Goal: Task Accomplishment & Management: Manage account settings

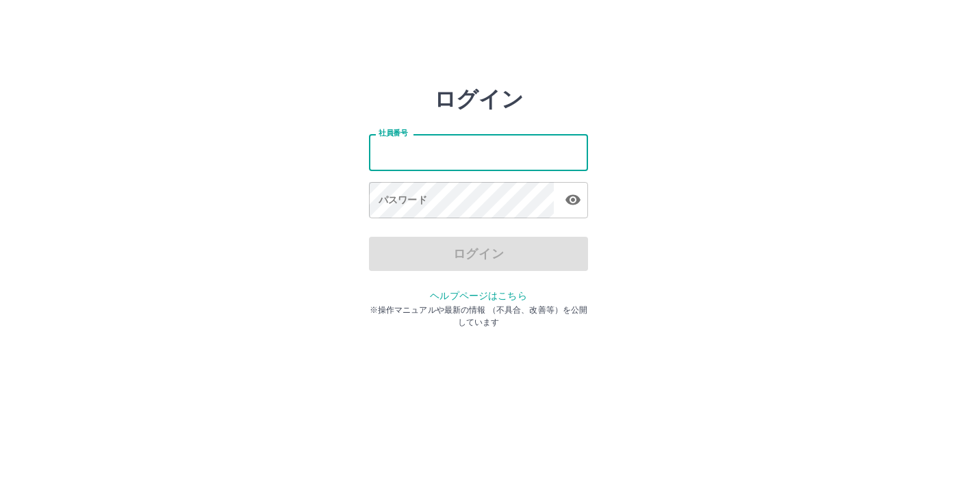
type input "*******"
drag, startPoint x: 422, startPoint y: 156, endPoint x: 344, endPoint y: 151, distance: 78.2
click at [344, 151] on div "ログイン 社員番号 ******* 社員番号 パスワード パスワード ログイン ヘルプページはこちら ※操作マニュアルや最新の情報 （不具合、改善等）を公開し…" at bounding box center [479, 195] width 822 height 219
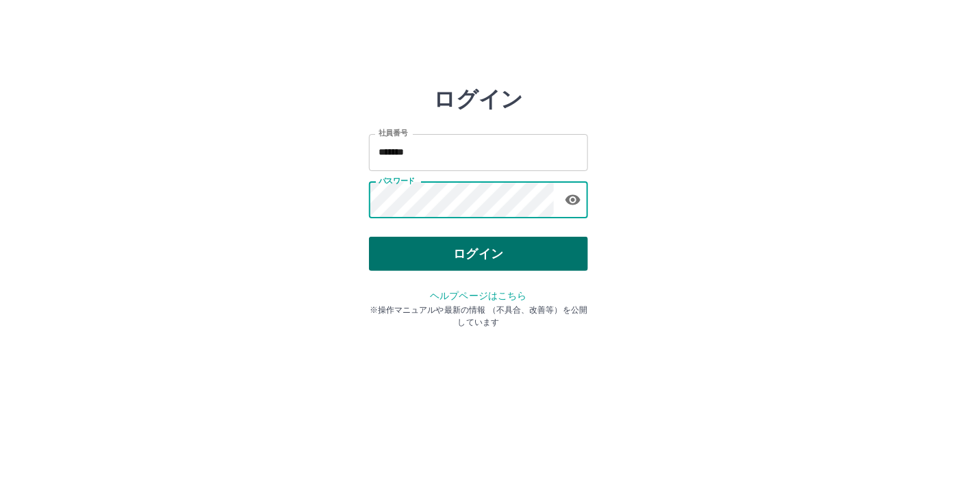
click at [453, 254] on button "ログイン" at bounding box center [478, 254] width 219 height 34
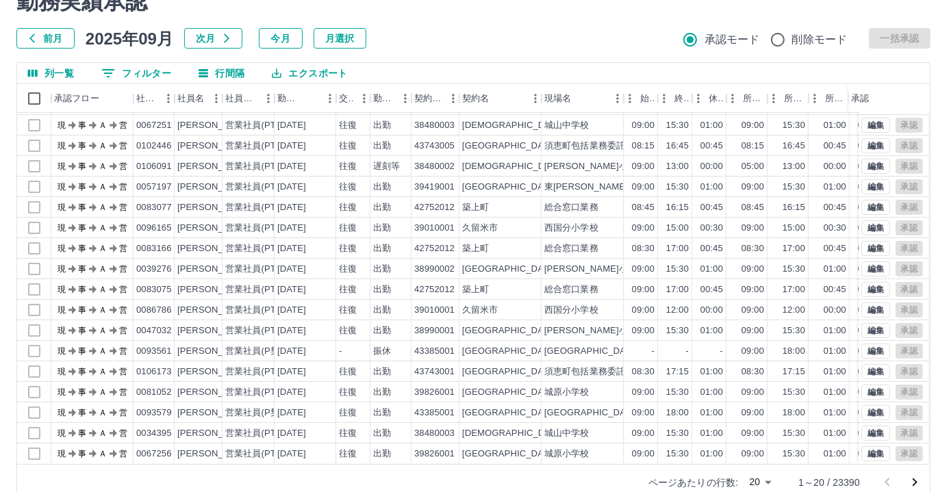
scroll to position [86, 0]
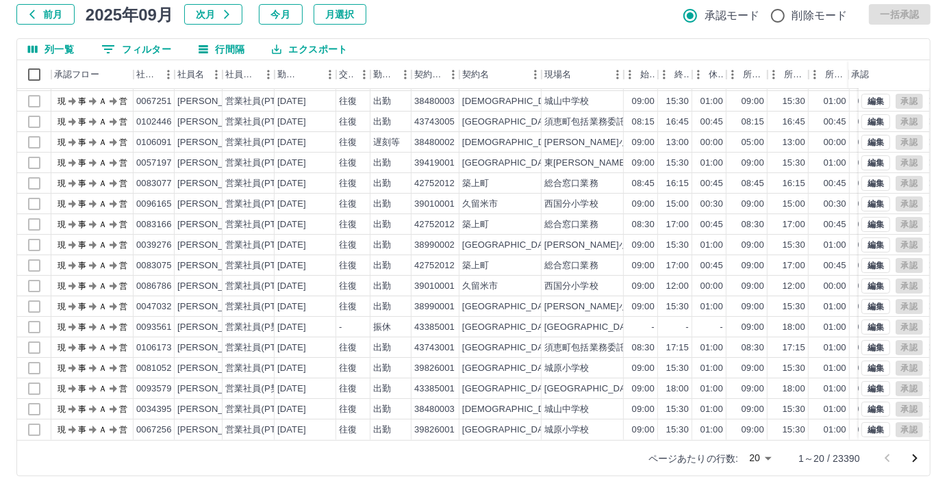
click at [131, 48] on button "0 フィルター" at bounding box center [136, 49] width 92 height 21
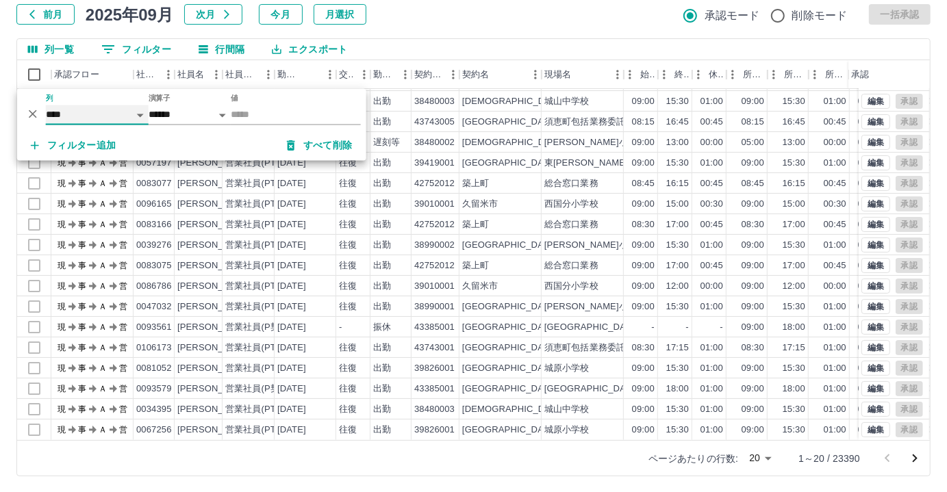
drag, startPoint x: 118, startPoint y: 111, endPoint x: 115, endPoint y: 123, distance: 12.1
click at [118, 111] on select "**** *** **** *** *** **** ***** *** *** ** ** ** **** **** **** ** ** *** ****…" at bounding box center [97, 115] width 103 height 20
click at [46, 105] on select "**** *** **** *** *** **** ***** *** *** ** ** ** **** **** **** ** ** *** ****…" at bounding box center [97, 115] width 103 height 20
select select "**********"
select select "*****"
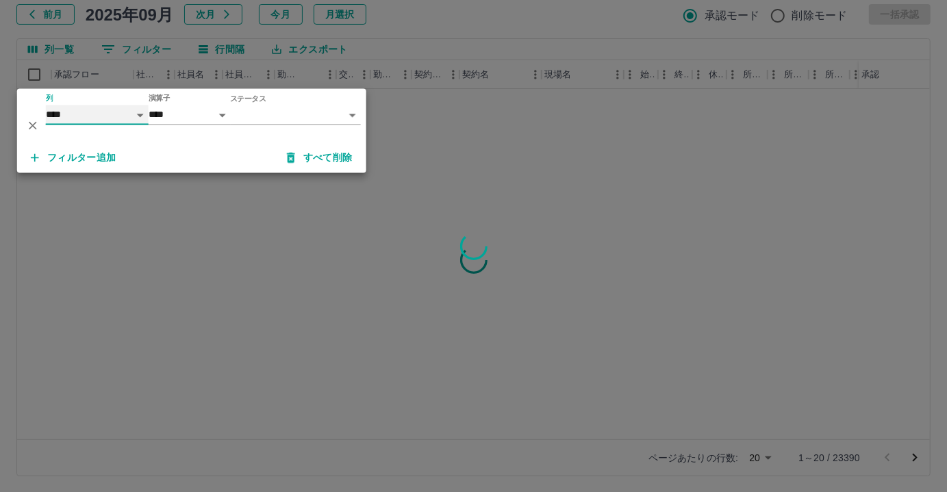
scroll to position [0, 0]
click at [325, 111] on body "SDH勤怠 尾嵜　杏茄 勤務実績承認 前月 2025年09月 次月 今月 月選択 承認モード 削除モード 一括承認 列一覧 0 フィルター 行間隔 エクスポー…" at bounding box center [473, 203] width 947 height 579
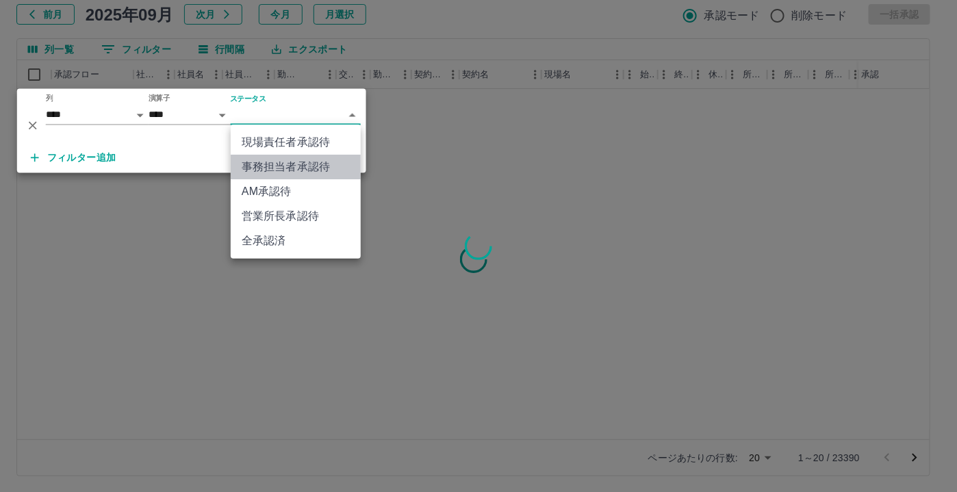
click at [293, 168] on li "事務担当者承認待" at bounding box center [296, 167] width 130 height 25
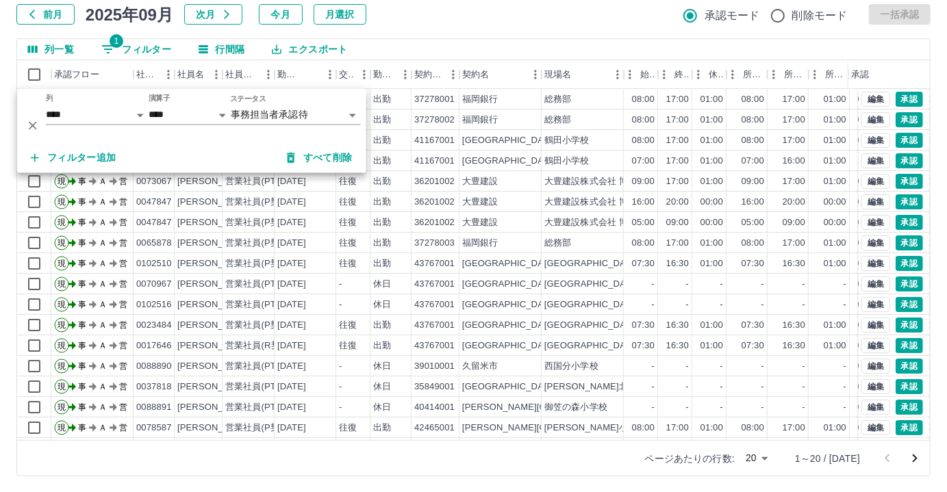
click at [486, 30] on div "勤務実績承認 前月 2025年09月 次月 今月 月選択 承認モード 削除モード 一括承認 列一覧 1 フィルター 行間隔 エクスポート 承認フロー 社員番号…" at bounding box center [473, 220] width 947 height 545
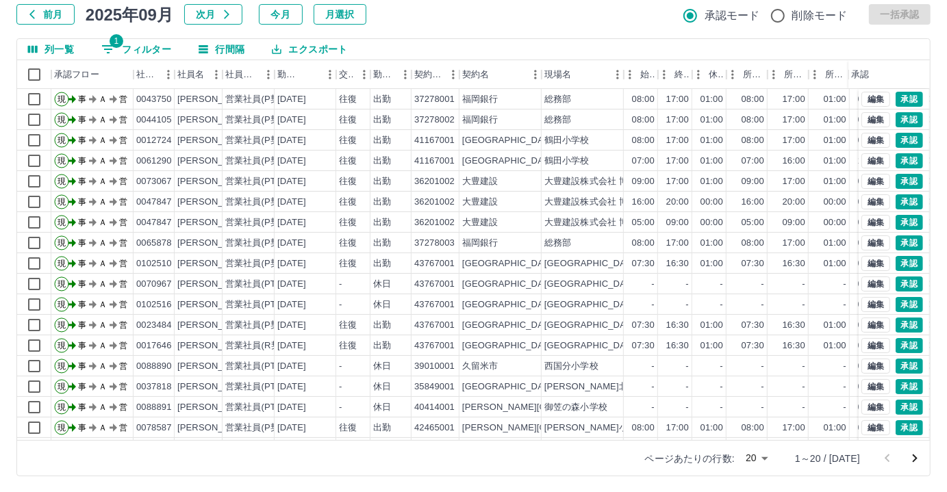
click at [141, 45] on button "1 フィルター" at bounding box center [136, 49] width 92 height 21
select select "**********"
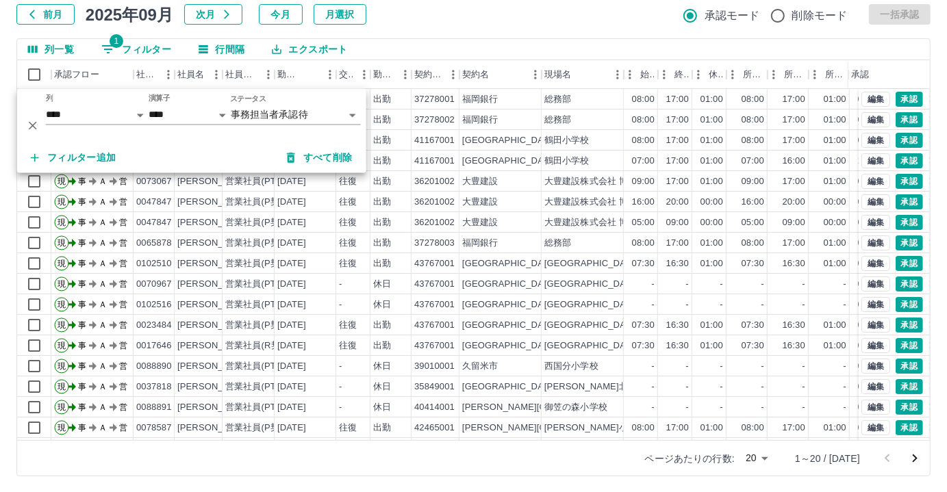
click at [427, 16] on div "前月 2025年09月 次月 今月 月選択 承認モード 削除モード 一括承認" at bounding box center [473, 14] width 914 height 21
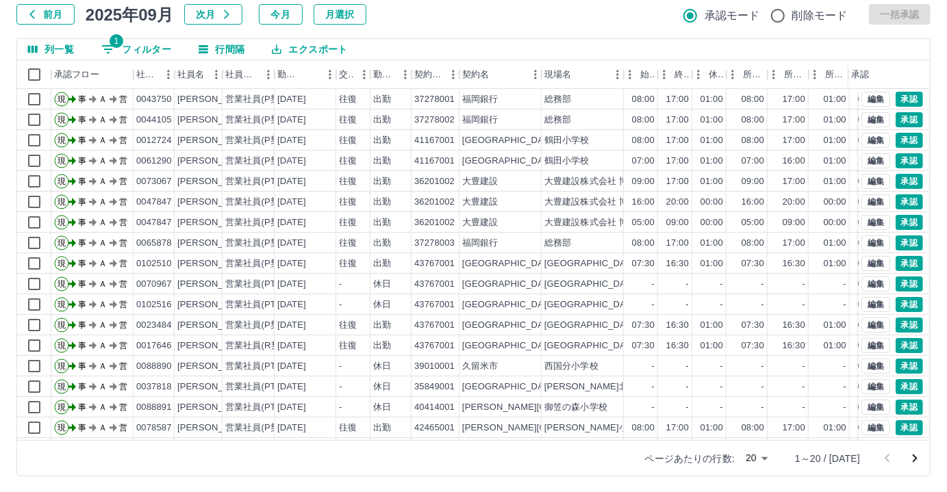
scroll to position [69, 0]
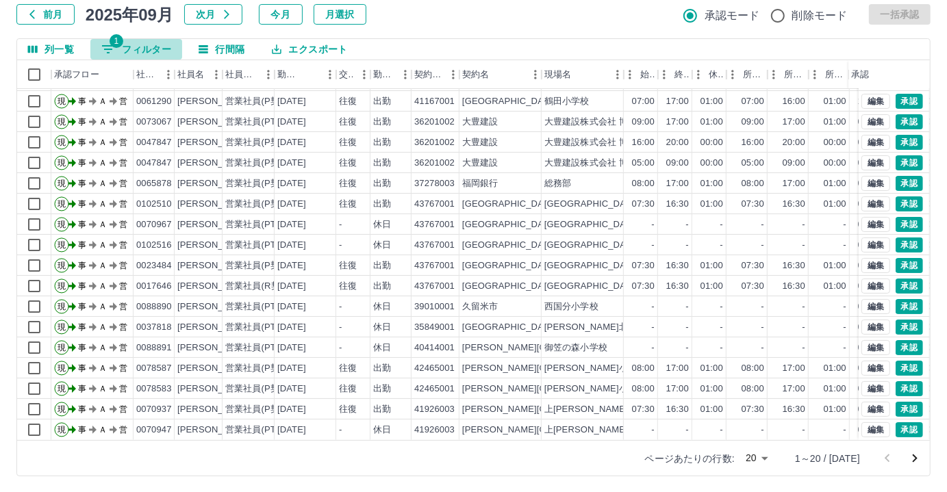
click at [162, 52] on button "1 フィルター" at bounding box center [136, 49] width 92 height 21
select select "**********"
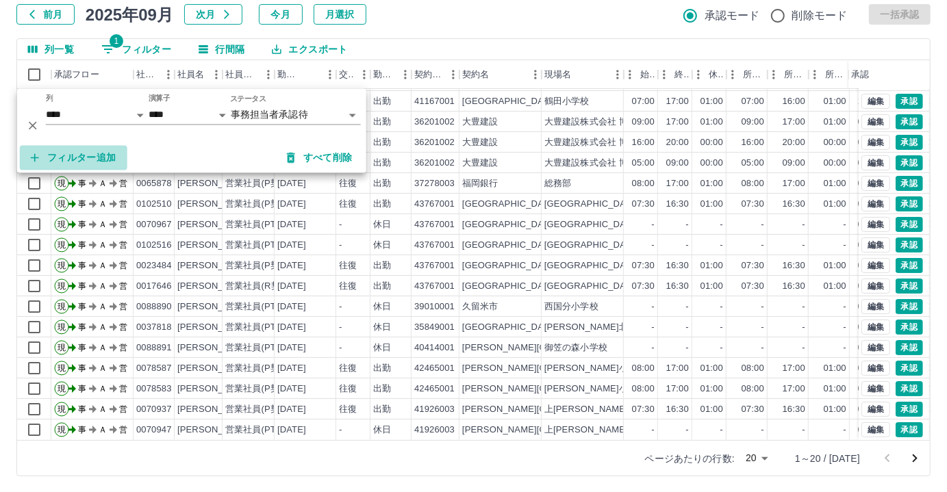
click at [88, 154] on button "フィルター追加" at bounding box center [74, 158] width 108 height 25
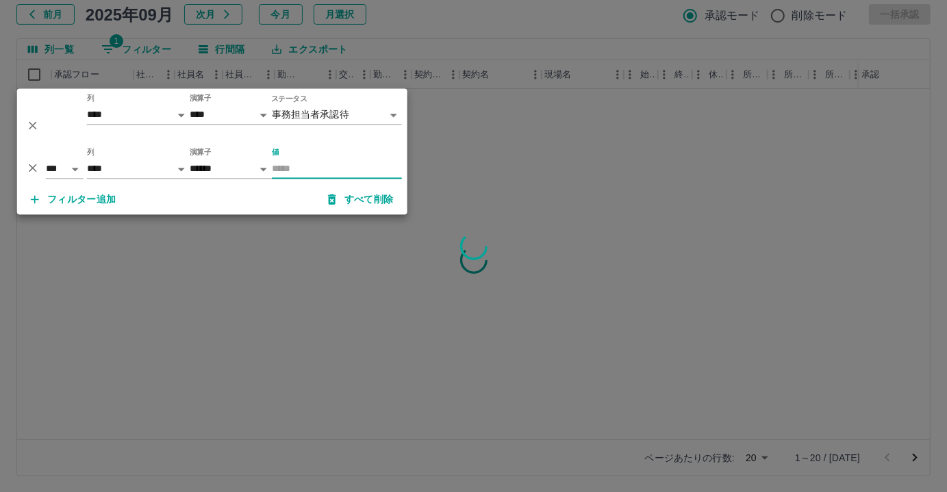
scroll to position [0, 0]
click at [144, 172] on select "**** *** **** *** *** **** ***** *** *** ** ** ** **** **** **** ** ** *** ****…" at bounding box center [138, 170] width 103 height 20
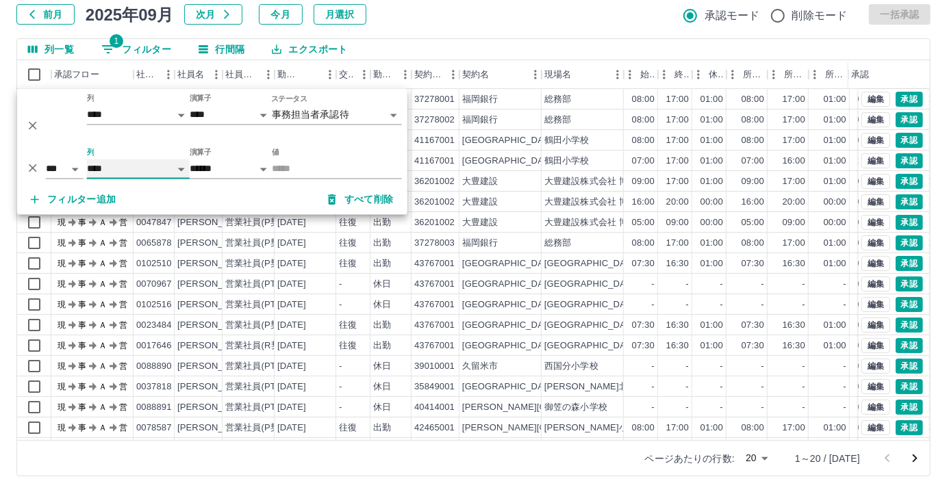
click at [87, 160] on select "**** *** **** *** *** **** ***** *** *** ** ** ** **** **** **** ** ** *** ****…" at bounding box center [138, 170] width 103 height 20
select select "**********"
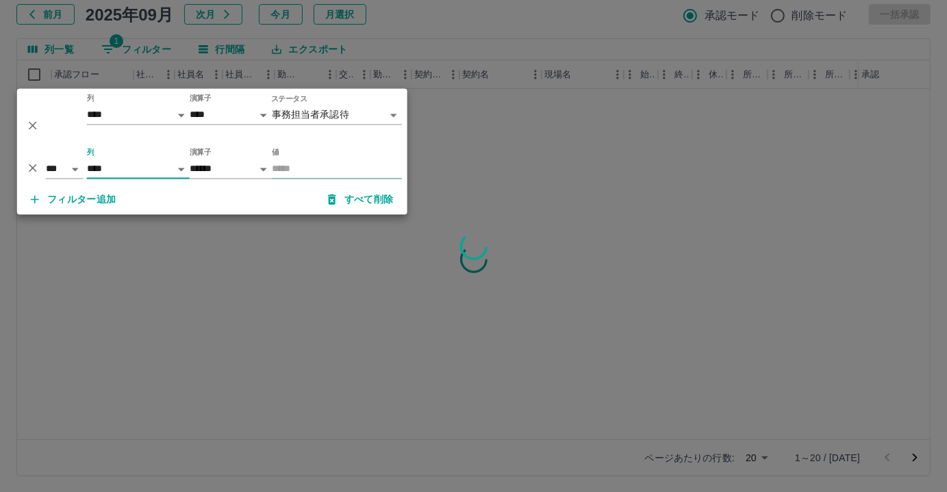
click at [292, 168] on input "値" at bounding box center [337, 170] width 130 height 20
type input "*"
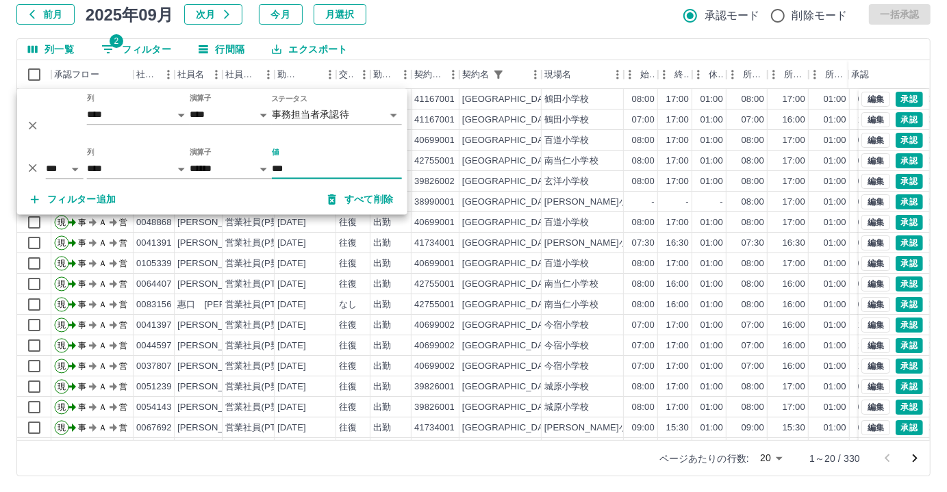
type input "***"
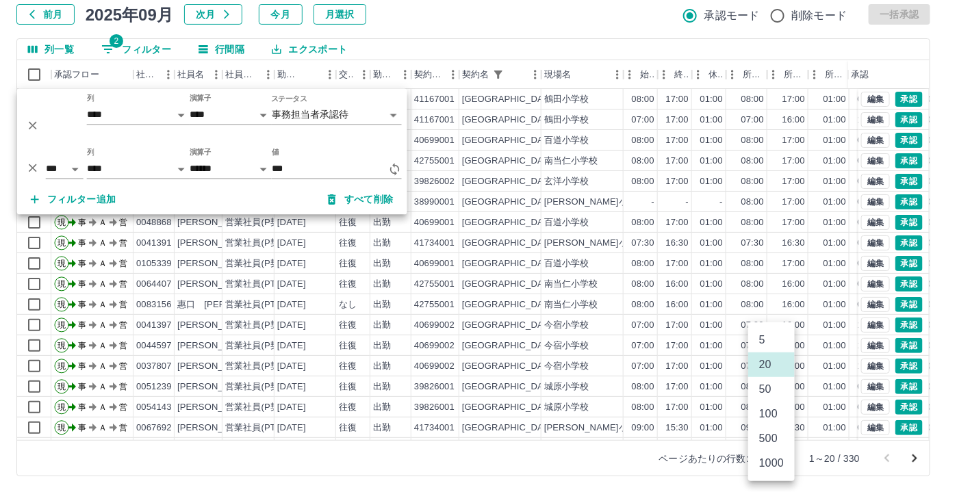
click at [773, 459] on body "SDH勤怠 尾嵜　杏茄 勤務実績承認 前月 2025年09月 次月 今月 月選択 承認モード 削除モード 一括承認 列一覧 2 フィルター 行間隔 エクスポー…" at bounding box center [478, 203] width 957 height 579
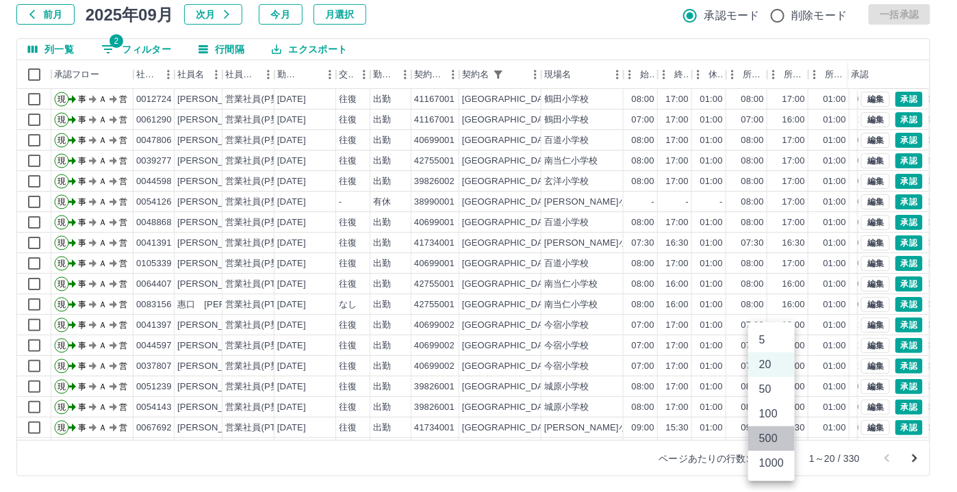
click at [773, 441] on li "500" at bounding box center [771, 439] width 47 height 25
type input "***"
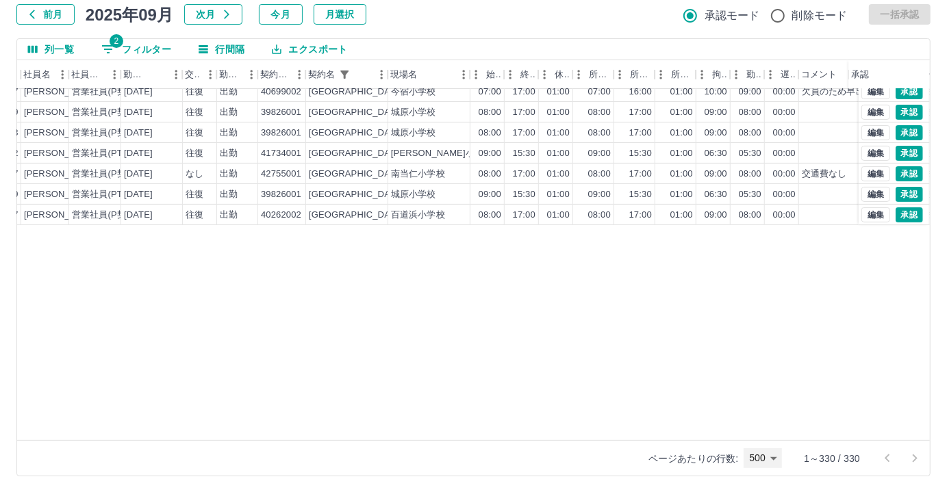
scroll to position [0, 153]
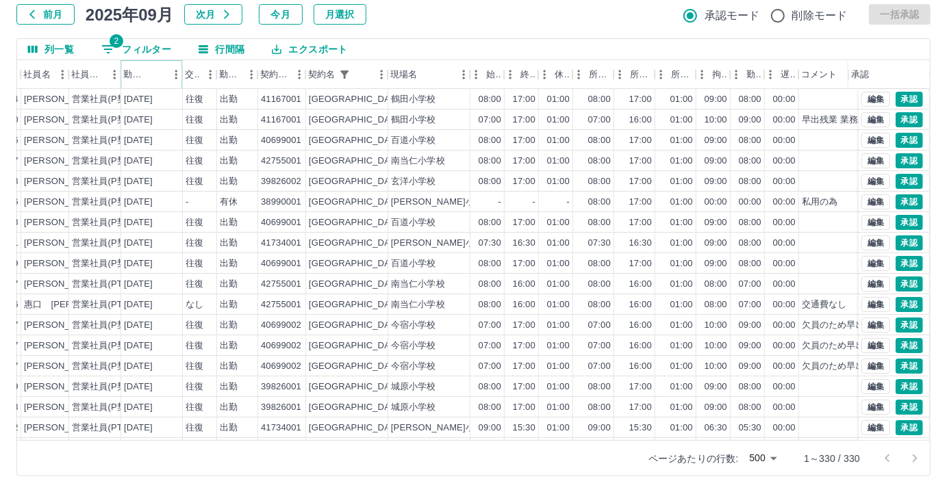
click at [162, 77] on icon "ソート" at bounding box center [156, 74] width 12 height 12
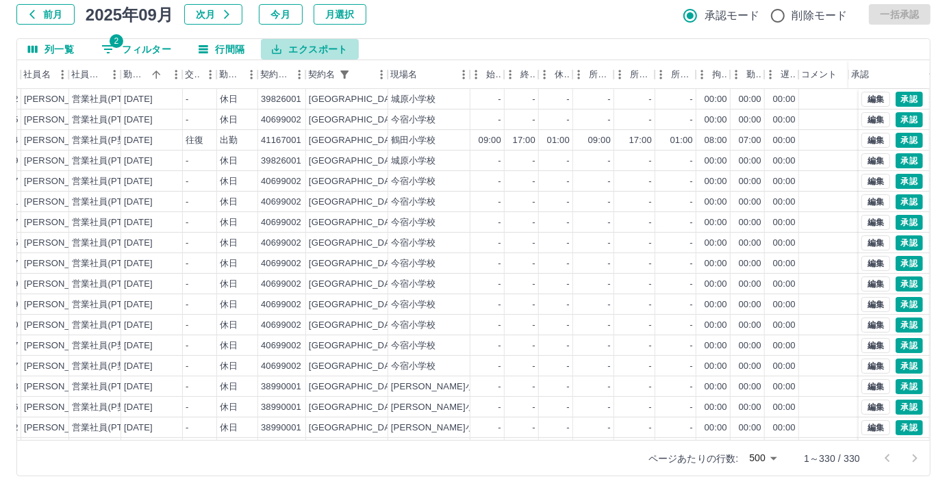
click at [305, 53] on button "エクスポート" at bounding box center [309, 49] width 97 height 21
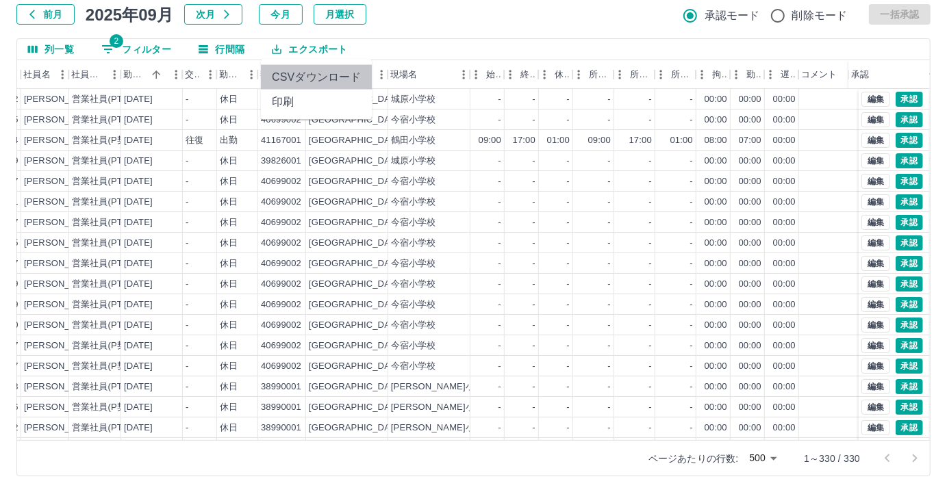
click at [305, 73] on li "CSVダウンロード" at bounding box center [316, 77] width 111 height 25
click at [127, 53] on button "2 フィルター" at bounding box center [136, 49] width 92 height 21
select select "**********"
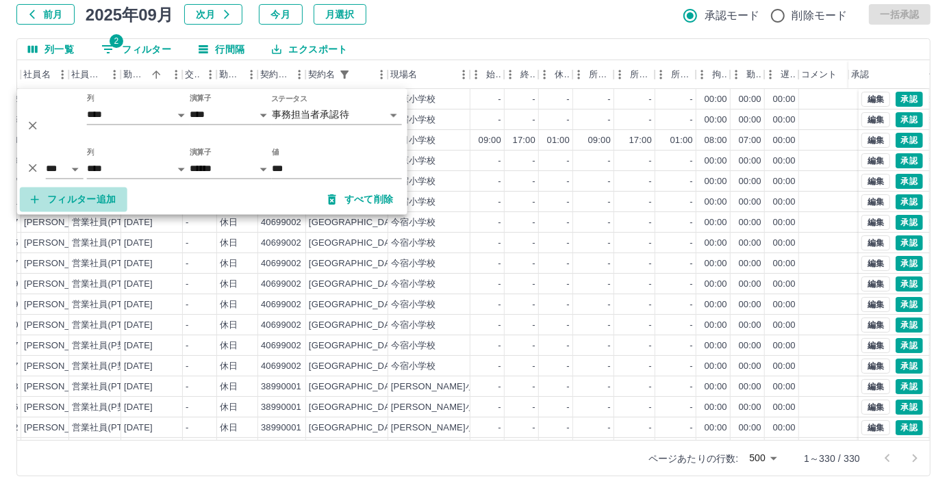
click at [71, 194] on button "フィルター追加" at bounding box center [74, 200] width 108 height 25
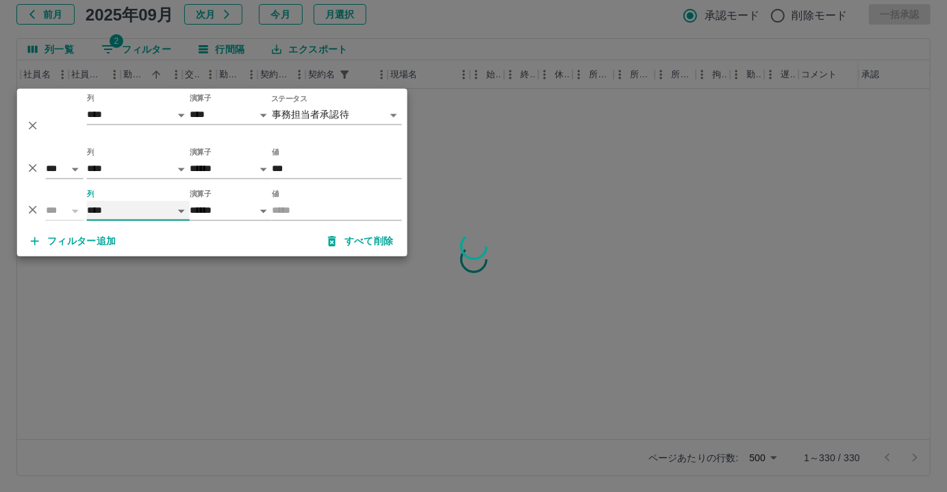
click at [144, 212] on select "**** *** **** *** *** **** ***** *** *** ** ** ** **** **** **** ** ** *** ****…" at bounding box center [138, 211] width 103 height 20
click at [87, 201] on select "**** *** **** *** *** **** ***** *** *** ** ** ** **** **** **** ** ** *** ****…" at bounding box center [138, 211] width 103 height 20
click at [177, 207] on select "**** *** **** *** *** **** ***** *** *** ** ** ** **** **** **** ** ** *** ****…" at bounding box center [138, 211] width 103 height 20
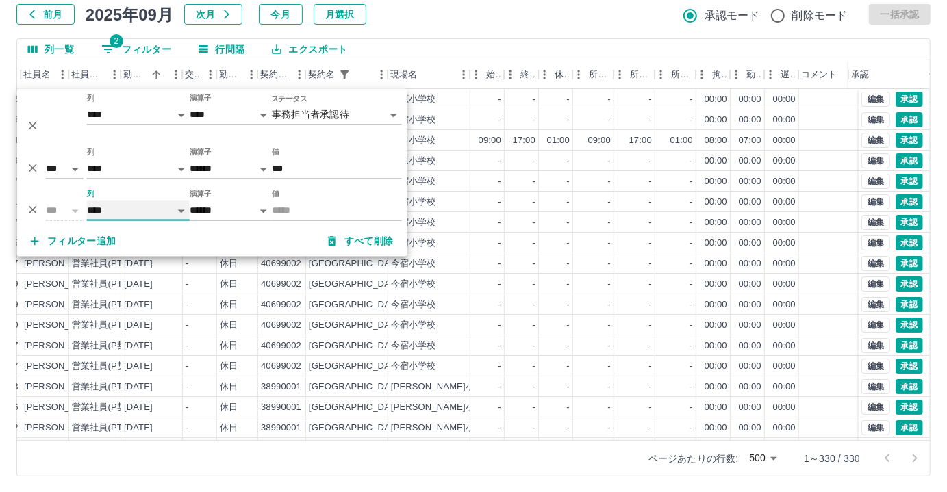
click at [87, 201] on select "**** *** **** *** *** **** ***** *** *** ** ** ** **** **** **** ** ** *** ****…" at bounding box center [138, 211] width 103 height 20
select select "**********"
select select "*****"
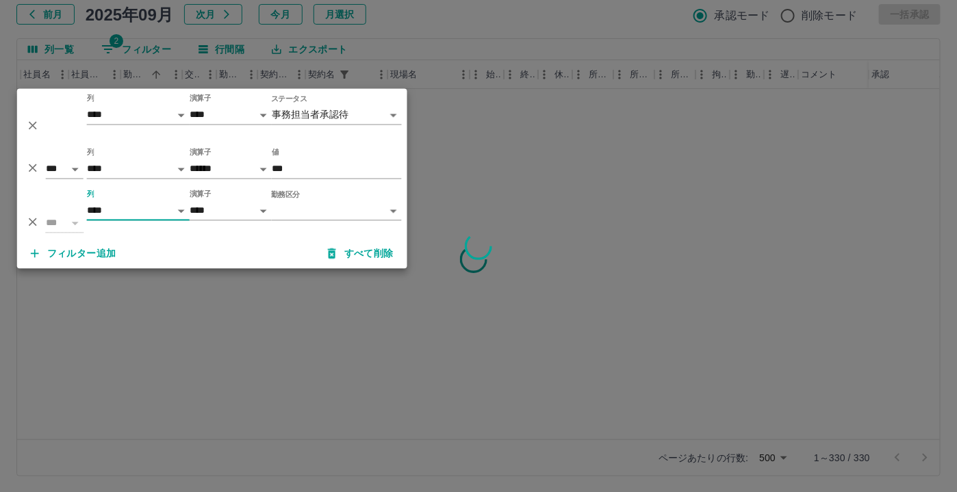
click at [342, 214] on body "**********" at bounding box center [478, 203] width 957 height 579
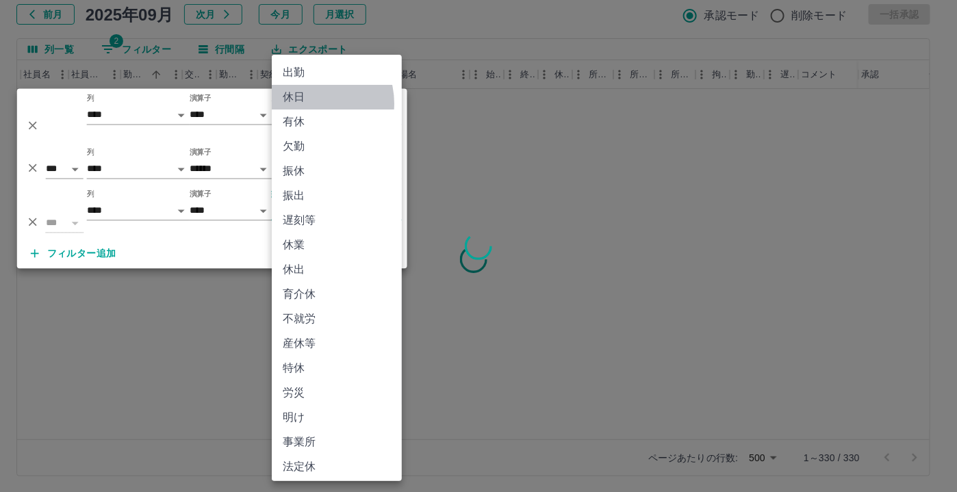
click at [307, 103] on li "休日" at bounding box center [337, 97] width 130 height 25
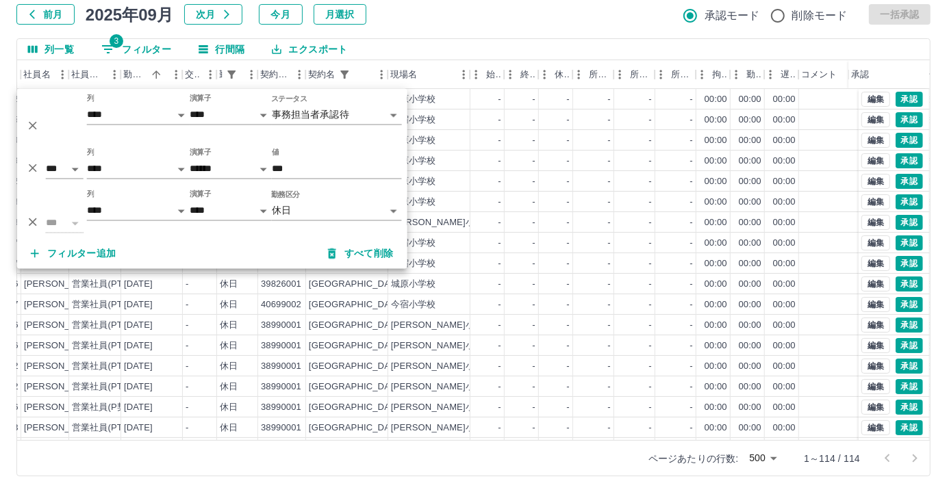
click at [434, 47] on div "列一覧 3 フィルター 行間隔 エクスポート" at bounding box center [473, 49] width 913 height 21
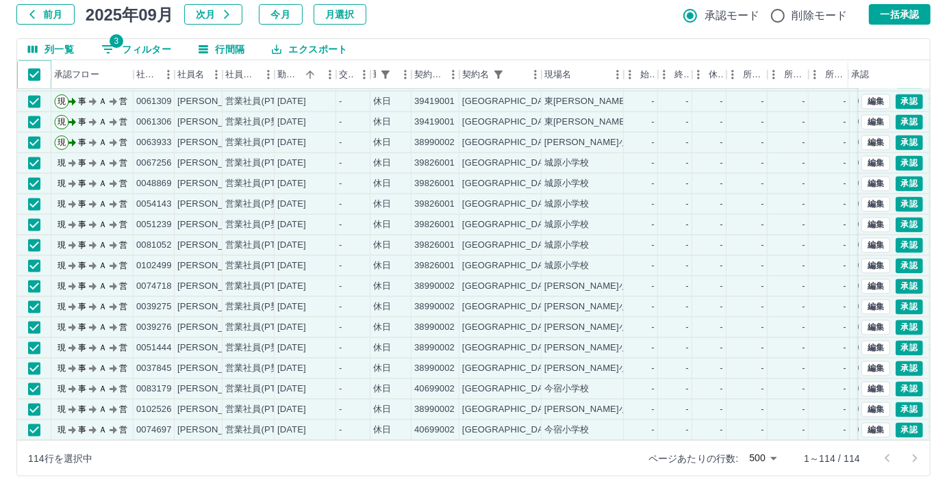
scroll to position [2000, 0]
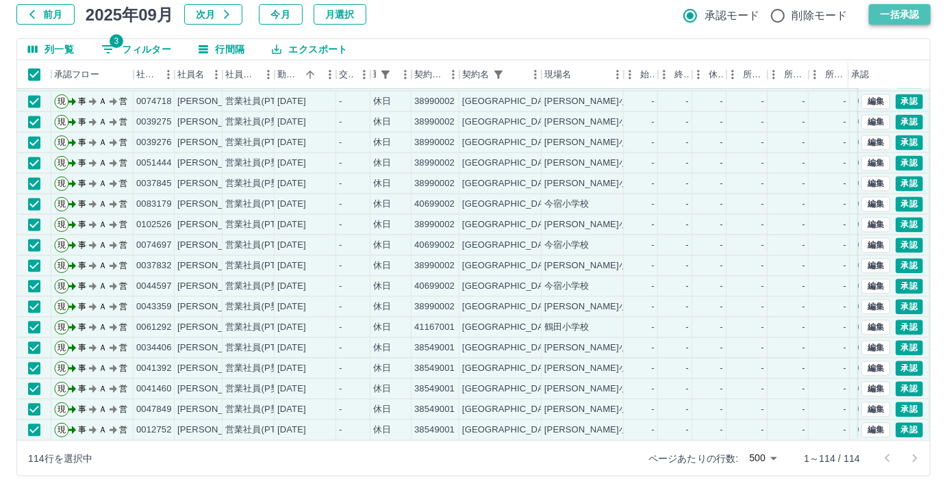
click at [896, 17] on button "一括承認" at bounding box center [900, 14] width 62 height 21
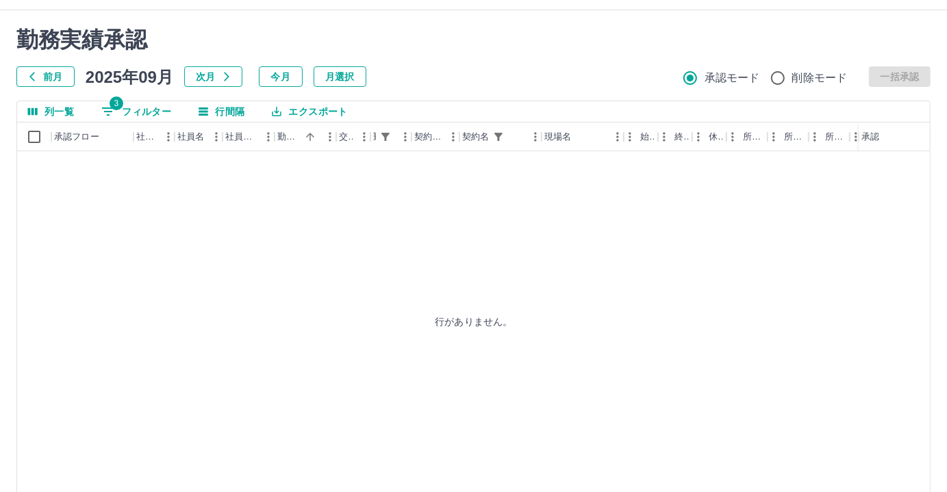
scroll to position [86, 0]
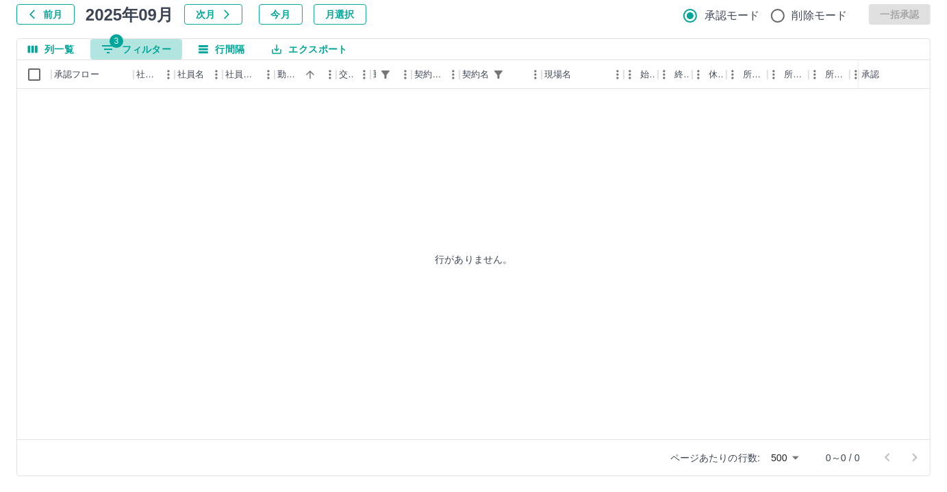
click at [123, 41] on button "3 フィルター" at bounding box center [136, 49] width 92 height 21
select select "**********"
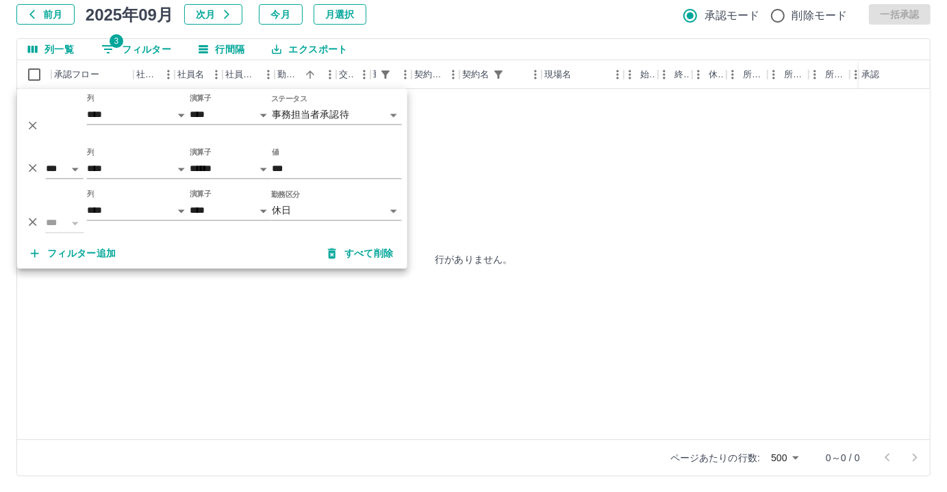
click at [346, 216] on body "**********" at bounding box center [473, 203] width 947 height 579
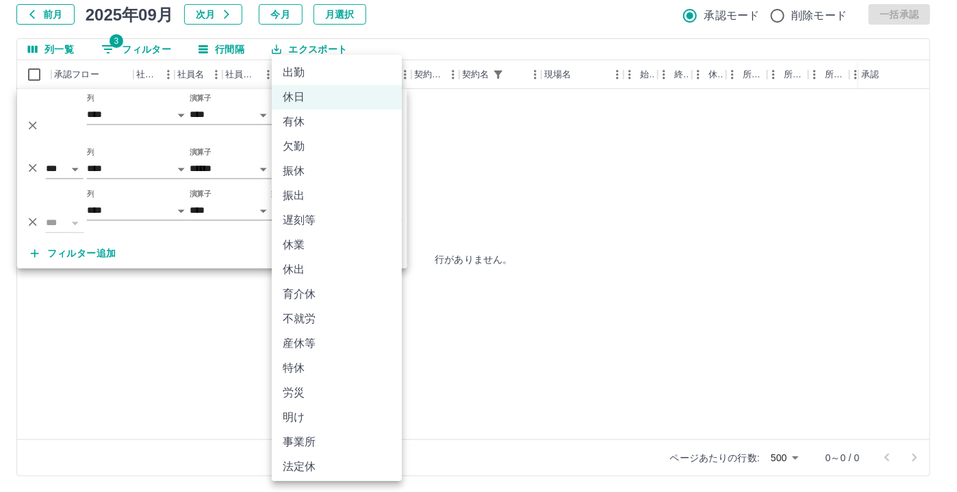
click at [316, 475] on li "法定休" at bounding box center [337, 467] width 130 height 25
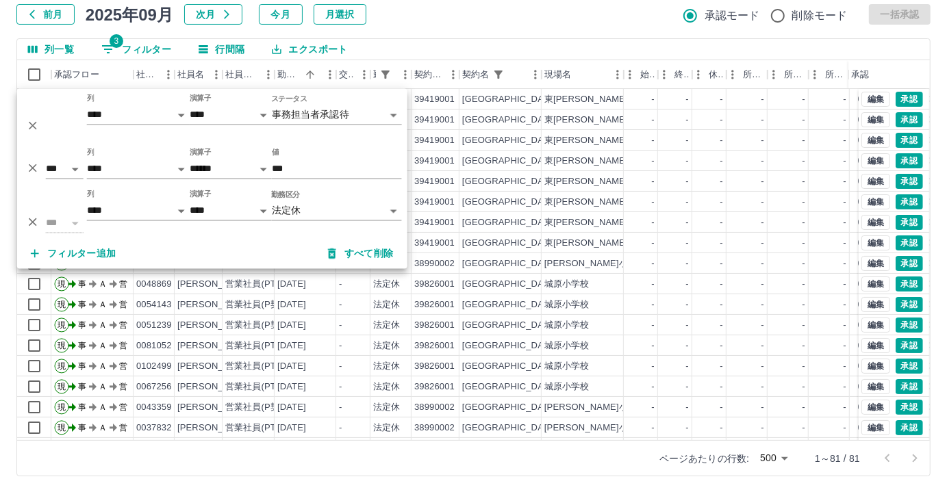
click at [585, 9] on div "前月 2025年09月 次月 今月 月選択 承認モード 削除モード 一括承認" at bounding box center [473, 14] width 914 height 21
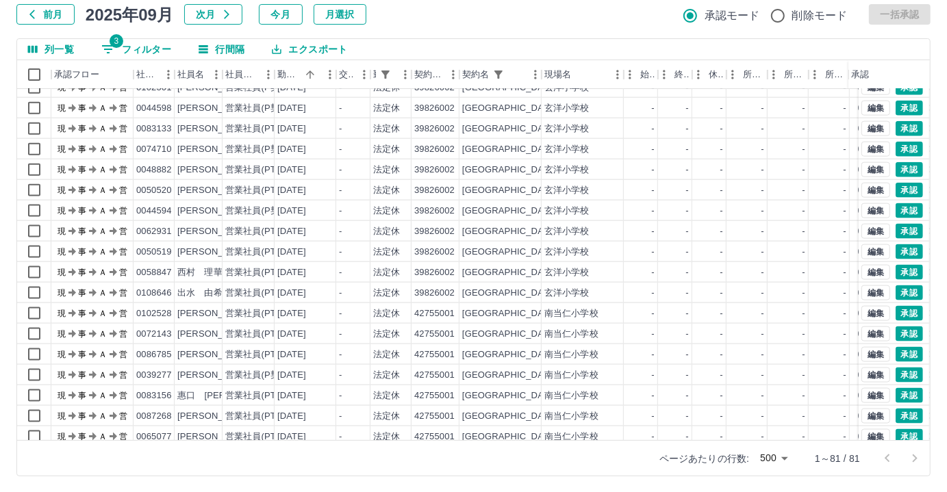
scroll to position [1322, 0]
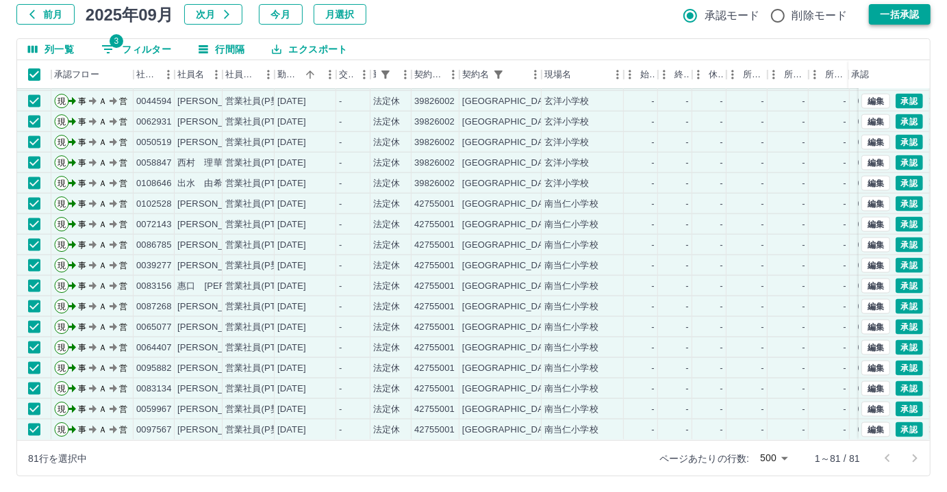
click at [913, 17] on button "一括承認" at bounding box center [900, 14] width 62 height 21
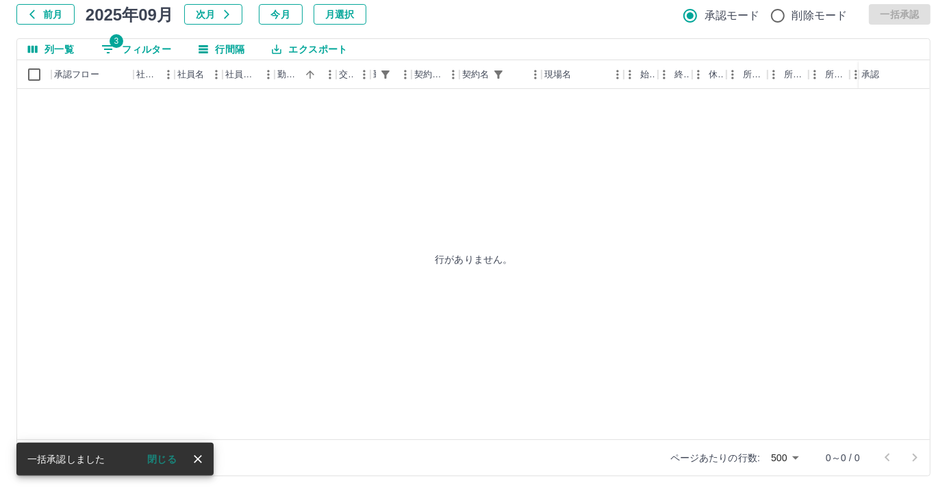
scroll to position [0, 0]
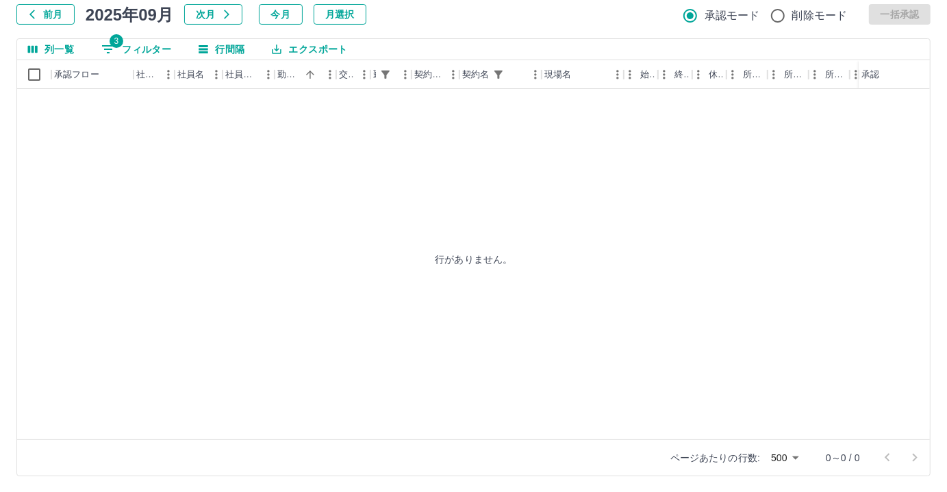
click at [124, 40] on button "3 フィルター" at bounding box center [136, 49] width 92 height 21
select select "**********"
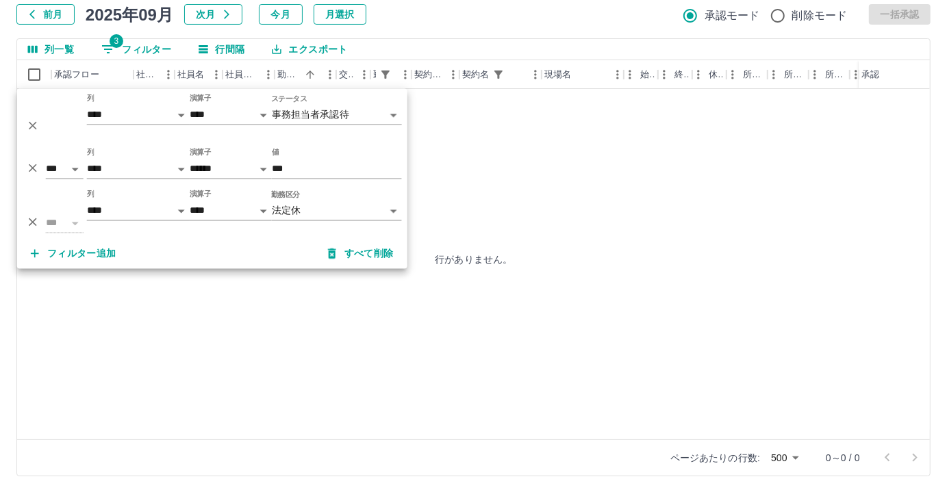
click at [324, 205] on body "**********" at bounding box center [473, 203] width 947 height 579
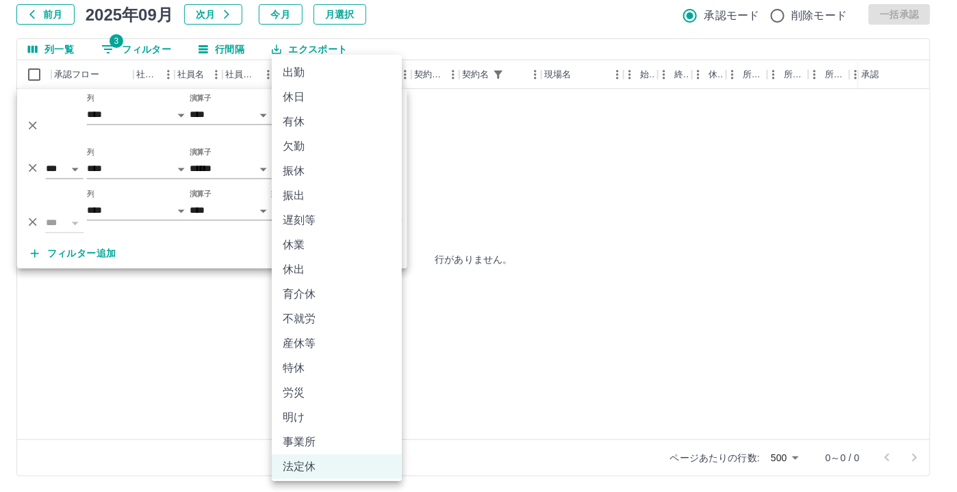
click at [311, 116] on li "有休" at bounding box center [337, 122] width 130 height 25
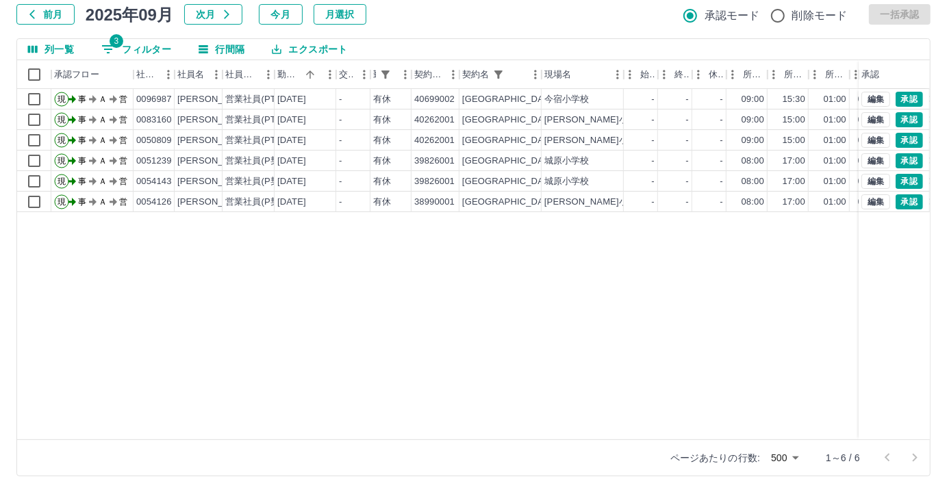
click at [413, 338] on div "現 事 Ａ 営 0096987 手島　香菜子 営業社員(PT契約) 2025-09-18 - 有休 40699002 福岡市 今宿小学校 - - - 09:0…" at bounding box center [615, 264] width 1196 height 351
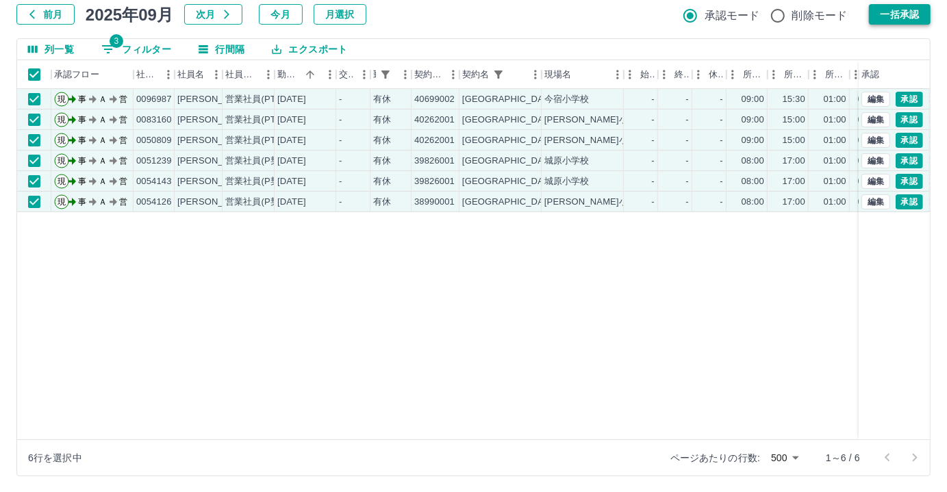
click at [913, 8] on button "一括承認" at bounding box center [900, 14] width 62 height 21
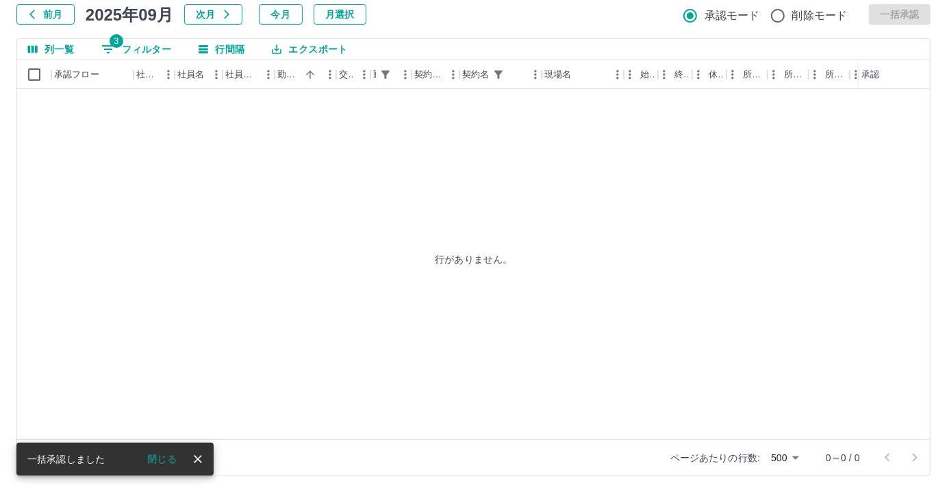
click at [144, 48] on button "3 フィルター" at bounding box center [136, 49] width 92 height 21
select select "**********"
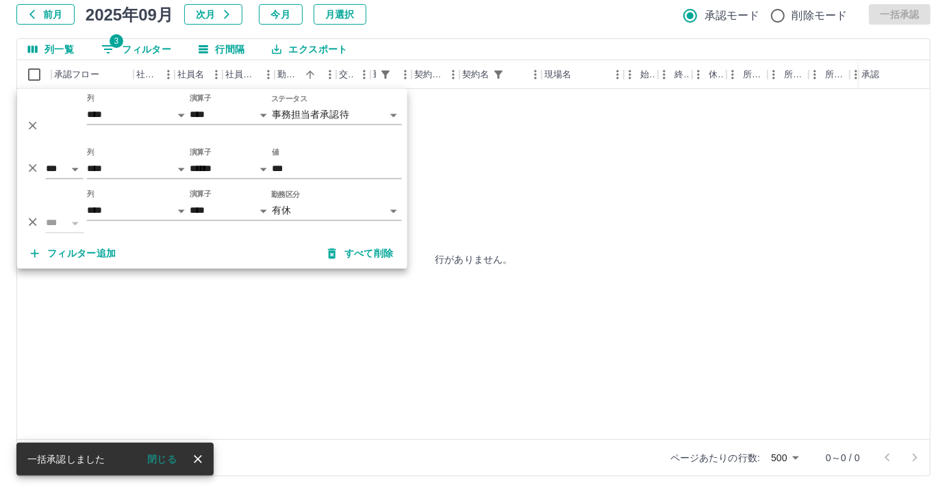
click at [324, 209] on body "**********" at bounding box center [473, 203] width 947 height 579
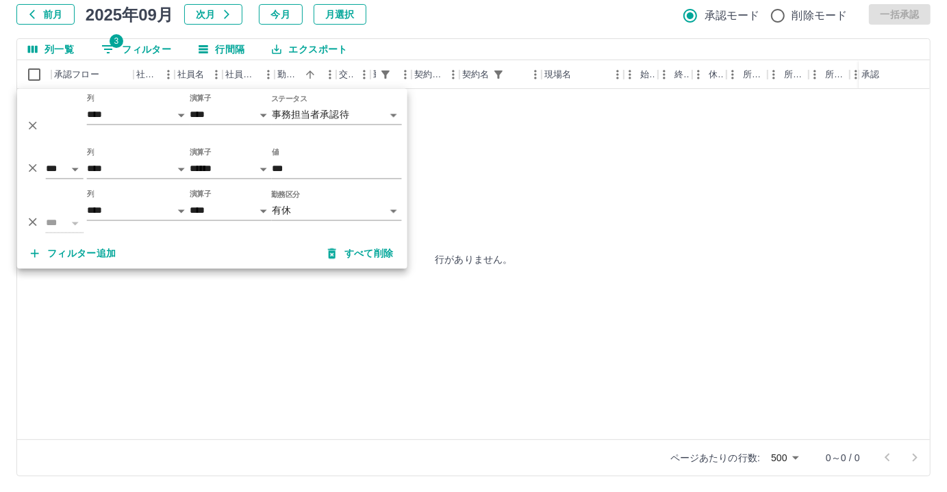
click at [319, 206] on body "**********" at bounding box center [473, 203] width 947 height 579
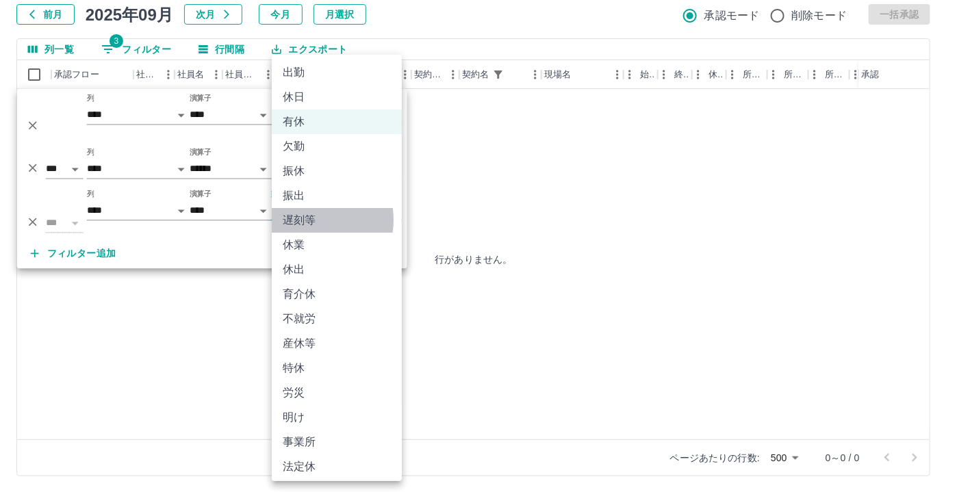
click at [307, 220] on li "遅刻等" at bounding box center [337, 220] width 130 height 25
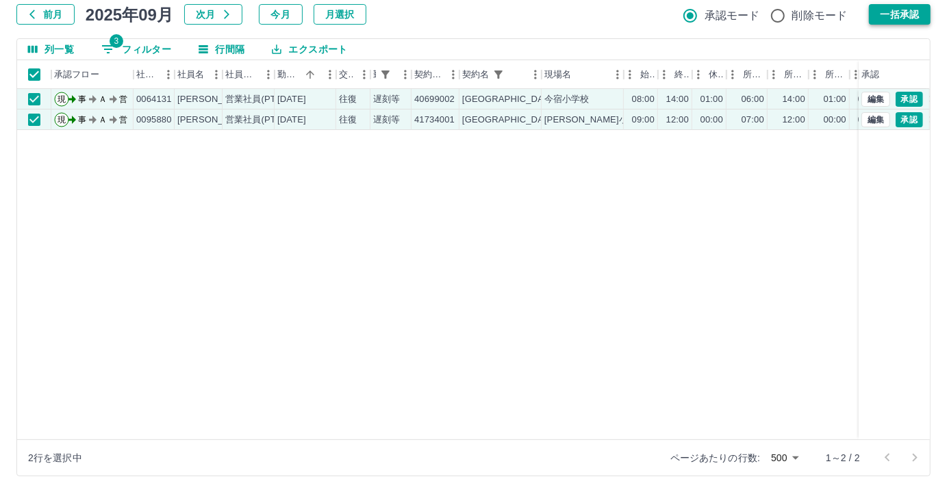
click at [895, 21] on button "一括承認" at bounding box center [900, 14] width 62 height 21
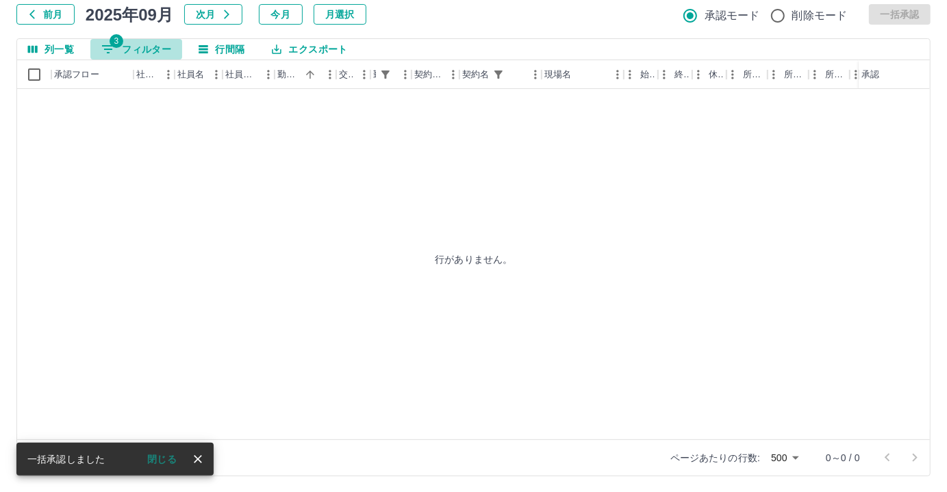
click at [165, 47] on button "3 フィルター" at bounding box center [136, 49] width 92 height 21
select select "**********"
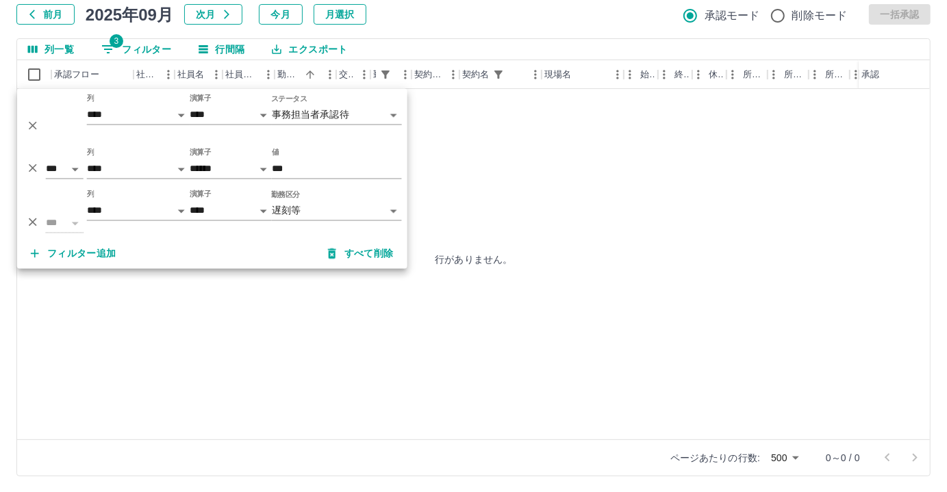
drag, startPoint x: 33, startPoint y: 214, endPoint x: 31, endPoint y: 177, distance: 37.0
click at [32, 214] on button "削除" at bounding box center [33, 222] width 21 height 21
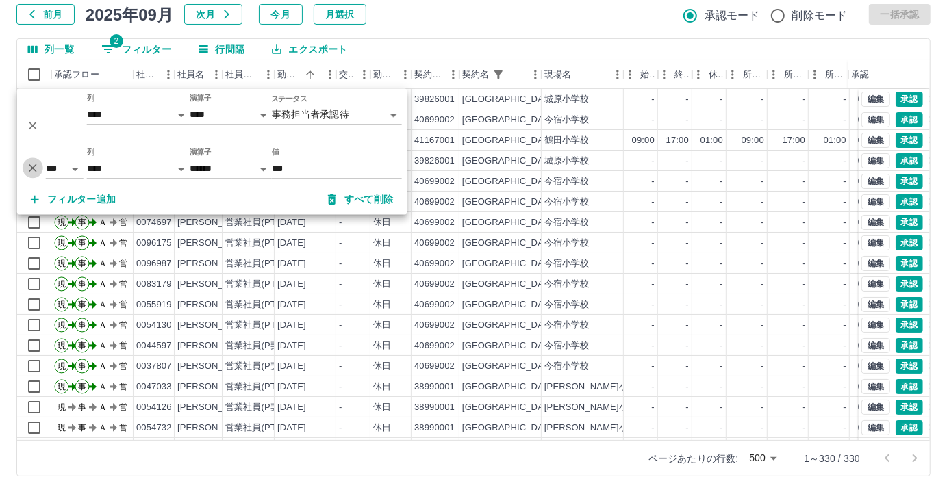
click at [33, 168] on icon "削除" at bounding box center [33, 168] width 14 height 14
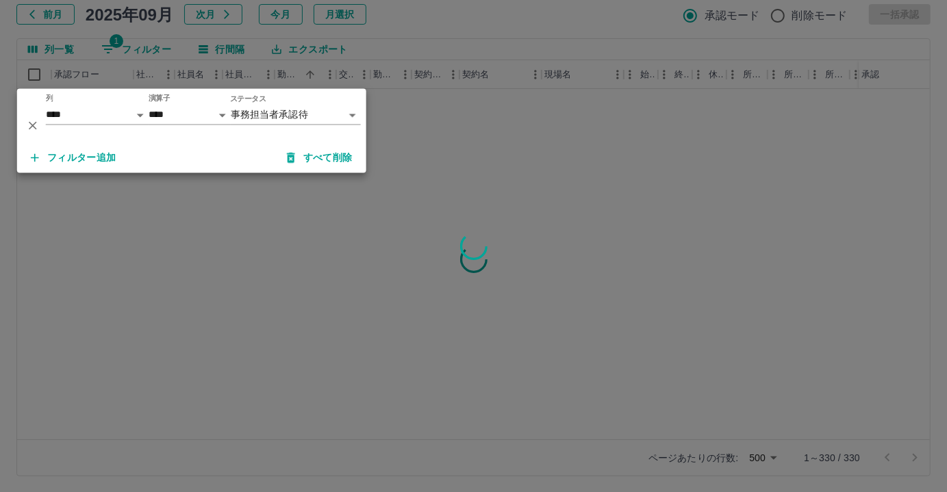
click at [33, 122] on icon "削除" at bounding box center [33, 126] width 14 height 14
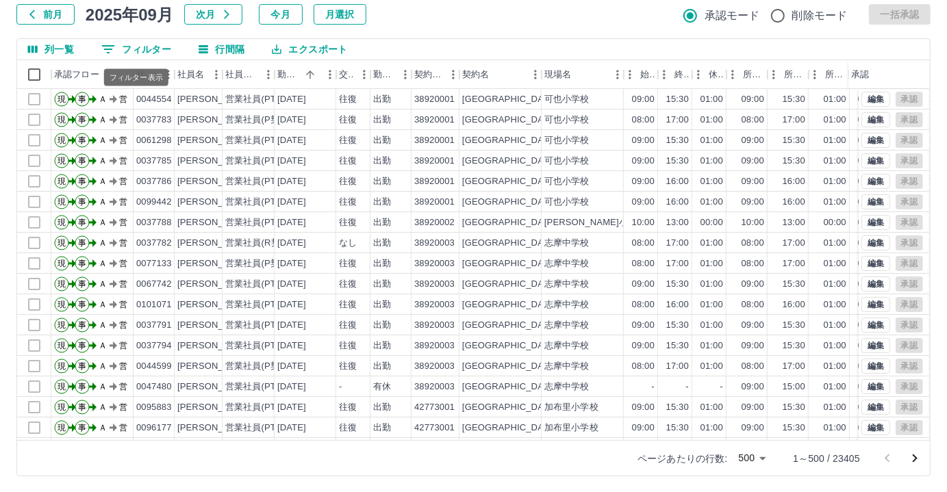
click at [127, 47] on button "0 フィルター" at bounding box center [136, 49] width 92 height 21
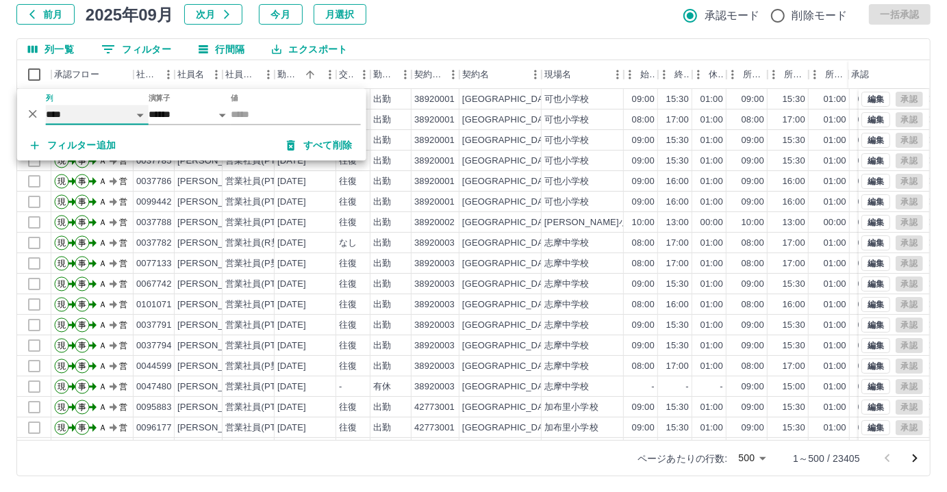
click at [116, 108] on select "**** *** **** *** *** **** ***** *** *** ** ** ** **** **** **** ** ** *** ****…" at bounding box center [97, 115] width 103 height 20
click at [46, 105] on select "**** *** **** *** *** **** ***** *** *** ** ** ** **** **** **** ** ** *** ****…" at bounding box center [97, 115] width 103 height 20
select select "**********"
select select "*****"
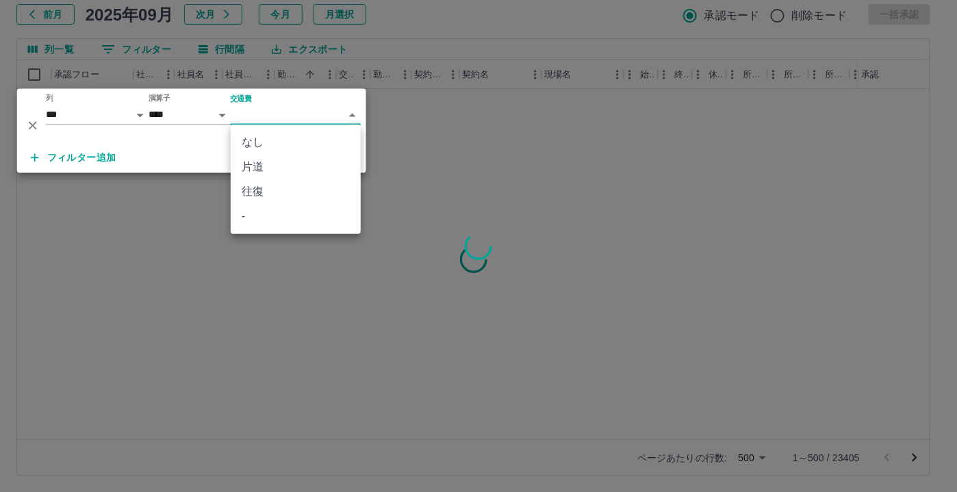
click at [319, 116] on body "SDH勤怠 尾嵜　杏茄 勤務実績承認 前月 2025年09月 次月 今月 月選択 承認モード 削除モード 一括承認 列一覧 0 フィルター 行間隔 エクスポー…" at bounding box center [478, 203] width 957 height 579
click at [266, 190] on li "往復" at bounding box center [296, 191] width 130 height 25
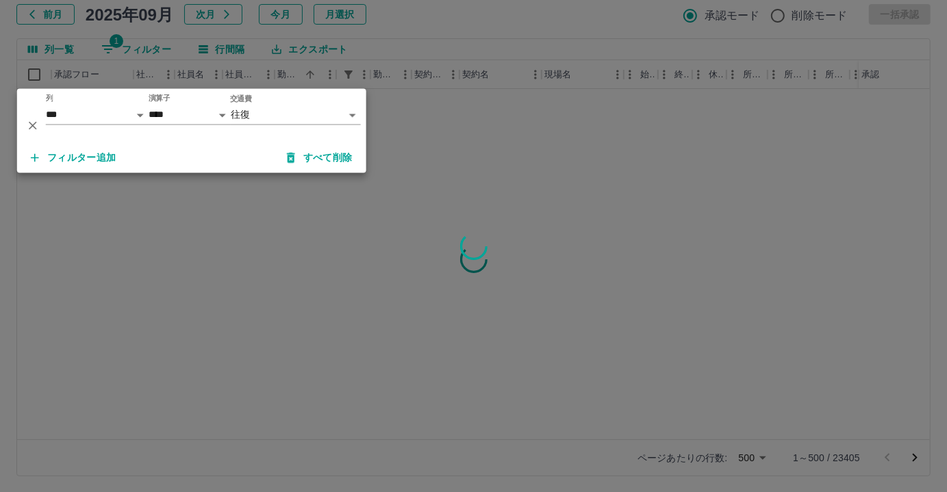
click at [95, 153] on button "フィルター追加" at bounding box center [74, 158] width 108 height 25
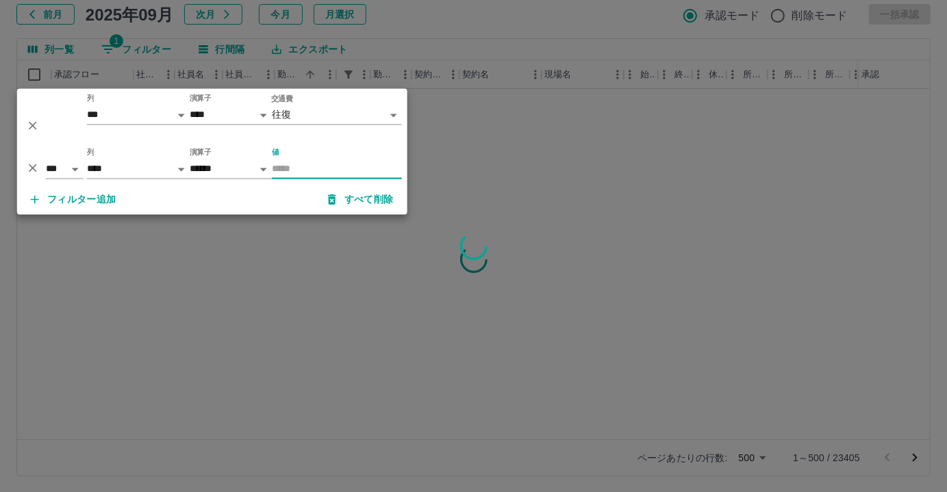
click at [130, 156] on div "列 **** *** **** *** *** **** ***** *** *** ** ** ** **** **** **** ** ** *** **…" at bounding box center [138, 164] width 103 height 31
click at [129, 165] on select "**** *** **** *** *** **** ***** *** *** ** ** ** **** **** **** ** ** *** ****…" at bounding box center [138, 170] width 103 height 20
click at [87, 160] on select "**** *** **** *** *** **** ***** *** *** ** ** ** **** **** **** ** ** *** ****…" at bounding box center [138, 170] width 103 height 20
select select "**********"
click at [285, 171] on input "値" at bounding box center [337, 170] width 130 height 20
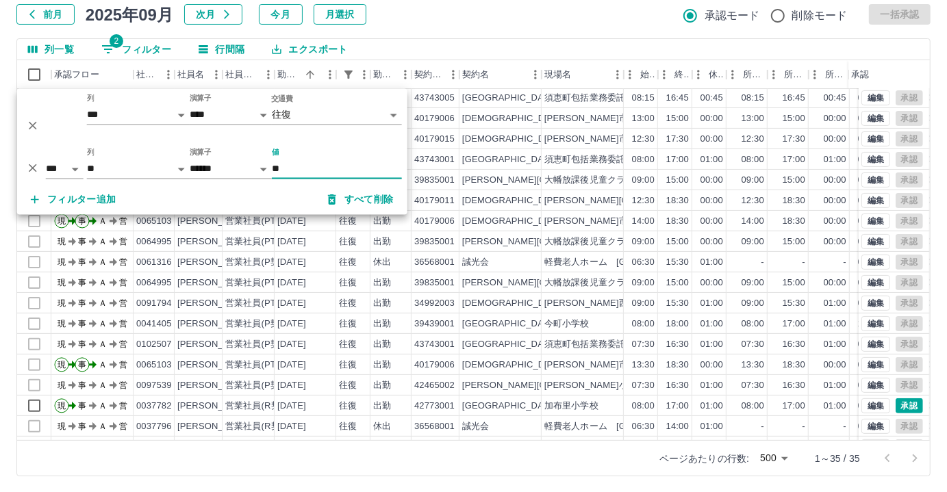
scroll to position [377, 0]
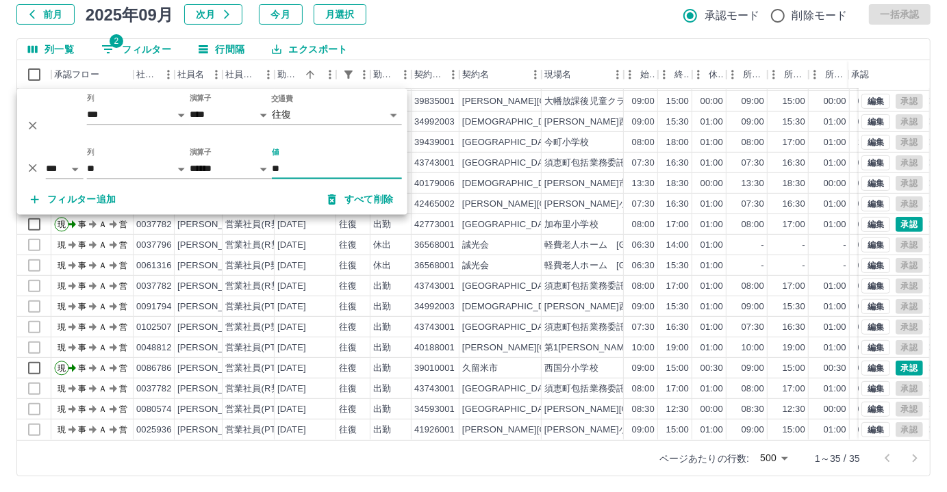
type input "**"
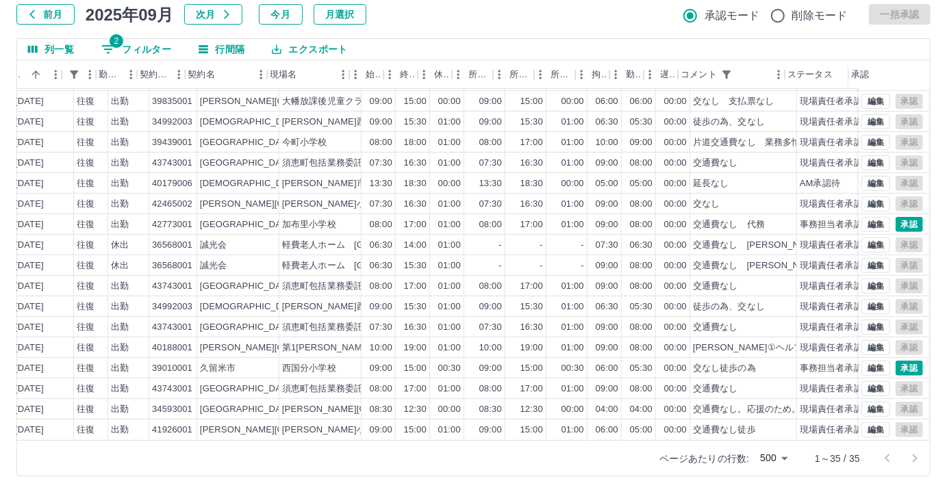
scroll to position [377, 279]
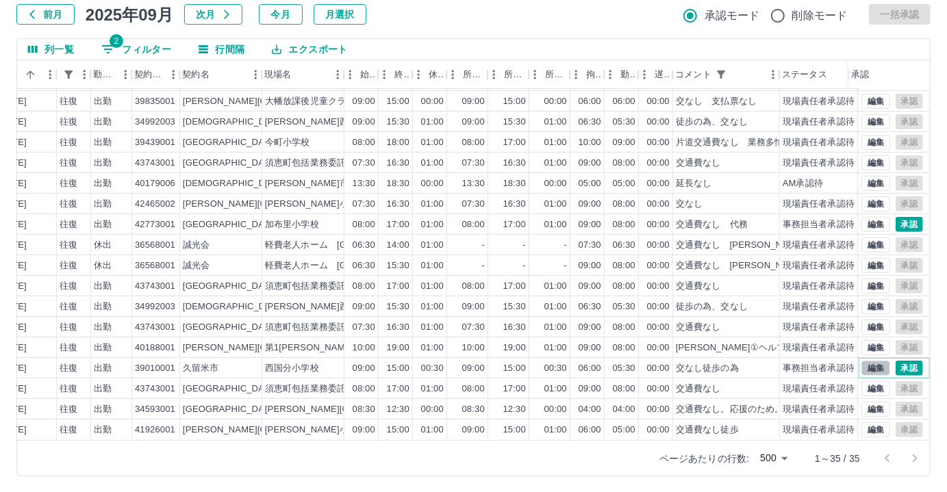
click at [861, 361] on button "編集" at bounding box center [875, 368] width 29 height 15
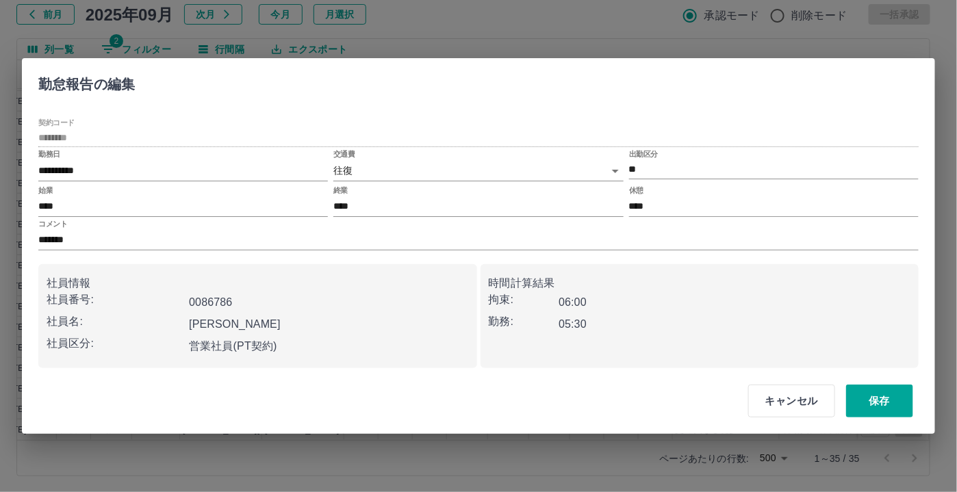
click at [409, 169] on body "SDH勤怠 尾嵜　杏茄 勤務実績承認 前月 2025年09月 次月 今月 月選択 承認モード 削除モード 一括承認 列一覧 2 フィルター 行間隔 エクスポー…" at bounding box center [478, 203] width 957 height 579
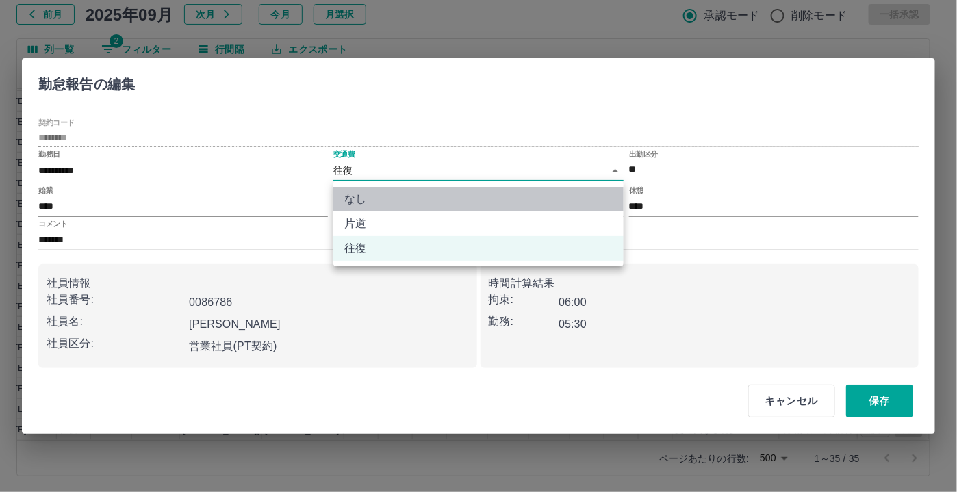
drag, startPoint x: 390, startPoint y: 200, endPoint x: 401, endPoint y: 203, distance: 10.6
click at [390, 200] on li "なし" at bounding box center [478, 199] width 290 height 25
type input "****"
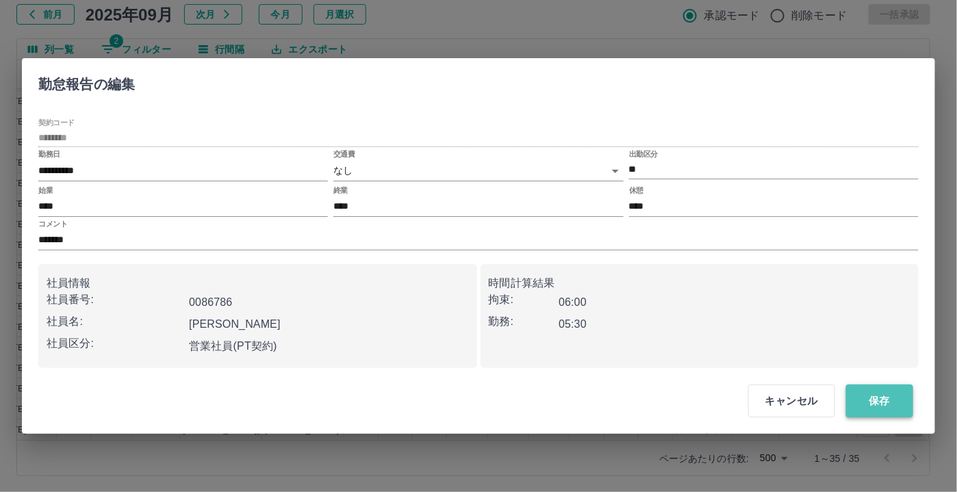
click at [882, 405] on button "保存" at bounding box center [879, 401] width 67 height 33
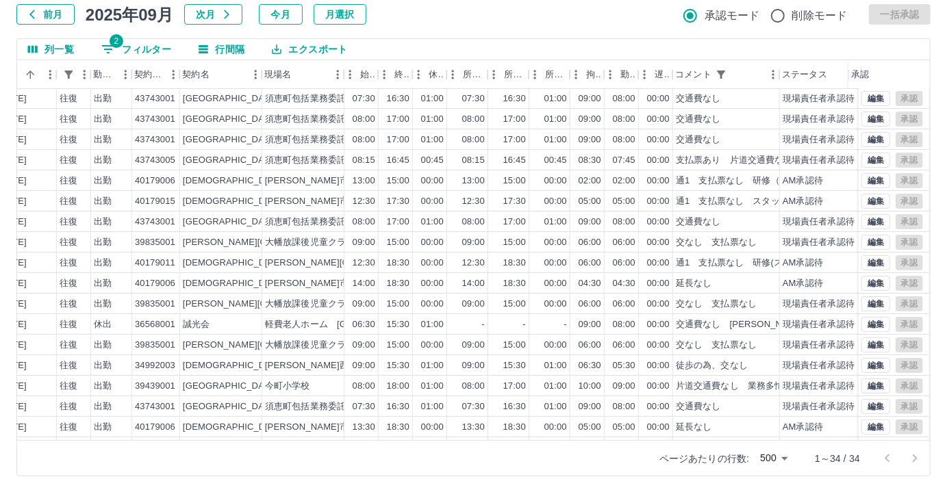
scroll to position [311, 279]
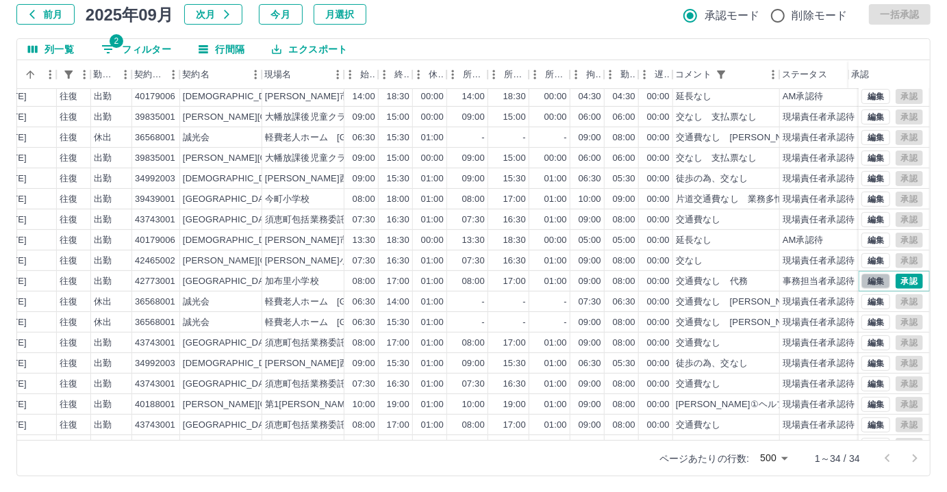
click at [861, 279] on button "編集" at bounding box center [875, 281] width 29 height 15
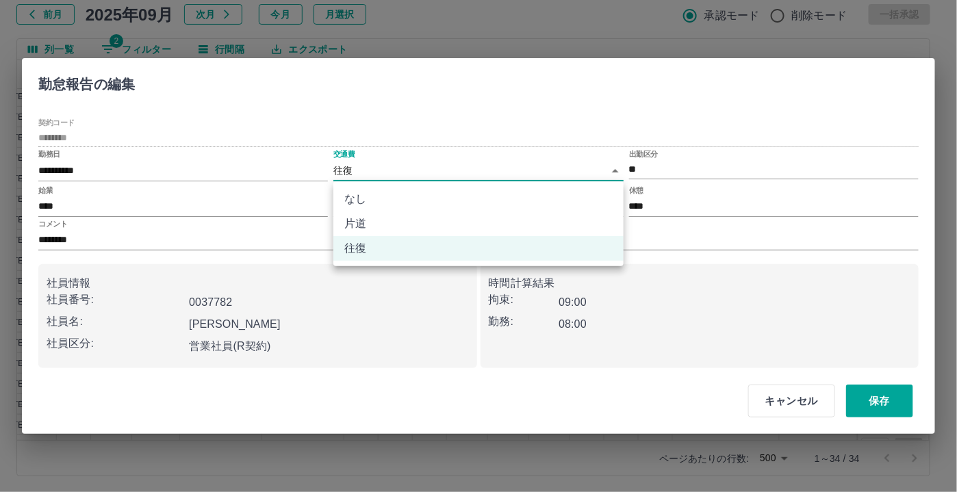
click at [405, 169] on body "SDH勤怠 尾嵜　杏茄 勤務実績承認 前月 2025年09月 次月 今月 月選択 承認モード 削除モード 一括承認 列一覧 2 フィルター 行間隔 エクスポー…" at bounding box center [478, 203] width 957 height 579
click at [376, 195] on li "なし" at bounding box center [478, 199] width 290 height 25
type input "****"
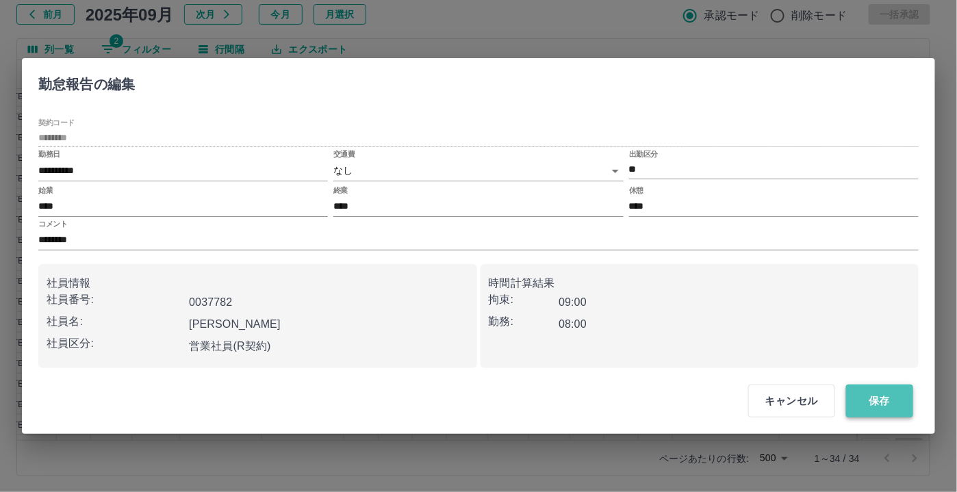
click at [882, 397] on button "保存" at bounding box center [879, 401] width 67 height 33
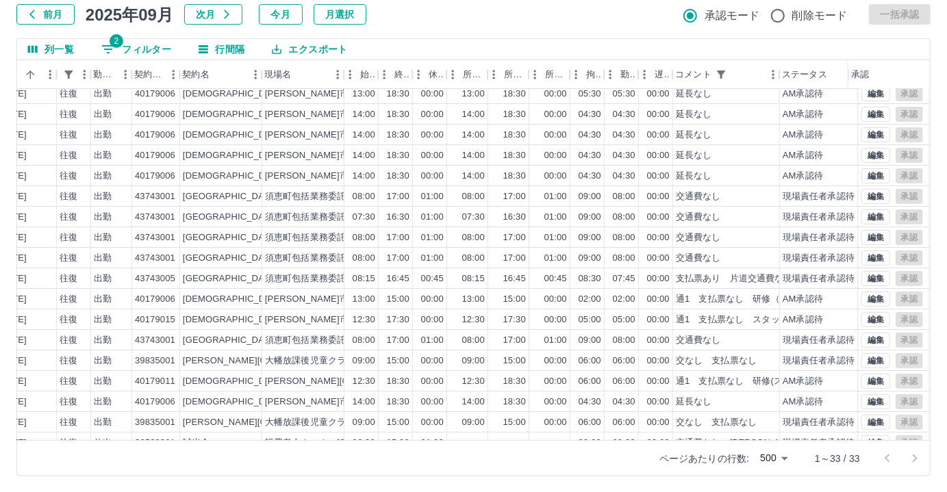
scroll to position [0, 279]
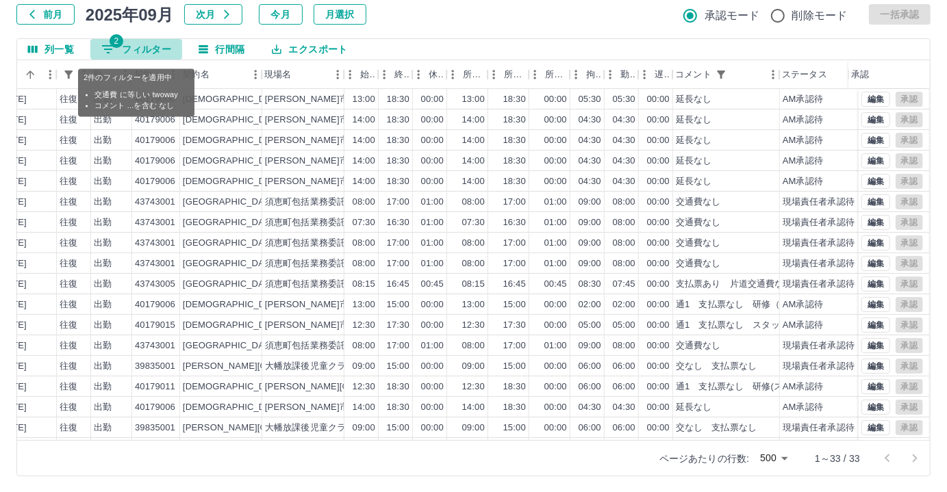
drag, startPoint x: 123, startPoint y: 56, endPoint x: 129, endPoint y: 53, distance: 7.0
click at [129, 53] on button "2 フィルター" at bounding box center [136, 49] width 92 height 21
select select "**********"
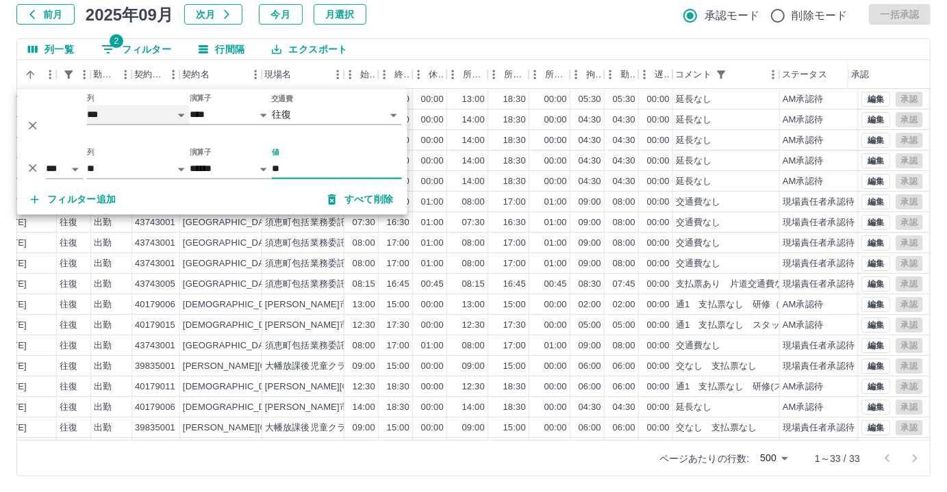
click at [153, 116] on select "**** *** **** *** *** **** ***** *** *** ** ** ** **** **** **** ** ** *** ****…" at bounding box center [138, 115] width 103 height 20
click at [87, 105] on select "**** *** **** *** *** **** ***** *** *** ** ** ** **** **** **** ** ** *** ****…" at bounding box center [138, 115] width 103 height 20
select select "**********"
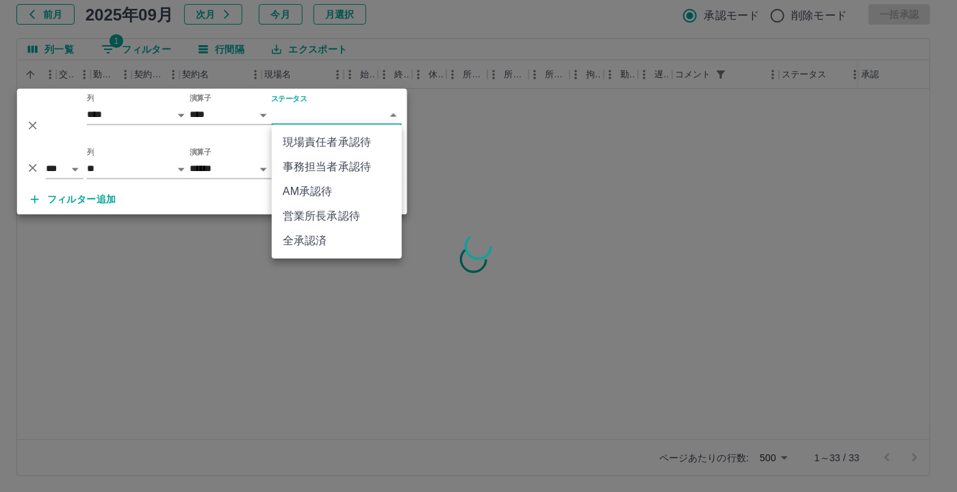
click at [373, 116] on body "SDH勤怠 尾嵜　杏茄 勤務実績承認 前月 2025年09月 次月 今月 月選択 承認モード 削除モード 一括承認 列一覧 1 フィルター 行間隔 エクスポー…" at bounding box center [478, 203] width 957 height 579
drag, startPoint x: 317, startPoint y: 167, endPoint x: 292, endPoint y: 173, distance: 25.9
click at [318, 167] on li "事務担当者承認待" at bounding box center [337, 167] width 130 height 25
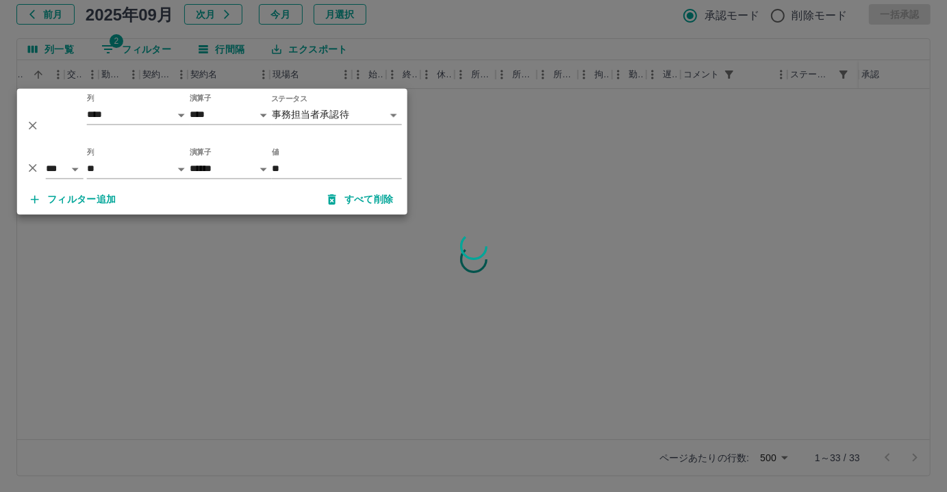
scroll to position [0, 272]
drag, startPoint x: 171, startPoint y: 167, endPoint x: 164, endPoint y: 172, distance: 8.4
click at [168, 168] on select "**** *** **** *** *** **** ***** *** *** ** ** ** **** **** **** ** ** *** ****…" at bounding box center [138, 170] width 103 height 20
click at [87, 160] on select "**** *** **** *** *** **** ***** *** *** ** ** ** **** **** **** ** ** *** ****…" at bounding box center [138, 170] width 103 height 20
select select "**********"
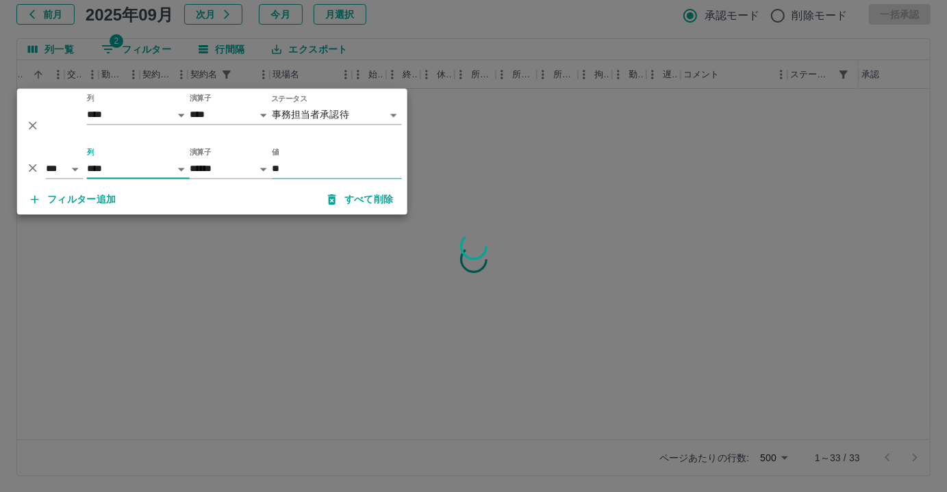
click at [301, 172] on input "**" at bounding box center [337, 170] width 130 height 20
click at [334, 147] on div "*** ** 列 **** *** **** *** *** **** ***** *** *** ** ** ** **** **** **** ** **…" at bounding box center [212, 164] width 390 height 42
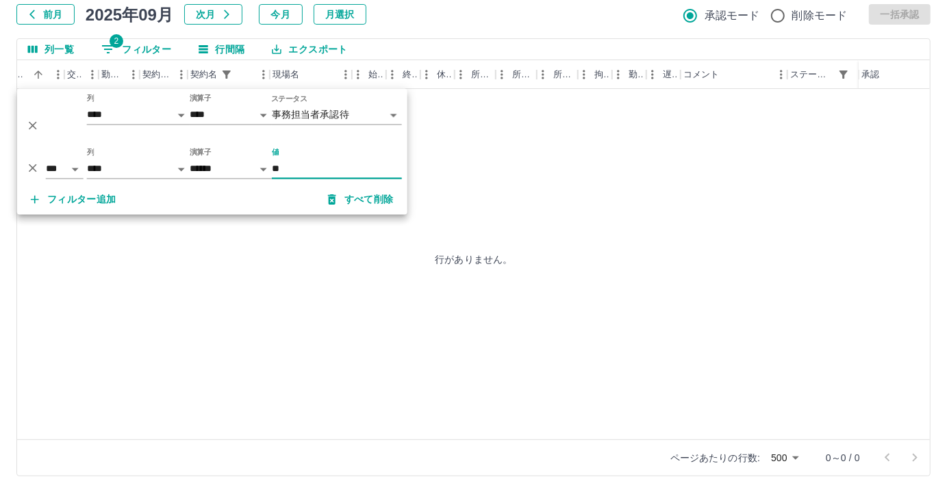
click at [297, 169] on input "**" at bounding box center [337, 170] width 130 height 20
type input "*"
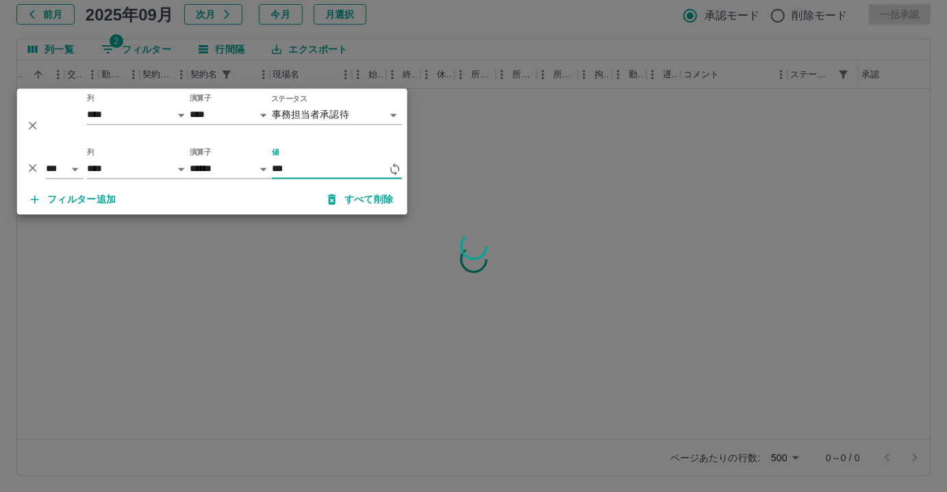
type input "***"
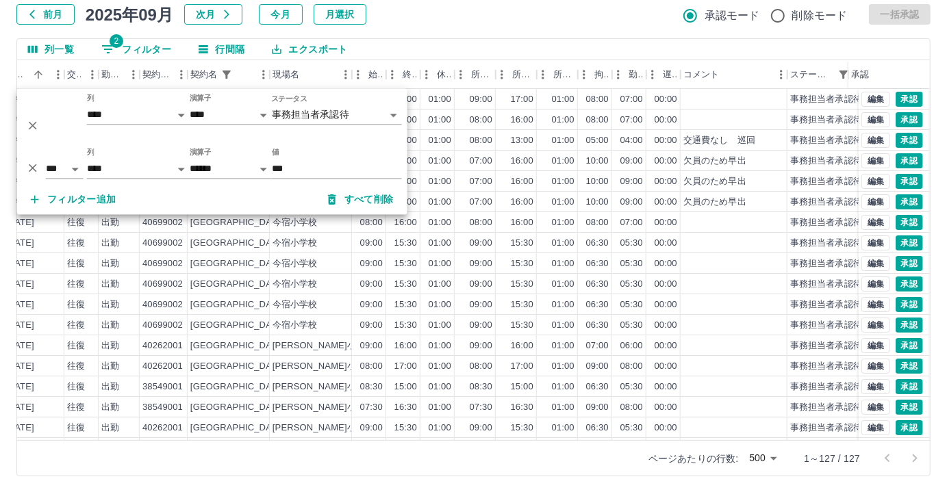
click at [448, 26] on div "勤務実績承認 前月 2025年09月 次月 今月 月選択 承認モード 削除モード 一括承認 列一覧 2 フィルター 行間隔 エクスポート 社員名 社員区分 勤…" at bounding box center [473, 220] width 947 height 545
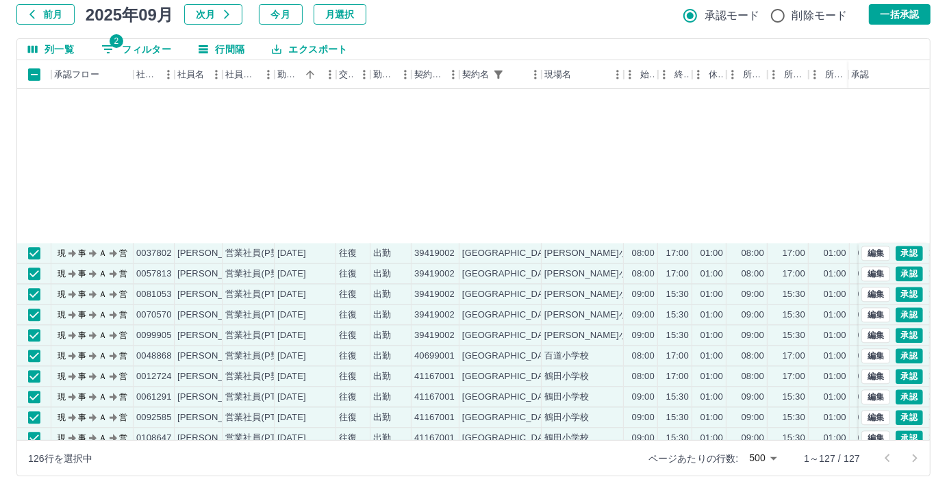
scroll to position [2267, 0]
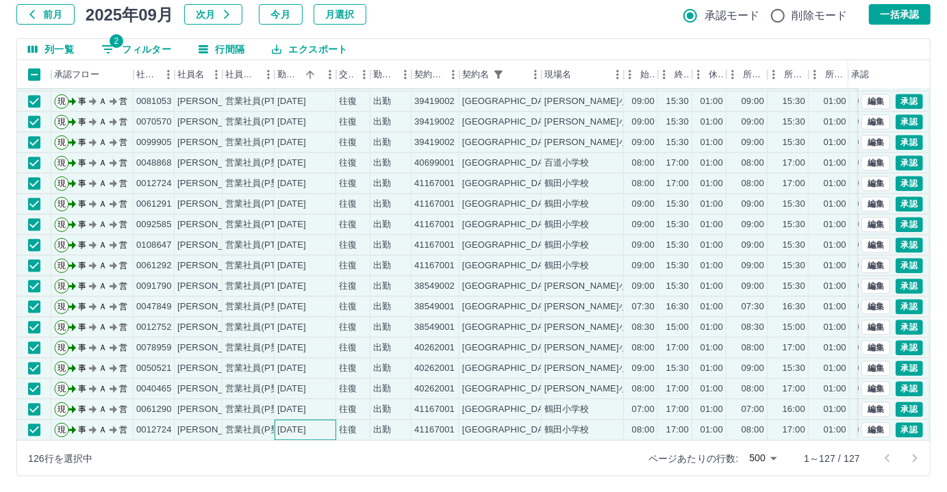
click at [275, 420] on div "[DATE]" at bounding box center [306, 430] width 62 height 21
click at [290, 403] on div "[DATE]" at bounding box center [291, 409] width 29 height 13
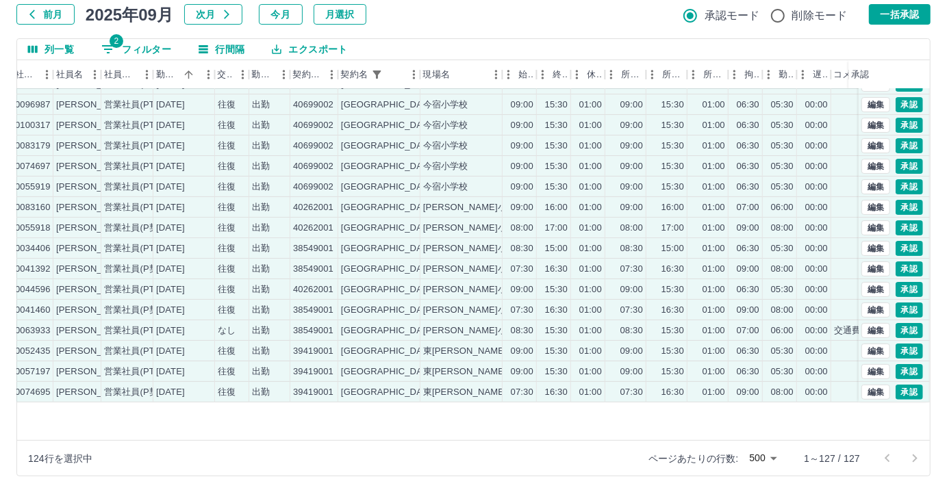
scroll to position [0, 121]
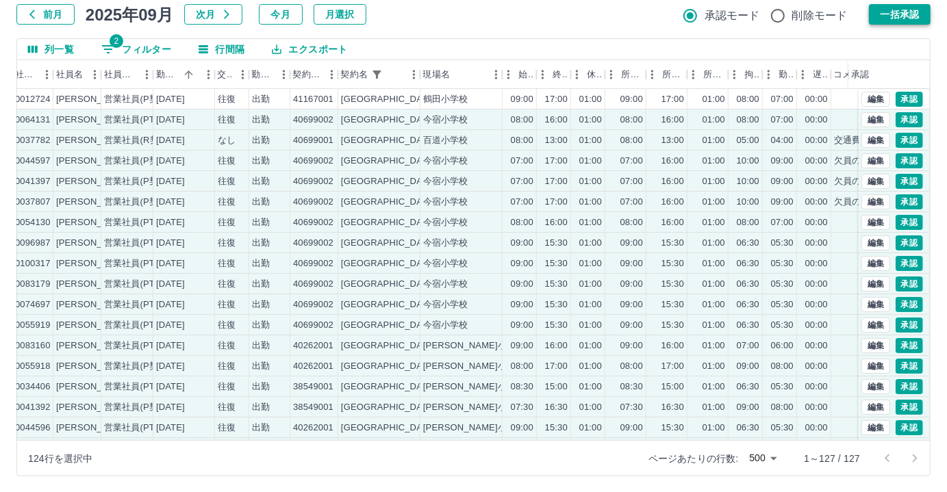
click at [891, 15] on button "一括承認" at bounding box center [900, 14] width 62 height 21
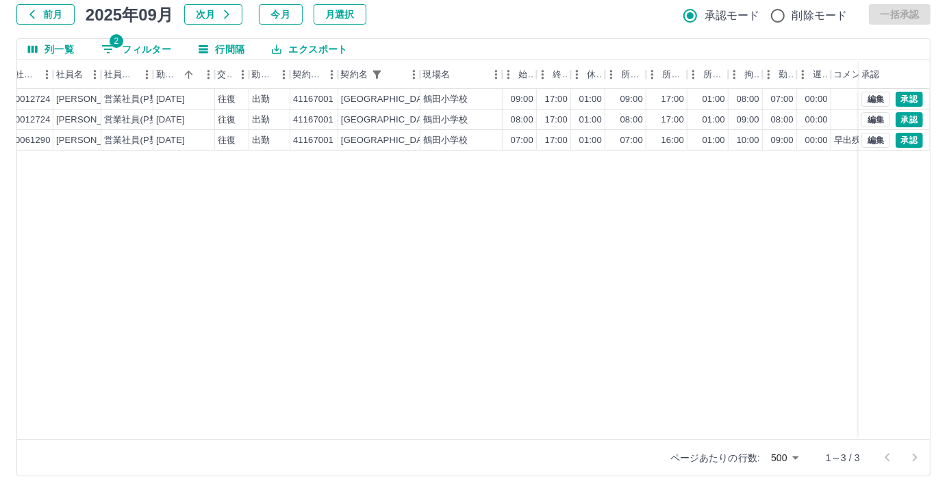
click at [148, 46] on button "2 フィルター" at bounding box center [136, 49] width 92 height 21
select select "**********"
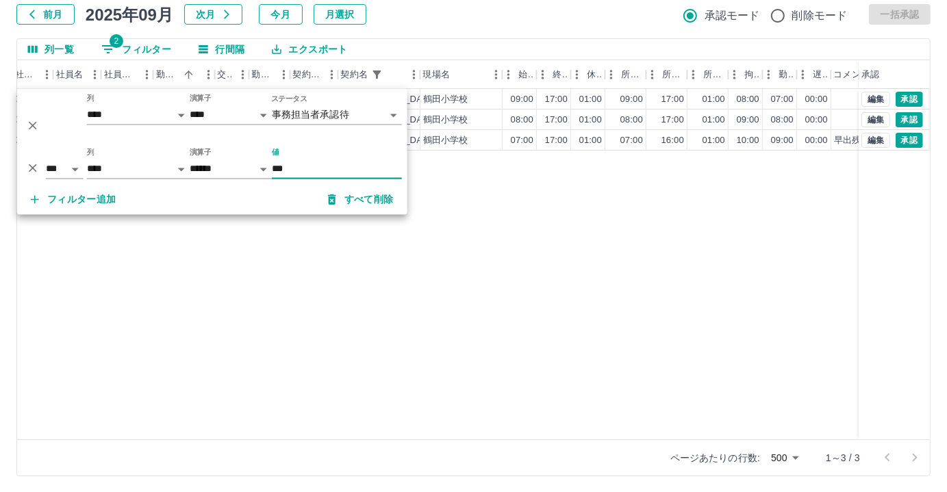
click at [304, 165] on input "***" at bounding box center [337, 170] width 130 height 20
type input "*"
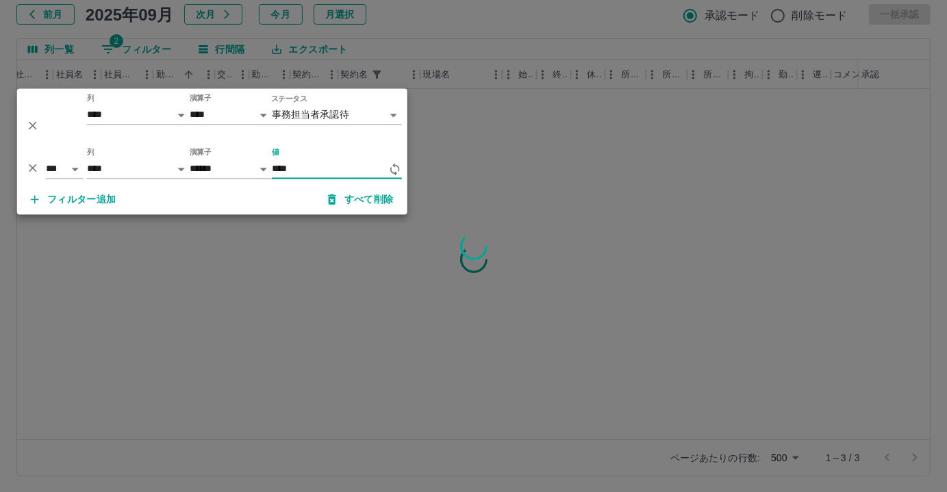
type input "***"
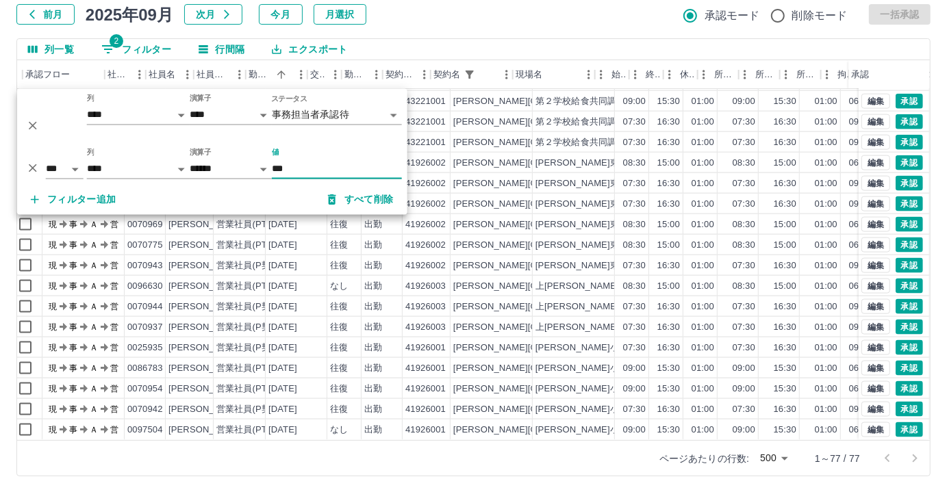
scroll to position [1239, 0]
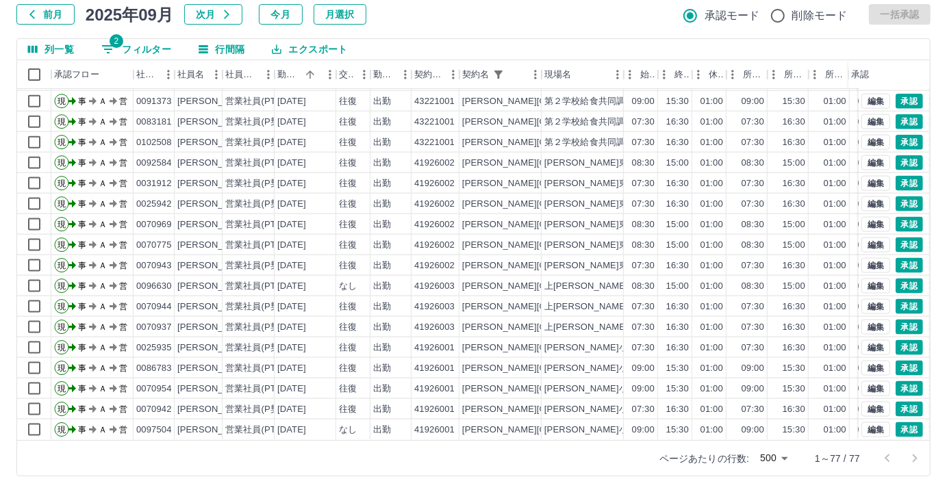
click at [117, 41] on span "2" at bounding box center [117, 41] width 14 height 14
select select "**********"
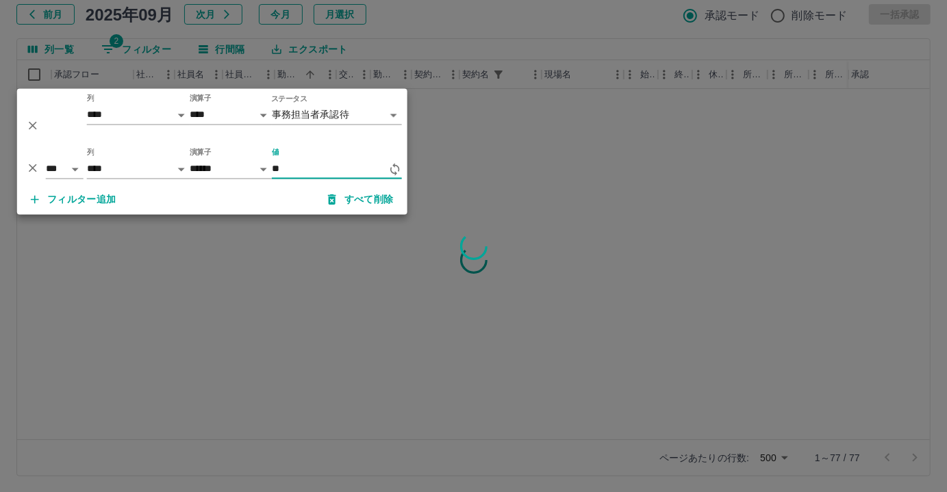
type input "*"
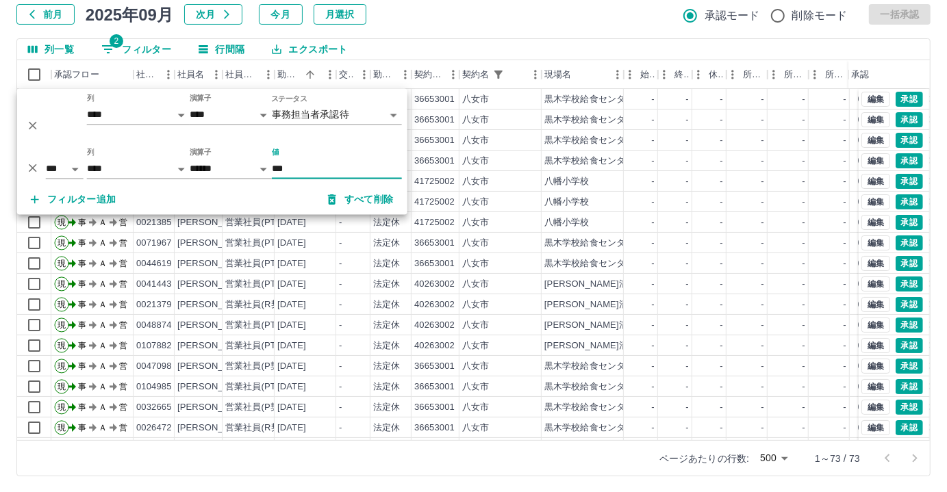
type input "***"
click at [476, 25] on div "勤務実績承認 前月 2025年09月 次月 今月 月選択 承認モード 削除モード 一括承認 列一覧 2 フィルター 行間隔 エクスポート 承認フロー 社員番号…" at bounding box center [473, 220] width 947 height 545
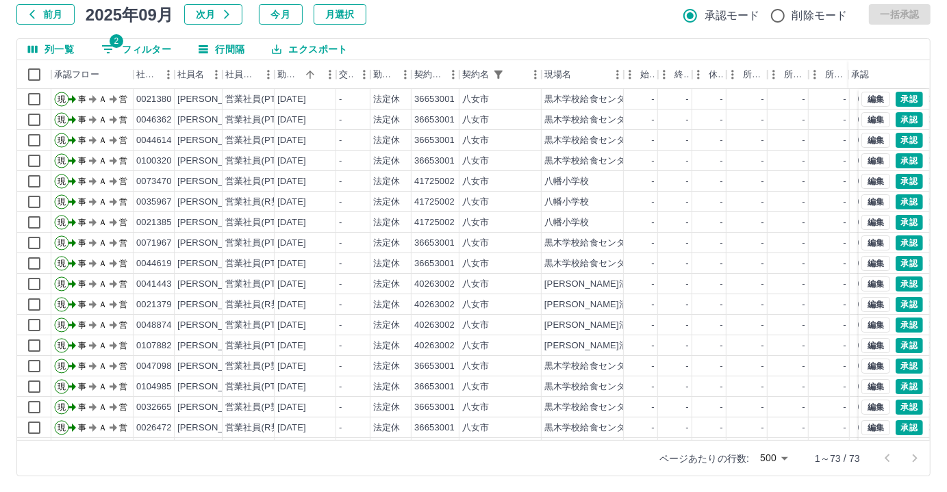
click at [476, 25] on div "勤務実績承認 前月 2025年09月 次月 今月 月選択 承認モード 削除モード 一括承認 列一覧 2 フィルター 行間隔 エクスポート 承認フロー 社員番号…" at bounding box center [473, 220] width 947 height 545
click at [779, 457] on body "SDH勤怠 尾嵜　杏茄 勤務実績承認 前月 2025年09月 次月 今月 月選択 承認モード 削除モード 一括承認 列一覧 2 フィルター 行間隔 エクスポー…" at bounding box center [473, 203] width 947 height 579
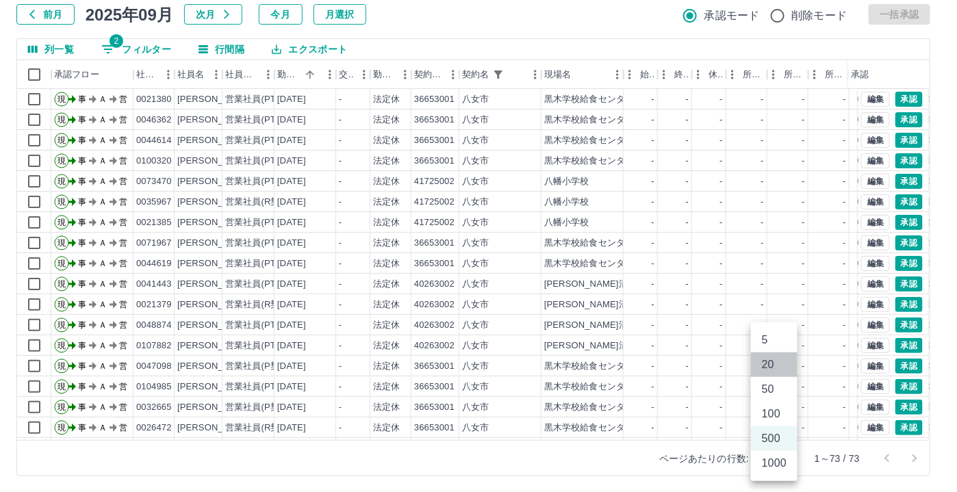
click at [774, 368] on li "20" at bounding box center [774, 365] width 47 height 25
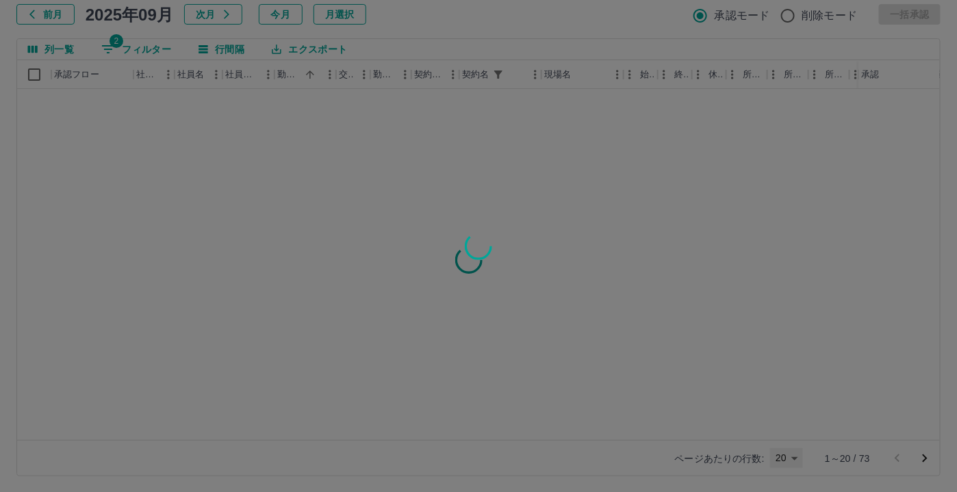
type input "**"
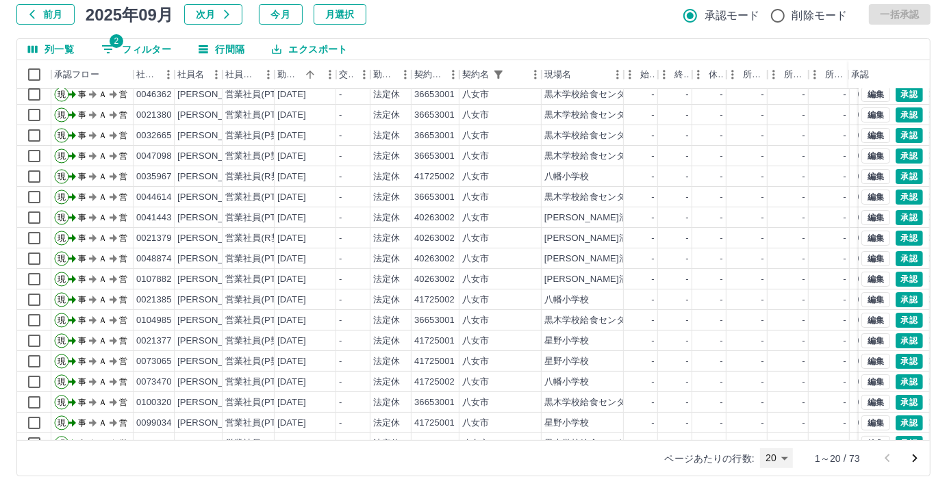
scroll to position [69, 0]
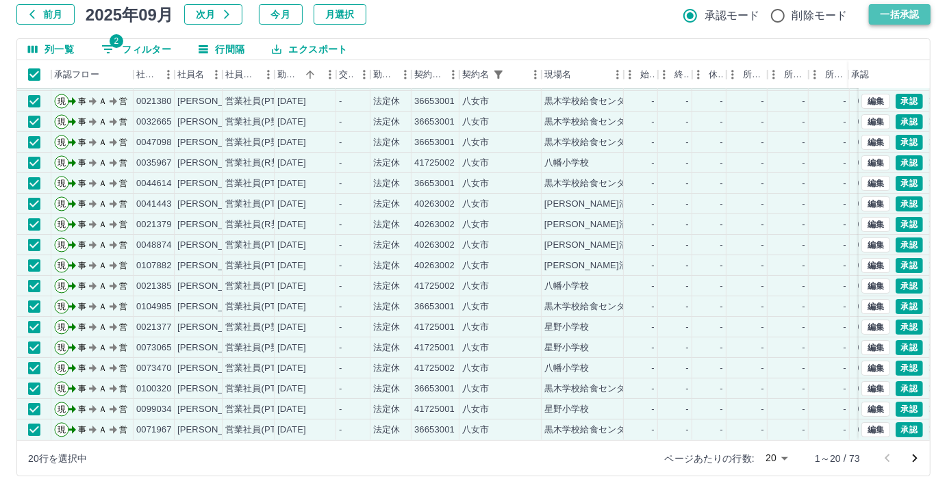
click at [920, 12] on button "一括承認" at bounding box center [900, 14] width 62 height 21
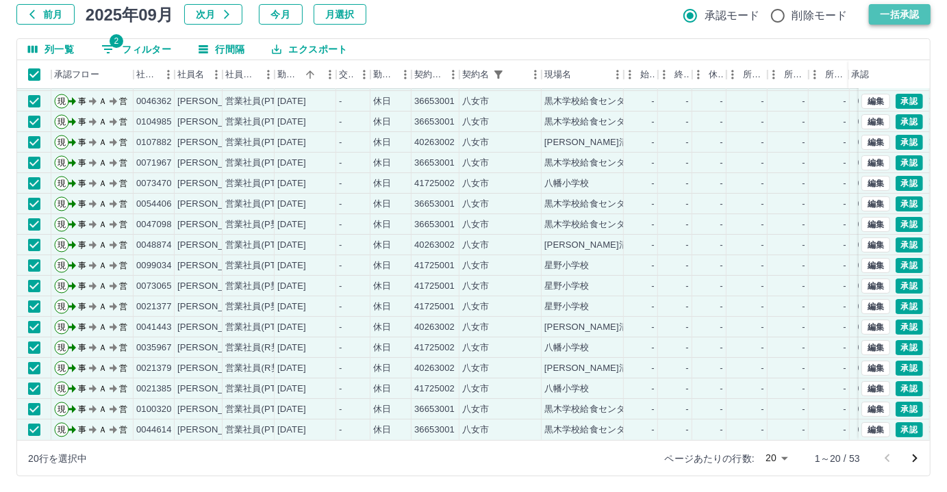
click at [891, 13] on button "一括承認" at bounding box center [900, 14] width 62 height 21
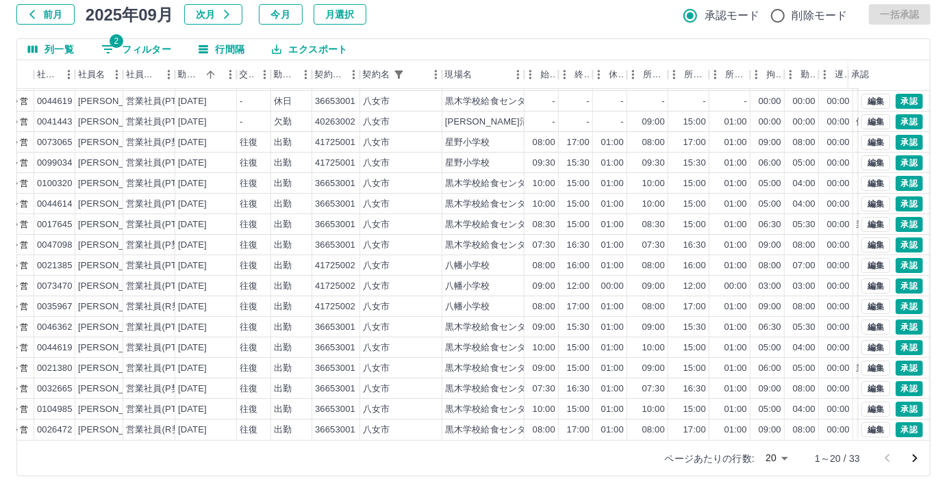
scroll to position [0, 99]
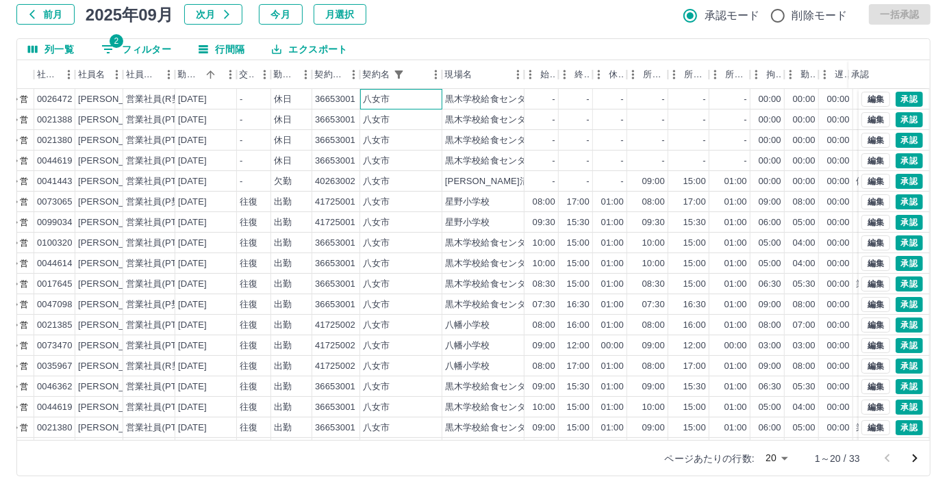
click at [427, 99] on div "八女市" at bounding box center [401, 99] width 82 height 21
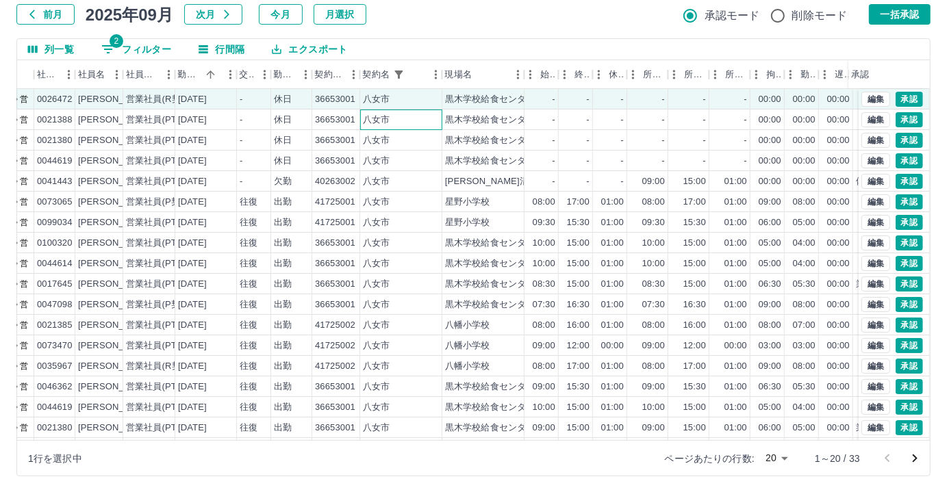
click at [427, 116] on div "八女市" at bounding box center [401, 120] width 82 height 21
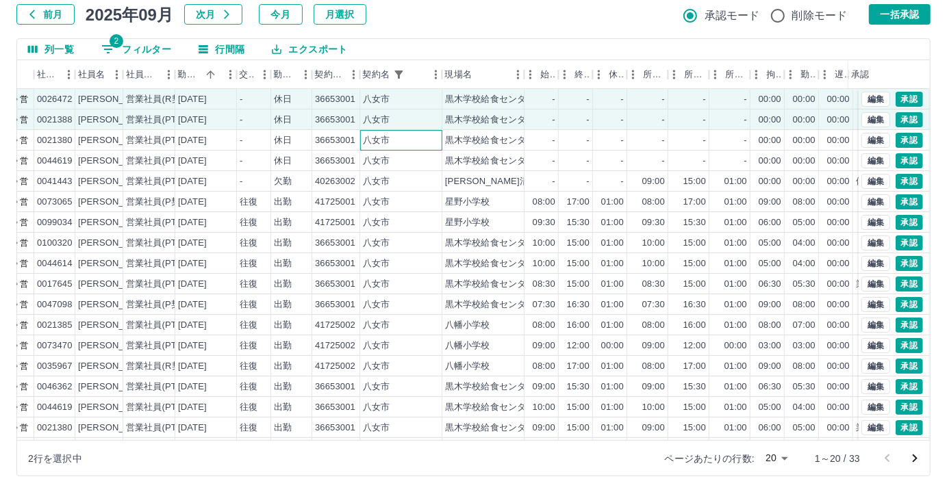
click at [425, 130] on div "八女市" at bounding box center [401, 140] width 82 height 21
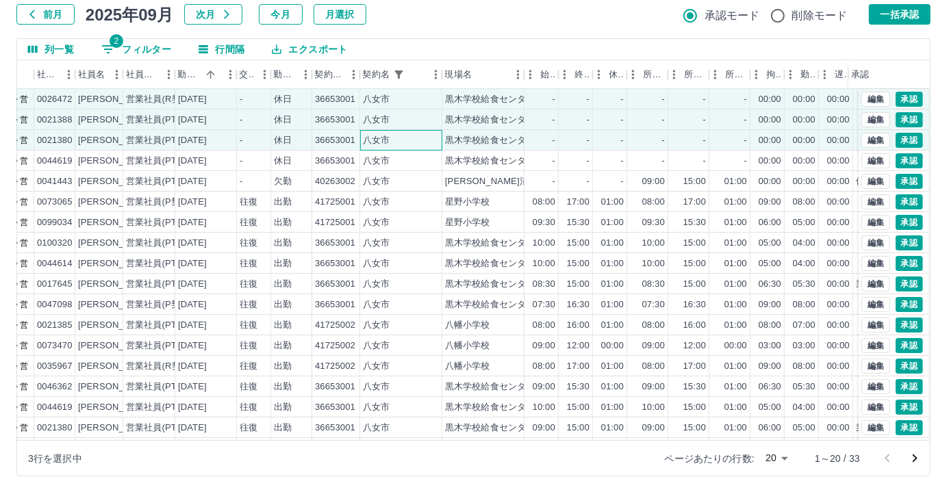
click at [422, 146] on div "八女市" at bounding box center [401, 140] width 82 height 21
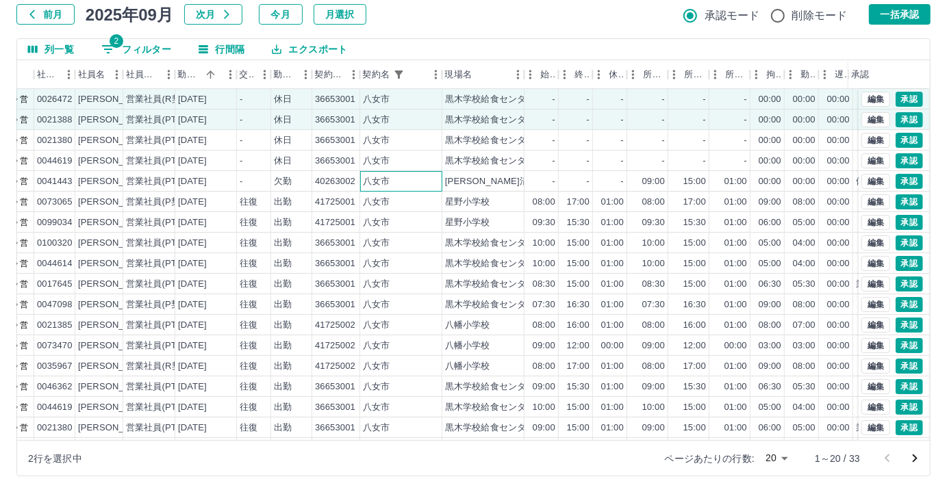
click at [413, 171] on div "八女市" at bounding box center [401, 181] width 82 height 21
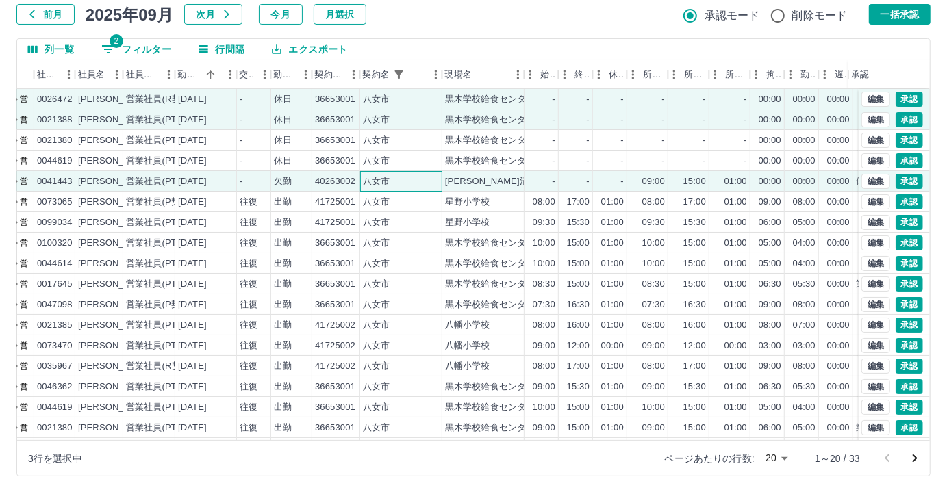
click at [393, 181] on div "八女市" at bounding box center [401, 181] width 82 height 21
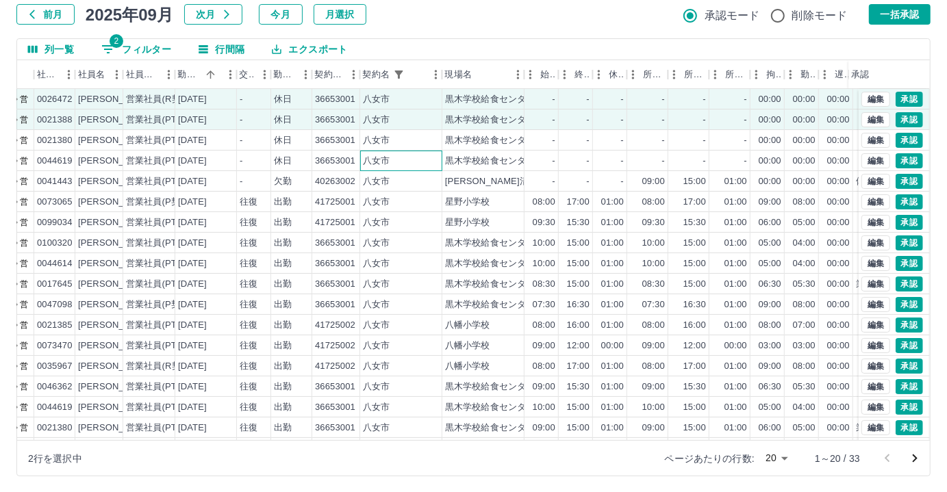
click at [401, 151] on div "八女市" at bounding box center [401, 161] width 82 height 21
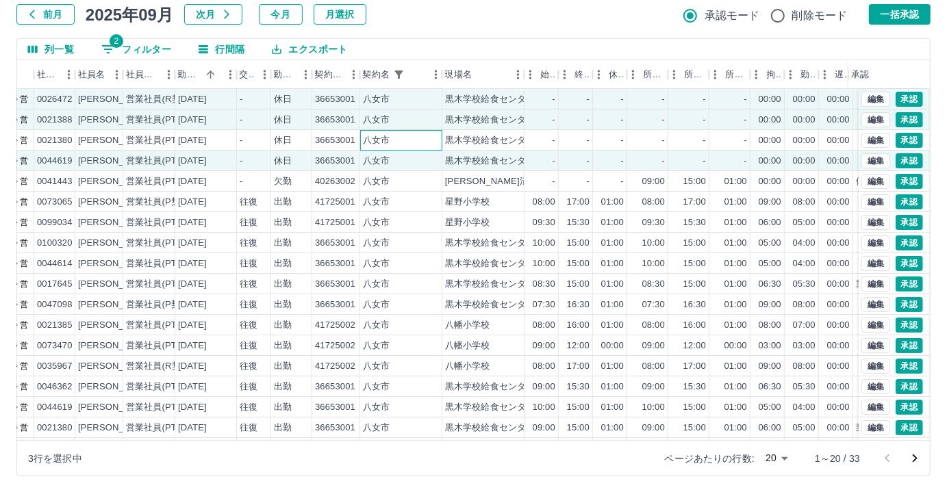
click at [407, 134] on div "八女市" at bounding box center [401, 140] width 82 height 21
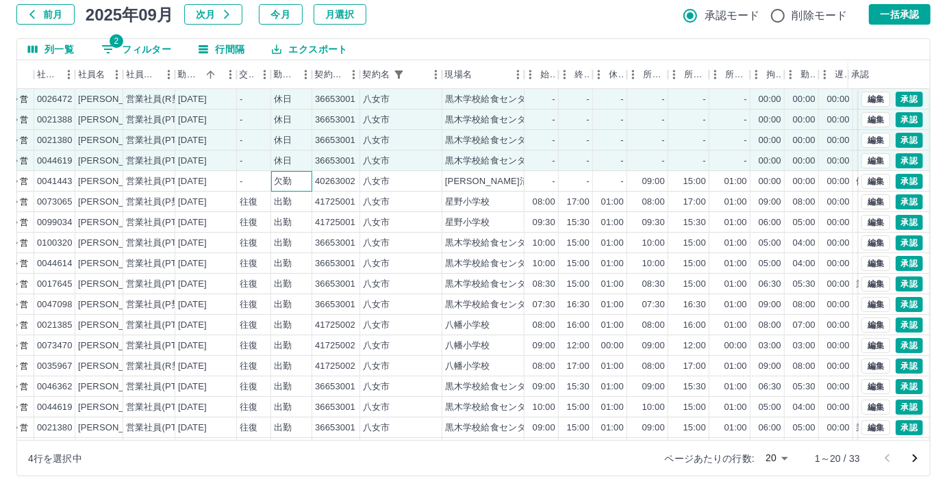
click at [303, 173] on div "欠勤" at bounding box center [291, 181] width 41 height 21
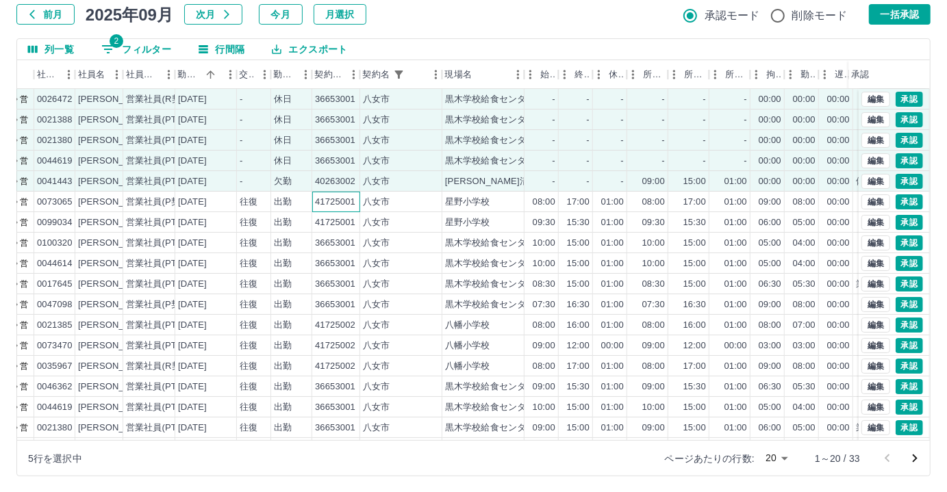
click at [351, 196] on div "41725001" at bounding box center [335, 202] width 40 height 13
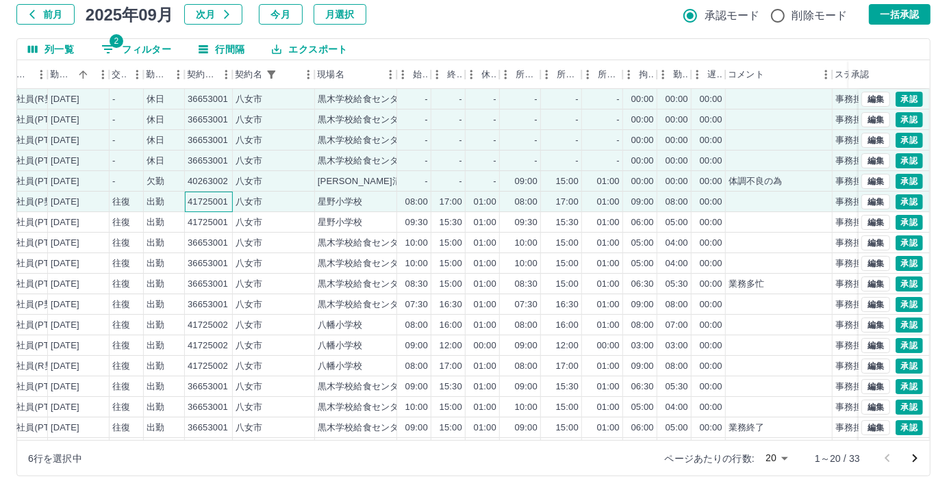
scroll to position [0, 220]
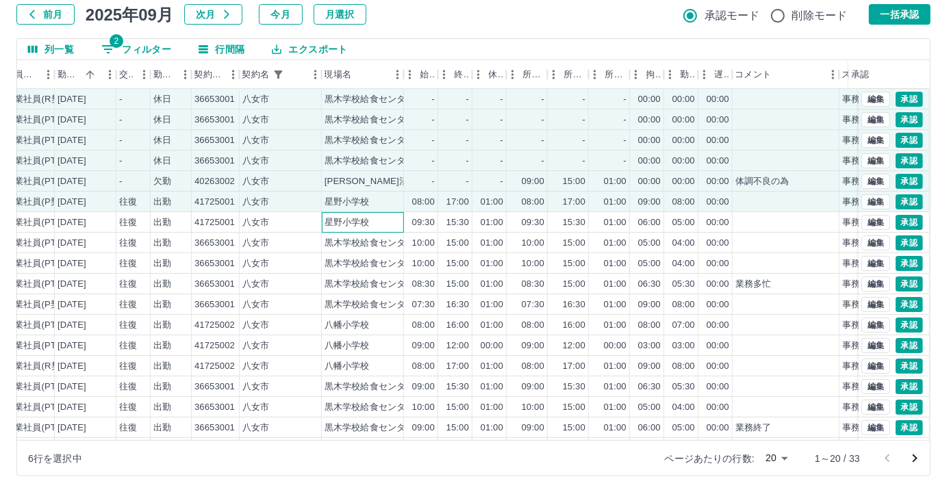
drag, startPoint x: 338, startPoint y: 229, endPoint x: 345, endPoint y: 247, distance: 19.3
click at [336, 230] on div "星野小学校" at bounding box center [363, 222] width 82 height 21
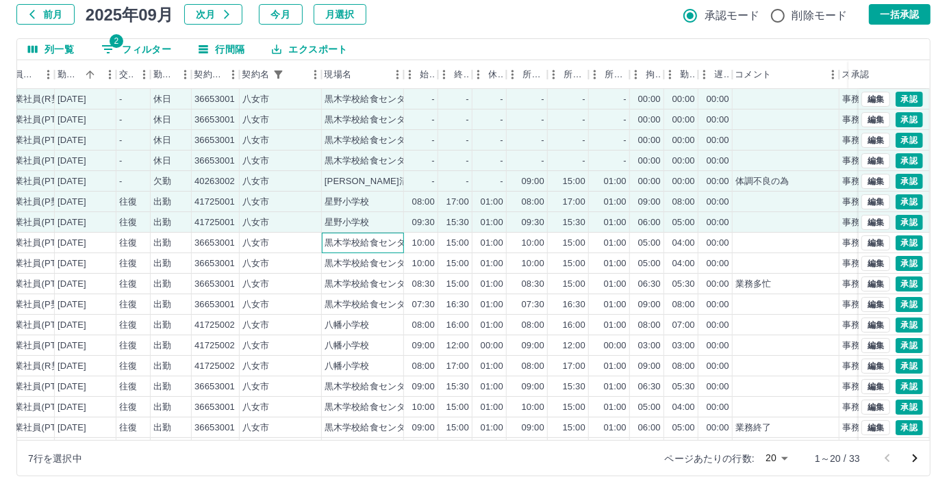
drag, startPoint x: 346, startPoint y: 247, endPoint x: 347, endPoint y: 262, distance: 14.4
click at [346, 247] on div "黒木学校給食センター" at bounding box center [370, 243] width 90 height 13
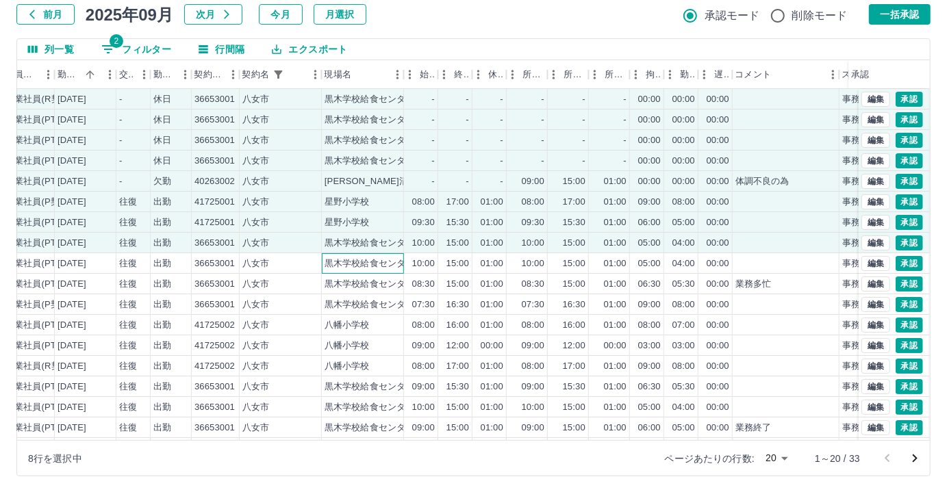
drag, startPoint x: 349, startPoint y: 264, endPoint x: 349, endPoint y: 275, distance: 10.3
click at [349, 266] on div "黒木学校給食センター" at bounding box center [370, 263] width 90 height 13
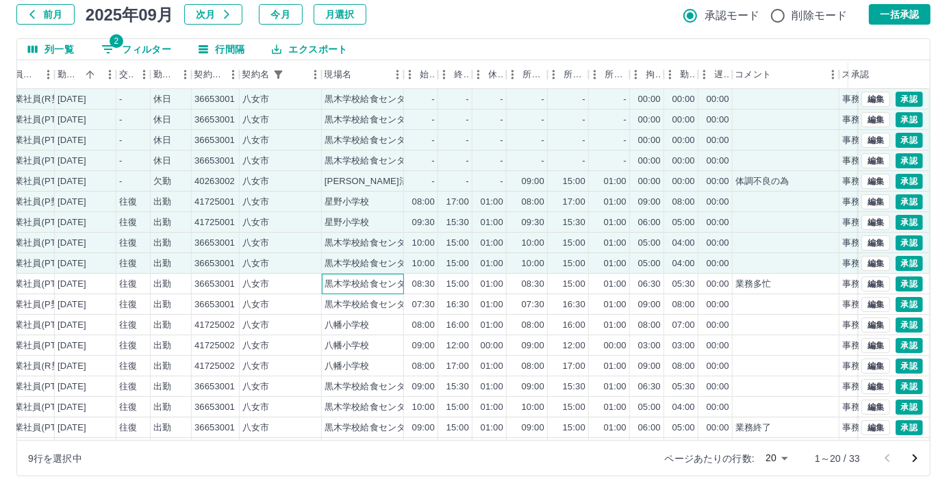
click at [352, 287] on div "黒木学校給食センター" at bounding box center [370, 284] width 90 height 13
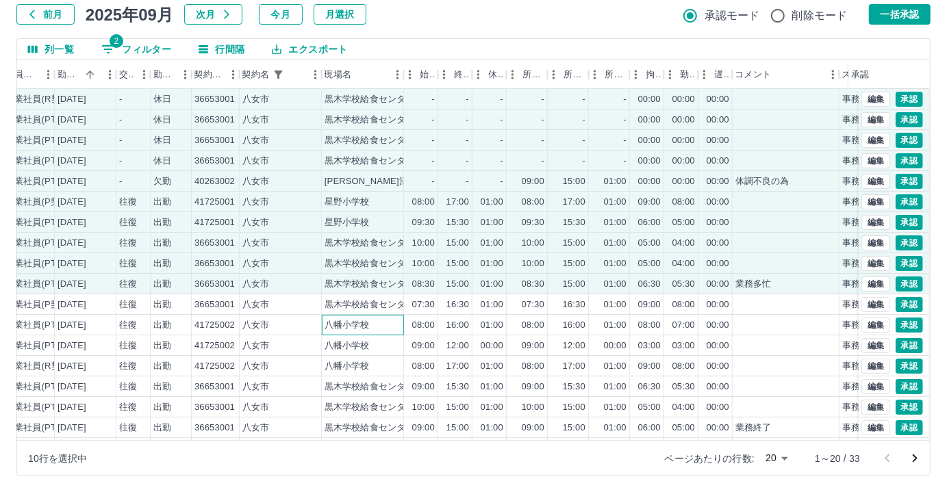
drag, startPoint x: 368, startPoint y: 315, endPoint x: 366, endPoint y: 307, distance: 7.8
click at [368, 315] on div "八幡小学校" at bounding box center [363, 325] width 82 height 21
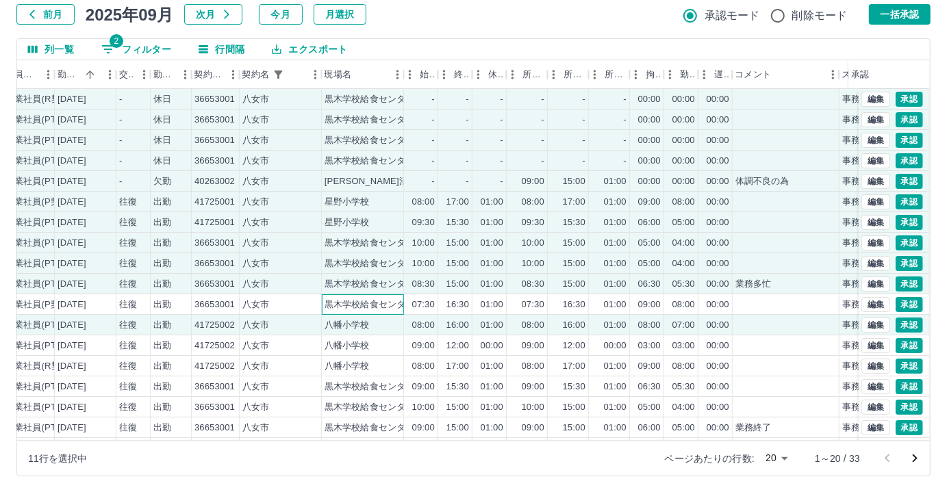
click at [373, 302] on div "黒木学校給食センター" at bounding box center [370, 305] width 90 height 13
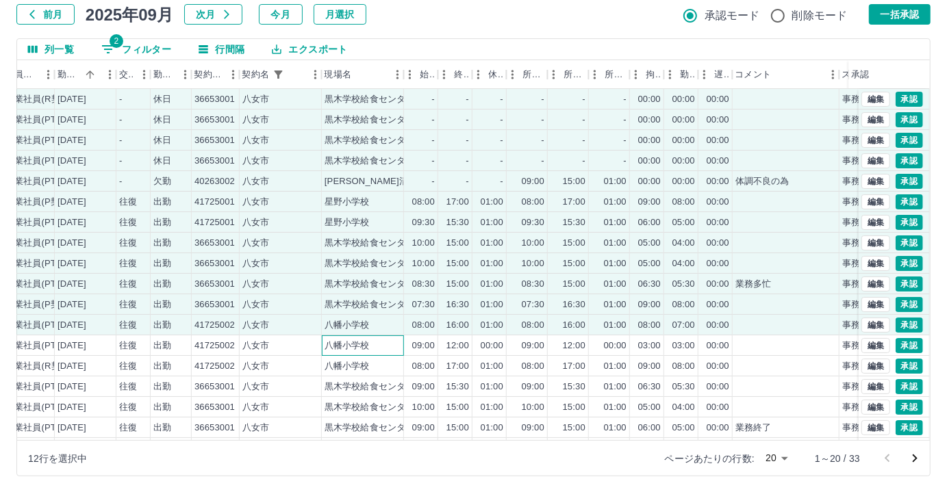
drag, startPoint x: 390, startPoint y: 343, endPoint x: 416, endPoint y: 300, distance: 50.4
click at [390, 343] on div "八幡小学校" at bounding box center [363, 346] width 82 height 21
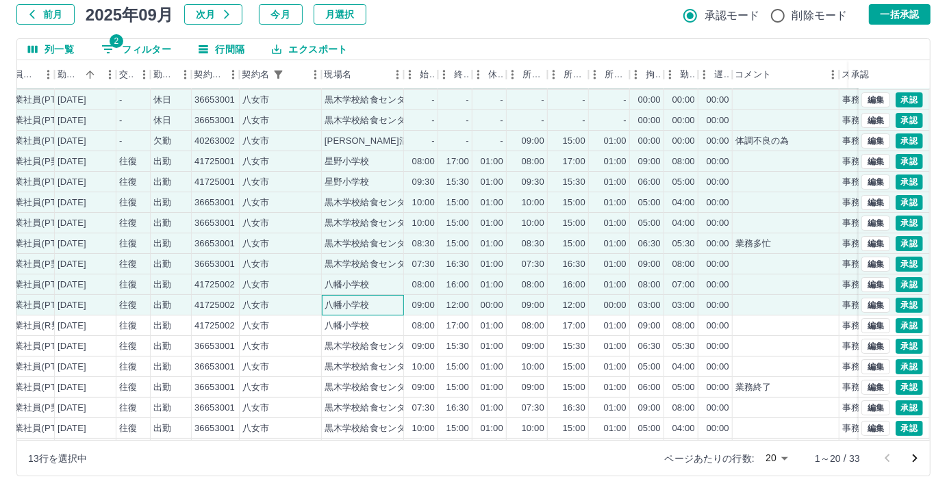
scroll to position [62, 220]
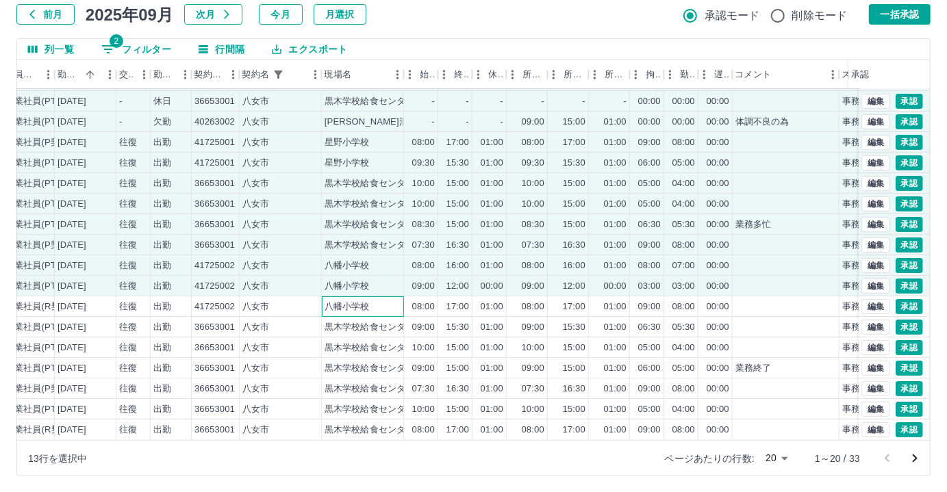
click at [401, 304] on div "八幡小学校" at bounding box center [363, 306] width 82 height 21
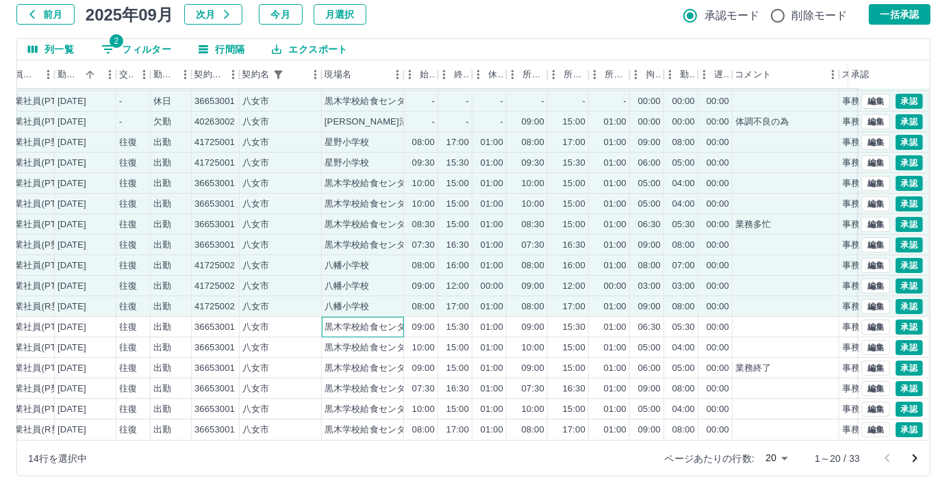
click at [392, 330] on div "黒木学校給食センター" at bounding box center [363, 327] width 82 height 21
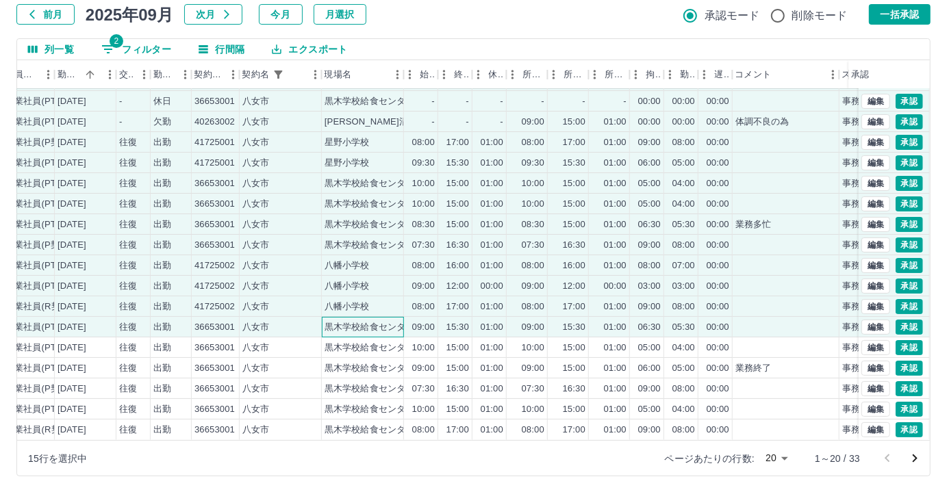
scroll to position [69, 220]
click at [407, 341] on div "10:00" at bounding box center [421, 348] width 34 height 21
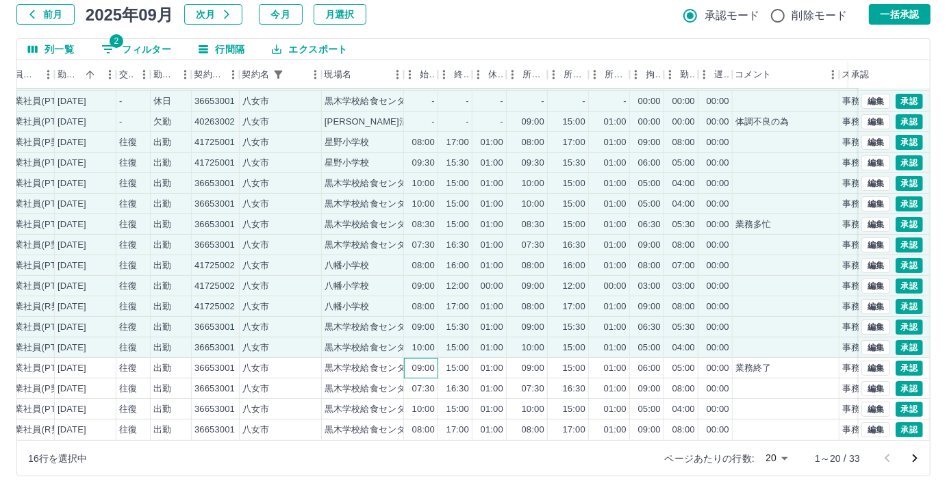
click at [409, 362] on div "09:00" at bounding box center [421, 368] width 34 height 21
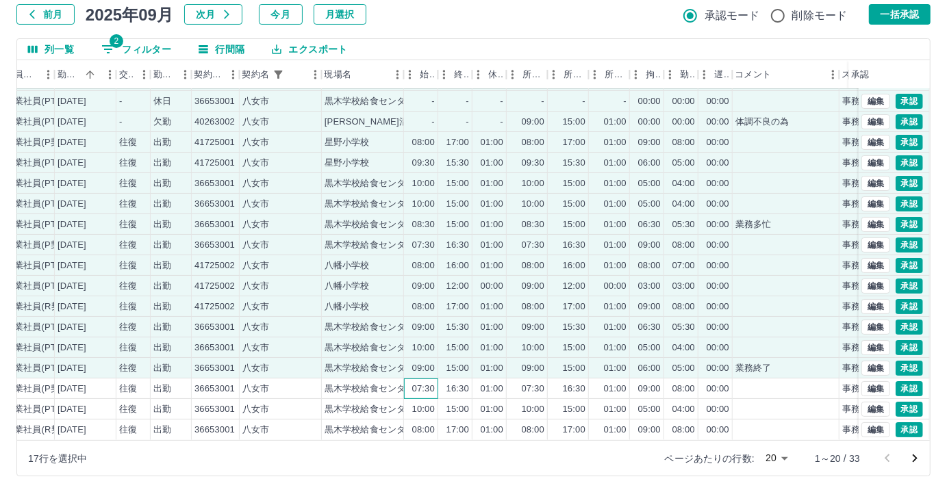
click at [414, 383] on div "07:30" at bounding box center [423, 389] width 23 height 13
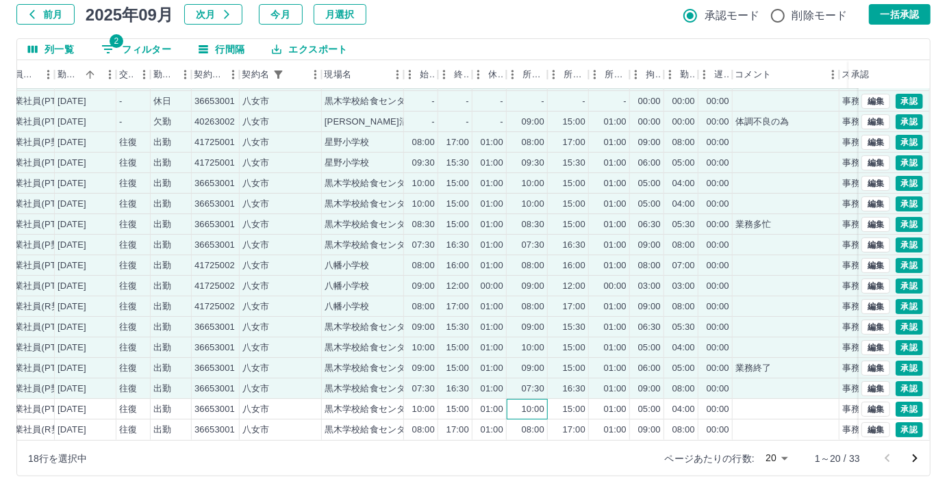
click at [525, 403] on div "10:00" at bounding box center [533, 409] width 23 height 13
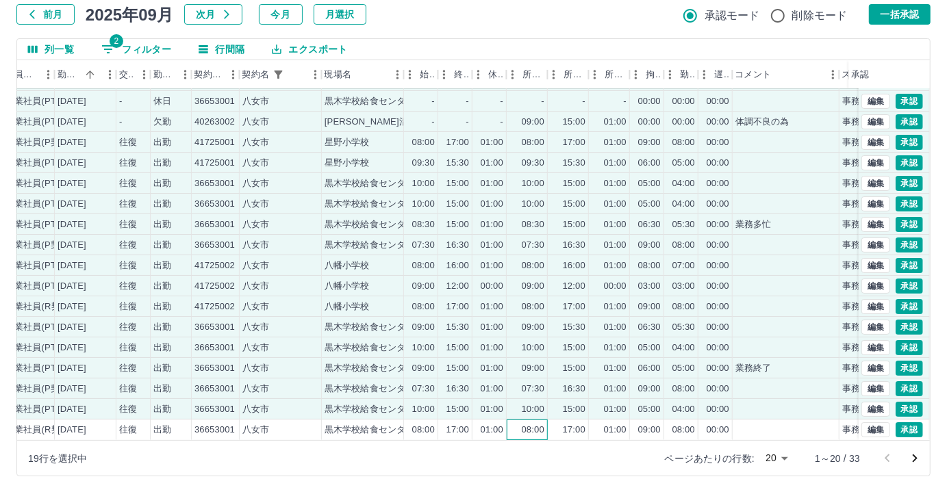
click at [511, 420] on div "08:00" at bounding box center [527, 430] width 41 height 21
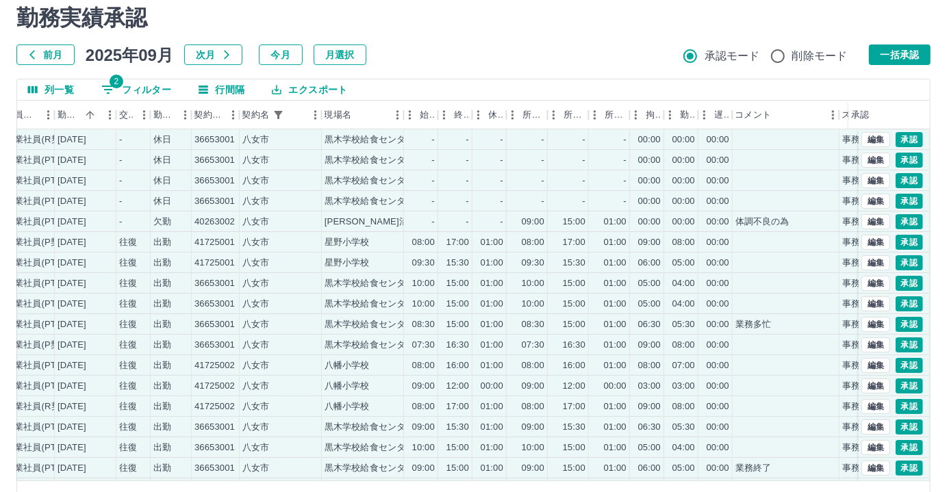
scroll to position [23, 0]
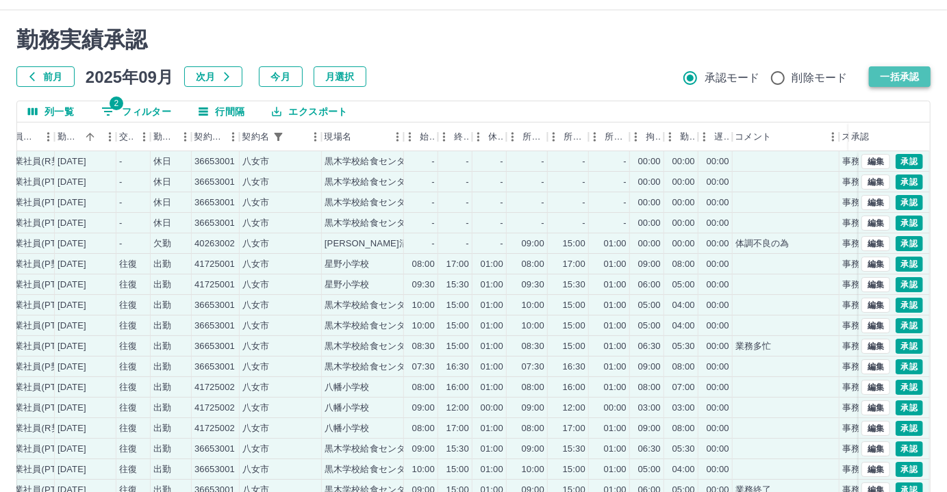
click at [890, 79] on button "一括承認" at bounding box center [900, 76] width 62 height 21
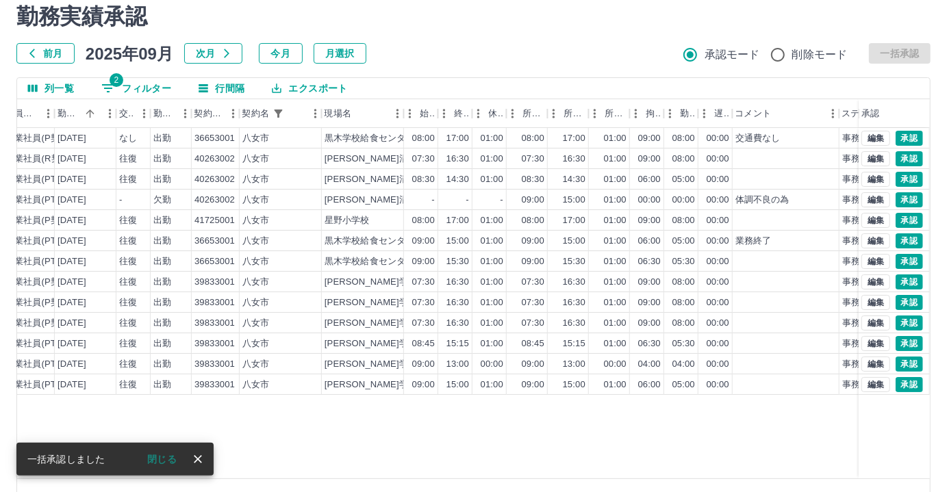
scroll to position [86, 0]
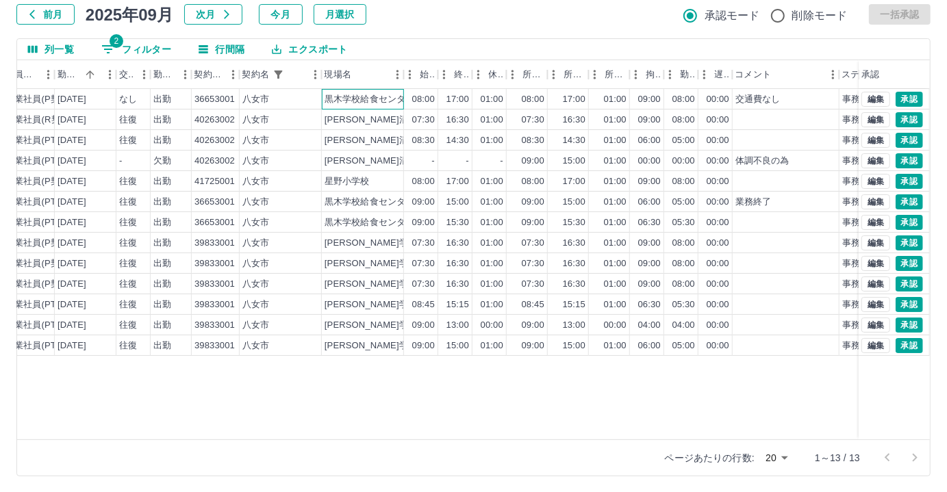
click at [375, 97] on div "黒木学校給食センター" at bounding box center [370, 99] width 90 height 13
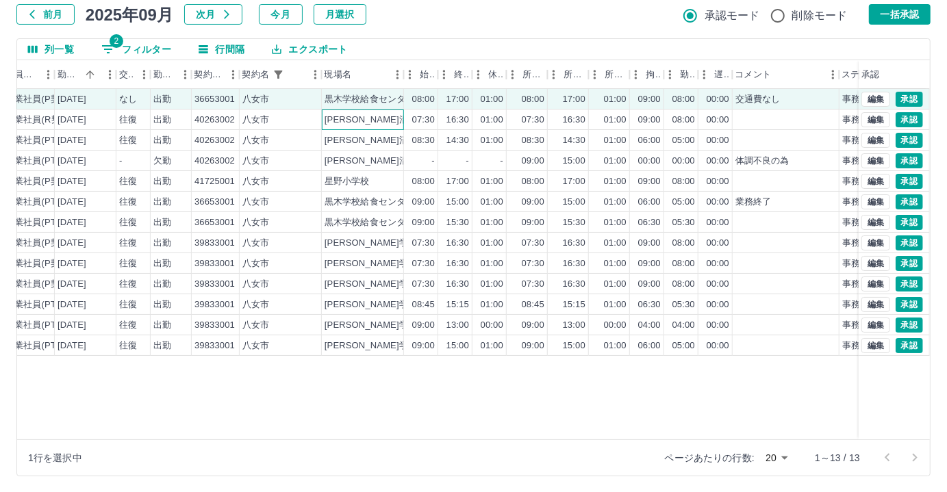
click at [370, 118] on div "矢部清流学園" at bounding box center [380, 120] width 110 height 13
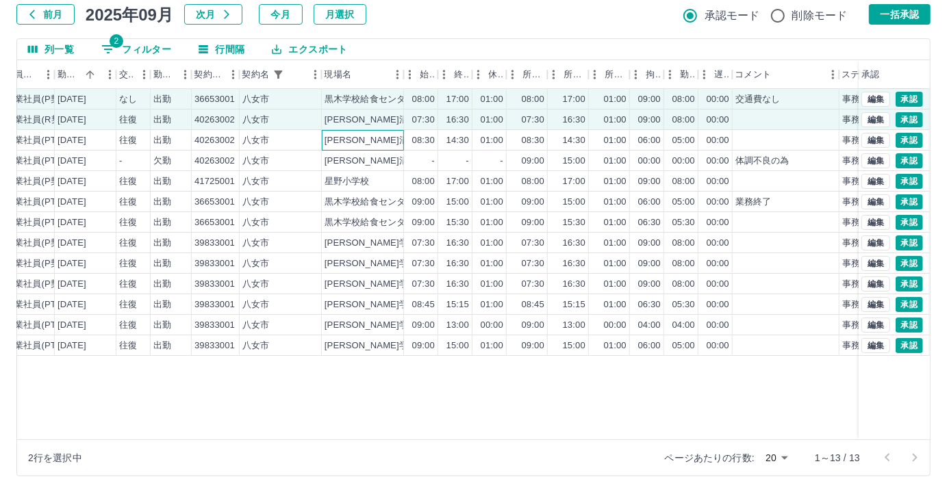
click at [389, 141] on div "矢部清流学園" at bounding box center [363, 140] width 82 height 21
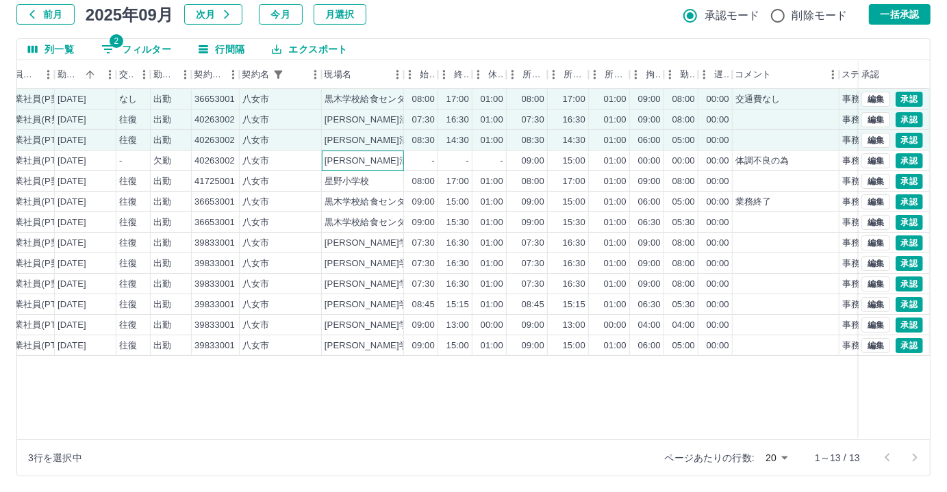
click at [389, 154] on div "矢部清流学園" at bounding box center [363, 161] width 82 height 21
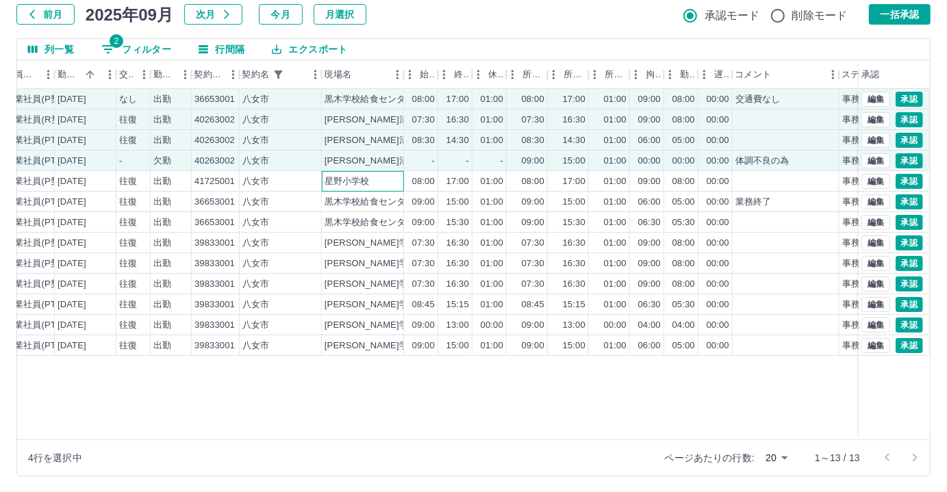
drag, startPoint x: 391, startPoint y: 175, endPoint x: 390, endPoint y: 183, distance: 7.6
click at [390, 176] on div "星野小学校" at bounding box center [363, 181] width 82 height 21
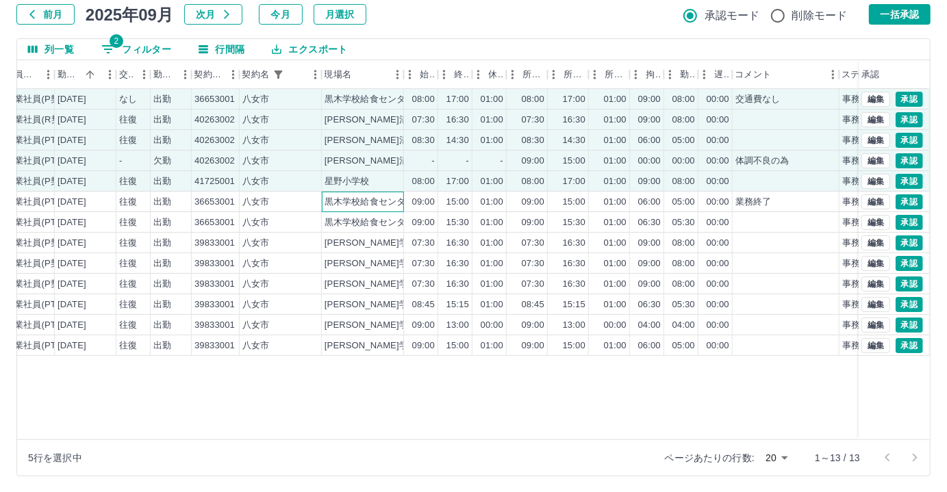
click at [392, 196] on div "黒木学校給食センター" at bounding box center [370, 202] width 90 height 13
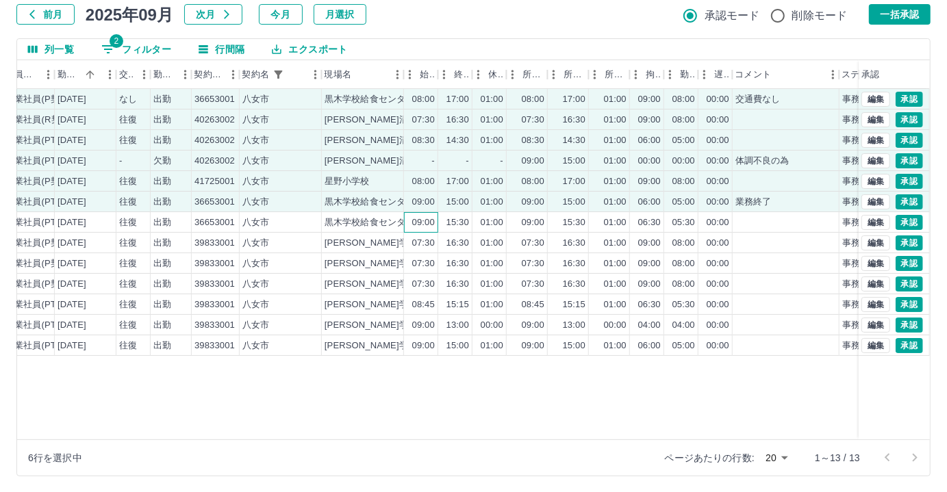
click at [405, 220] on div "09:00" at bounding box center [421, 222] width 34 height 21
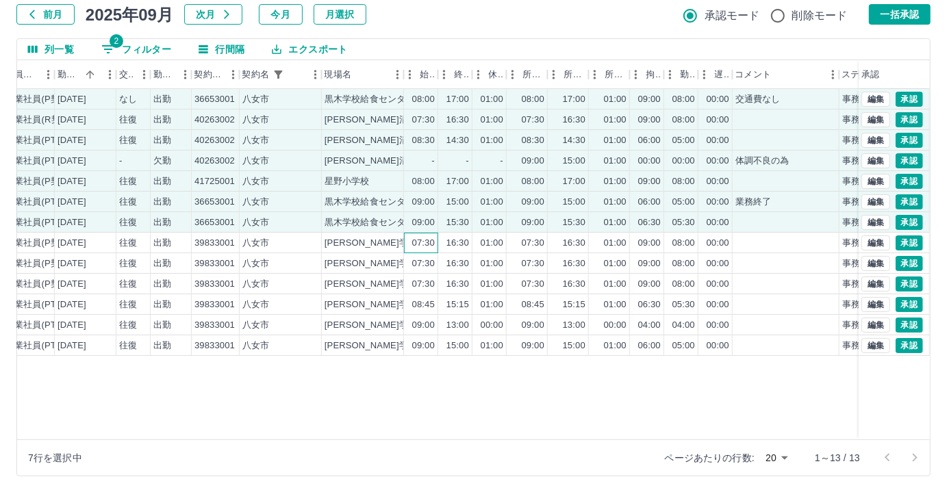
click at [407, 237] on div "07:30" at bounding box center [421, 243] width 34 height 21
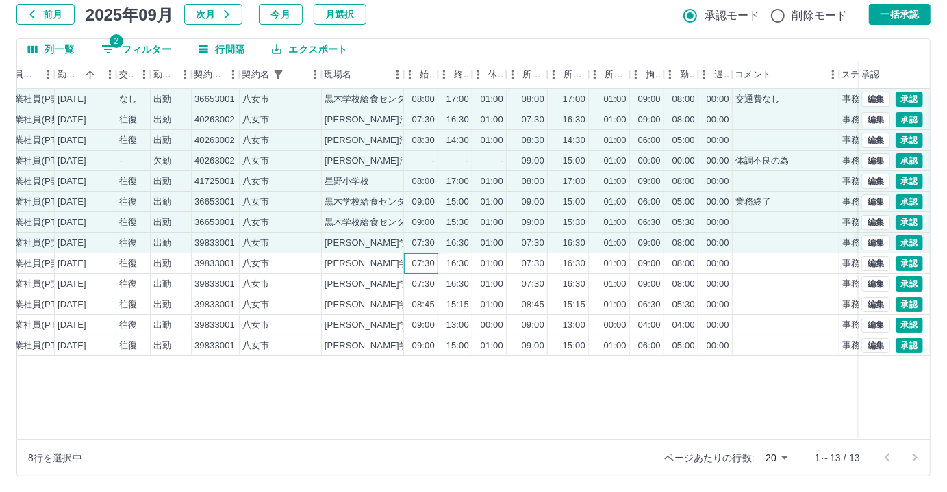
click at [407, 259] on div "07:30" at bounding box center [421, 263] width 34 height 21
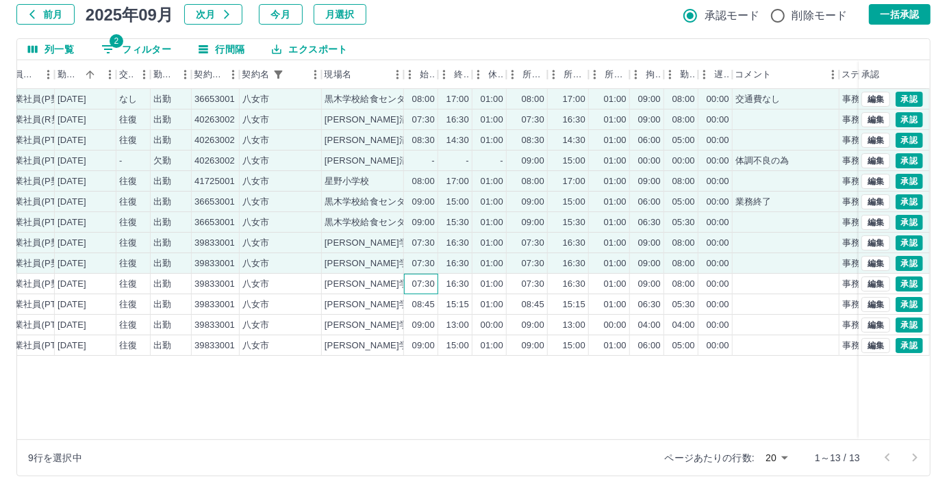
click at [405, 277] on div "07:30" at bounding box center [421, 284] width 34 height 21
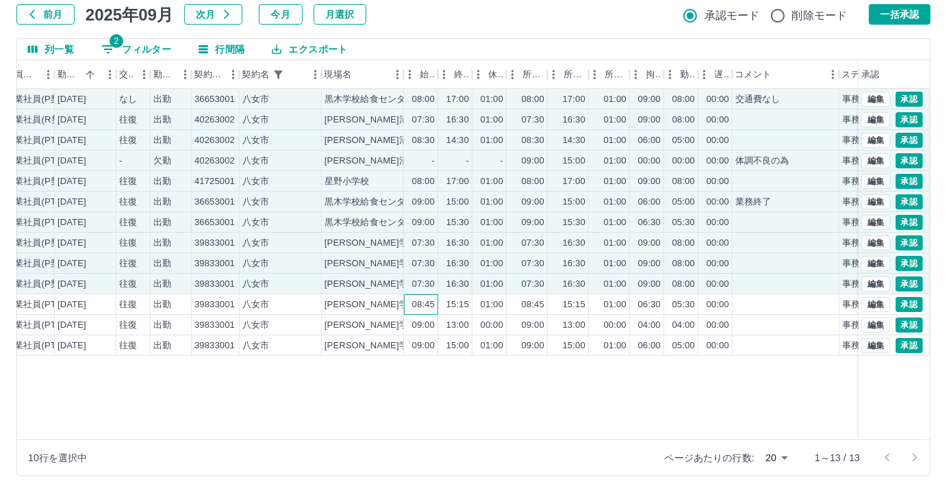
click at [404, 296] on div "08:45" at bounding box center [421, 304] width 34 height 21
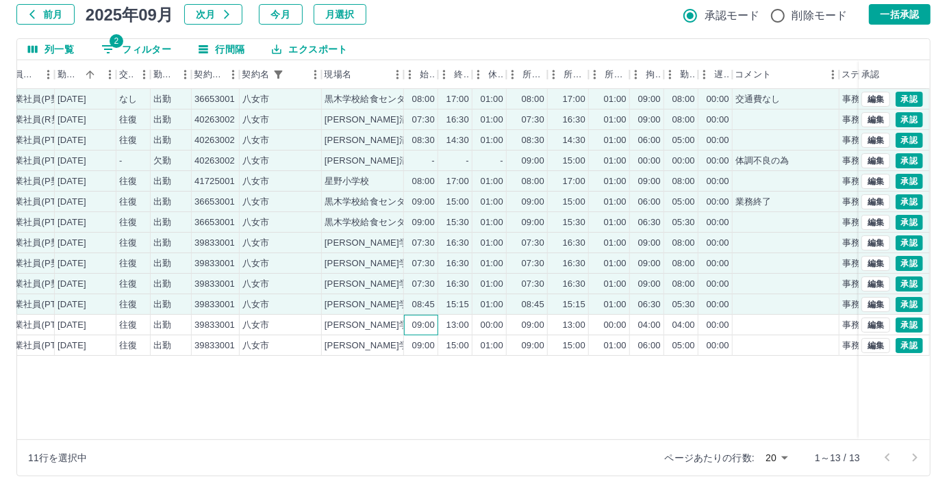
drag, startPoint x: 404, startPoint y: 322, endPoint x: 407, endPoint y: 338, distance: 16.7
click at [405, 323] on div "09:00" at bounding box center [421, 325] width 34 height 21
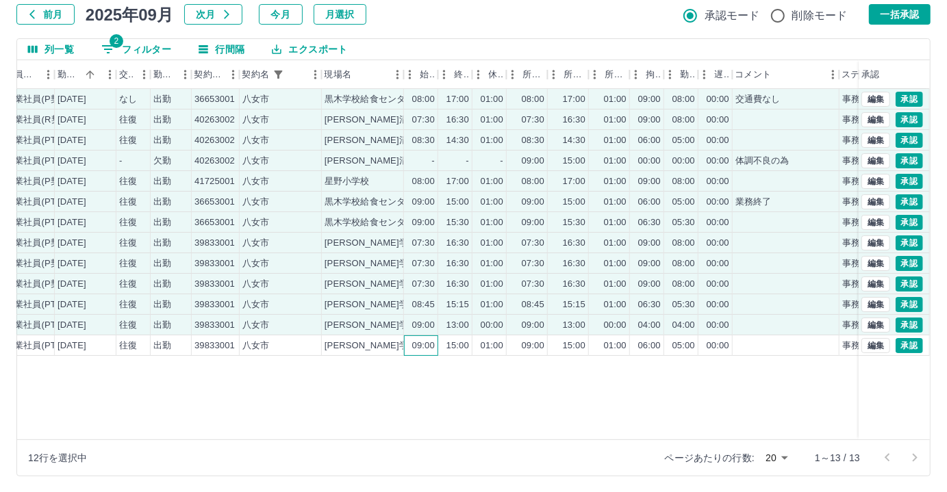
click at [406, 344] on div "09:00" at bounding box center [421, 346] width 34 height 21
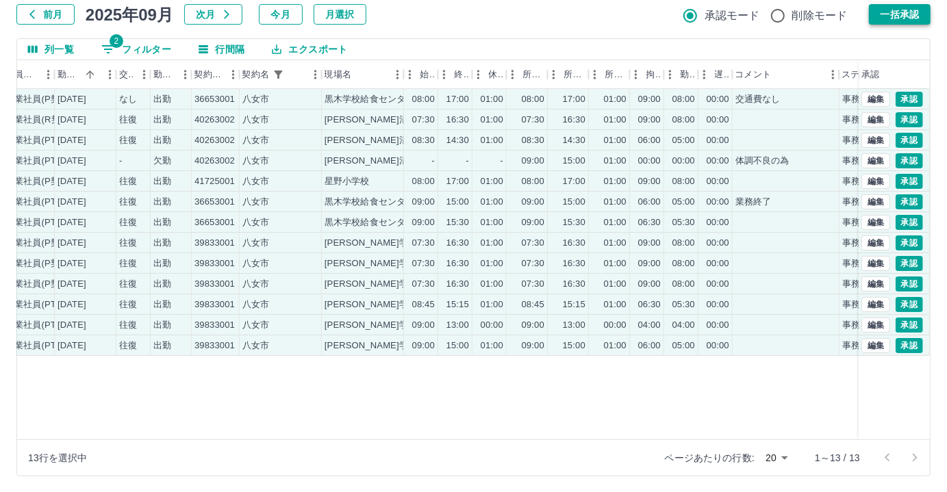
click at [891, 16] on button "一括承認" at bounding box center [900, 14] width 62 height 21
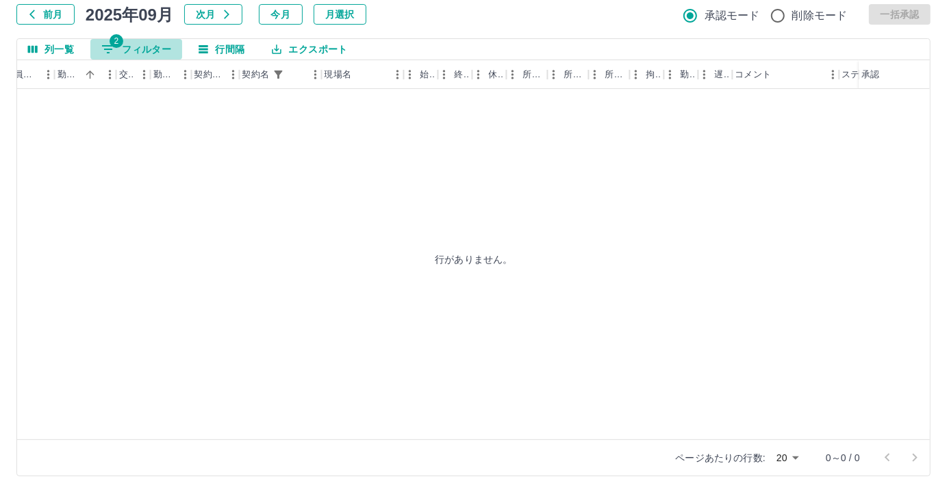
click at [157, 48] on button "2 フィルター" at bounding box center [136, 49] width 92 height 21
select select "**********"
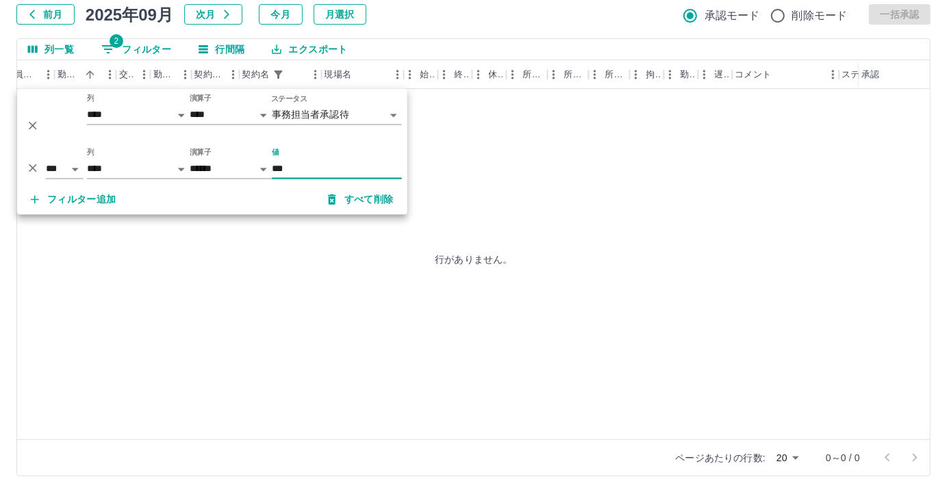
click at [314, 174] on input "***" at bounding box center [337, 170] width 130 height 20
type input "*"
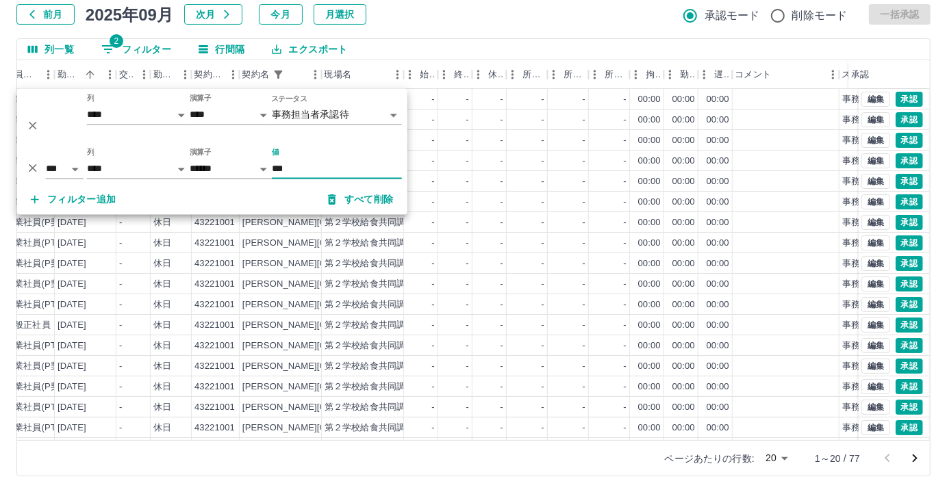
type input "***"
click at [505, 40] on div "列一覧 2 フィルター 行間隔 エクスポート" at bounding box center [473, 49] width 913 height 21
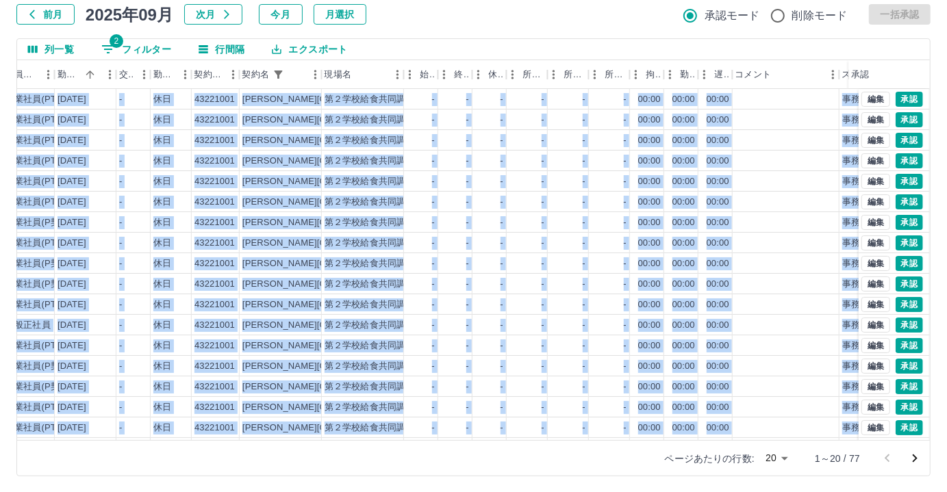
scroll to position [69, 220]
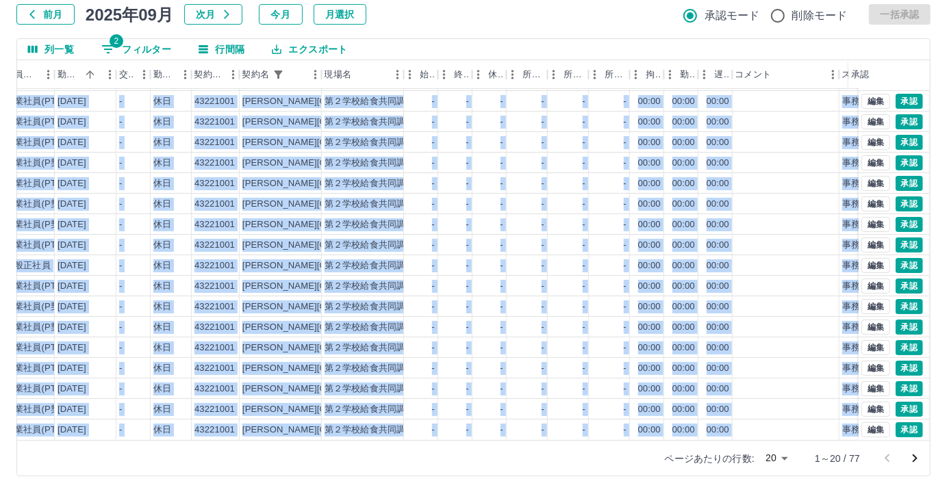
drag, startPoint x: 240, startPoint y: 435, endPoint x: 214, endPoint y: 429, distance: 27.6
click at [211, 431] on div "列一覧 2 フィルター 行間隔 エクスポート 社員番号 社員名 社員区分 勤務日 交通費 勤務区分 契約コード 契約名 現場名 始業 終業 休憩 所定開始 所…" at bounding box center [473, 257] width 914 height 438
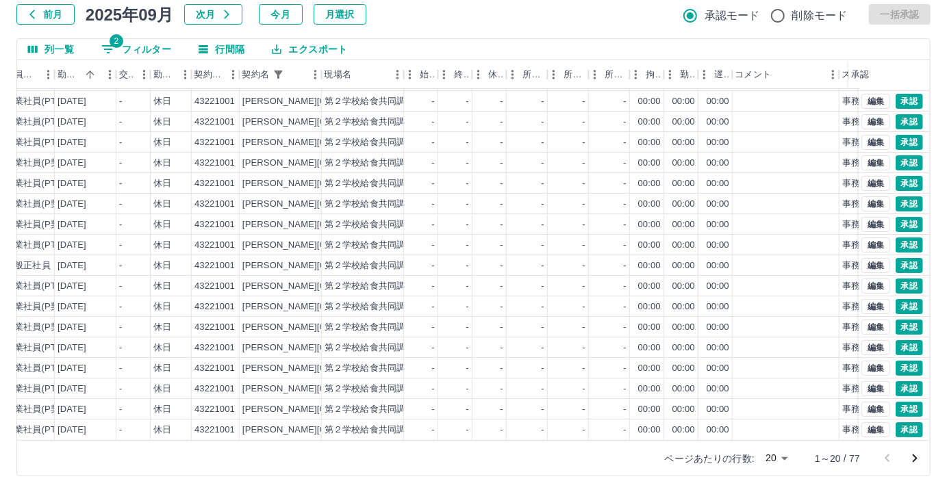
click at [416, 33] on div "勤務実績承認 前月 2025年09月 次月 今月 月選択 承認モード 削除モード 一括承認 列一覧 2 フィルター 行間隔 エクスポート 社員番号 社員名 社…" at bounding box center [473, 220] width 947 height 545
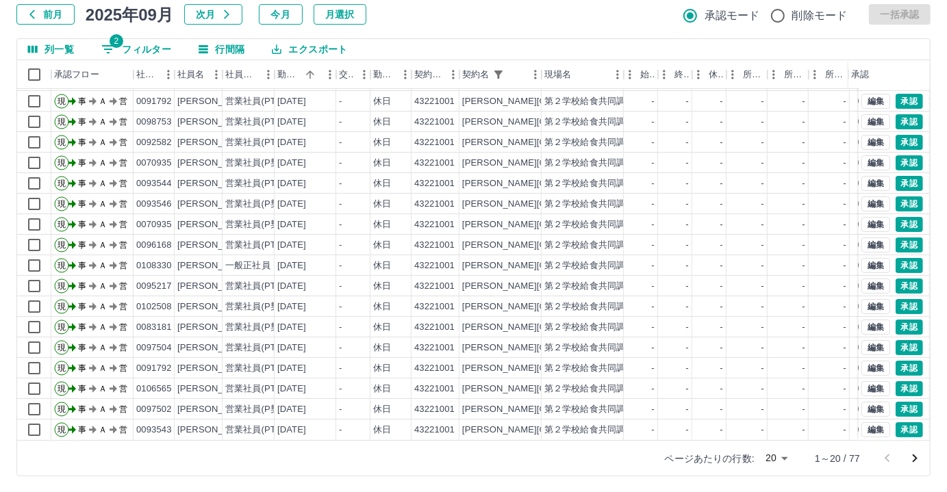
scroll to position [69, 0]
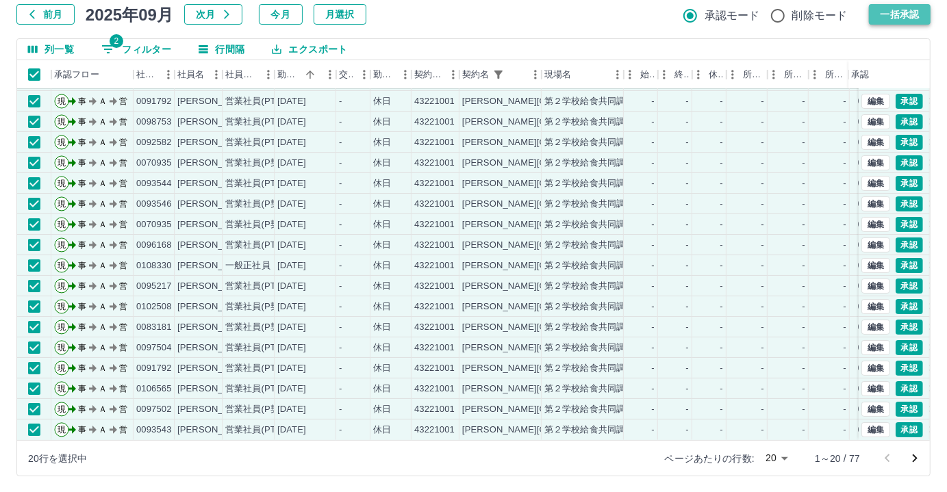
click at [885, 8] on button "一括承認" at bounding box center [900, 14] width 62 height 21
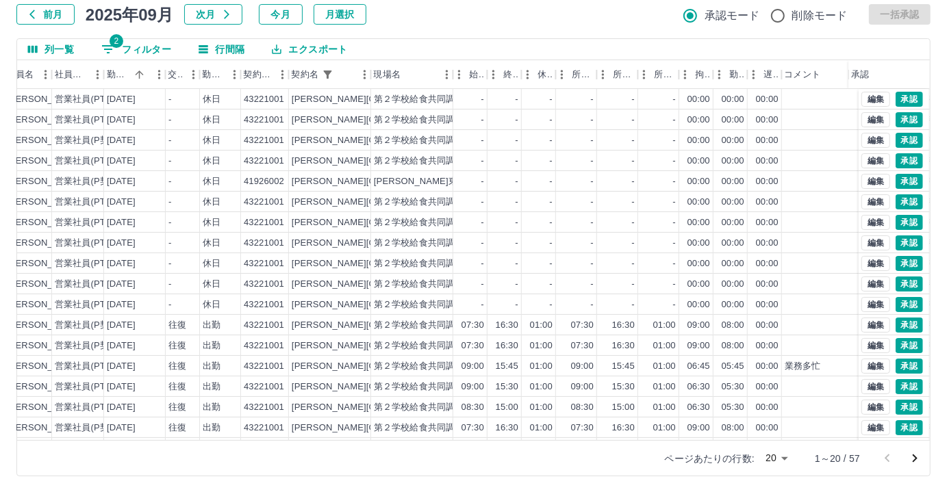
scroll to position [0, 171]
click at [500, 105] on div "-" at bounding box center [505, 99] width 34 height 21
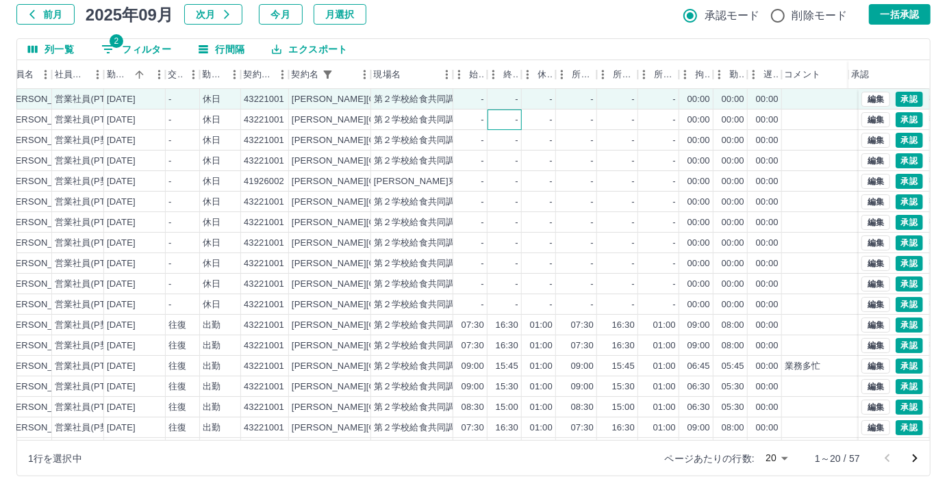
click at [493, 119] on div "-" at bounding box center [505, 120] width 34 height 21
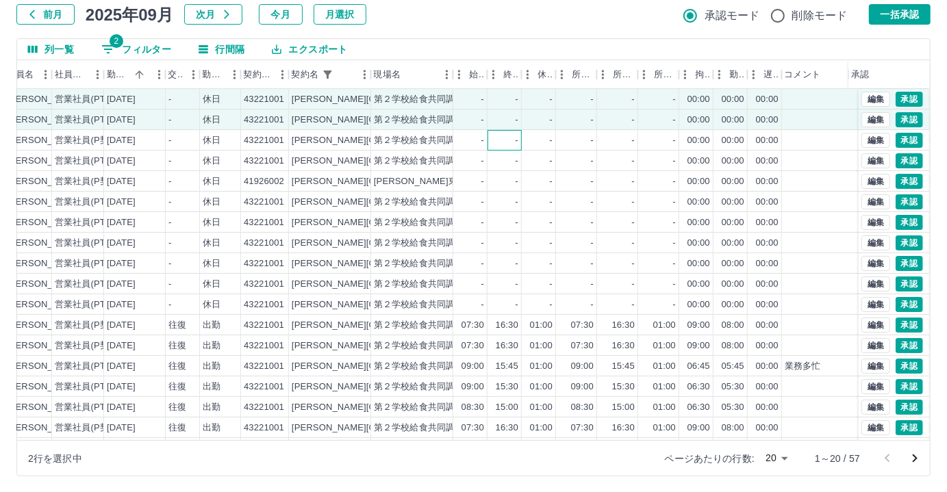
click at [493, 140] on div "-" at bounding box center [505, 140] width 34 height 21
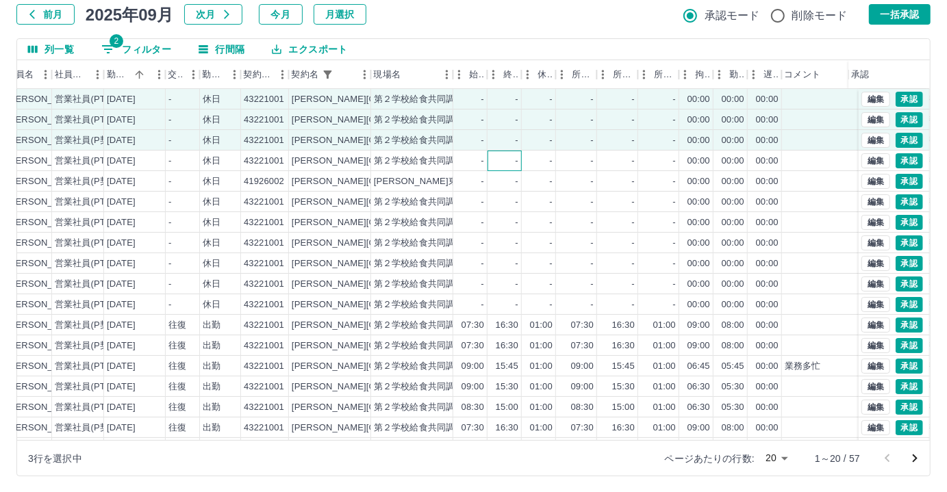
click at [492, 160] on div "-" at bounding box center [505, 161] width 34 height 21
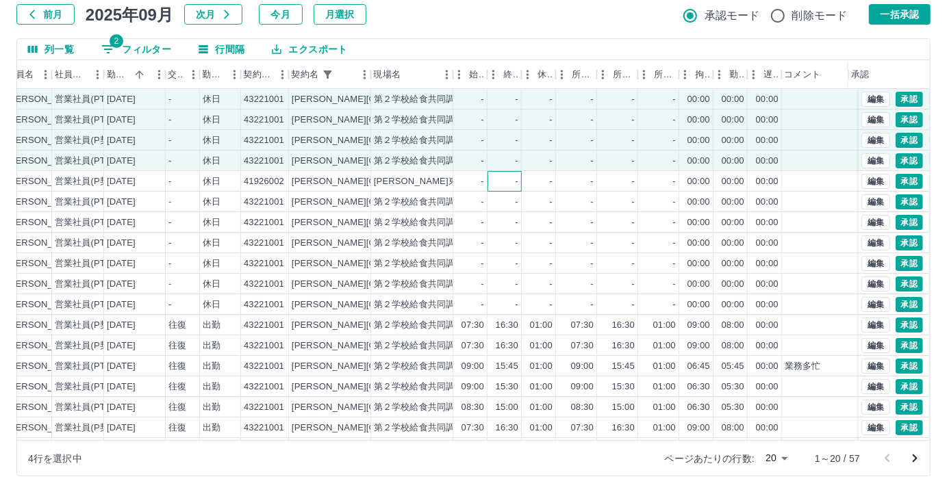
click at [488, 181] on div "-" at bounding box center [505, 181] width 34 height 21
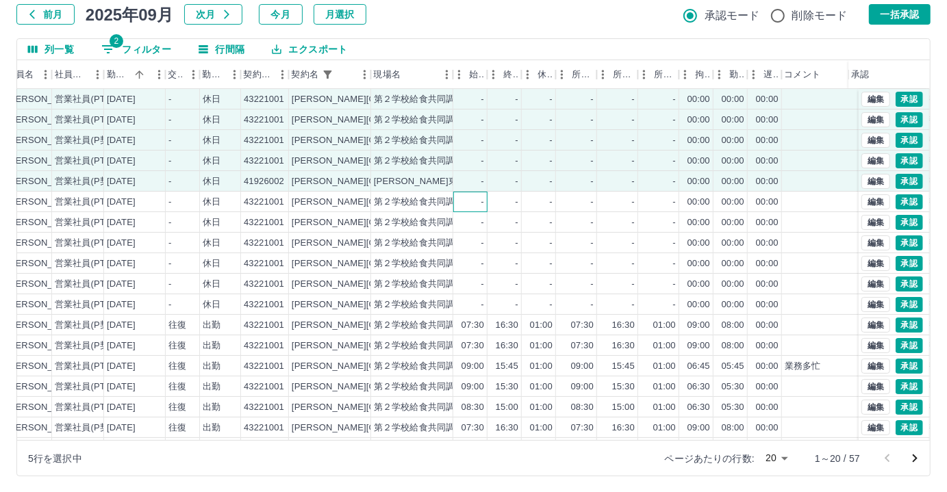
click at [481, 202] on div "-" at bounding box center [482, 202] width 3 height 13
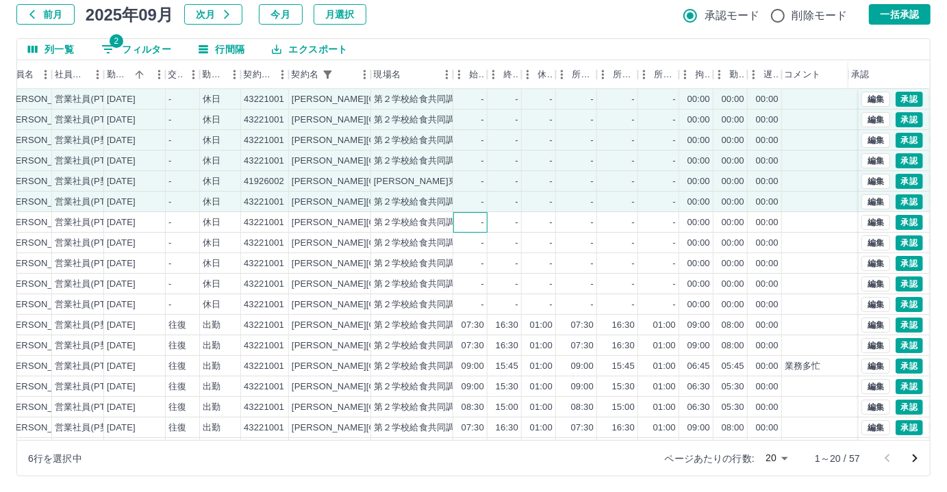
drag, startPoint x: 477, startPoint y: 225, endPoint x: 485, endPoint y: 246, distance: 22.5
click at [477, 225] on div "-" at bounding box center [470, 222] width 34 height 21
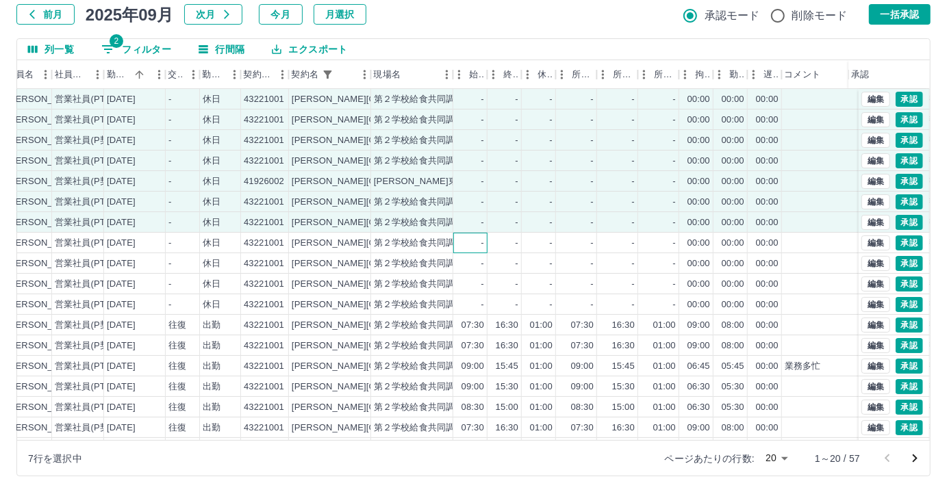
drag, startPoint x: 485, startPoint y: 246, endPoint x: 480, endPoint y: 266, distance: 20.4
click at [483, 248] on div "-" at bounding box center [470, 243] width 34 height 21
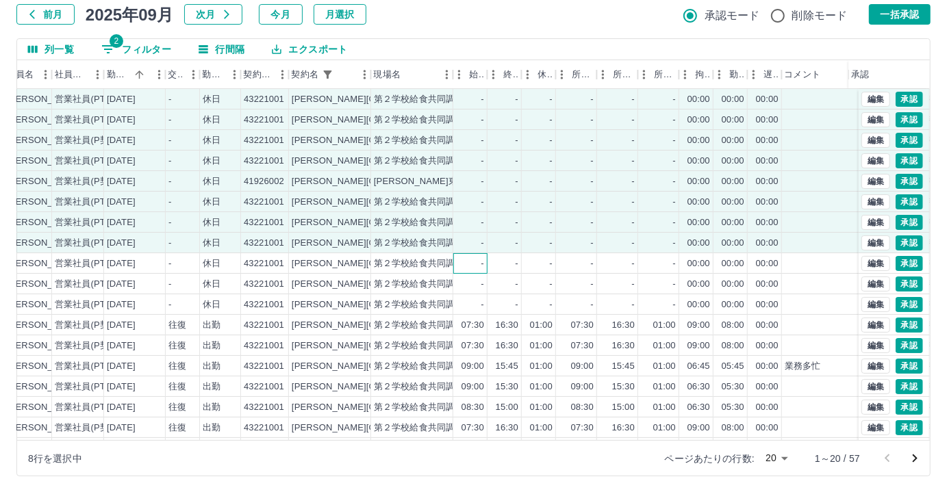
click at [481, 267] on div "-" at bounding box center [482, 263] width 3 height 13
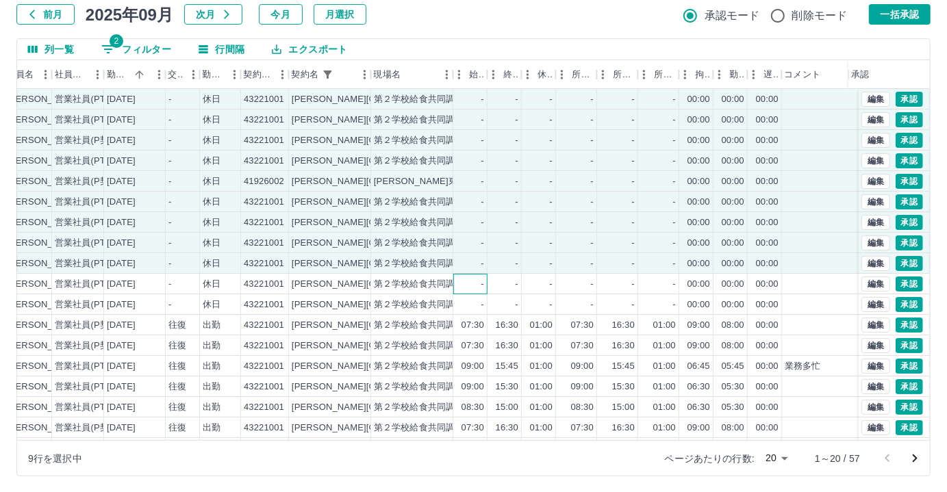
click at [481, 281] on div "-" at bounding box center [482, 284] width 3 height 13
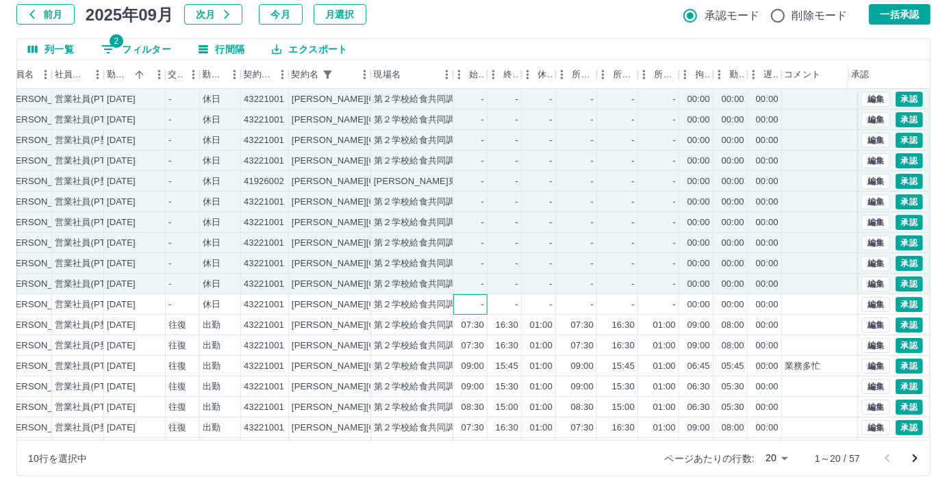
click at [483, 295] on div "-" at bounding box center [470, 304] width 34 height 21
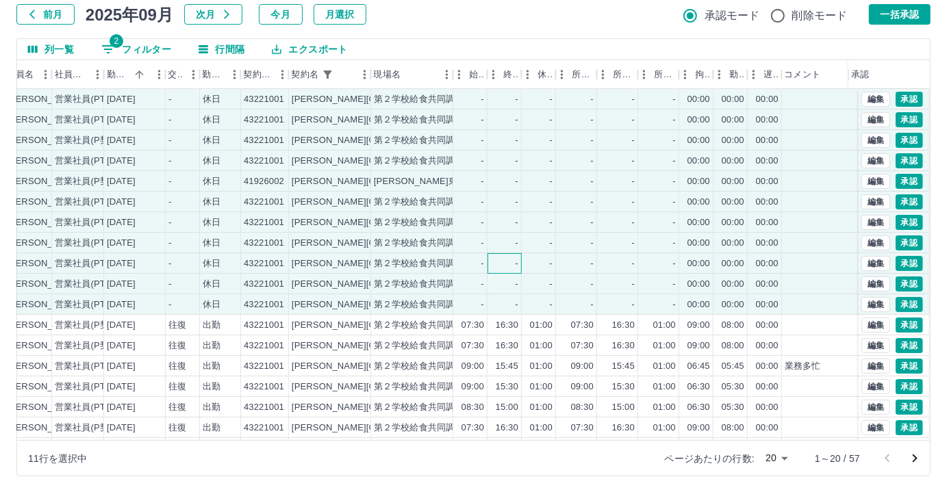
click at [499, 259] on div "-" at bounding box center [505, 263] width 34 height 21
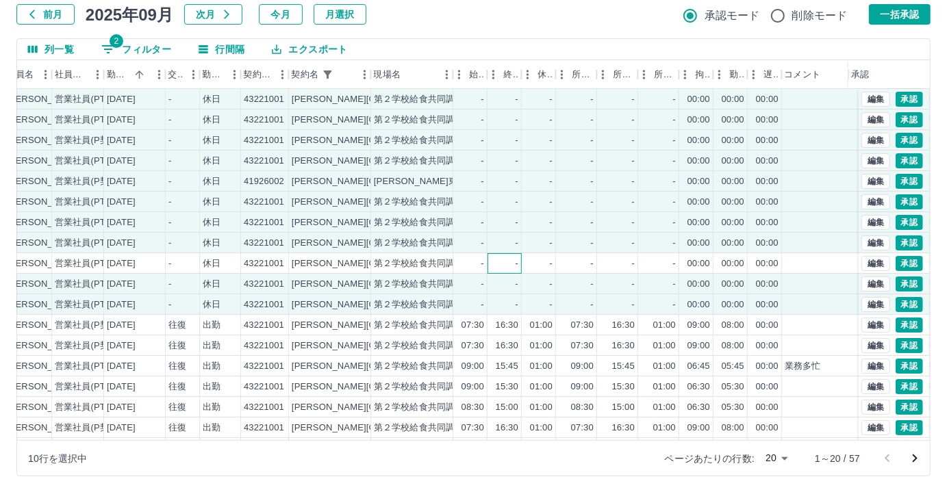
click at [513, 264] on div "-" at bounding box center [505, 263] width 34 height 21
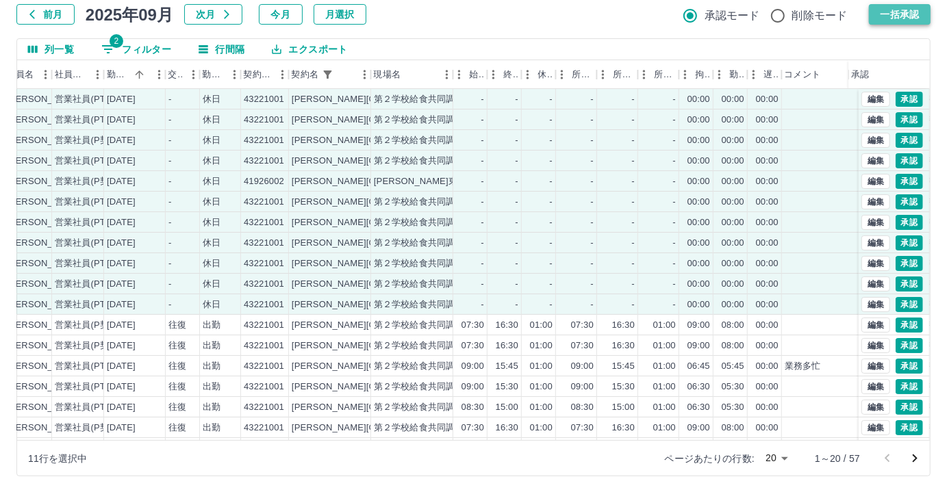
click at [885, 5] on button "一括承認" at bounding box center [900, 14] width 62 height 21
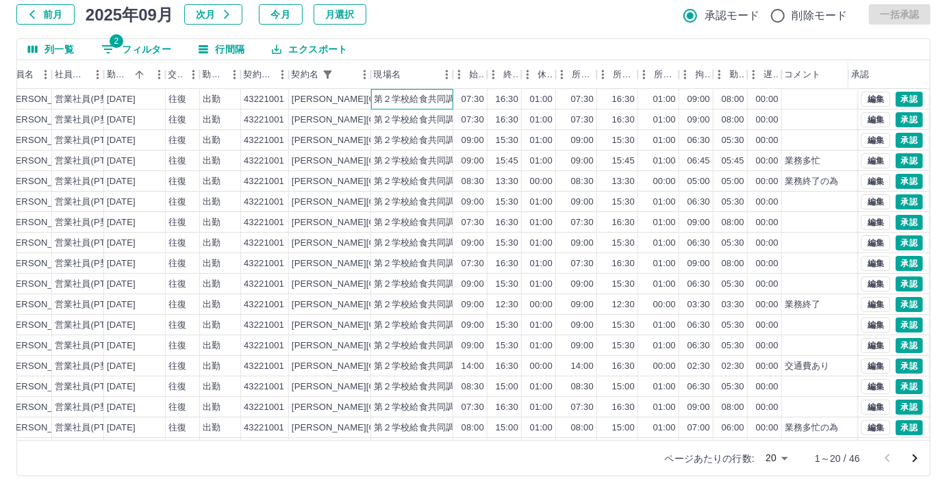
click at [394, 97] on div "第２学校給食共同調理場" at bounding box center [423, 99] width 99 height 13
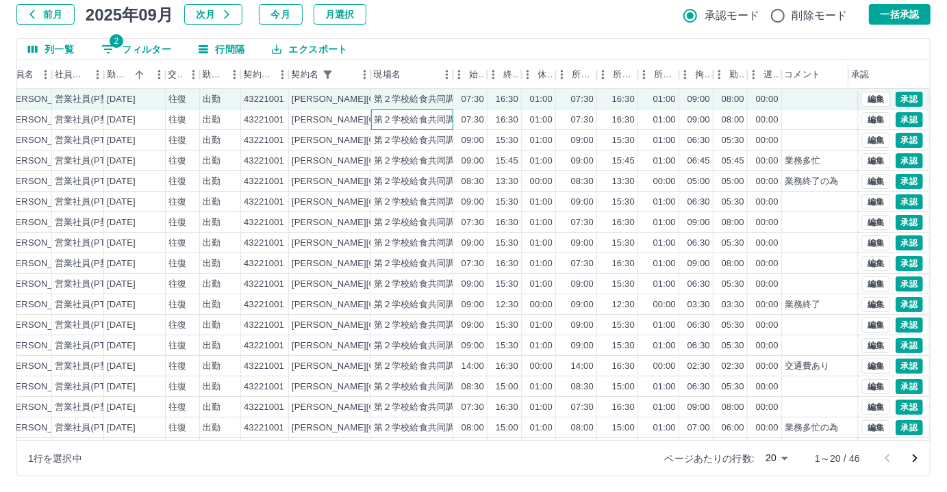
click at [401, 125] on div "第２学校給食共同調理場" at bounding box center [423, 120] width 99 height 13
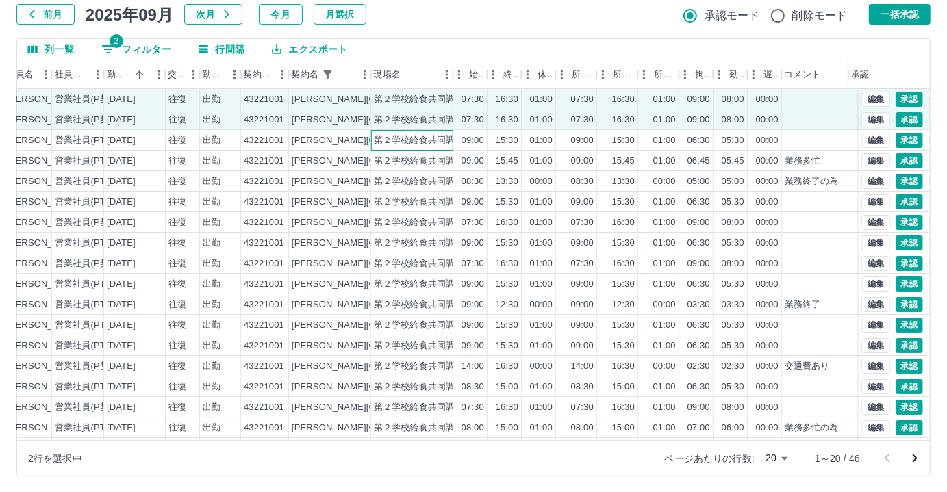
click at [401, 140] on div "第２学校給食共同調理場" at bounding box center [423, 140] width 99 height 13
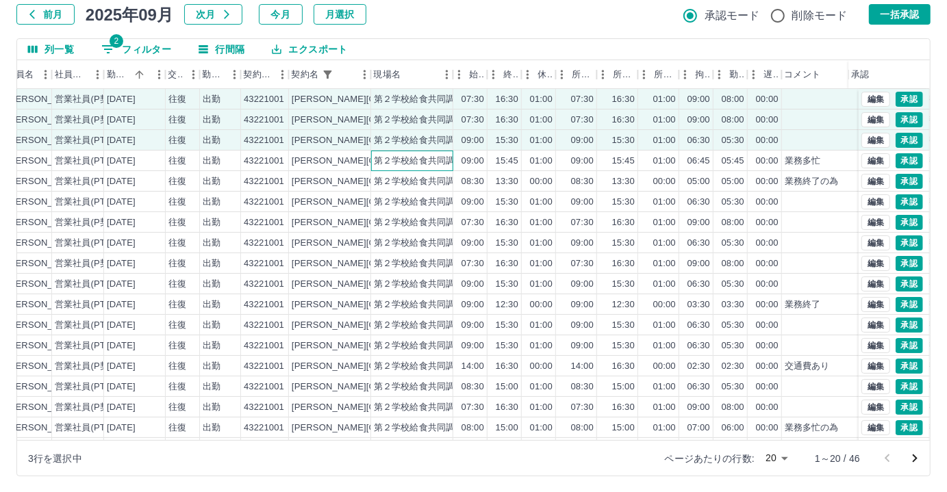
click at [401, 163] on div "第２学校給食共同調理場" at bounding box center [423, 161] width 99 height 13
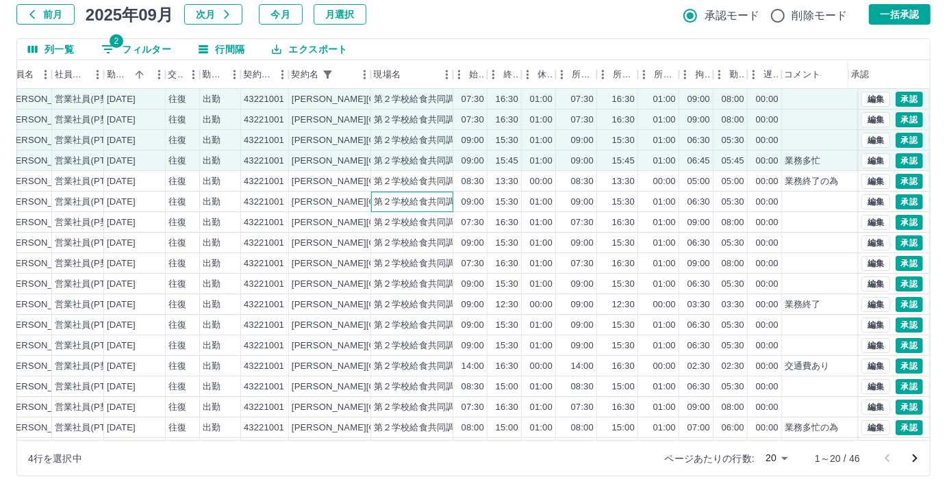
click at [403, 192] on div "第２学校給食共同調理場" at bounding box center [412, 202] width 82 height 21
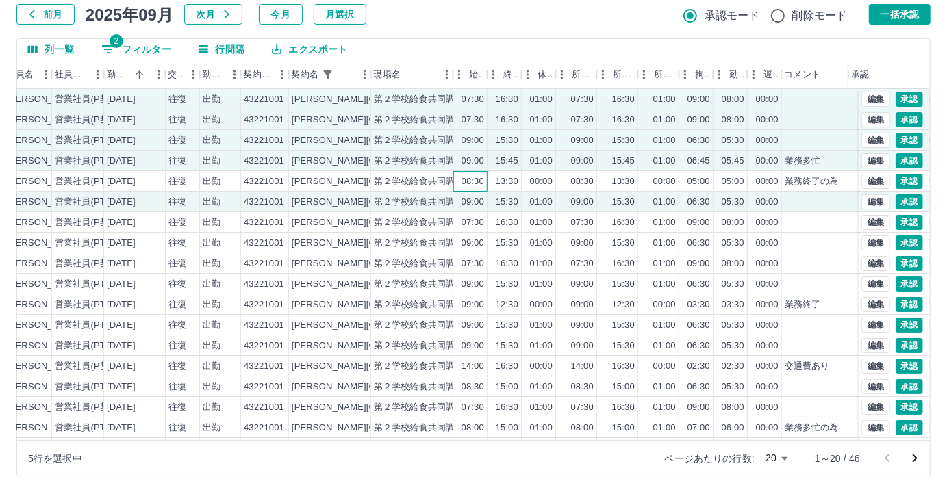
click at [469, 175] on div "08:30" at bounding box center [473, 181] width 23 height 13
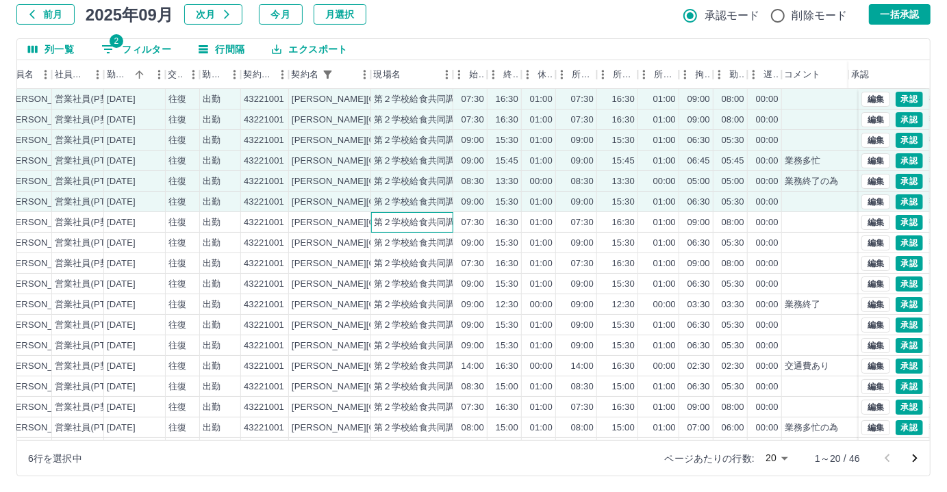
click at [452, 212] on div "第２学校給食共同調理場" at bounding box center [412, 222] width 82 height 21
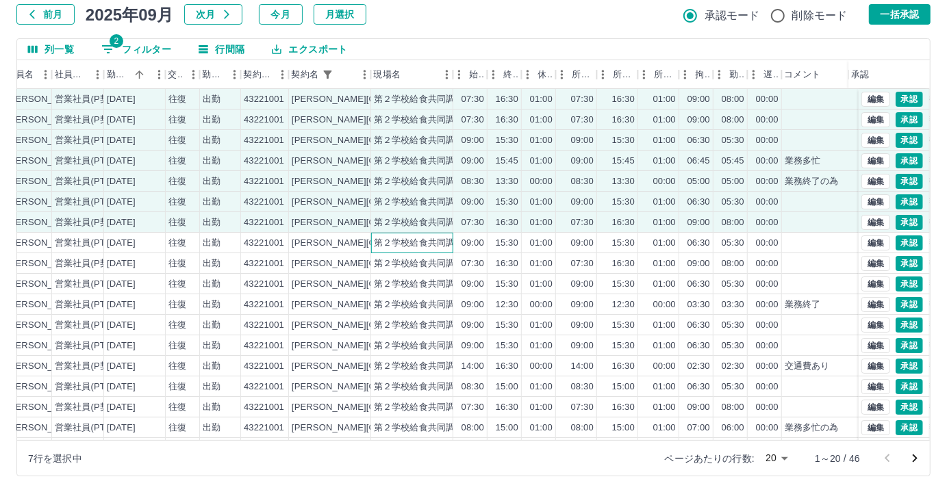
click at [449, 237] on div "第２学校給食共同調理場" at bounding box center [423, 243] width 99 height 13
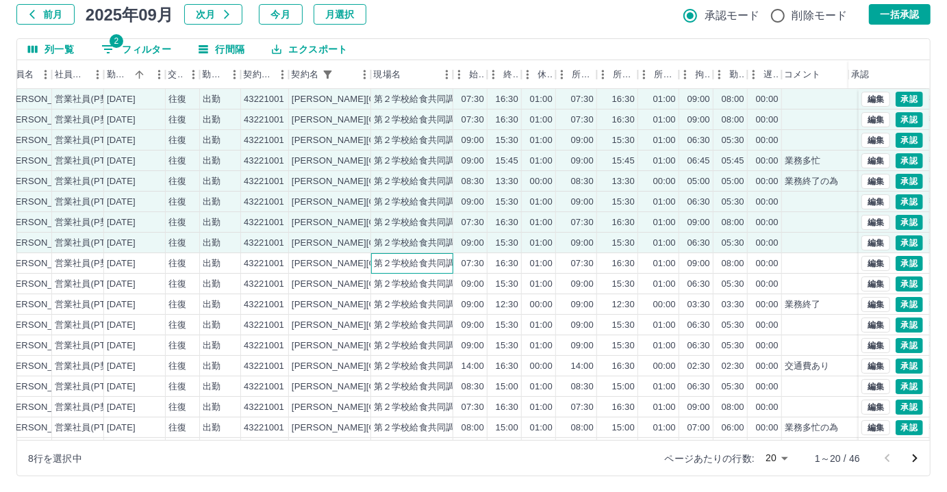
click at [444, 260] on div "第２学校給食共同調理場" at bounding box center [423, 263] width 99 height 13
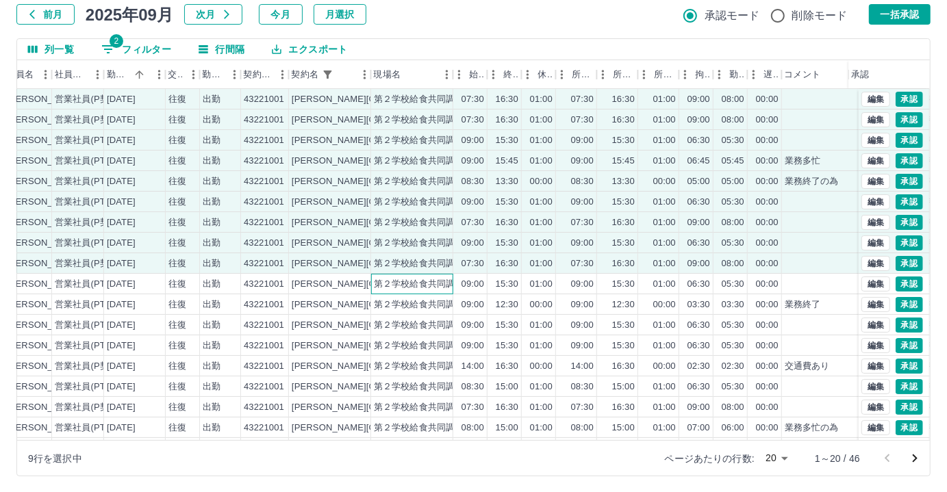
click at [451, 292] on div "第２学校給食共同調理場" at bounding box center [412, 284] width 82 height 21
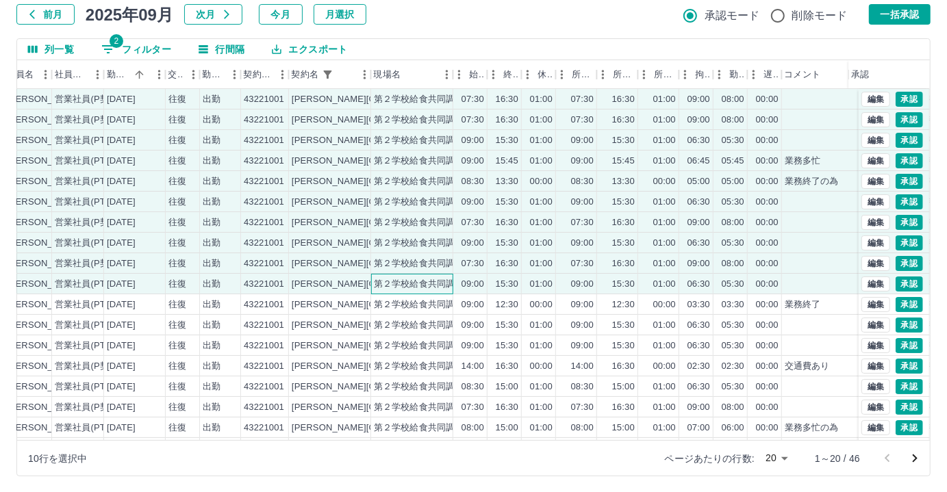
scroll to position [69, 171]
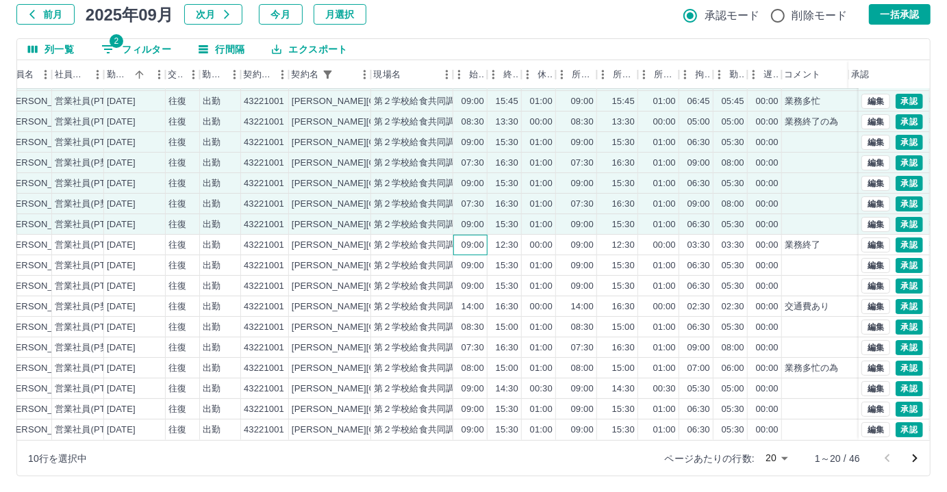
click at [456, 238] on div "09:00" at bounding box center [470, 245] width 34 height 21
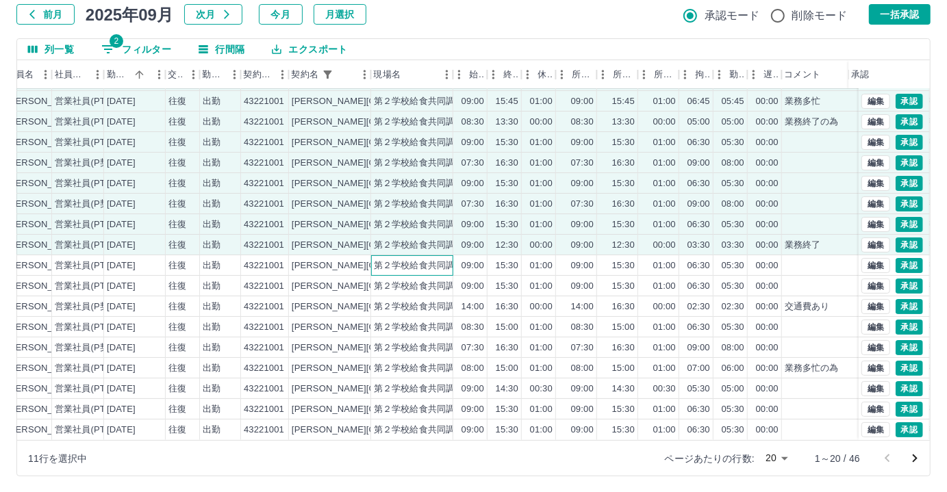
click at [448, 260] on div "第２学校給食共同調理場" at bounding box center [423, 266] width 99 height 13
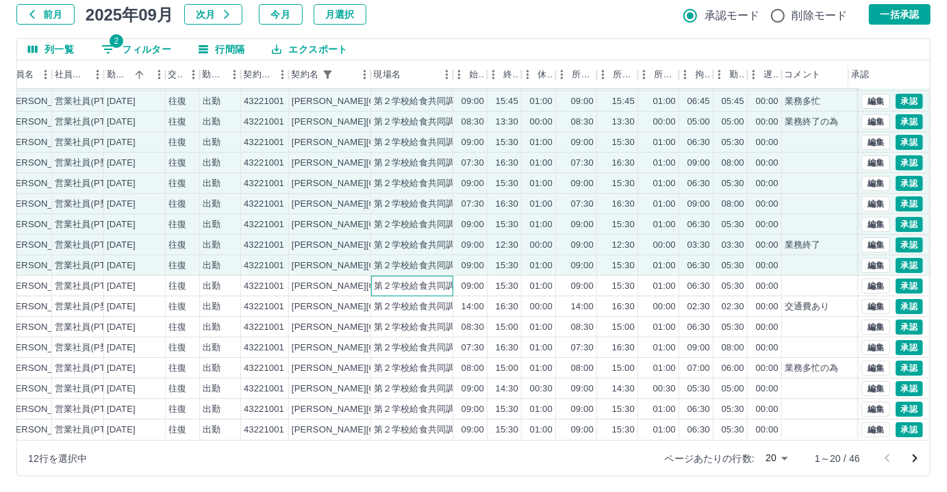
click at [440, 280] on div "第２学校給食共同調理場" at bounding box center [423, 286] width 99 height 13
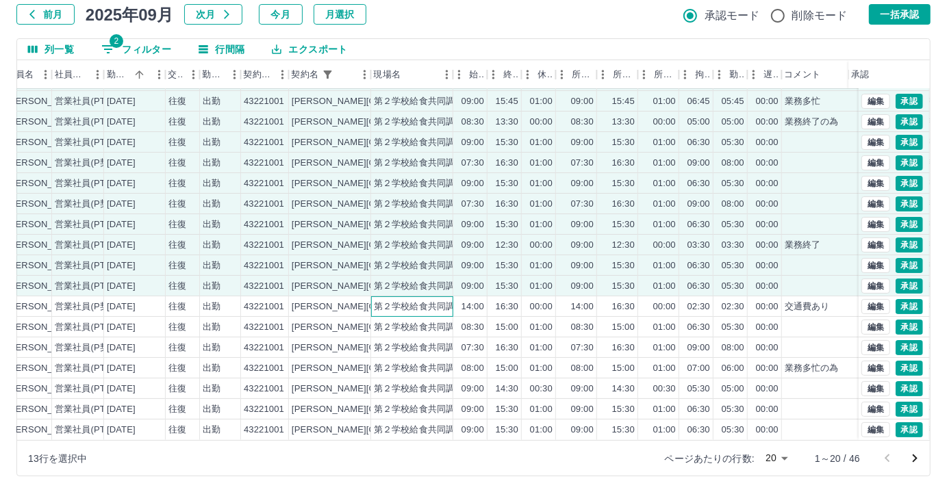
click at [438, 301] on div "第２学校給食共同調理場" at bounding box center [423, 307] width 99 height 13
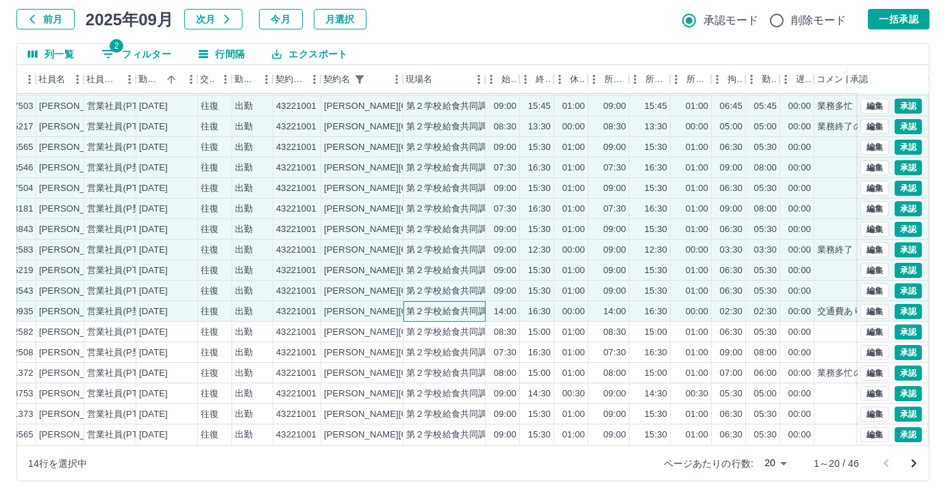
scroll to position [69, 156]
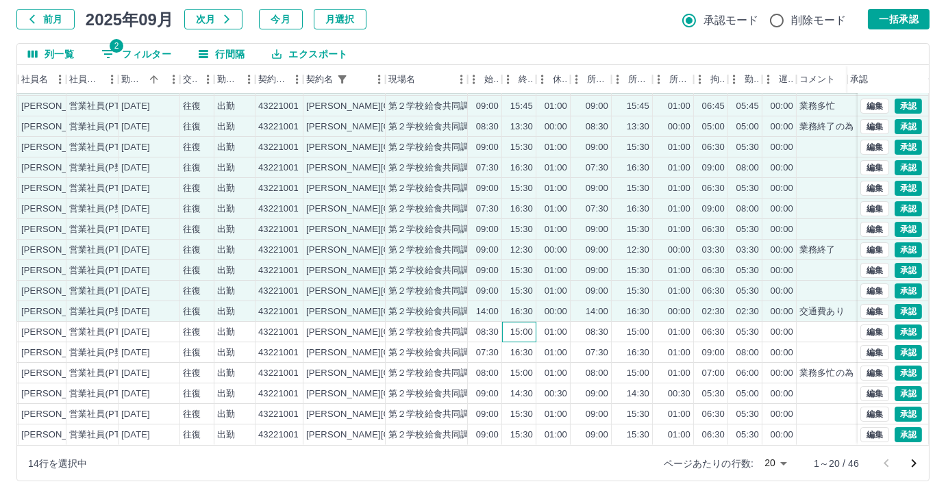
click at [531, 322] on div "15:00" at bounding box center [519, 332] width 34 height 21
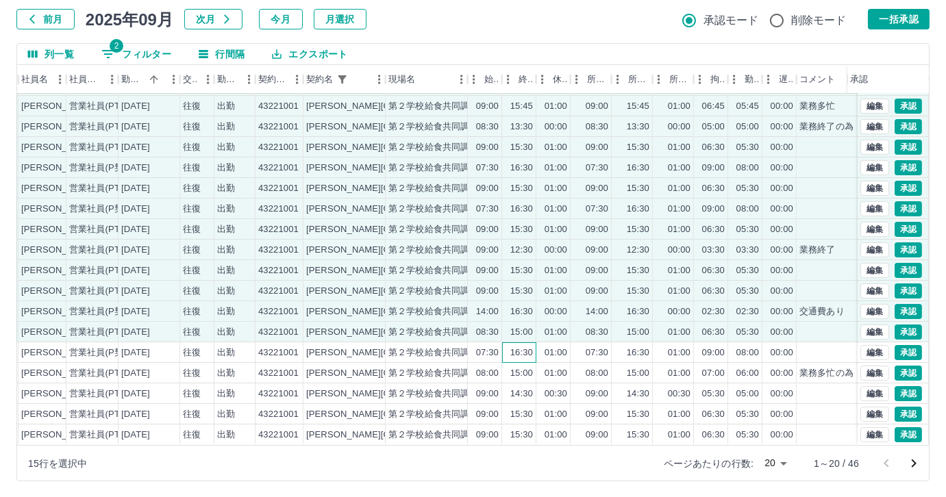
click at [518, 346] on div "16:30" at bounding box center [521, 352] width 23 height 13
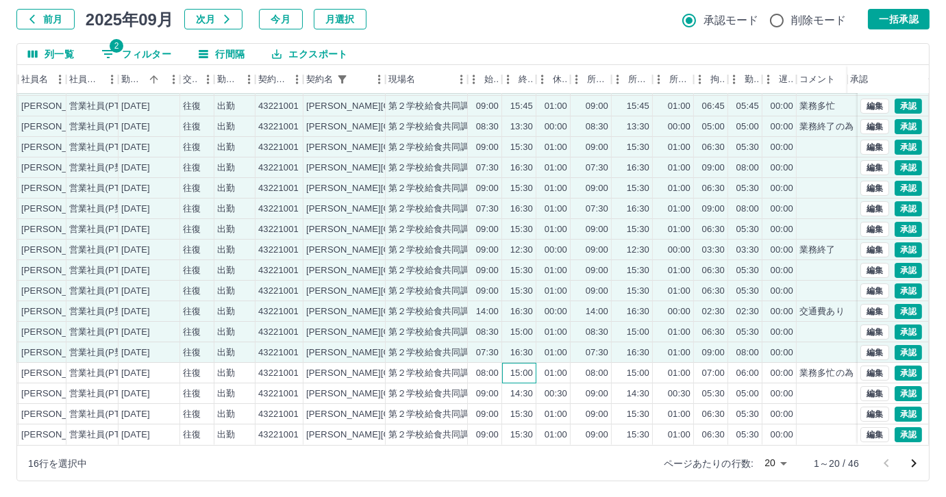
click at [516, 367] on div "15:00" at bounding box center [521, 373] width 23 height 13
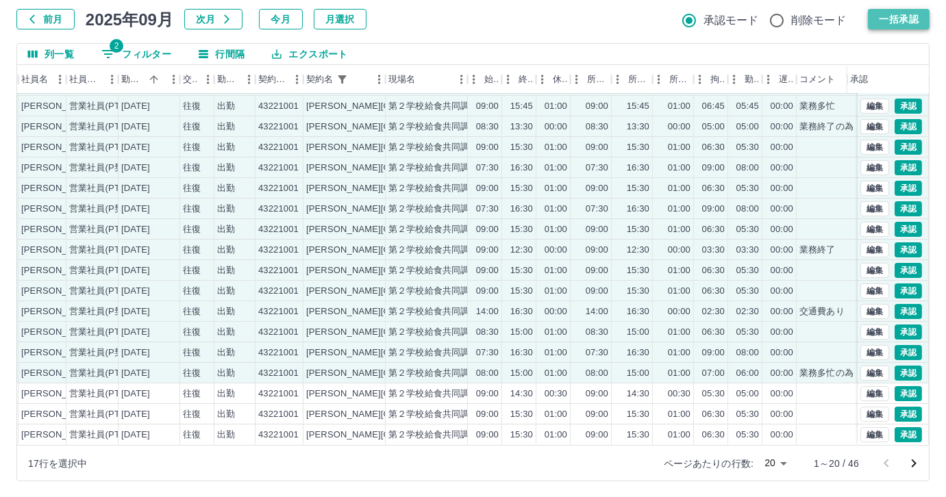
click at [886, 16] on button "一括承認" at bounding box center [899, 19] width 62 height 21
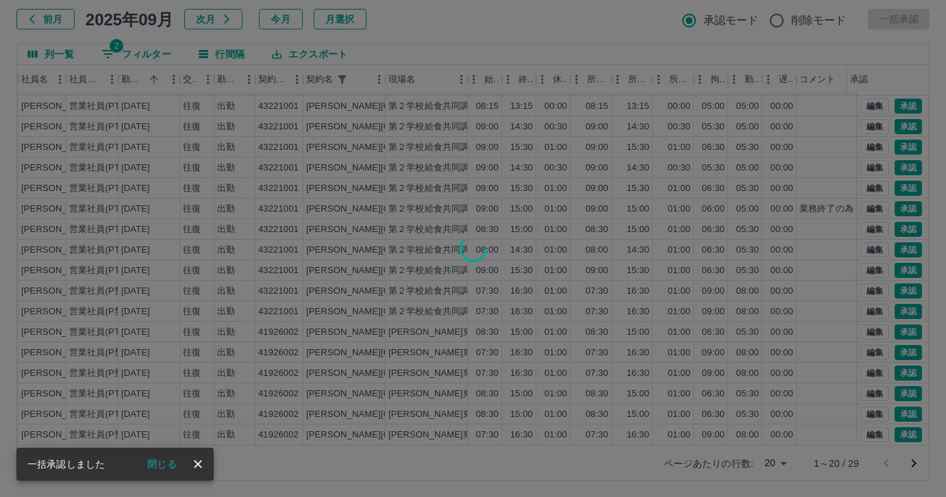
scroll to position [0, 156]
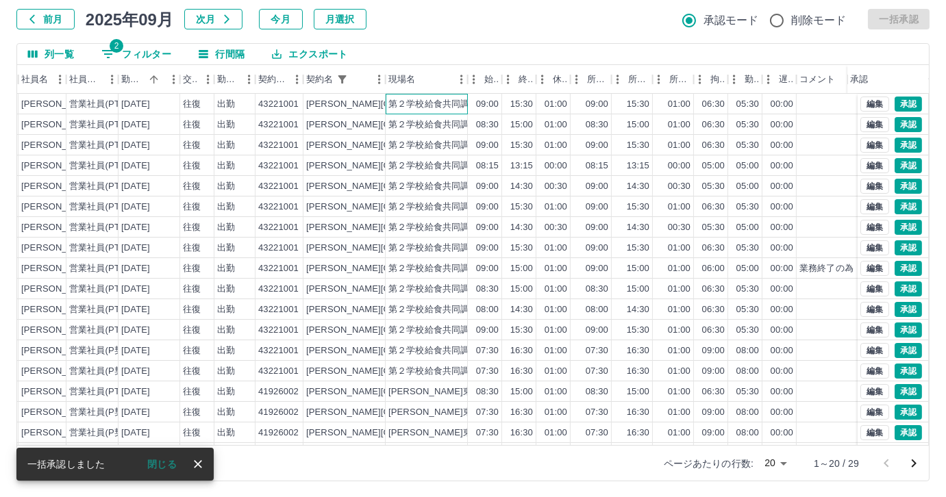
click at [413, 110] on div "第２学校給食共同調理場" at bounding box center [427, 104] width 82 height 21
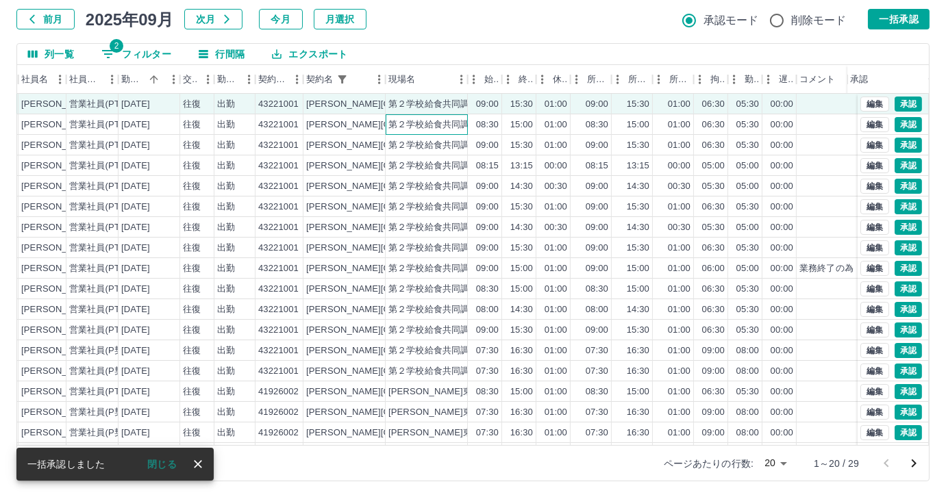
click at [407, 133] on div "第２学校給食共同調理場" at bounding box center [427, 124] width 82 height 21
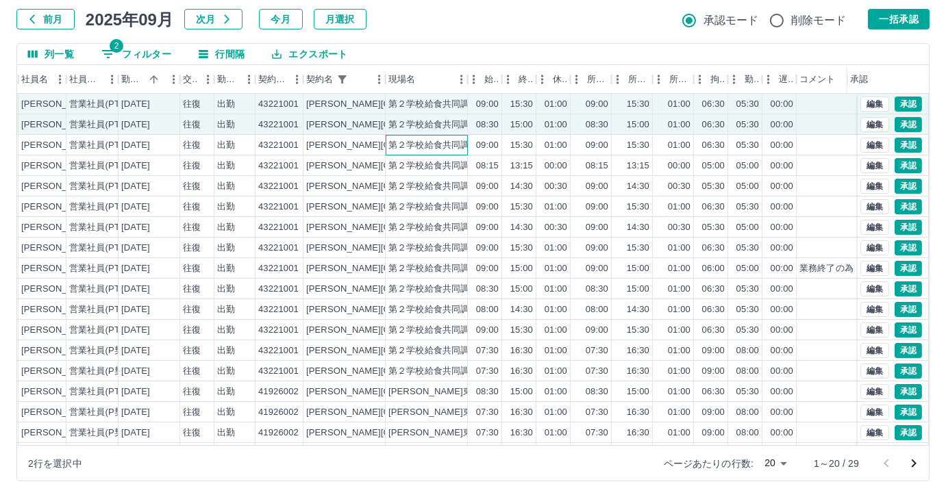
click at [404, 153] on div "第２学校給食共同調理場" at bounding box center [427, 145] width 82 height 21
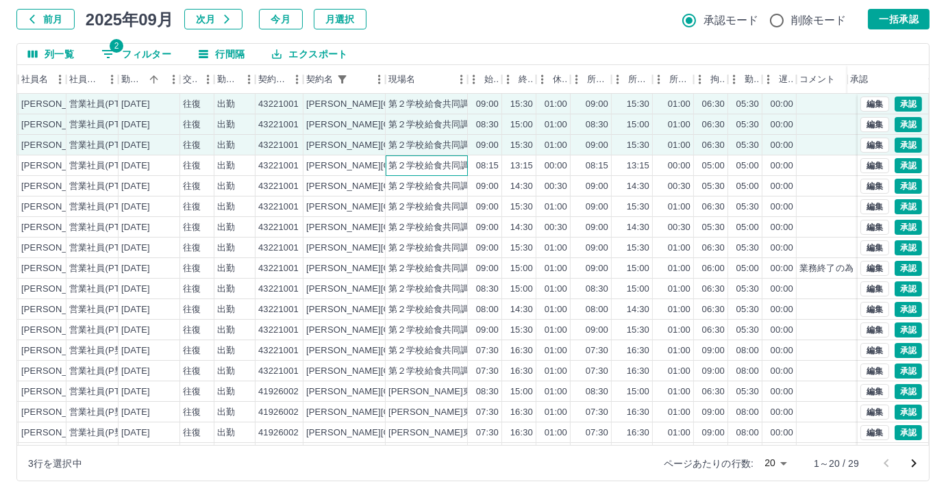
click at [405, 173] on div "第２学校給食共同調理場" at bounding box center [427, 165] width 82 height 21
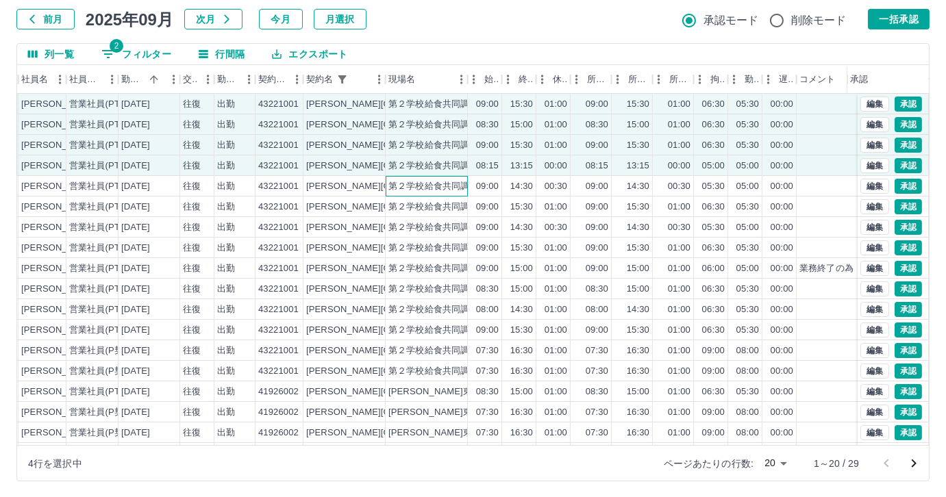
click at [405, 185] on div "第２学校給食共同調理場" at bounding box center [437, 186] width 99 height 13
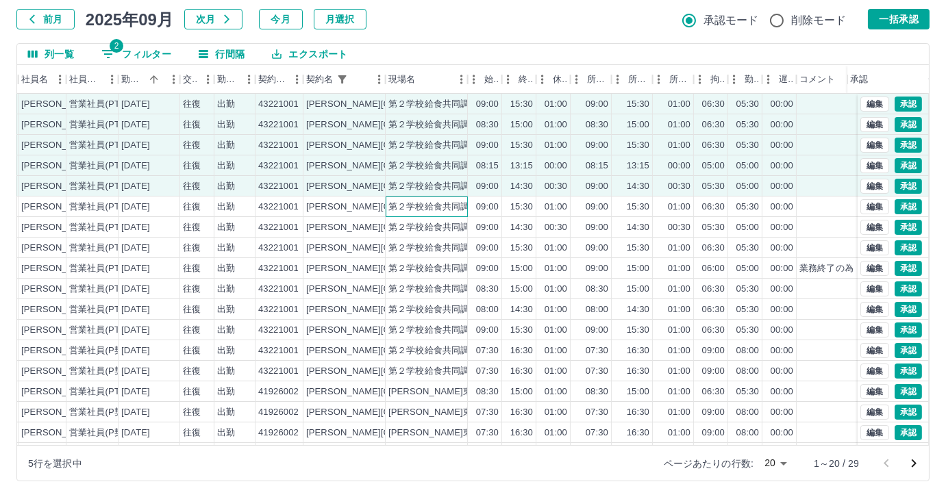
click at [401, 203] on div "第２学校給食共同調理場" at bounding box center [437, 207] width 99 height 13
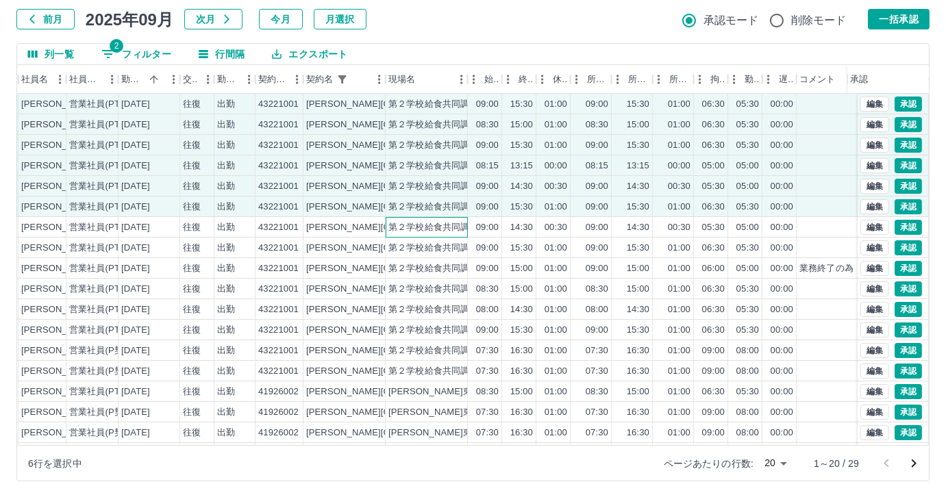
drag, startPoint x: 402, startPoint y: 223, endPoint x: 403, endPoint y: 240, distance: 17.2
click at [401, 223] on div "第２学校給食共同調理場" at bounding box center [437, 227] width 99 height 13
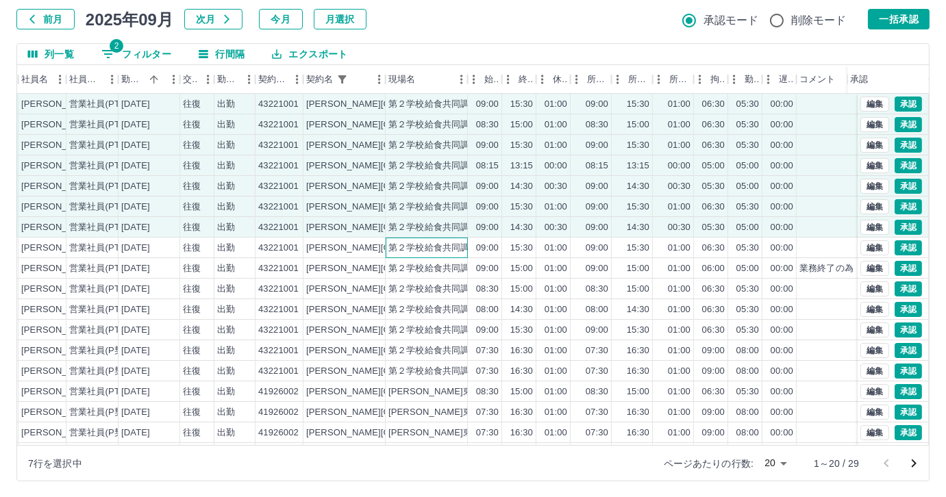
click at [403, 242] on div "第２学校給食共同調理場" at bounding box center [437, 248] width 99 height 13
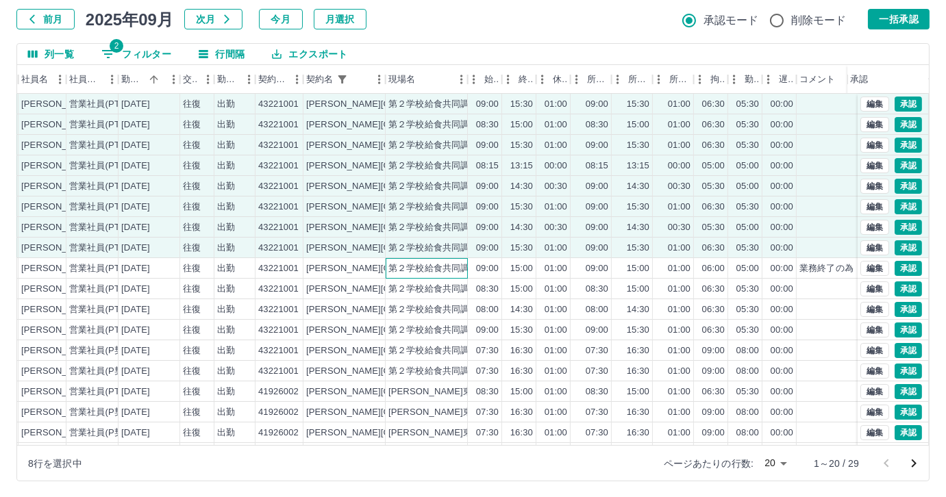
click at [401, 267] on div "第２学校給食共同調理場" at bounding box center [437, 268] width 99 height 13
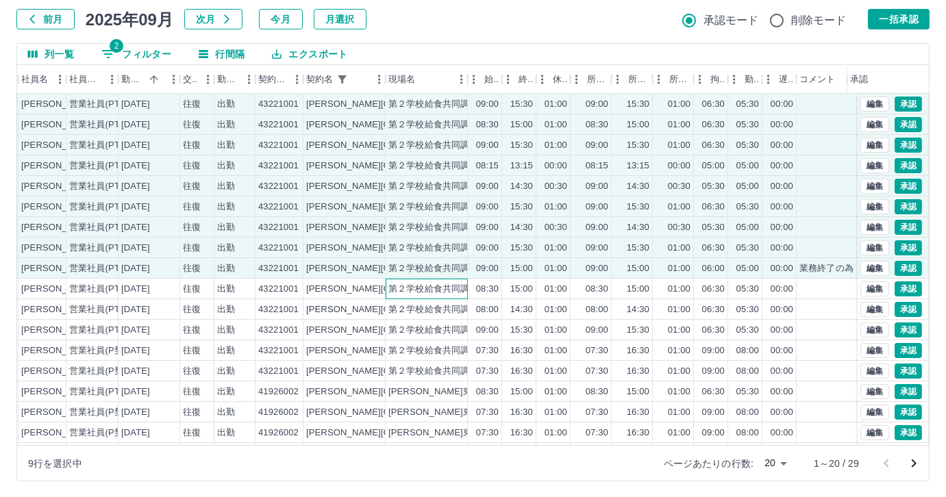
click at [435, 283] on div "第２学校給食共同調理場" at bounding box center [437, 289] width 99 height 13
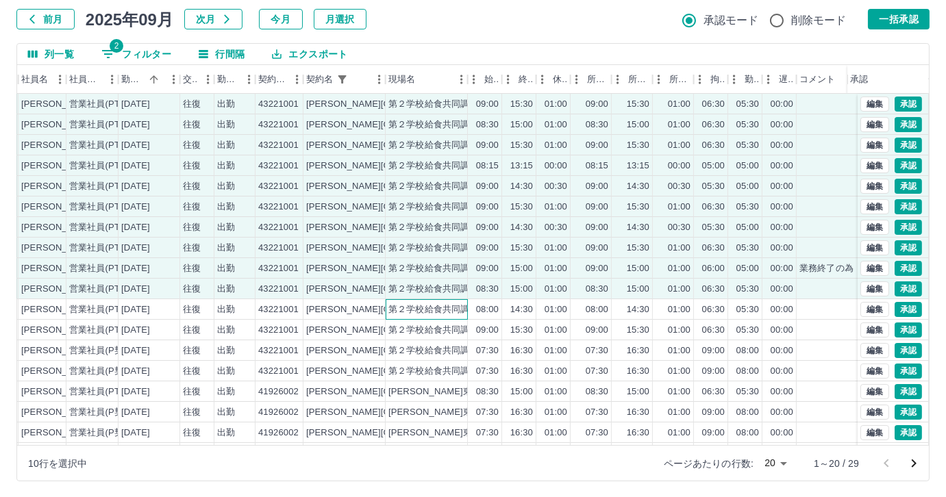
click at [442, 300] on div "第２学校給食共同調理場" at bounding box center [427, 309] width 82 height 21
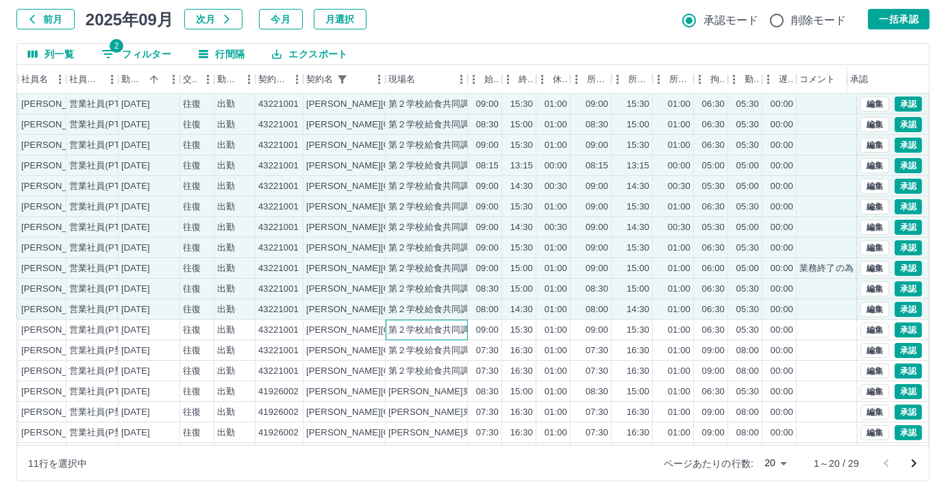
click at [453, 328] on div "第２学校給食共同調理場" at bounding box center [437, 330] width 99 height 13
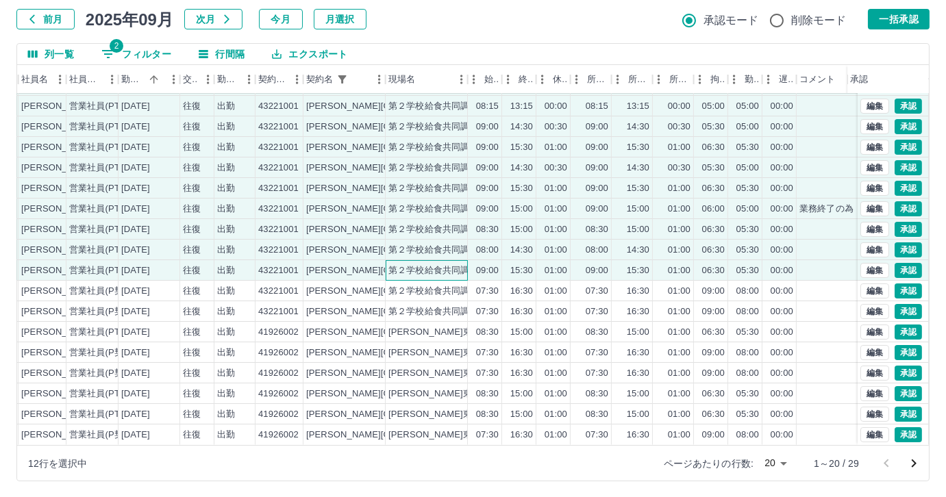
scroll to position [69, 156]
click at [469, 284] on div "07:30" at bounding box center [485, 291] width 34 height 21
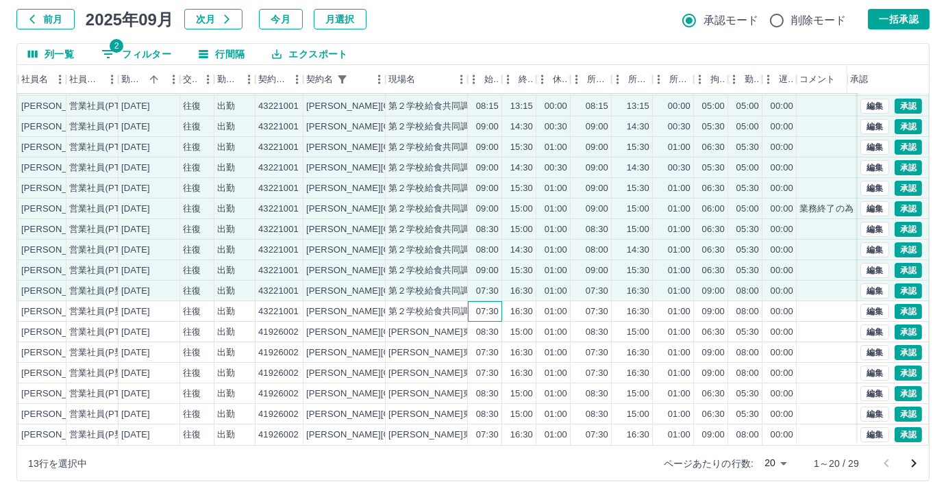
click at [470, 301] on div "07:30" at bounding box center [485, 311] width 34 height 21
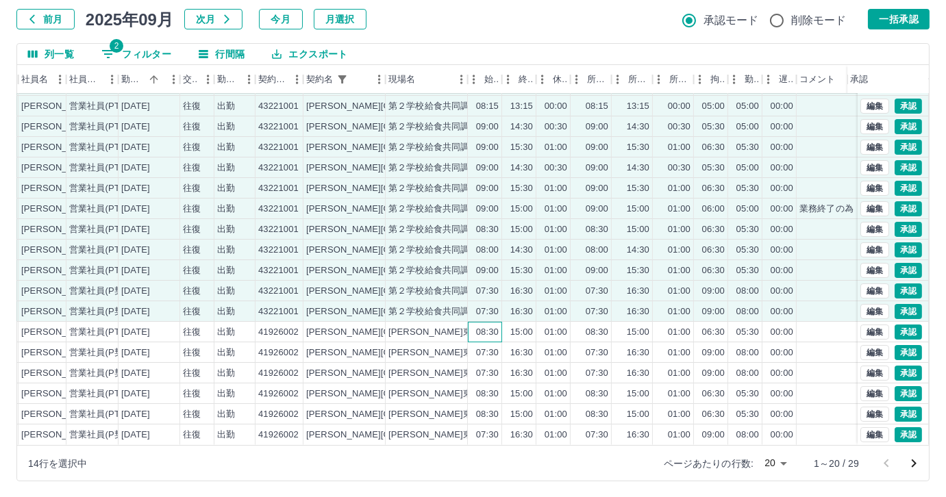
click at [472, 322] on div "08:30" at bounding box center [485, 332] width 34 height 21
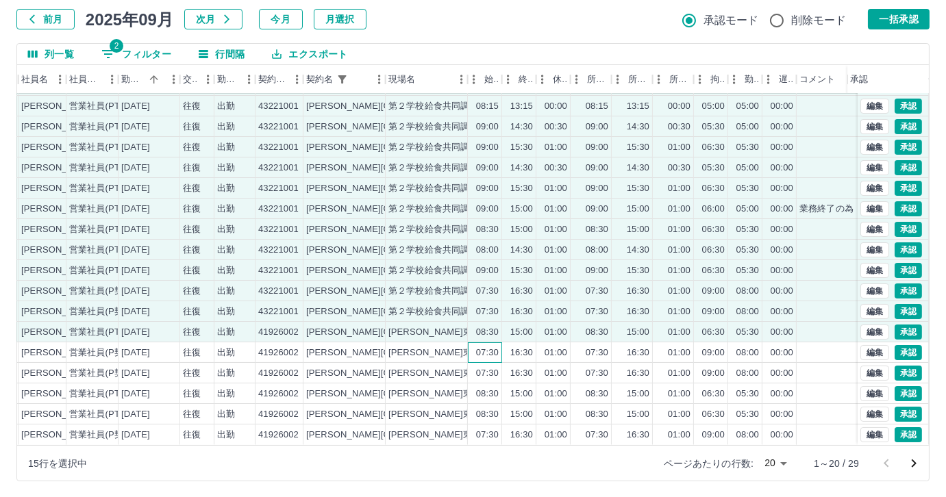
click at [476, 346] on div "07:30" at bounding box center [487, 352] width 23 height 13
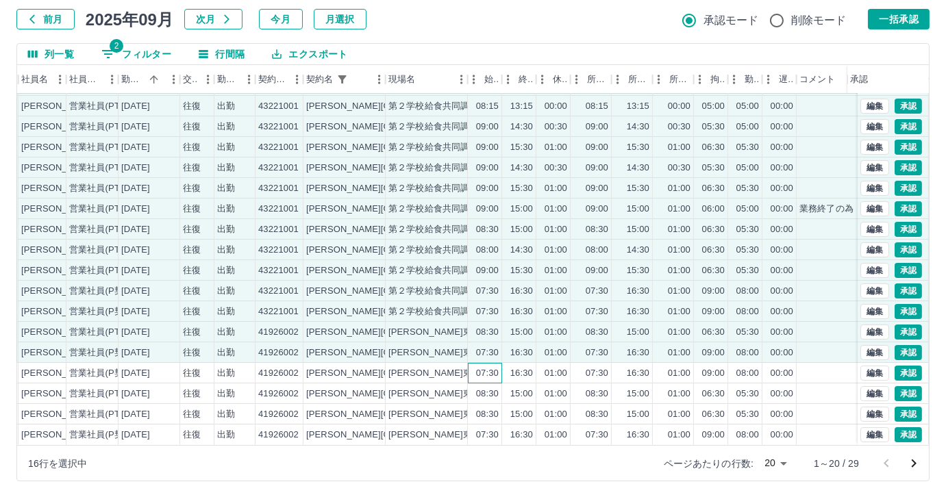
click at [472, 367] on div "07:30" at bounding box center [485, 373] width 34 height 21
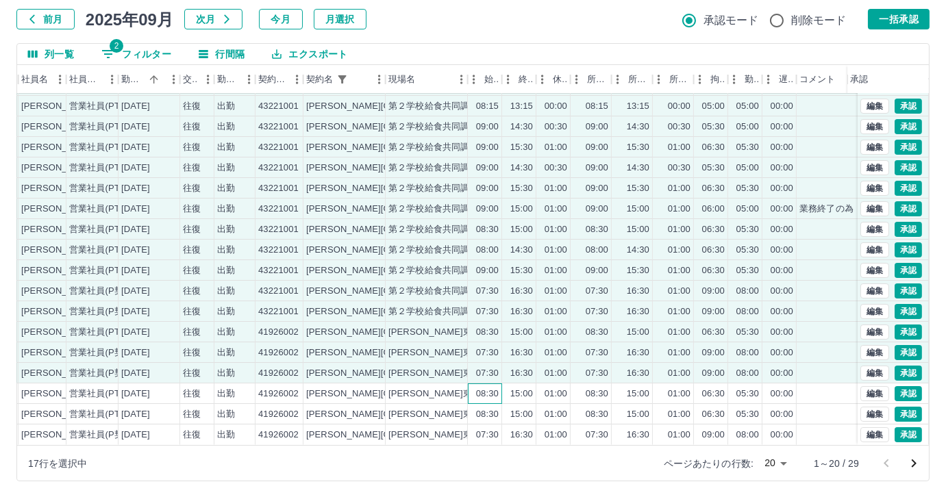
click at [468, 383] on div "08:30" at bounding box center [485, 393] width 34 height 21
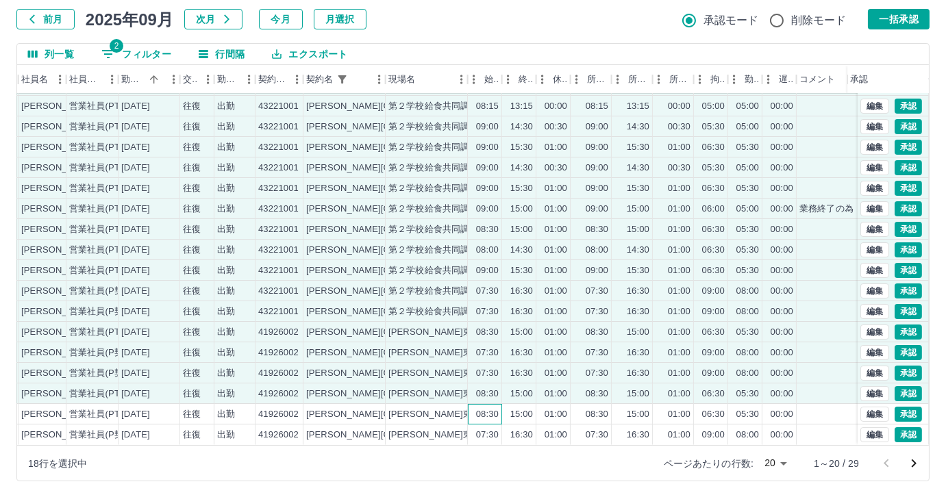
click at [478, 410] on div "08:30" at bounding box center [485, 414] width 34 height 21
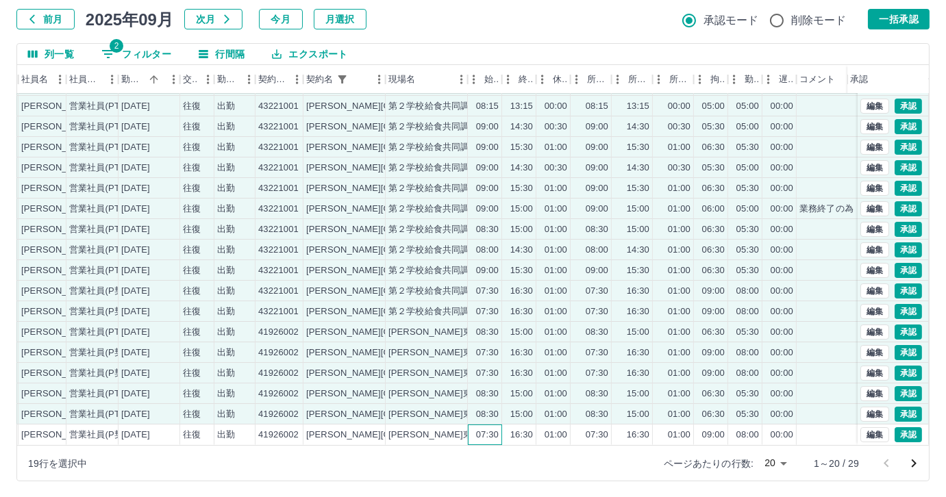
click at [477, 429] on div "07:30" at bounding box center [487, 435] width 23 height 13
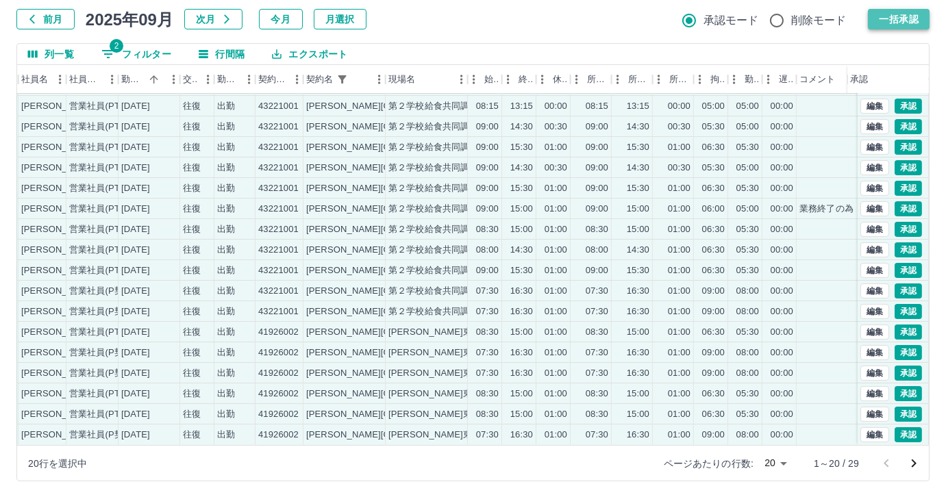
click at [889, 18] on button "一括承認" at bounding box center [899, 19] width 62 height 21
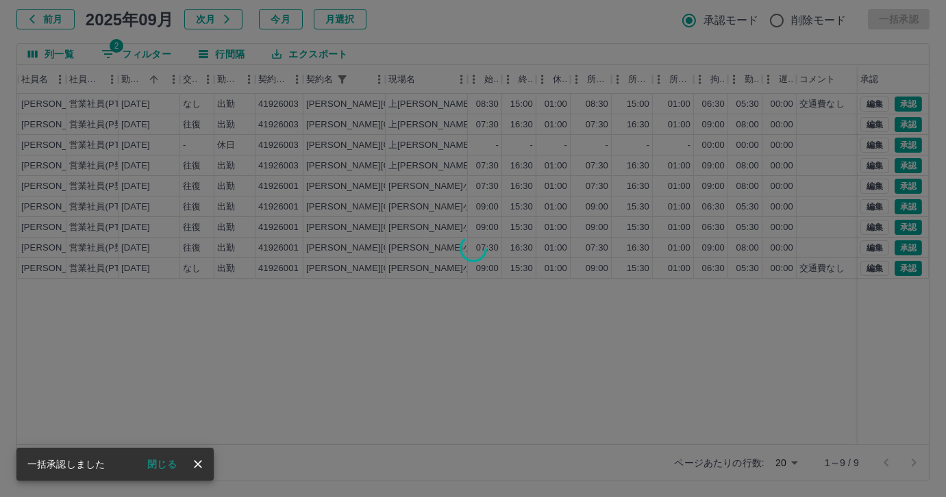
scroll to position [0, 156]
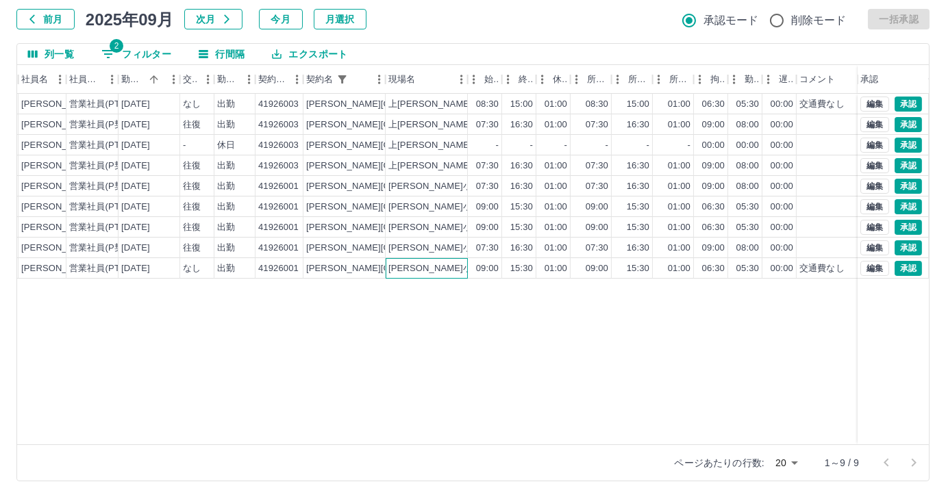
click at [449, 270] on div "神興小学校" at bounding box center [427, 268] width 82 height 21
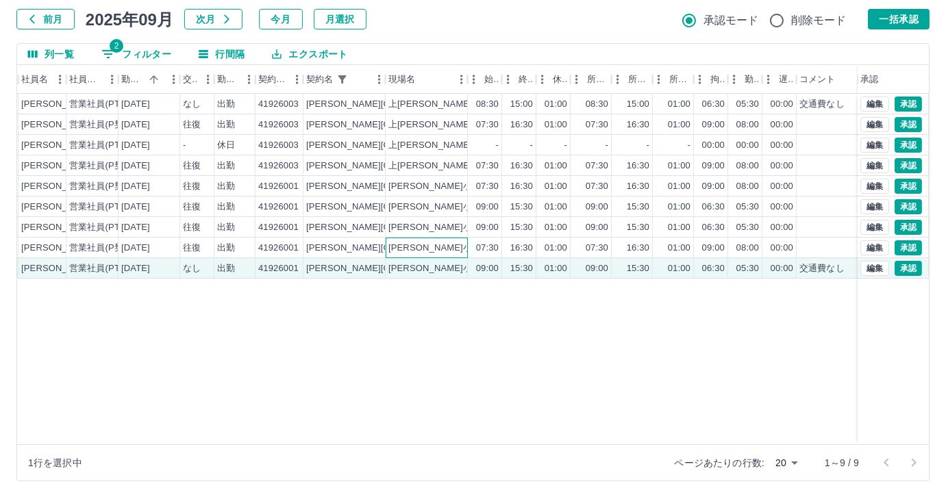
click at [450, 249] on div "神興小学校" at bounding box center [427, 248] width 82 height 21
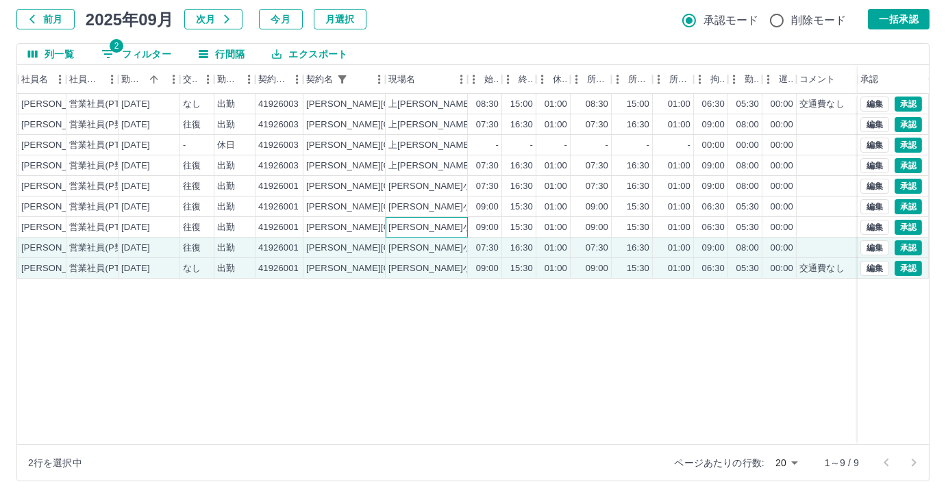
click at [451, 233] on div "神興小学校" at bounding box center [427, 227] width 82 height 21
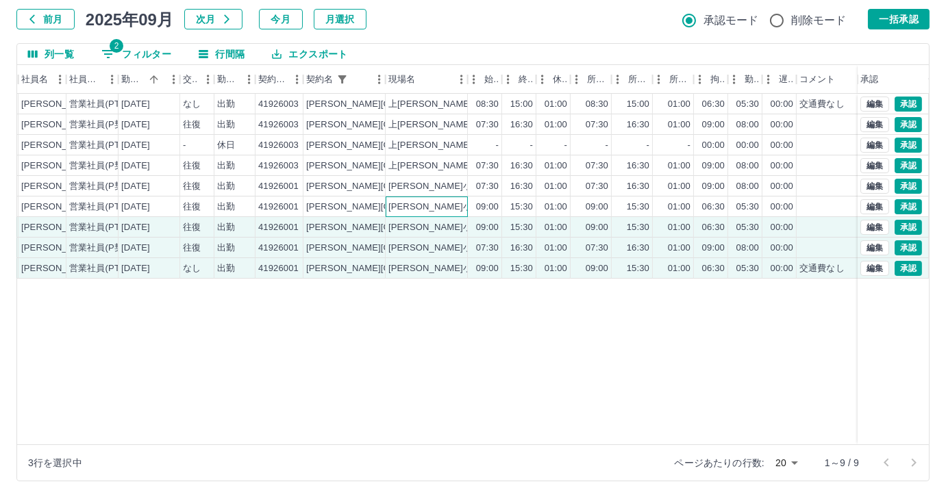
click at [453, 207] on div "神興小学校" at bounding box center [427, 207] width 82 height 21
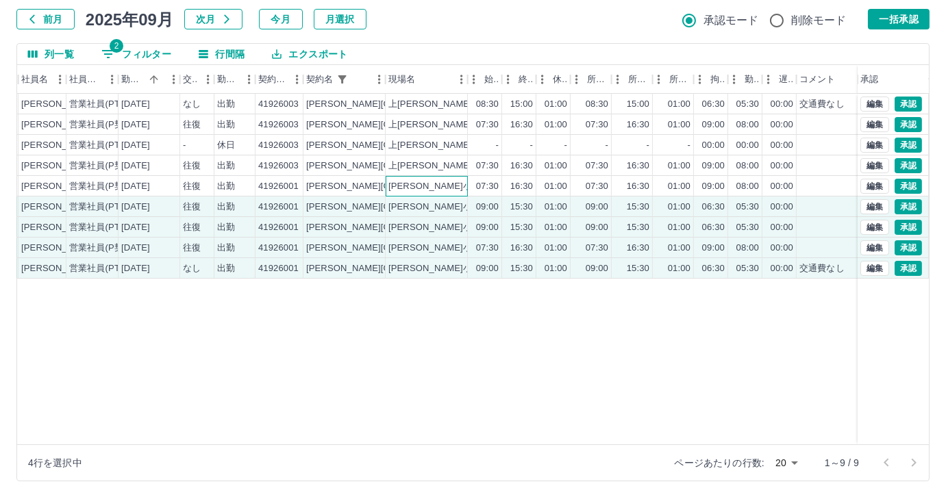
click at [453, 186] on div "神興小学校" at bounding box center [427, 186] width 82 height 21
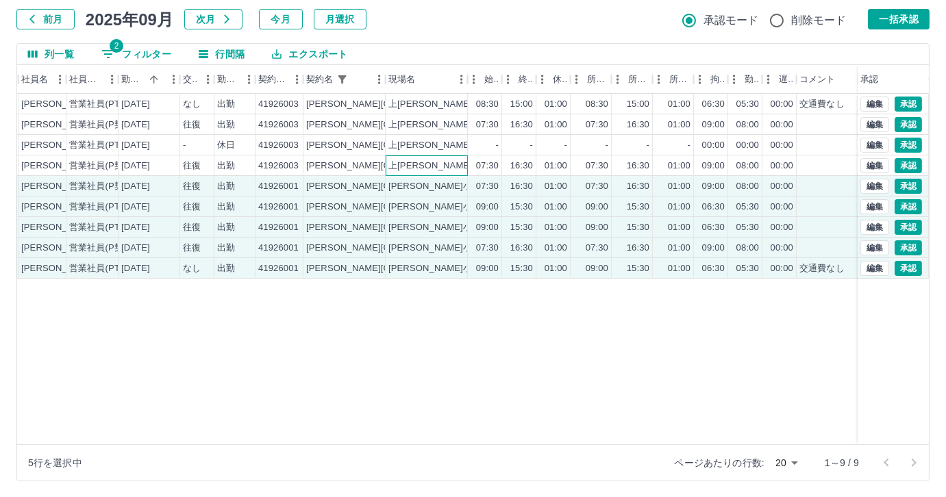
click at [453, 163] on div "上西郷小学校" at bounding box center [427, 165] width 82 height 21
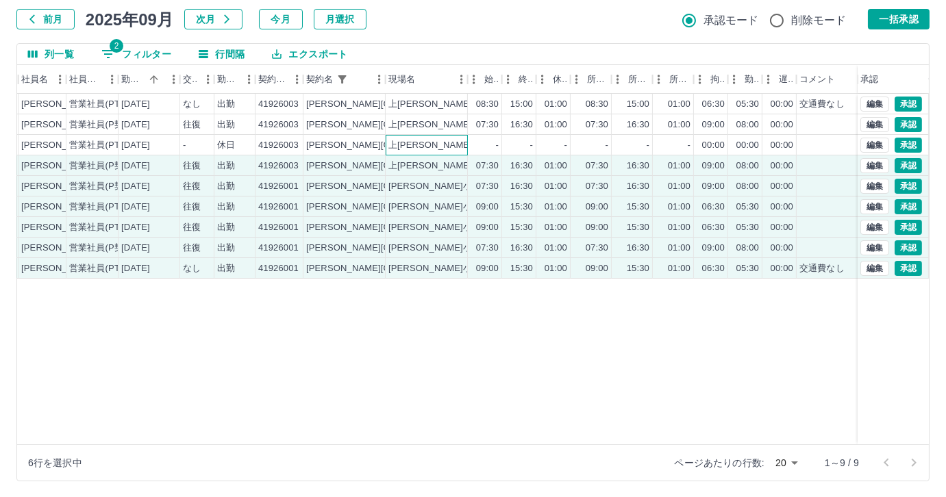
click at [454, 148] on div "上西郷小学校" at bounding box center [427, 145] width 82 height 21
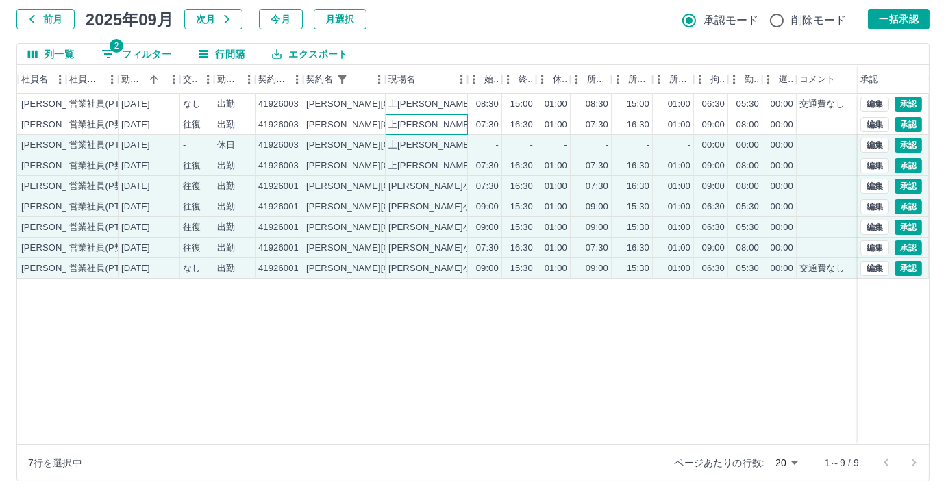
click at [454, 123] on div "上西郷小学校" at bounding box center [427, 124] width 82 height 21
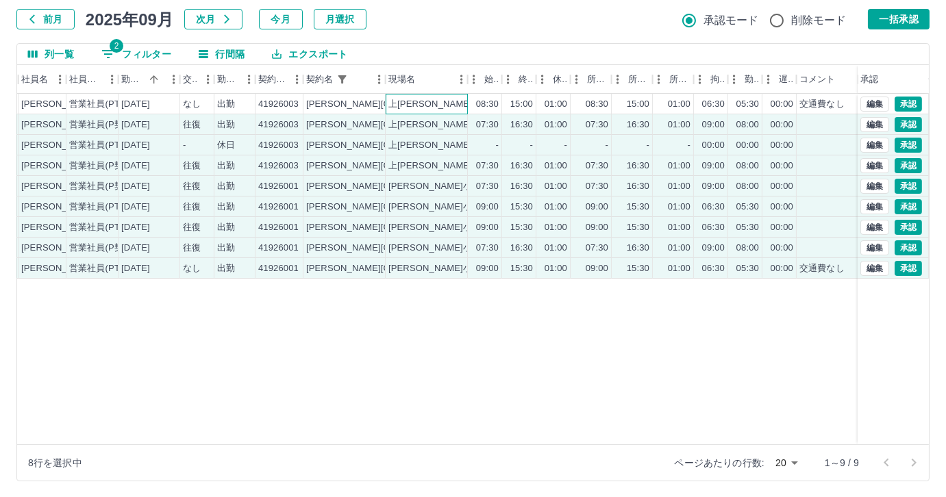
click at [455, 99] on div "上西郷小学校" at bounding box center [427, 104] width 82 height 21
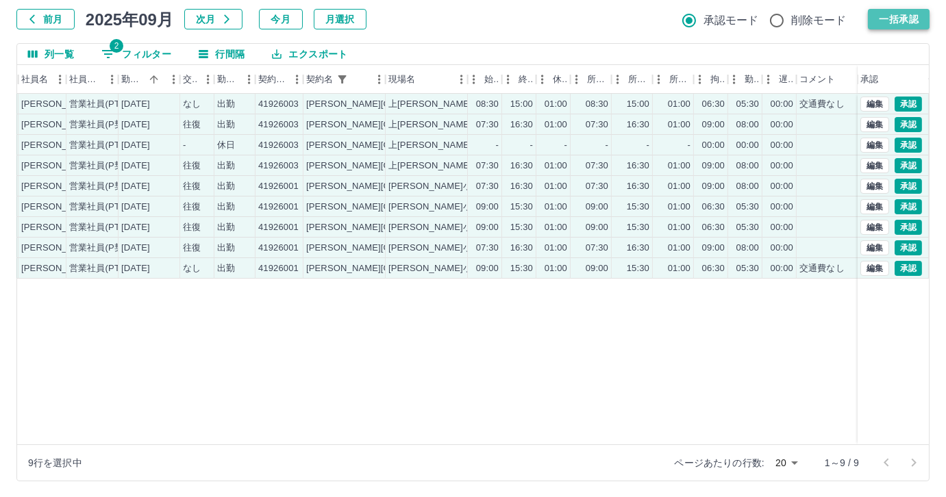
click at [890, 18] on button "一括承認" at bounding box center [899, 19] width 62 height 21
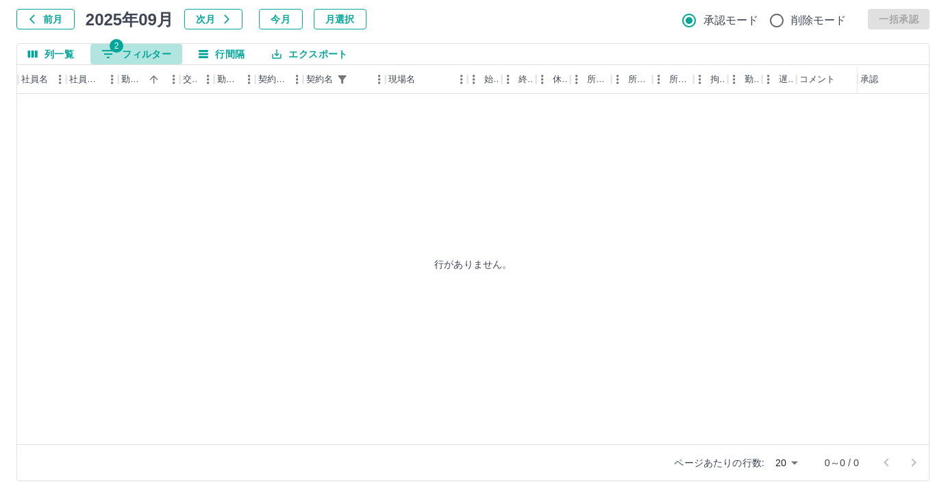
click at [132, 46] on button "2 フィルター" at bounding box center [136, 54] width 92 height 21
select select "**********"
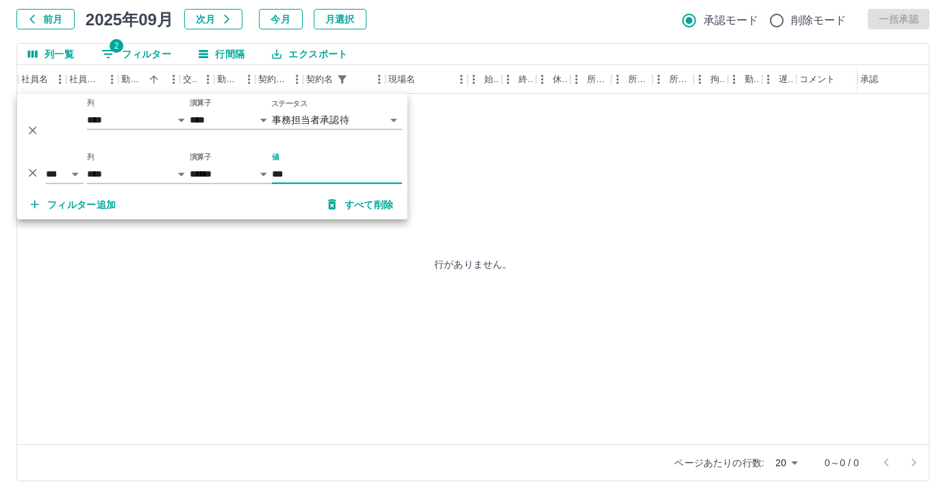
click at [316, 169] on input "***" at bounding box center [337, 174] width 130 height 20
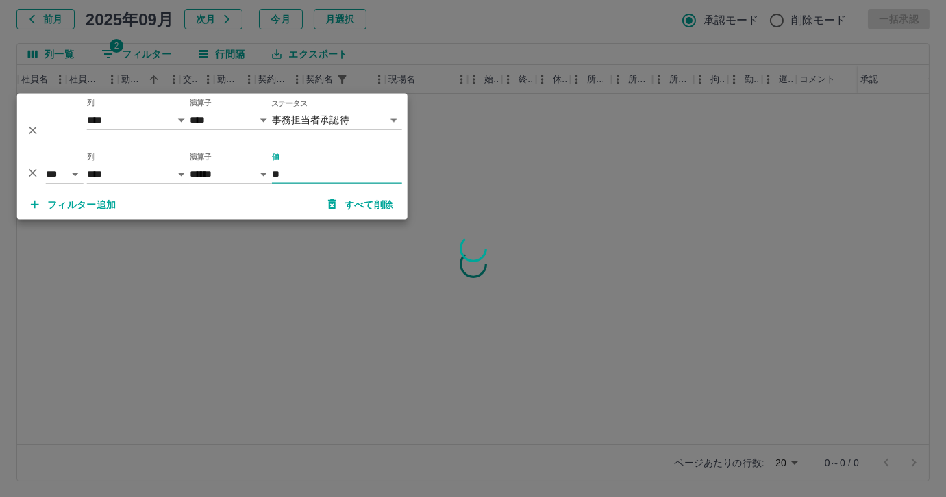
type input "*"
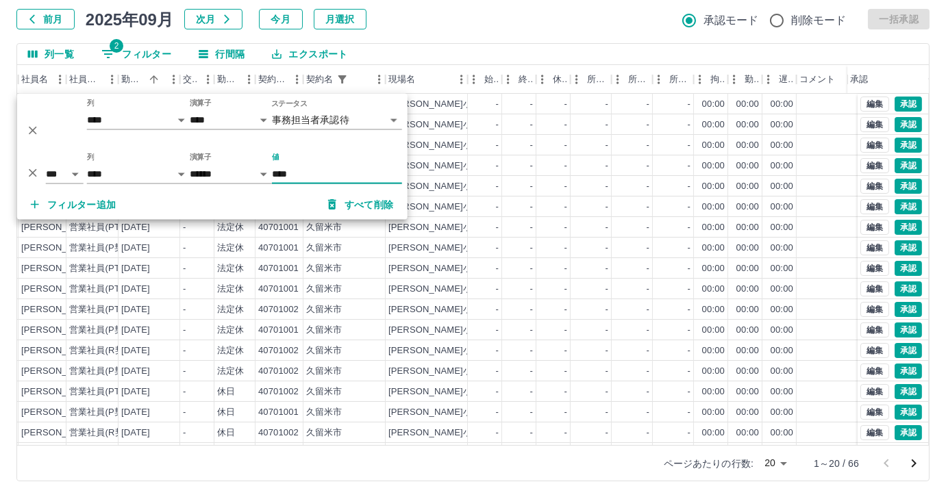
type input "****"
click at [488, 47] on div "列一覧 2 フィルター 行間隔 エクスポート" at bounding box center [472, 54] width 911 height 21
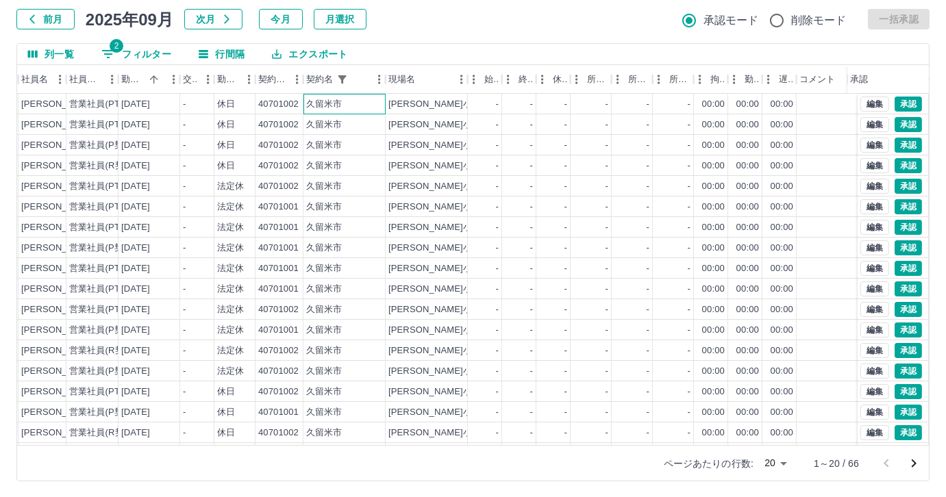
click at [314, 108] on div "久留米市" at bounding box center [324, 104] width 36 height 13
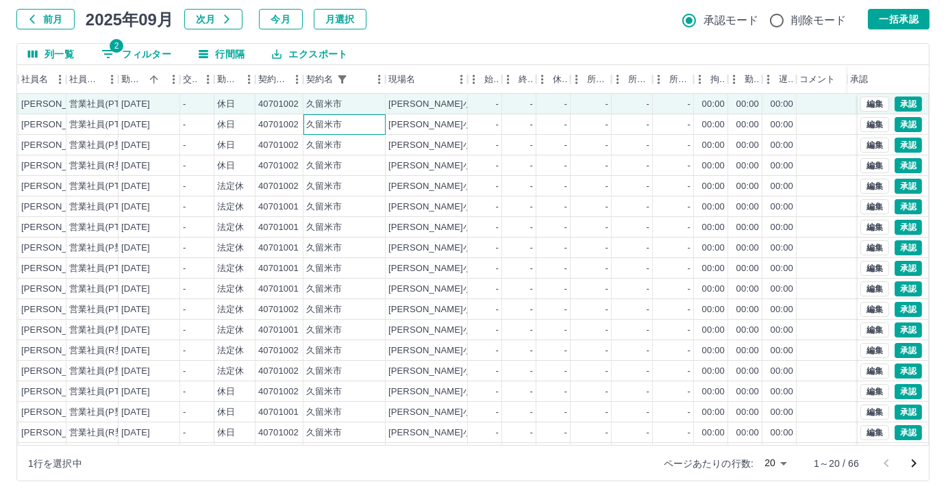
click at [312, 122] on div "久留米市" at bounding box center [324, 124] width 36 height 13
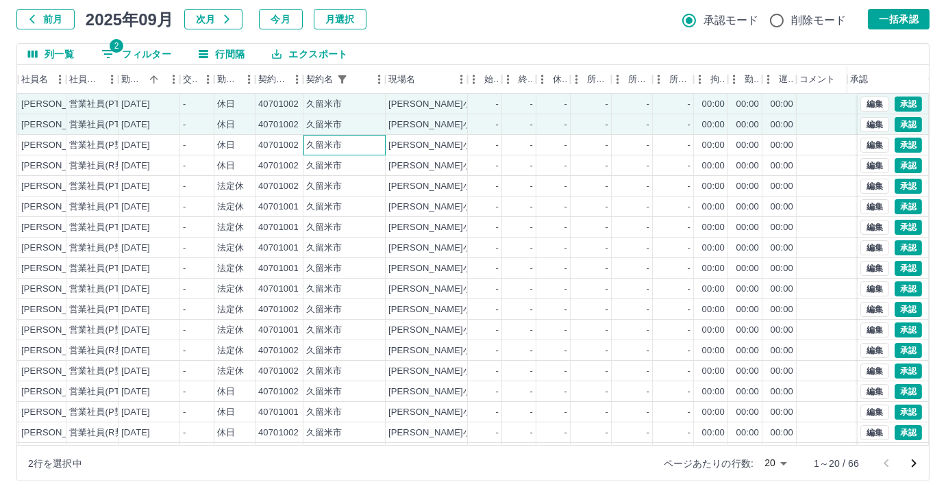
click at [303, 140] on div "久留米市" at bounding box center [344, 145] width 82 height 21
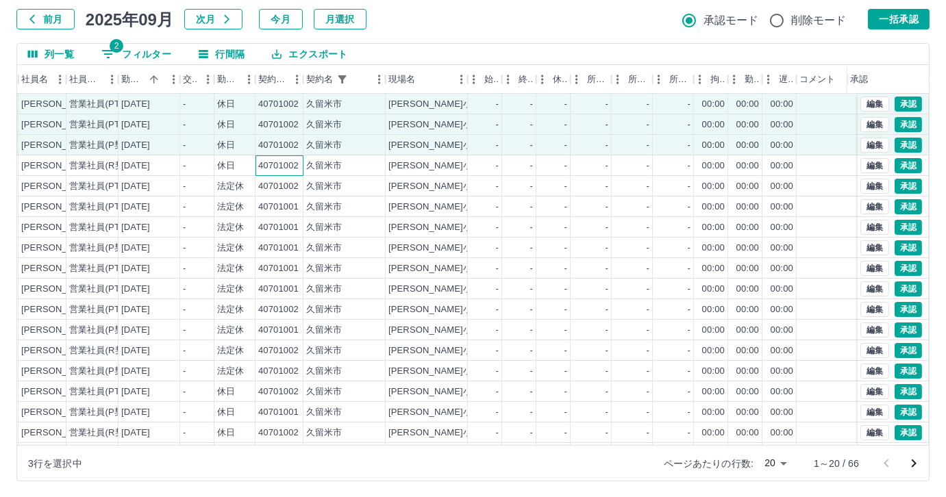
click at [297, 167] on div "40701002" at bounding box center [278, 166] width 40 height 13
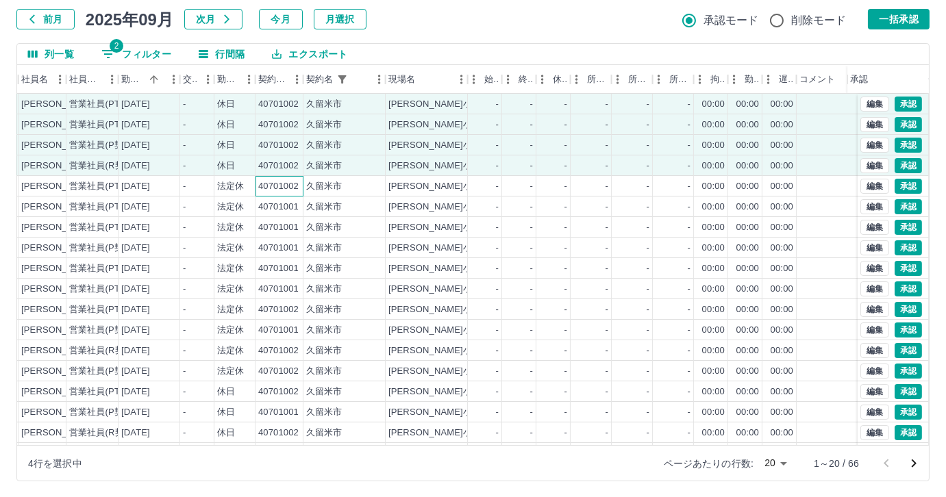
click at [294, 189] on div "40701002" at bounding box center [278, 186] width 40 height 13
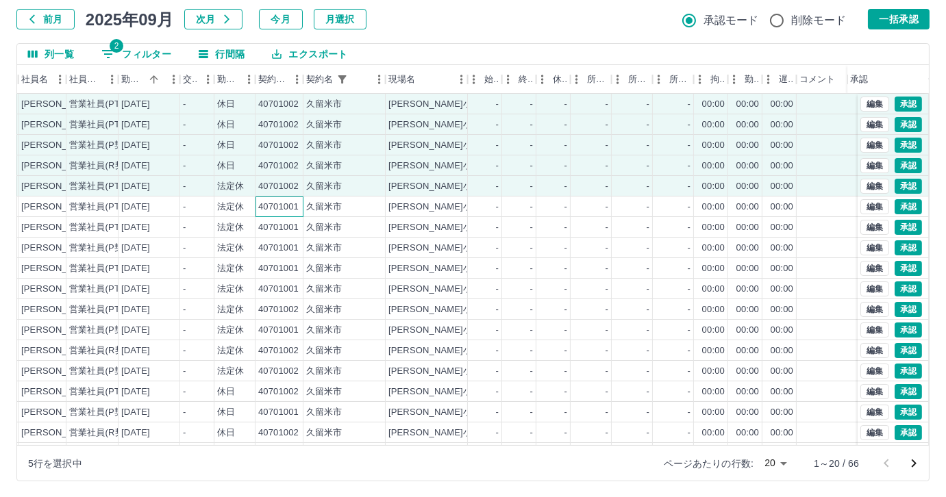
click at [295, 204] on div "40701001" at bounding box center [278, 207] width 40 height 13
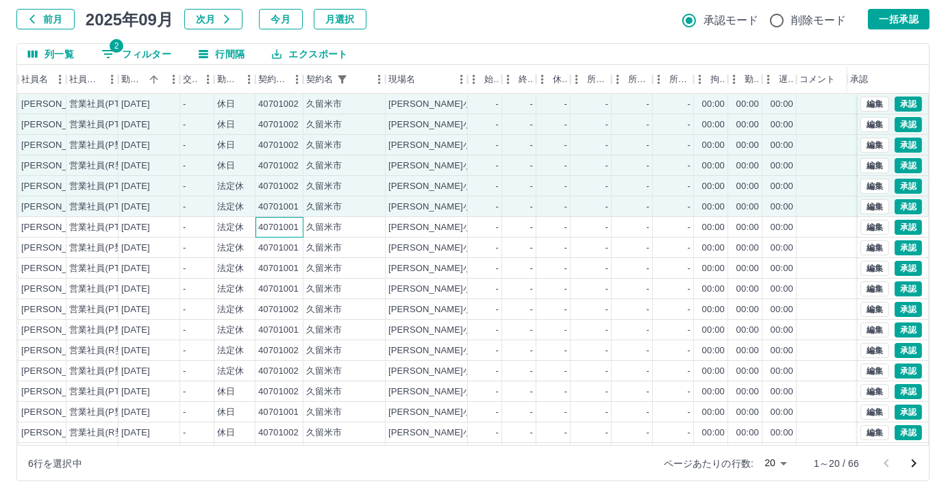
click at [294, 224] on div "40701001" at bounding box center [278, 227] width 40 height 13
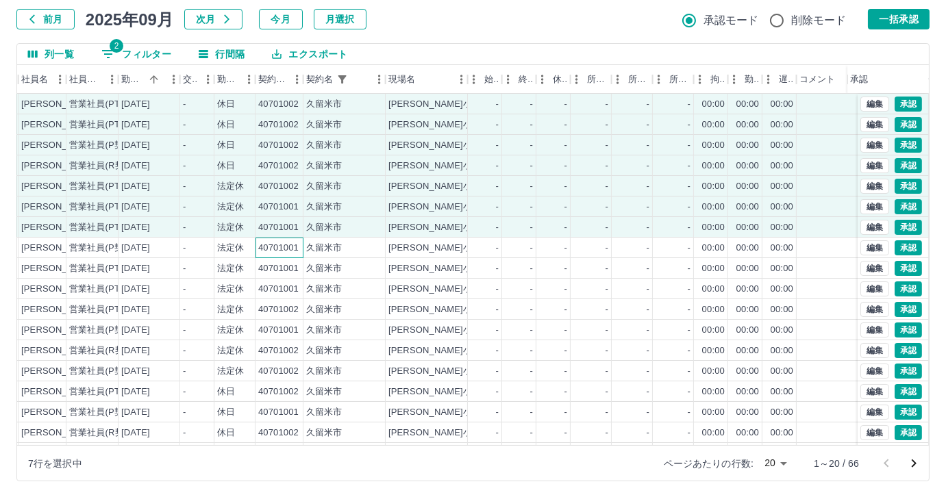
click at [292, 249] on div "40701001" at bounding box center [278, 248] width 40 height 13
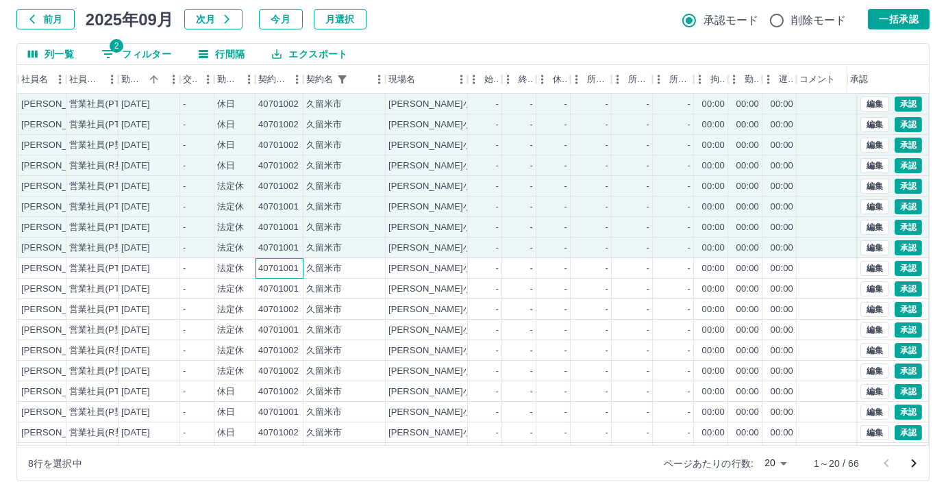
click at [291, 266] on div "40701001" at bounding box center [278, 268] width 40 height 13
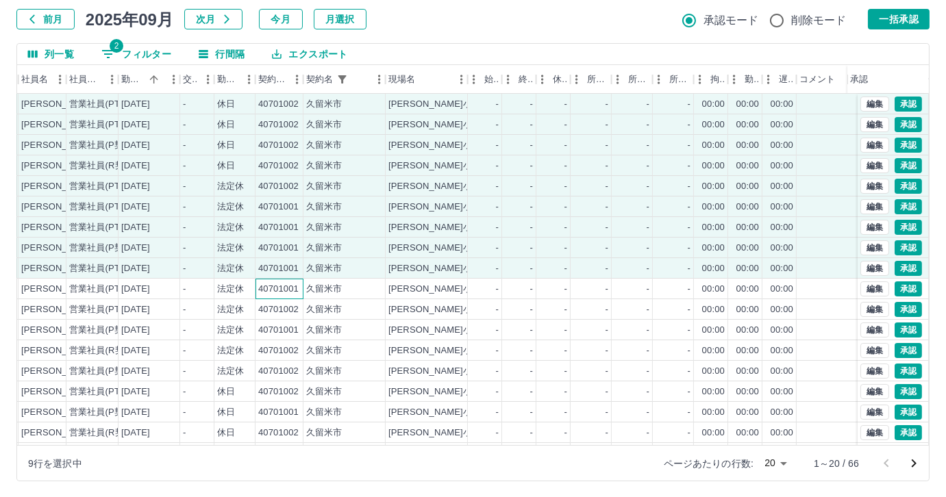
click at [290, 284] on div "40701001" at bounding box center [278, 289] width 40 height 13
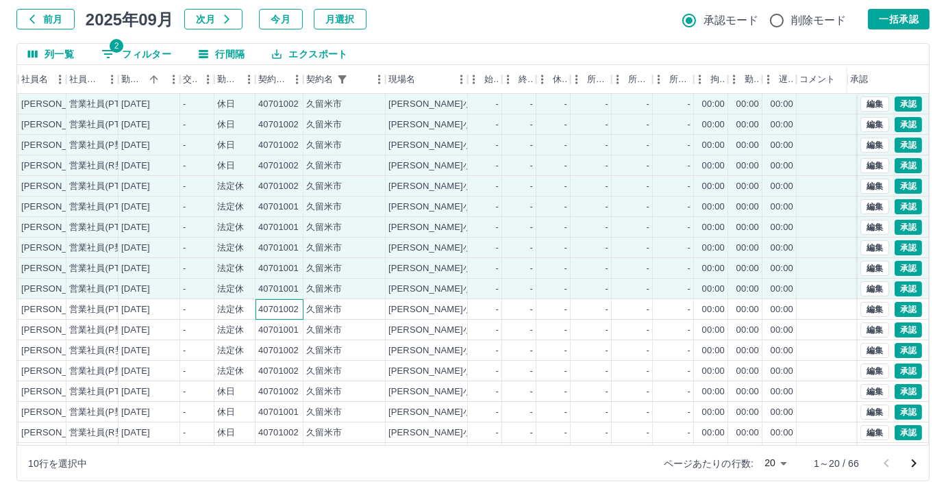
click at [286, 314] on div "40701002" at bounding box center [278, 309] width 40 height 13
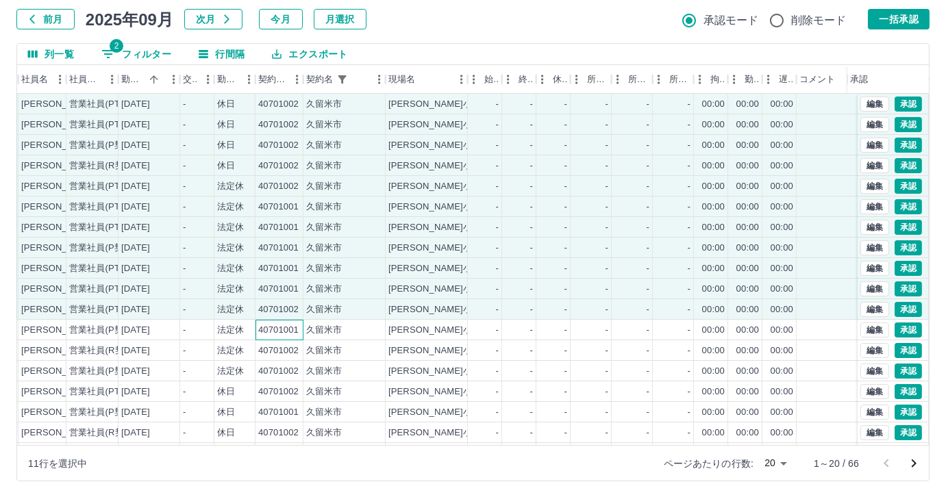
click at [290, 334] on div "40701001" at bounding box center [278, 330] width 40 height 13
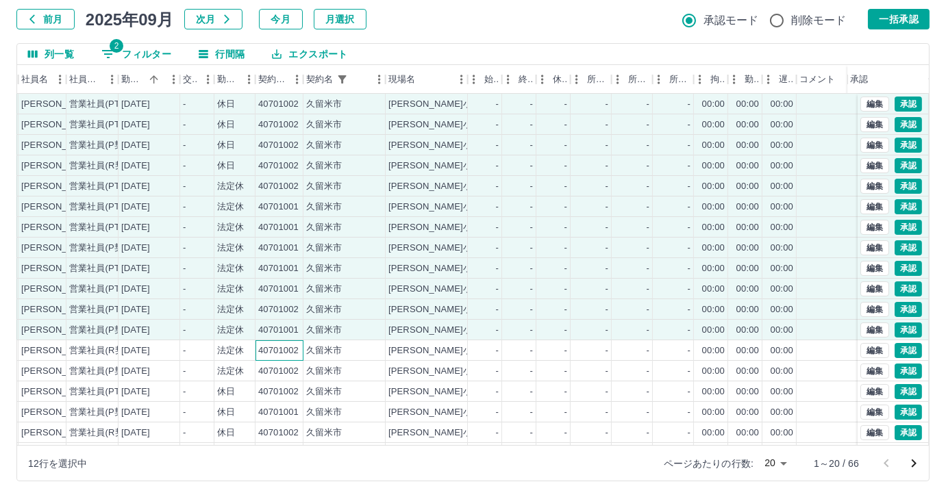
click at [288, 351] on div "40701002" at bounding box center [278, 350] width 40 height 13
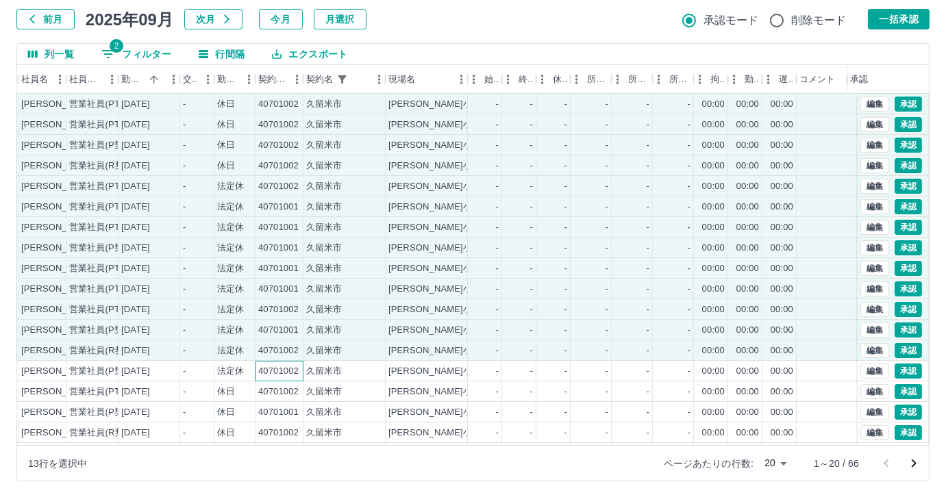
click at [290, 370] on div "40701002" at bounding box center [278, 371] width 40 height 13
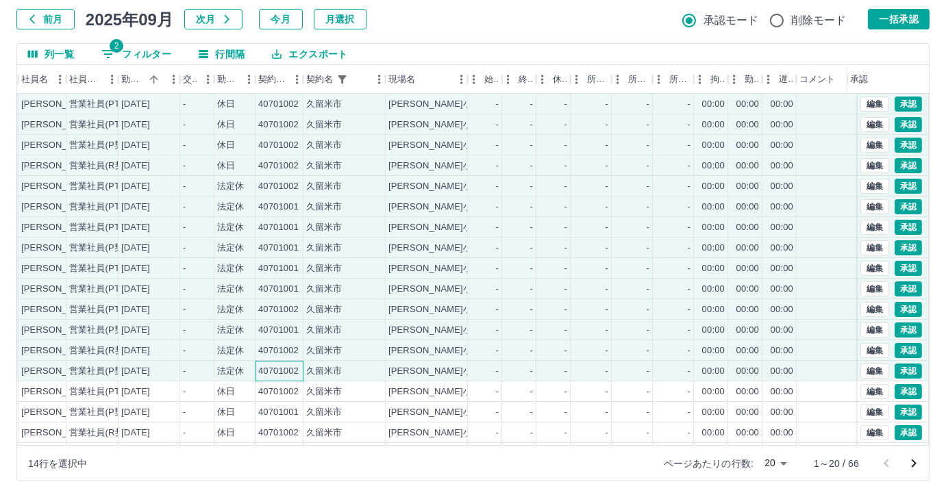
scroll to position [69, 156]
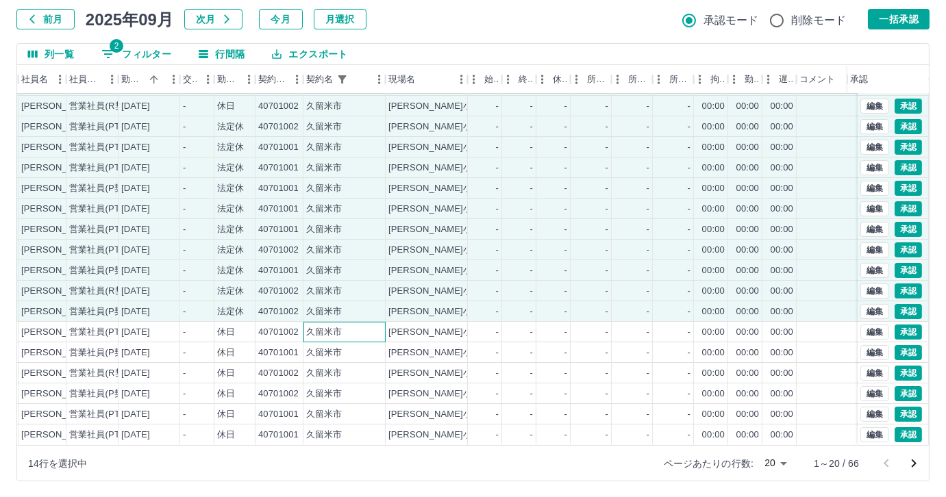
click at [320, 326] on div "久留米市" at bounding box center [324, 332] width 36 height 13
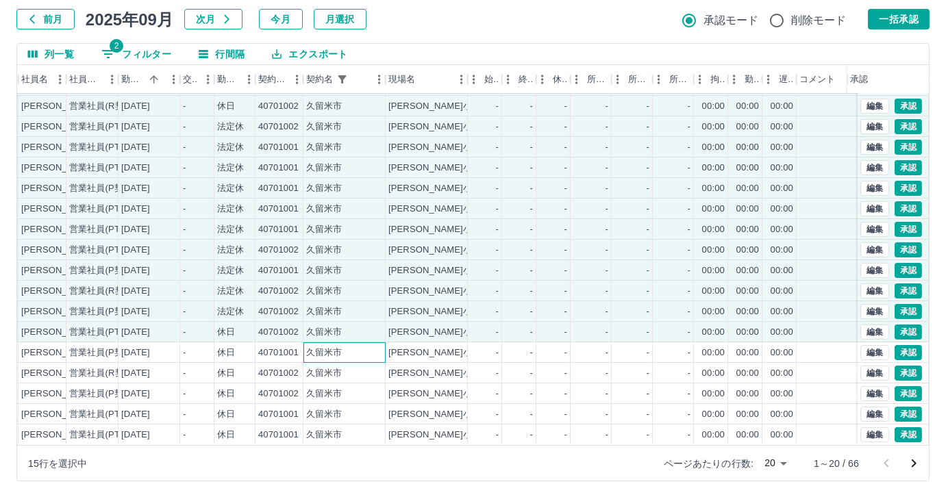
click at [318, 346] on div "久留米市" at bounding box center [324, 352] width 36 height 13
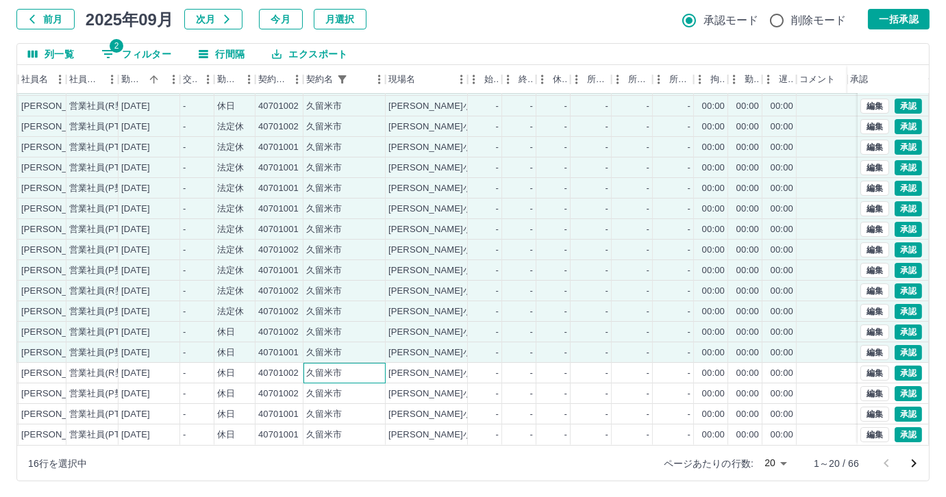
click at [314, 367] on div "久留米市" at bounding box center [324, 373] width 36 height 13
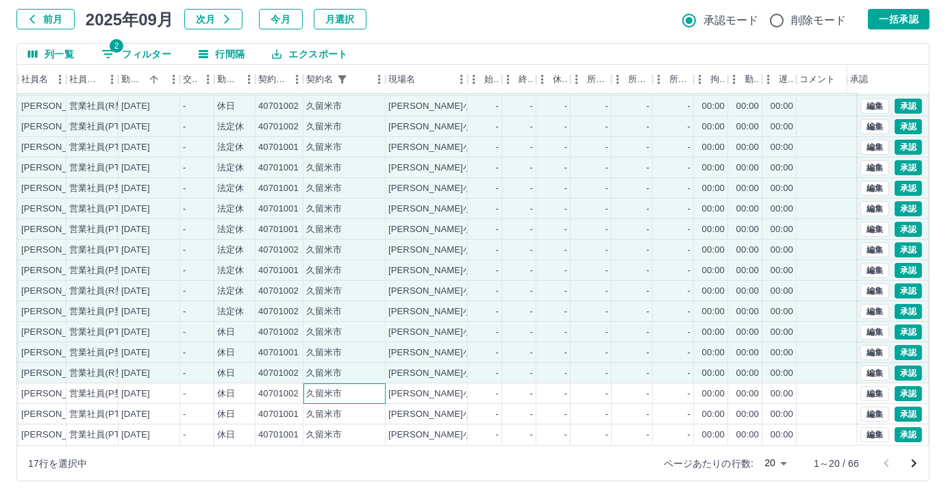
click at [308, 388] on div "久留米市" at bounding box center [324, 394] width 36 height 13
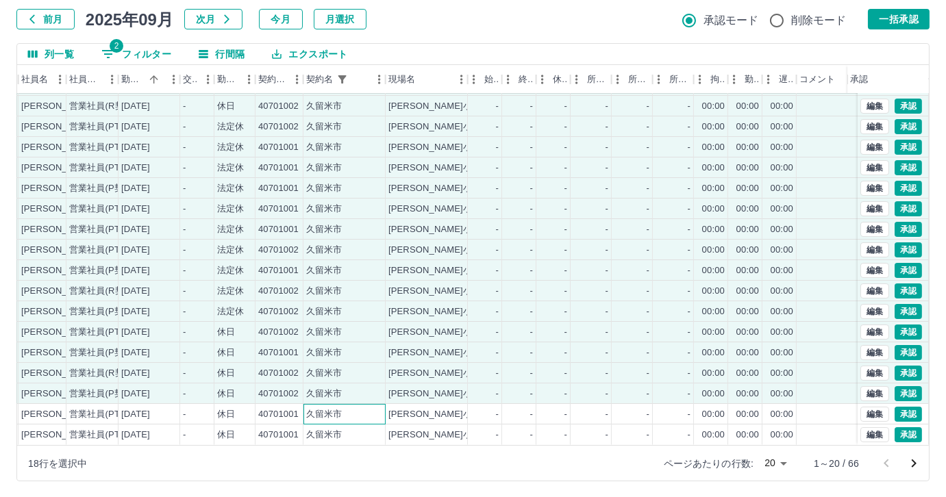
drag, startPoint x: 308, startPoint y: 393, endPoint x: 316, endPoint y: 418, distance: 26.0
click at [308, 404] on div "久留米市" at bounding box center [344, 414] width 82 height 21
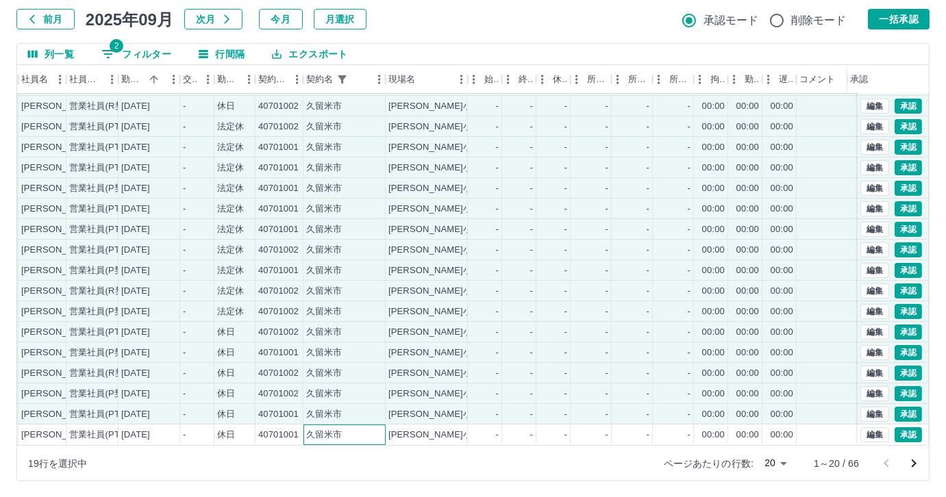
click at [317, 429] on div "久留米市" at bounding box center [324, 435] width 36 height 13
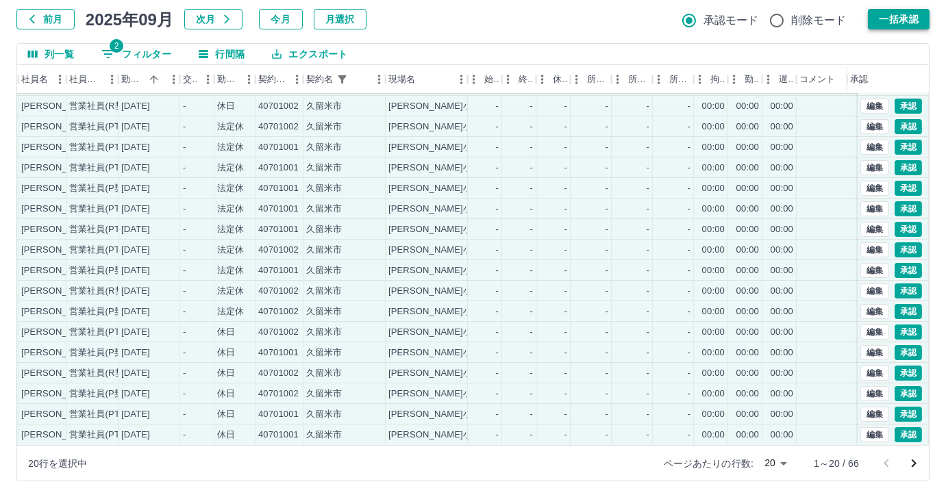
click at [916, 18] on button "一括承認" at bounding box center [899, 19] width 62 height 21
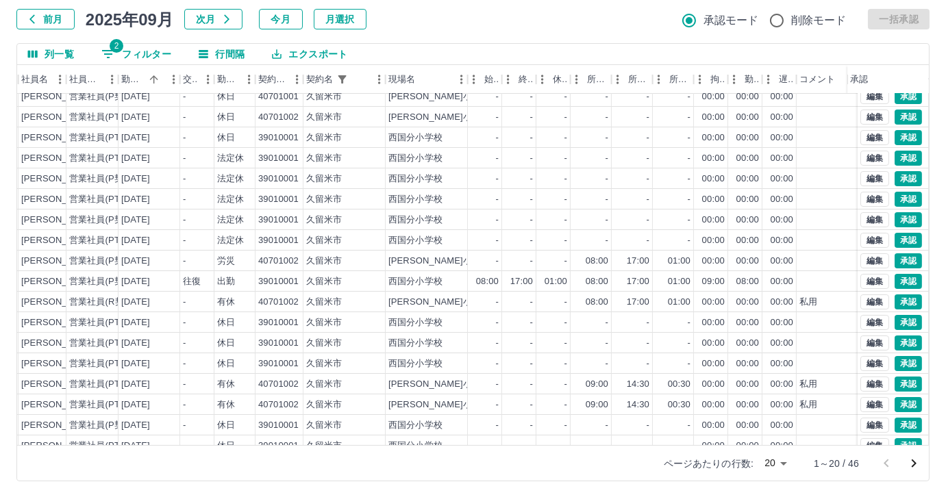
scroll to position [0, 156]
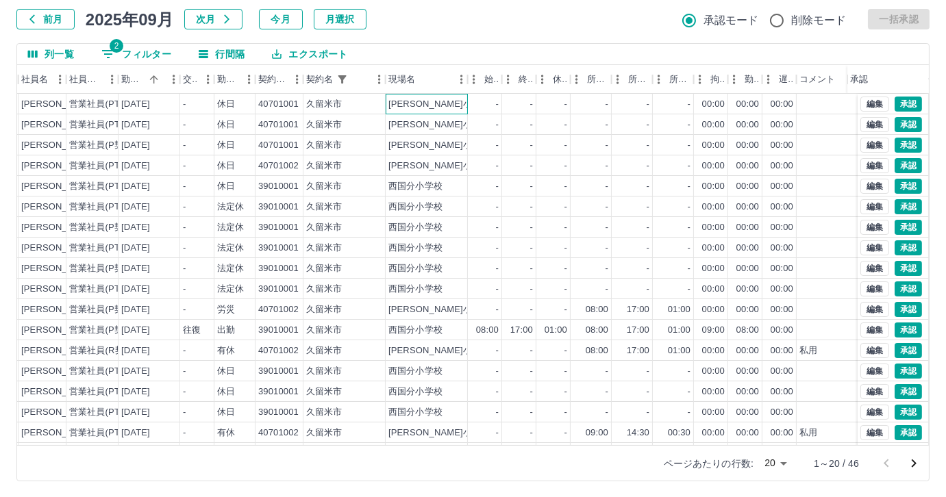
click at [455, 103] on div "城島小学校" at bounding box center [427, 104] width 82 height 21
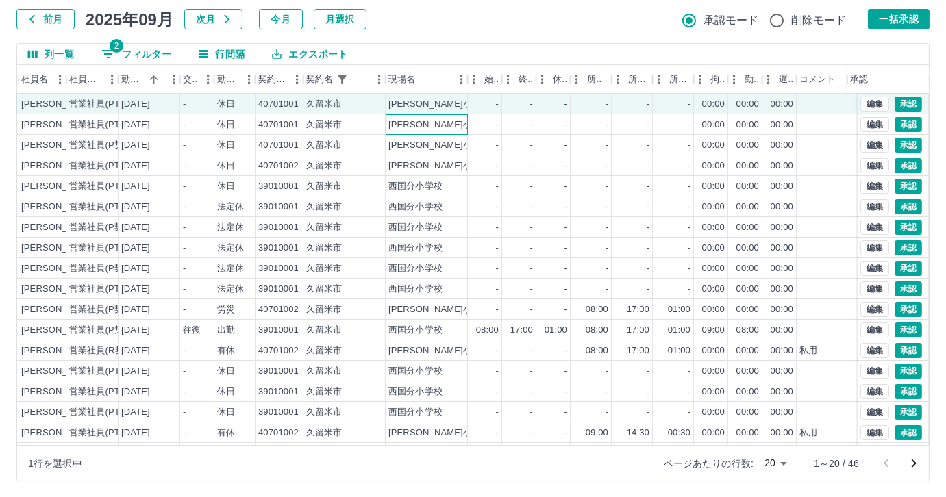
click at [449, 121] on div "城島小学校" at bounding box center [427, 124] width 82 height 21
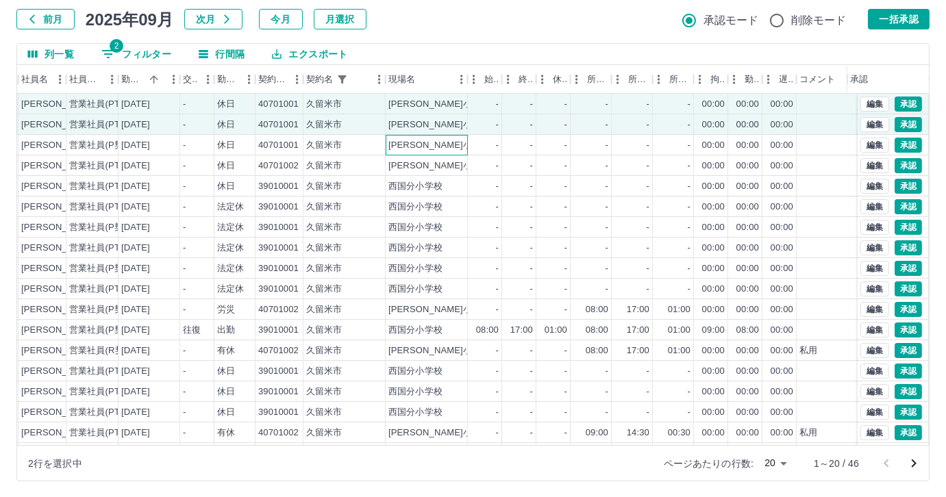
click at [441, 140] on div "城島小学校" at bounding box center [427, 145] width 82 height 21
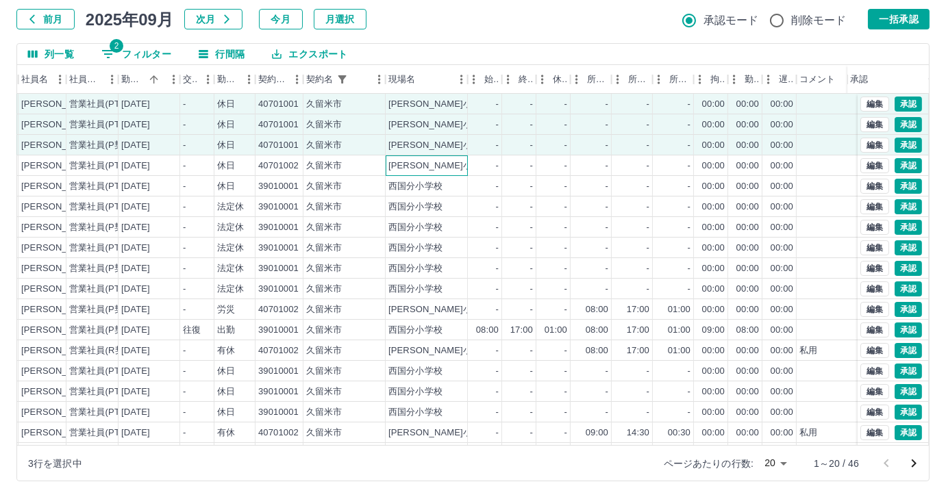
click at [433, 155] on div "江上小学校" at bounding box center [427, 165] width 82 height 21
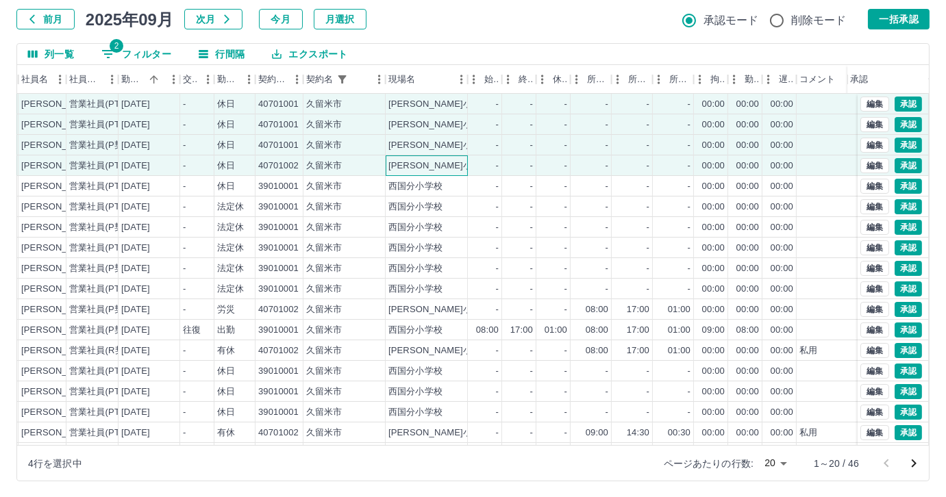
click at [423, 175] on div "江上小学校" at bounding box center [427, 165] width 82 height 21
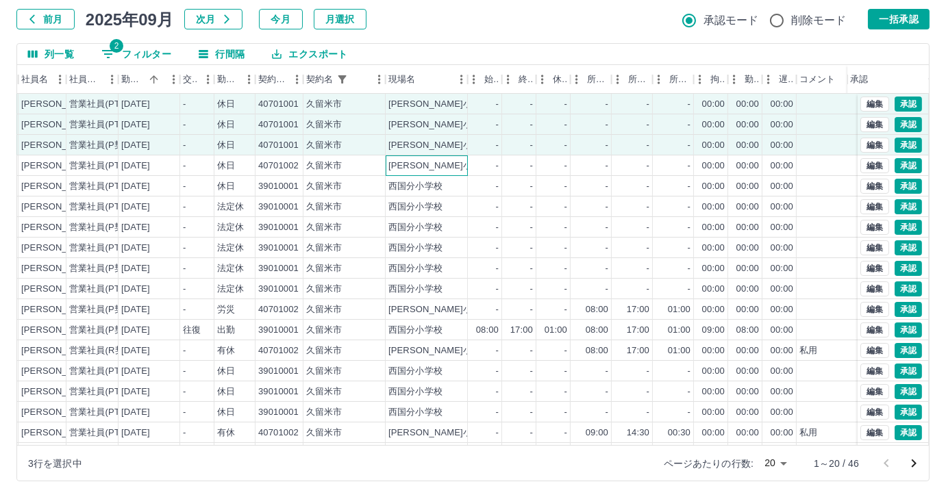
click at [425, 167] on div "江上小学校" at bounding box center [438, 166] width 101 height 13
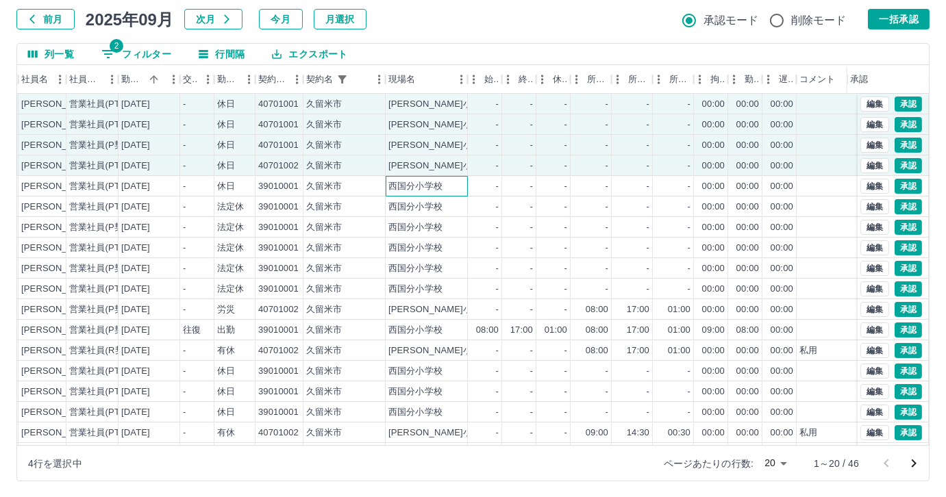
click at [422, 186] on div "西国分小学校" at bounding box center [415, 186] width 54 height 13
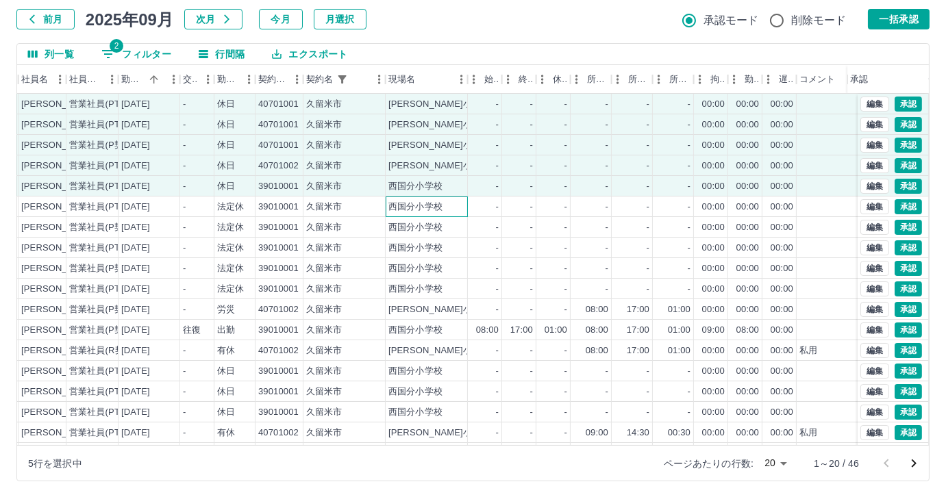
click at [414, 208] on div "西国分小学校" at bounding box center [415, 207] width 54 height 13
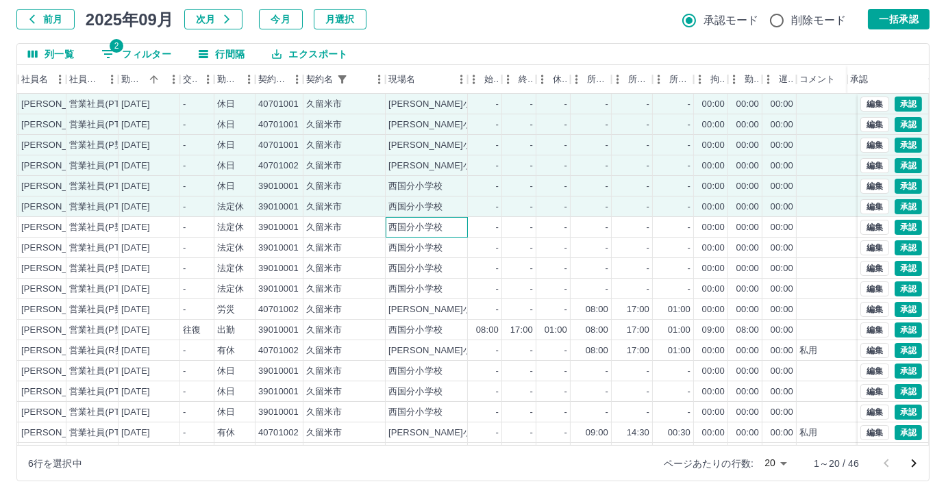
click at [409, 229] on div "西国分小学校" at bounding box center [415, 227] width 54 height 13
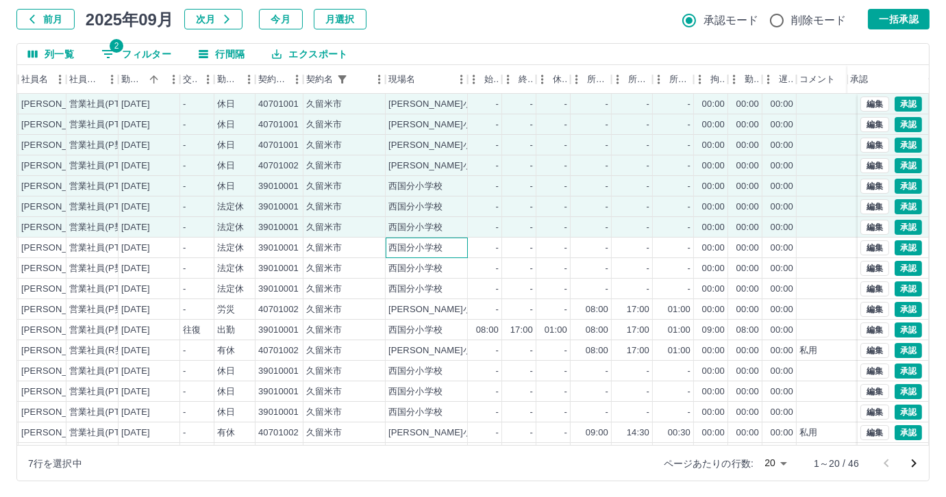
click at [401, 248] on div "西国分小学校" at bounding box center [415, 248] width 54 height 13
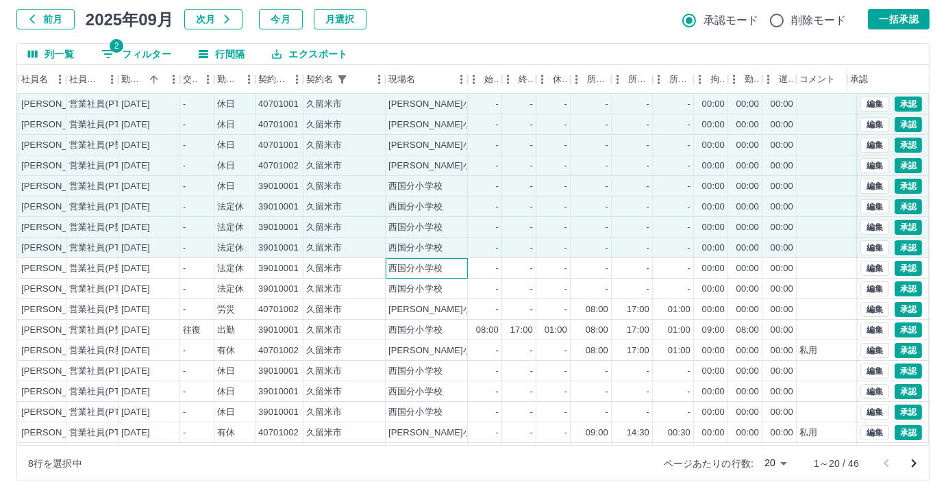
click at [393, 266] on div "西国分小学校" at bounding box center [415, 268] width 54 height 13
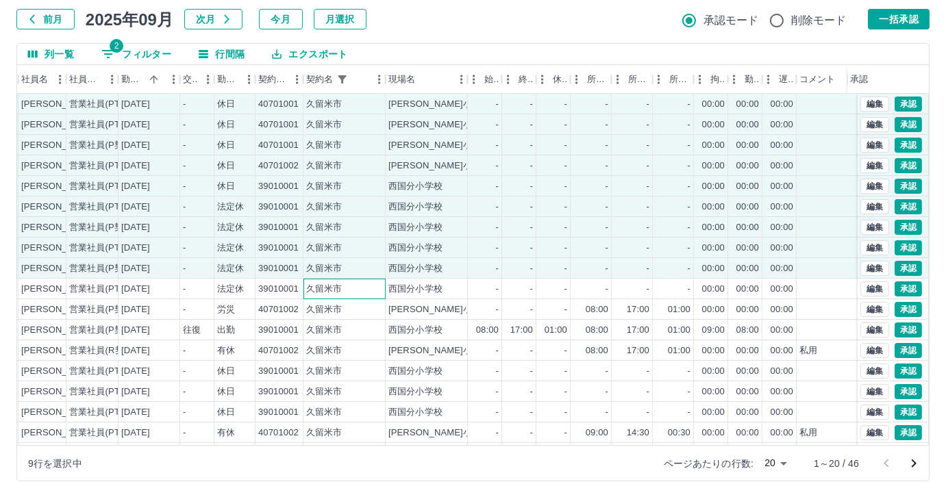
click at [383, 295] on div "久留米市" at bounding box center [344, 289] width 82 height 21
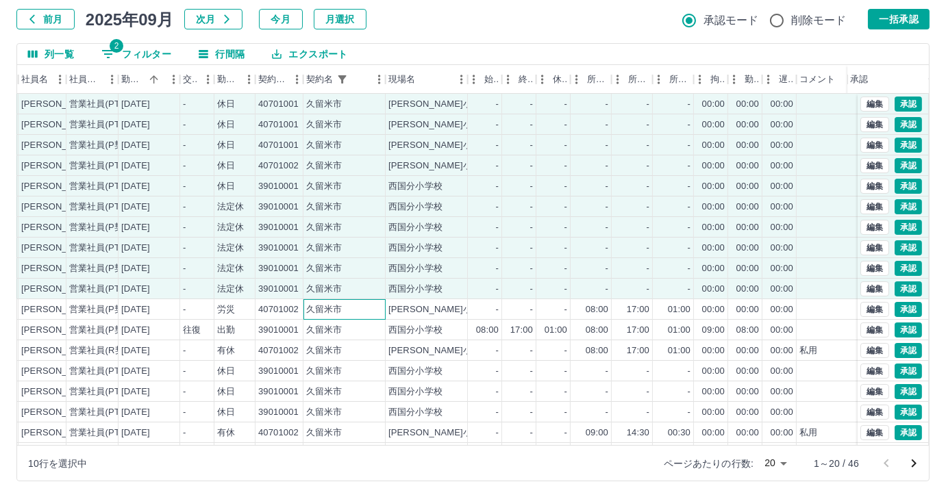
click at [383, 317] on div "久留米市" at bounding box center [344, 309] width 82 height 21
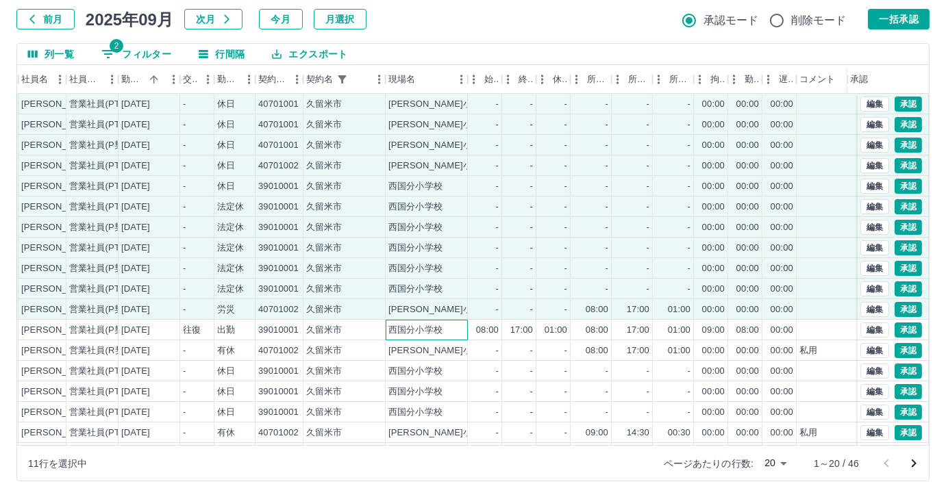
click at [420, 336] on div "西国分小学校" at bounding box center [427, 330] width 82 height 21
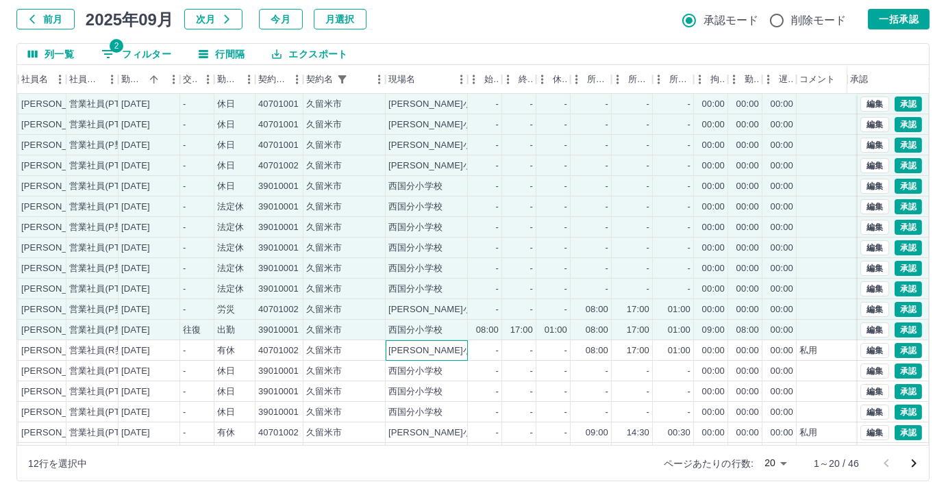
drag, startPoint x: 462, startPoint y: 357, endPoint x: 493, endPoint y: 333, distance: 39.6
click at [462, 356] on div "江上小学校" at bounding box center [427, 350] width 82 height 21
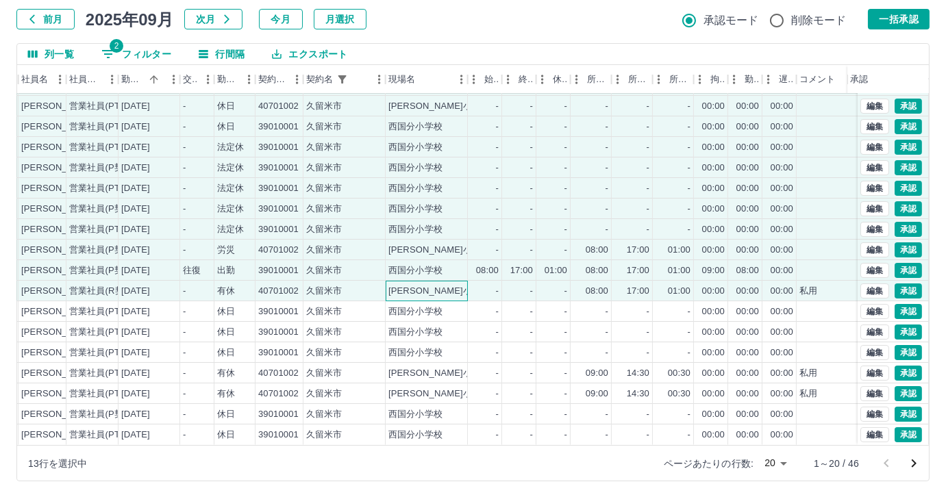
scroll to position [69, 156]
click at [470, 301] on div "-" at bounding box center [485, 311] width 34 height 21
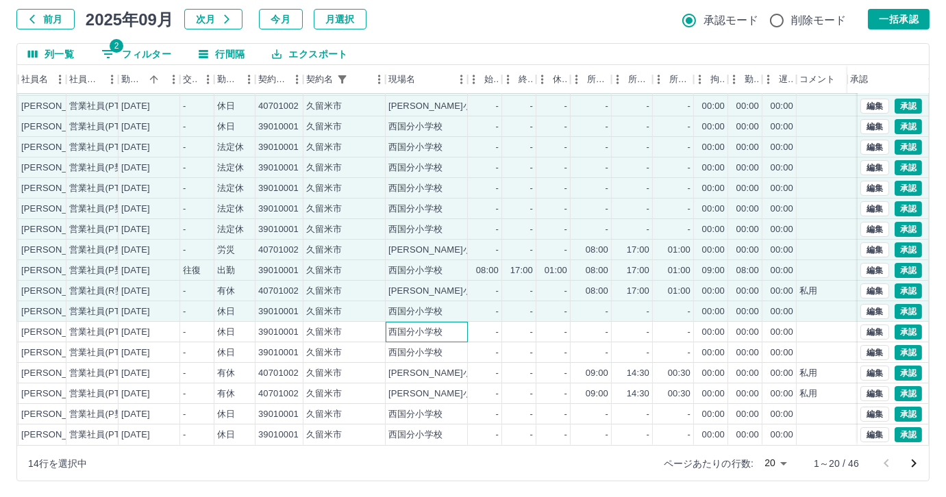
click at [463, 322] on div "西国分小学校" at bounding box center [427, 332] width 82 height 21
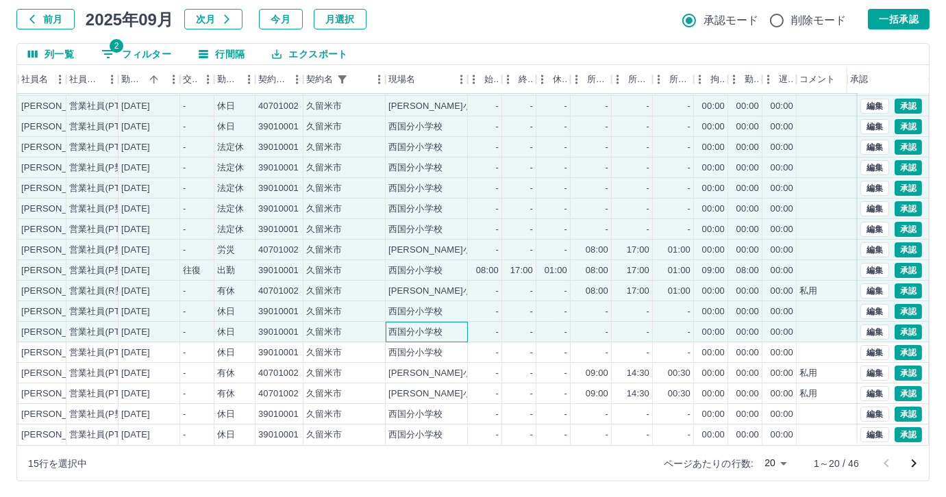
click at [455, 331] on div "西国分小学校" at bounding box center [427, 332] width 82 height 21
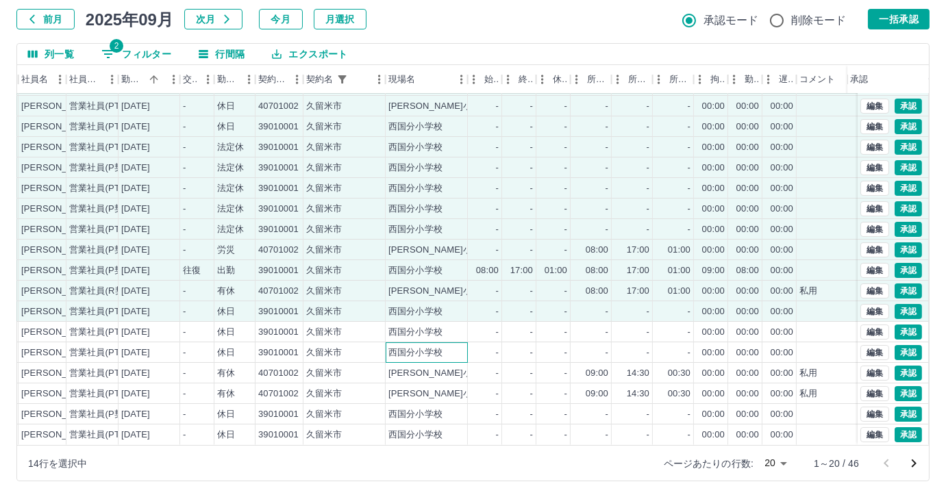
click at [453, 342] on div "西国分小学校" at bounding box center [427, 352] width 82 height 21
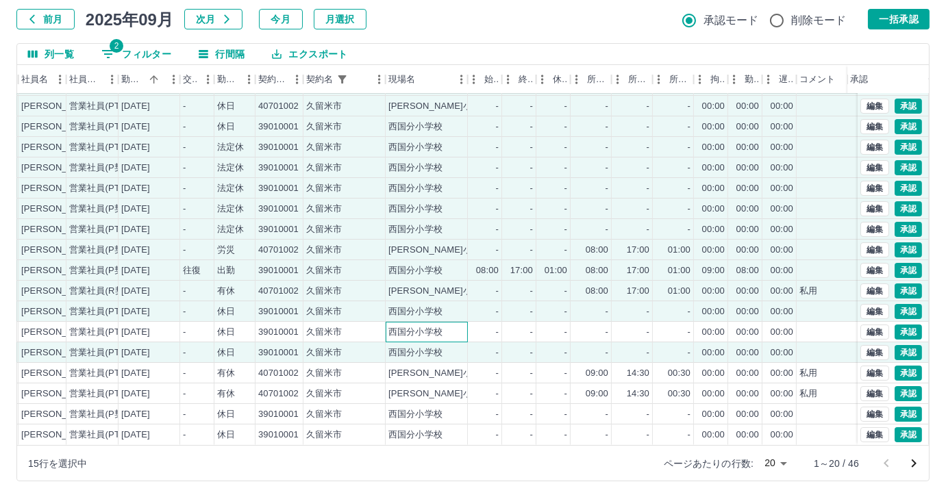
click at [457, 322] on div "西国分小学校" at bounding box center [427, 332] width 82 height 21
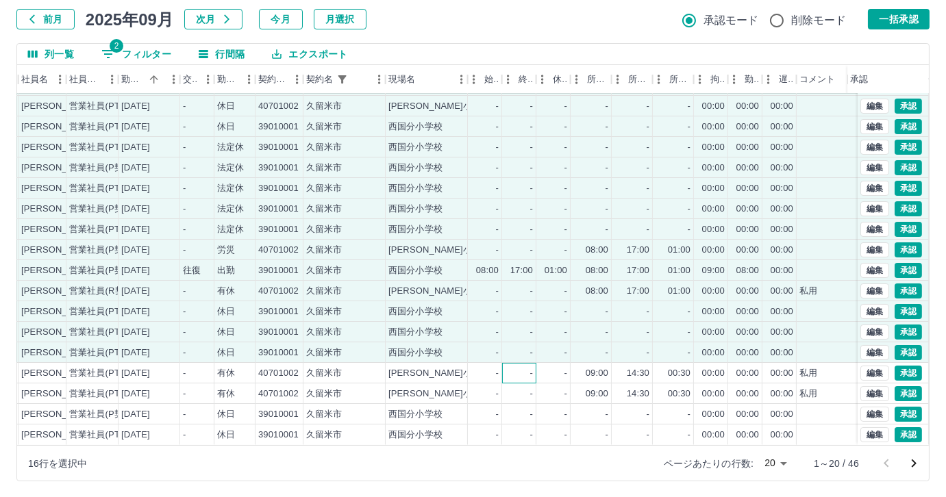
click at [526, 363] on div "-" at bounding box center [519, 373] width 34 height 21
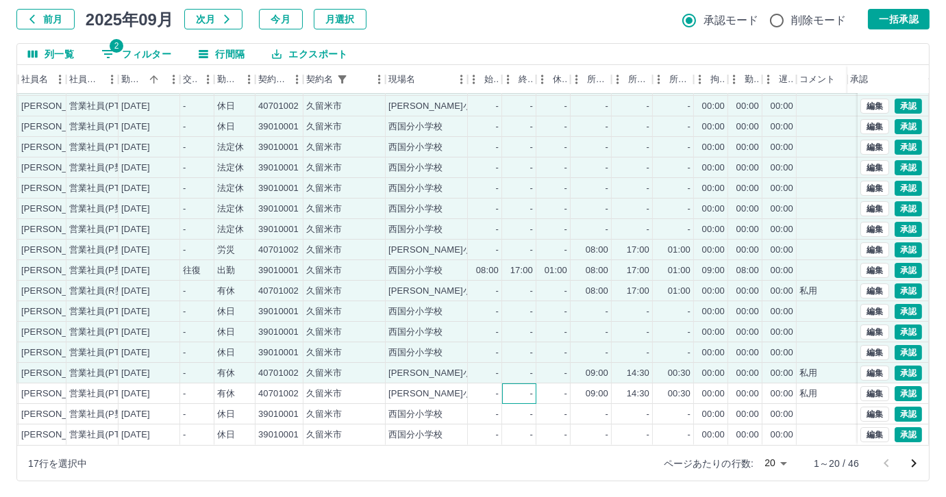
click at [505, 383] on div "-" at bounding box center [519, 393] width 34 height 21
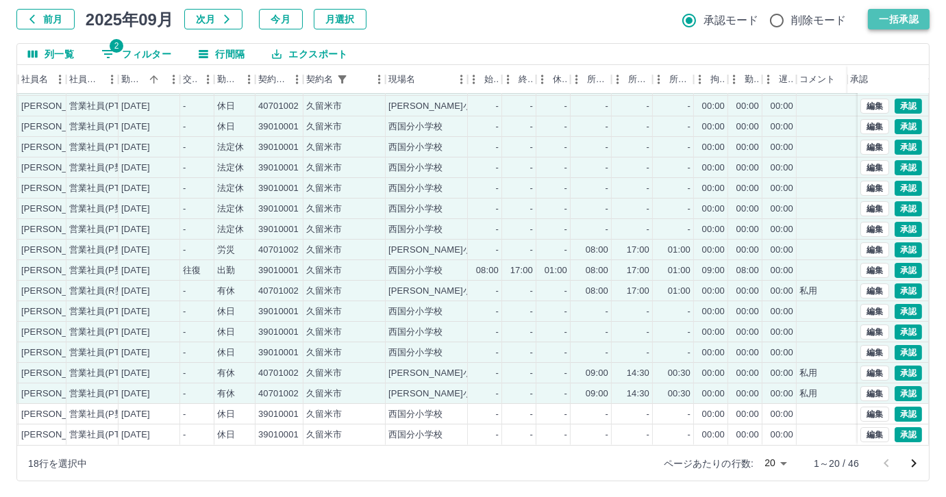
click at [900, 19] on button "一括承認" at bounding box center [899, 19] width 62 height 21
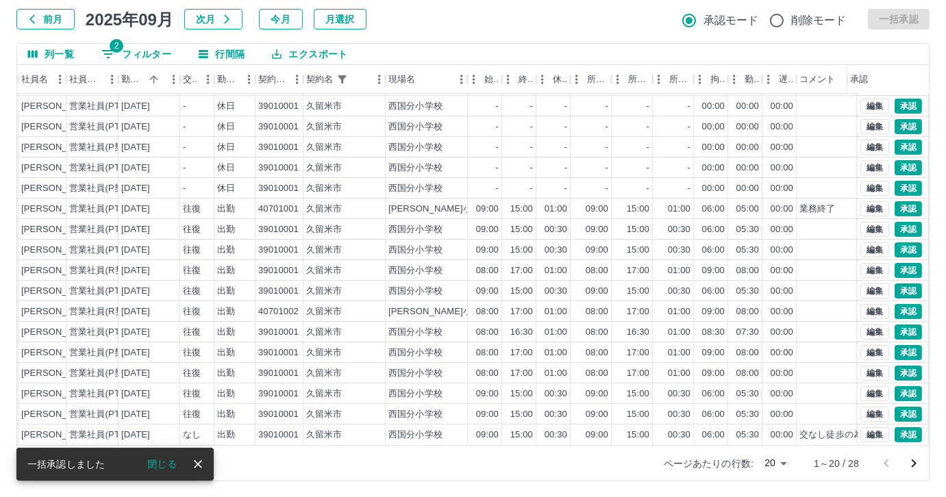
scroll to position [0, 156]
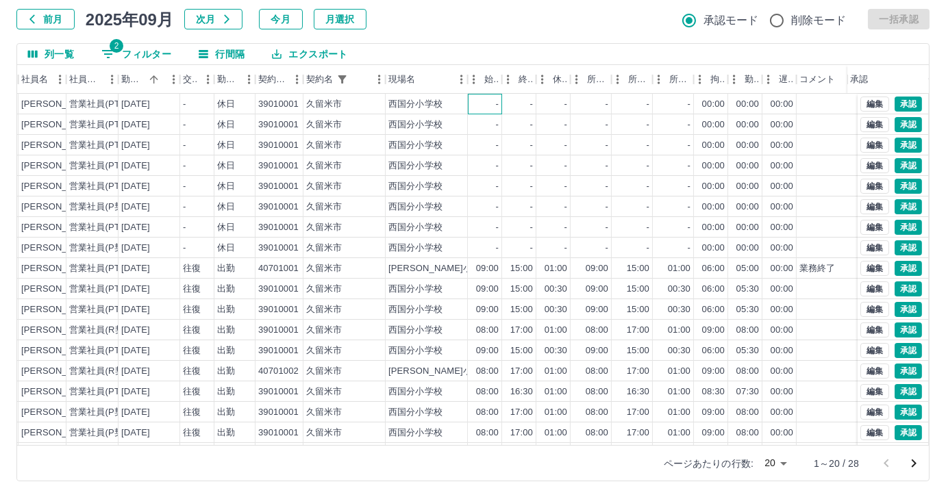
click at [492, 108] on div "-" at bounding box center [485, 104] width 34 height 21
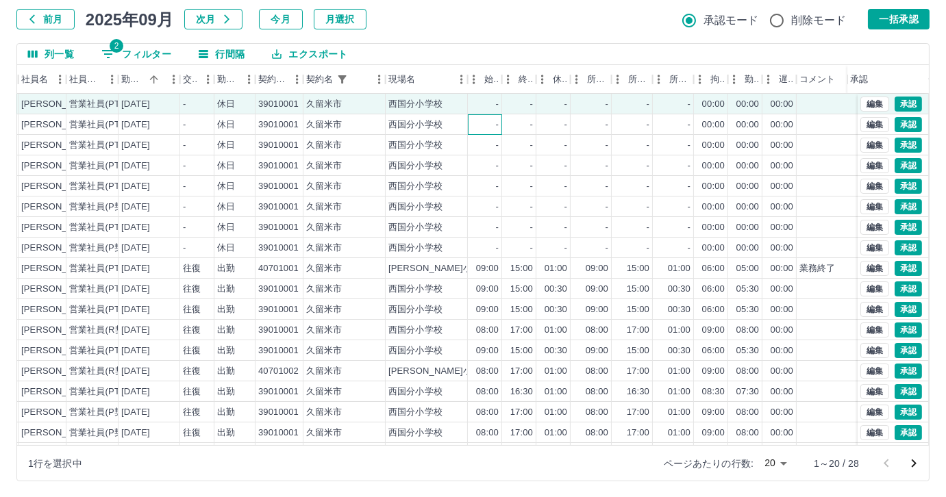
click at [488, 123] on div "-" at bounding box center [485, 124] width 34 height 21
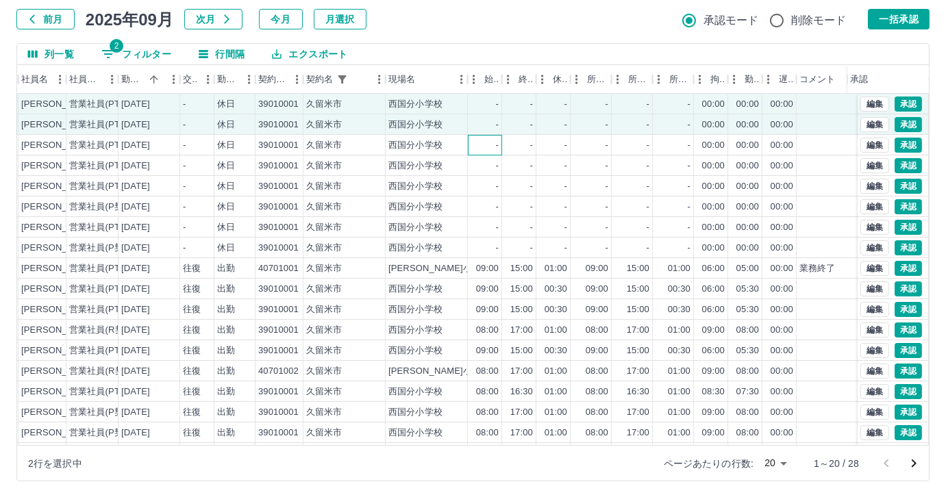
click at [478, 147] on div "-" at bounding box center [485, 145] width 34 height 21
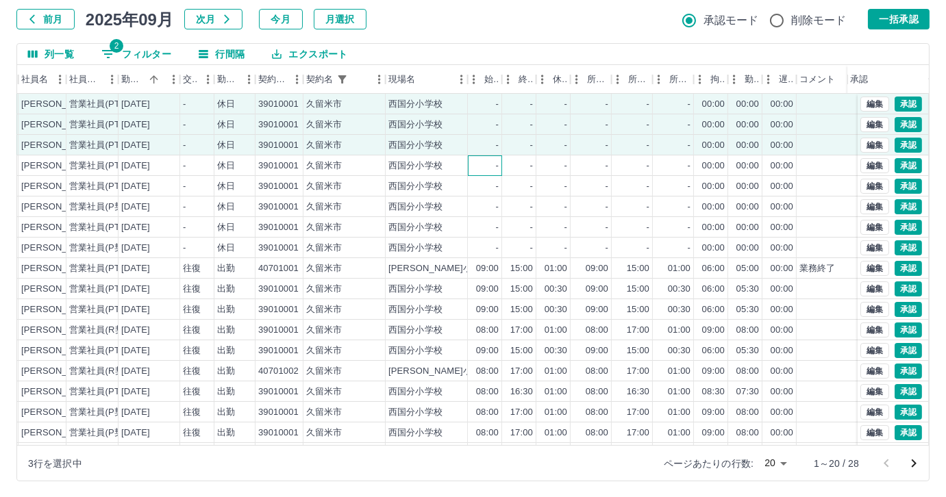
click at [475, 173] on div "-" at bounding box center [485, 165] width 34 height 21
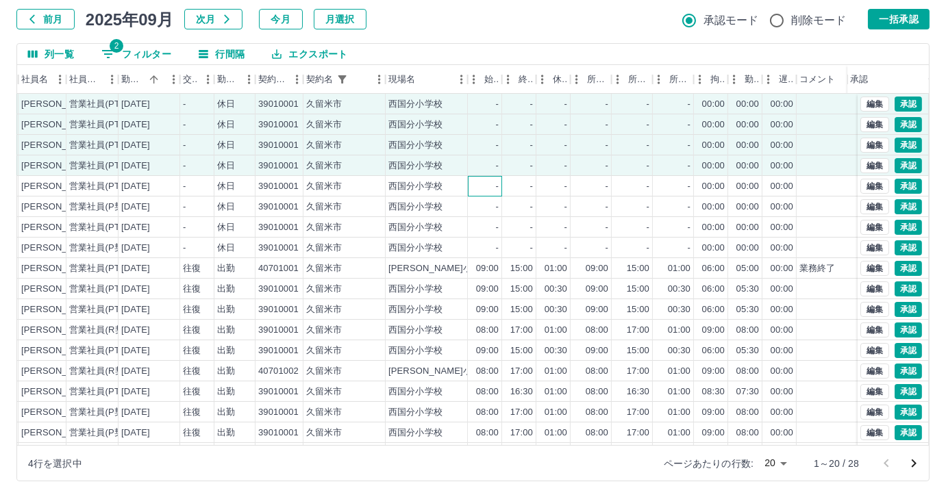
click at [475, 186] on div "-" at bounding box center [485, 186] width 34 height 21
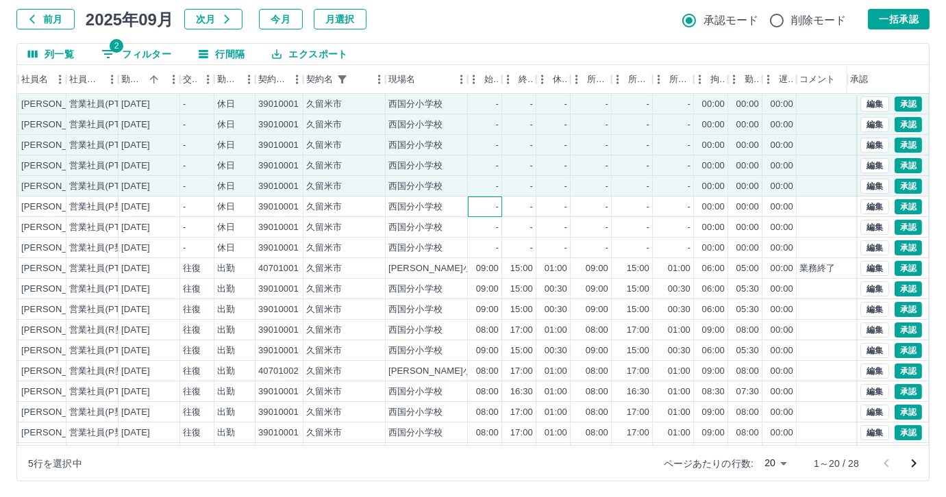
click at [481, 205] on div "-" at bounding box center [485, 207] width 34 height 21
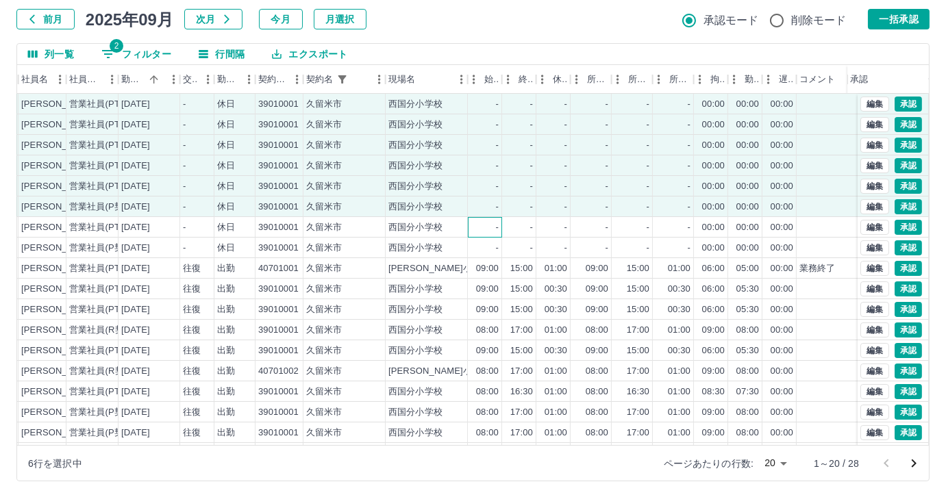
click at [481, 224] on div "-" at bounding box center [485, 227] width 34 height 21
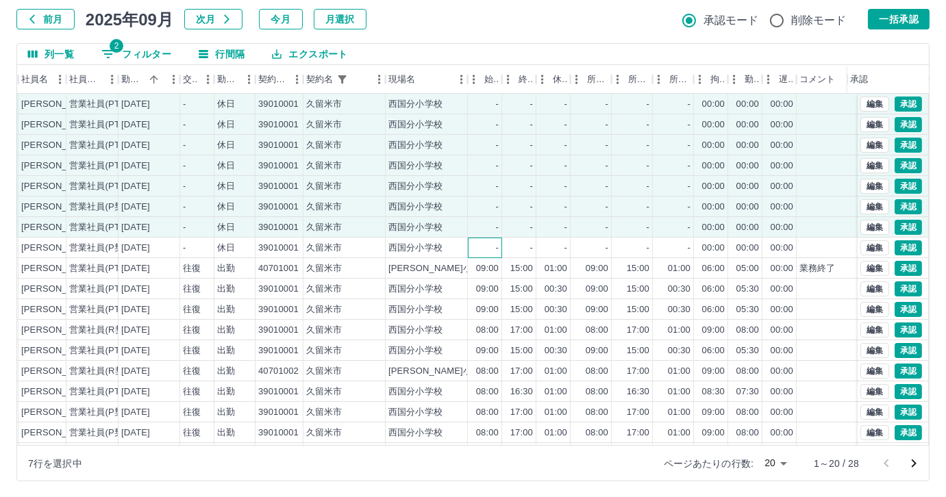
click at [491, 246] on div "-" at bounding box center [485, 248] width 34 height 21
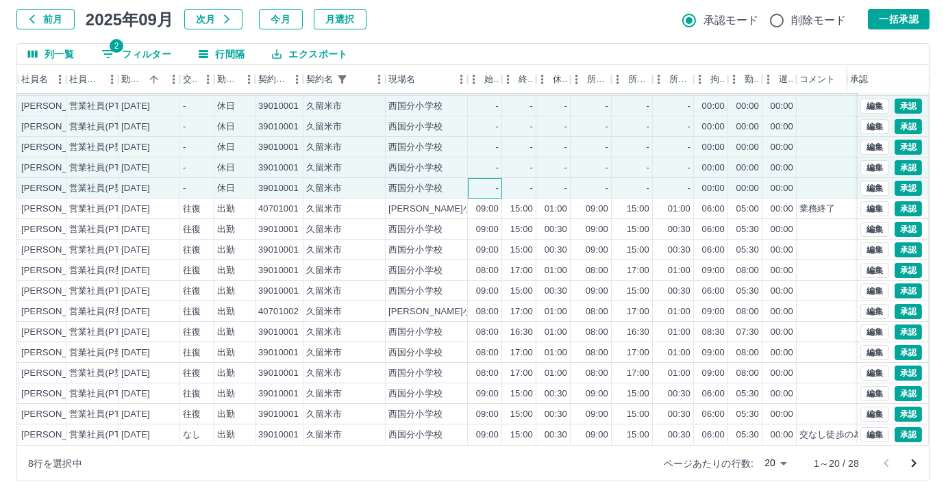
scroll to position [69, 156]
click at [540, 201] on div "01:00" at bounding box center [553, 209] width 34 height 21
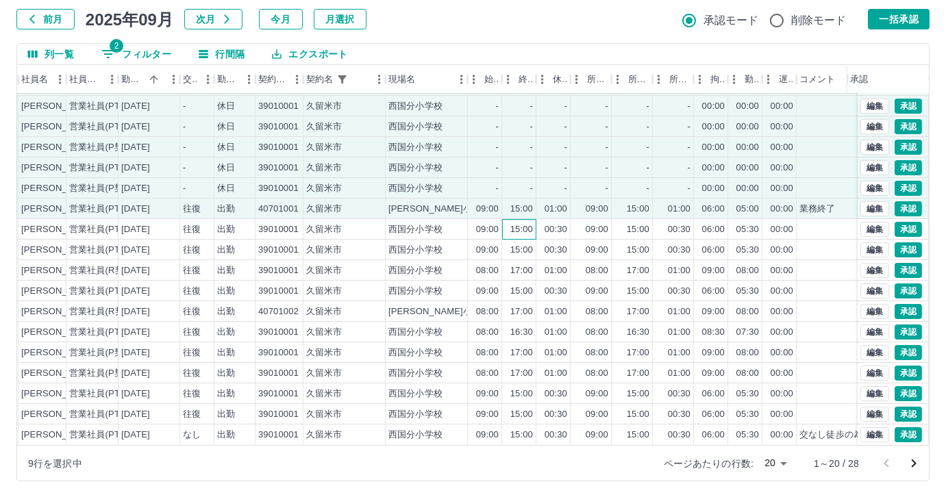
click at [515, 223] on div "15:00" at bounding box center [521, 229] width 23 height 13
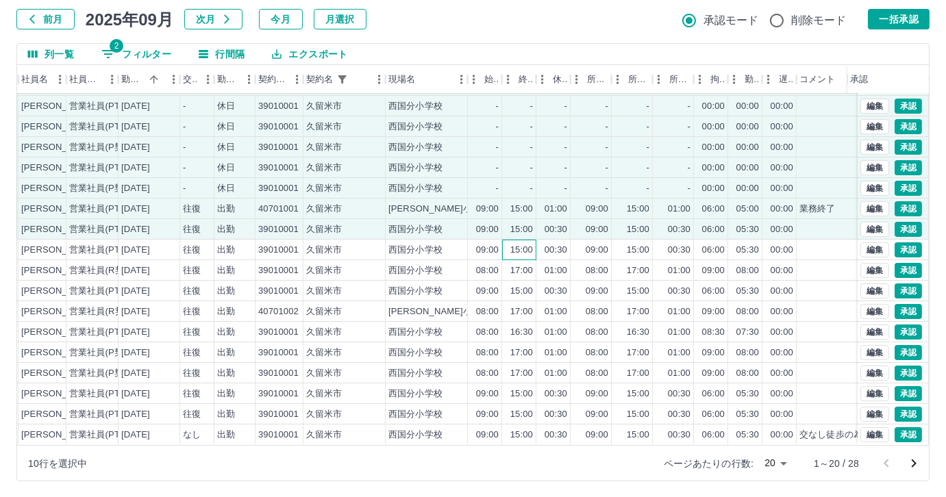
click at [502, 240] on div "15:00" at bounding box center [519, 250] width 34 height 21
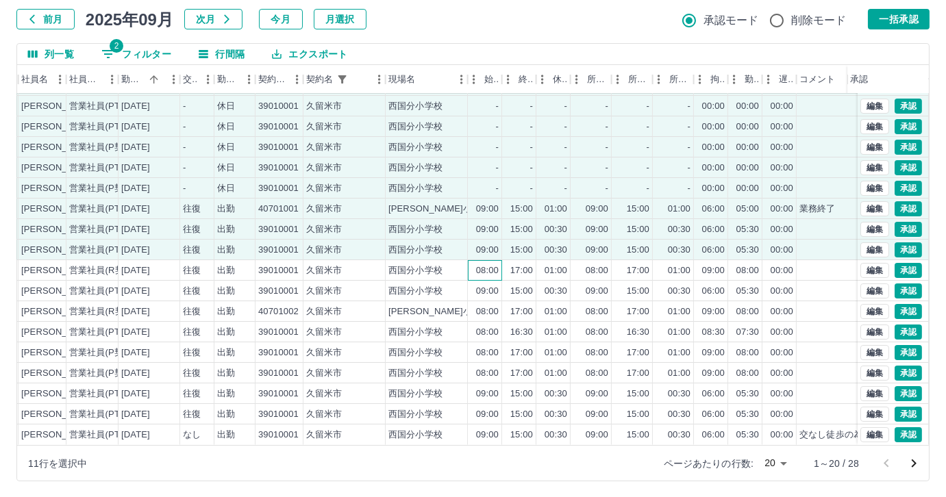
click at [498, 264] on div "08:00" at bounding box center [487, 270] width 23 height 13
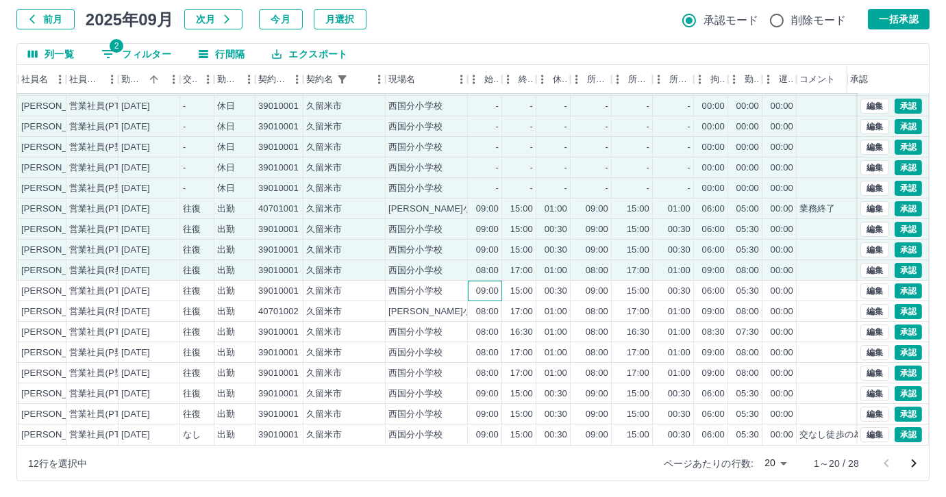
click at [496, 285] on div "09:00" at bounding box center [487, 291] width 23 height 13
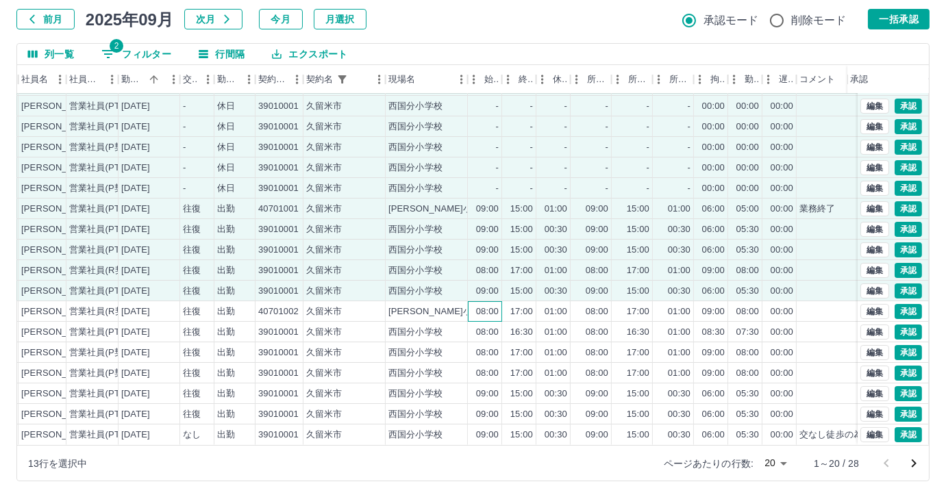
click at [492, 305] on div "08:00" at bounding box center [487, 311] width 23 height 13
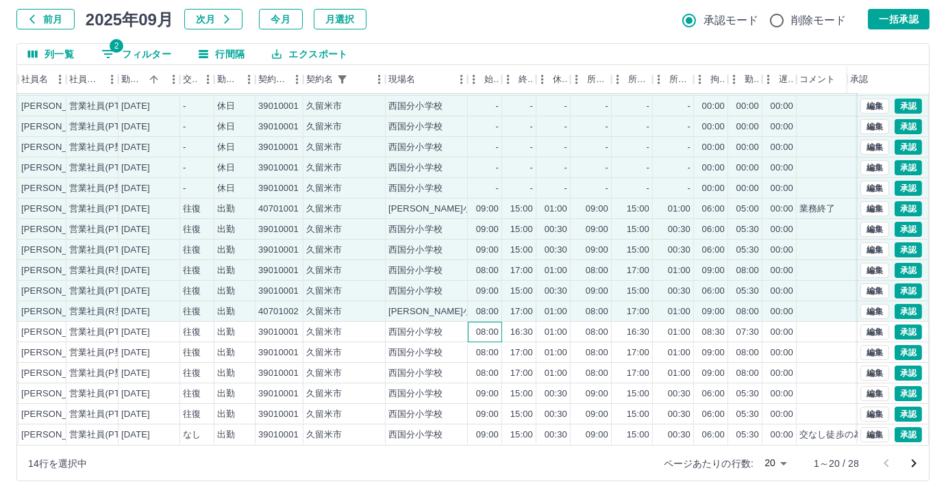
click at [490, 326] on div "08:00" at bounding box center [487, 332] width 23 height 13
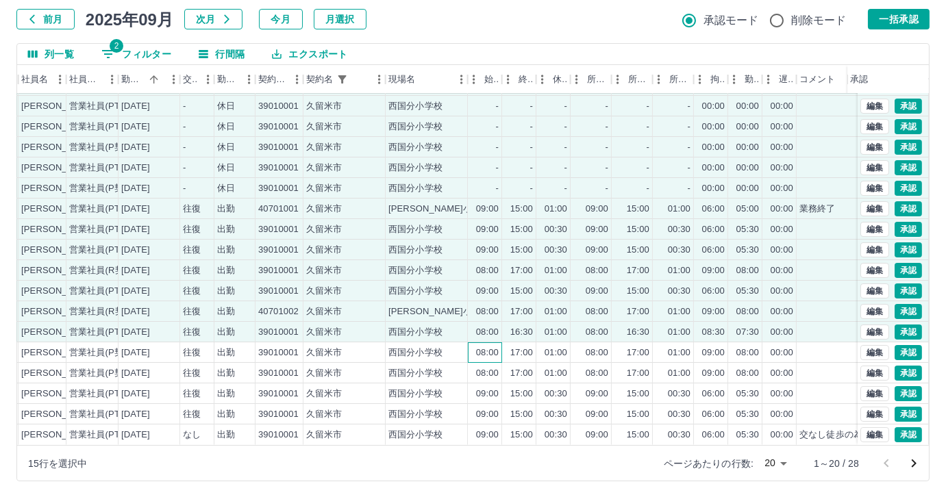
click at [489, 346] on div "08:00" at bounding box center [487, 352] width 23 height 13
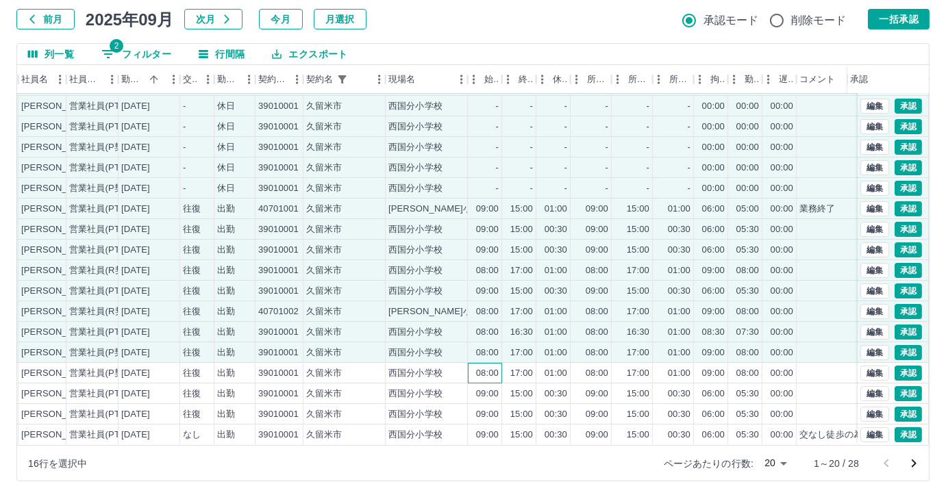
click at [482, 367] on div "08:00" at bounding box center [487, 373] width 23 height 13
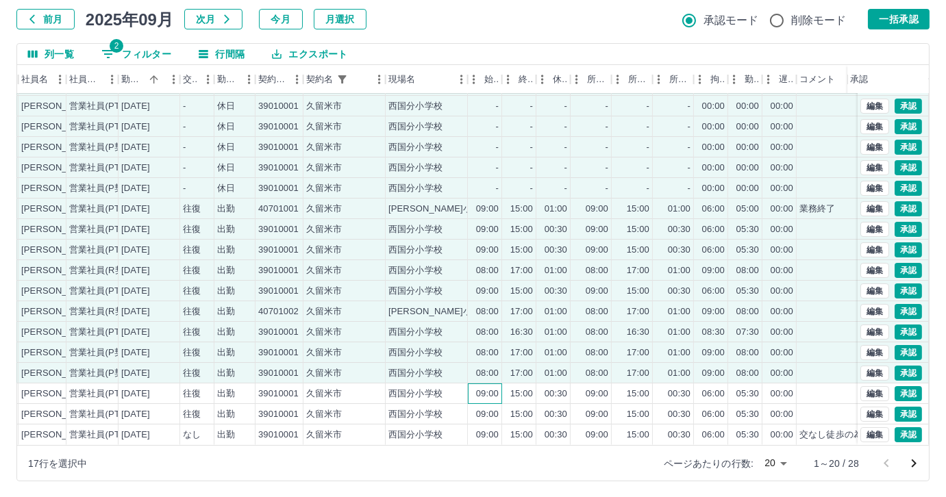
click at [486, 388] on div "09:00" at bounding box center [487, 394] width 23 height 13
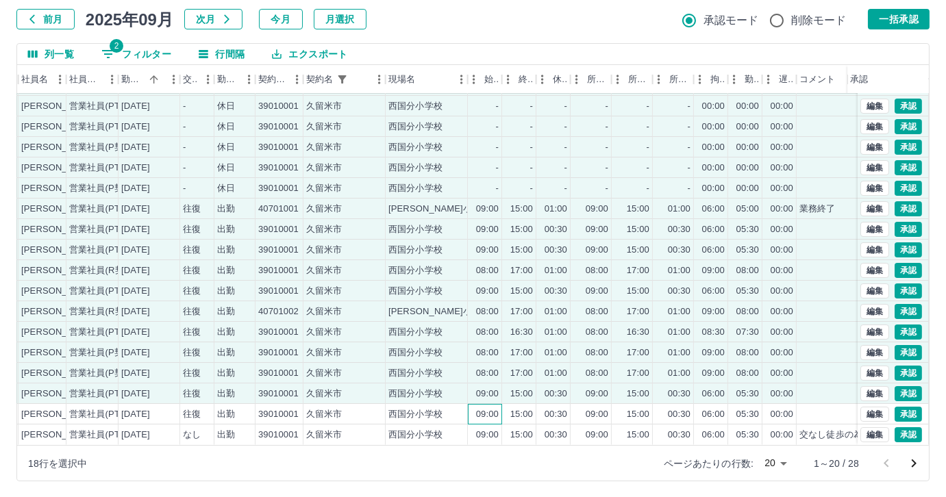
click at [482, 408] on div "09:00" at bounding box center [487, 414] width 23 height 13
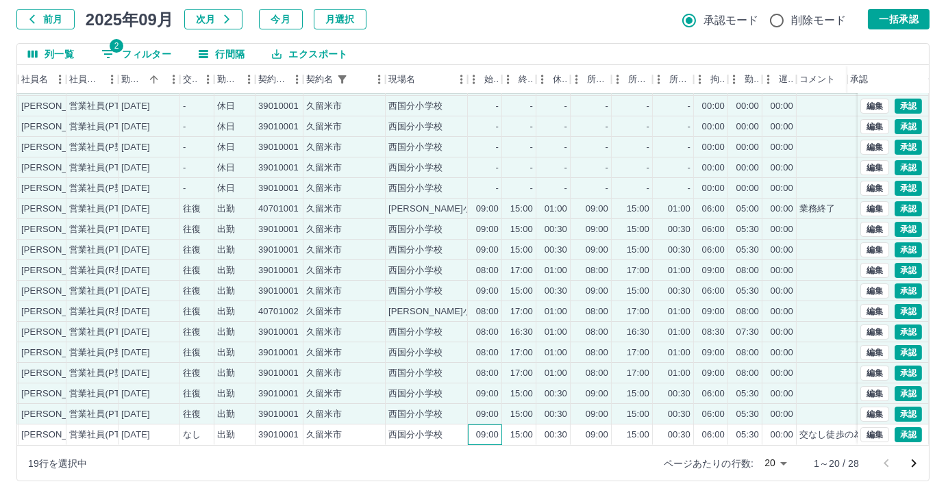
click at [498, 430] on div "09:00" at bounding box center [485, 435] width 34 height 21
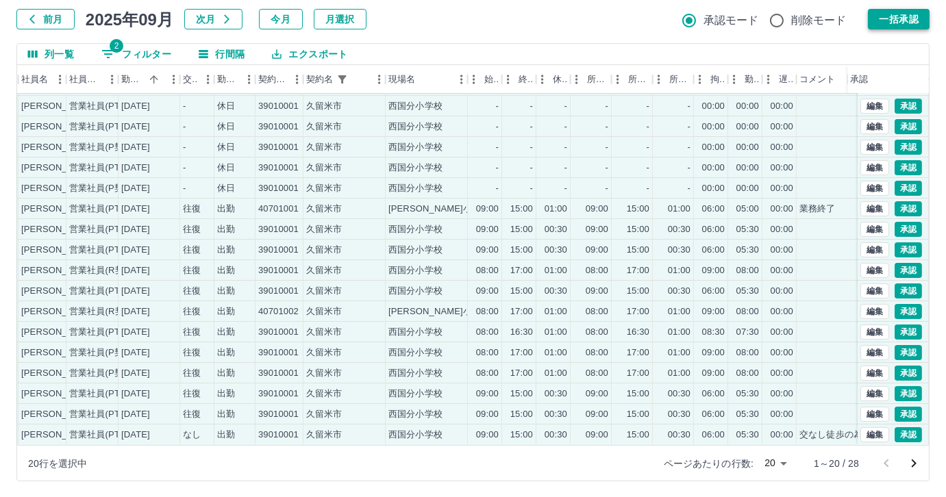
click at [900, 26] on button "一括承認" at bounding box center [899, 19] width 62 height 21
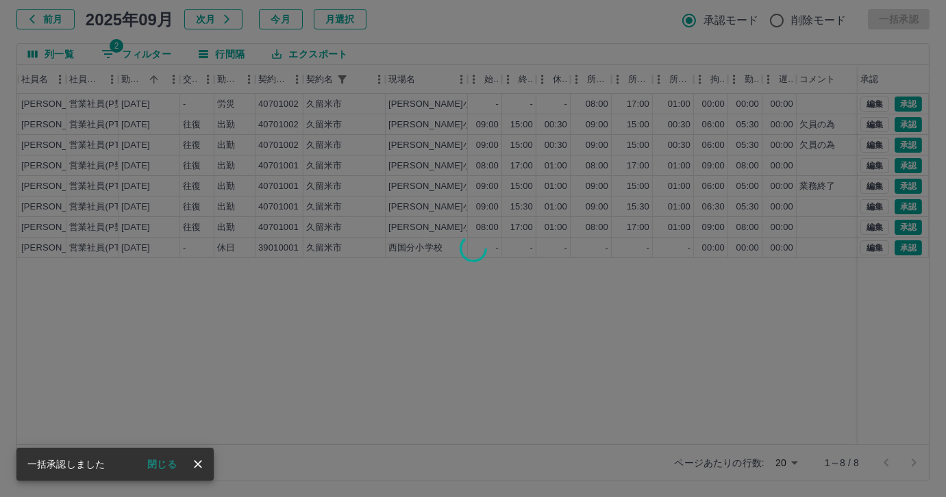
scroll to position [0, 156]
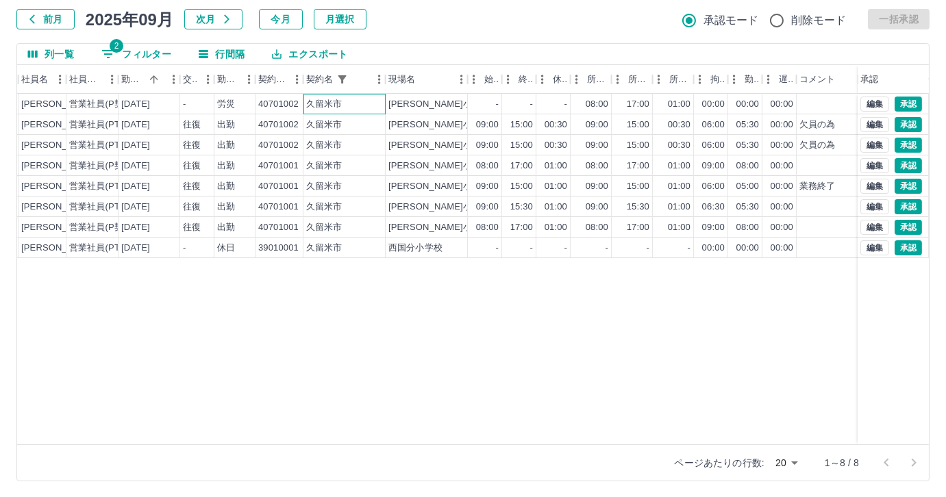
click at [329, 108] on div "久留米市" at bounding box center [324, 104] width 36 height 13
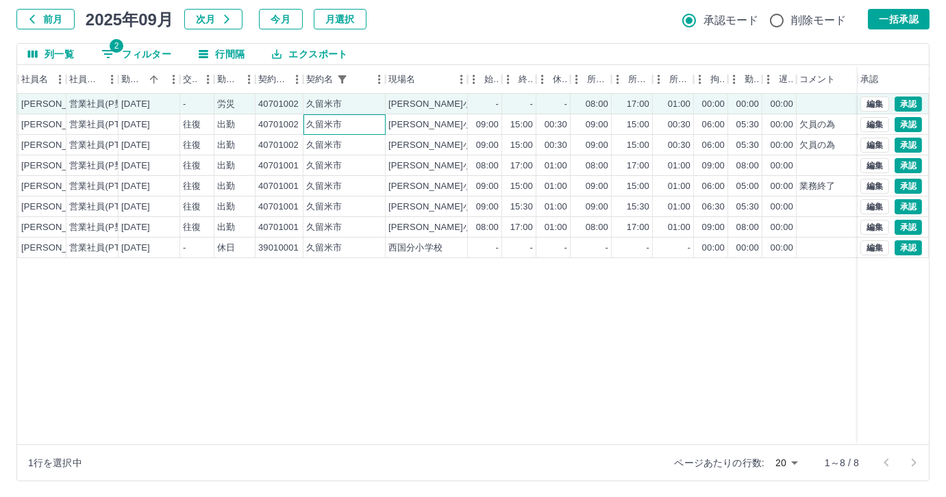
click at [319, 118] on div "久留米市" at bounding box center [324, 124] width 36 height 13
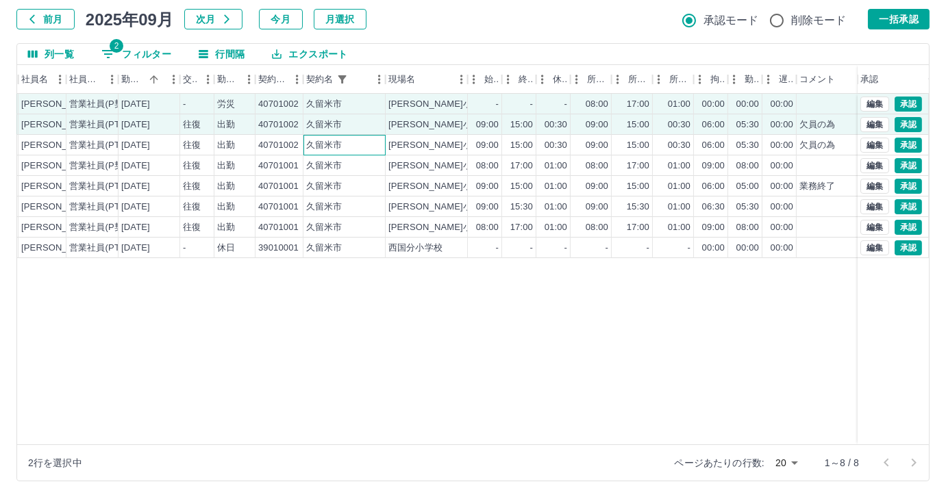
click at [307, 148] on div "久留米市" at bounding box center [324, 145] width 36 height 13
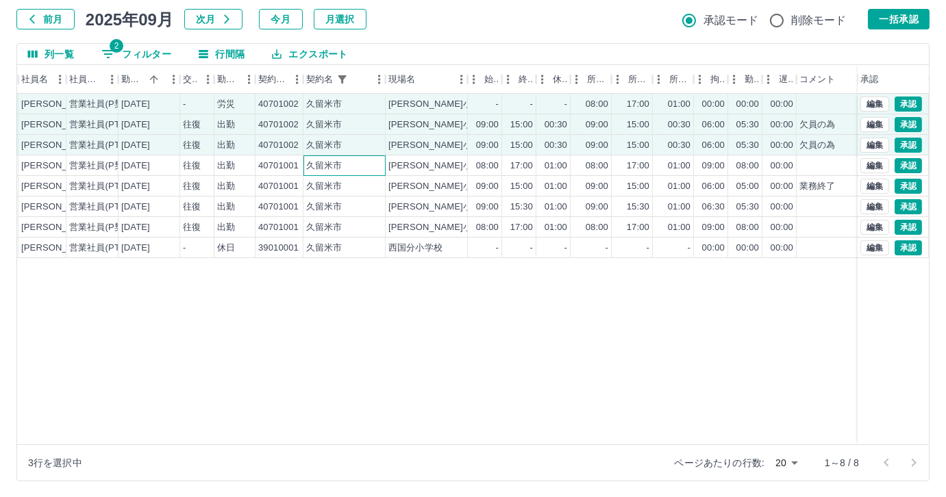
click at [305, 169] on div "久留米市" at bounding box center [344, 165] width 82 height 21
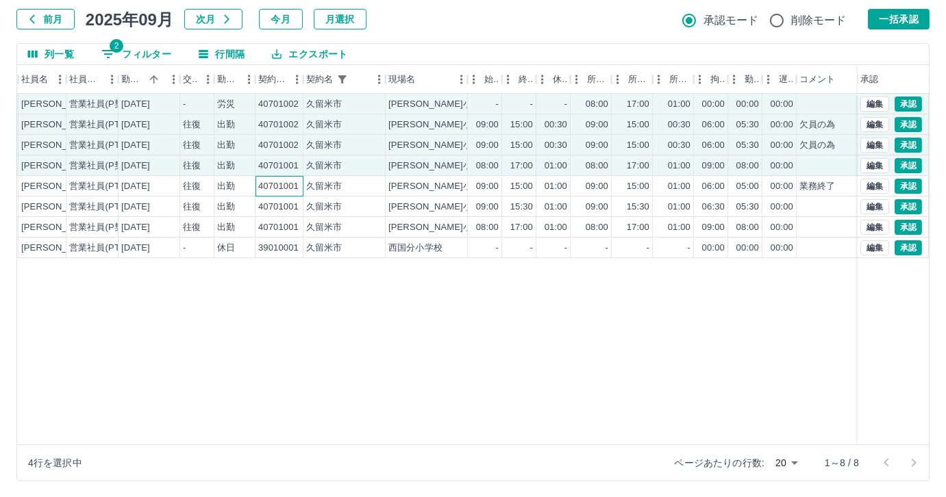
click at [301, 189] on div "40701001" at bounding box center [279, 186] width 48 height 21
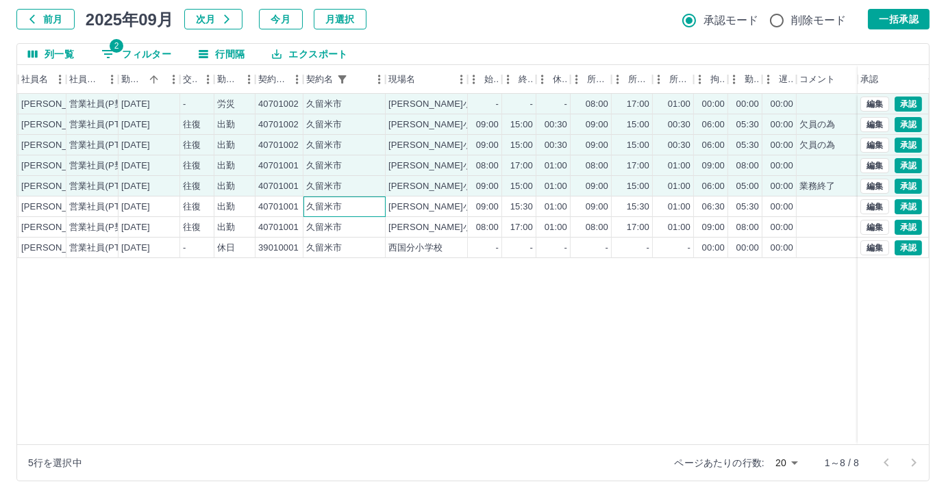
click at [305, 205] on div "久留米市" at bounding box center [344, 207] width 82 height 21
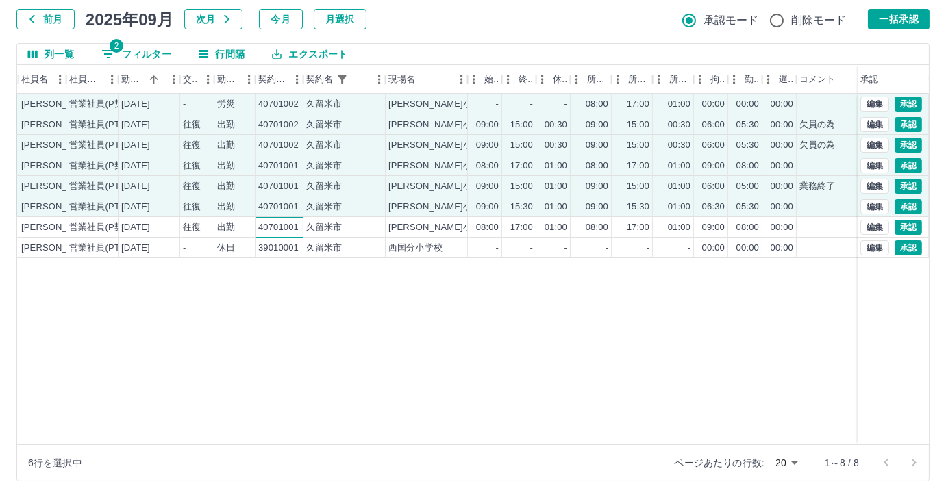
click at [301, 225] on div "40701001" at bounding box center [279, 227] width 48 height 21
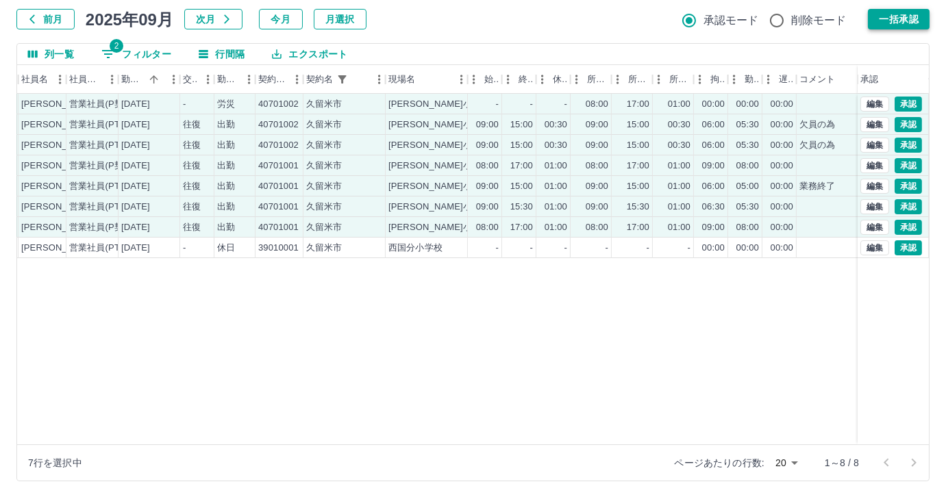
click at [898, 17] on button "一括承認" at bounding box center [899, 19] width 62 height 21
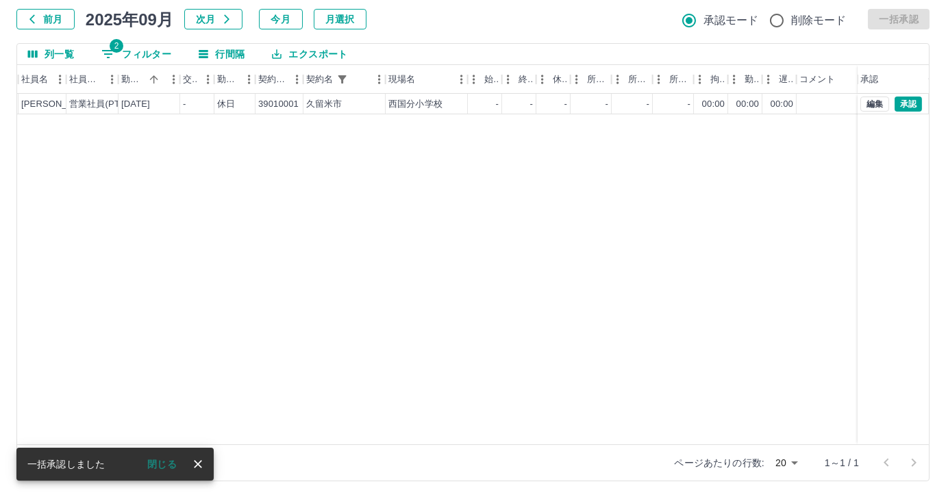
click at [131, 48] on button "2 フィルター" at bounding box center [136, 54] width 92 height 21
select select "**********"
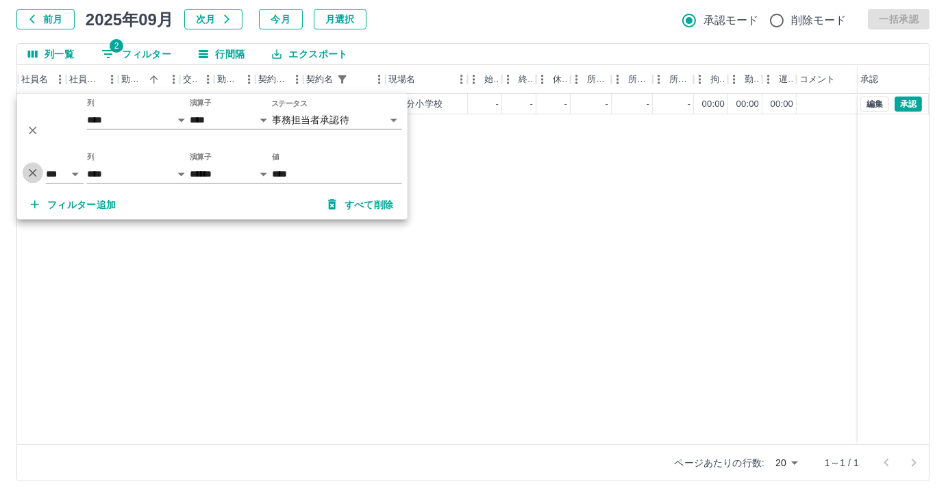
click at [31, 175] on icon "削除" at bounding box center [33, 173] width 14 height 14
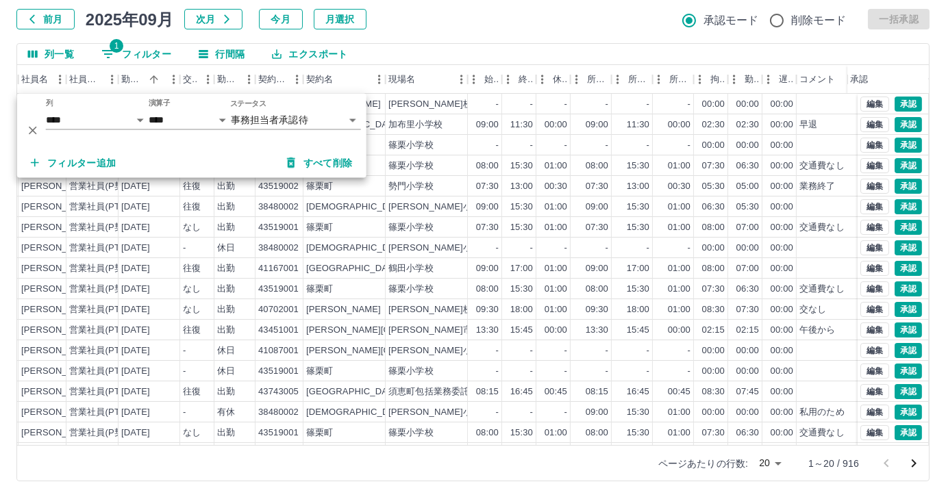
click at [466, 39] on div "勤務実績承認 前月 2025年09月 次月 今月 月選択 承認モード 削除モード 一括承認 列一覧 1 フィルター 行間隔 エクスポート 承認フロー 社員番号…" at bounding box center [473, 225] width 946 height 545
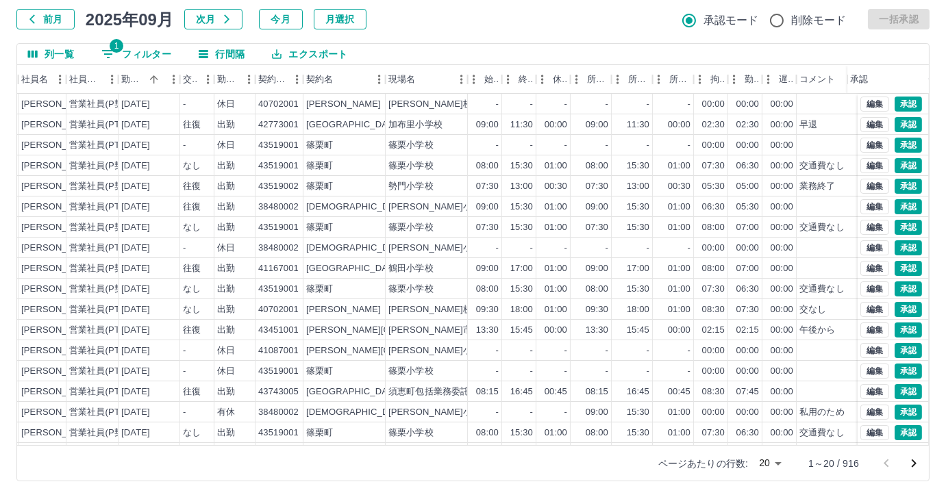
click at [134, 52] on button "1 フィルター" at bounding box center [136, 54] width 92 height 21
select select "**********"
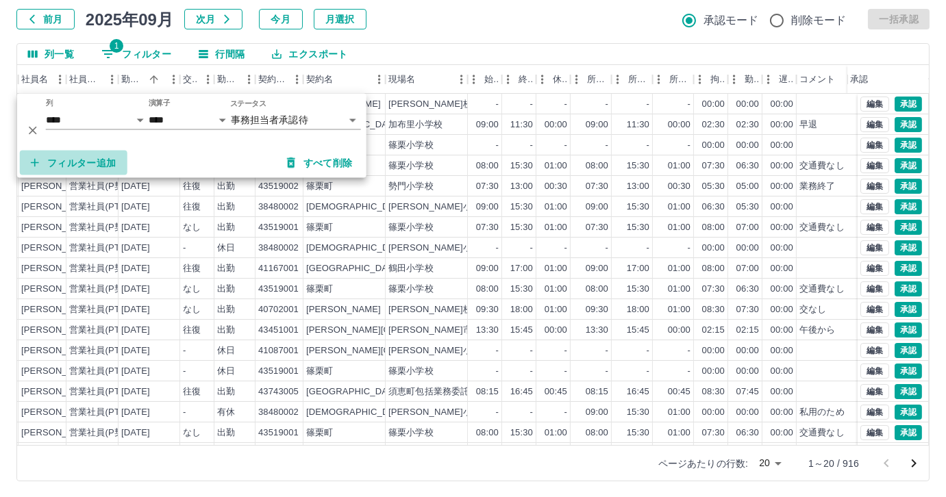
click at [77, 158] on button "フィルター追加" at bounding box center [74, 163] width 108 height 25
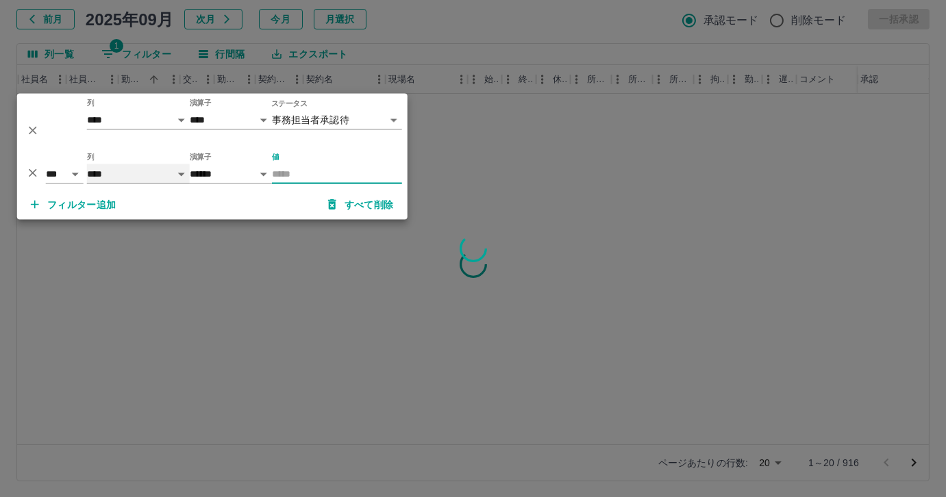
click at [155, 173] on select "**** *** **** *** *** **** ***** *** *** ** ** ** **** **** **** ** ** *** ****…" at bounding box center [138, 174] width 103 height 20
click at [87, 164] on select "**** *** **** *** *** **** ***** *** *** ** ** ** **** **** **** ** ** *** ****…" at bounding box center [138, 174] width 103 height 20
select select "**********"
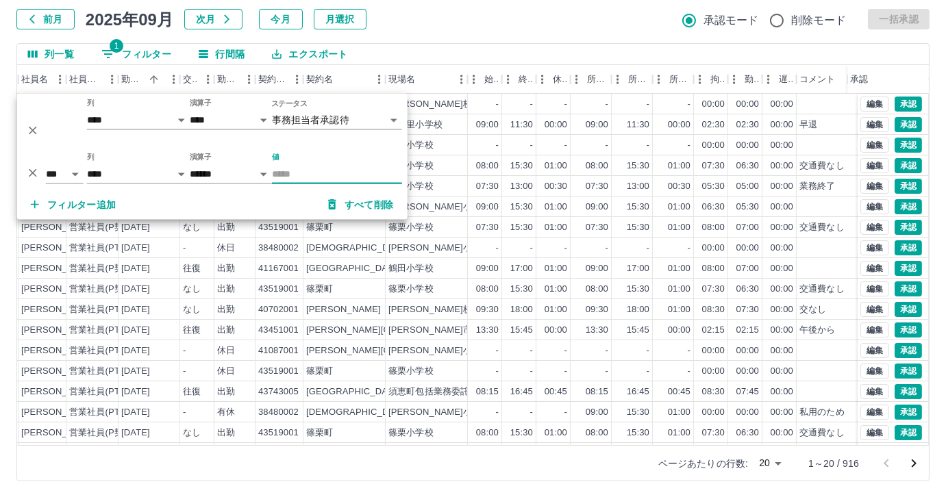
click at [334, 171] on input "値" at bounding box center [337, 174] width 130 height 20
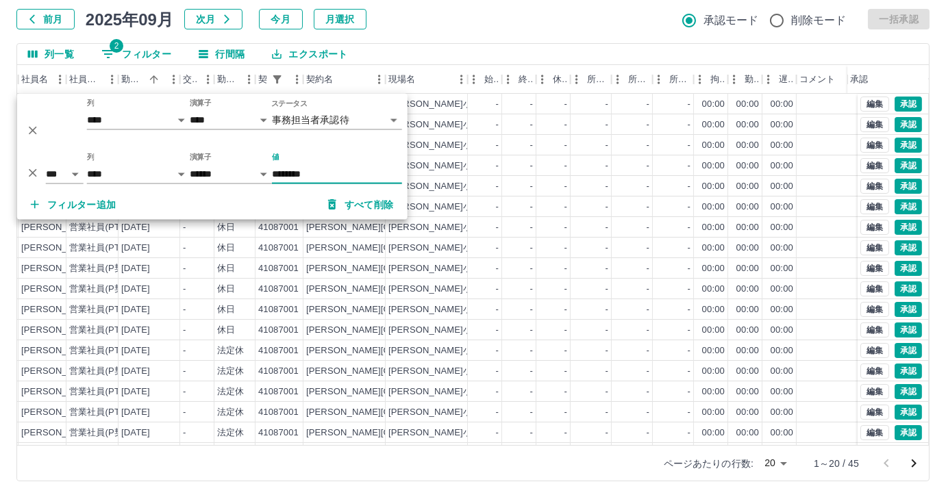
type input "********"
click at [443, 23] on div "前月 2025年09月 次月 今月 月選択 承認モード 削除モード 一括承認" at bounding box center [472, 19] width 913 height 21
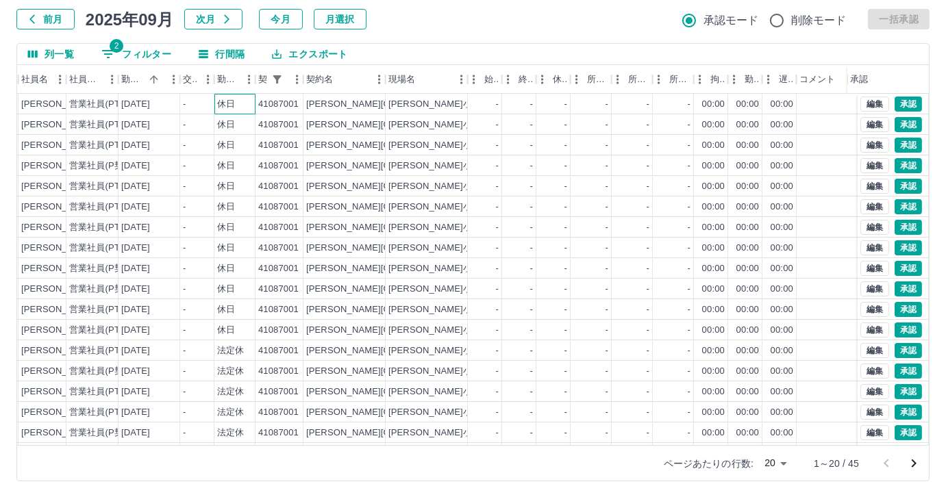
click at [233, 105] on div "休日" at bounding box center [226, 104] width 18 height 13
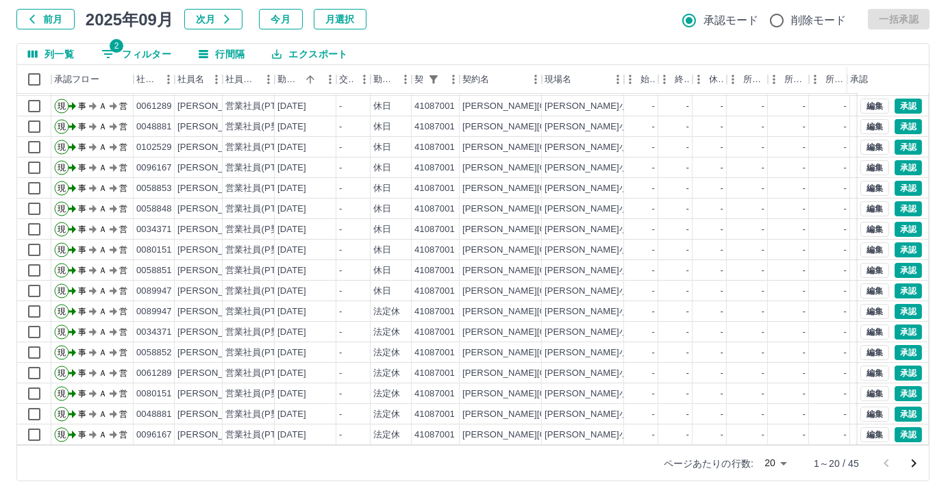
scroll to position [69, 0]
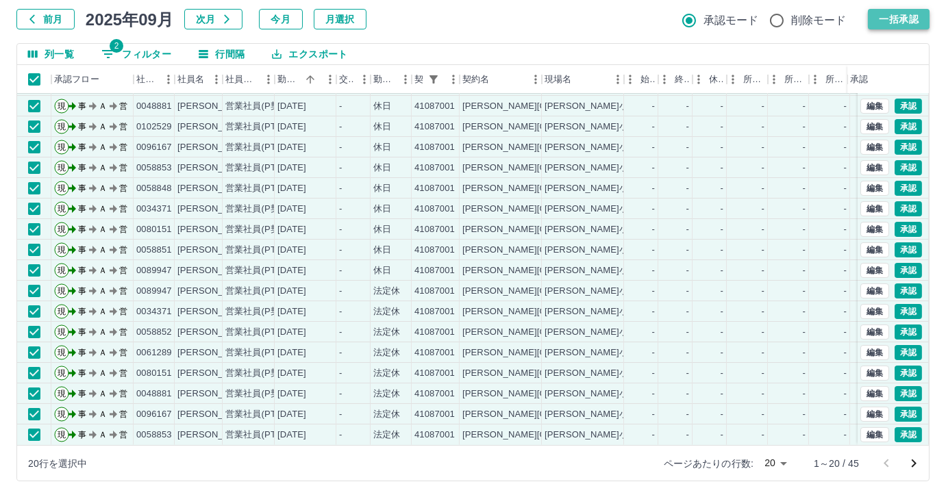
click at [896, 19] on button "一括承認" at bounding box center [899, 19] width 62 height 21
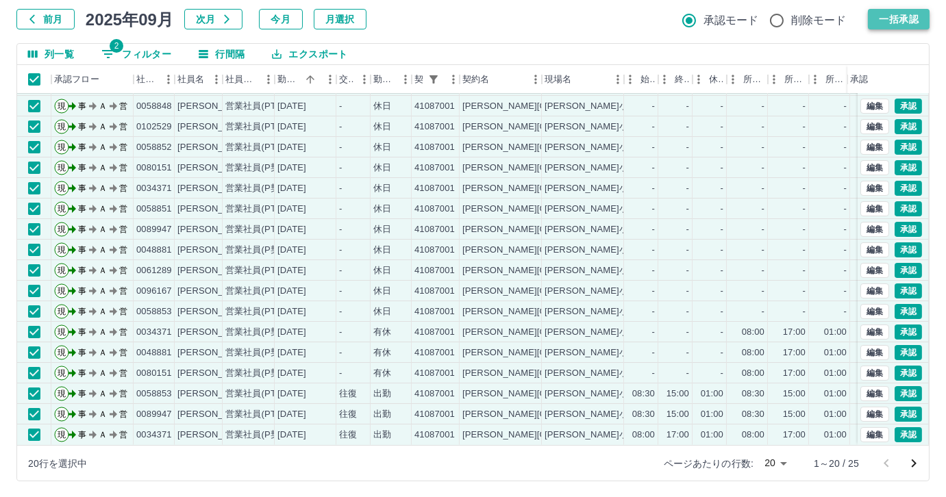
click at [894, 24] on button "一括承認" at bounding box center [899, 19] width 62 height 21
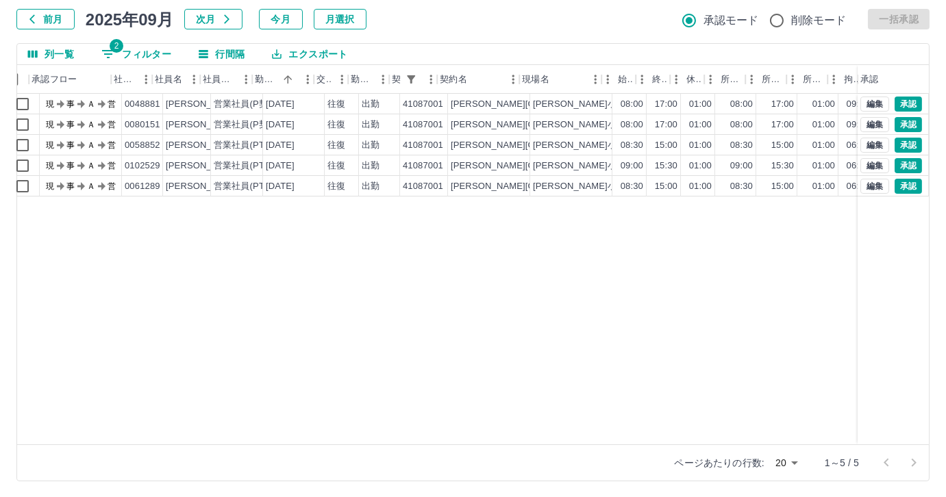
scroll to position [0, 0]
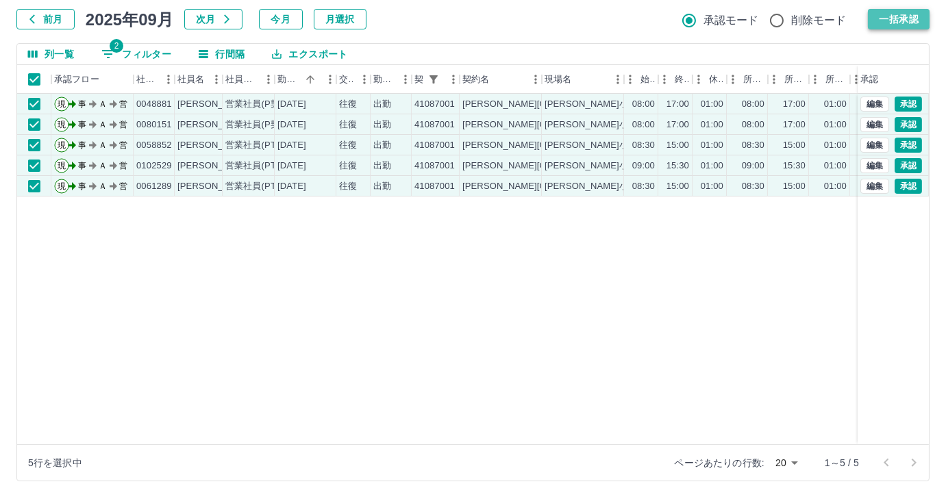
click at [887, 18] on button "一括承認" at bounding box center [899, 19] width 62 height 21
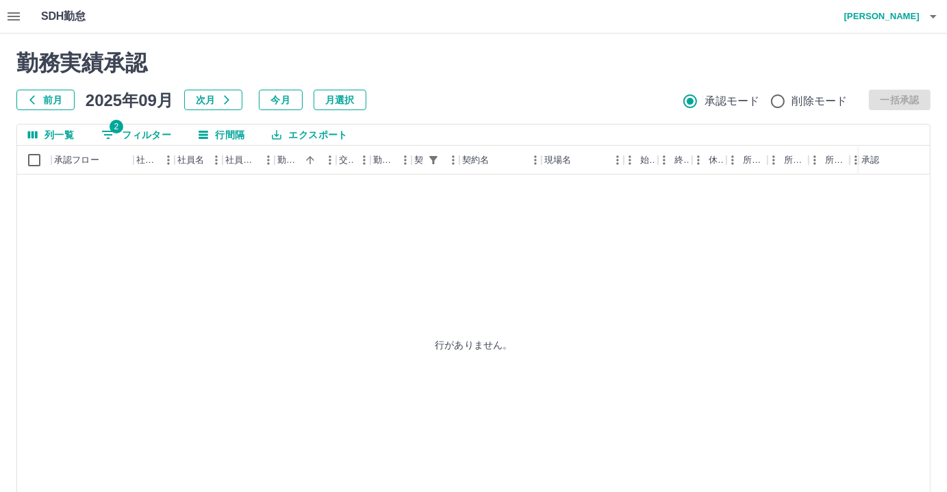
click at [127, 130] on button "2 フィルター" at bounding box center [136, 135] width 92 height 21
select select "**********"
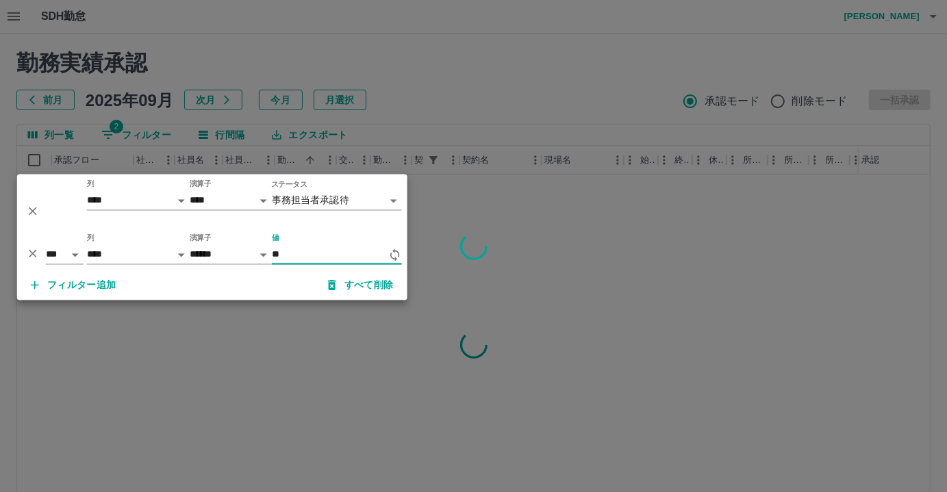
type input "*"
type input "********"
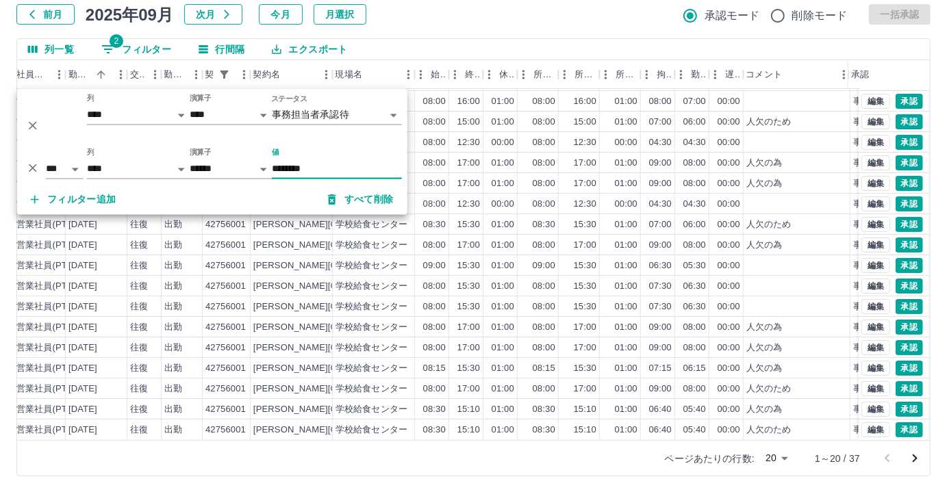
scroll to position [69, 210]
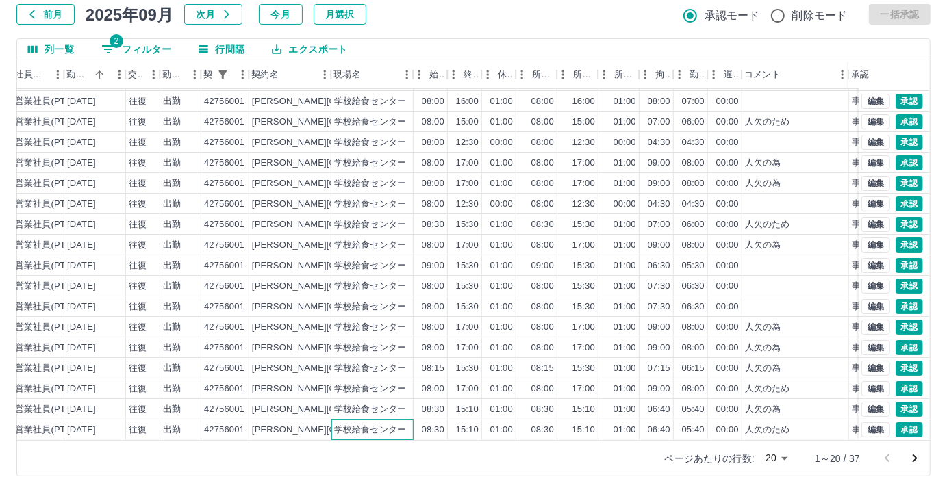
click at [340, 427] on div "学校給食センター" at bounding box center [372, 430] width 82 height 21
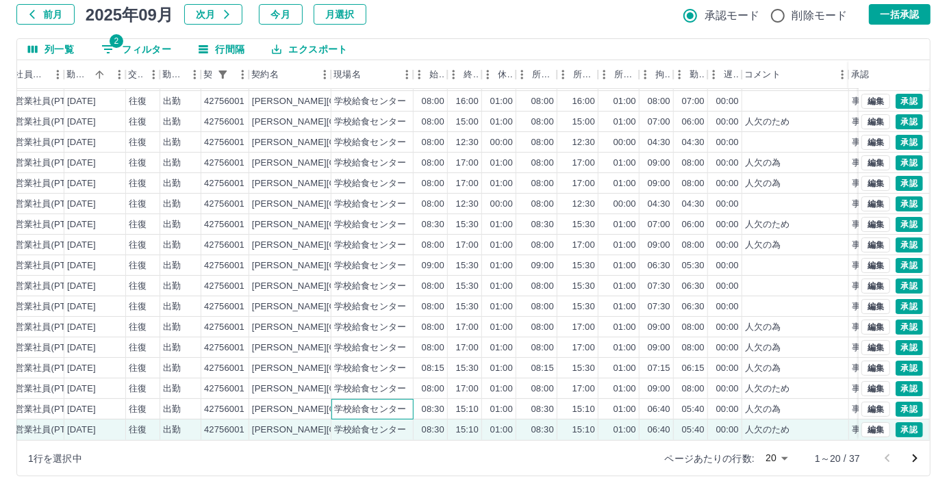
click at [339, 406] on div "学校給食センター" at bounding box center [372, 409] width 82 height 21
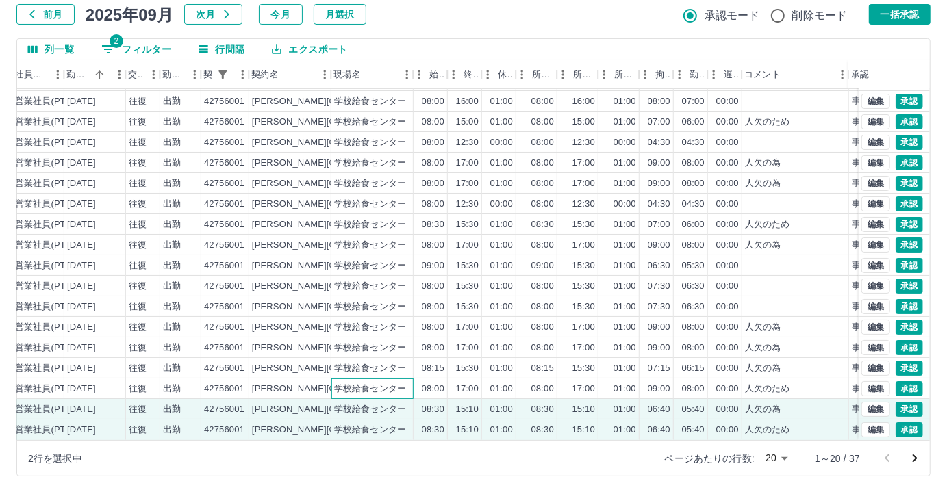
click at [336, 383] on div "学校給食センター" at bounding box center [370, 389] width 72 height 13
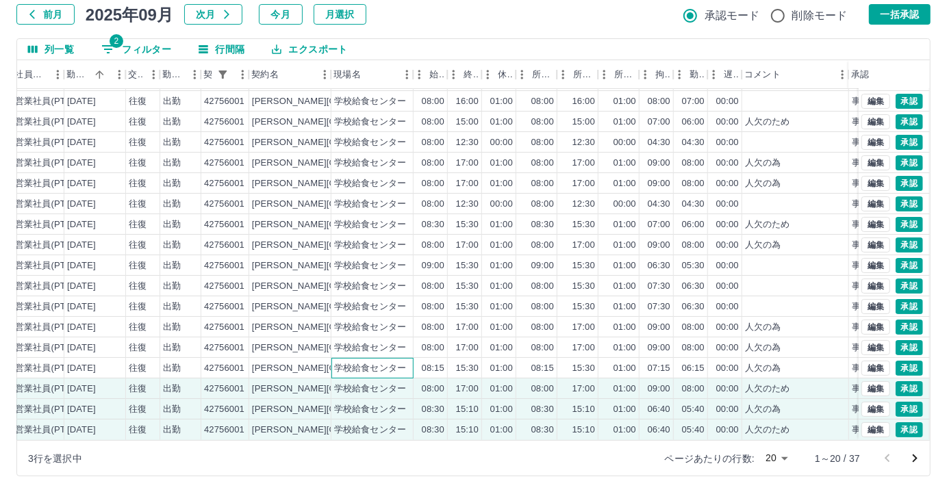
click at [374, 358] on div "学校給食センター" at bounding box center [372, 368] width 82 height 21
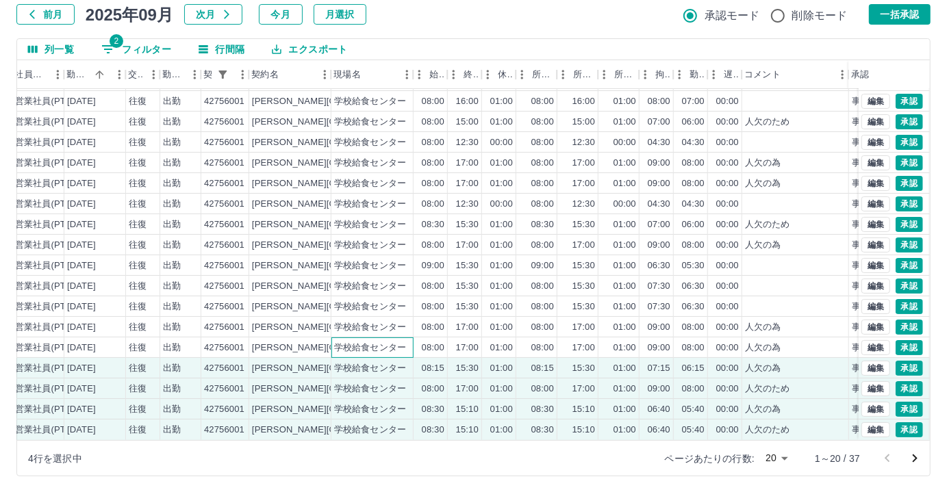
click at [375, 342] on div "学校給食センター" at bounding box center [370, 348] width 72 height 13
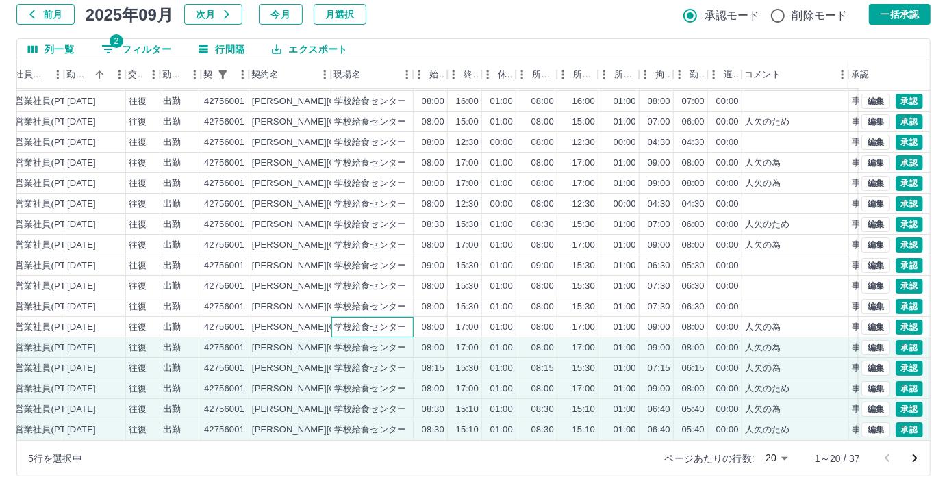
click at [382, 321] on div "学校給食センター" at bounding box center [370, 327] width 72 height 13
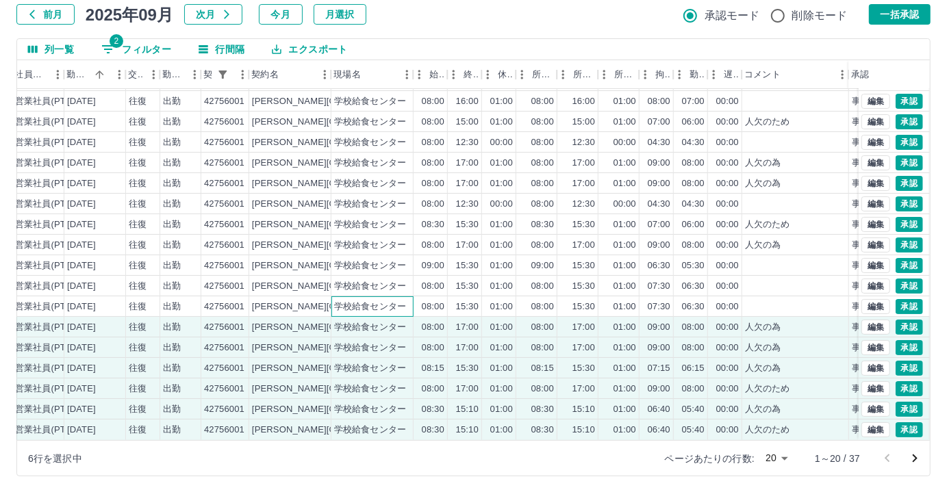
click at [384, 301] on div "学校給食センター" at bounding box center [370, 307] width 72 height 13
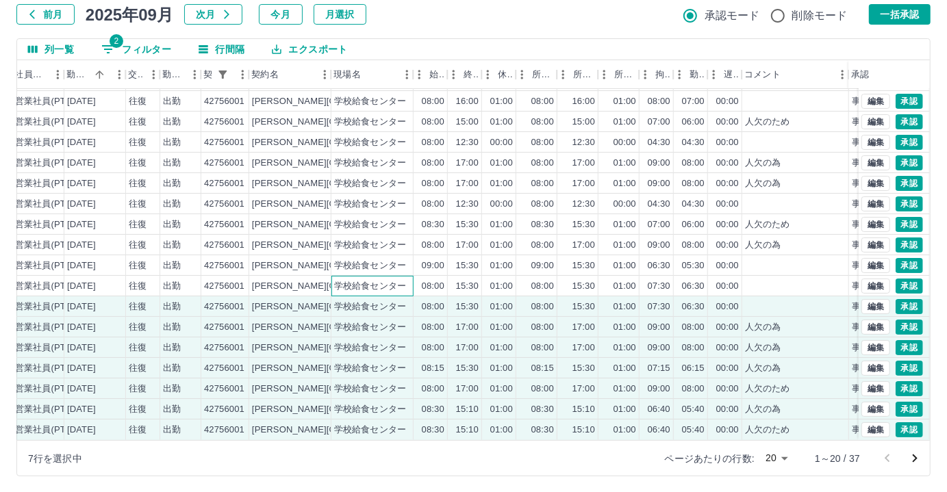
click at [390, 280] on div "学校給食センター" at bounding box center [370, 286] width 72 height 13
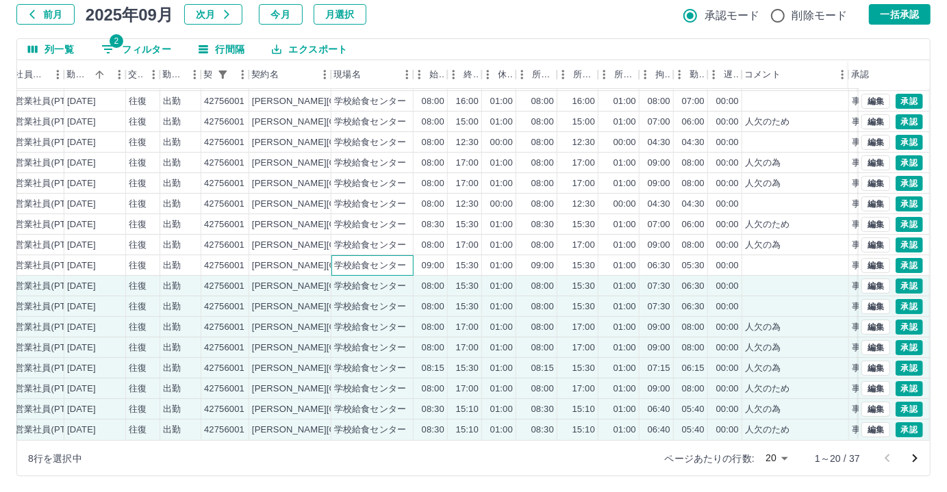
click at [398, 260] on div "学校給食センター" at bounding box center [370, 266] width 72 height 13
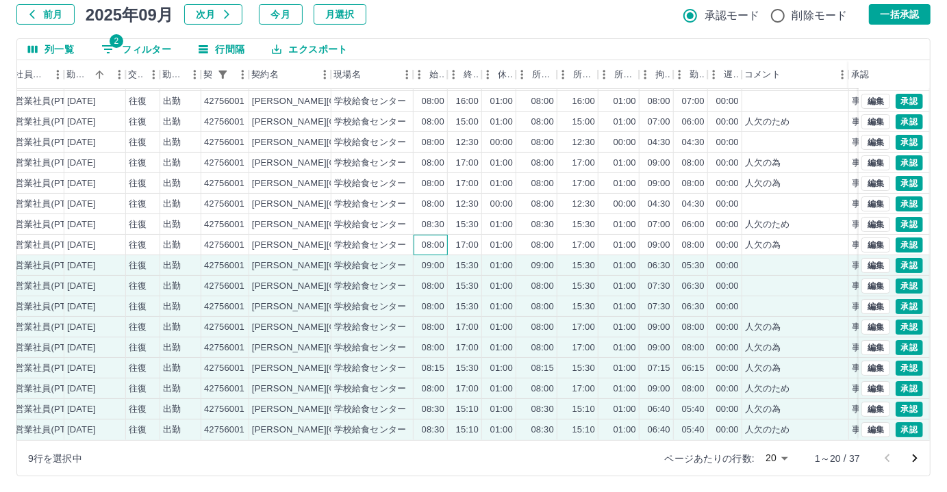
click at [429, 239] on div "08:00" at bounding box center [433, 245] width 23 height 13
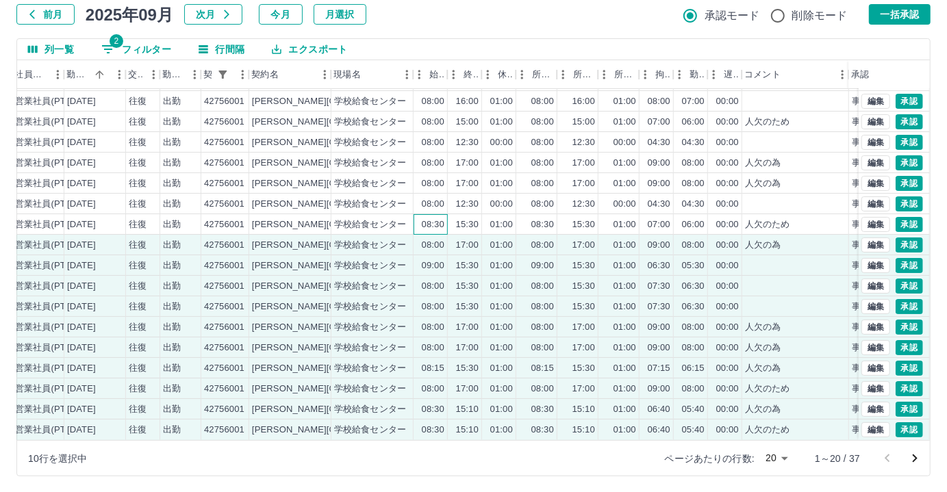
click at [431, 218] on div "08:30" at bounding box center [433, 224] width 23 height 13
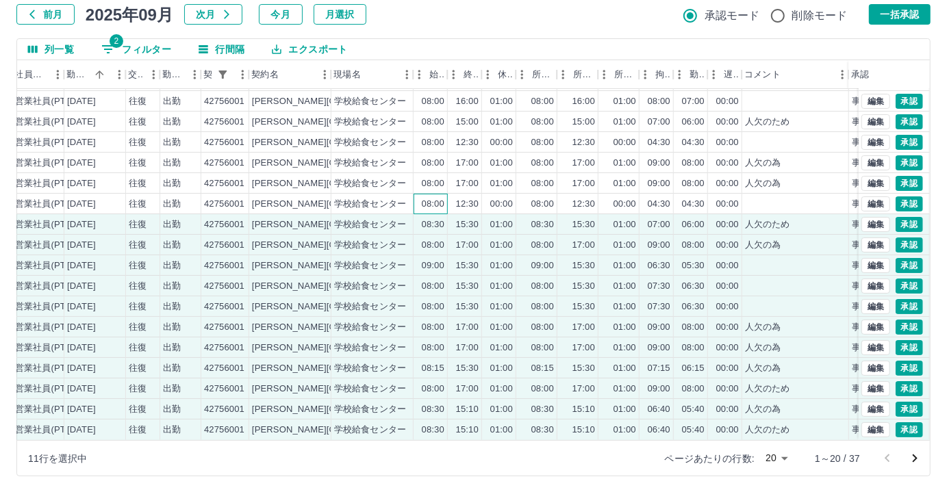
click at [437, 194] on div "08:00" at bounding box center [431, 204] width 34 height 21
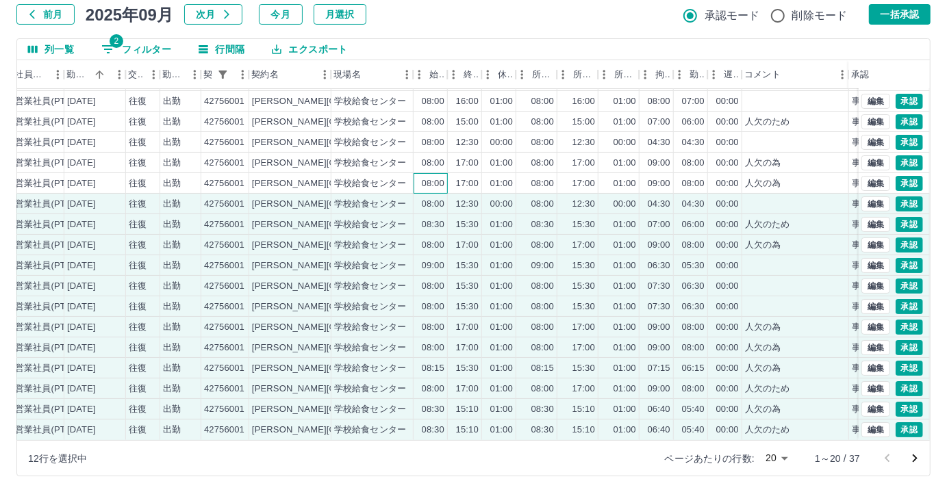
click at [442, 177] on div "08:00" at bounding box center [433, 183] width 23 height 13
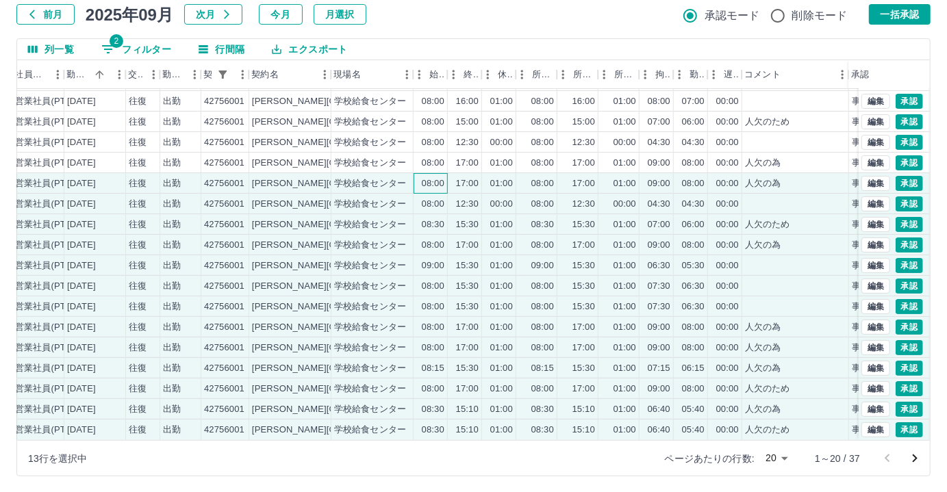
scroll to position [7, 210]
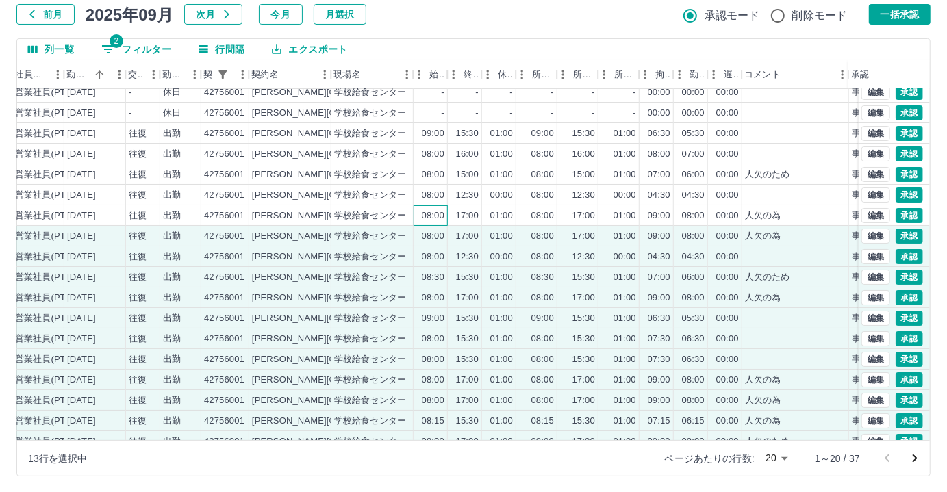
click at [438, 220] on div "08:00" at bounding box center [433, 216] width 23 height 13
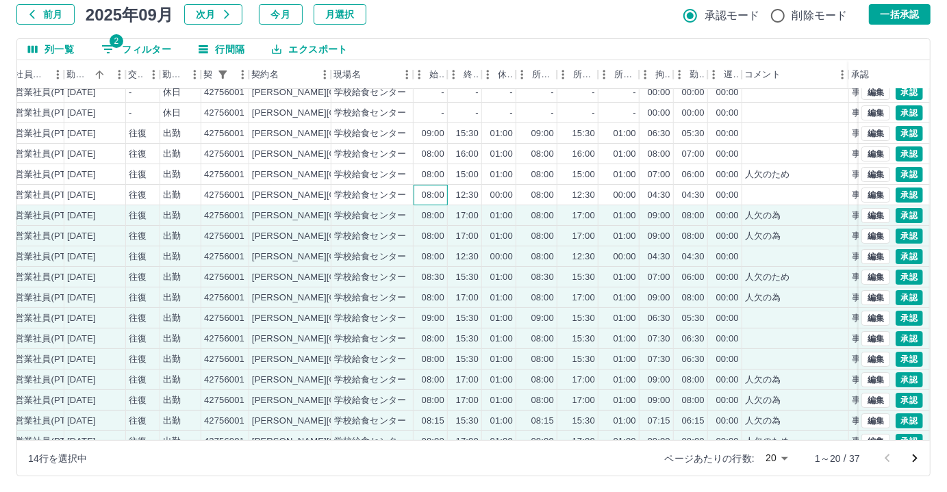
click at [438, 200] on div "08:00" at bounding box center [431, 195] width 34 height 21
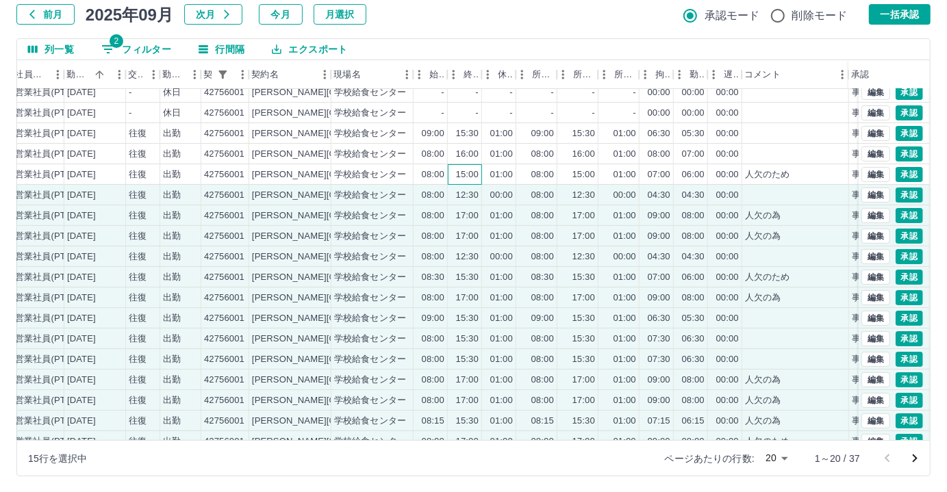
click at [448, 174] on div "15:00" at bounding box center [465, 174] width 34 height 21
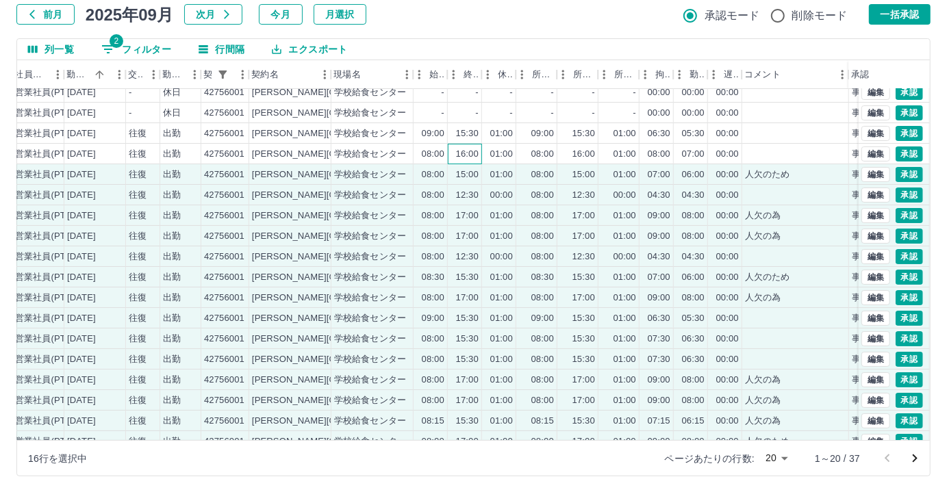
click at [462, 153] on div "16:00" at bounding box center [467, 154] width 23 height 13
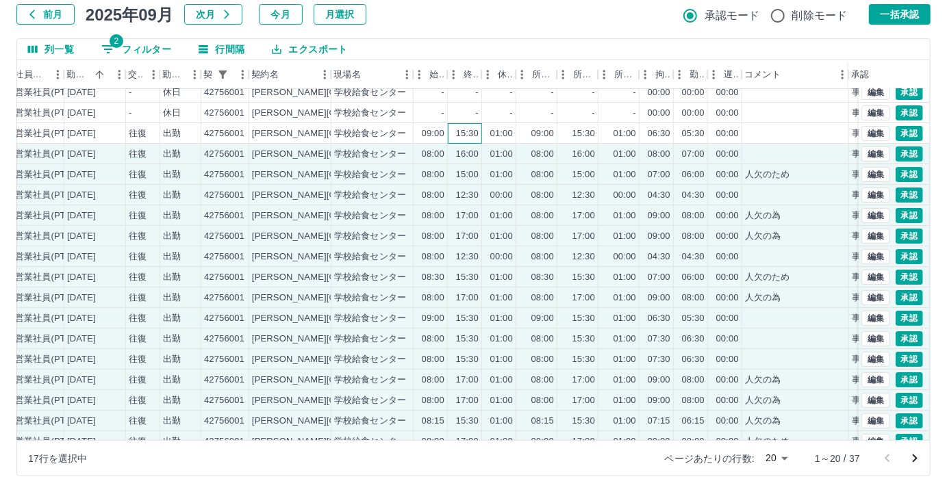
click at [470, 136] on div "15:30" at bounding box center [467, 133] width 23 height 13
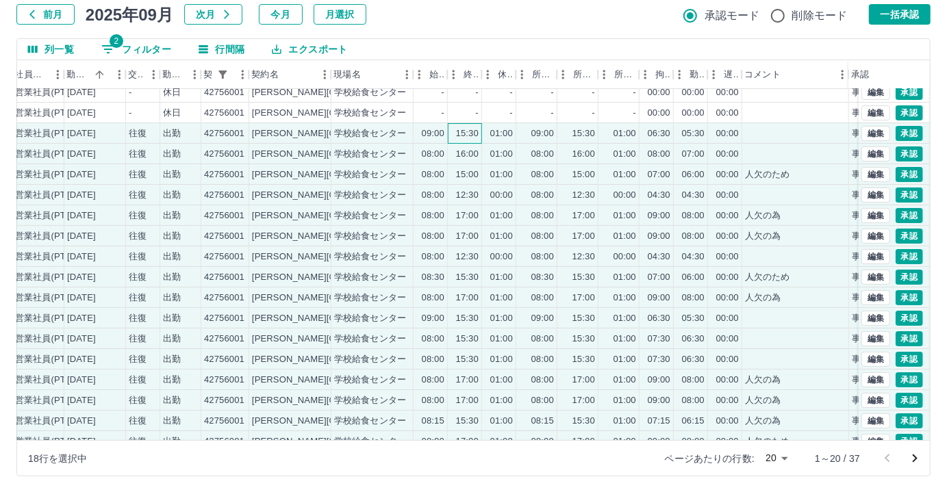
scroll to position [0, 210]
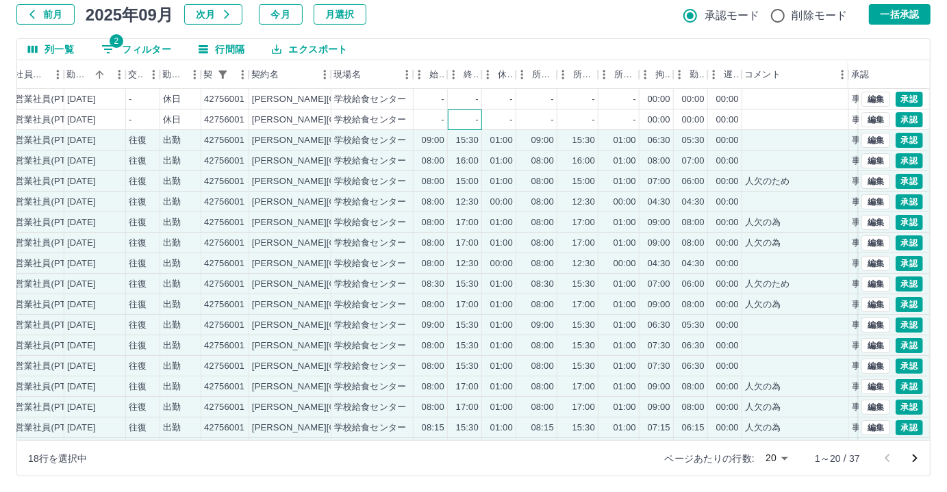
click at [465, 124] on div "-" at bounding box center [465, 120] width 34 height 21
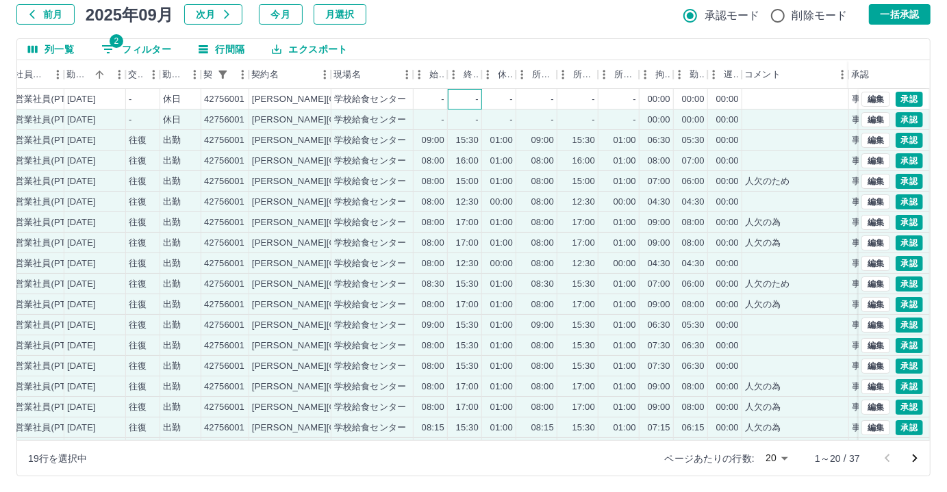
click at [474, 97] on div "-" at bounding box center [465, 99] width 34 height 21
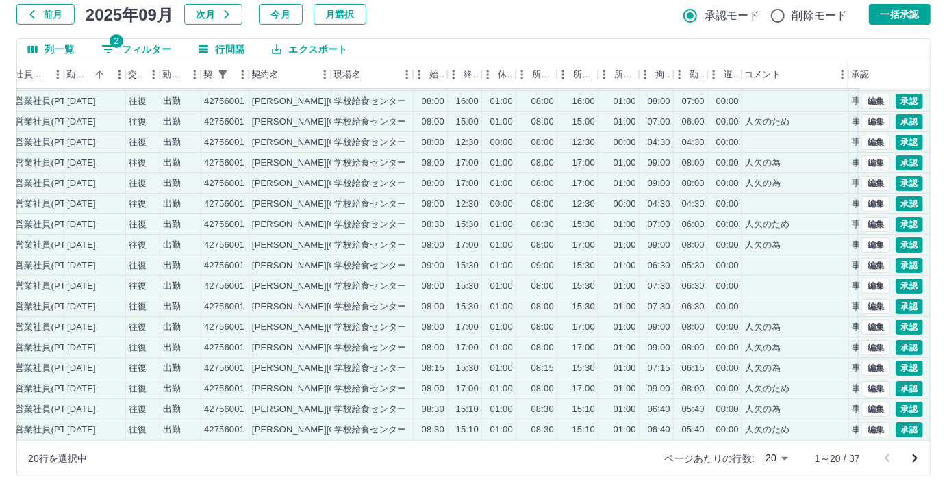
scroll to position [69, 210]
click at [898, 15] on button "一括承認" at bounding box center [900, 14] width 62 height 21
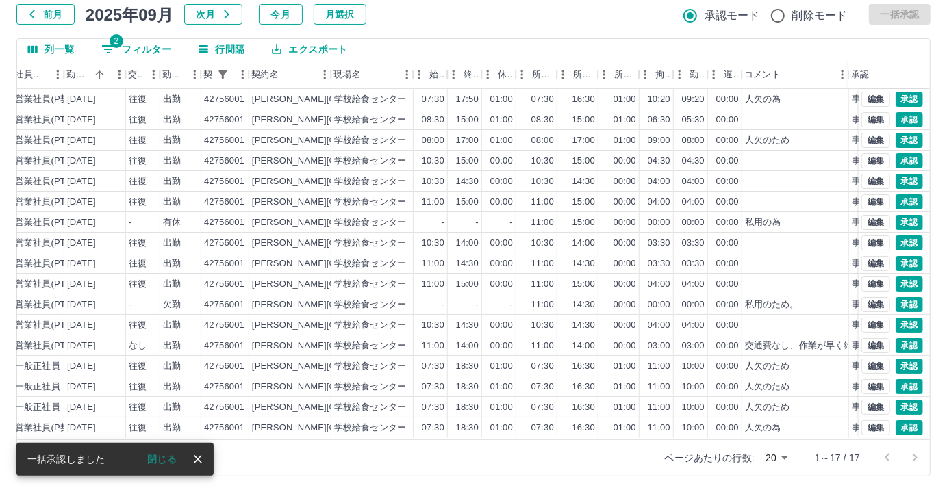
scroll to position [7, 210]
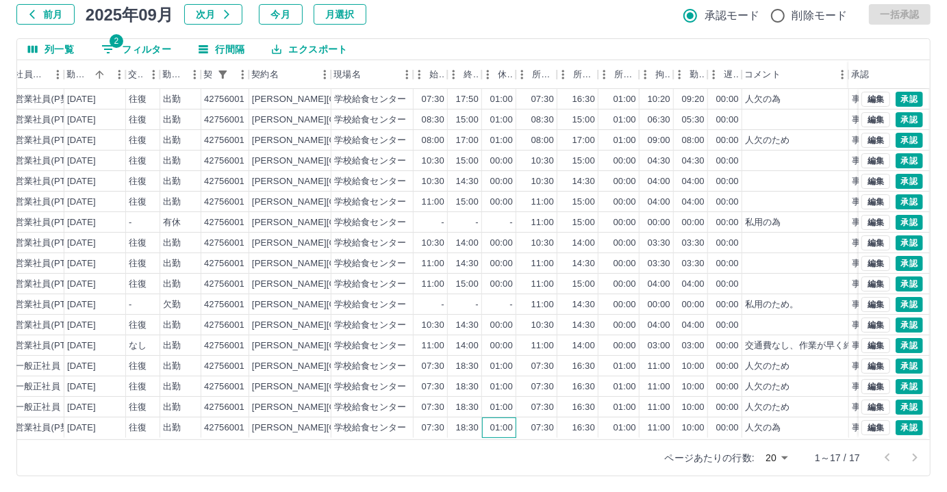
click at [512, 418] on div "01:00" at bounding box center [499, 428] width 34 height 21
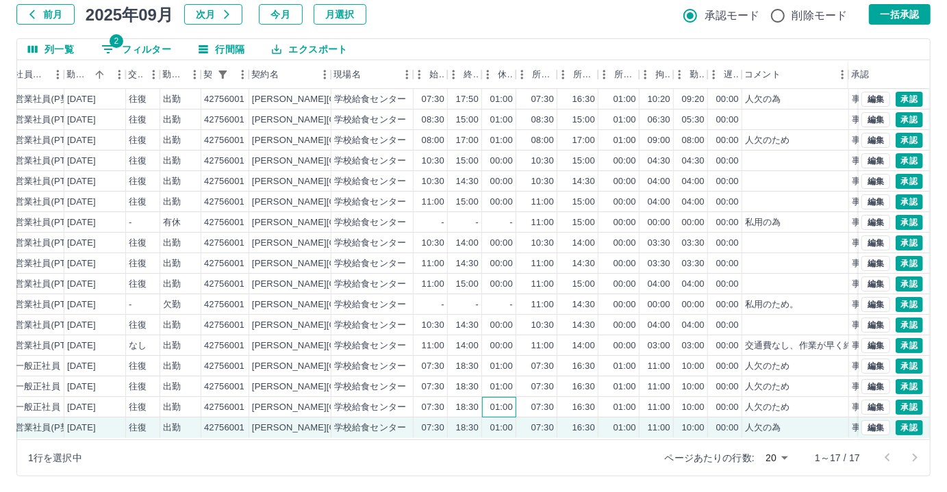
click at [513, 399] on div "01:00" at bounding box center [499, 407] width 34 height 21
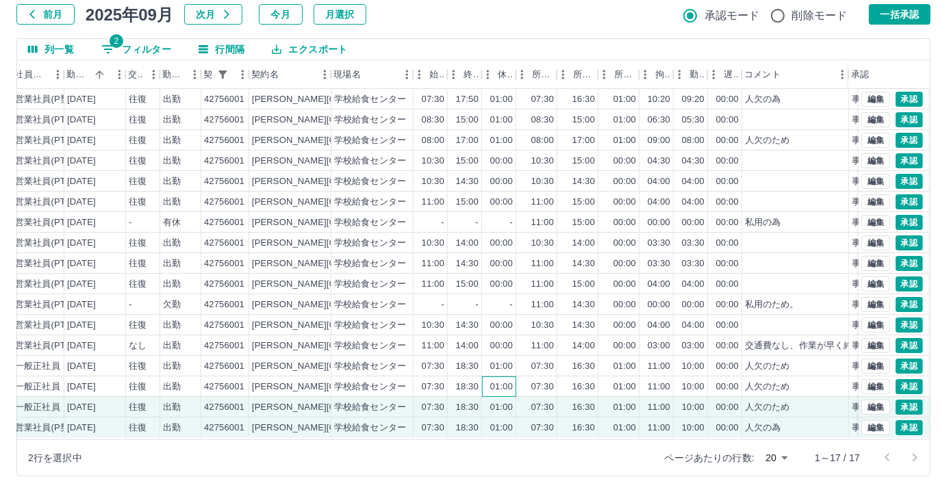
click at [513, 383] on div "01:00" at bounding box center [499, 387] width 34 height 21
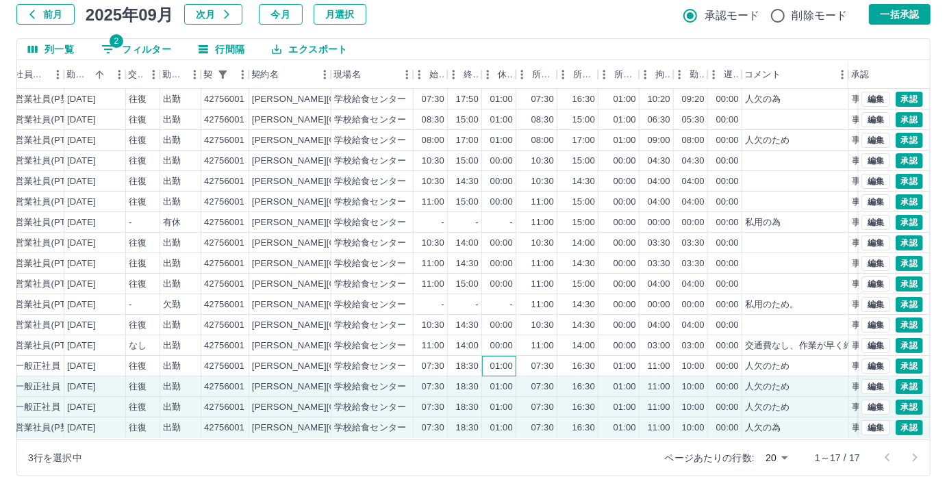
click at [512, 361] on div "01:00" at bounding box center [499, 366] width 34 height 21
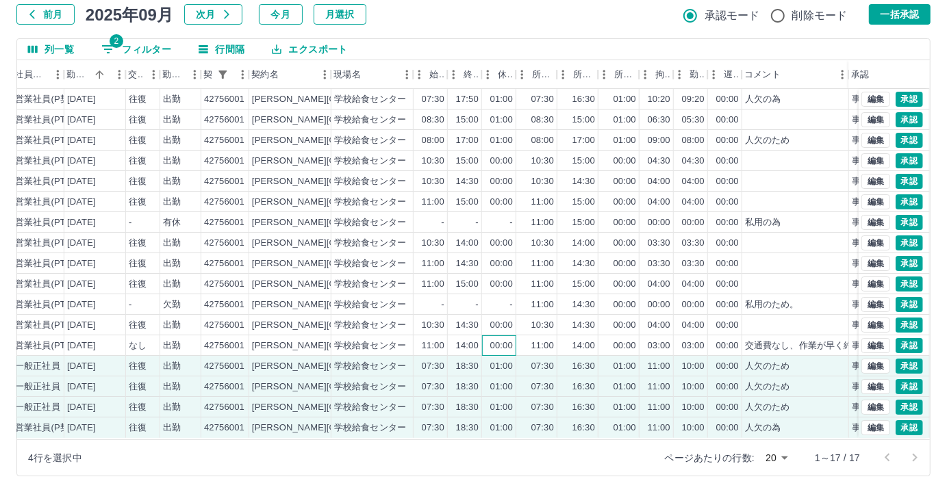
click at [506, 341] on div "00:00" at bounding box center [501, 346] width 23 height 13
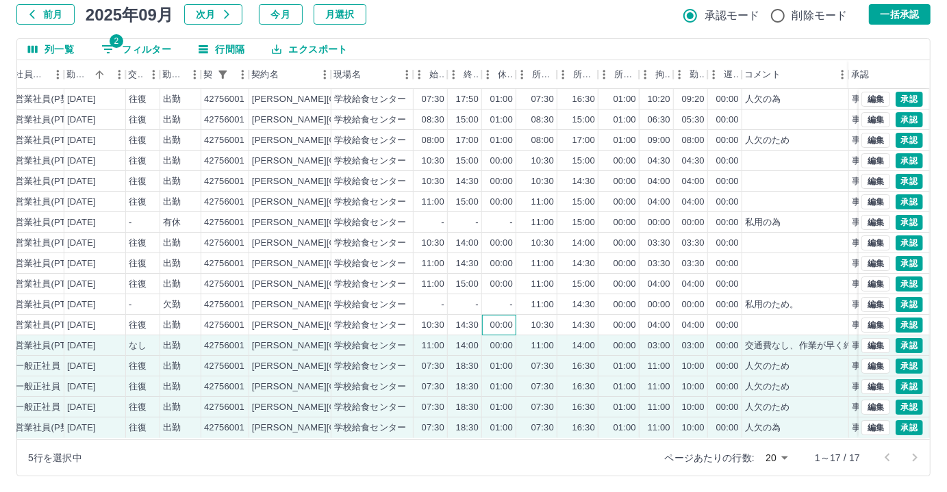
click at [506, 325] on div "00:00" at bounding box center [499, 325] width 34 height 21
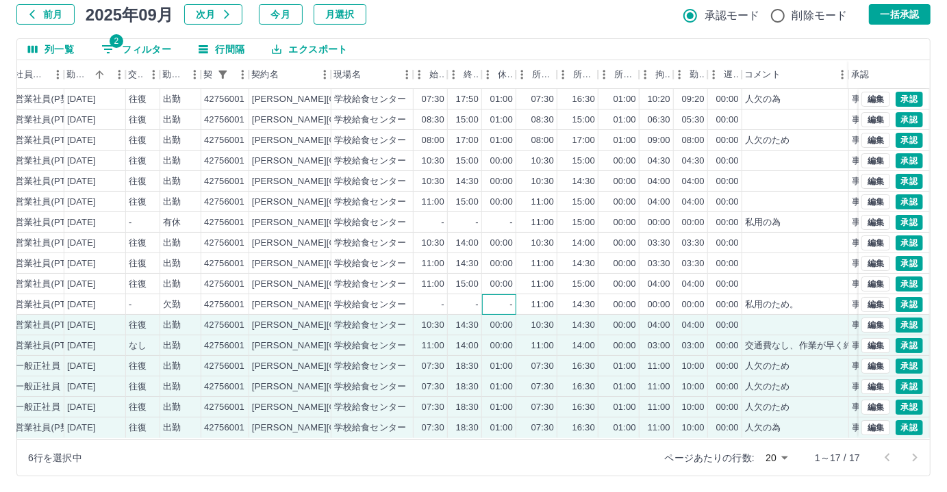
click at [503, 297] on div "-" at bounding box center [499, 304] width 34 height 21
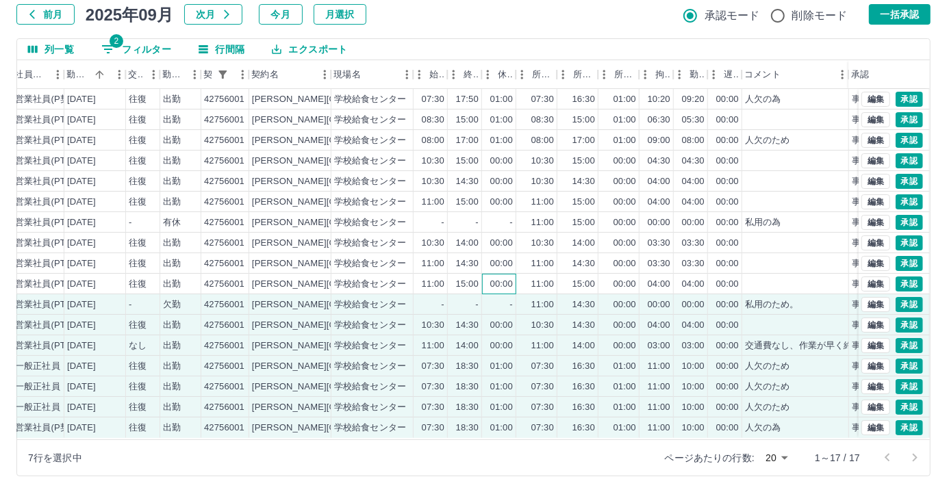
click at [503, 278] on div "00:00" at bounding box center [501, 284] width 23 height 13
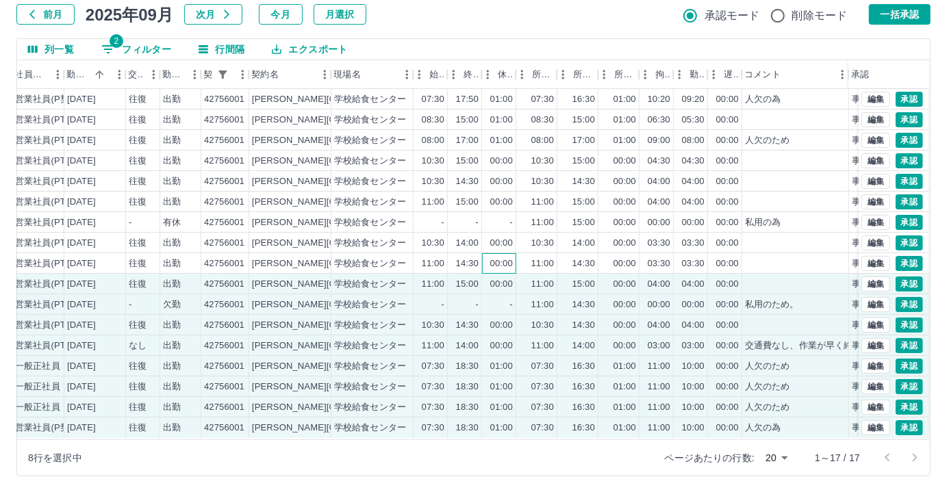
click at [502, 259] on div "00:00" at bounding box center [501, 263] width 23 height 13
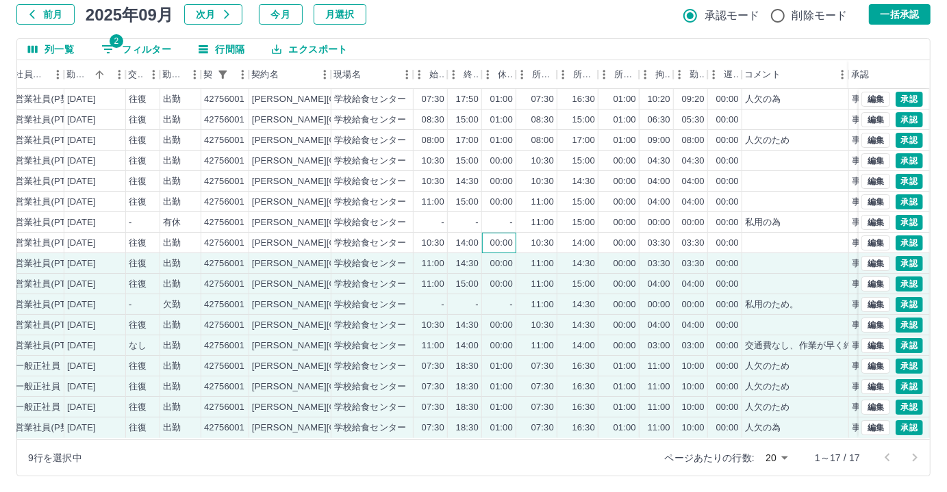
click at [502, 237] on div "00:00" at bounding box center [501, 243] width 23 height 13
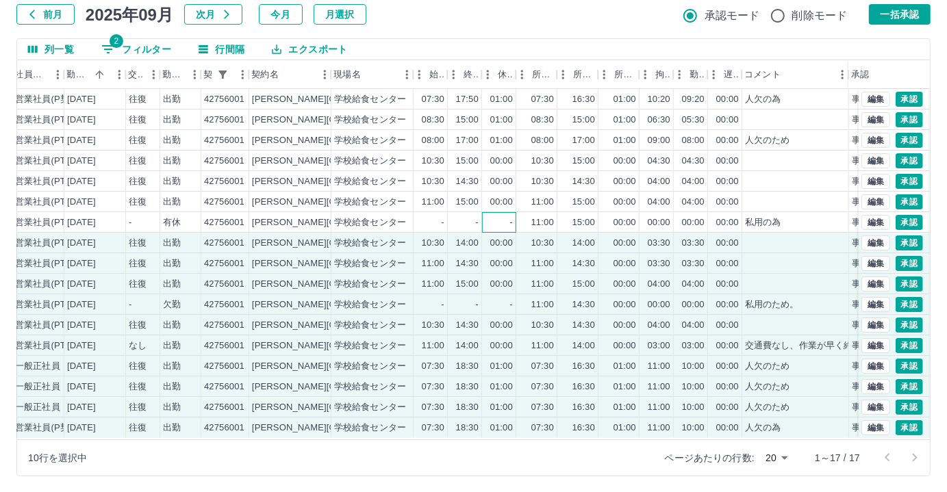
click at [502, 212] on div "-" at bounding box center [499, 222] width 34 height 21
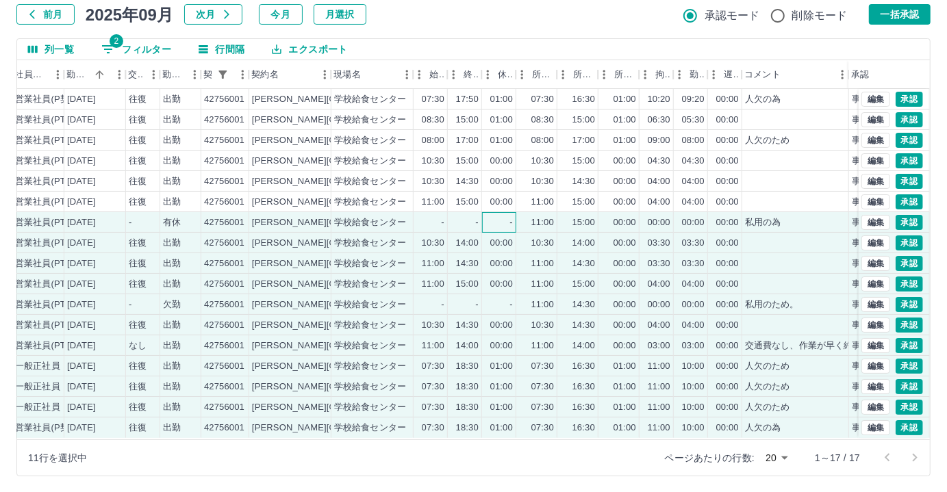
scroll to position [0, 210]
click at [503, 198] on div "00:00" at bounding box center [501, 202] width 23 height 13
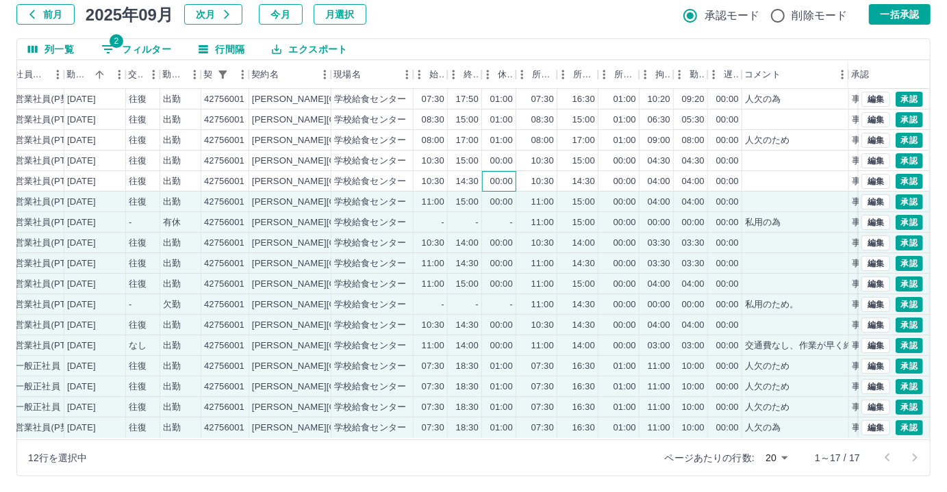
click at [503, 183] on div "00:00" at bounding box center [501, 181] width 23 height 13
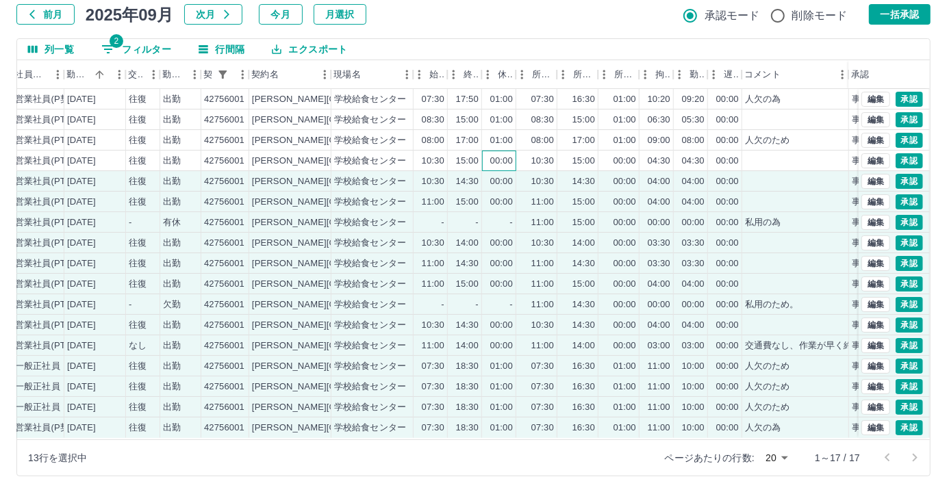
click at [503, 156] on div "00:00" at bounding box center [501, 161] width 23 height 13
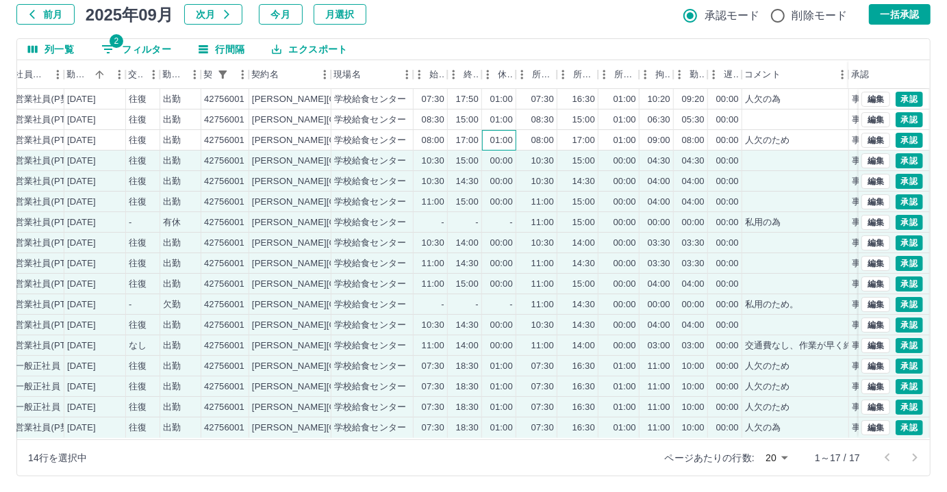
click at [503, 134] on div "01:00" at bounding box center [501, 140] width 23 height 13
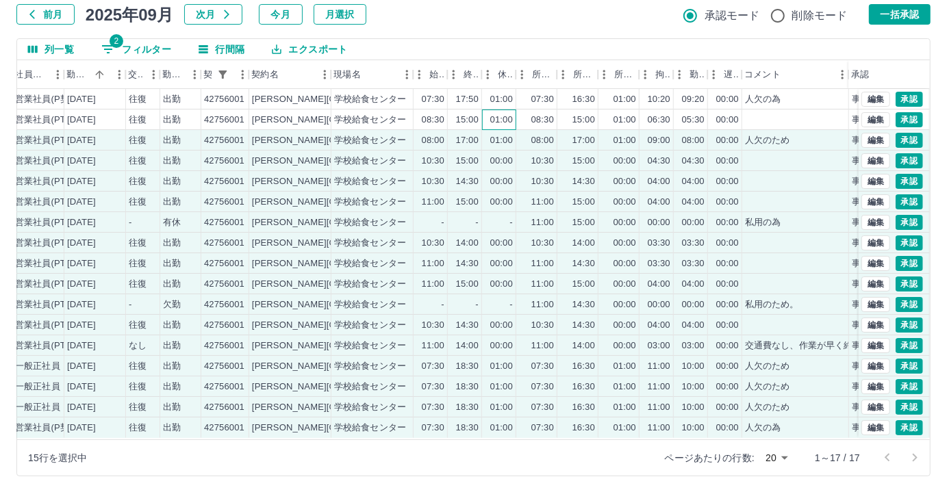
click at [504, 118] on div "01:00" at bounding box center [501, 120] width 23 height 13
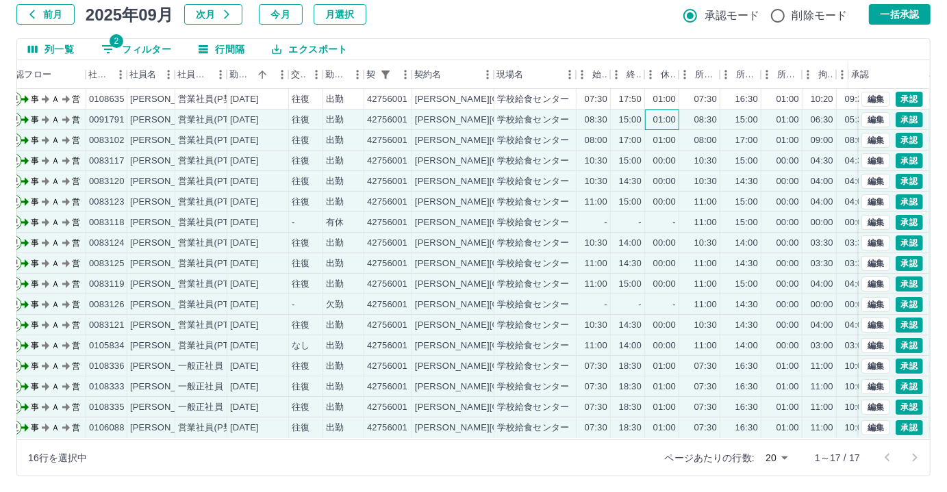
scroll to position [0, 47]
click at [586, 98] on div "07:30" at bounding box center [596, 99] width 23 height 13
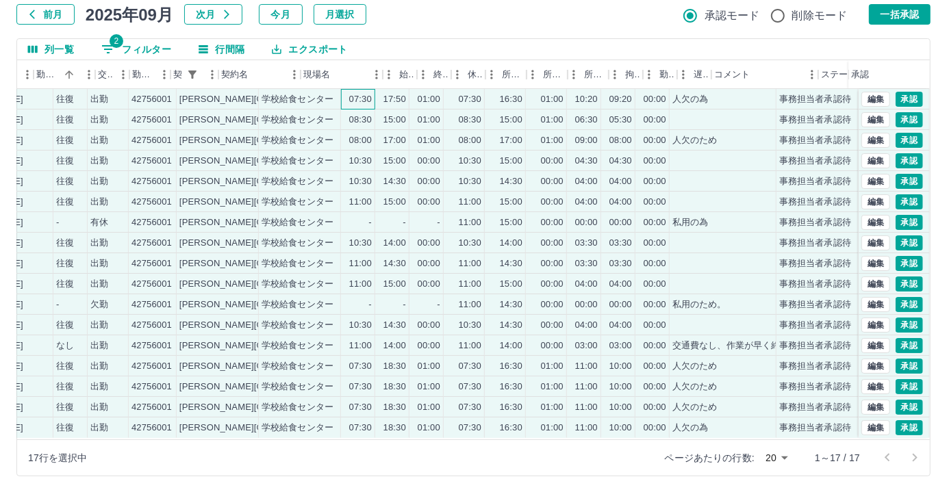
scroll to position [0, 292]
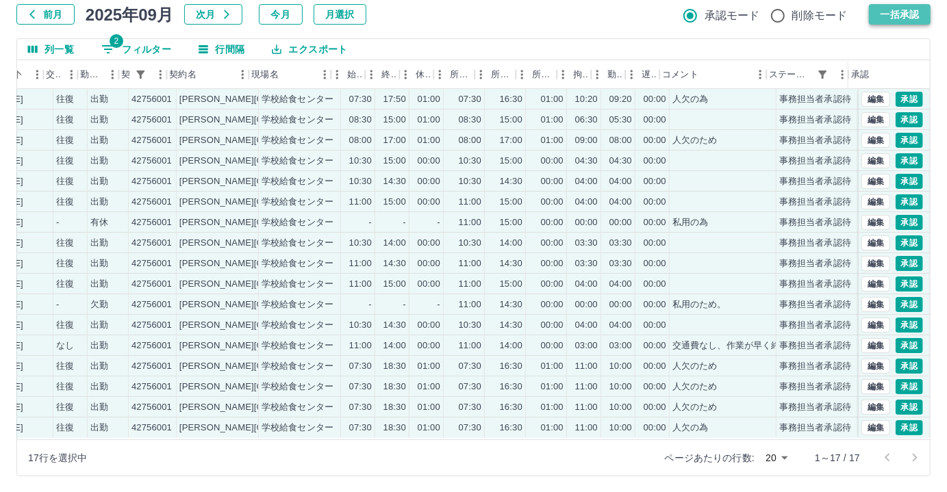
click at [886, 15] on button "一括承認" at bounding box center [900, 14] width 62 height 21
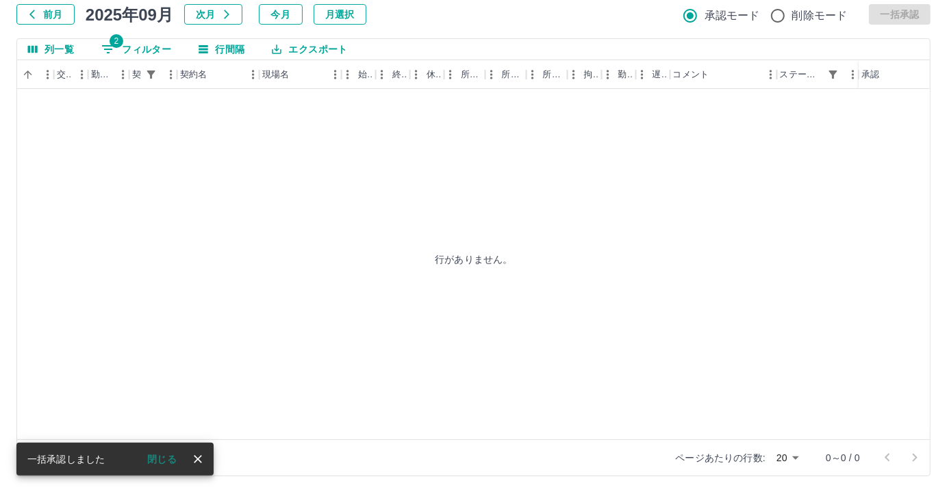
scroll to position [0, 282]
click at [136, 46] on button "2 フィルター" at bounding box center [136, 49] width 92 height 21
select select "**********"
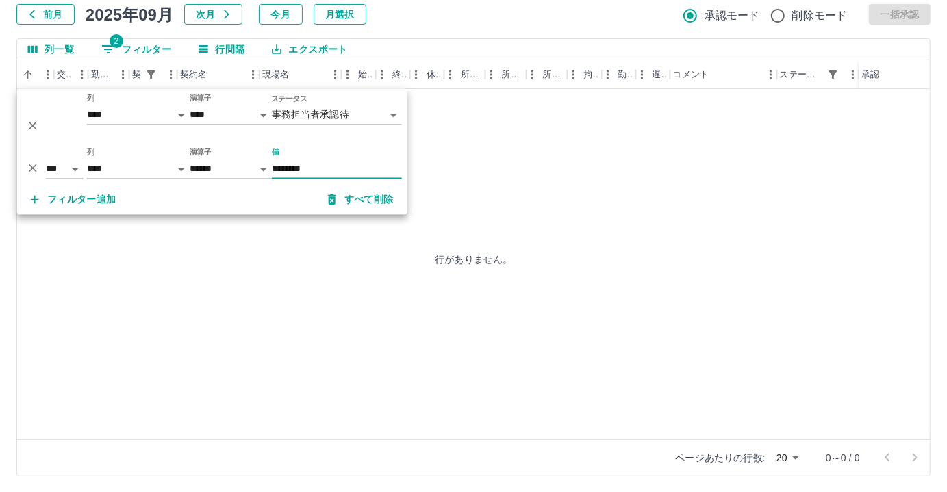
click at [330, 173] on input "********" at bounding box center [337, 170] width 130 height 20
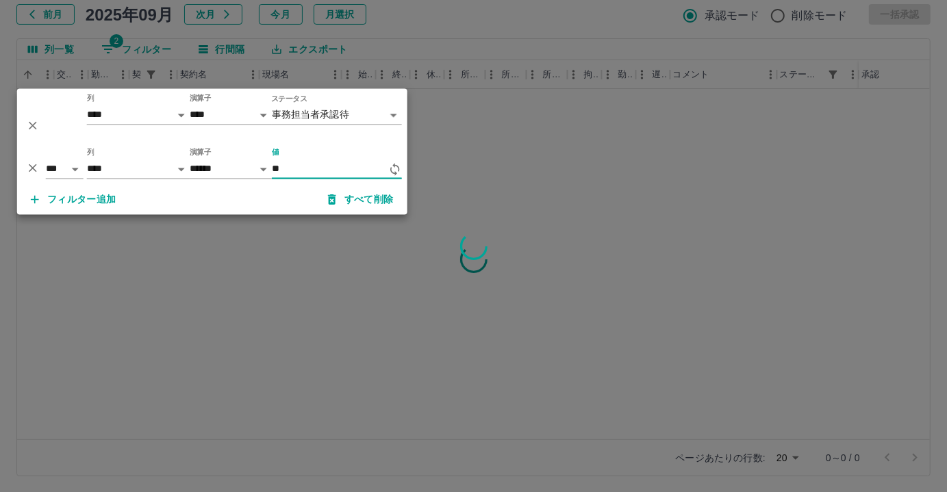
type input "*"
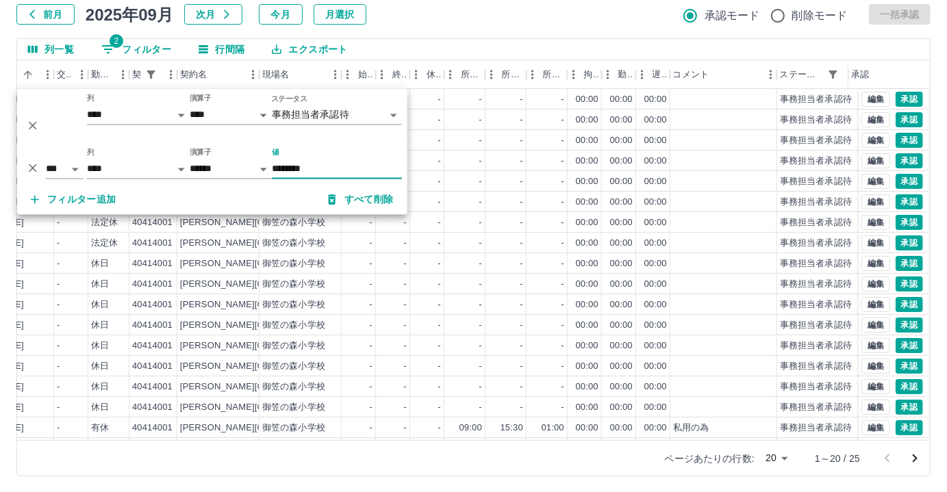
type input "********"
click at [471, 12] on div "前月 2025年09月 次月 今月 月選択 承認モード 削除モード 一括承認" at bounding box center [473, 14] width 914 height 21
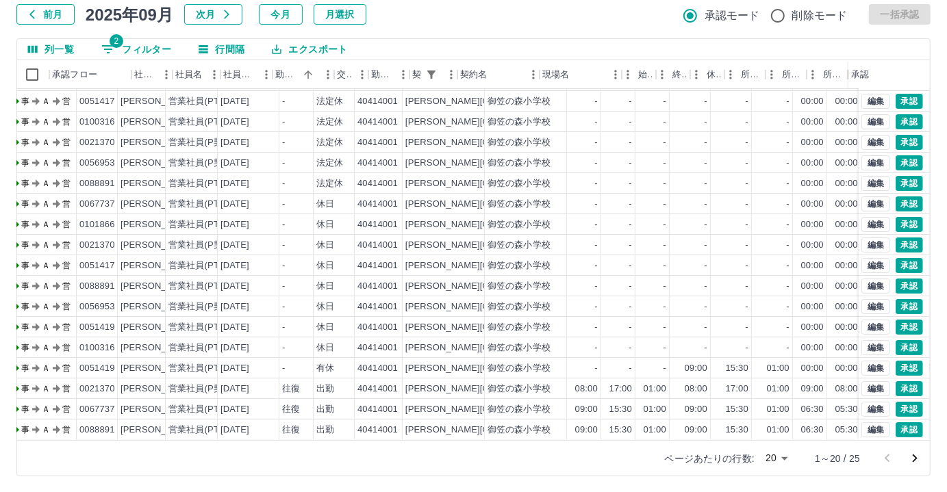
scroll to position [69, 0]
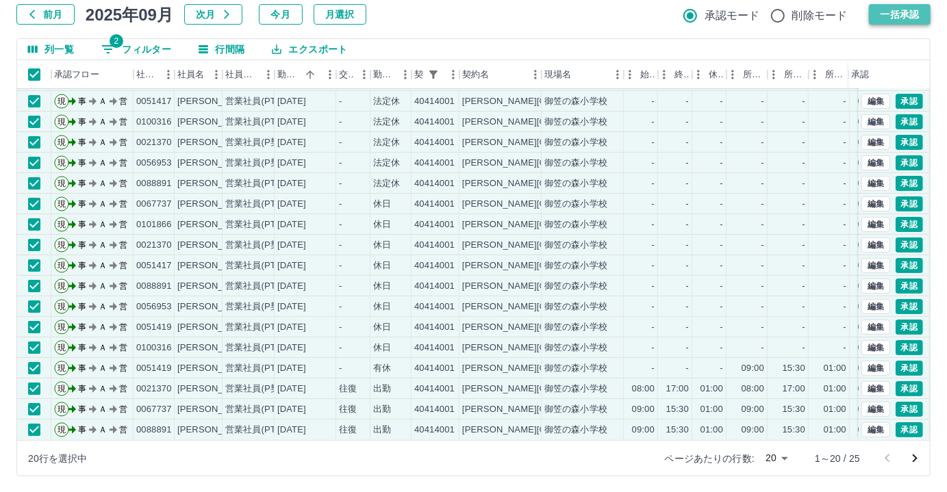
click at [902, 12] on button "一括承認" at bounding box center [900, 14] width 62 height 21
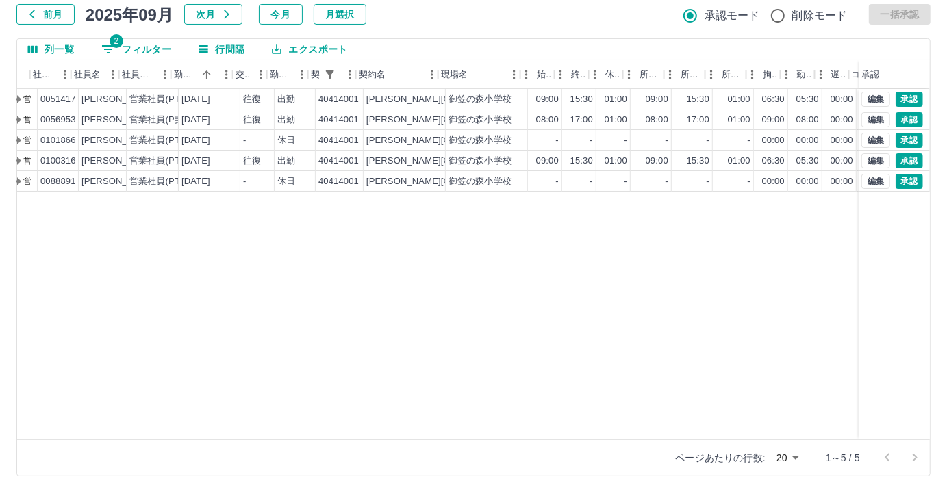
scroll to position [0, 105]
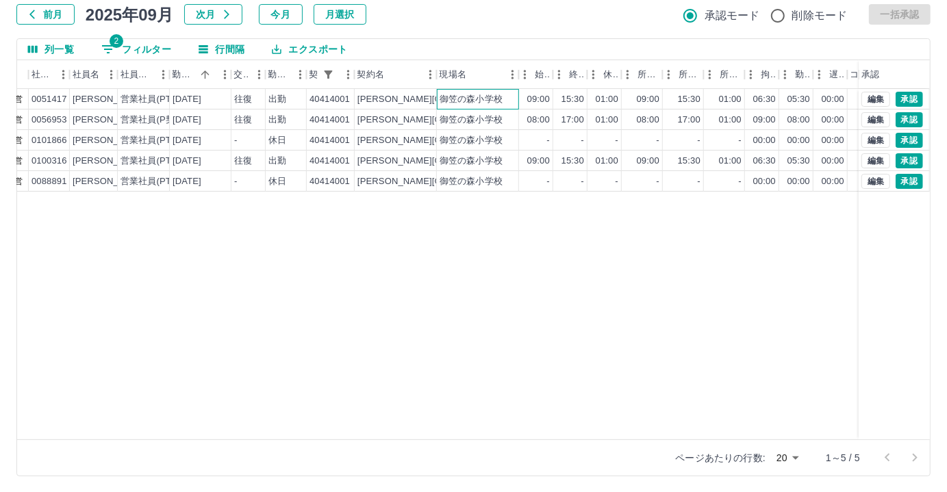
click at [451, 101] on div "御笠の森小学校" at bounding box center [471, 99] width 63 height 13
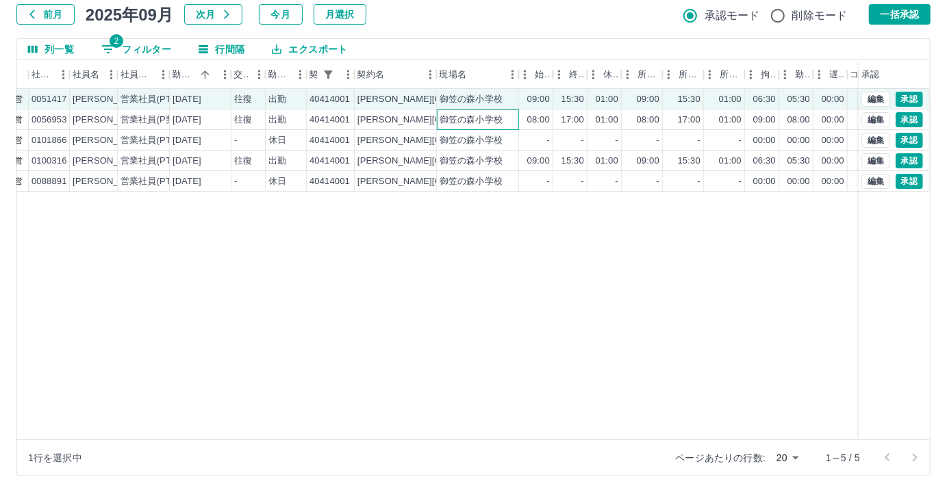
click at [437, 114] on div "御笠の森小学校" at bounding box center [478, 120] width 82 height 21
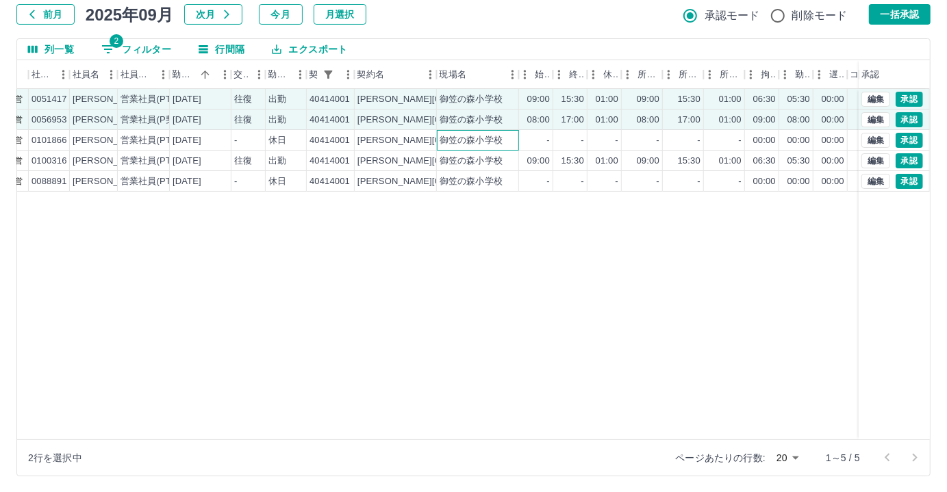
click at [440, 137] on div "御笠の森小学校" at bounding box center [471, 140] width 63 height 13
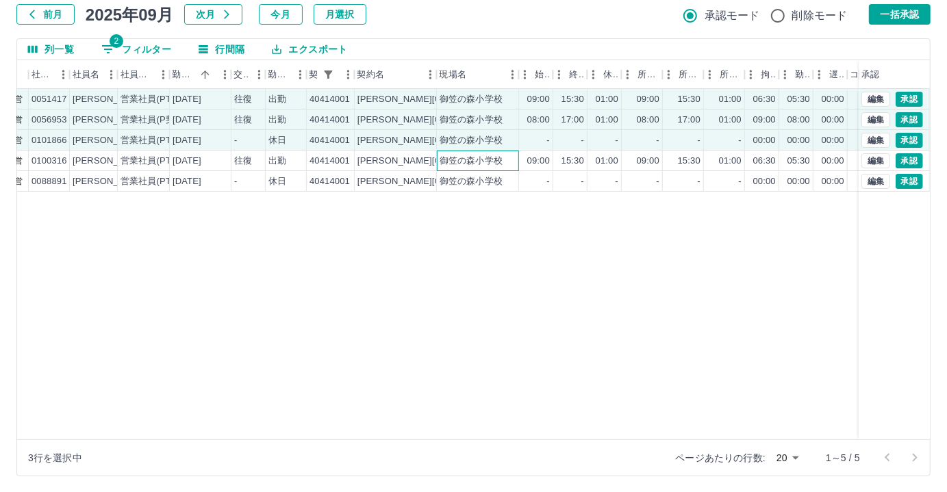
click at [460, 159] on div "御笠の森小学校" at bounding box center [471, 161] width 63 height 13
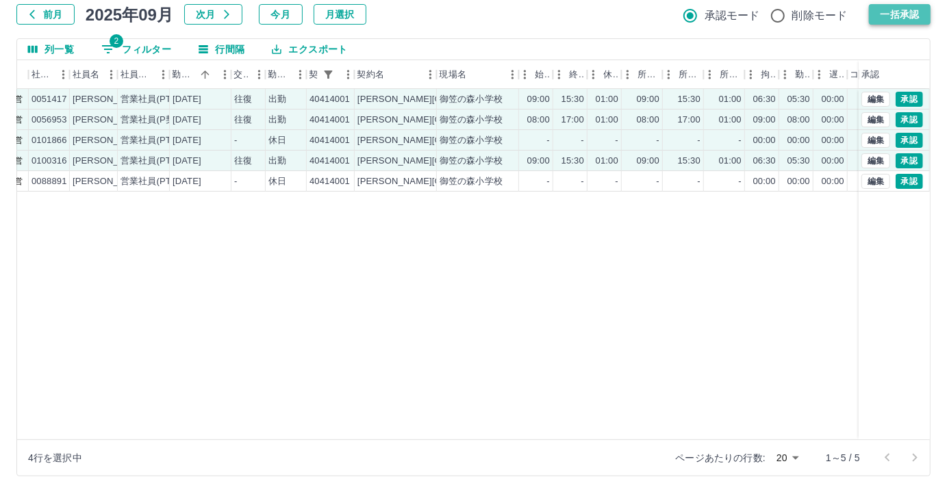
click at [880, 17] on button "一括承認" at bounding box center [900, 14] width 62 height 21
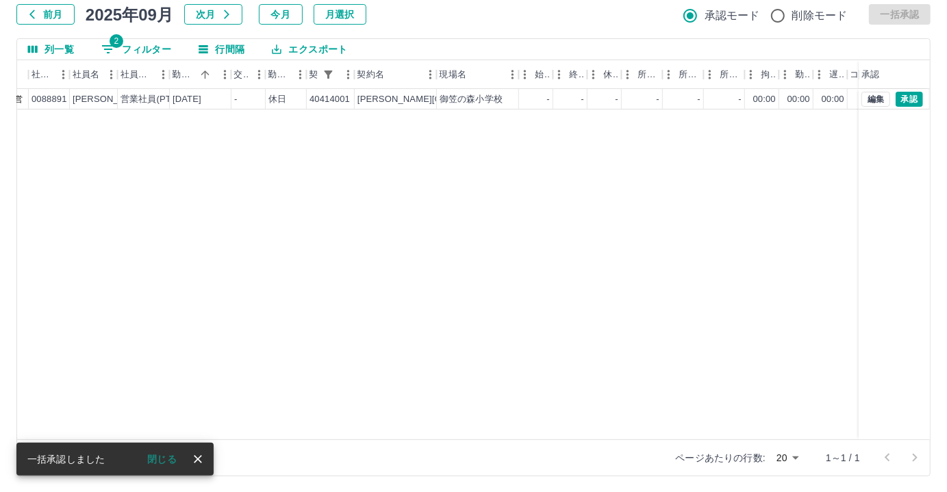
click at [155, 53] on button "2 フィルター" at bounding box center [136, 49] width 92 height 21
select select "**********"
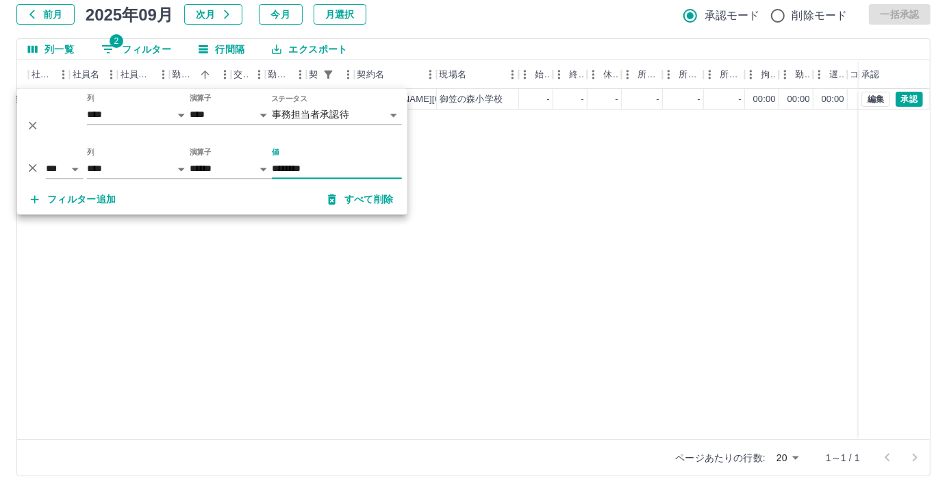
click at [336, 171] on input "********" at bounding box center [337, 170] width 130 height 20
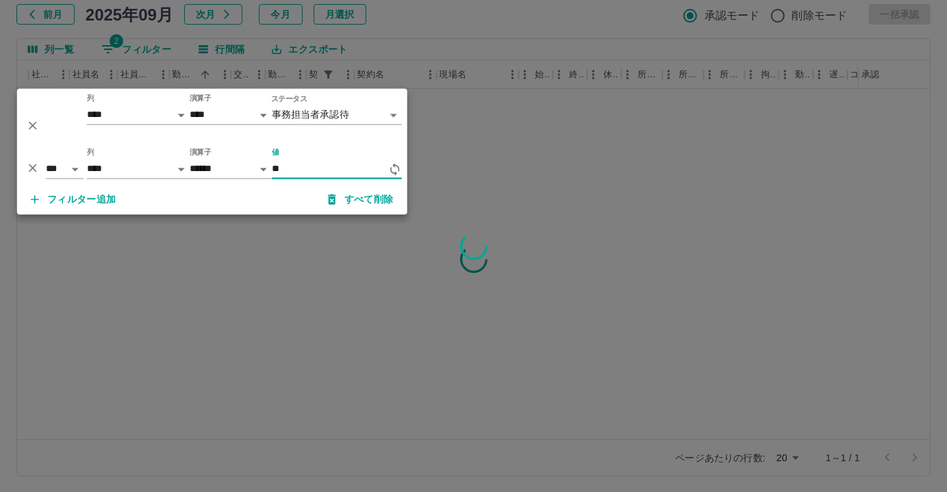
type input "*"
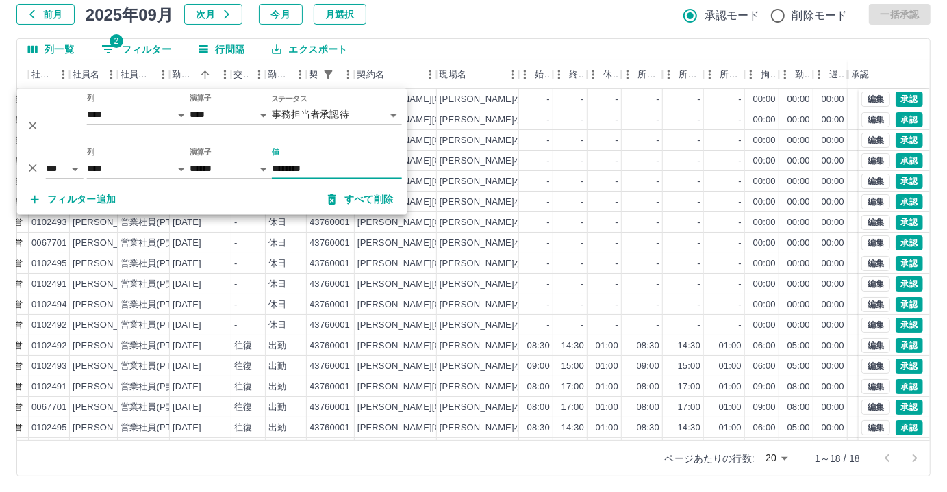
type input "********"
click at [536, 39] on div "列一覧 2 フィルター 行間隔 エクスポート" at bounding box center [473, 49] width 913 height 21
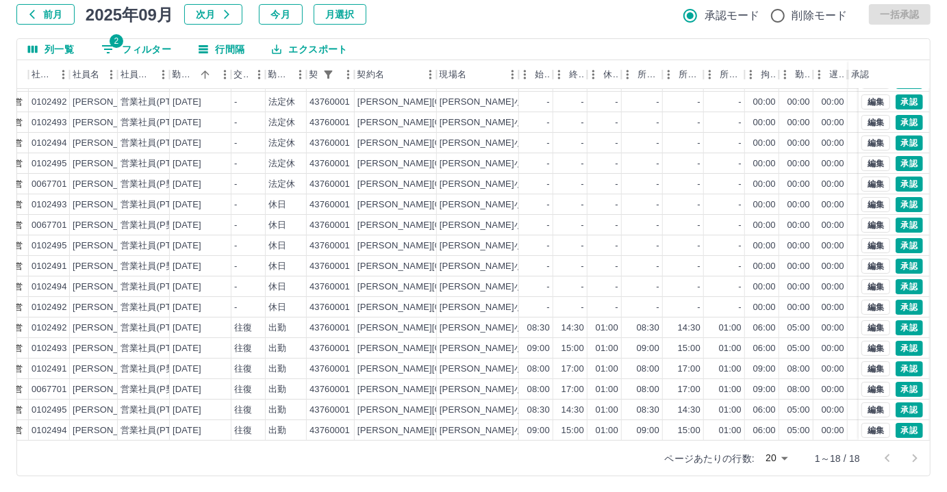
scroll to position [28, 105]
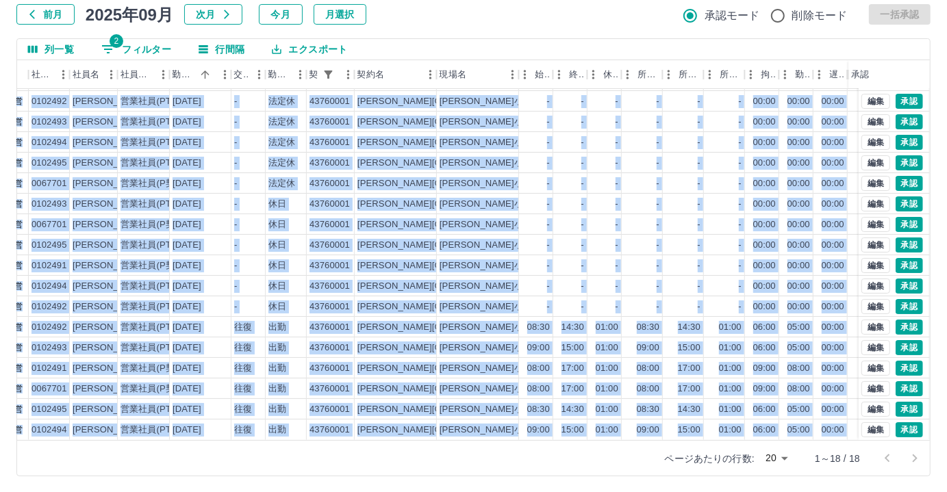
drag, startPoint x: 307, startPoint y: 445, endPoint x: 357, endPoint y: 439, distance: 51.0
click at [357, 439] on div "列一覧 2 フィルター 行間隔 エクスポート 承認フロー 社員番号 社員名 社員区分 勤務日 交通費 勤務区分 契約コード 契約名 現場名 始業 終業 休憩 …" at bounding box center [473, 257] width 914 height 438
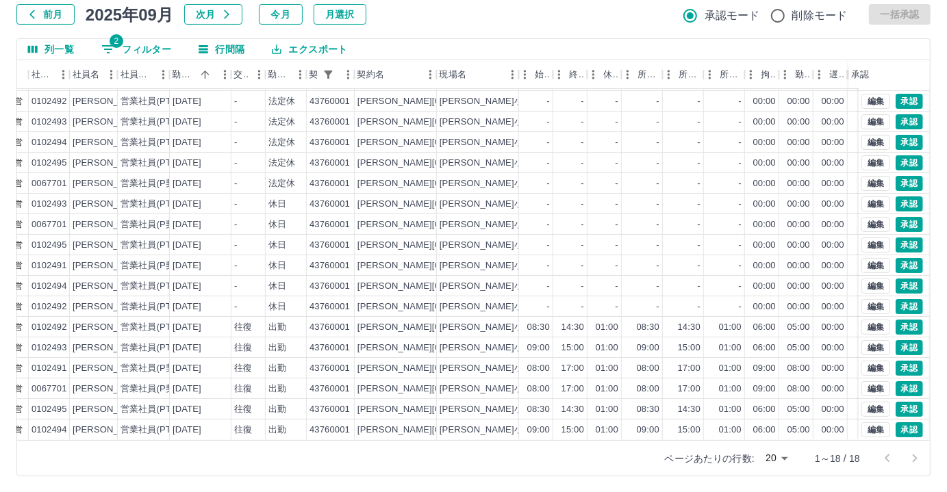
click at [483, 18] on div "前月 2025年09月 次月 今月 月選択 承認モード 削除モード 一括承認" at bounding box center [473, 14] width 914 height 21
click at [486, 321] on div "松原小学校" at bounding box center [478, 327] width 82 height 21
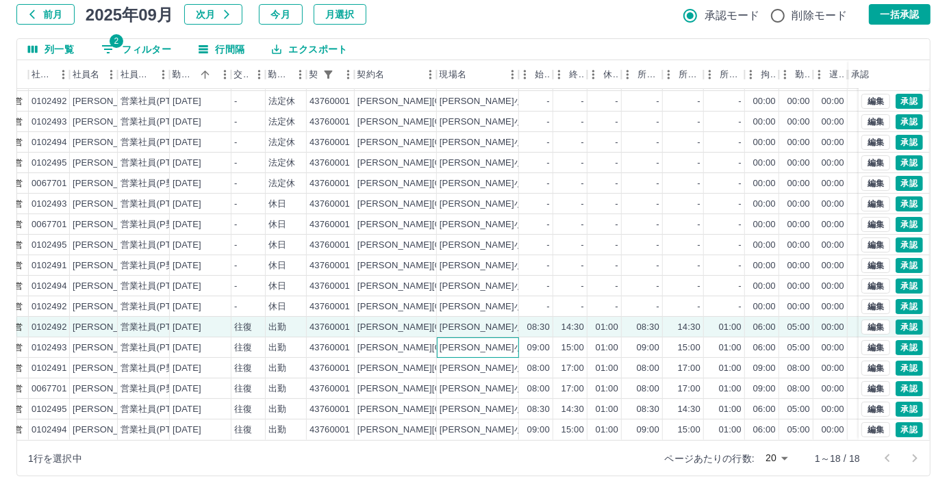
click at [485, 338] on div "松原小学校" at bounding box center [478, 348] width 82 height 21
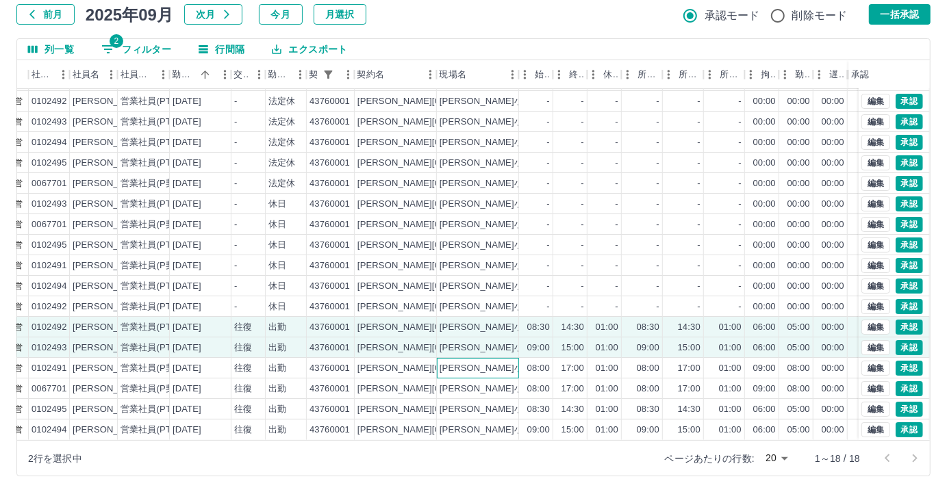
click at [484, 358] on div "松原小学校" at bounding box center [478, 368] width 82 height 21
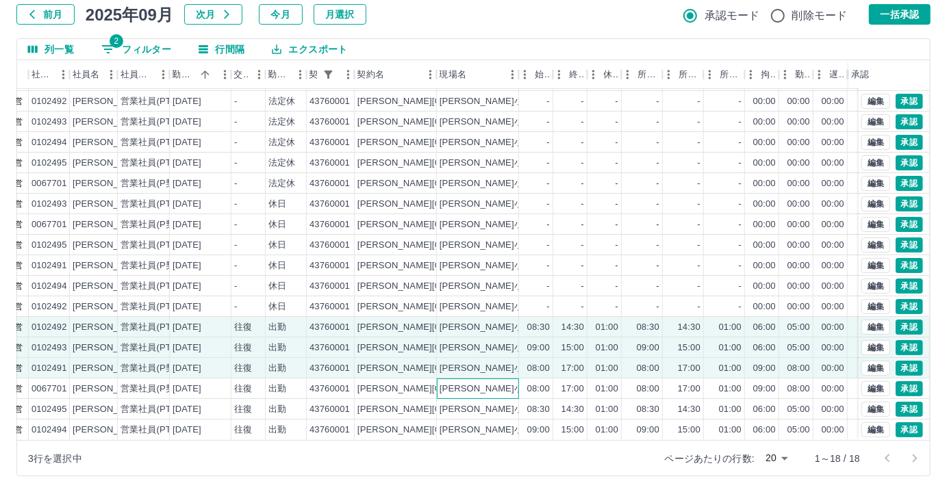
click at [516, 381] on div "松原小学校" at bounding box center [478, 389] width 82 height 21
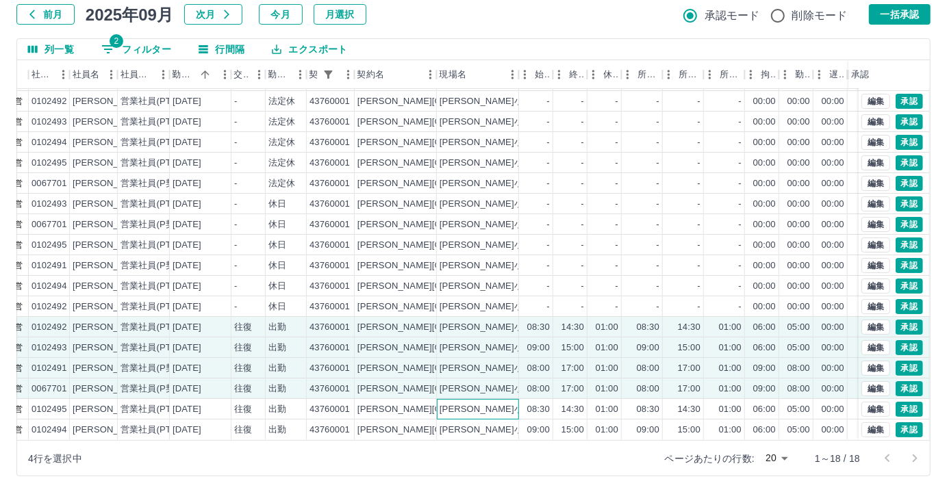
click at [514, 406] on div "松原小学校" at bounding box center [478, 409] width 82 height 21
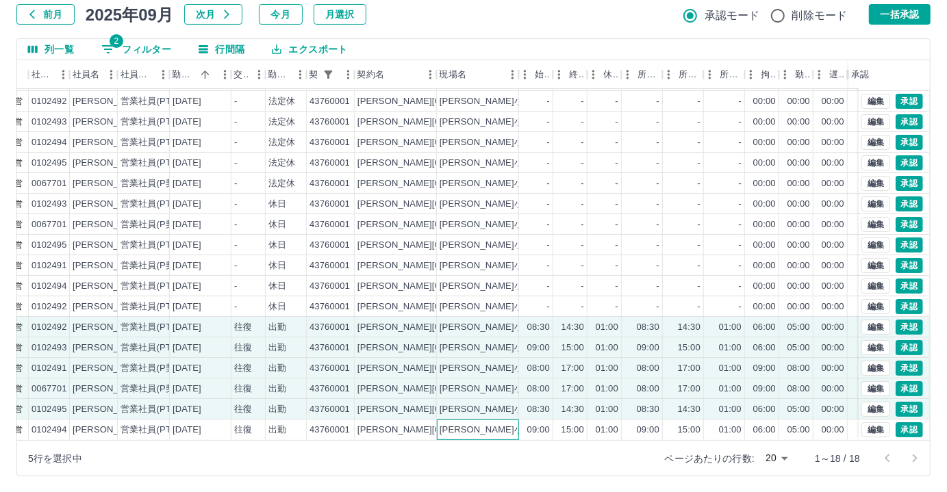
click at [514, 420] on div "松原小学校" at bounding box center [478, 430] width 82 height 21
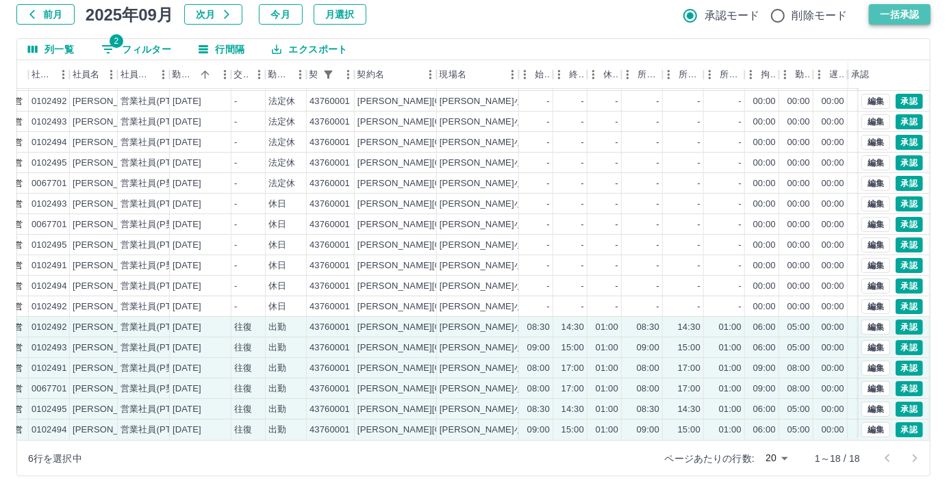
click at [894, 16] on button "一括承認" at bounding box center [900, 14] width 62 height 21
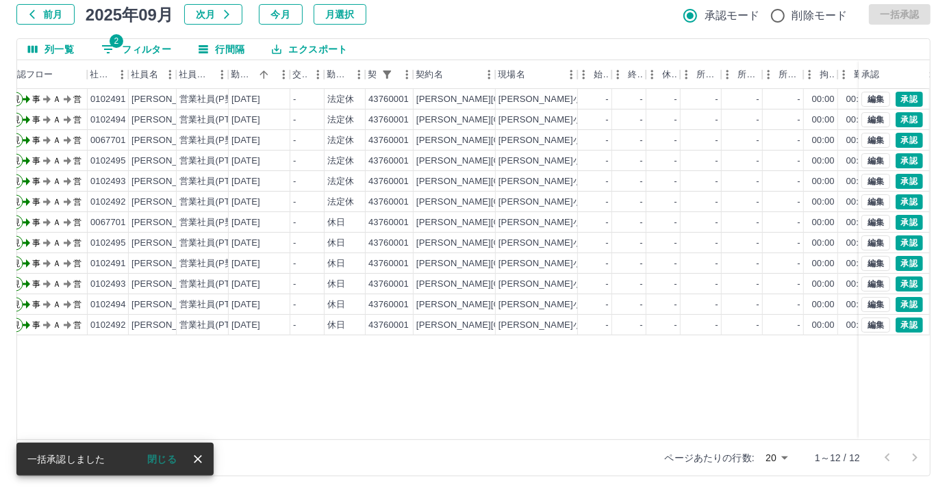
scroll to position [0, 0]
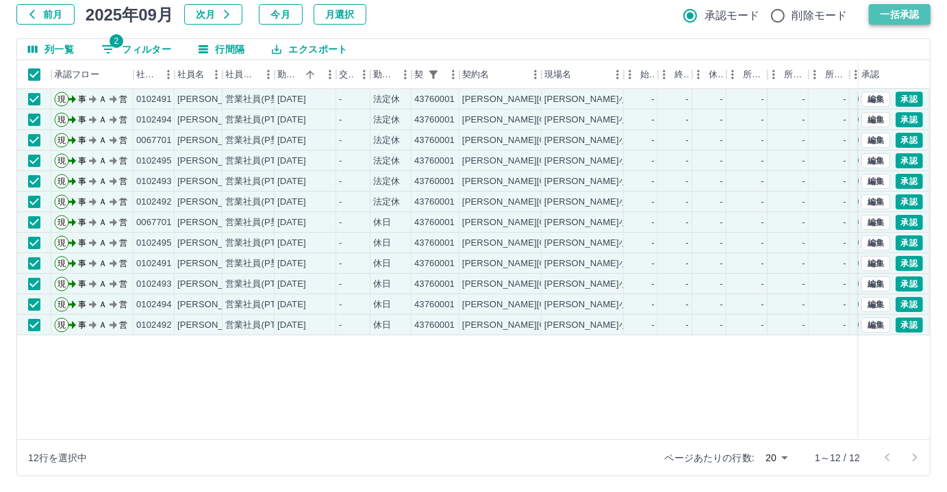
click at [883, 16] on button "一括承認" at bounding box center [900, 14] width 62 height 21
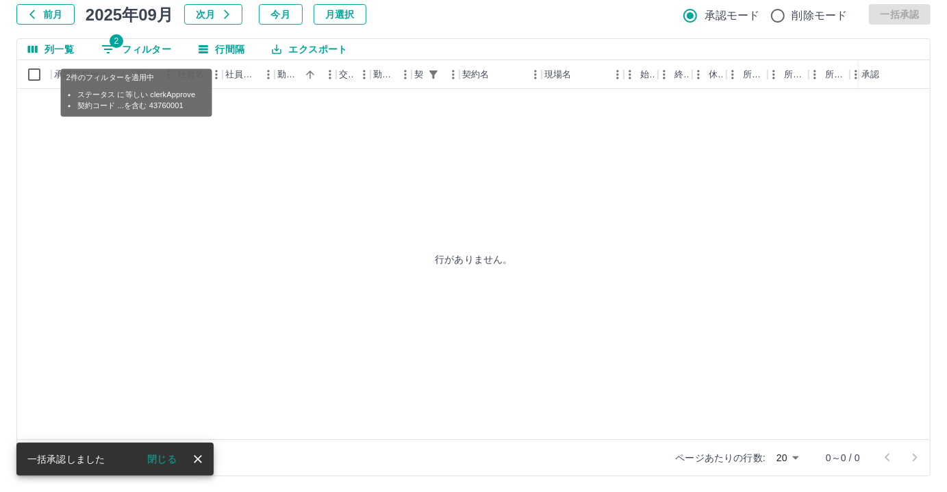
click at [160, 55] on button "2 フィルター" at bounding box center [136, 49] width 92 height 21
select select "**********"
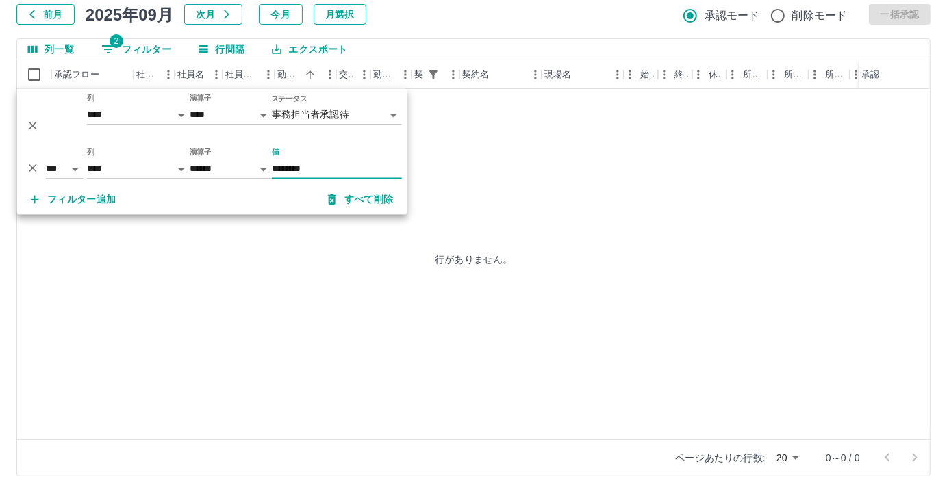
click at [325, 171] on input "********" at bounding box center [337, 170] width 130 height 20
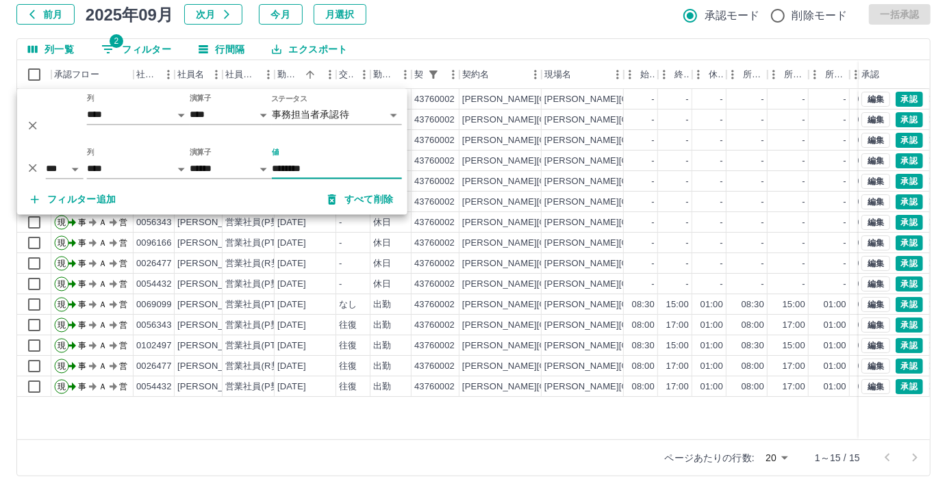
type input "********"
click at [510, 18] on div "前月 2025年09月 次月 今月 月選択 承認モード 削除モード 一括承認" at bounding box center [473, 14] width 914 height 21
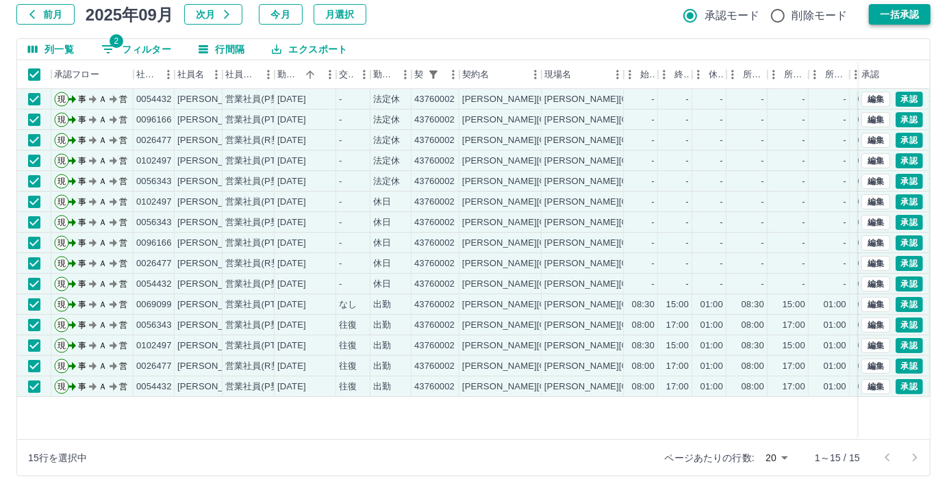
click at [879, 12] on button "一括承認" at bounding box center [900, 14] width 62 height 21
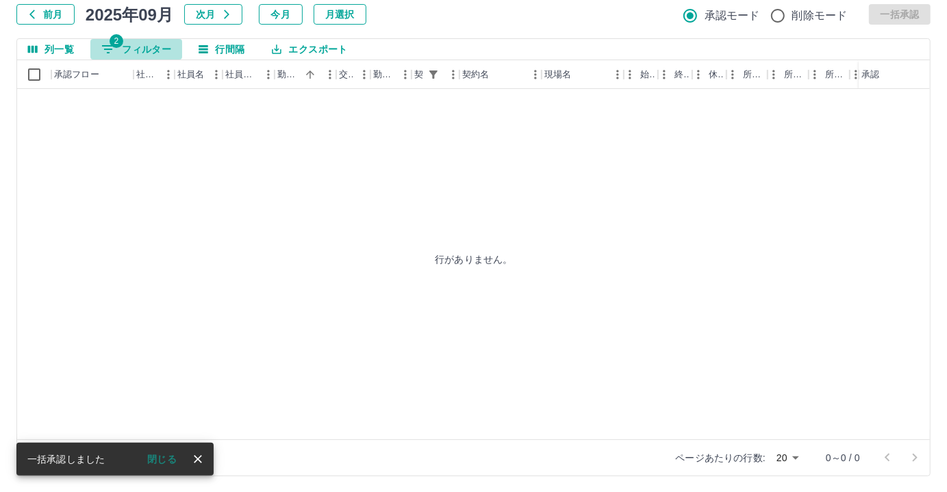
click at [168, 48] on button "2 フィルター" at bounding box center [136, 49] width 92 height 21
select select "**********"
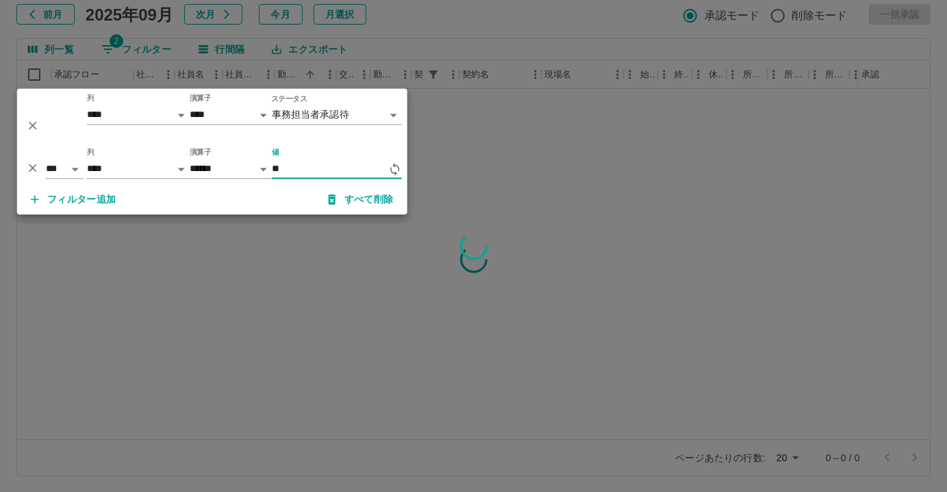
type input "*"
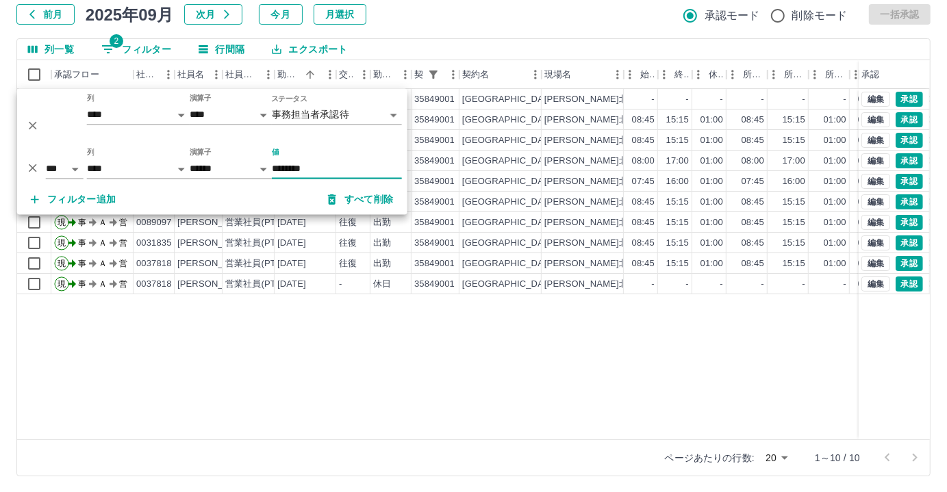
type input "********"
click at [229, 340] on div "現 事 Ａ 営 0046952 戸澤　惠子 営業社員(PT契約) 2025-09-15 - 休日 35849001 那珂川市 安徳北小学校 - - - - -…" at bounding box center [615, 264] width 1196 height 351
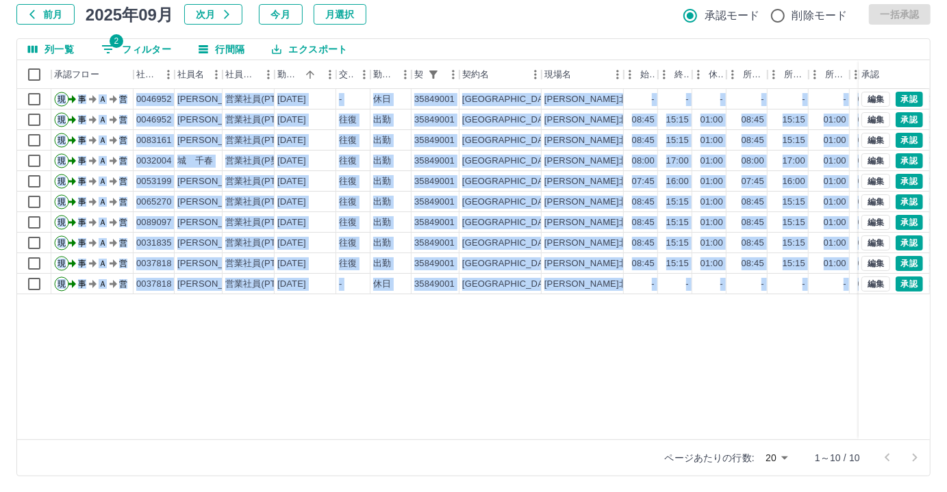
drag, startPoint x: 281, startPoint y: 441, endPoint x: 313, endPoint y: 435, distance: 32.6
click at [313, 435] on div "列一覧 2 フィルター 行間隔 エクスポート 承認フロー 社員番号 社員名 社員区分 勤務日 交通費 勤務区分 契約コード 契約名 現場名 始業 終業 休憩 …" at bounding box center [473, 257] width 914 height 438
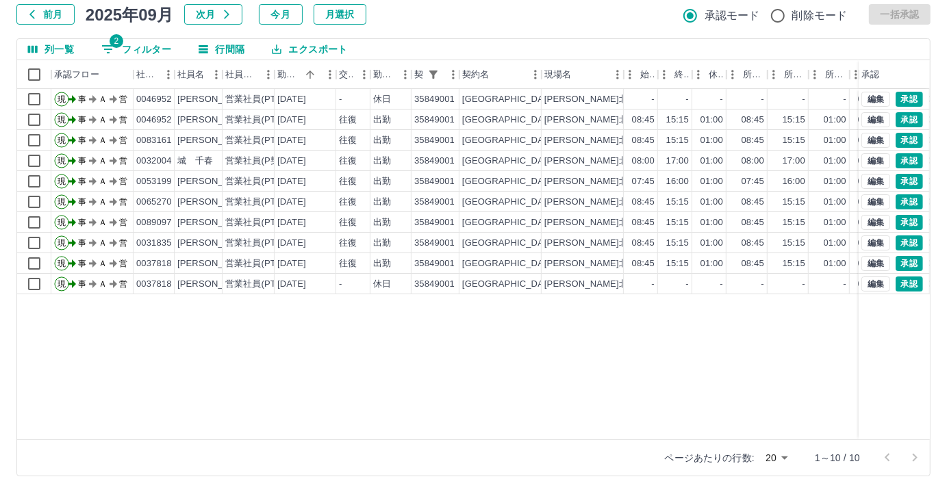
click at [326, 381] on div "現 事 Ａ 営 0046952 戸澤　惠子 営業社員(PT契約) 2025-09-15 - 休日 35849001 那珂川市 安徳北小学校 - - - - -…" at bounding box center [615, 264] width 1196 height 351
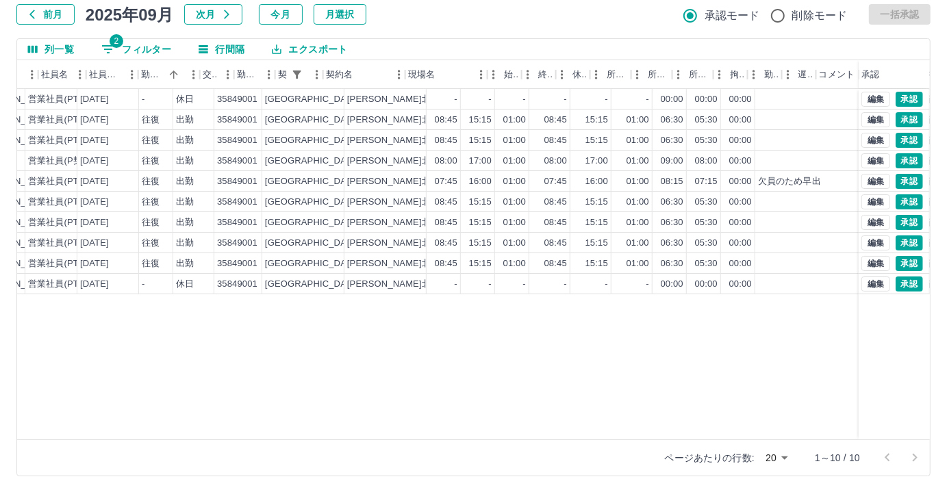
scroll to position [0, 252]
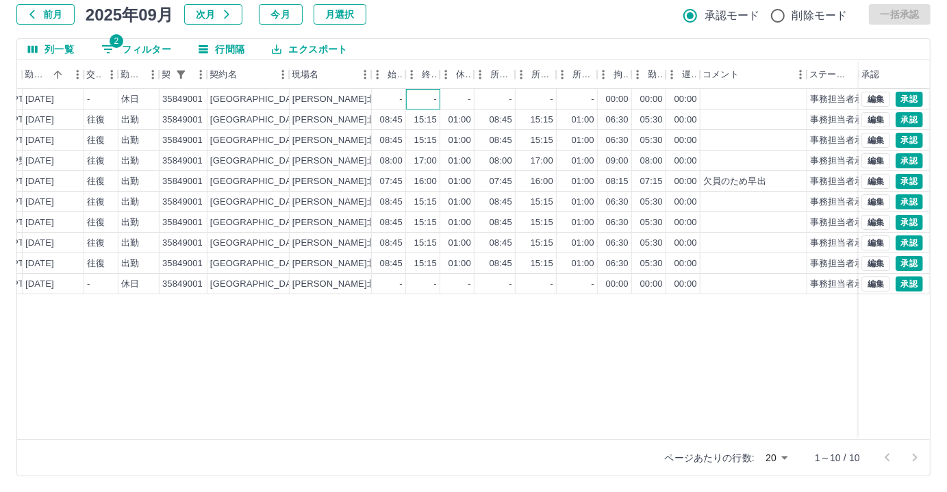
click at [436, 98] on div "-" at bounding box center [435, 99] width 3 height 13
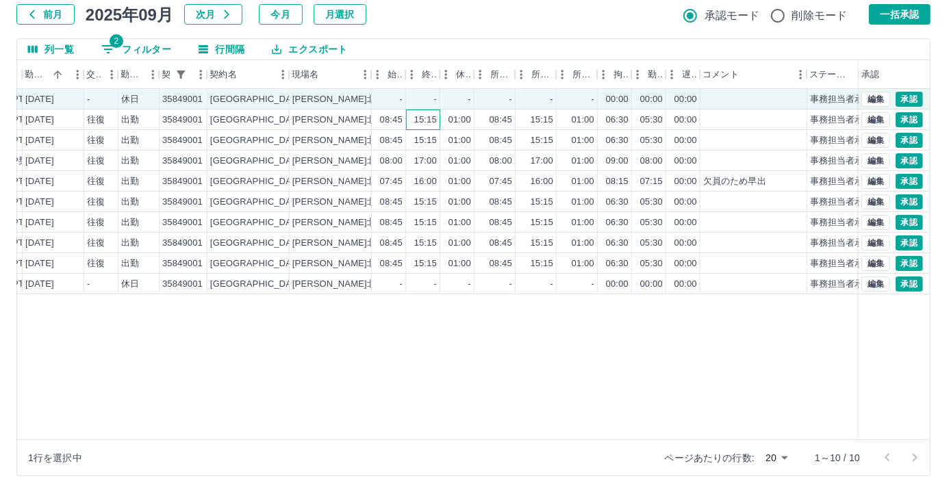
click at [433, 124] on div "15:15" at bounding box center [425, 120] width 23 height 13
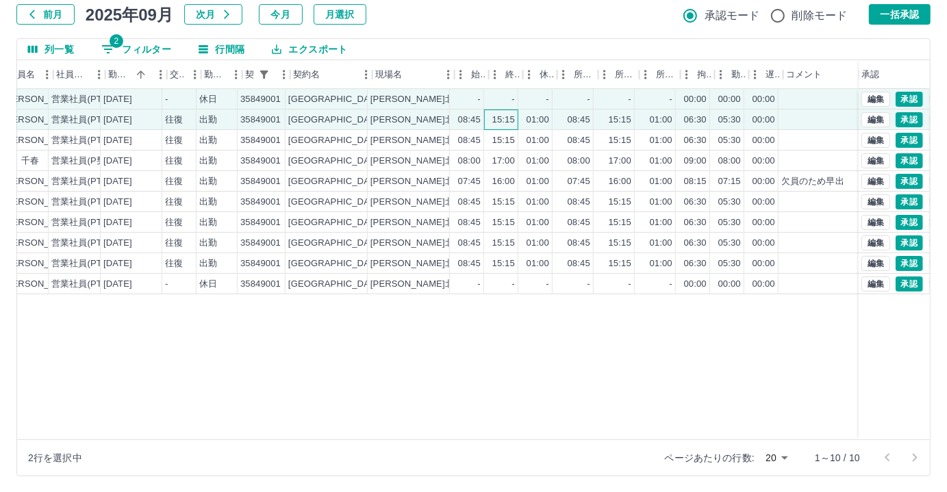
scroll to position [0, 157]
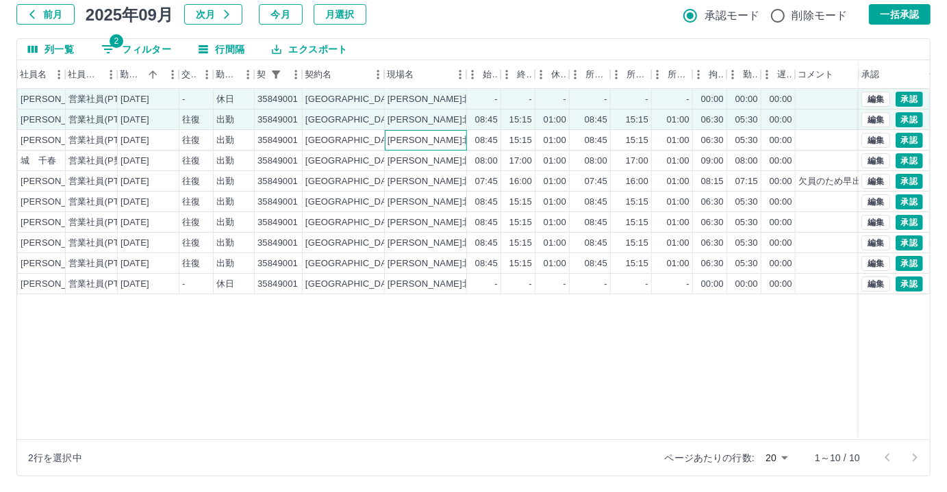
click at [455, 136] on div "安徳北小学校" at bounding box center [426, 140] width 82 height 21
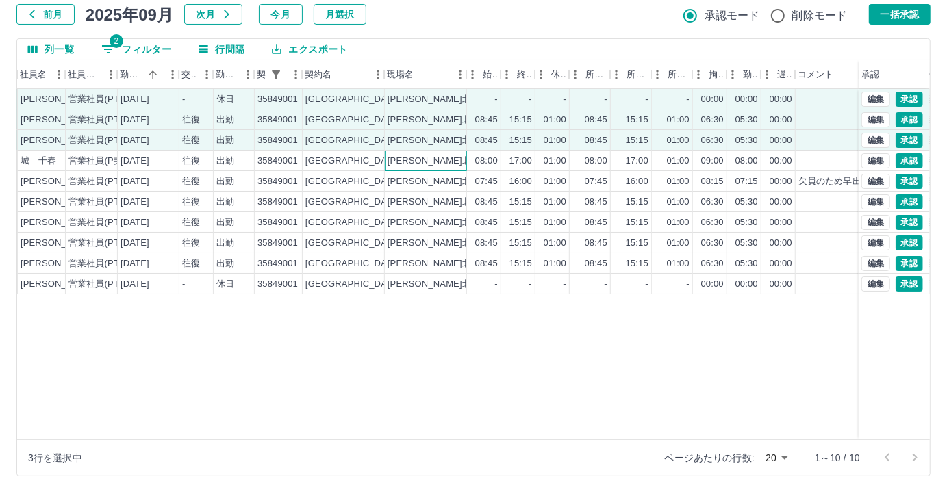
click at [466, 155] on div "安徳北小学校" at bounding box center [426, 161] width 82 height 21
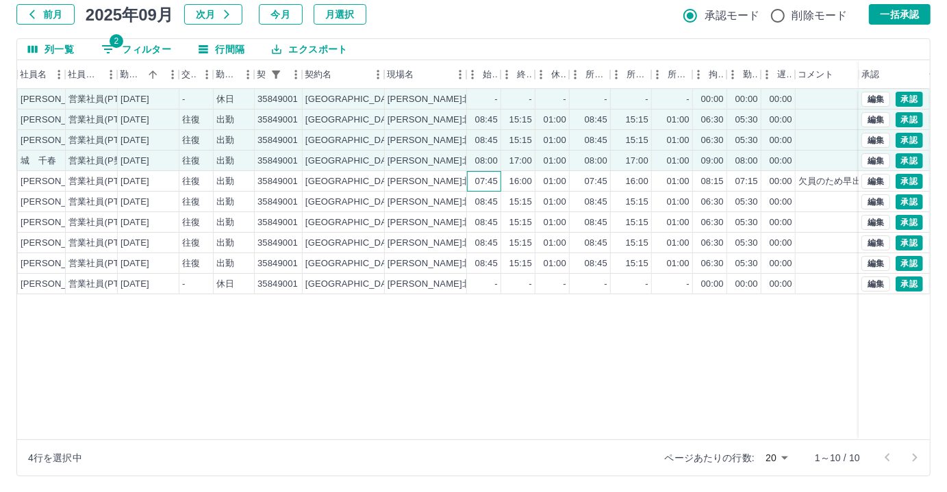
click at [468, 175] on div "07:45" at bounding box center [484, 181] width 34 height 21
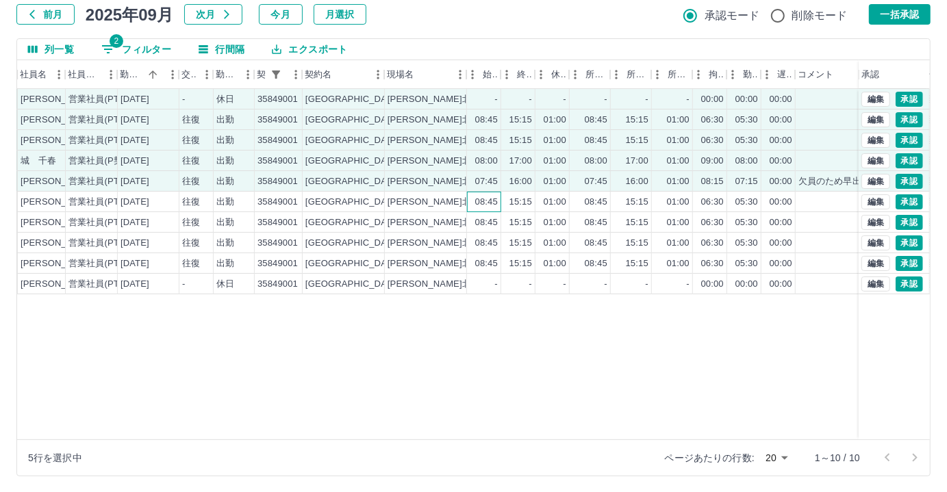
click at [467, 197] on div "08:45" at bounding box center [484, 202] width 34 height 21
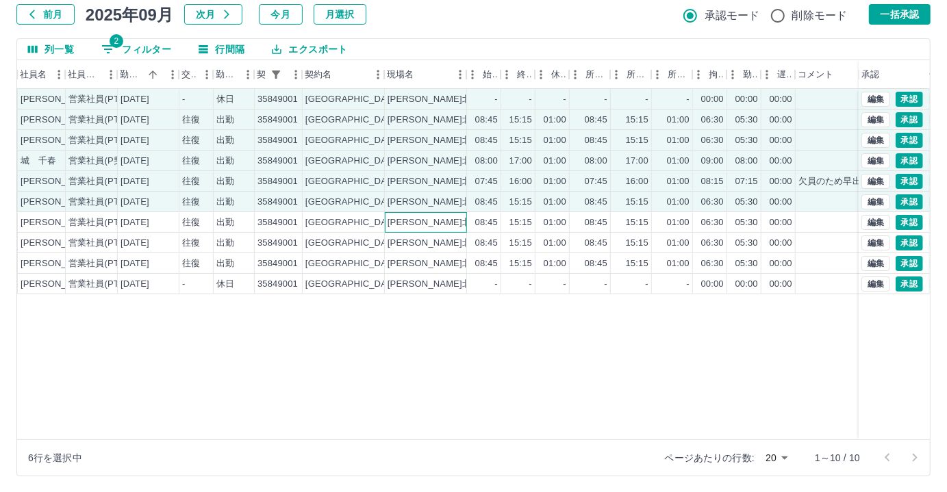
click at [460, 216] on div "安徳北小学校" at bounding box center [426, 222] width 82 height 21
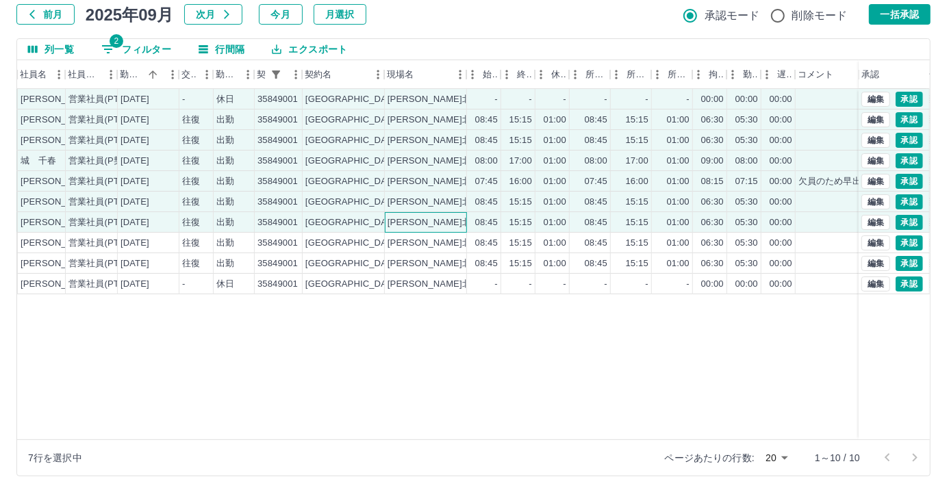
click at [455, 231] on div "安徳北小学校" at bounding box center [426, 222] width 82 height 21
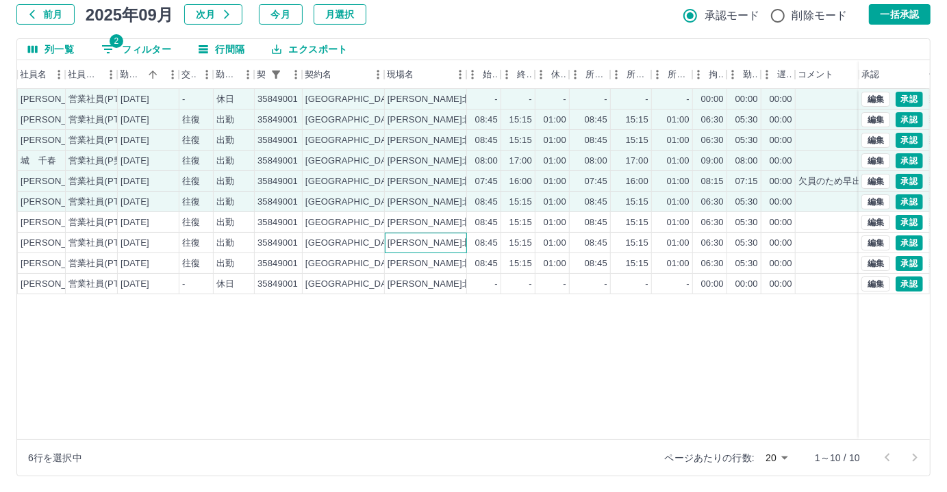
click at [455, 242] on div "安徳北小学校" at bounding box center [426, 243] width 82 height 21
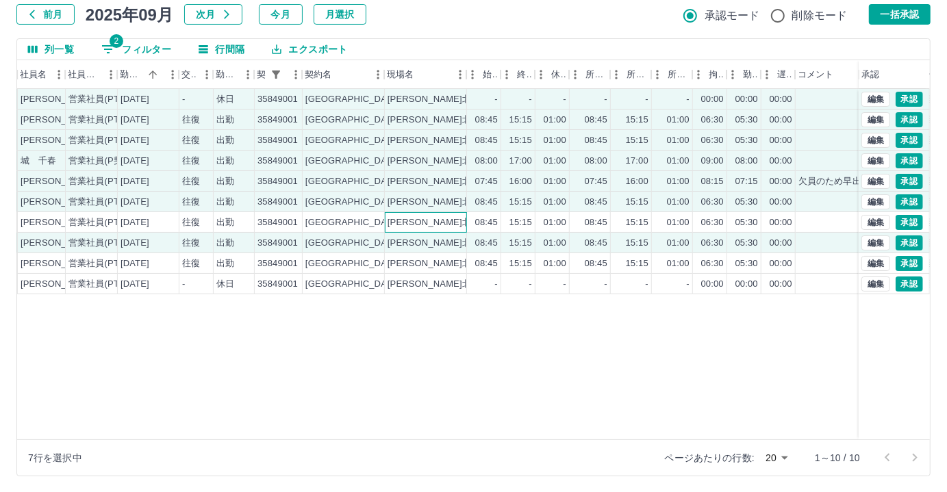
click at [462, 220] on div "安徳北小学校" at bounding box center [426, 222] width 82 height 21
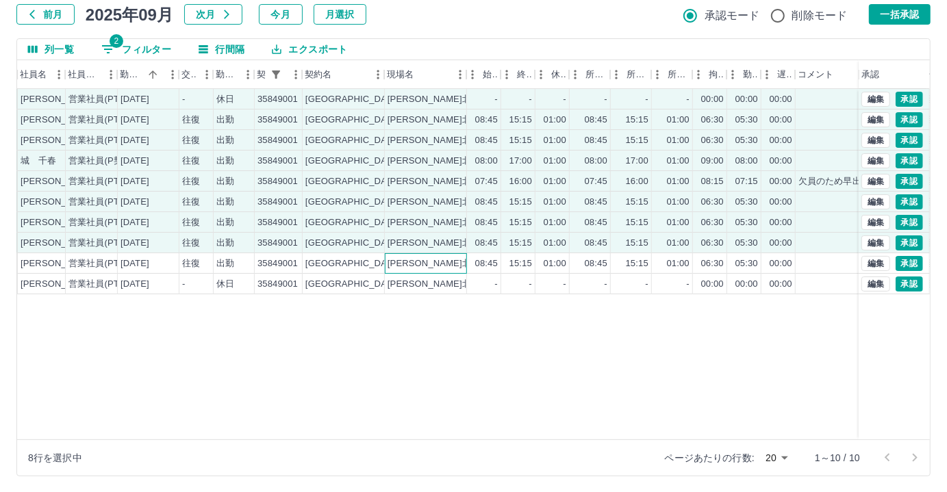
click at [460, 257] on div "安徳北小学校" at bounding box center [426, 263] width 82 height 21
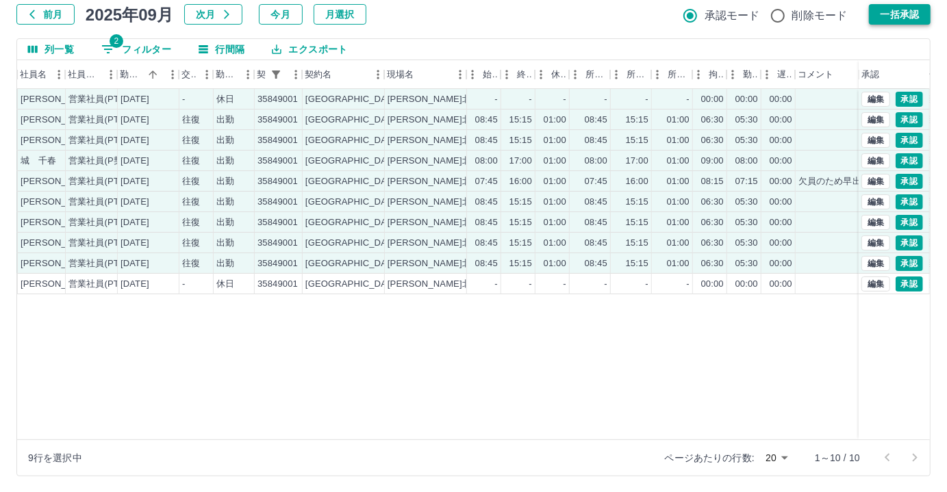
click at [904, 15] on button "一括承認" at bounding box center [900, 14] width 62 height 21
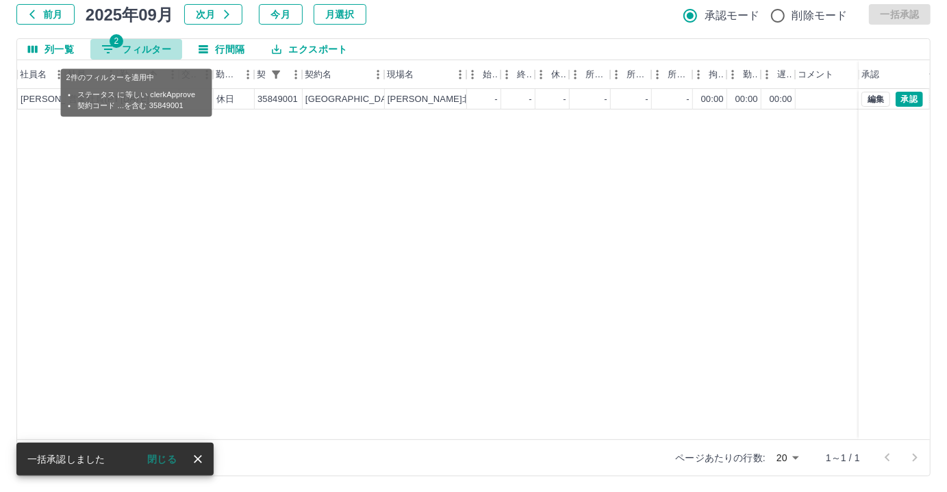
click at [125, 43] on button "2 フィルター" at bounding box center [136, 49] width 92 height 21
select select "**********"
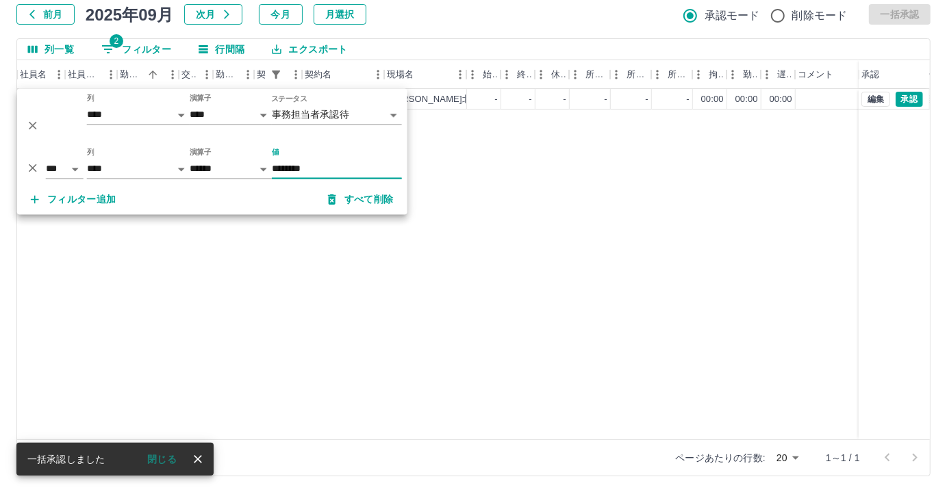
click at [336, 171] on input "********" at bounding box center [337, 170] width 130 height 20
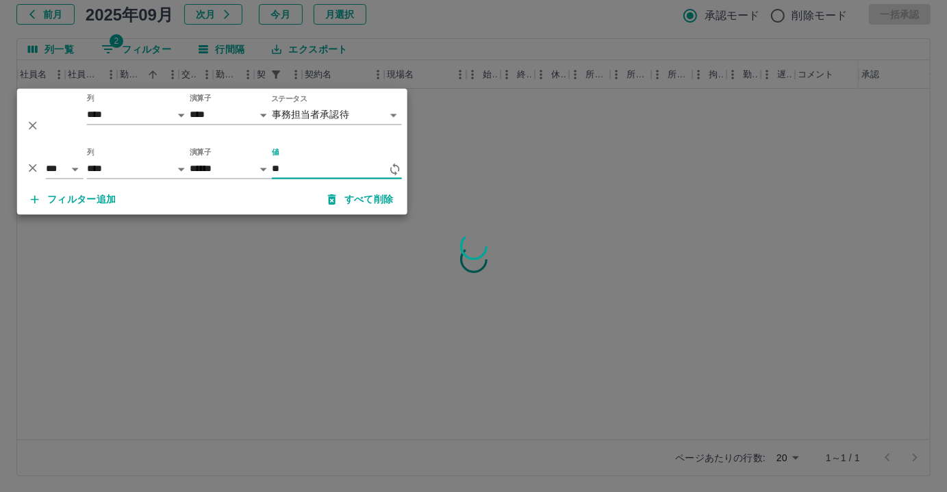
type input "*"
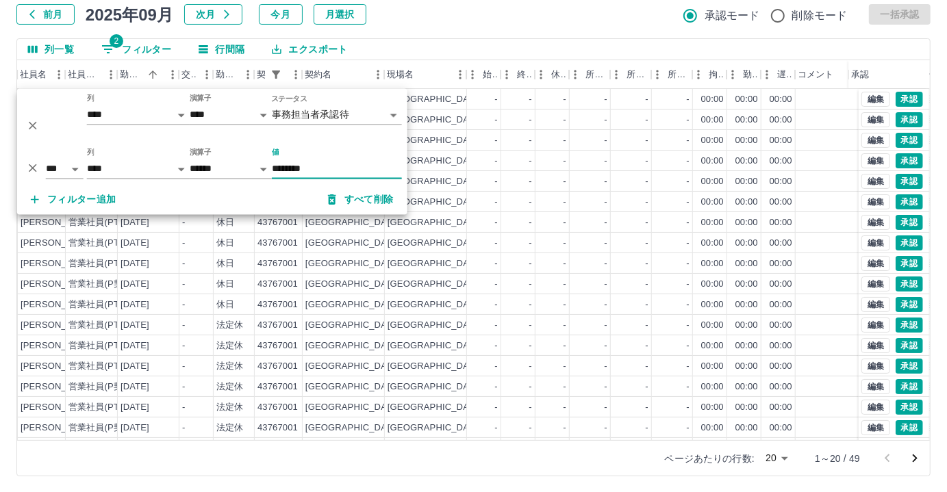
type input "********"
click at [491, 11] on div "前月 2025年09月 次月 今月 月選択 承認モード 削除モード 一括承認" at bounding box center [473, 14] width 914 height 21
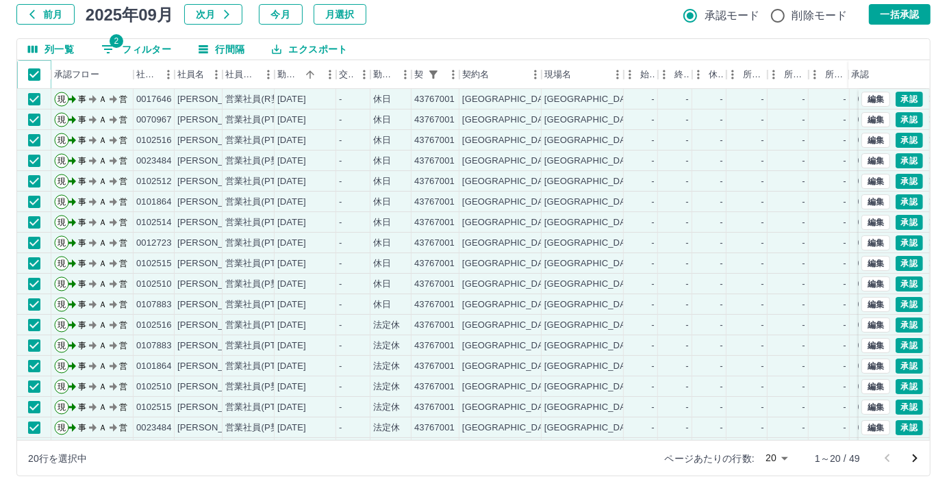
scroll to position [69, 0]
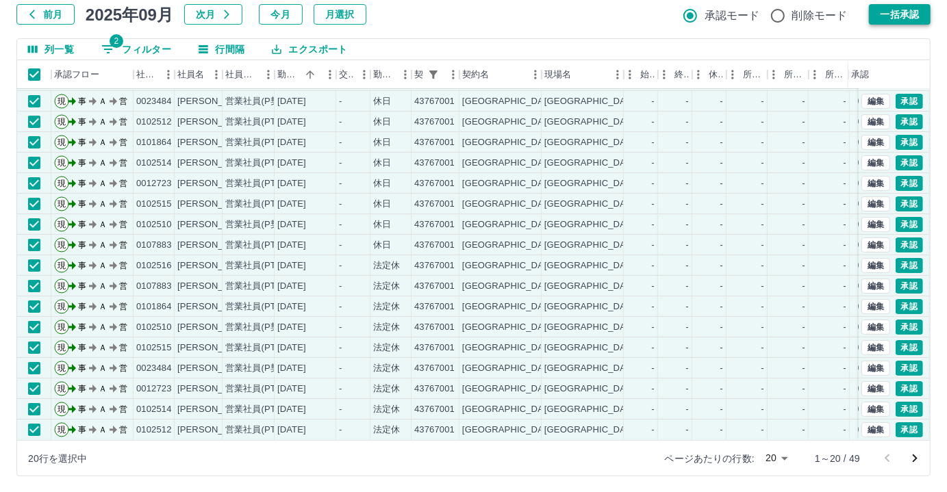
click at [901, 14] on button "一括承認" at bounding box center [900, 14] width 62 height 21
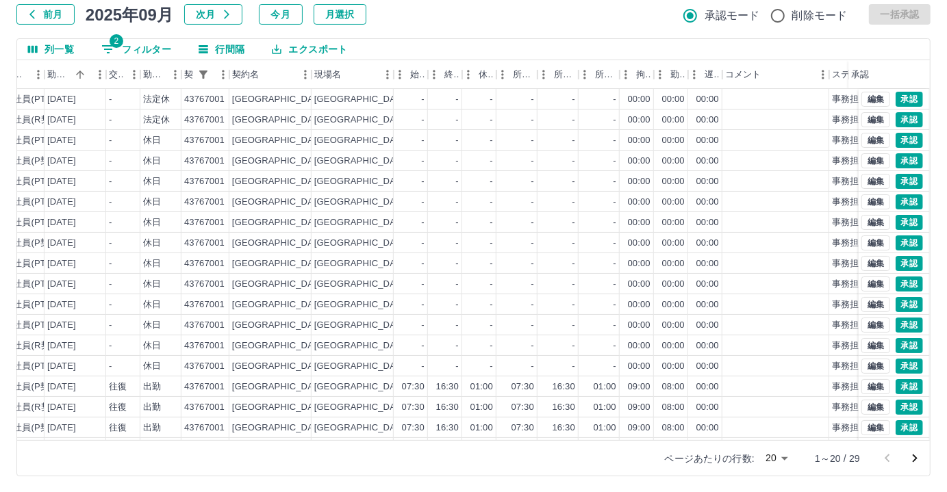
scroll to position [69, 230]
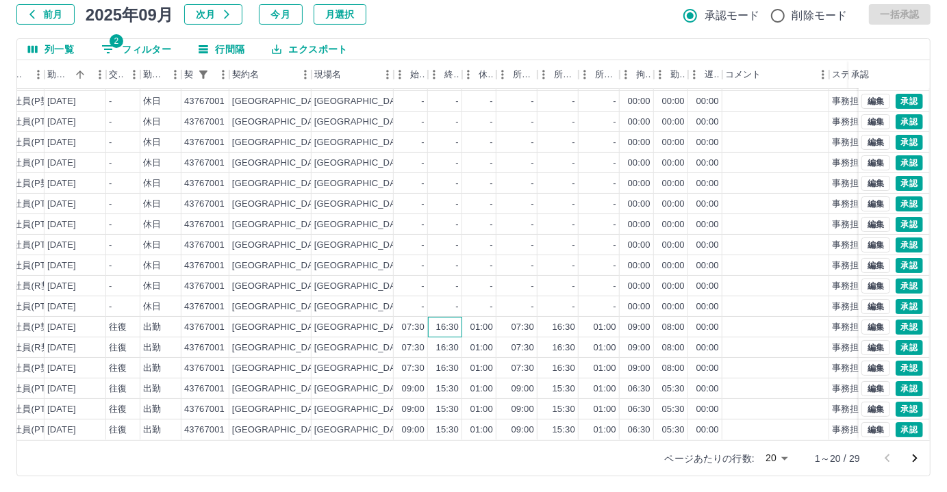
click at [444, 321] on div "16:30" at bounding box center [447, 327] width 23 height 13
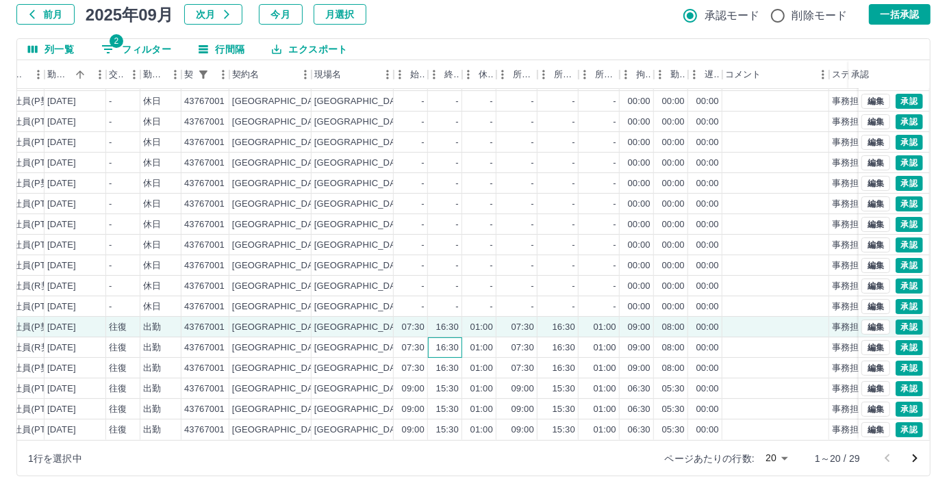
click at [433, 340] on div "16:30" at bounding box center [445, 348] width 34 height 21
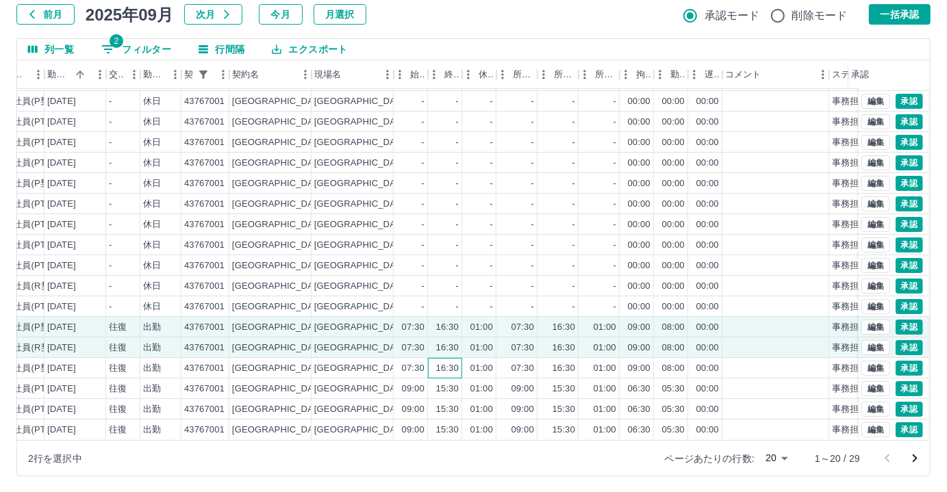
click at [428, 358] on div "16:30" at bounding box center [445, 368] width 34 height 21
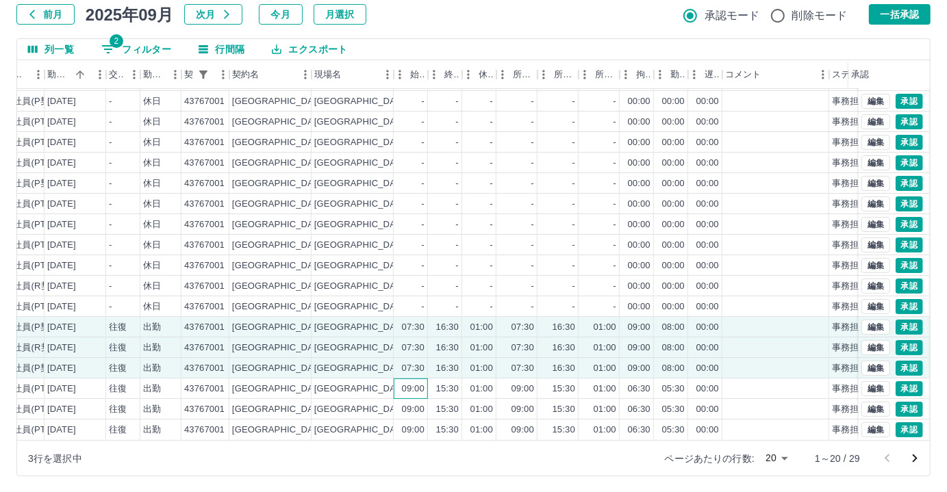
click at [416, 383] on div "09:00" at bounding box center [413, 389] width 23 height 13
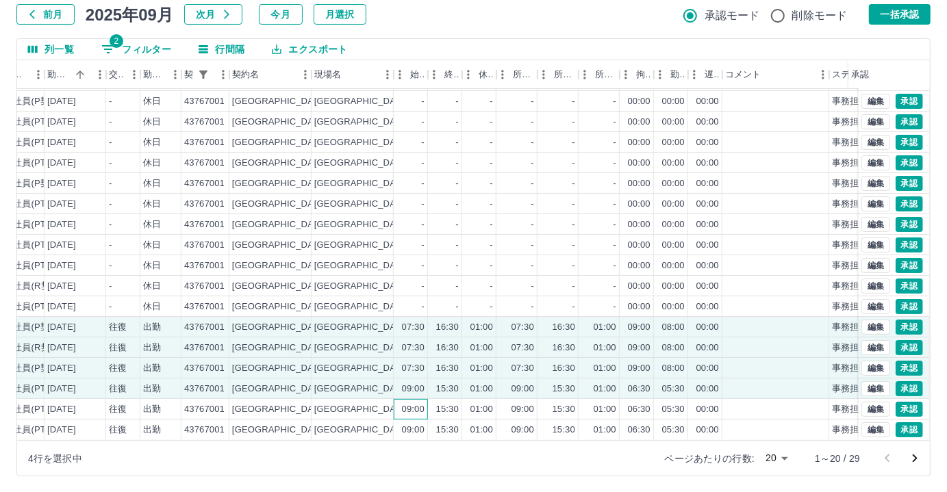
click at [414, 403] on div "09:00" at bounding box center [413, 409] width 23 height 13
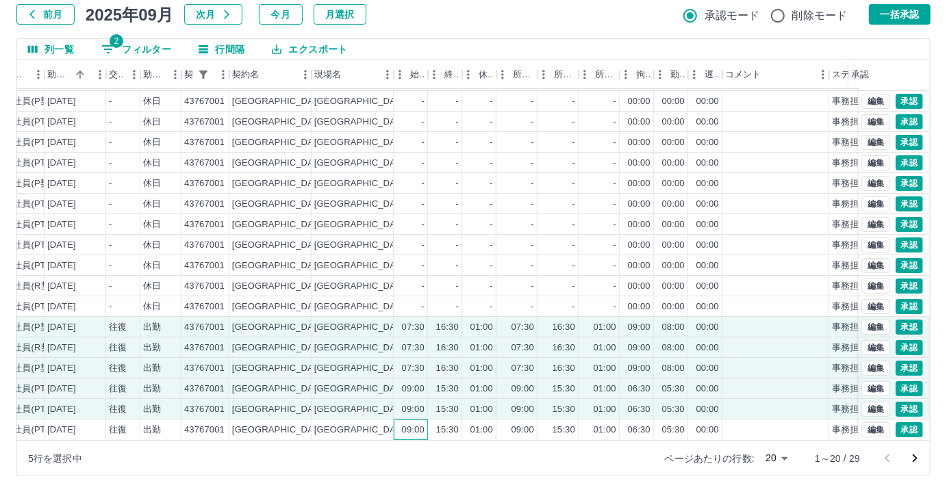
drag, startPoint x: 407, startPoint y: 423, endPoint x: 405, endPoint y: 439, distance: 15.9
click at [405, 424] on div "09:00" at bounding box center [413, 430] width 23 height 13
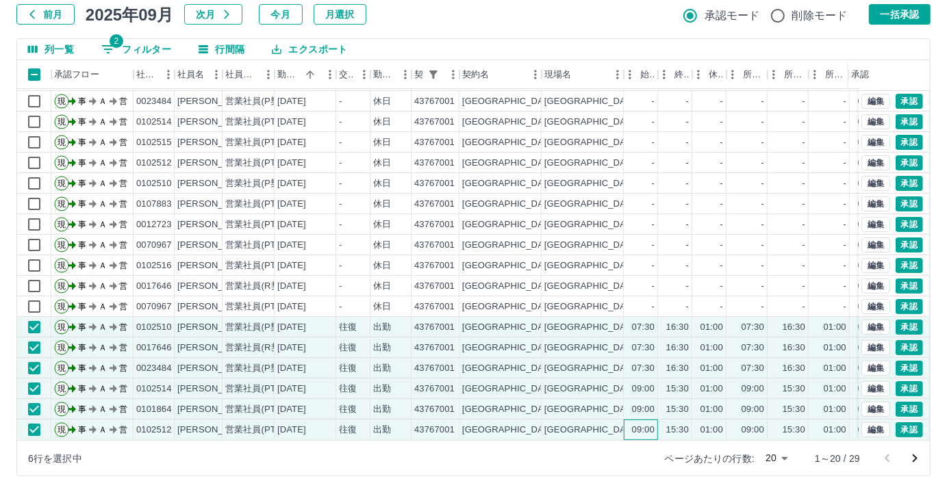
scroll to position [69, 0]
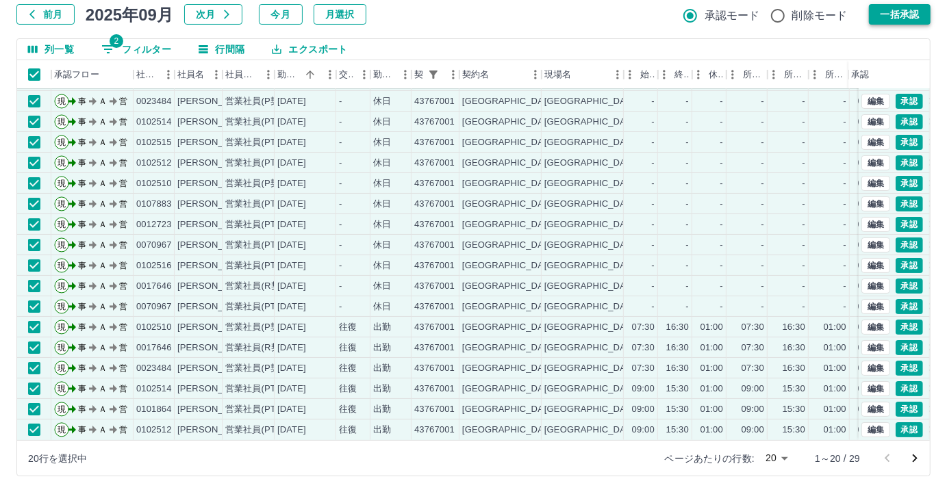
click at [881, 10] on button "一括承認" at bounding box center [900, 14] width 62 height 21
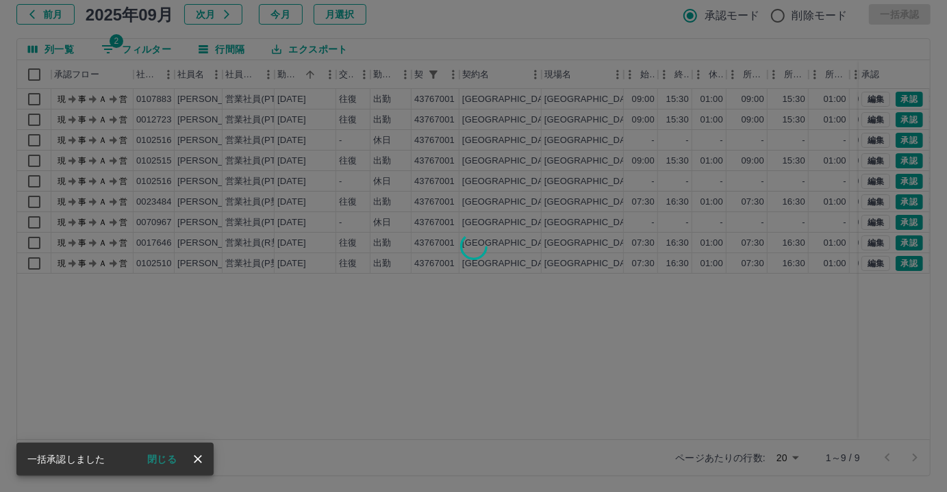
scroll to position [0, 0]
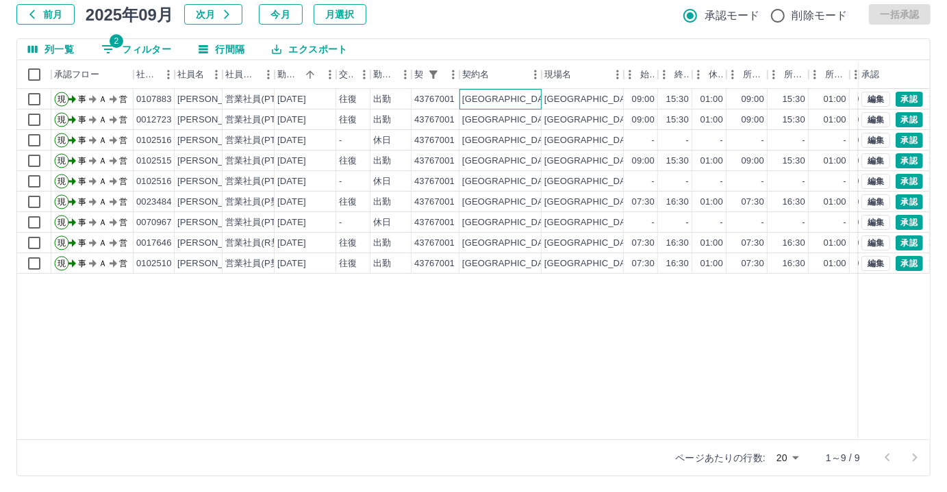
click at [495, 102] on div "[GEOGRAPHIC_DATA]" at bounding box center [509, 99] width 94 height 13
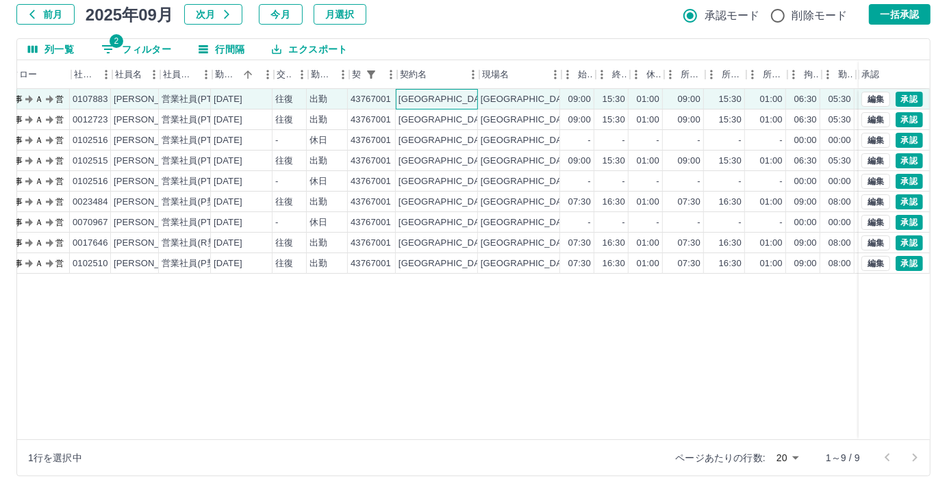
scroll to position [0, 66]
click at [557, 101] on div "09:00" at bounding box center [574, 99] width 34 height 21
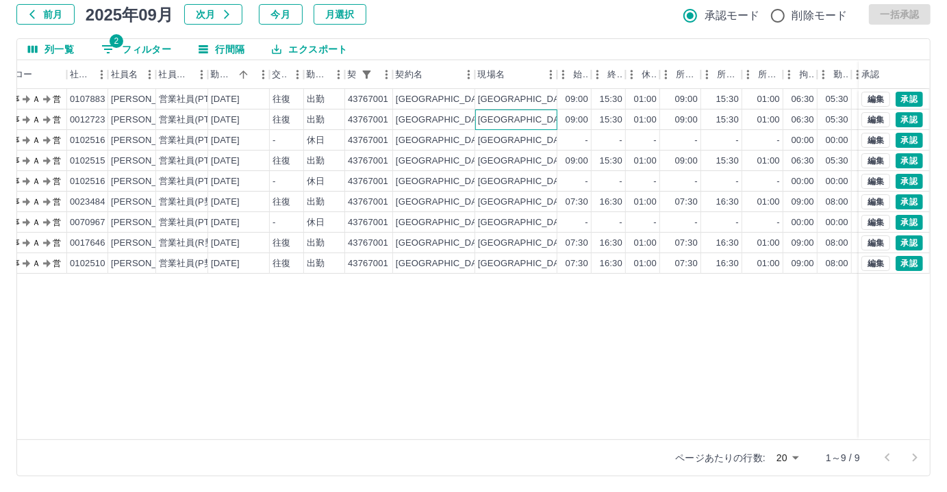
click at [556, 119] on div "[GEOGRAPHIC_DATA]立[PERSON_NAME][GEOGRAPHIC_DATA]" at bounding box center [614, 120] width 273 height 13
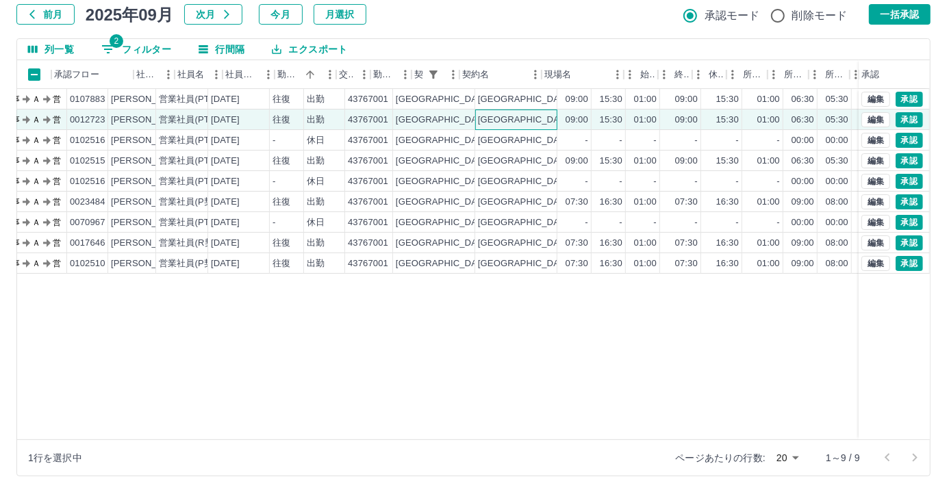
scroll to position [0, 0]
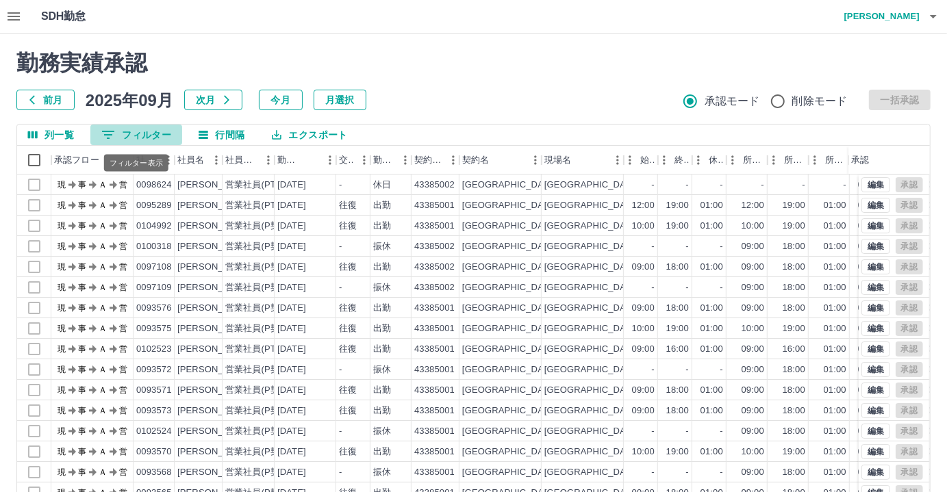
click at [140, 134] on button "0 フィルター" at bounding box center [136, 135] width 92 height 21
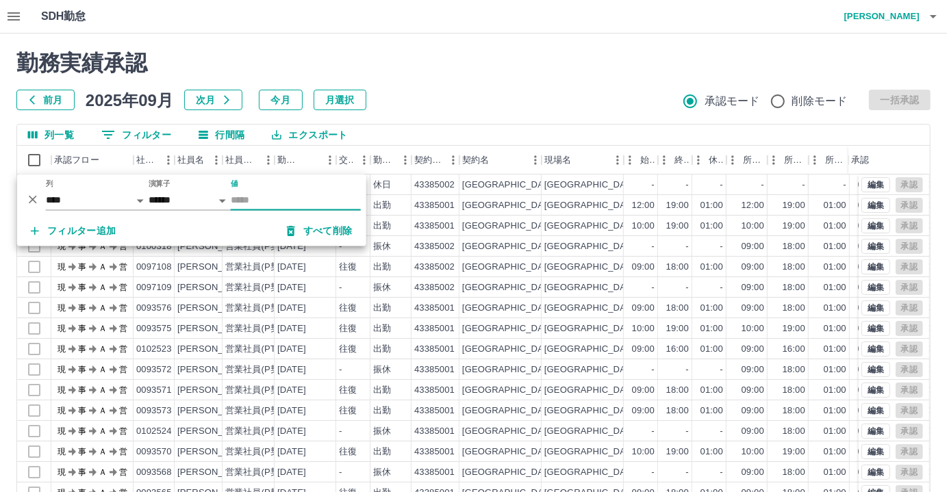
click at [420, 125] on div "列一覧 0 フィルター 行間隔 エクスポート" at bounding box center [473, 135] width 913 height 21
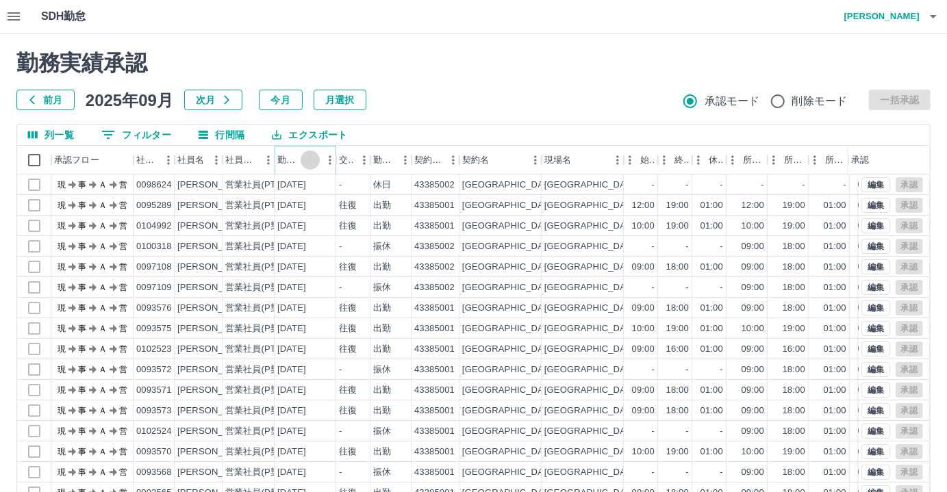
click at [303, 158] on button "ソート" at bounding box center [310, 160] width 19 height 19
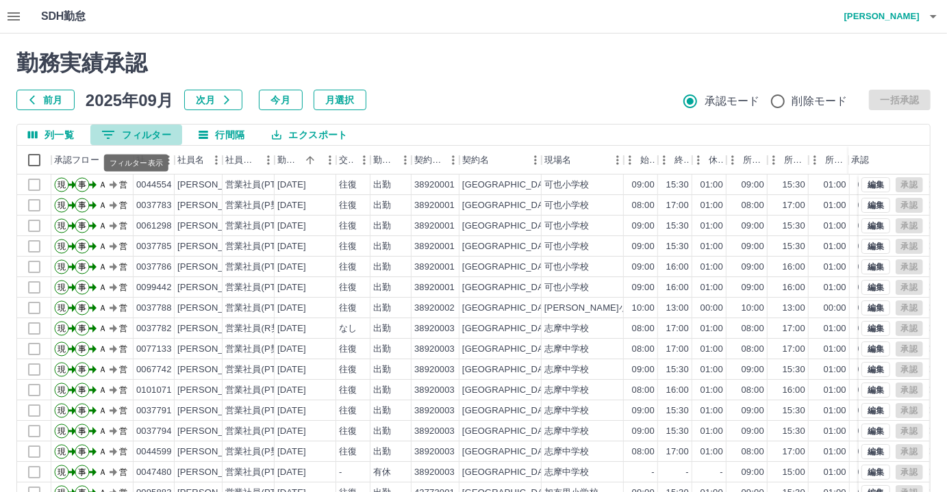
click at [149, 142] on button "0 フィルター" at bounding box center [136, 135] width 92 height 21
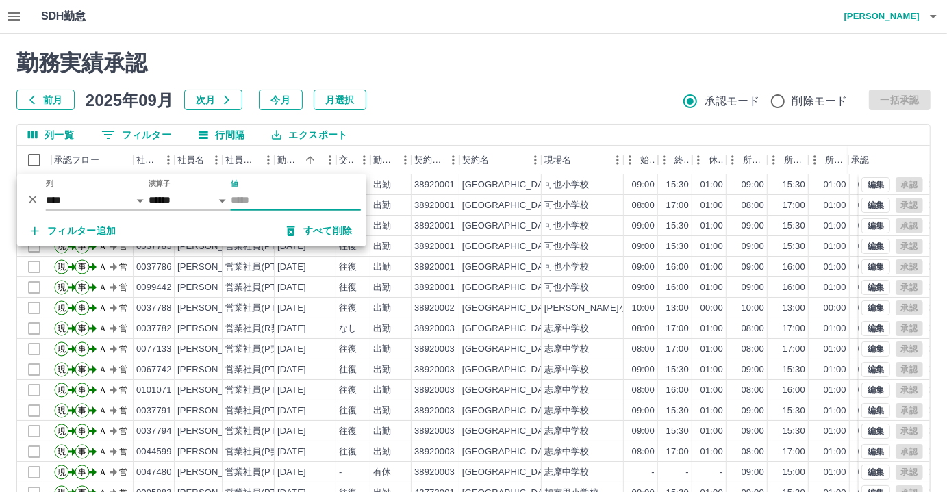
click at [263, 198] on input "値" at bounding box center [296, 201] width 130 height 20
click at [253, 197] on input "値" at bounding box center [296, 201] width 130 height 20
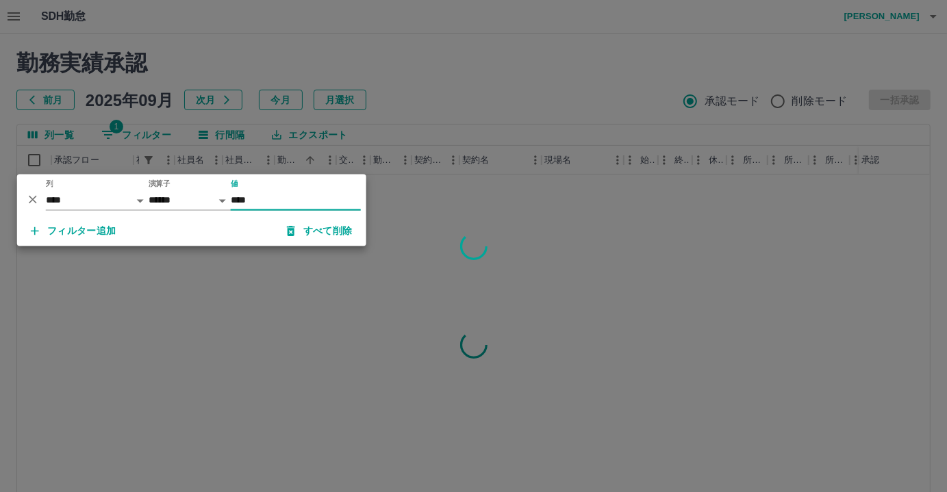
type input "*****"
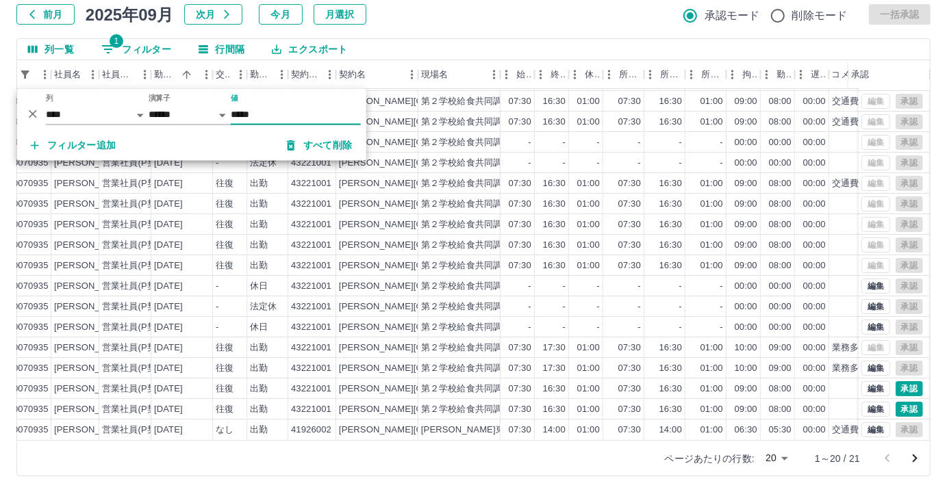
scroll to position [69, 131]
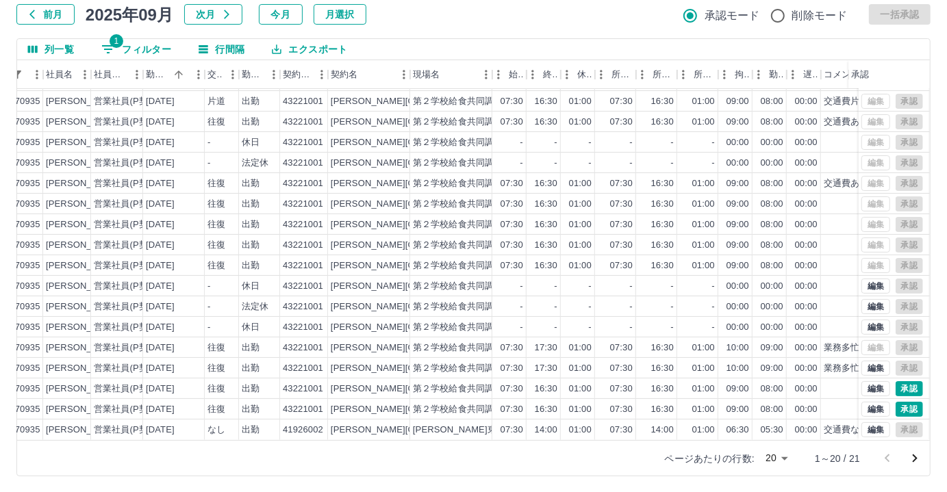
click at [781, 461] on body "SDH勤怠 尾嵜　杏茄 勤務実績承認 前月 2025年09月 次月 今月 月選択 承認モード 削除モード 一括承認 列一覧 1 フィルター 行間隔 エクスポー…" at bounding box center [473, 203] width 947 height 579
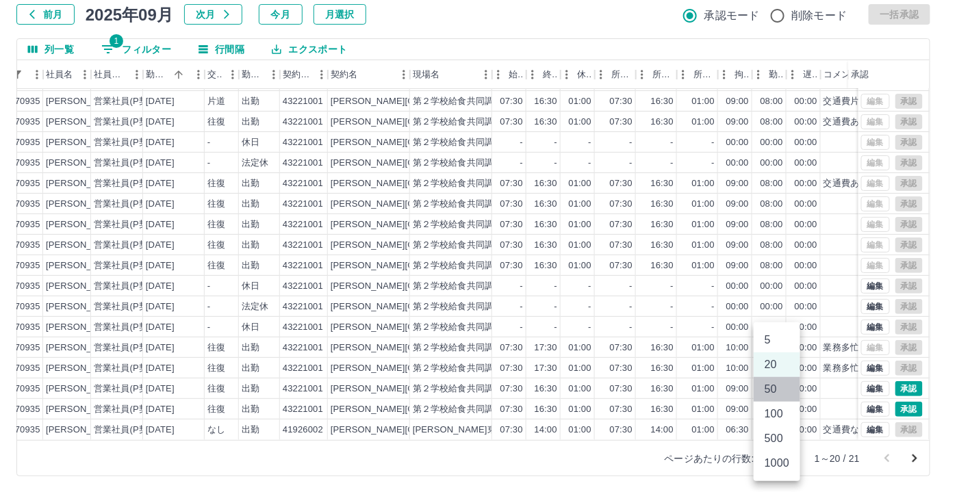
click at [772, 390] on li "50" at bounding box center [777, 389] width 47 height 25
type input "**"
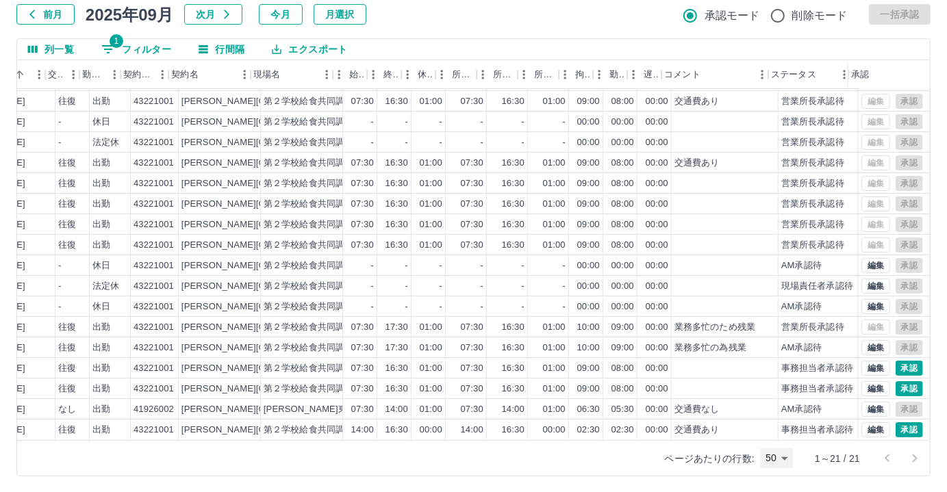
scroll to position [89, 291]
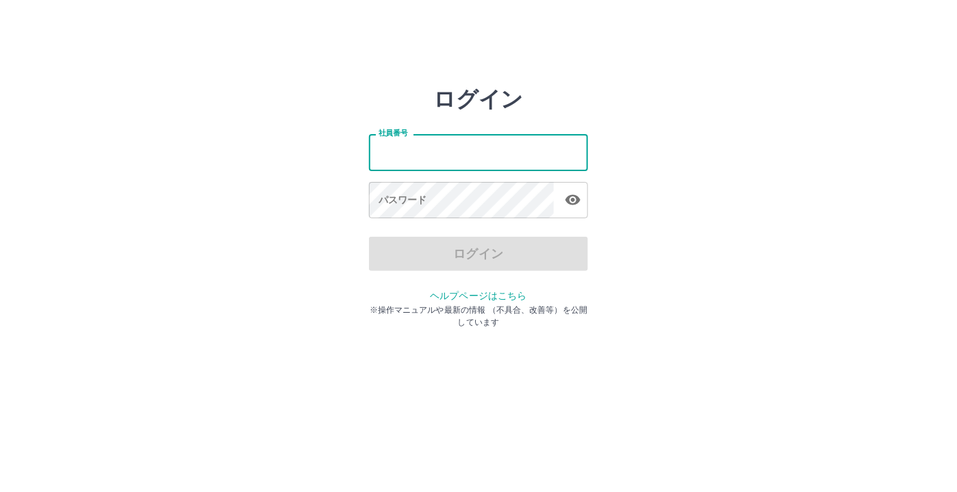
type input "*******"
click at [356, 152] on div "ログイン 社員番号 ******* 社員番号 パスワード パスワード ログイン ヘルプページはこちら ※操作マニュアルや最新の情報 （不具合、改善等）を公開し…" at bounding box center [479, 195] width 822 height 219
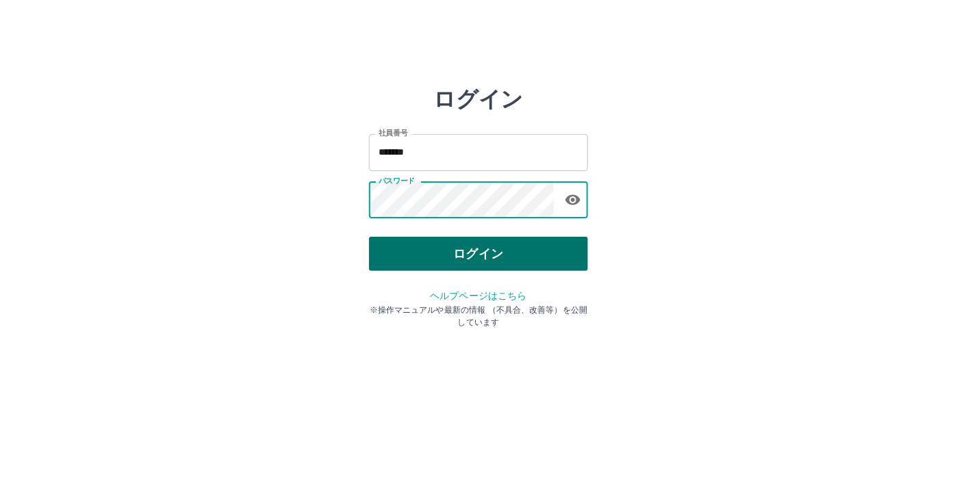
click at [420, 258] on button "ログイン" at bounding box center [478, 254] width 219 height 34
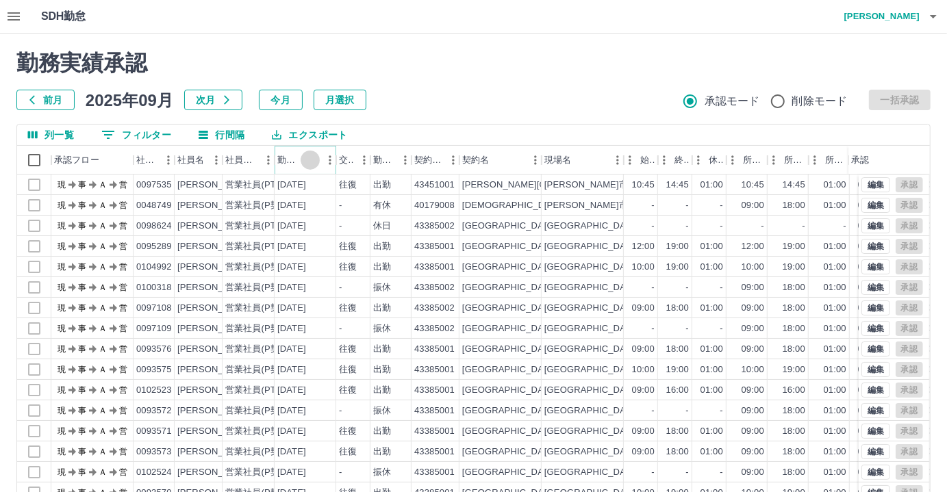
click at [310, 160] on icon "ソート" at bounding box center [310, 160] width 12 height 12
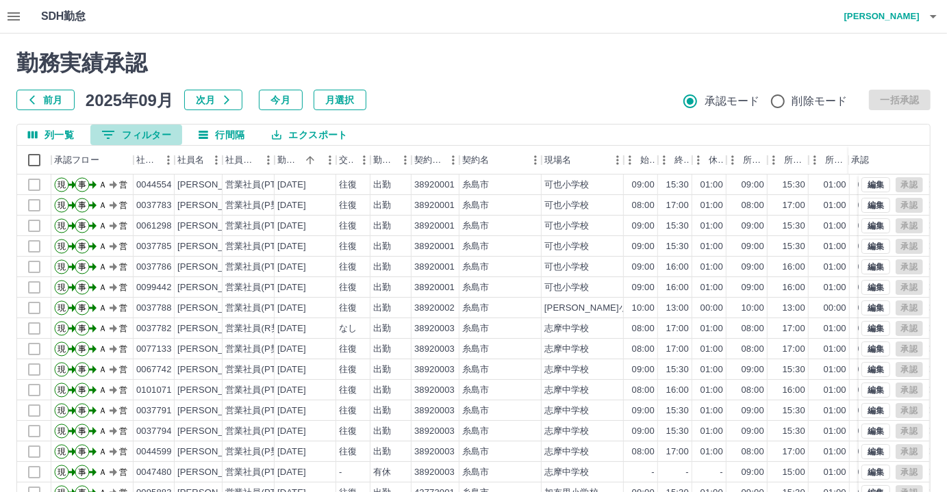
click at [138, 129] on button "0 フィルター" at bounding box center [136, 135] width 92 height 21
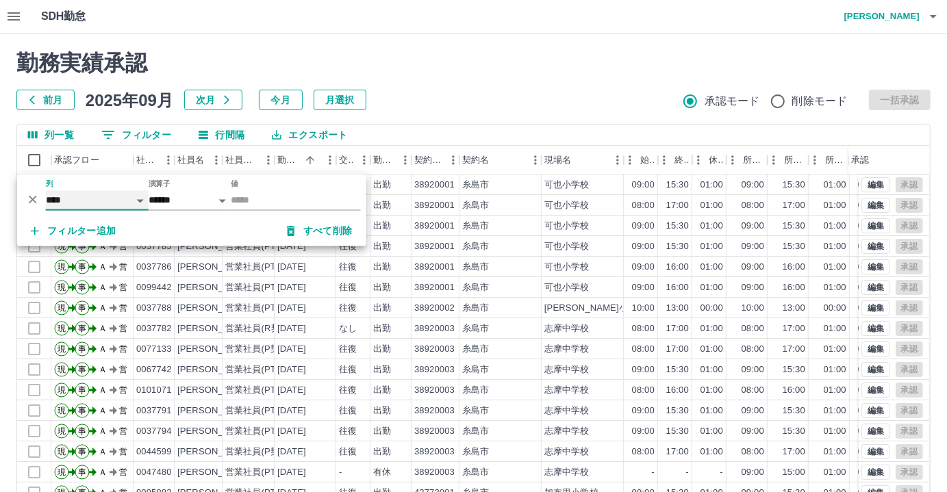
click at [127, 210] on select "**** *** **** *** *** **** ***** *** *** ** ** ** **** **** **** ** ** *** ****…" at bounding box center [97, 201] width 103 height 20
click at [46, 191] on select "**** *** **** *** *** **** ***** *** *** ** ** ** **** **** **** ** ** *** ****…" at bounding box center [97, 201] width 103 height 20
select select "**********"
select select "*****"
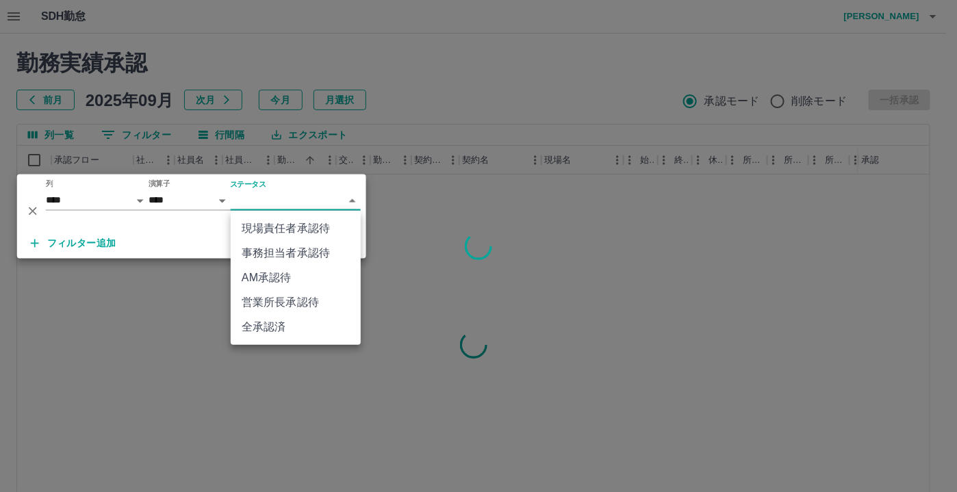
click at [327, 192] on body "SDH勤怠 [PERSON_NAME] 勤務実績承認 前月 [DATE] 次月 今月 月選択 承認モード 削除モード 一括承認 列一覧 0 フィルター 行間隔…" at bounding box center [478, 289] width 957 height 579
click at [310, 245] on li "事務担当者承認待" at bounding box center [296, 253] width 130 height 25
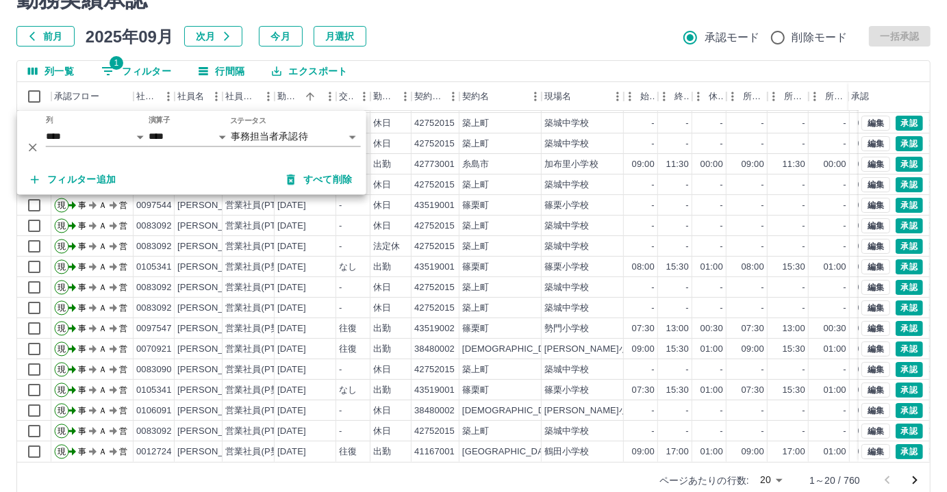
scroll to position [86, 0]
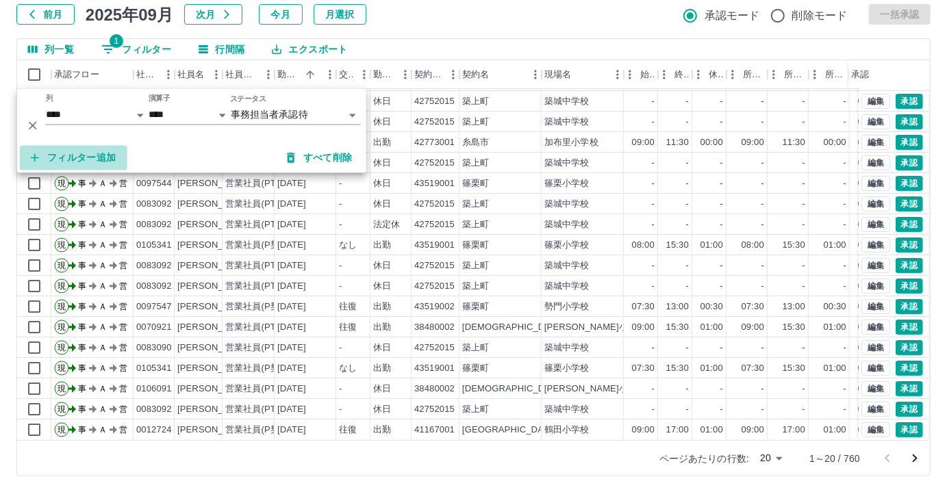
click at [81, 151] on button "フィルター追加" at bounding box center [74, 158] width 108 height 25
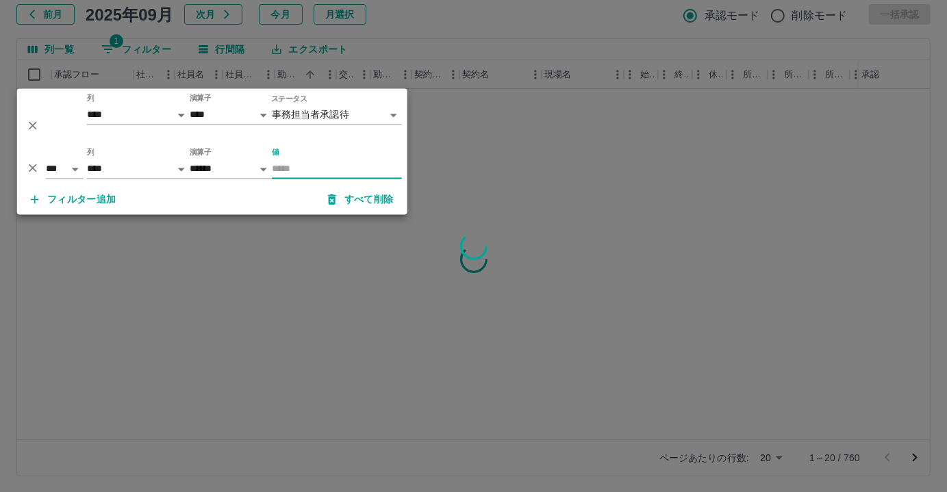
scroll to position [0, 0]
click at [153, 165] on select "**** *** **** *** *** **** ***** *** *** ** ** ** **** **** **** ** ** *** ****…" at bounding box center [138, 170] width 103 height 20
click at [87, 160] on select "**** *** **** *** *** **** ***** *** *** ** ** ** **** **** **** ** ** *** ****…" at bounding box center [138, 170] width 103 height 20
select select "**********"
click at [268, 167] on select "****** *******" at bounding box center [231, 170] width 82 height 20
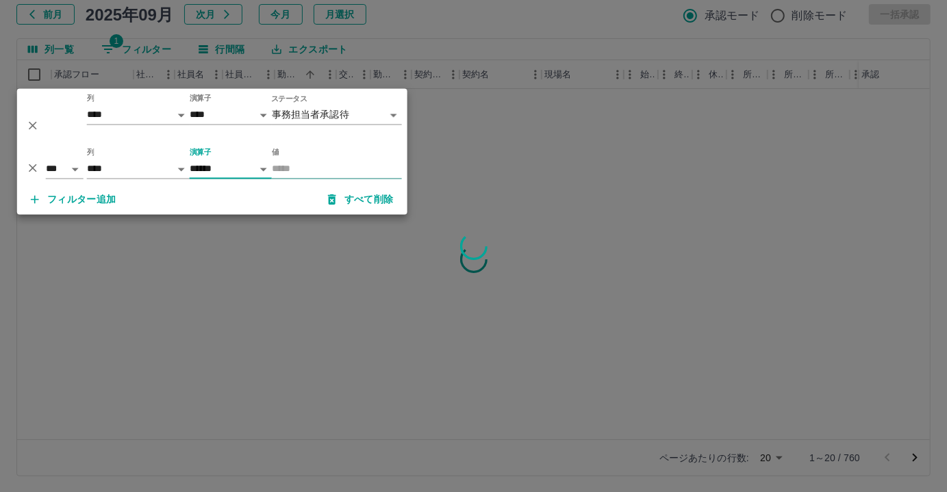
click at [288, 164] on input "値" at bounding box center [337, 170] width 130 height 20
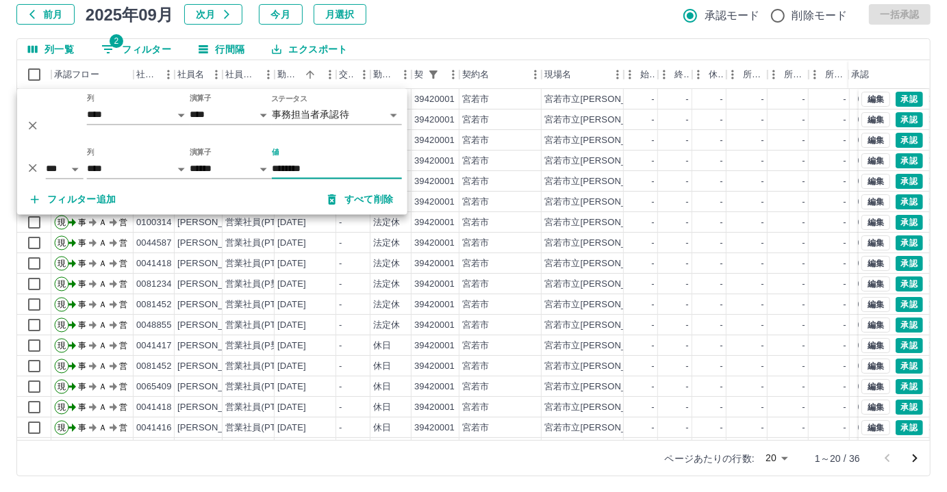
type input "********"
click at [507, 27] on div "勤務実績承認 前月 [DATE] 次月 今月 月選択 承認モード 削除モード 一括承認 列一覧 2 フィルター 行間隔 エクスポート 承認フロー 社員番号 社…" at bounding box center [473, 220] width 947 height 545
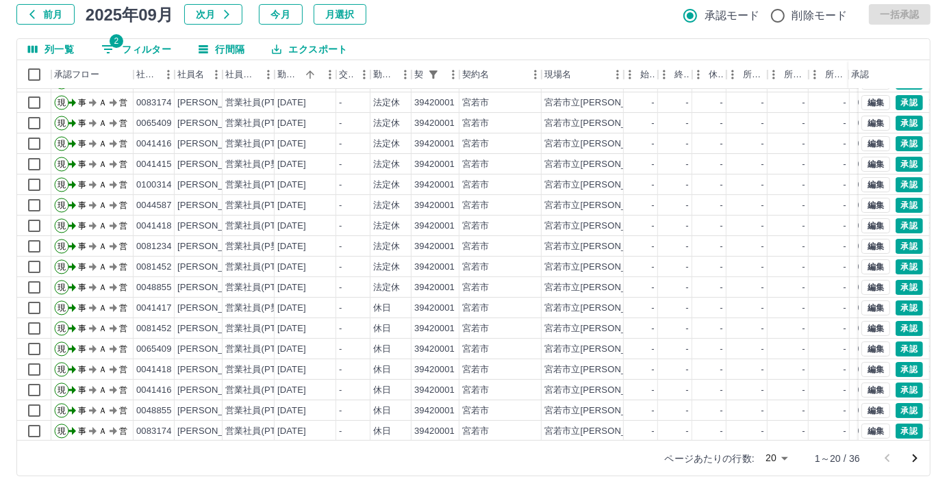
scroll to position [69, 0]
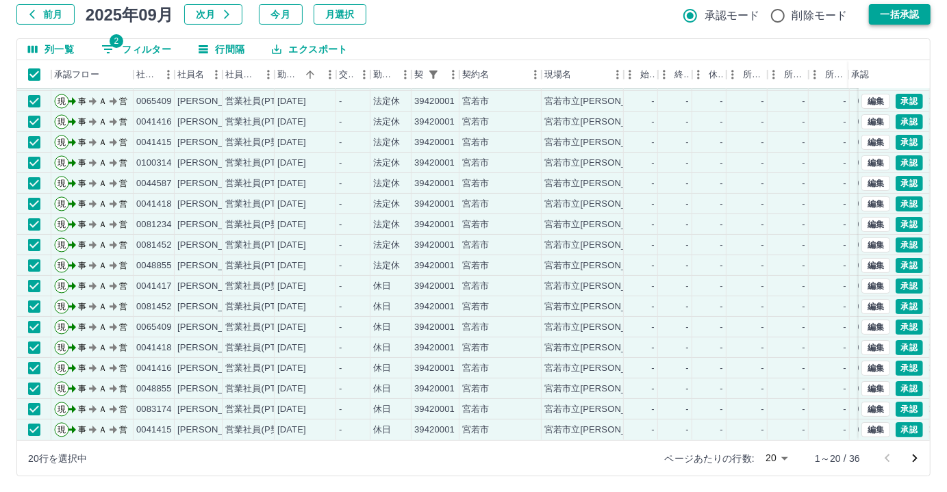
click at [893, 8] on button "一括承認" at bounding box center [900, 14] width 62 height 21
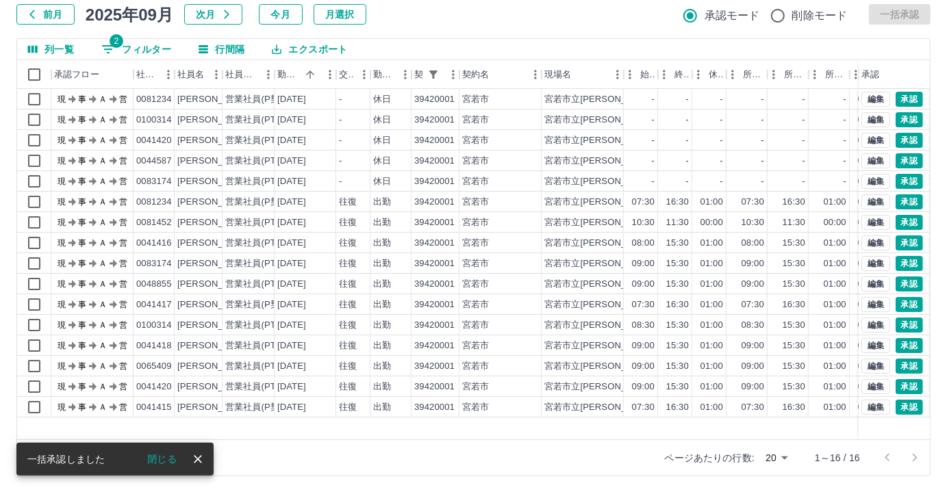
scroll to position [0, 0]
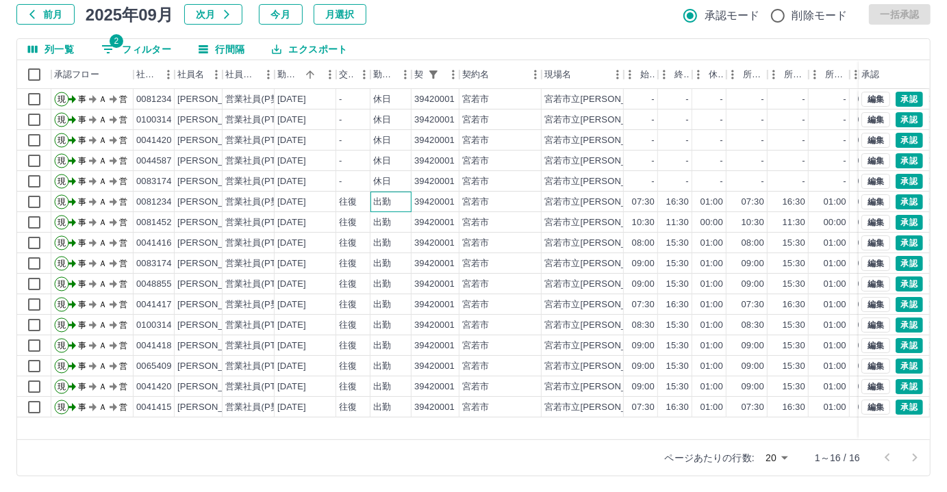
click at [372, 201] on div "出勤" at bounding box center [390, 202] width 41 height 21
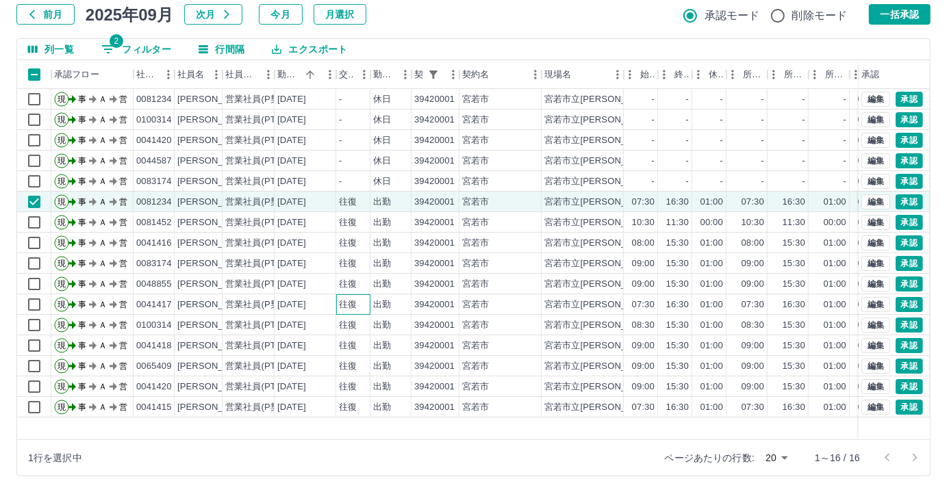
click at [348, 308] on div "往復" at bounding box center [348, 305] width 18 height 13
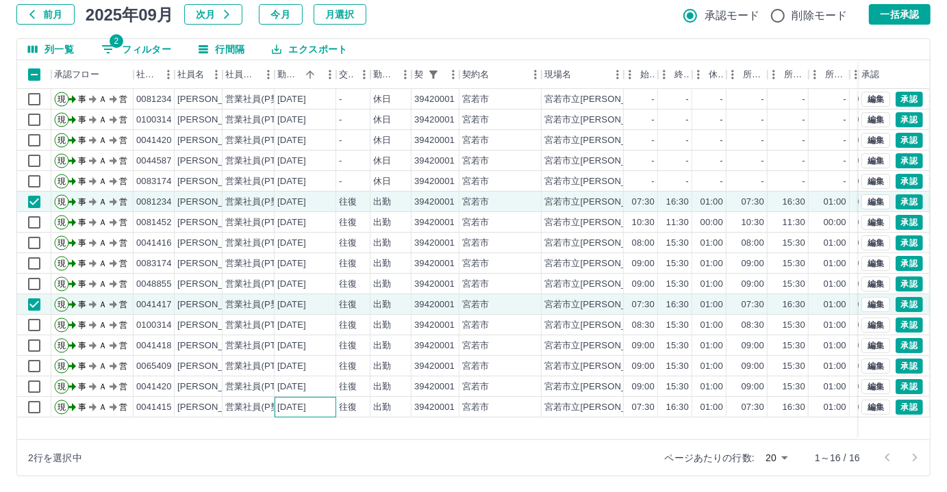
click at [327, 403] on div "[DATE]" at bounding box center [306, 407] width 62 height 21
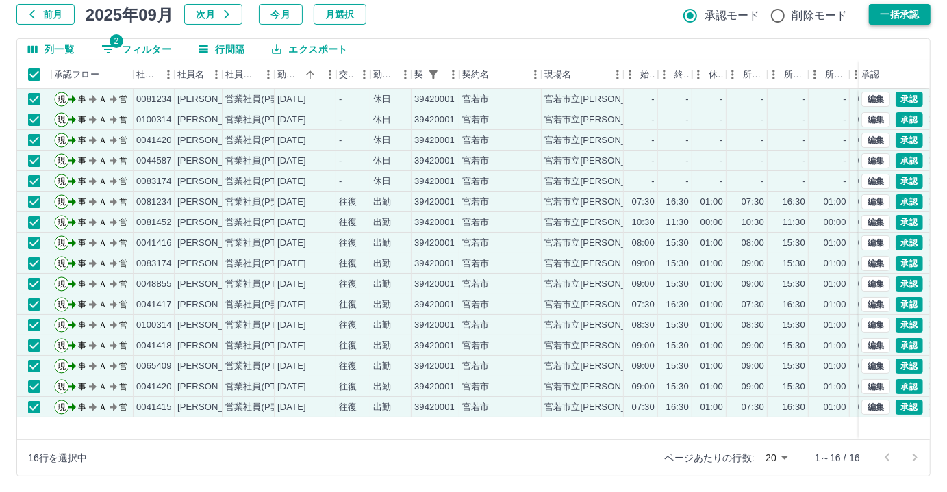
click at [892, 18] on button "一括承認" at bounding box center [900, 14] width 62 height 21
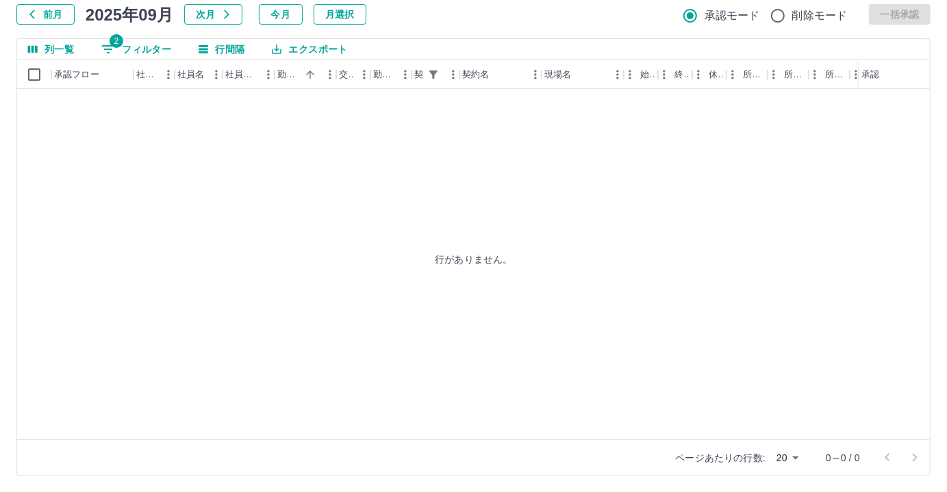
click at [170, 47] on button "2 フィルター" at bounding box center [136, 49] width 92 height 21
select select "**********"
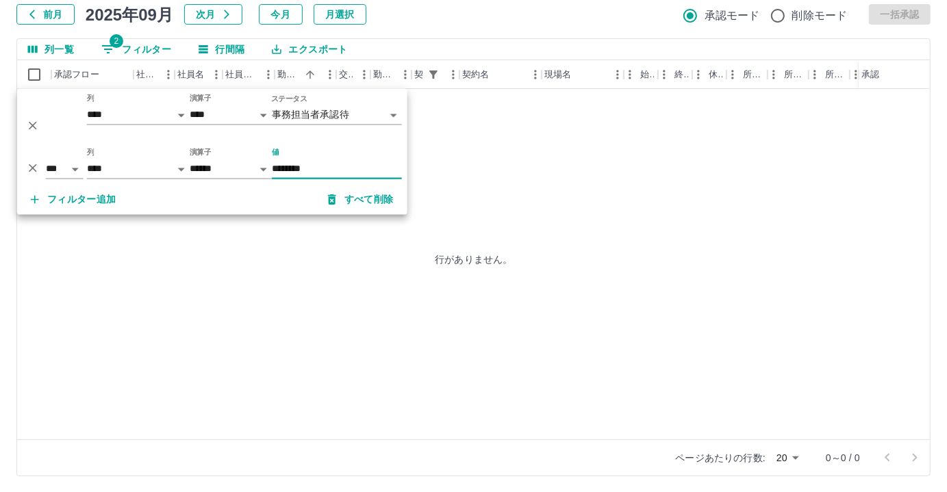
click at [326, 166] on input "********" at bounding box center [337, 170] width 130 height 20
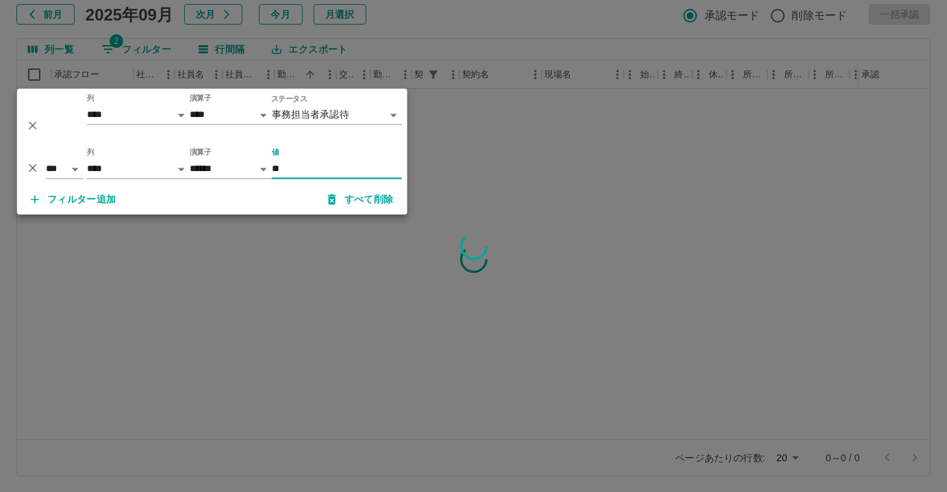
type input "*"
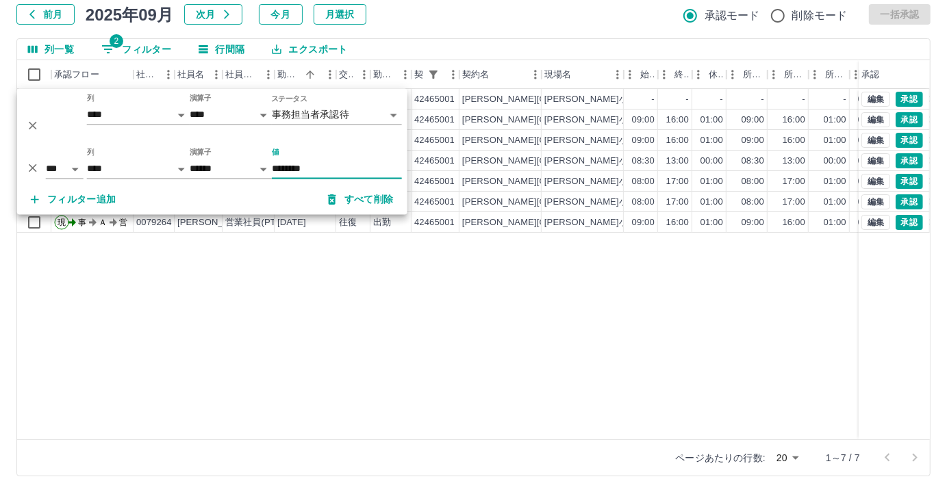
type input "********"
drag, startPoint x: 403, startPoint y: 448, endPoint x: 403, endPoint y: 440, distance: 7.6
click at [403, 447] on div "ページあたりの行数: 20 ** 1～7 / 7" at bounding box center [473, 458] width 913 height 36
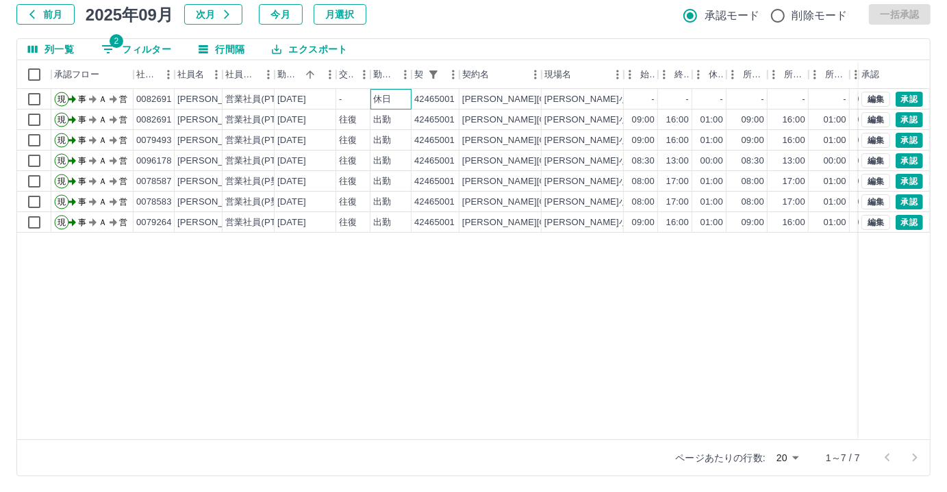
click at [389, 101] on div "休日" at bounding box center [382, 99] width 18 height 13
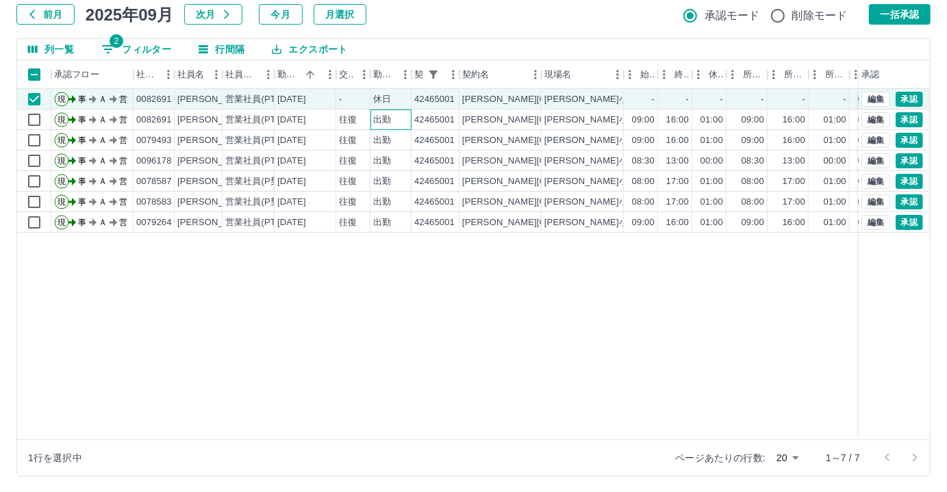
click at [386, 125] on div "出勤" at bounding box center [390, 120] width 41 height 21
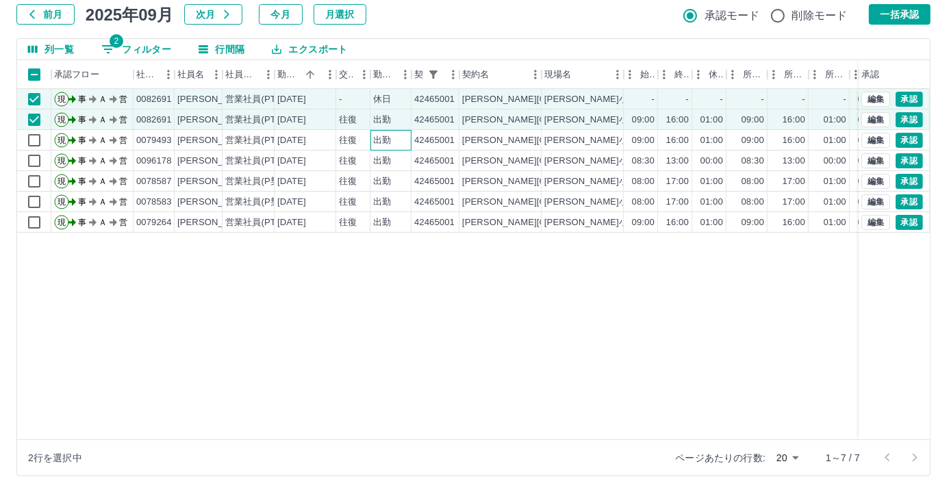
click at [379, 139] on div "出勤" at bounding box center [382, 140] width 18 height 13
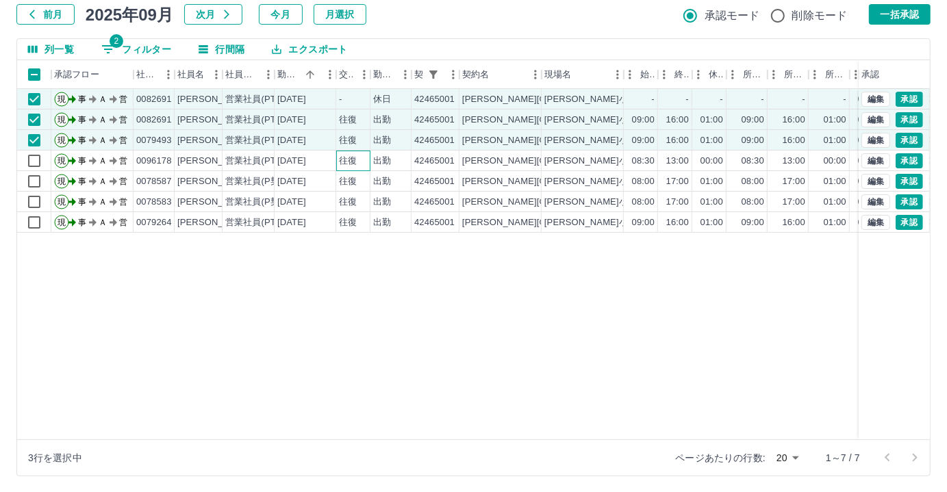
click at [368, 155] on div "往復" at bounding box center [353, 161] width 34 height 21
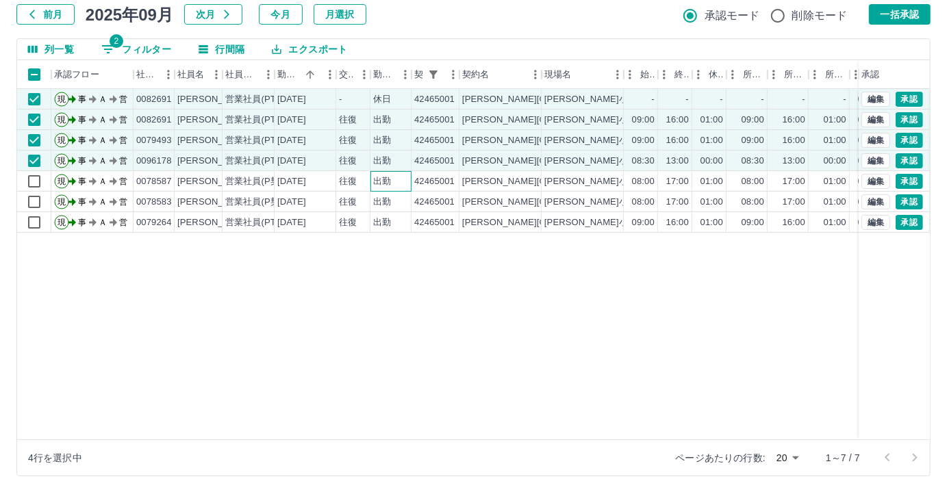
click at [370, 173] on div "出勤" at bounding box center [390, 181] width 41 height 21
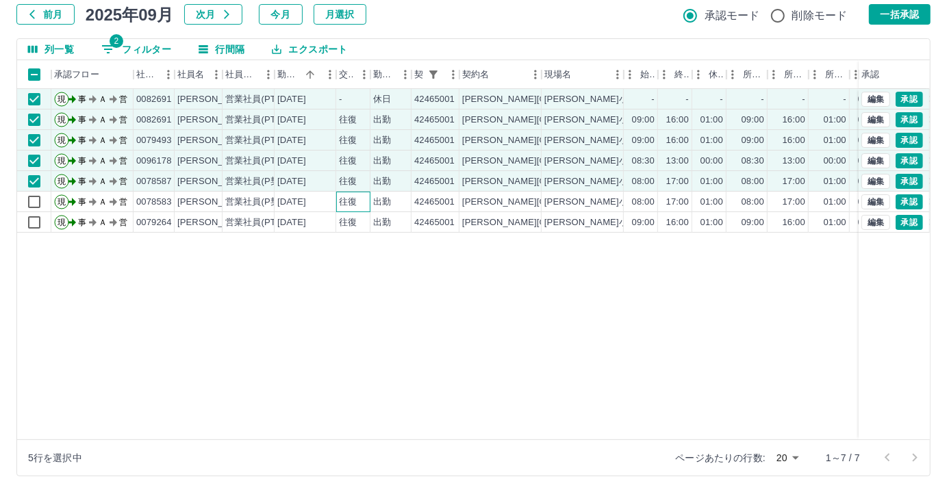
click at [362, 196] on div "往復" at bounding box center [353, 202] width 34 height 21
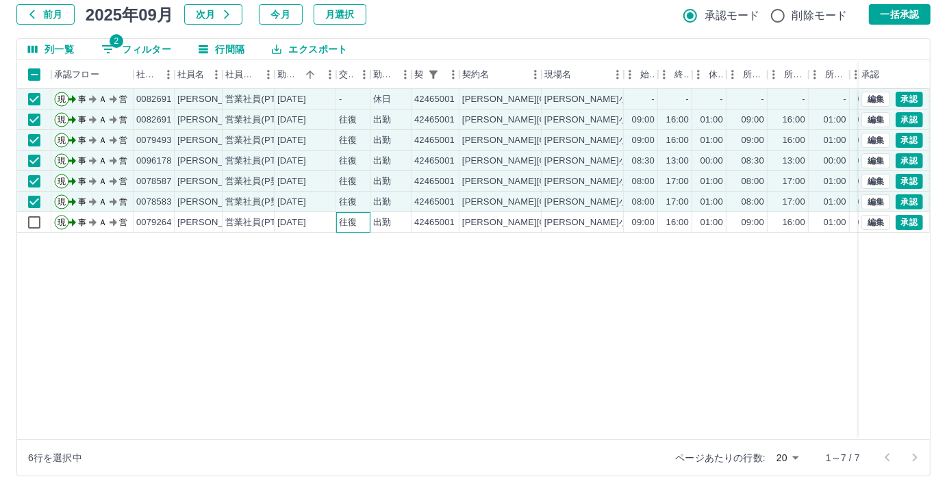
click at [357, 218] on div "往復" at bounding box center [353, 222] width 34 height 21
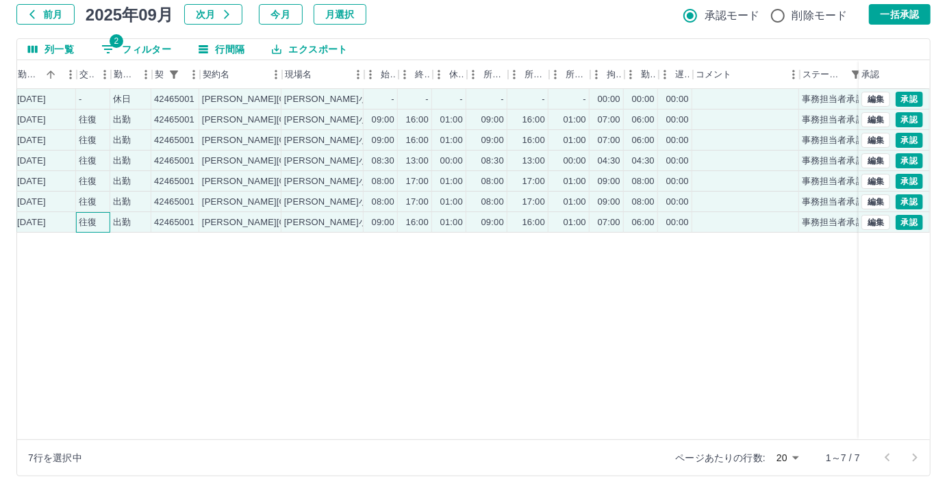
scroll to position [0, 261]
click at [894, 21] on button "一括承認" at bounding box center [900, 14] width 62 height 21
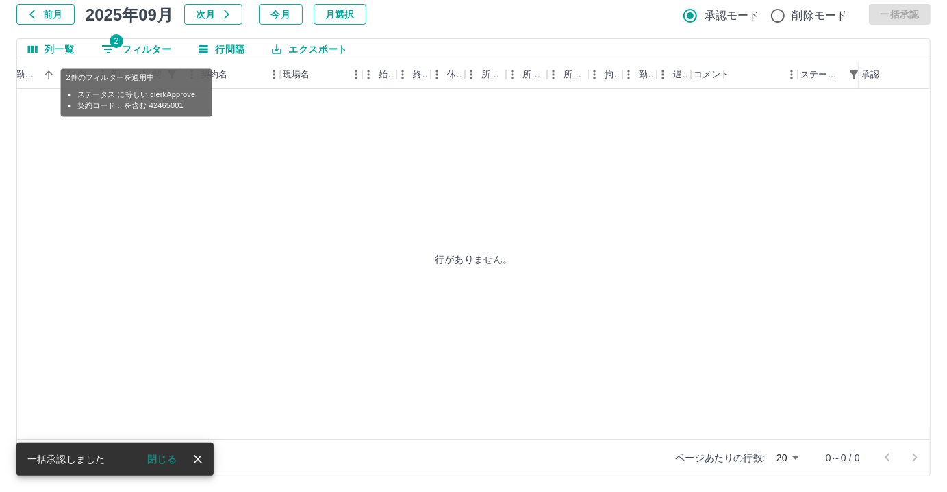
click at [140, 47] on button "2 フィルター" at bounding box center [136, 49] width 92 height 21
select select "**********"
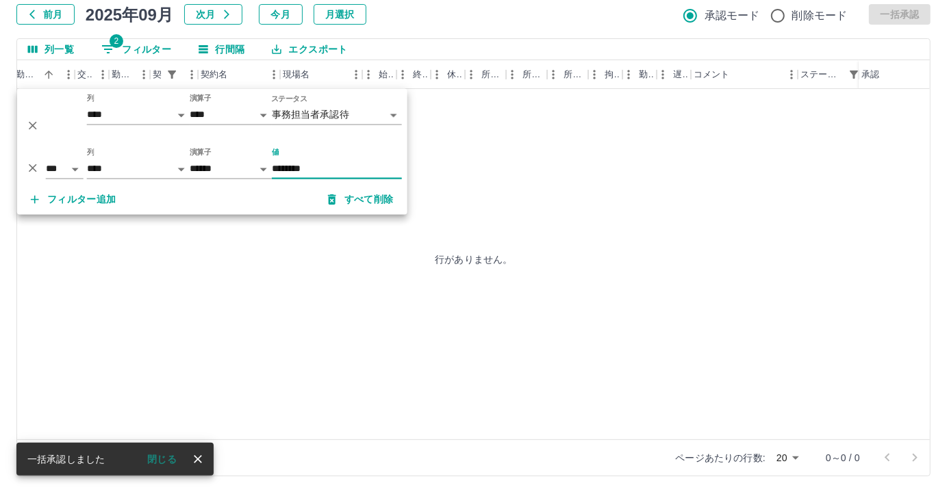
click at [334, 162] on input "********" at bounding box center [337, 170] width 130 height 20
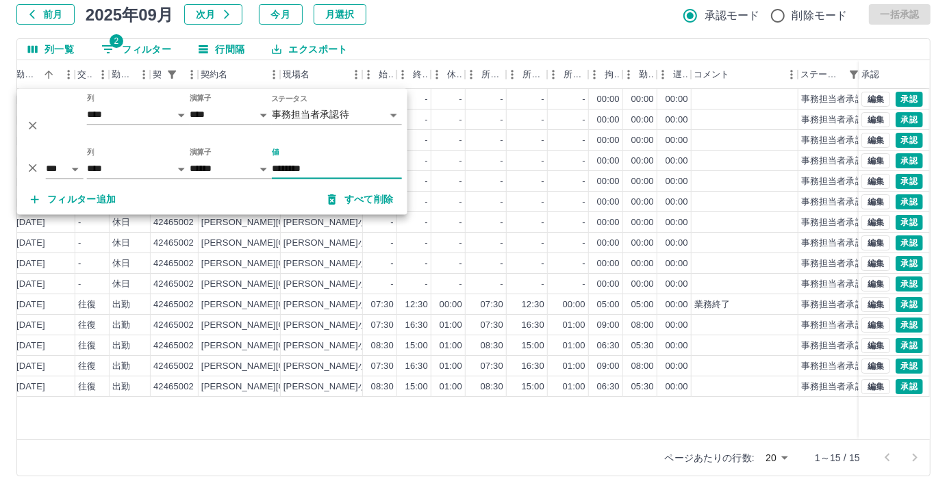
type input "********"
click at [317, 422] on div "[PERSON_NAME] 営業社員(PT契約) [DATE] - 法定休 42465002 [PERSON_NAME][GEOGRAPHIC_DATA][P…" at bounding box center [354, 264] width 1196 height 351
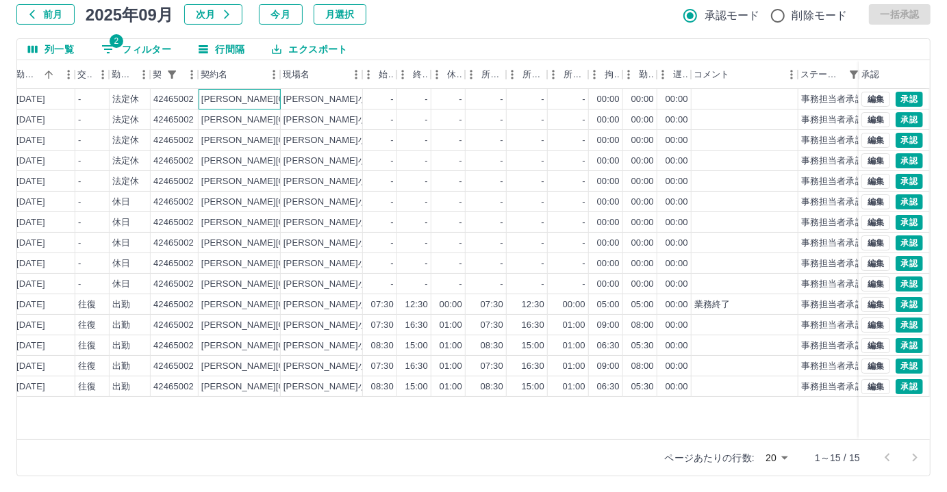
click at [241, 103] on div "[PERSON_NAME][GEOGRAPHIC_DATA]" at bounding box center [240, 99] width 82 height 21
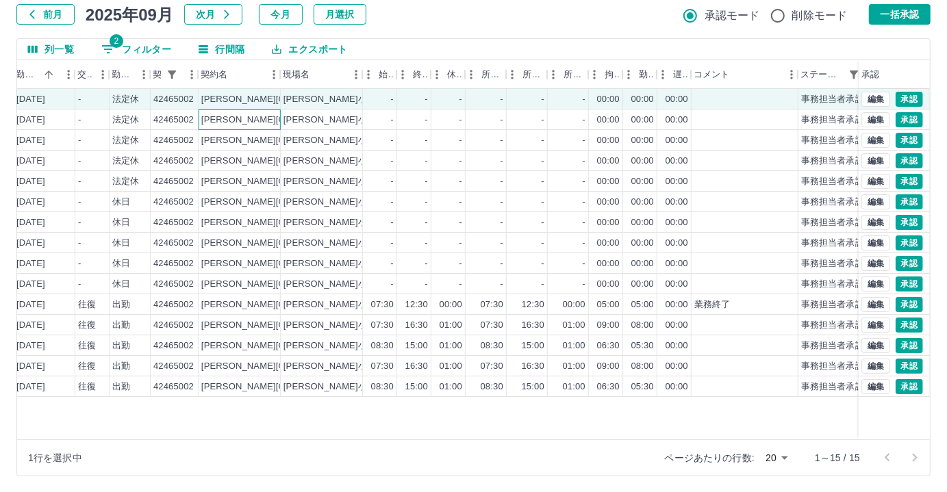
click at [239, 113] on div "[PERSON_NAME][GEOGRAPHIC_DATA]" at bounding box center [240, 120] width 82 height 21
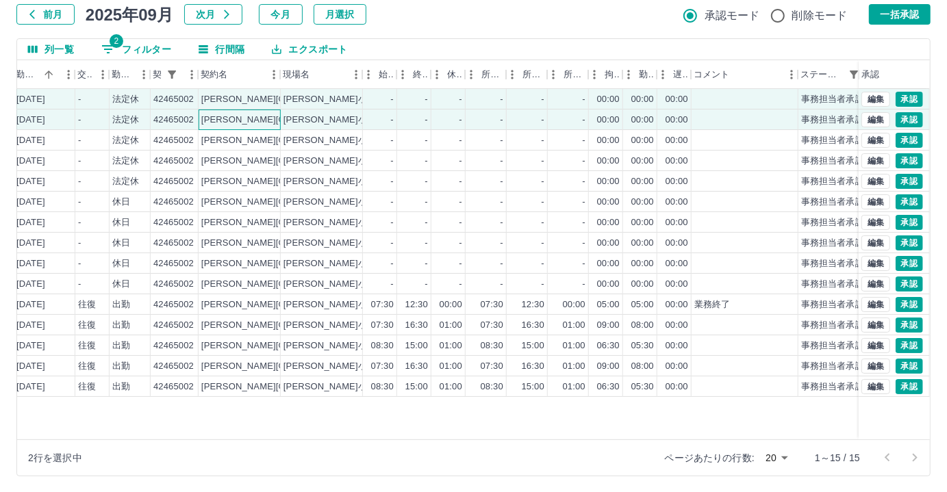
click at [237, 127] on div "[PERSON_NAME][GEOGRAPHIC_DATA]" at bounding box center [240, 120] width 82 height 21
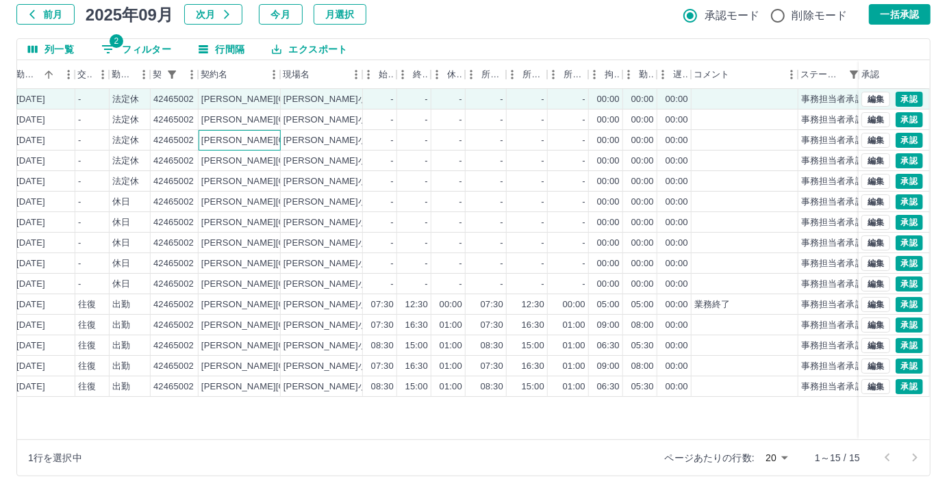
click at [237, 130] on div "[PERSON_NAME][GEOGRAPHIC_DATA]" at bounding box center [240, 140] width 82 height 21
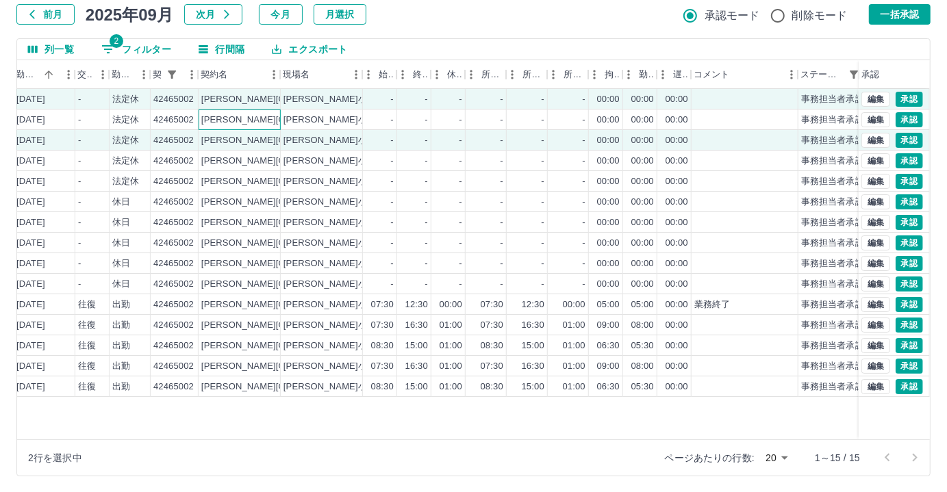
click at [238, 121] on div "[PERSON_NAME][GEOGRAPHIC_DATA]" at bounding box center [240, 120] width 82 height 21
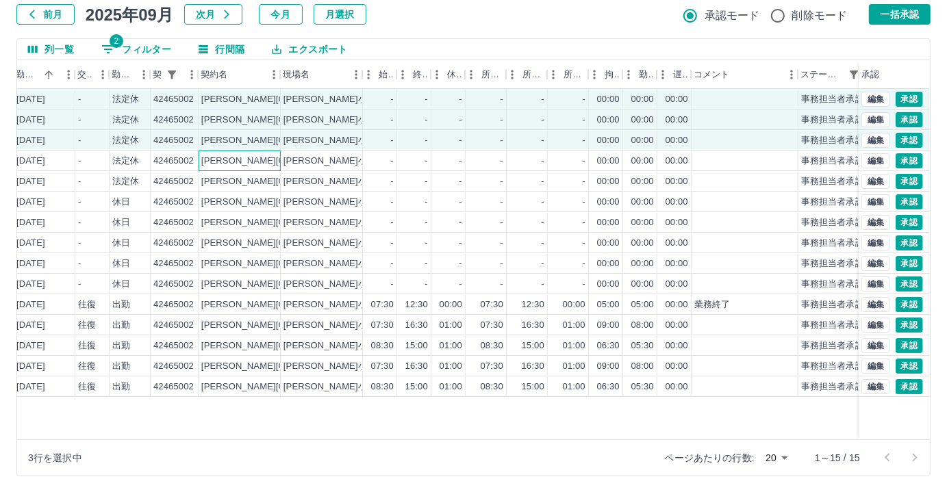
click at [239, 156] on div "[PERSON_NAME][GEOGRAPHIC_DATA]" at bounding box center [240, 161] width 82 height 21
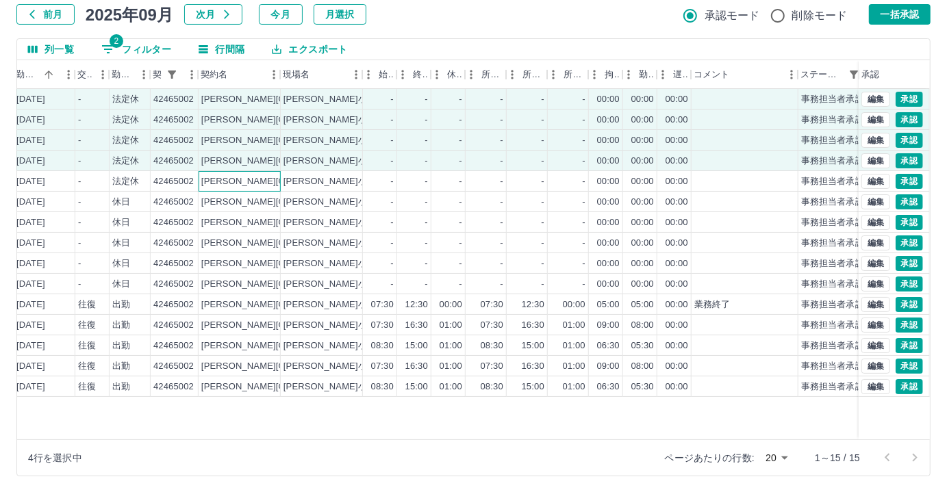
click at [241, 172] on div "[PERSON_NAME][GEOGRAPHIC_DATA]" at bounding box center [240, 181] width 82 height 21
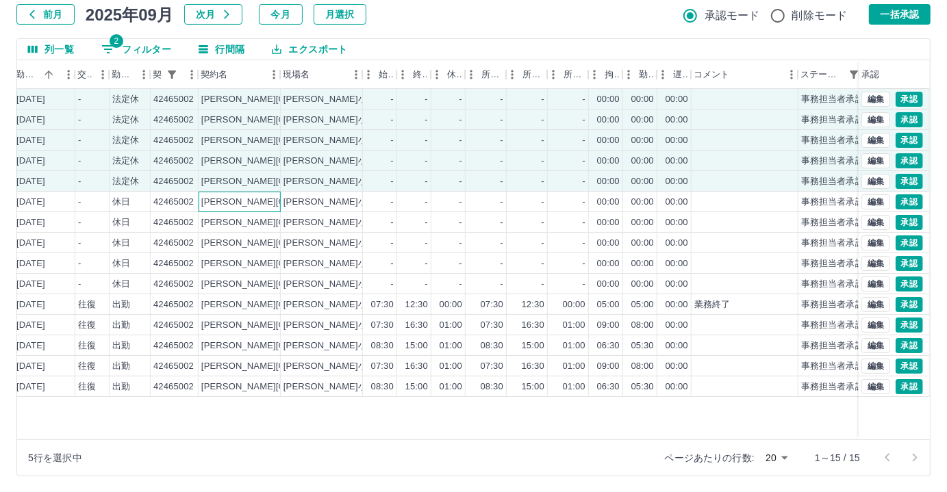
click at [239, 192] on div "[PERSON_NAME][GEOGRAPHIC_DATA]" at bounding box center [240, 202] width 82 height 21
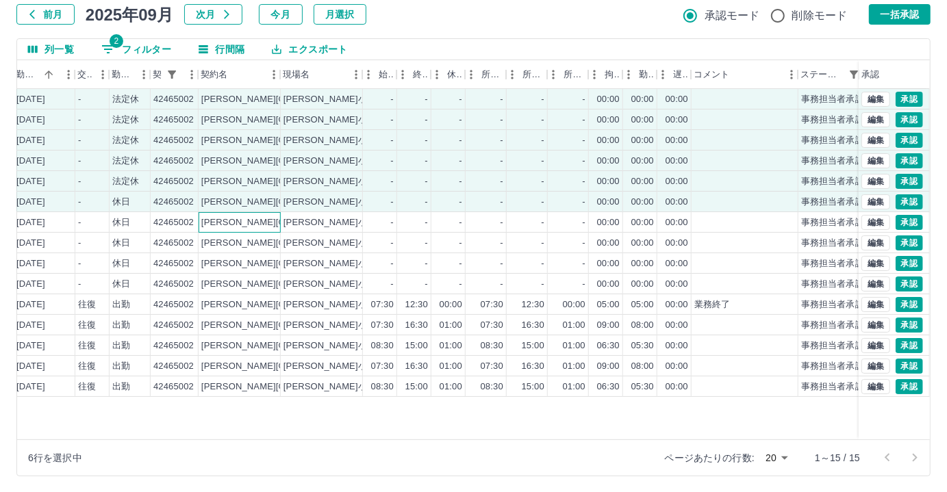
click at [238, 212] on div "[PERSON_NAME][GEOGRAPHIC_DATA]" at bounding box center [240, 222] width 82 height 21
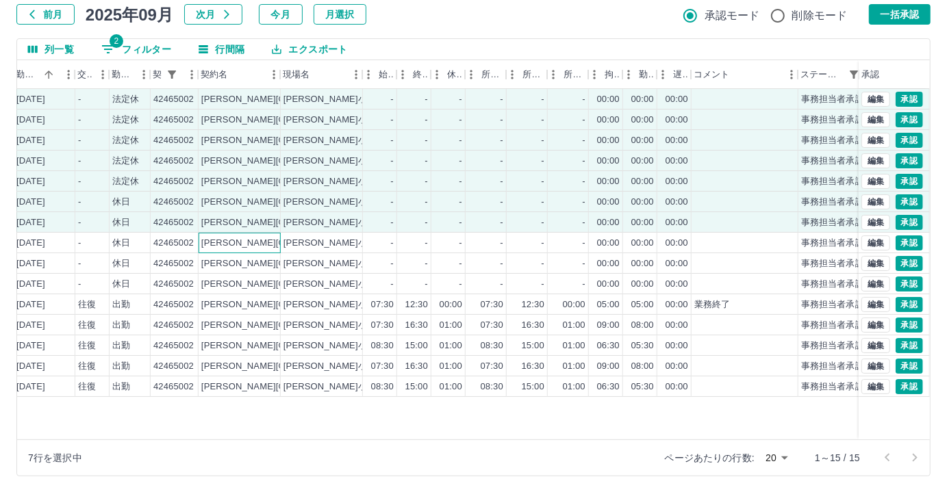
click at [231, 240] on div "[PERSON_NAME][GEOGRAPHIC_DATA]" at bounding box center [240, 243] width 82 height 21
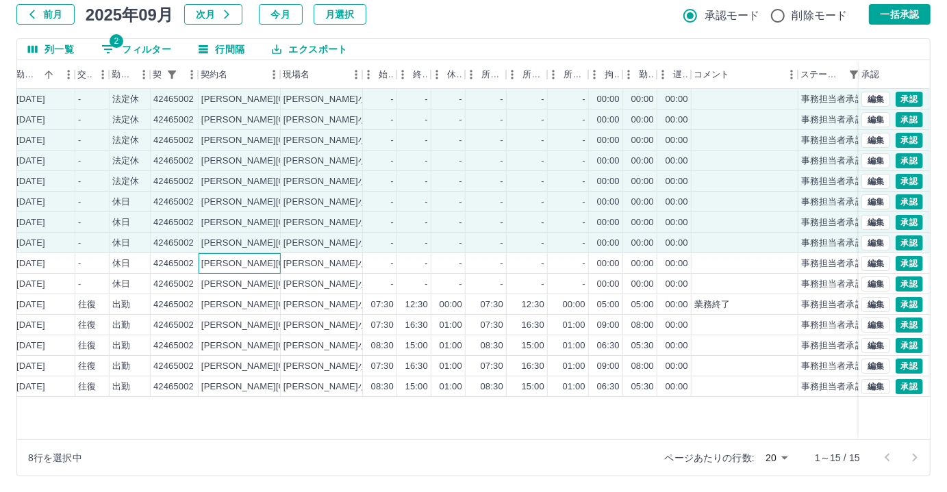
click at [236, 258] on div "[PERSON_NAME][GEOGRAPHIC_DATA]" at bounding box center [240, 263] width 82 height 21
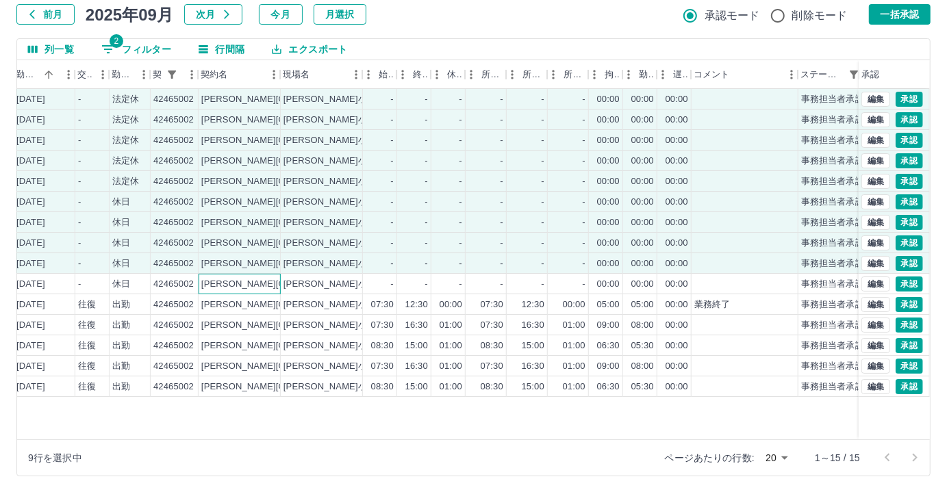
click at [236, 274] on div "[PERSON_NAME][GEOGRAPHIC_DATA]" at bounding box center [240, 284] width 82 height 21
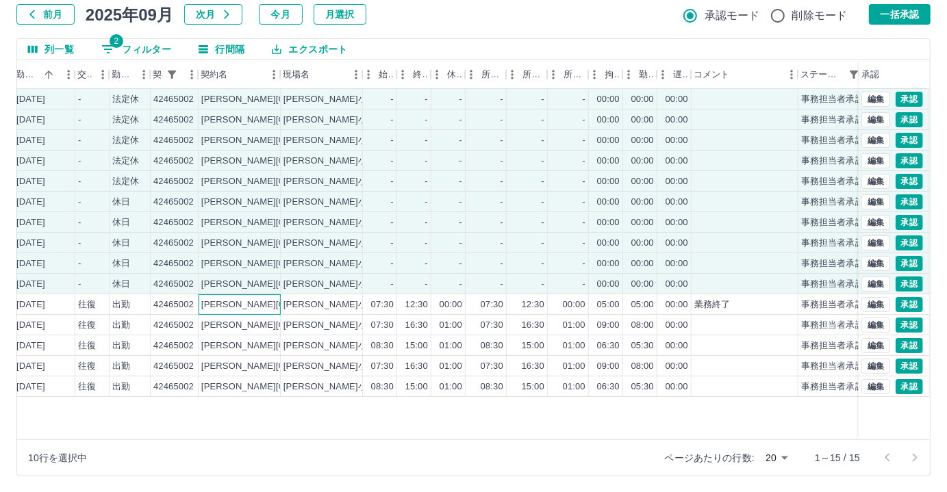
click at [248, 301] on div "[PERSON_NAME][GEOGRAPHIC_DATA]" at bounding box center [240, 304] width 82 height 21
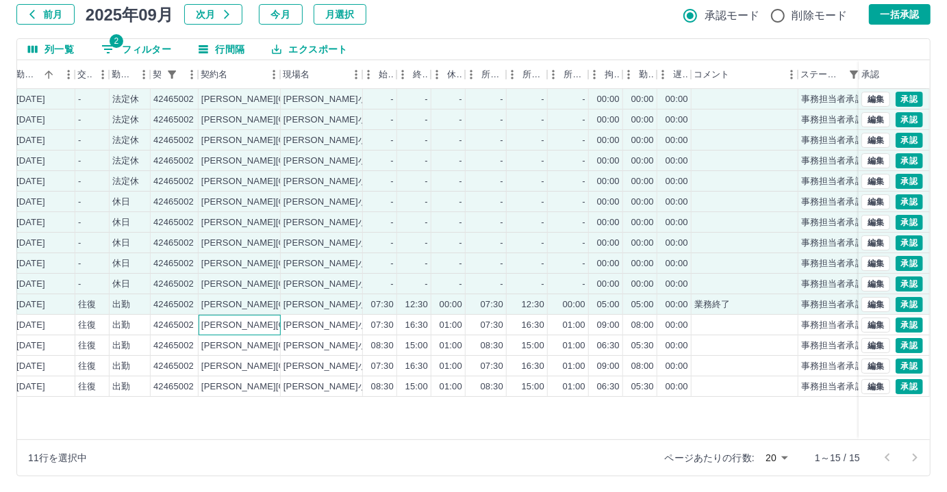
click at [256, 318] on div "[PERSON_NAME][GEOGRAPHIC_DATA]" at bounding box center [240, 325] width 82 height 21
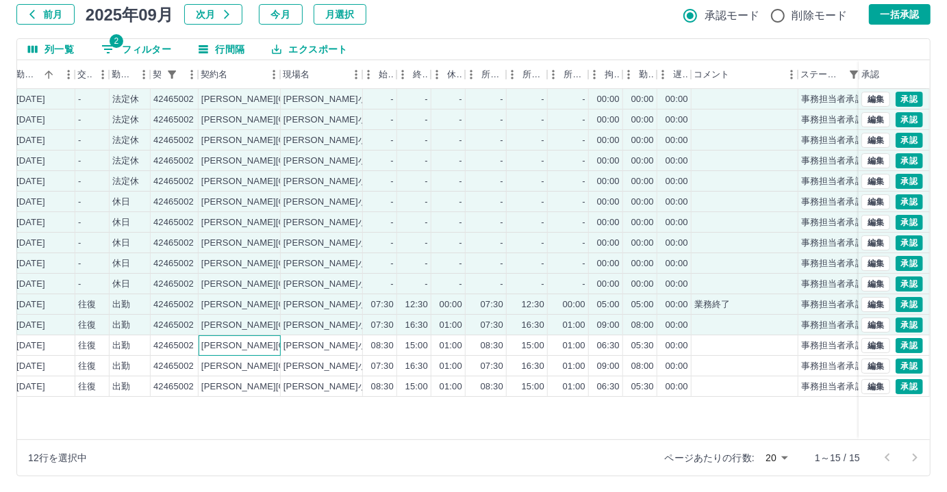
click at [268, 338] on div "[PERSON_NAME][GEOGRAPHIC_DATA]" at bounding box center [240, 346] width 82 height 21
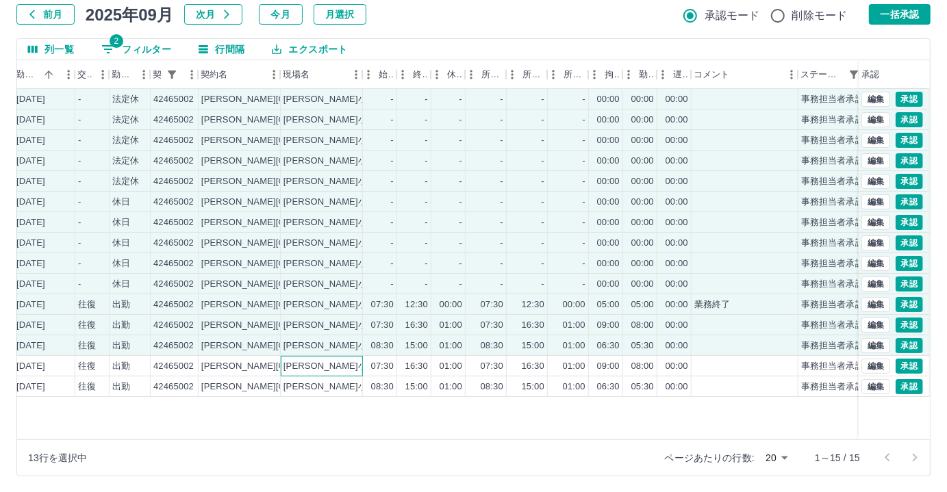
click at [286, 357] on div "[PERSON_NAME]小学校" at bounding box center [322, 366] width 82 height 21
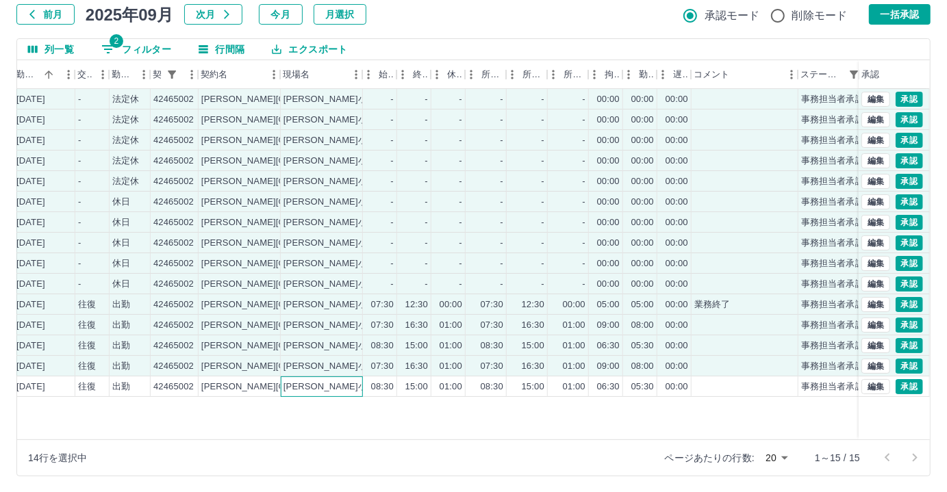
click at [318, 389] on div "[PERSON_NAME]小学校" at bounding box center [333, 387] width 101 height 13
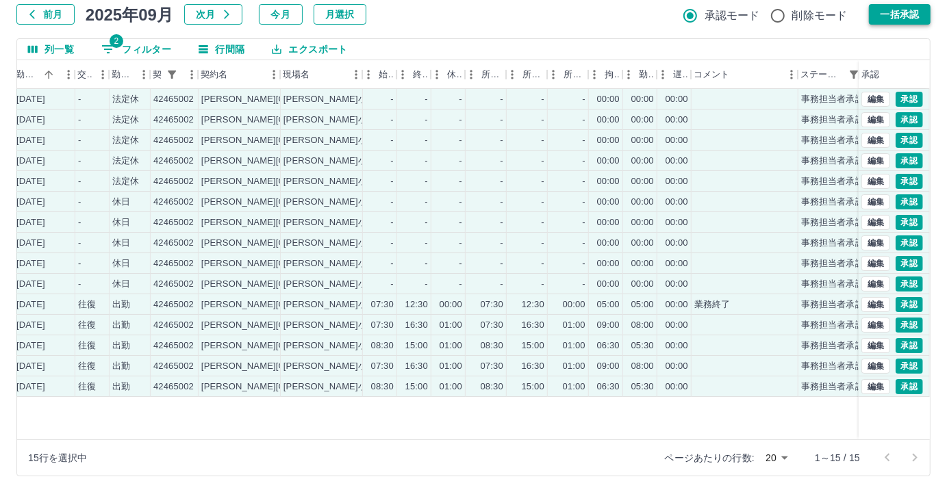
click at [883, 15] on button "一括承認" at bounding box center [900, 14] width 62 height 21
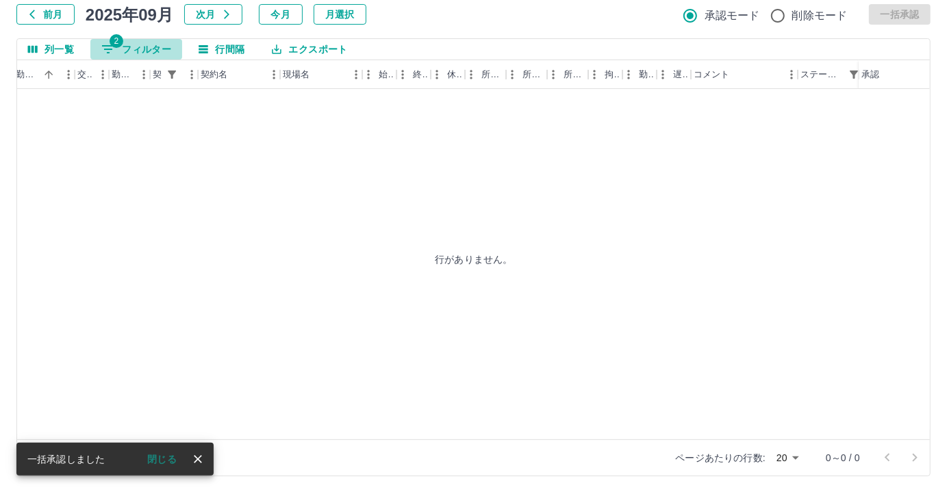
click at [157, 52] on button "2 フィルター" at bounding box center [136, 49] width 92 height 21
select select "**********"
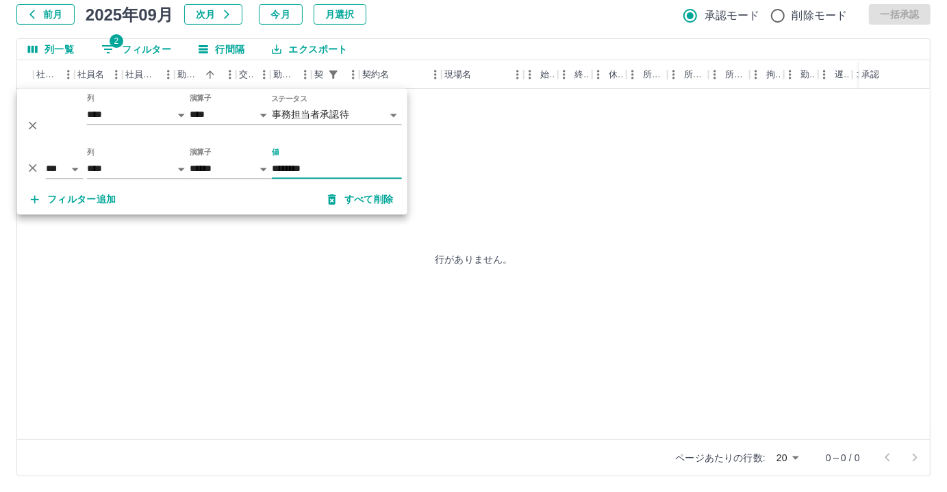
scroll to position [0, 100]
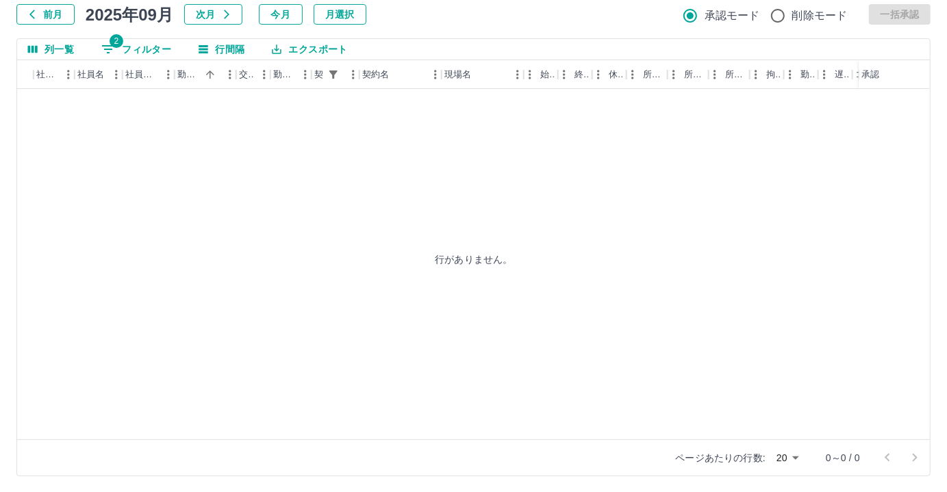
click at [166, 51] on button "2 フィルター" at bounding box center [136, 49] width 92 height 21
select select "**********"
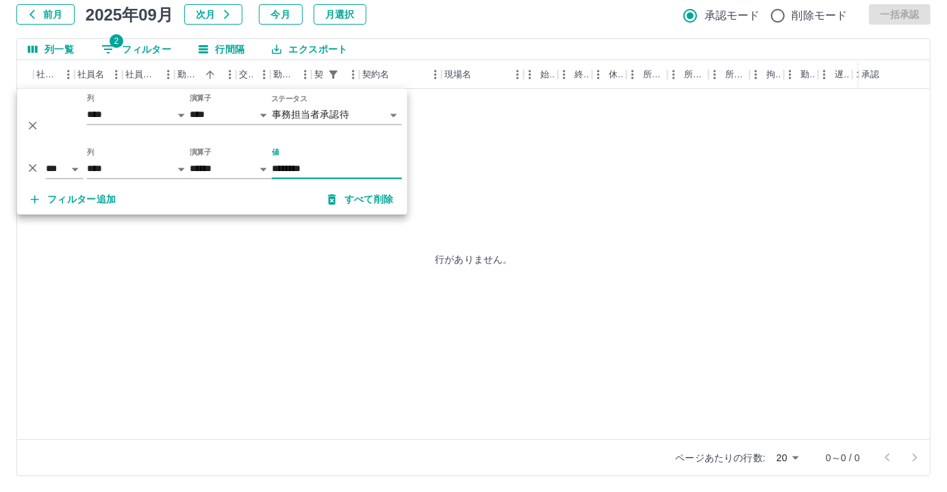
click at [329, 173] on input "********" at bounding box center [337, 170] width 130 height 20
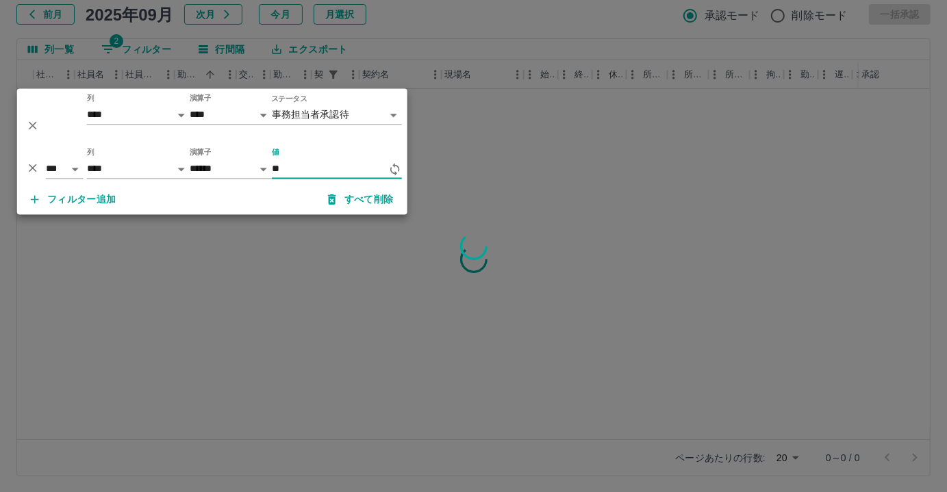
type input "*"
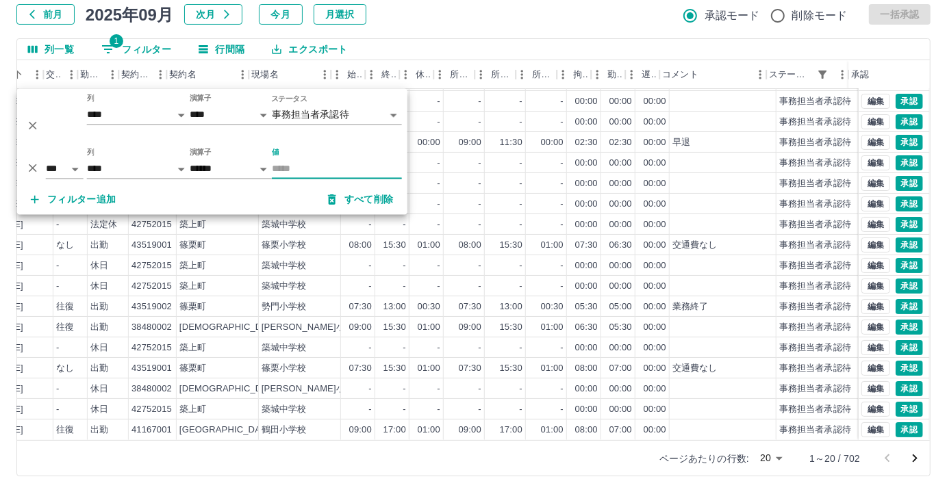
scroll to position [69, 292]
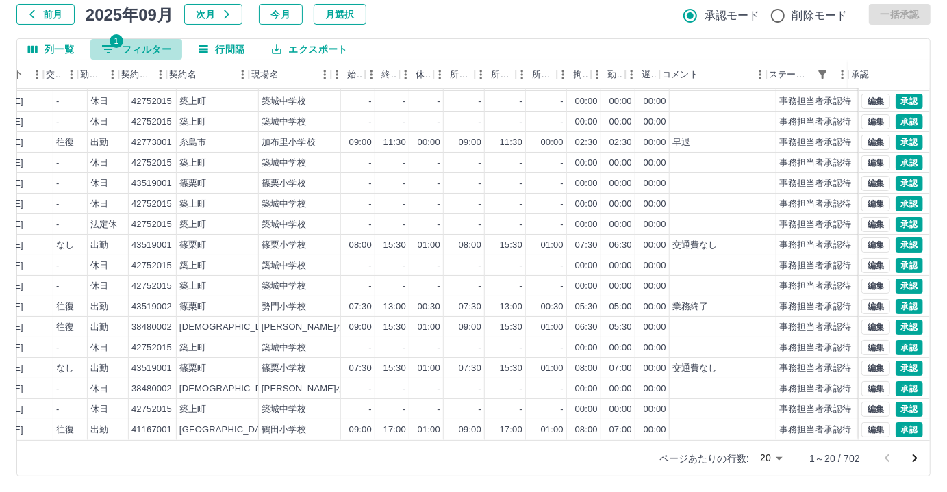
click at [155, 52] on button "1 フィルター" at bounding box center [136, 49] width 92 height 21
select select "**********"
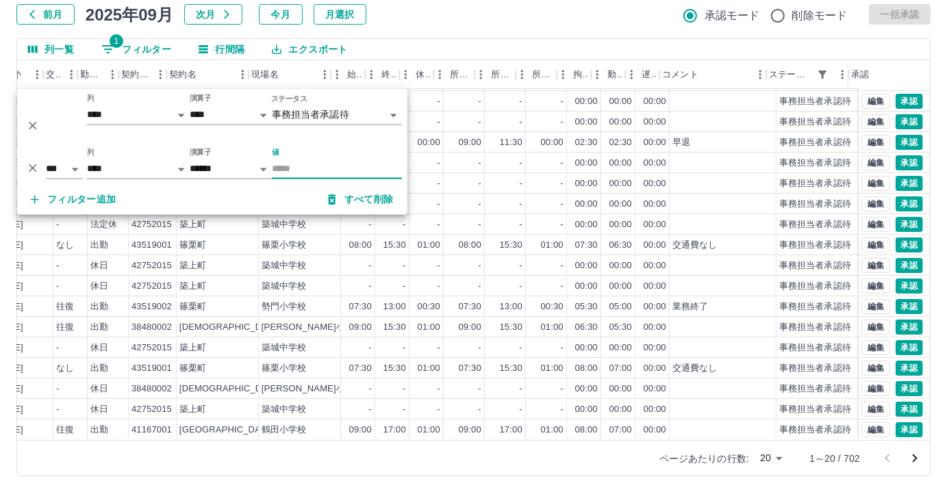
click at [294, 167] on input "値" at bounding box center [337, 170] width 130 height 20
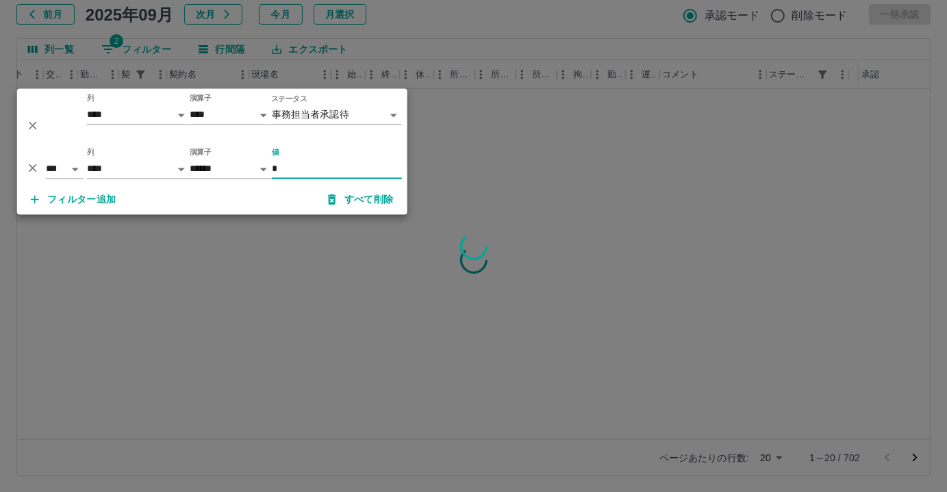
scroll to position [0, 282]
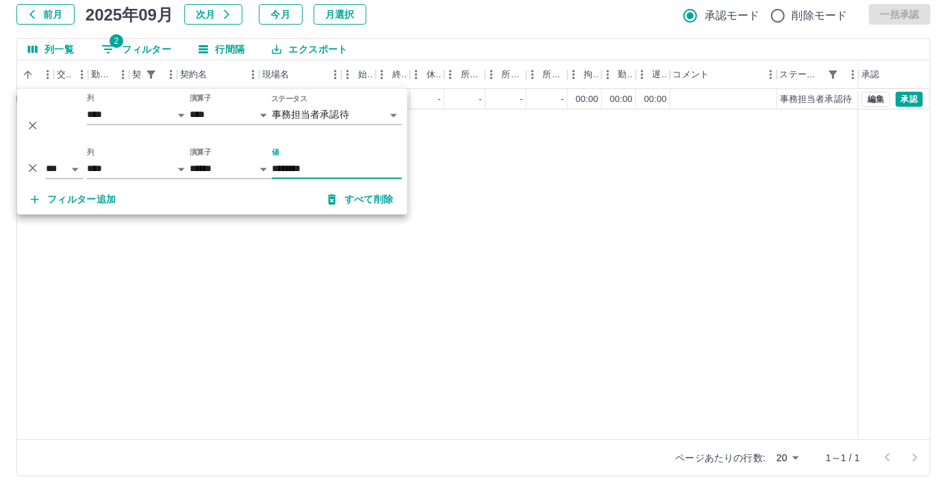
type input "********"
click at [376, 336] on div "[PERSON_NAME] 営業社員(PT契約) [DATE] - 休日 39010001 [GEOGRAPHIC_DATA] [GEOGRAPHIC_DAT…" at bounding box center [333, 264] width 1196 height 351
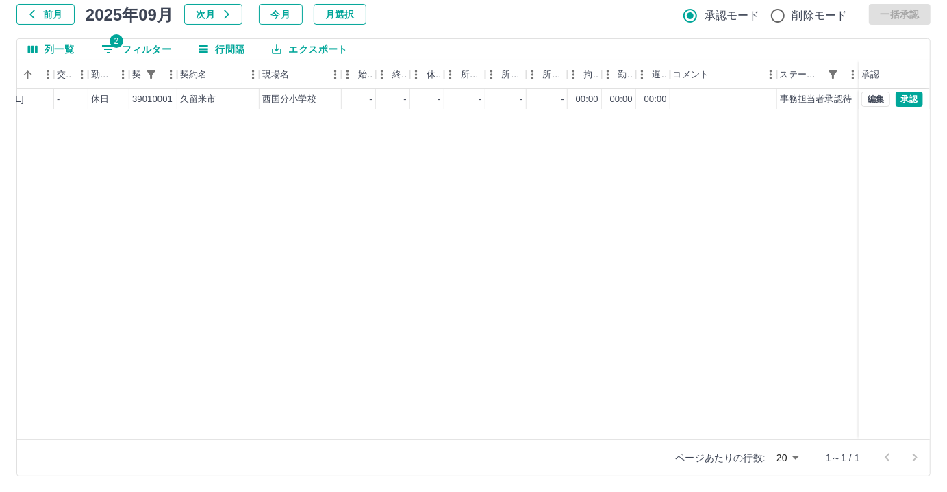
click at [114, 46] on span "2" at bounding box center [117, 41] width 14 height 14
select select "**********"
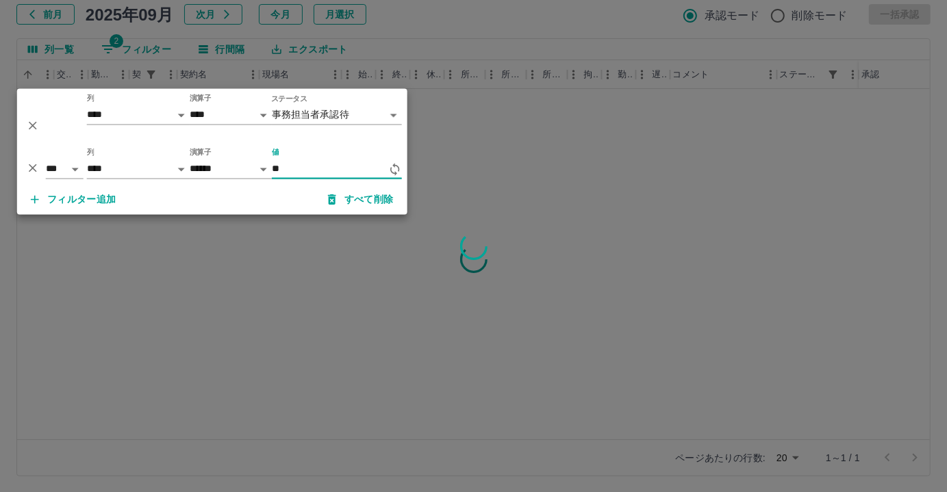
type input "*"
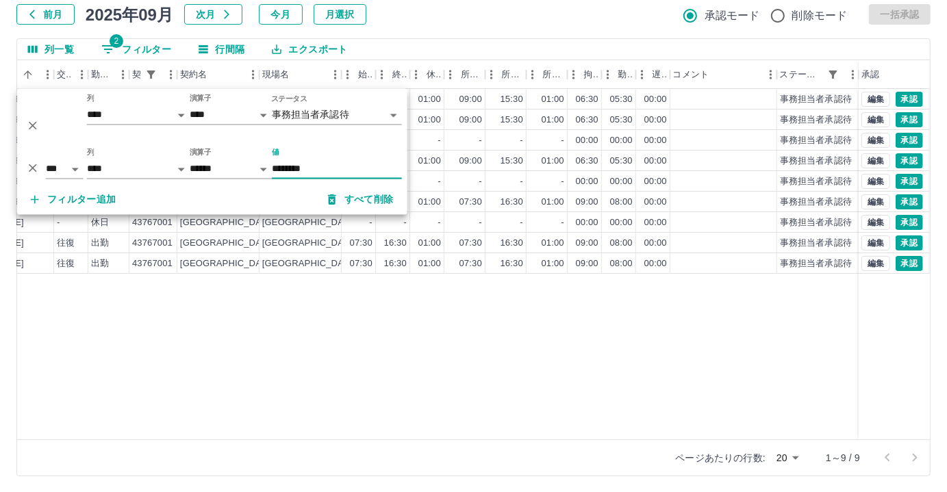
type input "********"
click at [303, 382] on div "[PERSON_NAME] 営業社員(PT契約) [DATE] 往復 出勤 43767001 [GEOGRAPHIC_DATA] [GEOGRAPHIC_DA…" at bounding box center [333, 264] width 1196 height 351
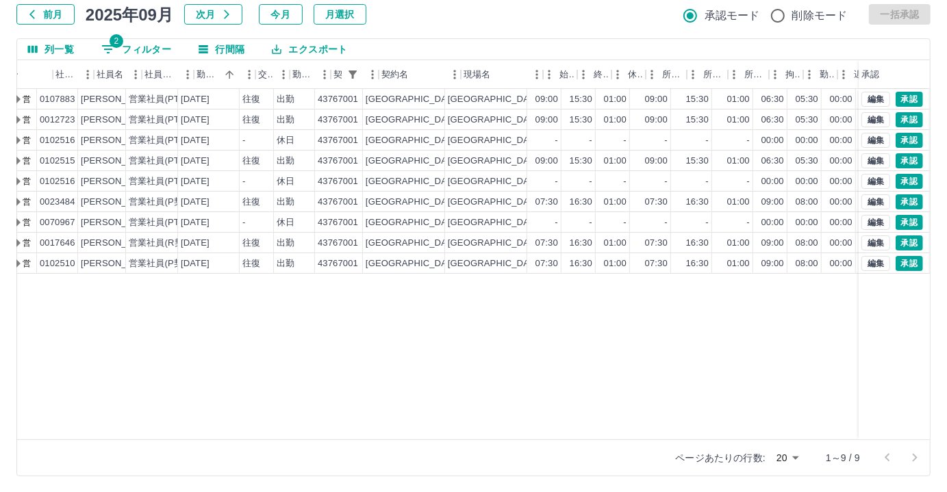
scroll to position [0, 80]
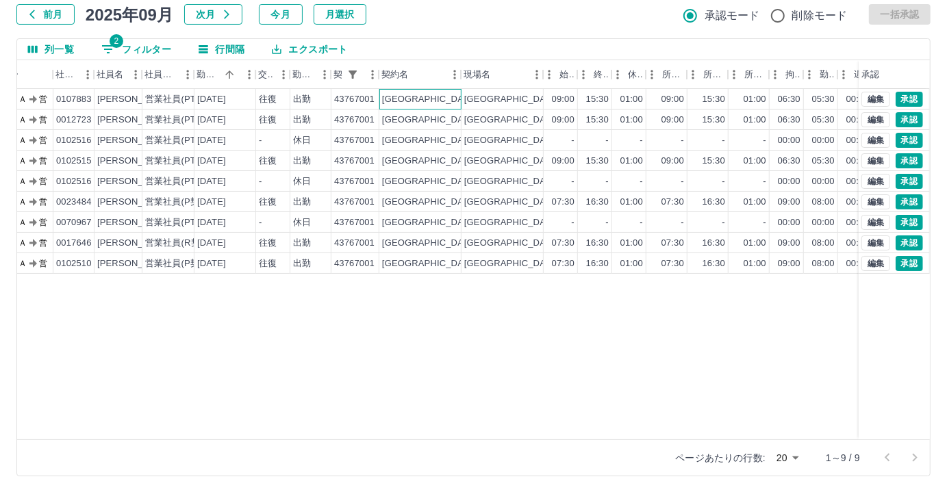
click at [405, 96] on div "[GEOGRAPHIC_DATA]" at bounding box center [429, 99] width 94 height 13
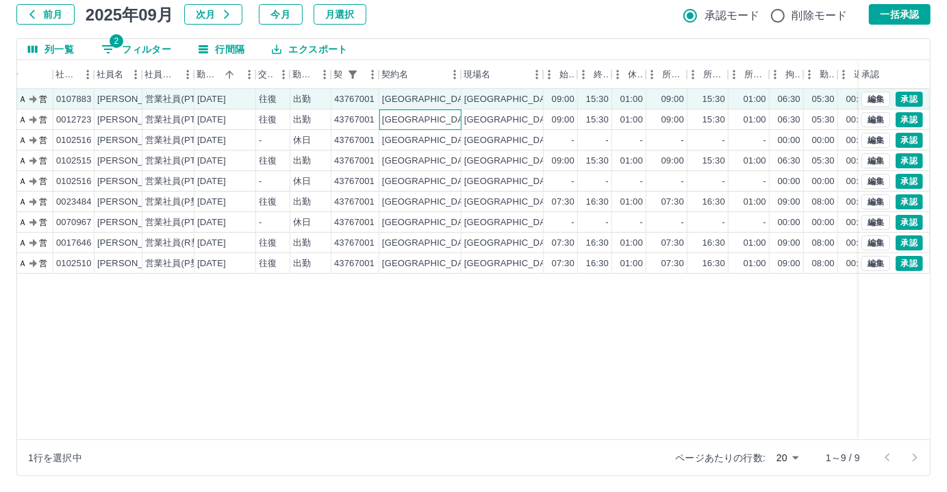
click at [405, 114] on div "[GEOGRAPHIC_DATA]" at bounding box center [429, 120] width 94 height 13
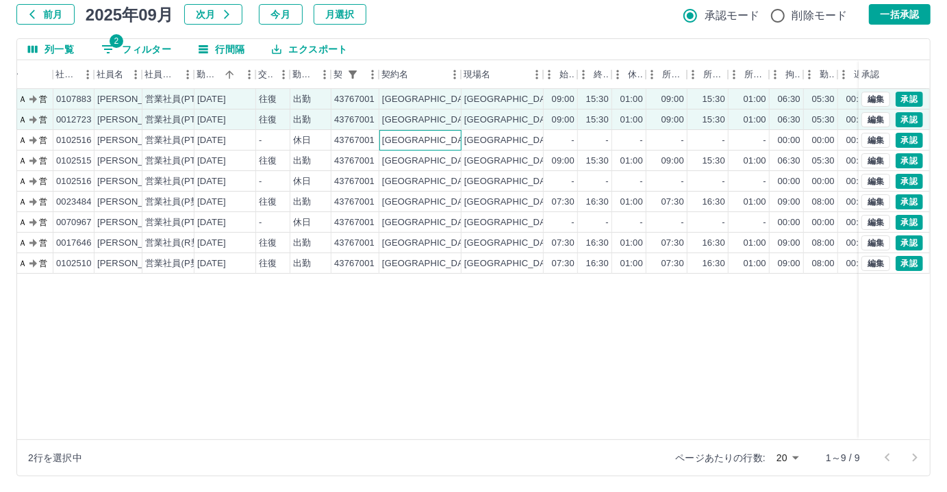
click at [398, 134] on div "[GEOGRAPHIC_DATA]" at bounding box center [429, 140] width 94 height 13
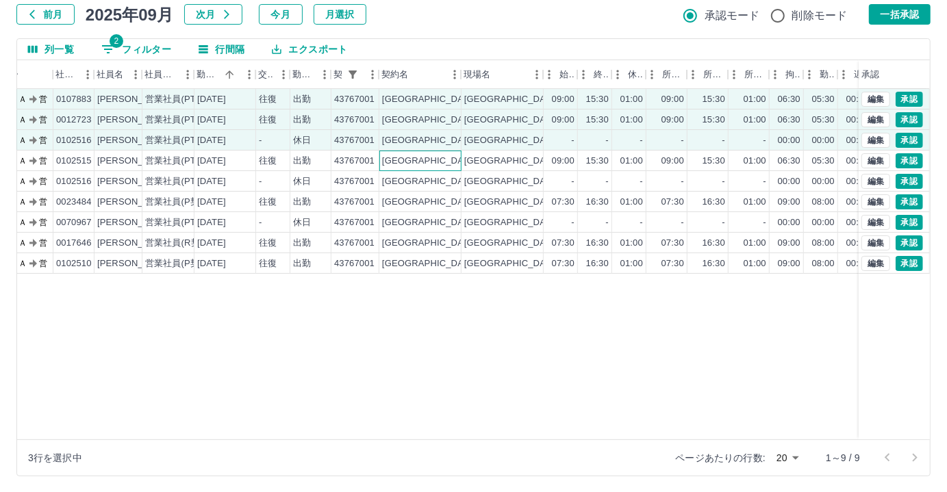
click at [396, 155] on div "[GEOGRAPHIC_DATA]" at bounding box center [429, 161] width 94 height 13
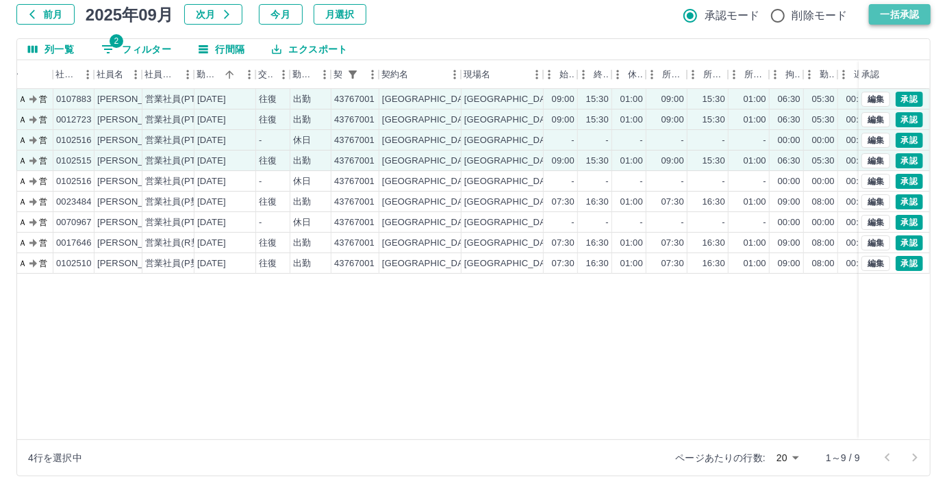
click at [904, 16] on button "一括承認" at bounding box center [900, 14] width 62 height 21
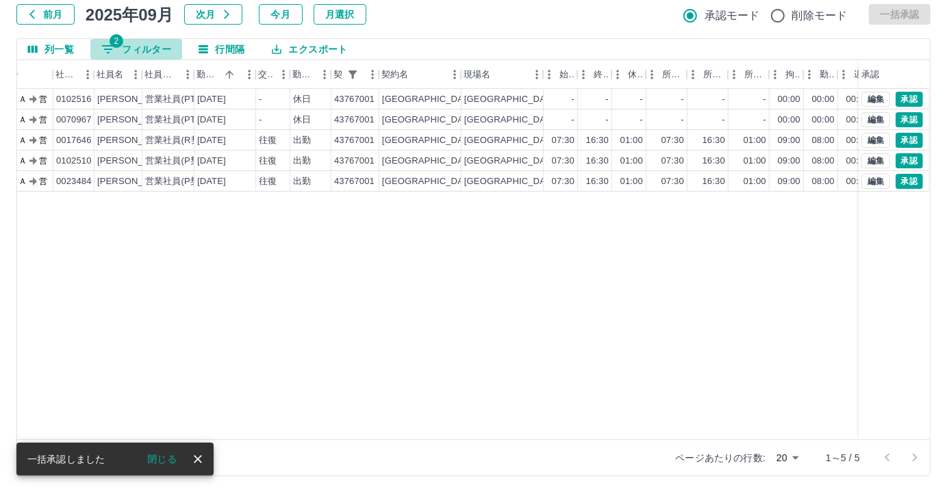
click at [142, 39] on button "2 フィルター" at bounding box center [136, 49] width 92 height 21
select select "**********"
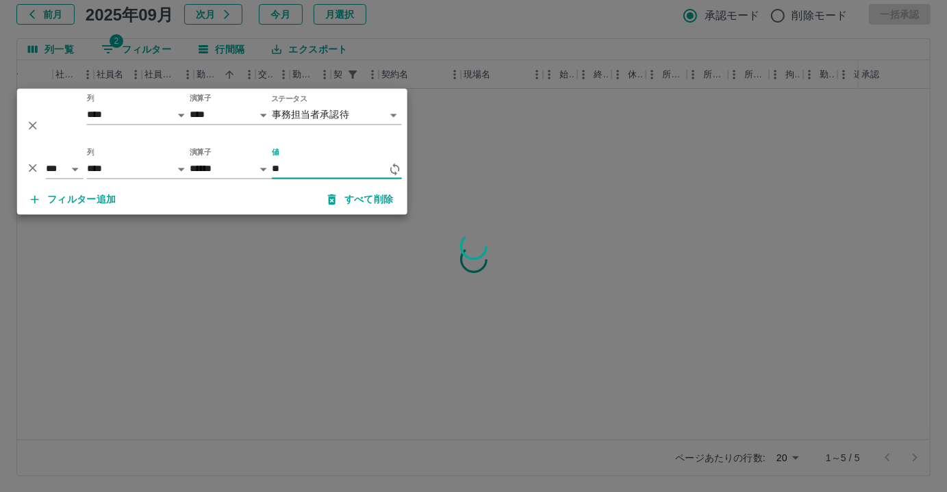
type input "*"
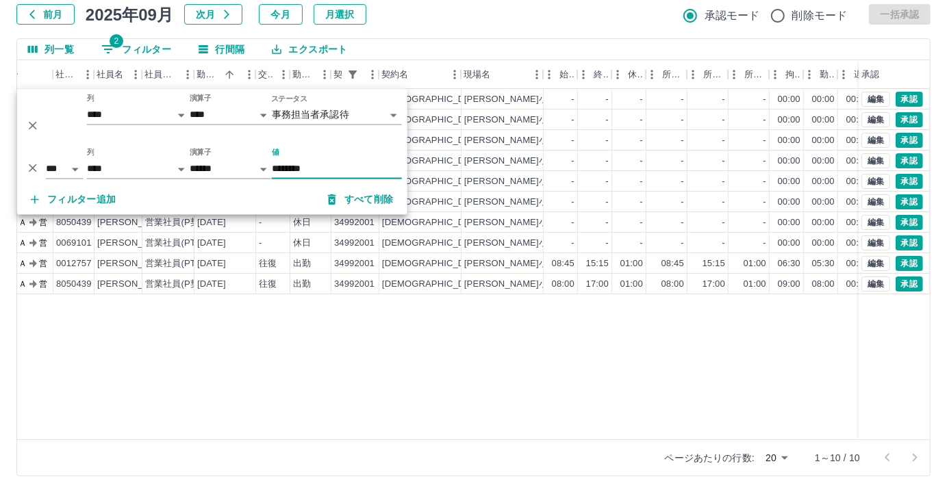
type input "********"
click at [339, 344] on div "現 事 Ａ 営 0069101 [PERSON_NAME] 営業社員(PT契約) [DATE] - 法定休 34992001 [PERSON_NAME][GE…" at bounding box center [535, 264] width 1196 height 351
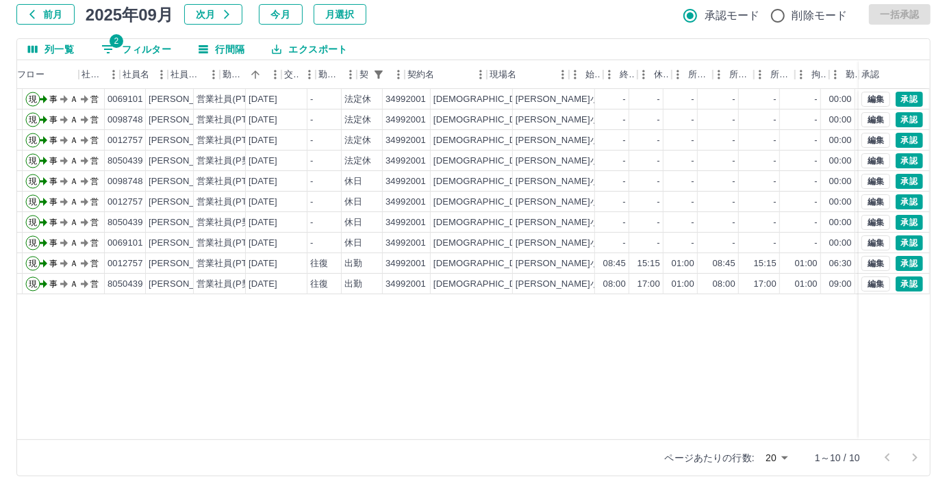
scroll to position [0, 0]
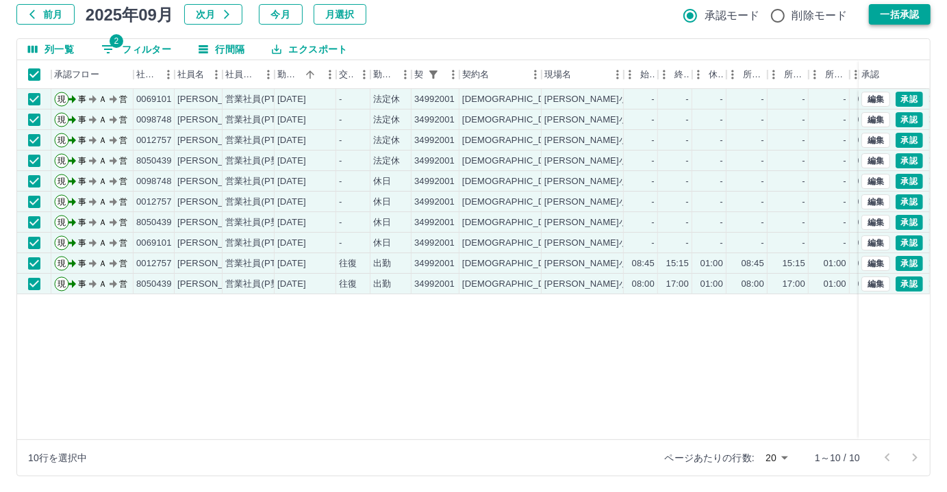
click at [879, 12] on button "一括承認" at bounding box center [900, 14] width 62 height 21
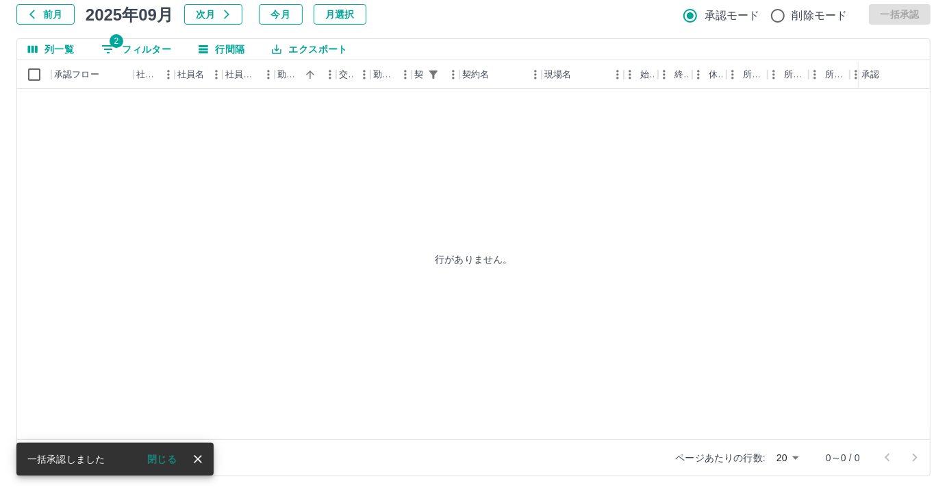
click at [137, 48] on button "2 フィルター" at bounding box center [136, 49] width 92 height 21
select select "**********"
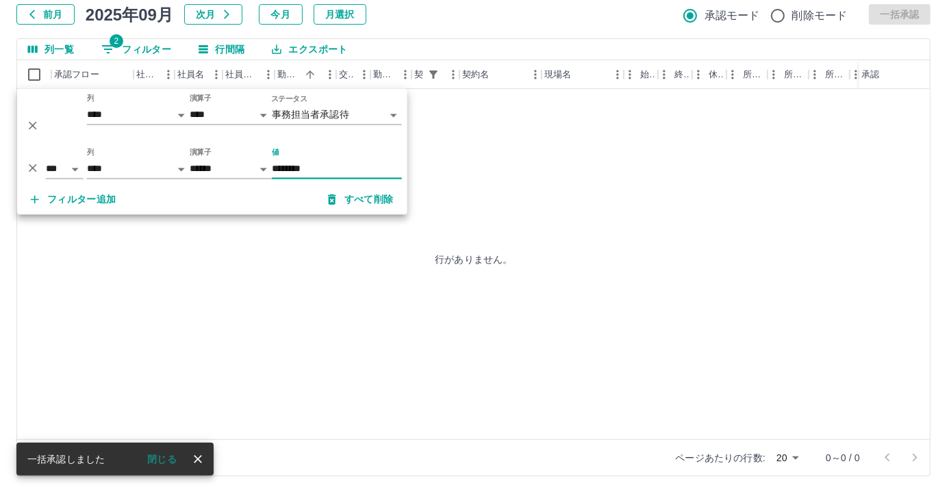
click at [314, 171] on input "********" at bounding box center [337, 170] width 130 height 20
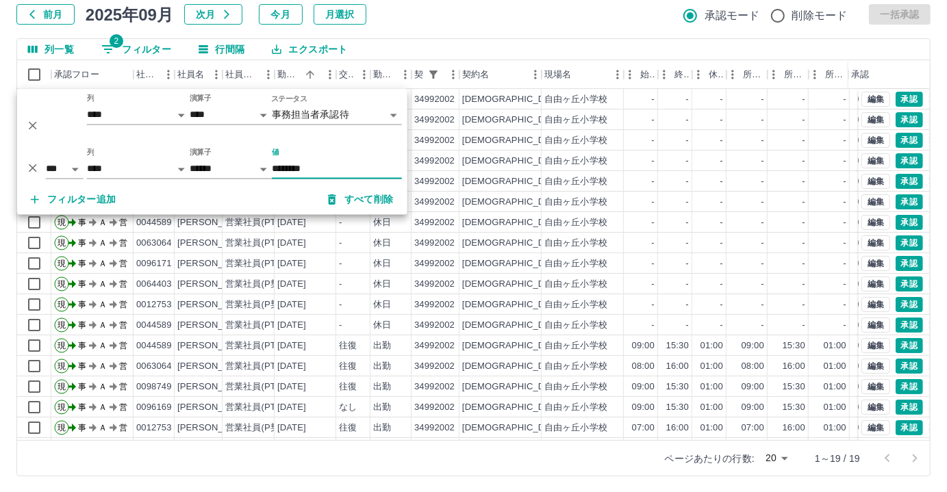
type input "********"
click at [473, 29] on div "勤務実績承認 前月 [DATE] 次月 今月 月選択 承認モード 削除モード 一括承認 列一覧 2 フィルター 行間隔 エクスポート 承認フロー 社員番号 社…" at bounding box center [473, 220] width 947 height 545
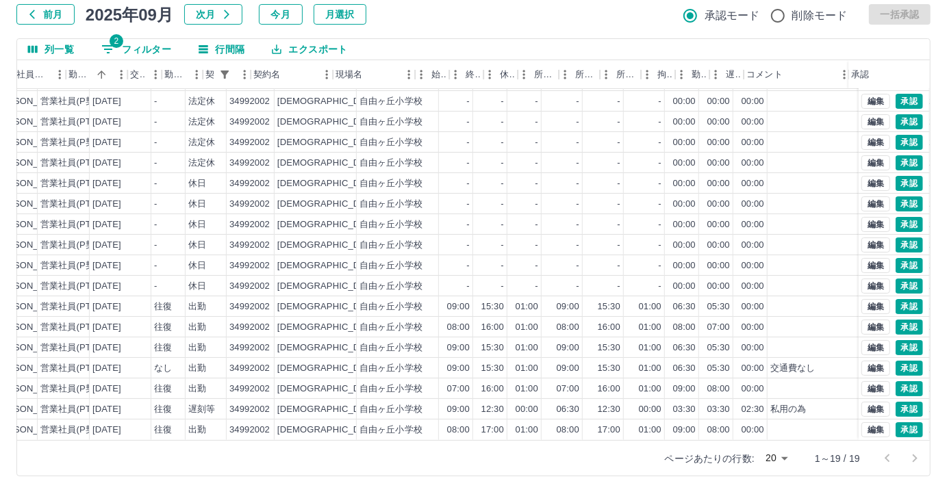
scroll to position [49, 210]
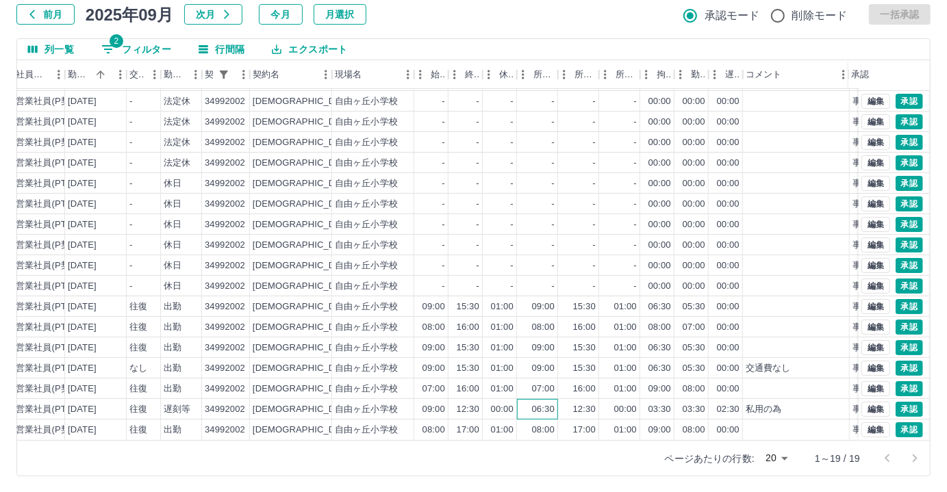
click at [522, 399] on div "06:30" at bounding box center [537, 409] width 41 height 21
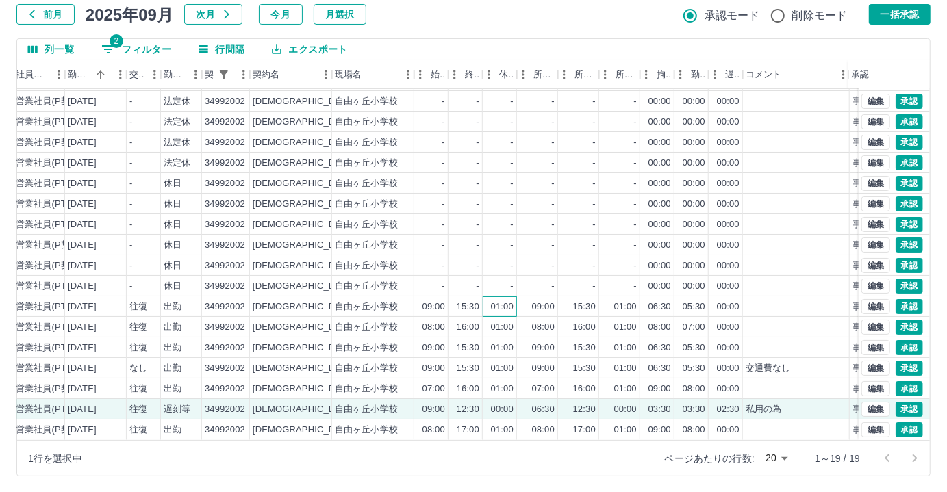
click at [490, 298] on div "01:00" at bounding box center [500, 306] width 34 height 21
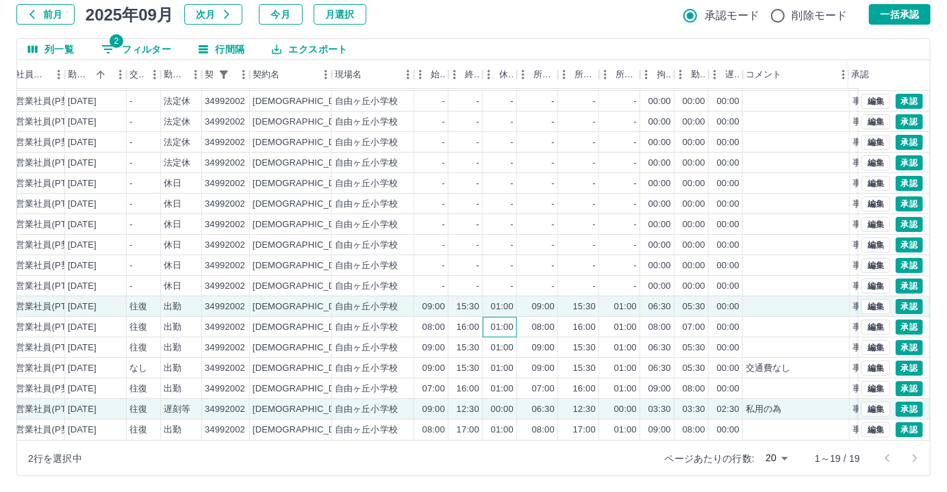
click at [491, 321] on div "01:00" at bounding box center [502, 327] width 23 height 13
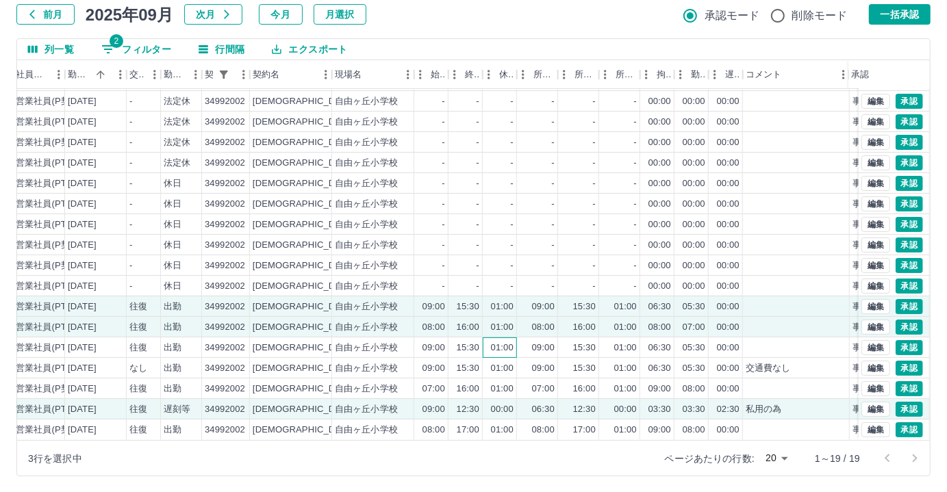
click at [491, 342] on div "01:00" at bounding box center [502, 348] width 23 height 13
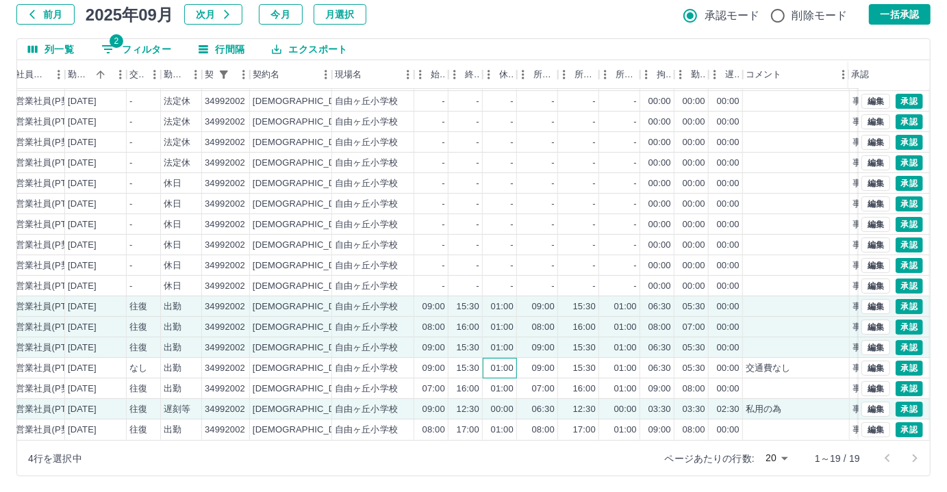
click at [491, 362] on div "01:00" at bounding box center [502, 368] width 23 height 13
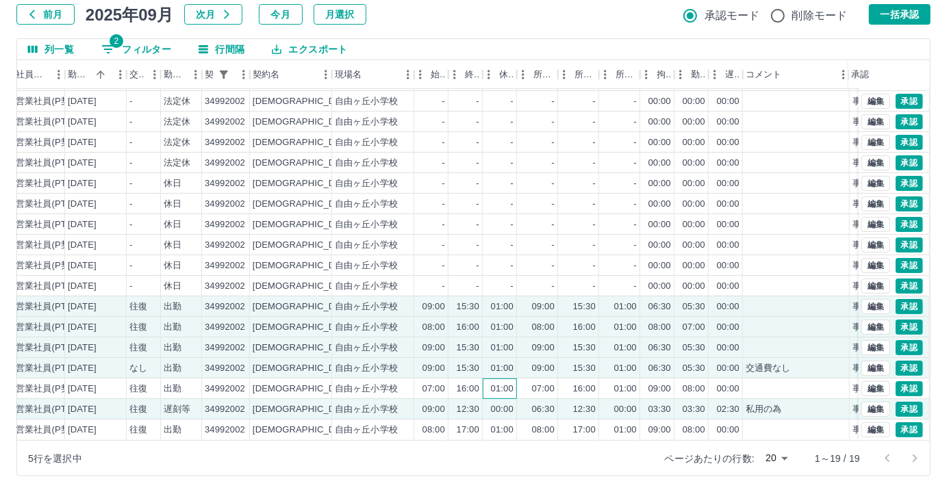
click at [490, 379] on div "01:00" at bounding box center [500, 389] width 34 height 21
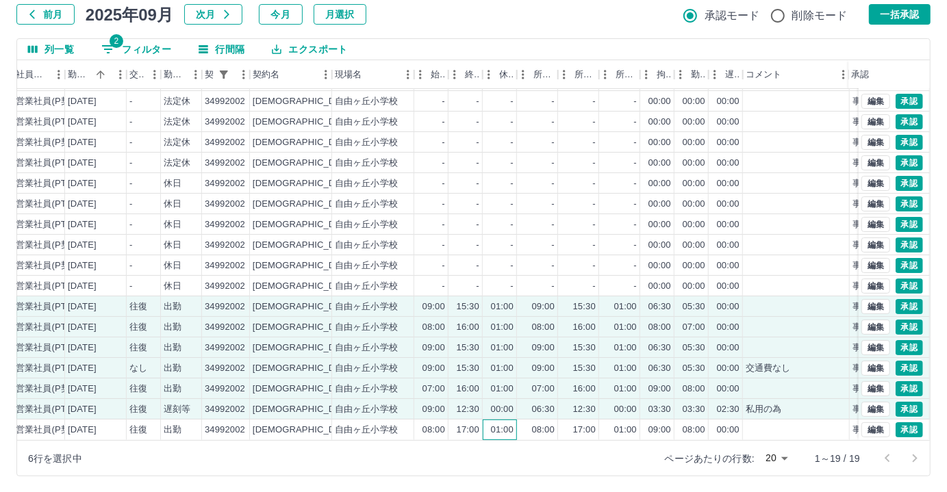
click at [485, 420] on div "01:00" at bounding box center [500, 430] width 34 height 21
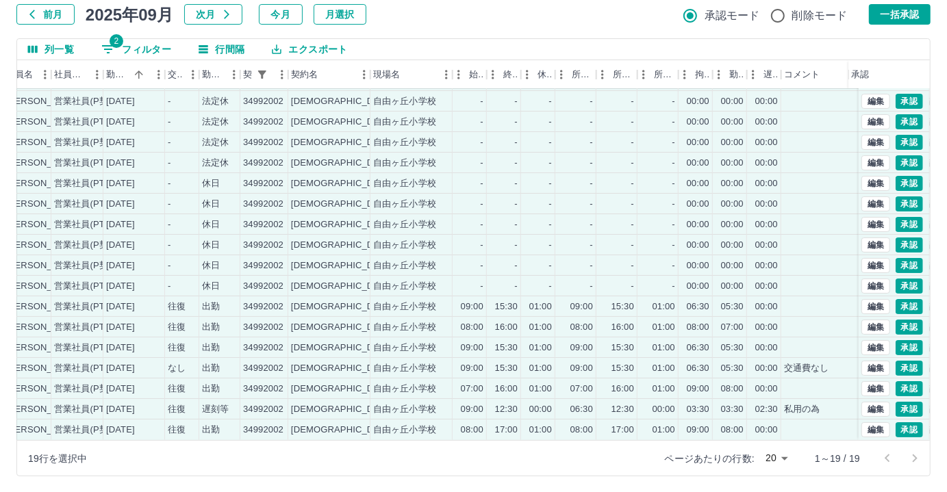
scroll to position [49, 292]
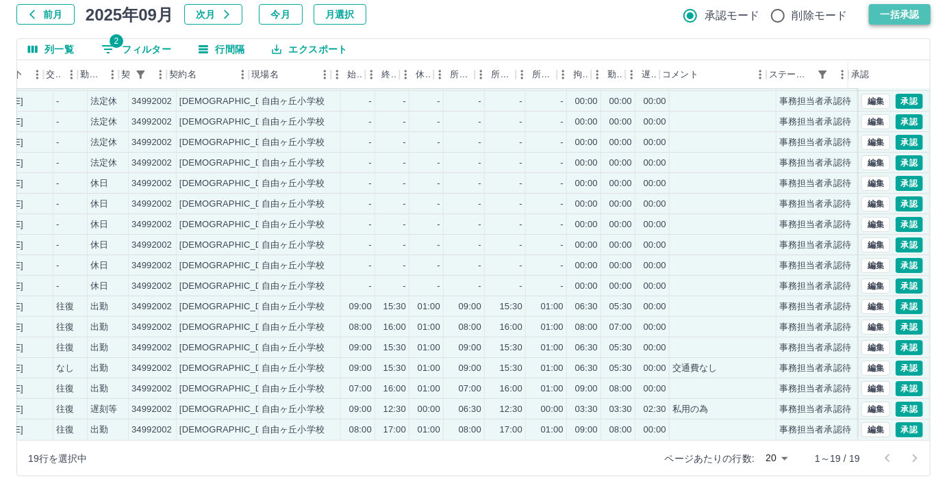
click at [902, 6] on button "一括承認" at bounding box center [900, 14] width 62 height 21
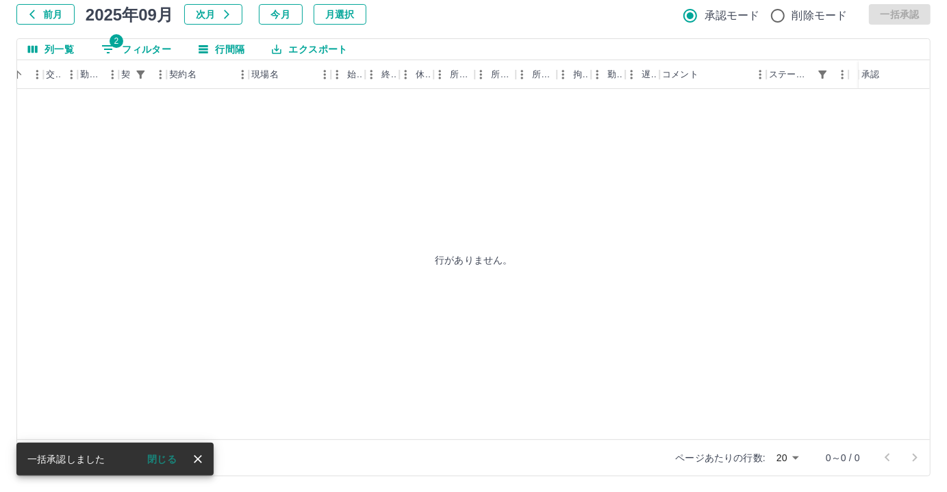
scroll to position [0, 282]
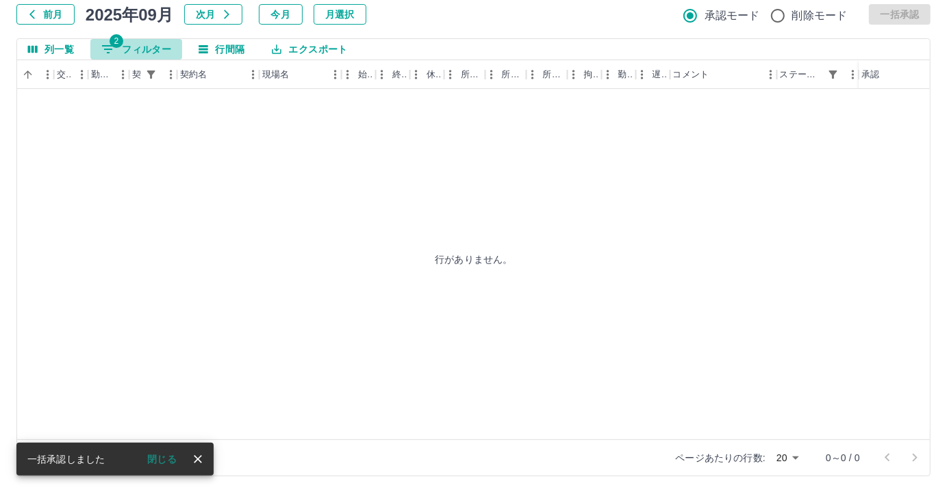
click at [138, 47] on button "2 フィルター" at bounding box center [136, 49] width 92 height 21
select select "**********"
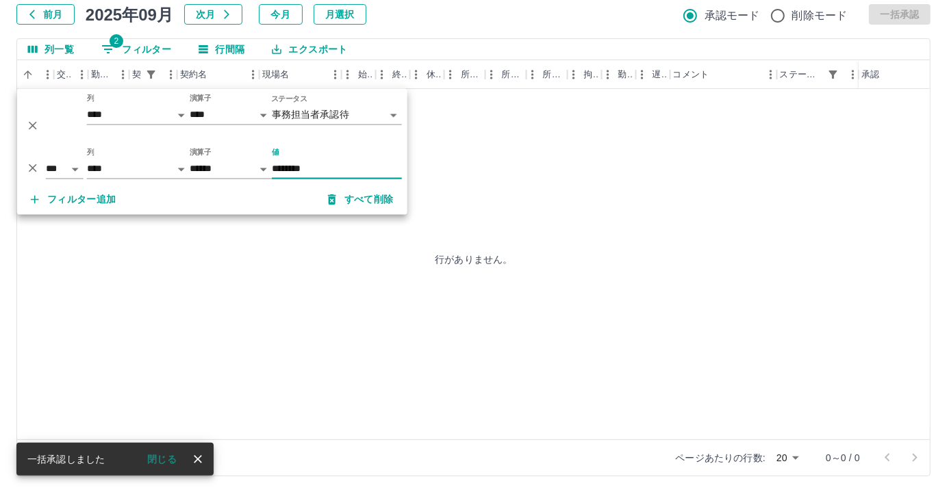
click at [318, 166] on input "********" at bounding box center [337, 170] width 130 height 20
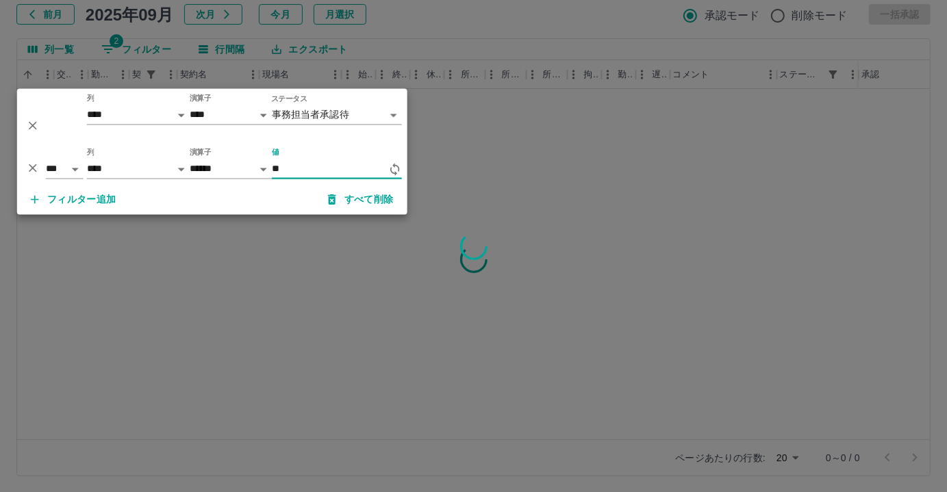
type input "*"
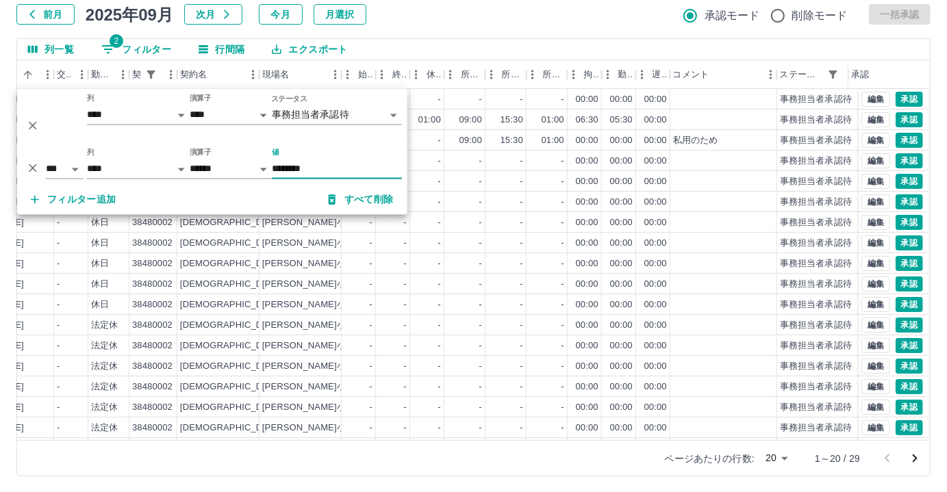
type input "********"
click at [438, 15] on div "前月 2025年09月 次月 今月 月選択 承認モード 削除モード 一括承認" at bounding box center [473, 14] width 914 height 21
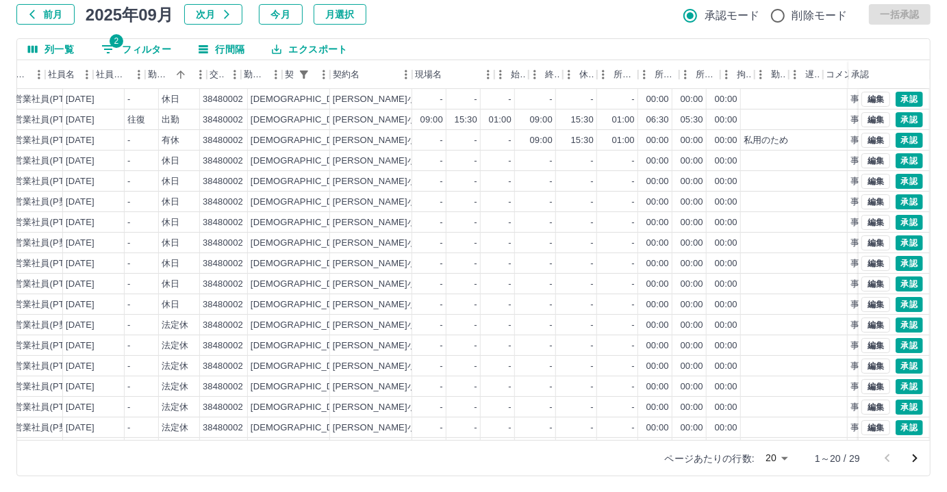
scroll to position [0, 126]
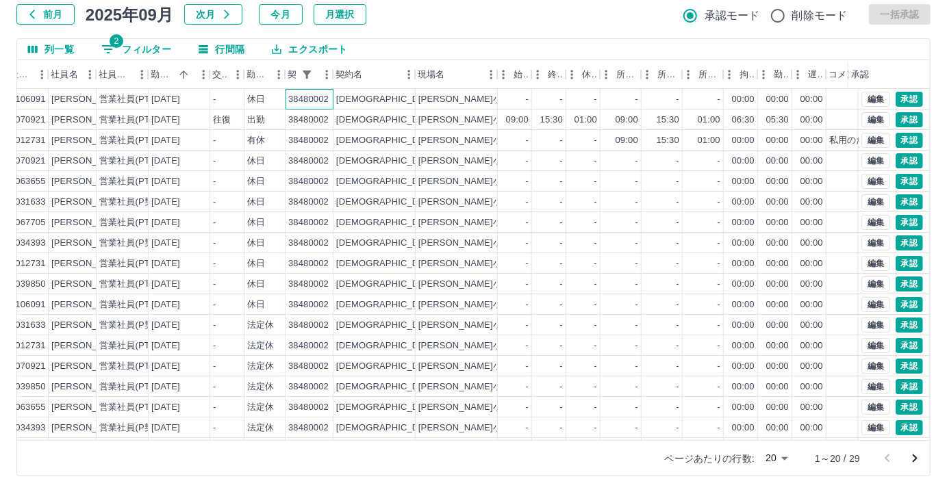
click at [294, 103] on div "38480002" at bounding box center [308, 99] width 40 height 13
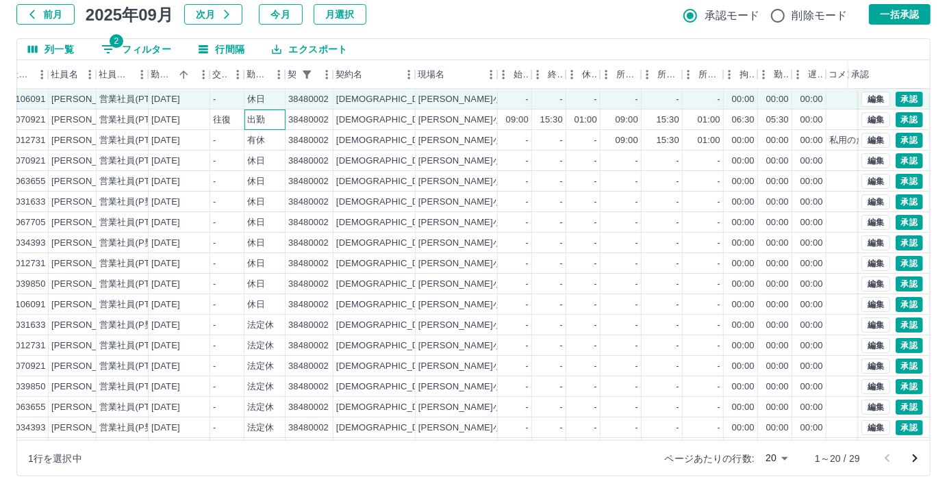
click at [283, 125] on div "出勤" at bounding box center [264, 120] width 41 height 21
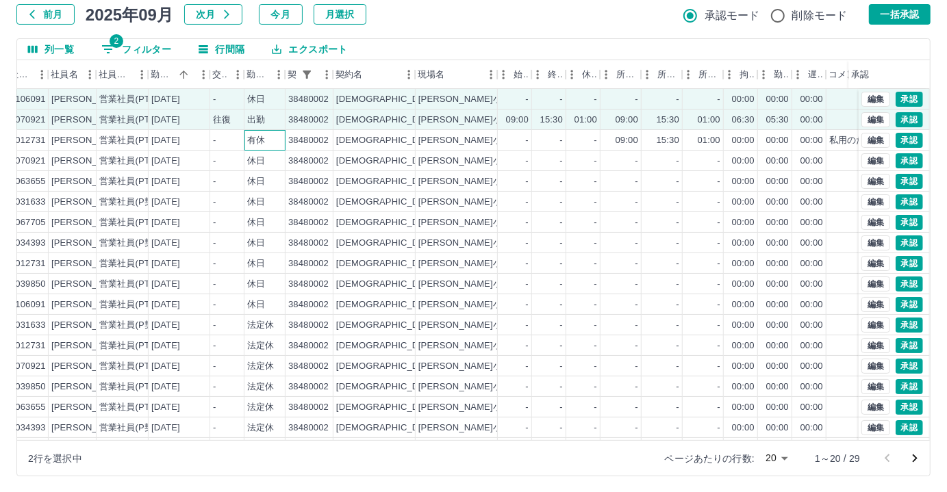
click at [281, 140] on div "有休" at bounding box center [264, 140] width 41 height 21
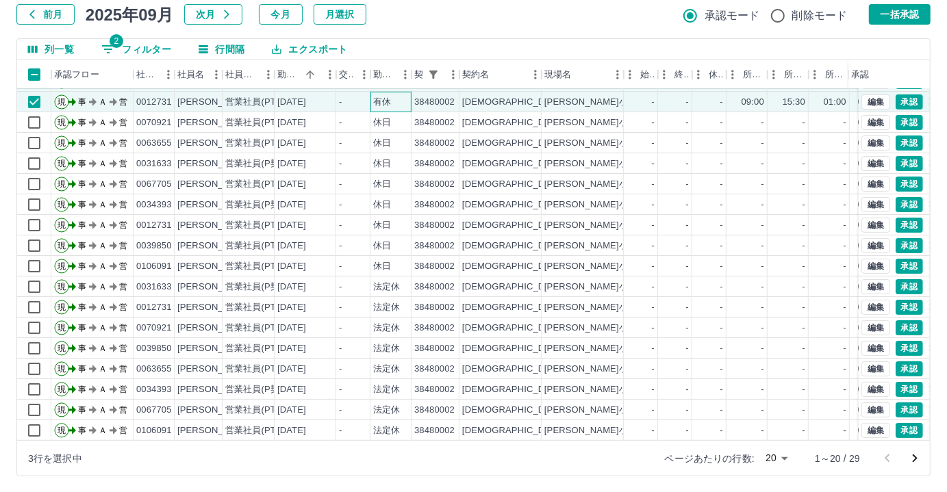
scroll to position [69, 0]
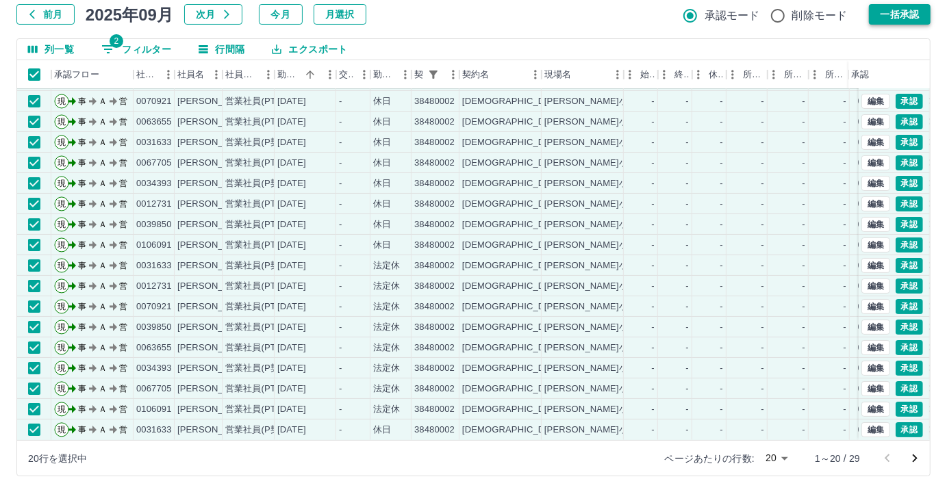
click at [873, 16] on button "一括承認" at bounding box center [900, 14] width 62 height 21
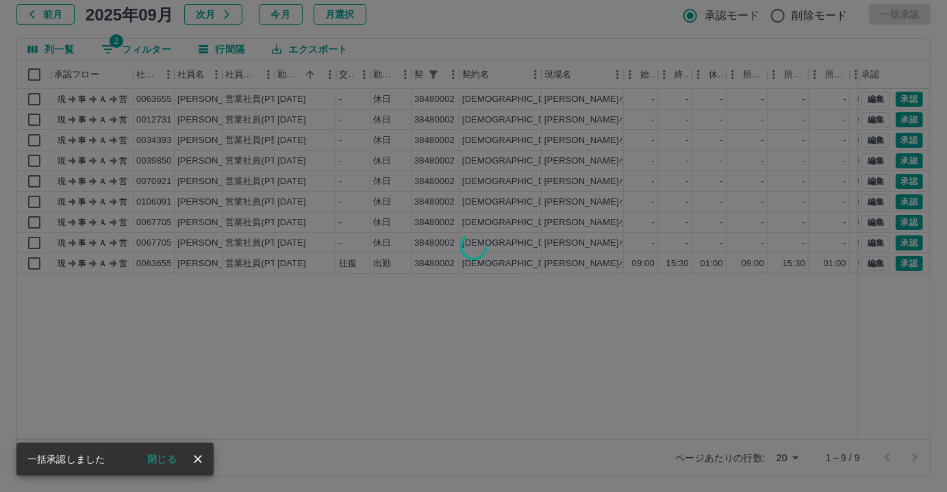
scroll to position [0, 0]
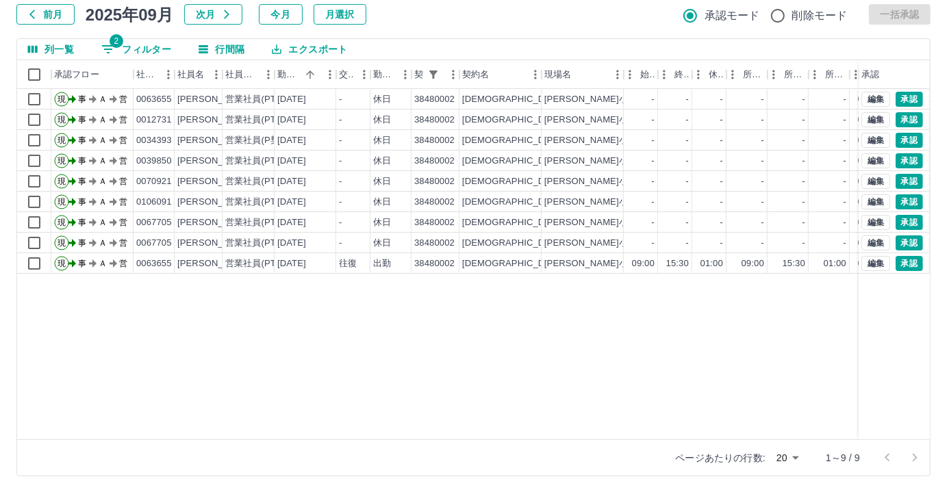
drag, startPoint x: 544, startPoint y: 423, endPoint x: 586, endPoint y: 422, distance: 42.5
click at [586, 422] on div "現 事 Ａ 営 0063655 [PERSON_NAME]　加[PERSON_NAME] 営業社員(PT契約) [DATE] - 休日 38480002 [P…" at bounding box center [615, 264] width 1196 height 351
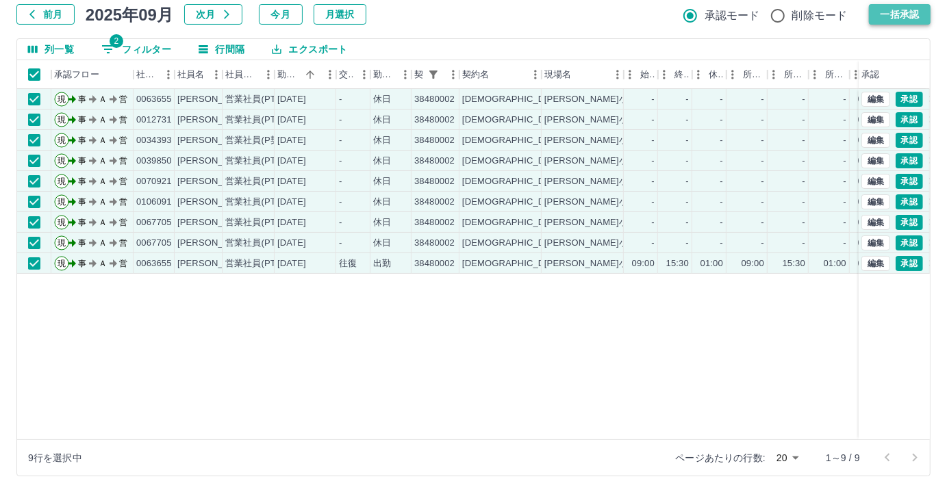
click at [889, 15] on button "一括承認" at bounding box center [900, 14] width 62 height 21
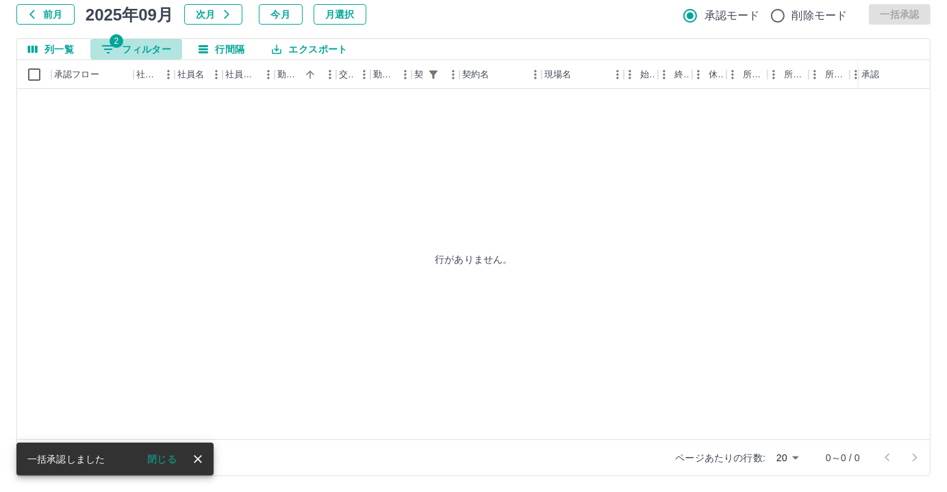
click at [151, 42] on button "2 フィルター" at bounding box center [136, 49] width 92 height 21
select select "**********"
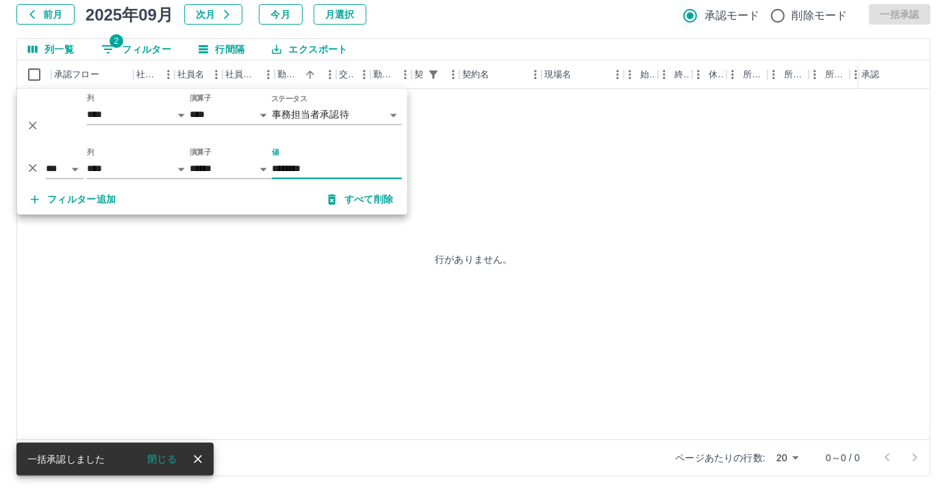
click at [328, 176] on input "********" at bounding box center [337, 170] width 130 height 20
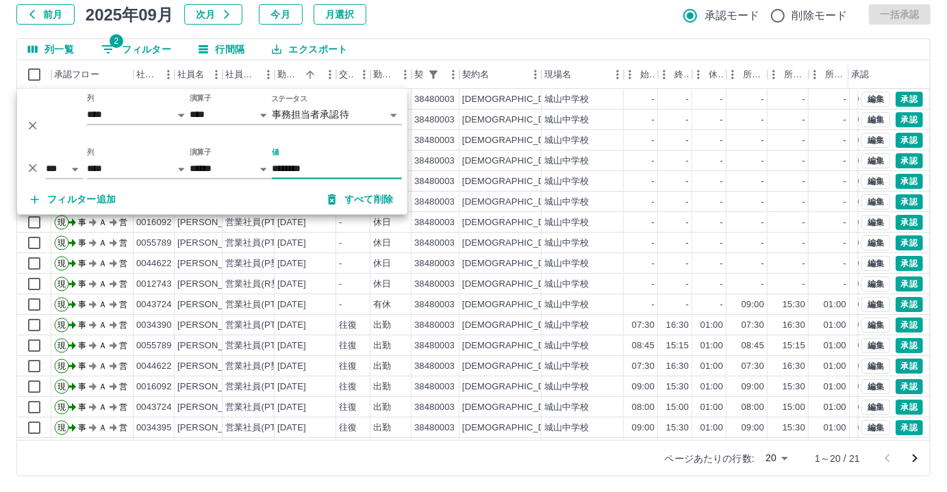
type input "********"
click at [468, 33] on div "勤務実績承認 前月 [DATE] 次月 今月 月選択 承認モード 削除モード 一括承認 列一覧 2 フィルター 行間隔 エクスポート 承認フロー 社員番号 社…" at bounding box center [473, 220] width 947 height 545
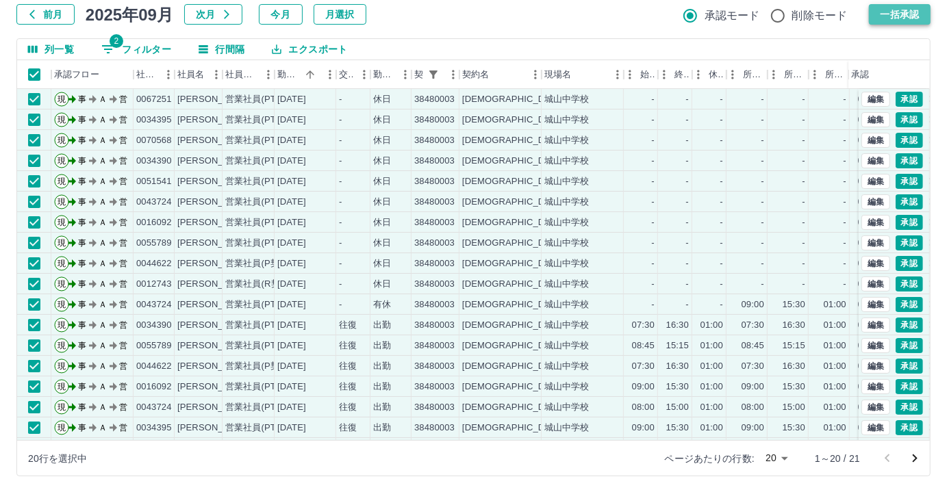
click at [896, 18] on button "一括承認" at bounding box center [900, 14] width 62 height 21
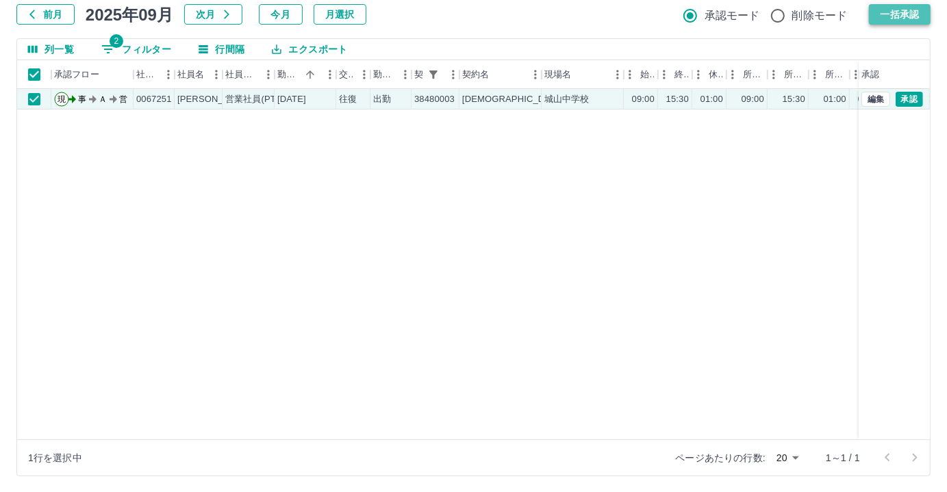
click at [889, 15] on button "一括承認" at bounding box center [900, 14] width 62 height 21
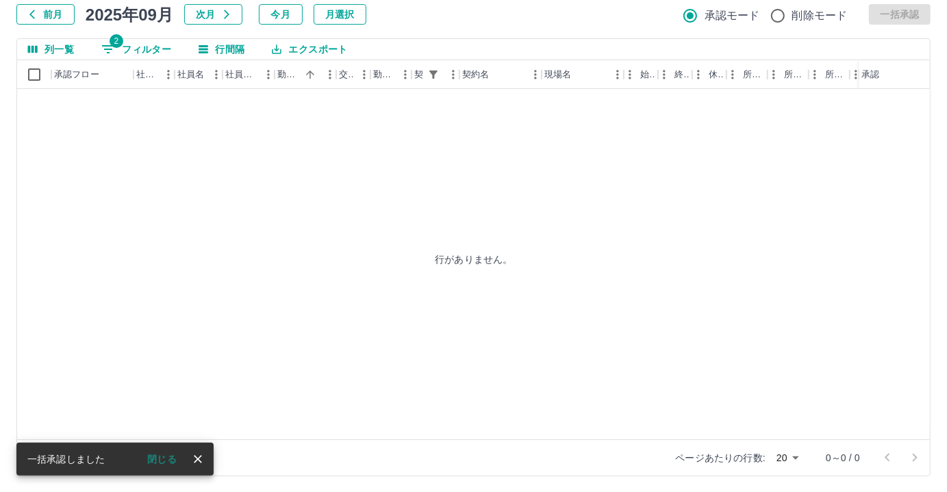
click at [127, 36] on div "勤務実績承認 前月 [DATE] 次月 今月 月選択 承認モード 削除モード 一括承認 列一覧 2 フィルター 行間隔 エクスポート 承認フロー 社員番号 社…" at bounding box center [473, 220] width 947 height 545
click at [125, 45] on button "2 フィルター" at bounding box center [136, 49] width 92 height 21
select select "**********"
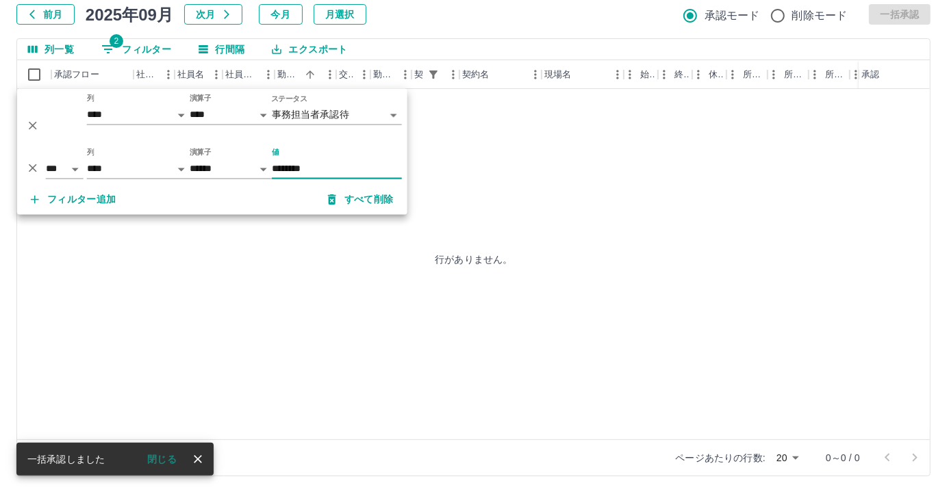
click at [318, 170] on input "********" at bounding box center [337, 170] width 130 height 20
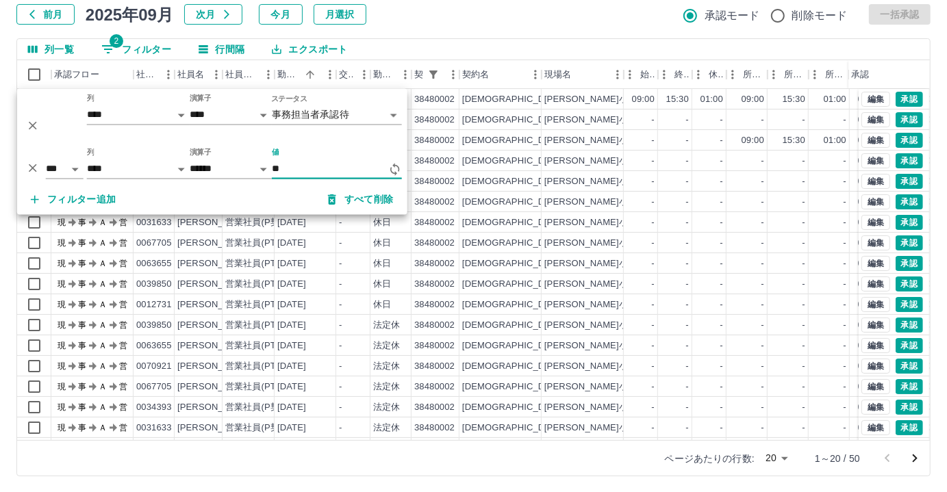
type input "*"
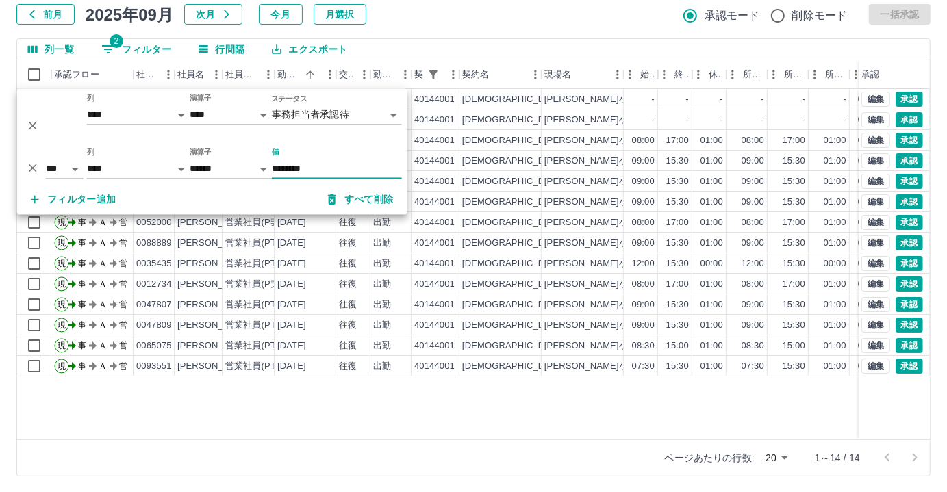
type input "********"
click at [455, 407] on div "現 事 Ａ 営 0055782 [PERSON_NAME] 営業社員(PT契約) [DATE] - 休日 40144001 [PERSON_NAME]市 [P…" at bounding box center [615, 264] width 1196 height 351
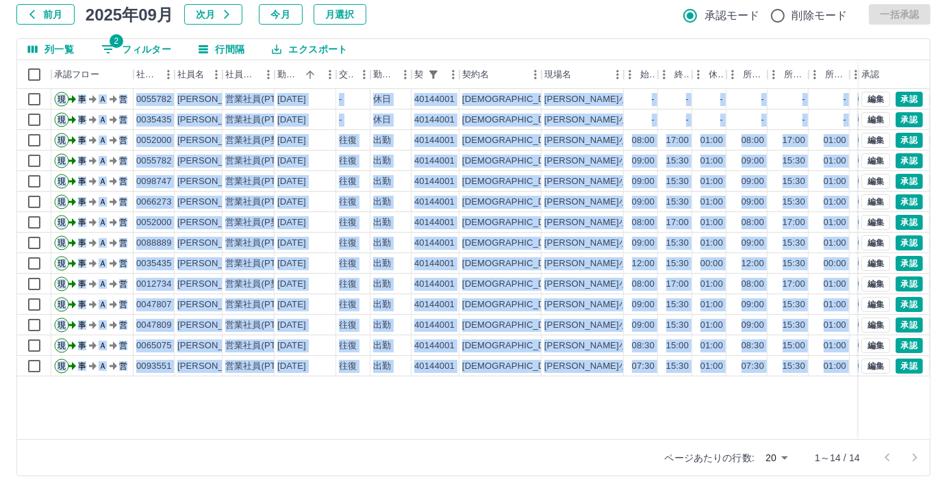
drag, startPoint x: 425, startPoint y: 442, endPoint x: 501, endPoint y: 434, distance: 77.1
click at [506, 438] on div "列一覧 2 フィルター 行間隔 エクスポート 承認フロー 社員番号 社員名 社員区分 勤務日 交通費 勤務区分 契約コード 契約名 現場名 始業 終業 休憩 …" at bounding box center [473, 257] width 914 height 438
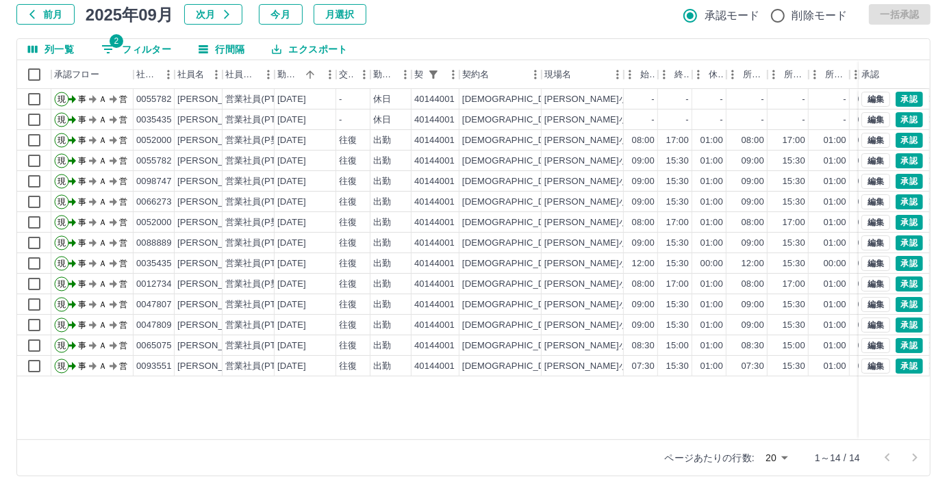
click at [420, 388] on div "現 事 Ａ 営 0055782 [PERSON_NAME] 営業社員(PT契約) [DATE] - 休日 40144001 [PERSON_NAME]市 [P…" at bounding box center [615, 264] width 1196 height 351
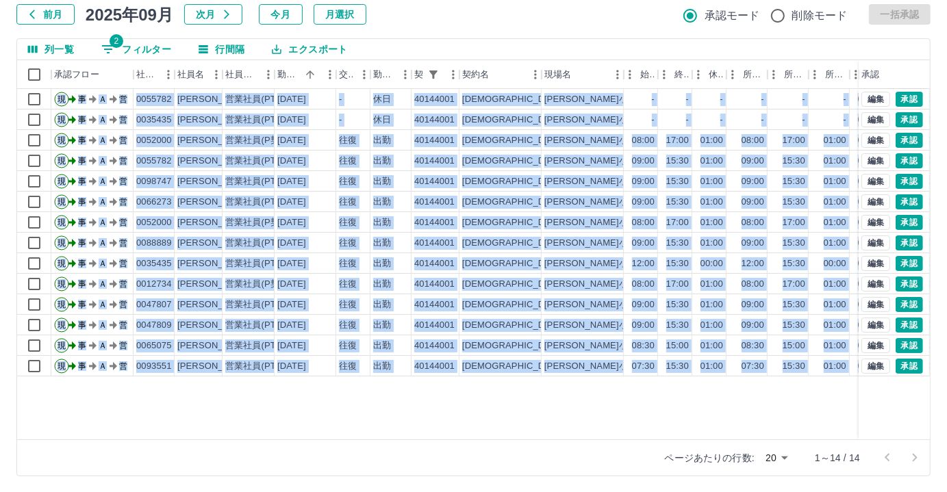
drag, startPoint x: 405, startPoint y: 442, endPoint x: 476, endPoint y: 437, distance: 70.7
click at [476, 437] on div "列一覧 2 フィルター 行間隔 エクスポート 承認フロー 社員番号 社員名 社員区分 勤務日 交通費 勤務区分 契約コード 契約名 現場名 始業 終業 休憩 …" at bounding box center [473, 257] width 914 height 438
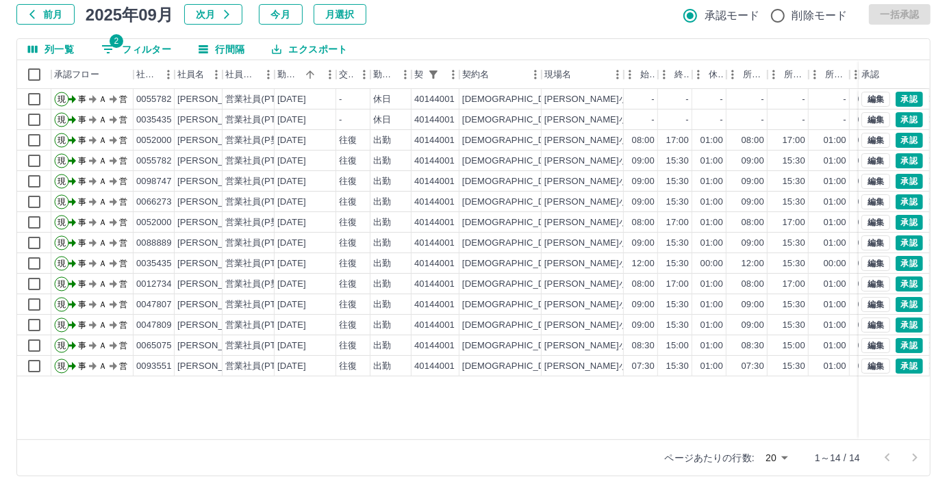
click at [418, 419] on div "現 事 Ａ 営 0055782 [PERSON_NAME] 営業社員(PT契約) [DATE] - 休日 40144001 [PERSON_NAME]市 [P…" at bounding box center [615, 264] width 1196 height 351
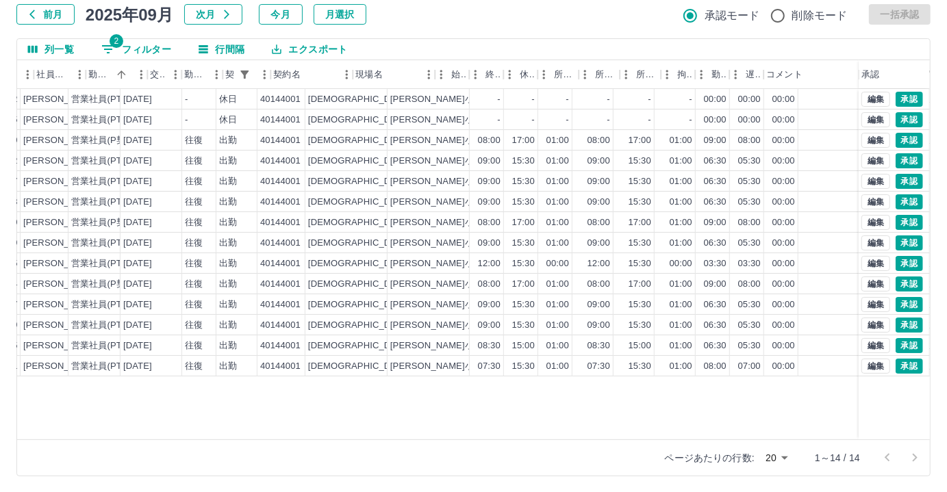
scroll to position [0, 218]
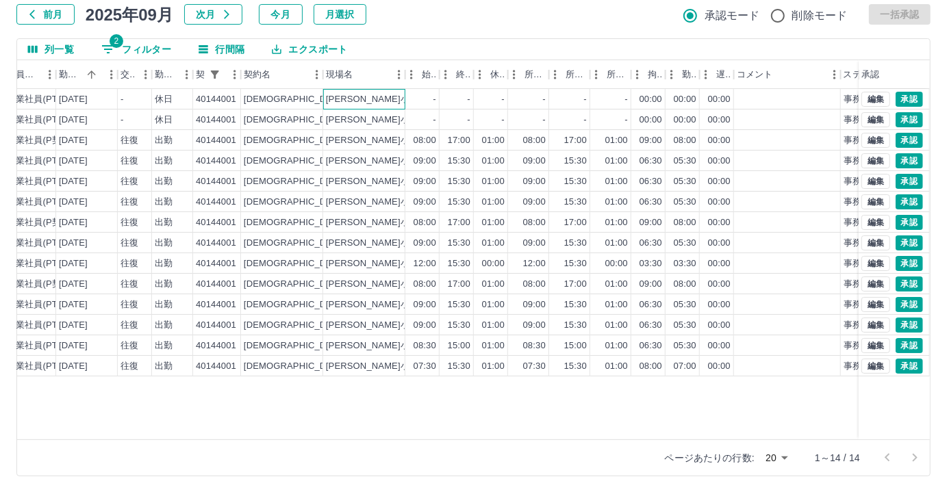
click at [376, 97] on div "[PERSON_NAME]小学校" at bounding box center [364, 99] width 82 height 21
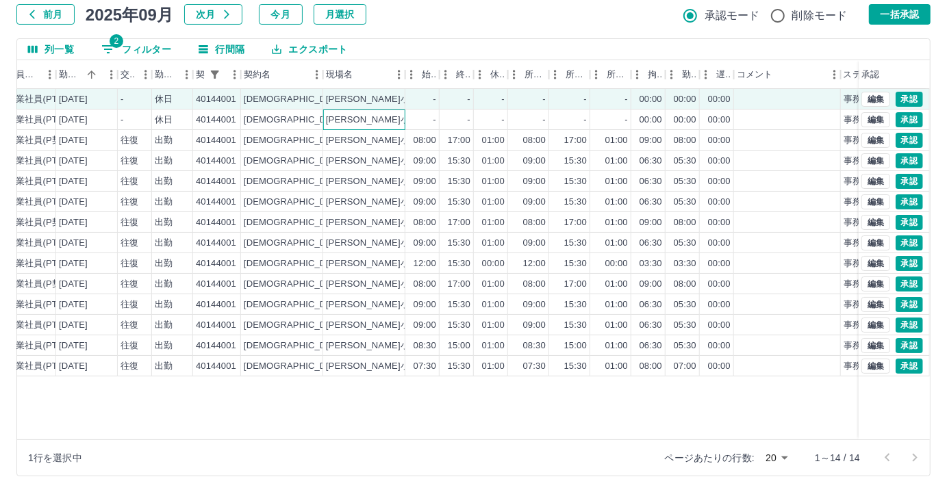
click at [374, 112] on div "[PERSON_NAME]小学校" at bounding box center [364, 120] width 82 height 21
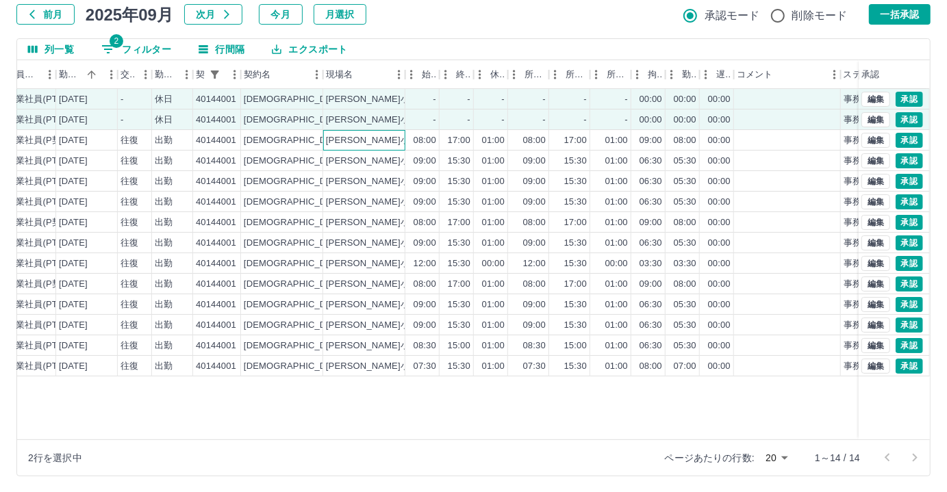
click at [368, 130] on div "[PERSON_NAME]小学校" at bounding box center [364, 140] width 82 height 21
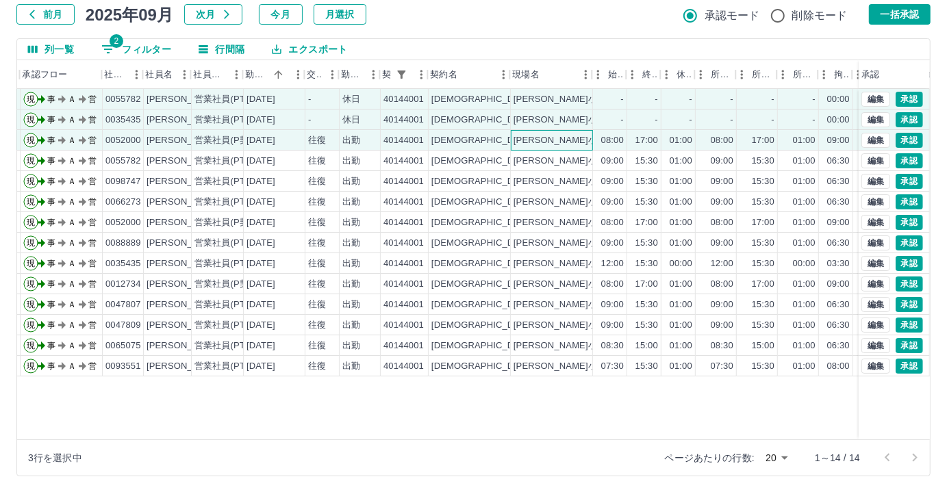
scroll to position [0, 31]
click at [374, 155] on div "出勤" at bounding box center [359, 161] width 41 height 21
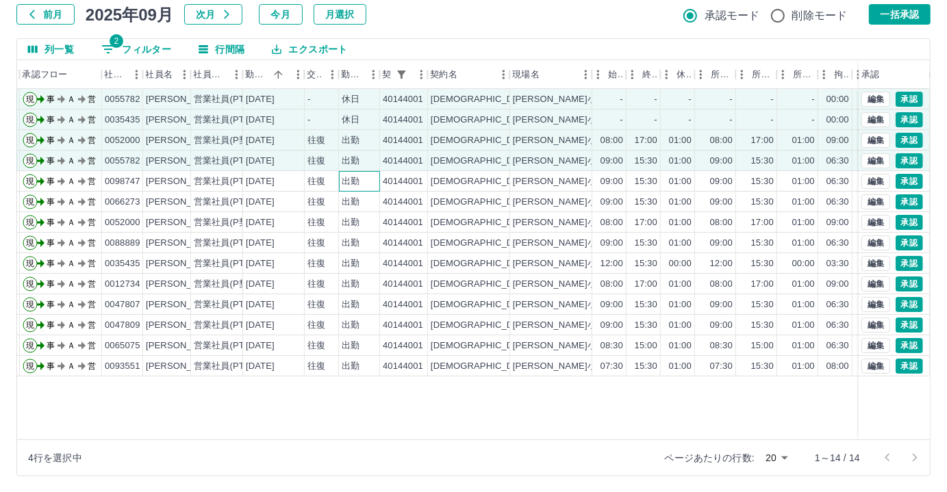
click at [371, 173] on div "出勤" at bounding box center [359, 181] width 41 height 21
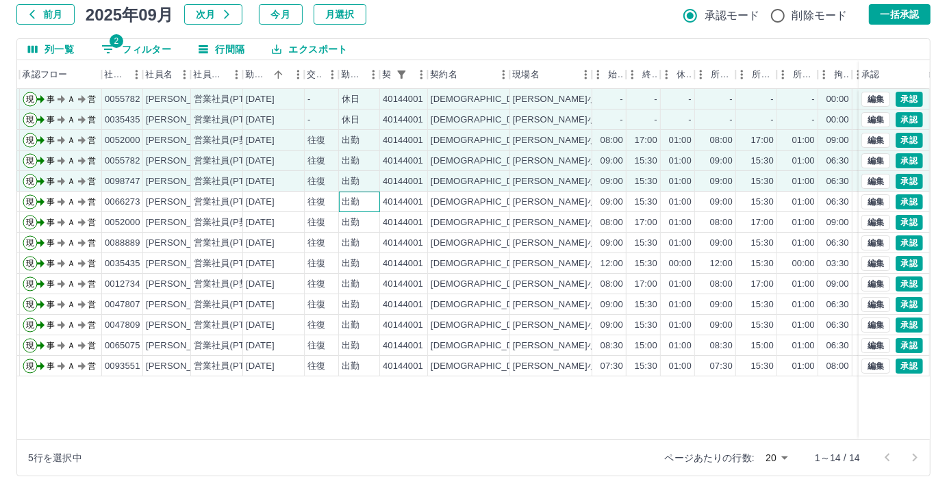
click at [367, 192] on div "出勤" at bounding box center [359, 202] width 41 height 21
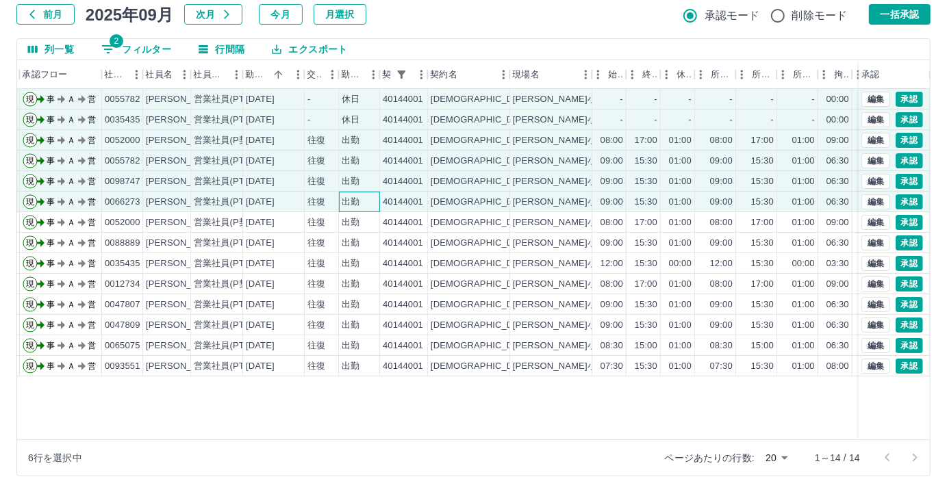
click at [362, 211] on div "出勤" at bounding box center [359, 202] width 41 height 21
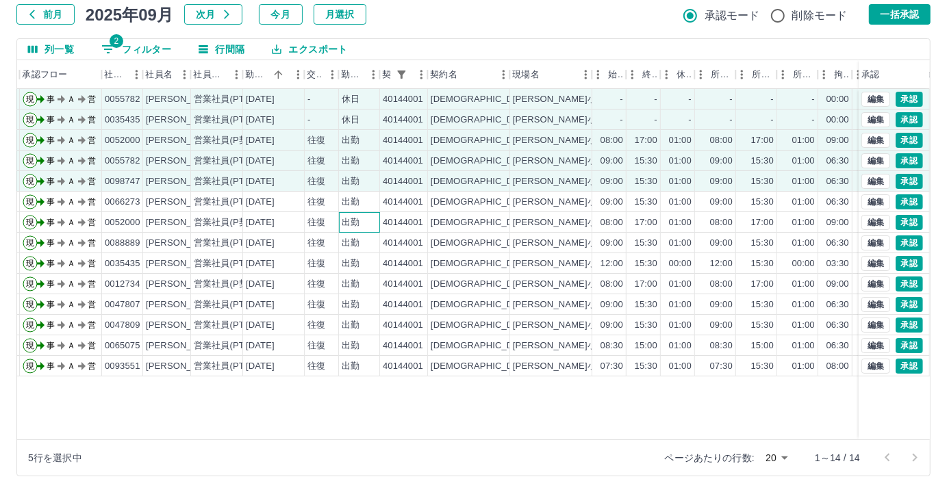
click at [359, 216] on div "出勤" at bounding box center [359, 222] width 41 height 21
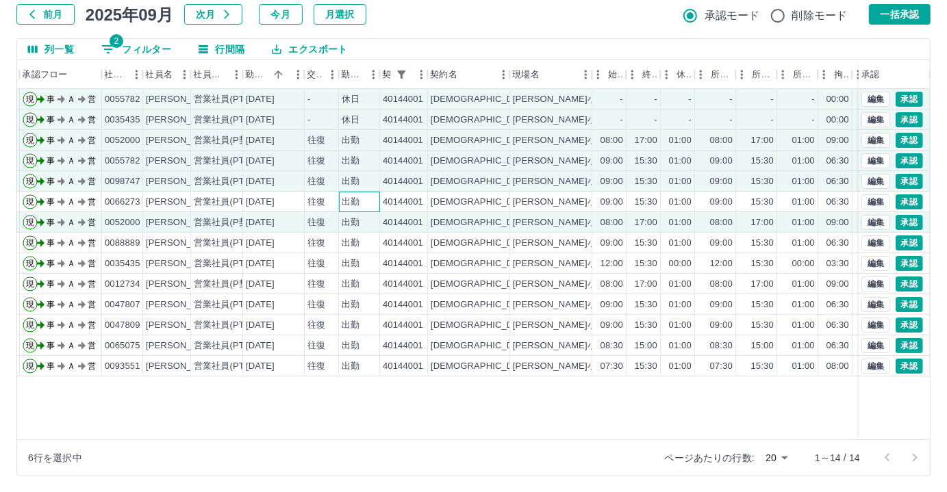
click at [367, 192] on div "出勤" at bounding box center [359, 202] width 41 height 21
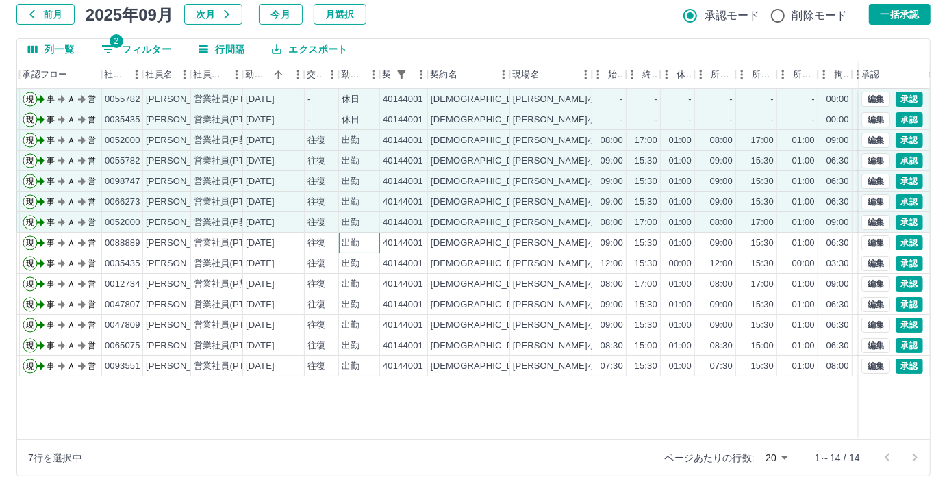
click at [343, 242] on div "出勤" at bounding box center [351, 243] width 18 height 13
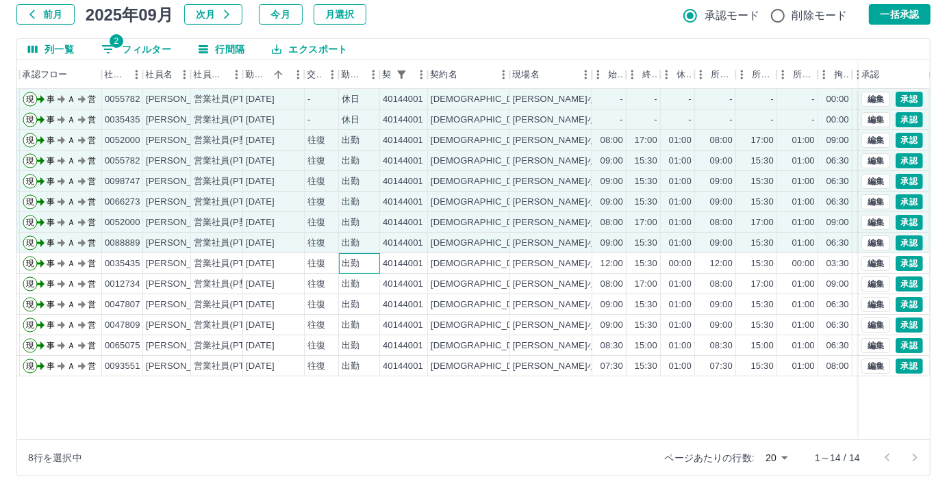
click at [339, 260] on div "出勤" at bounding box center [359, 263] width 41 height 21
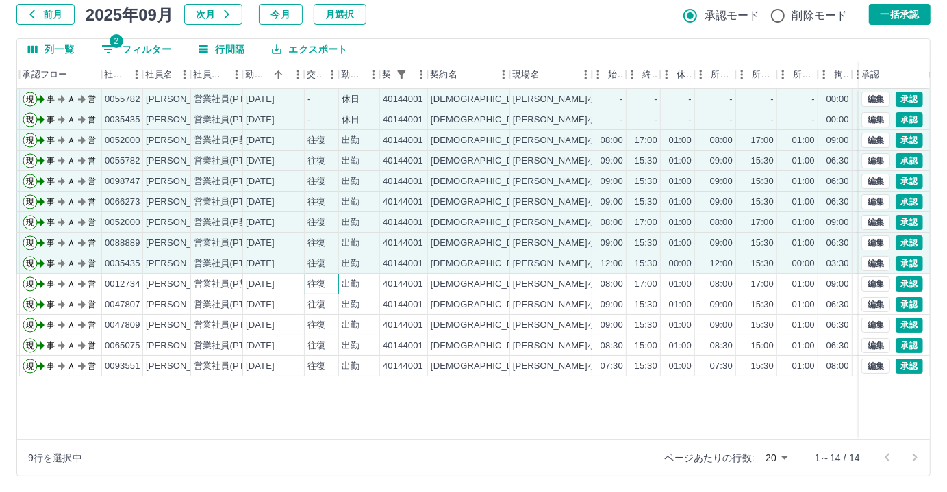
click at [336, 281] on div "往復" at bounding box center [322, 284] width 34 height 21
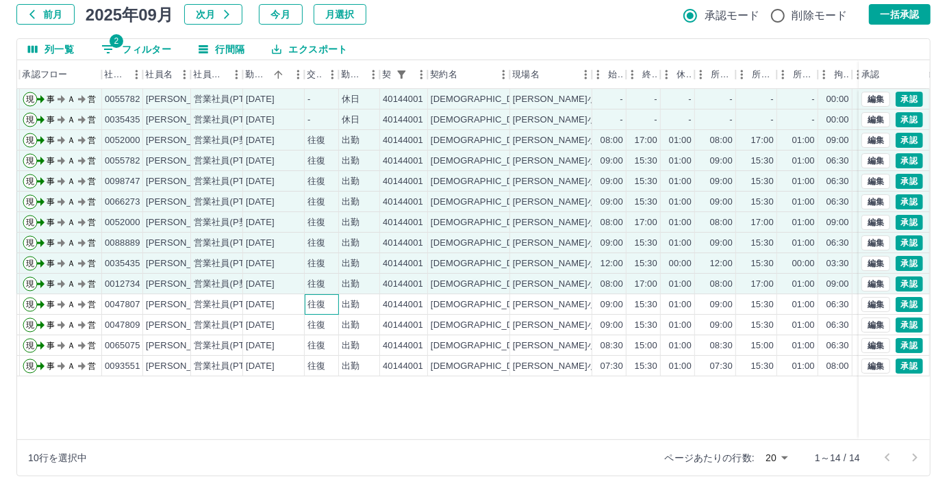
click at [331, 296] on div "往復" at bounding box center [322, 304] width 34 height 21
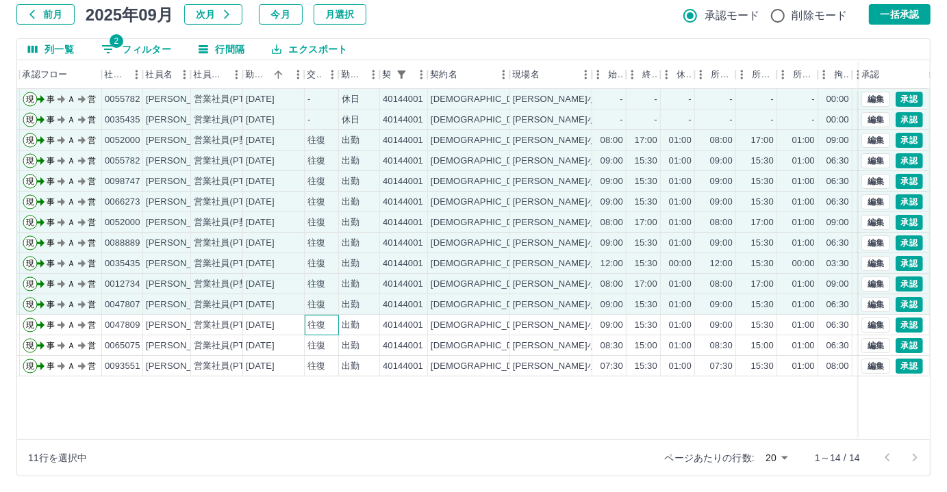
click at [325, 315] on div "往復" at bounding box center [322, 325] width 34 height 21
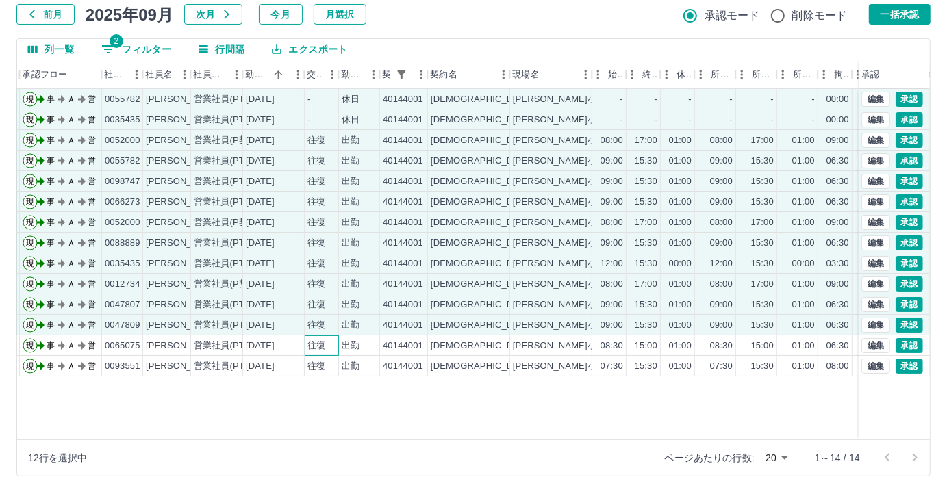
click at [324, 344] on div "往復" at bounding box center [316, 346] width 18 height 13
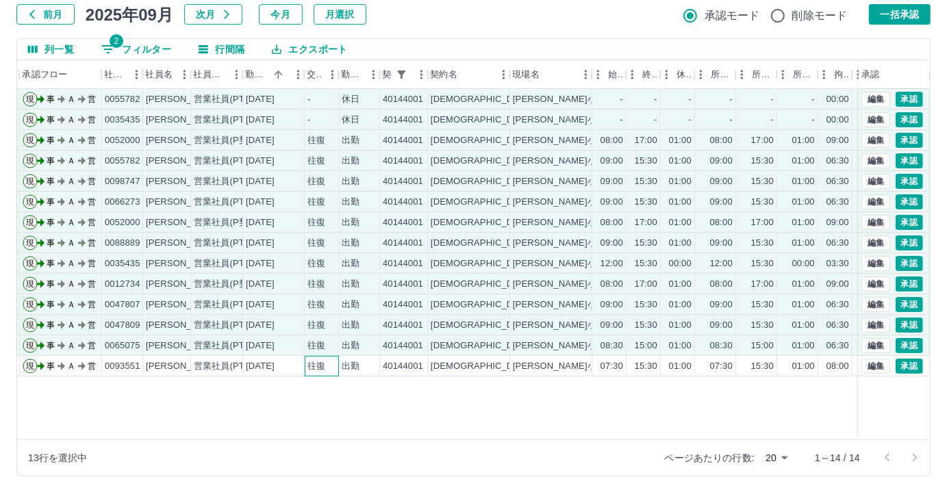
click at [319, 366] on div "往復" at bounding box center [316, 366] width 18 height 13
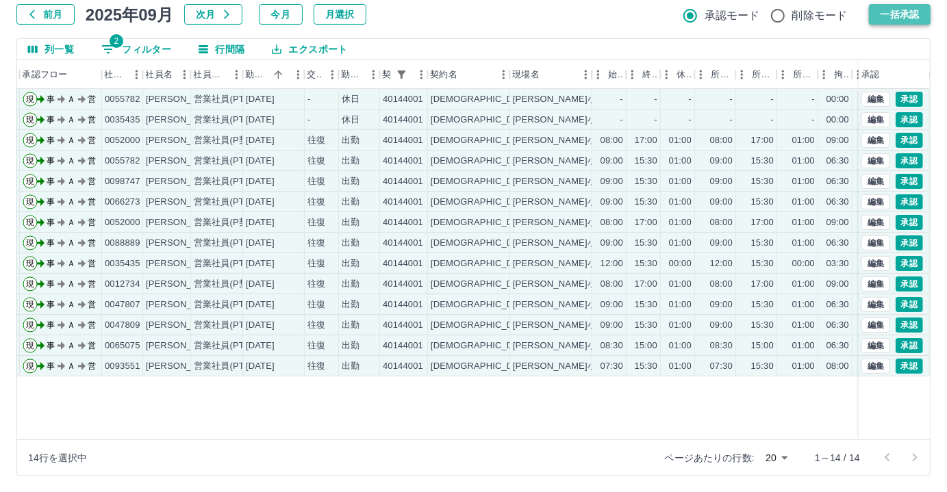
click at [873, 19] on button "一括承認" at bounding box center [900, 14] width 62 height 21
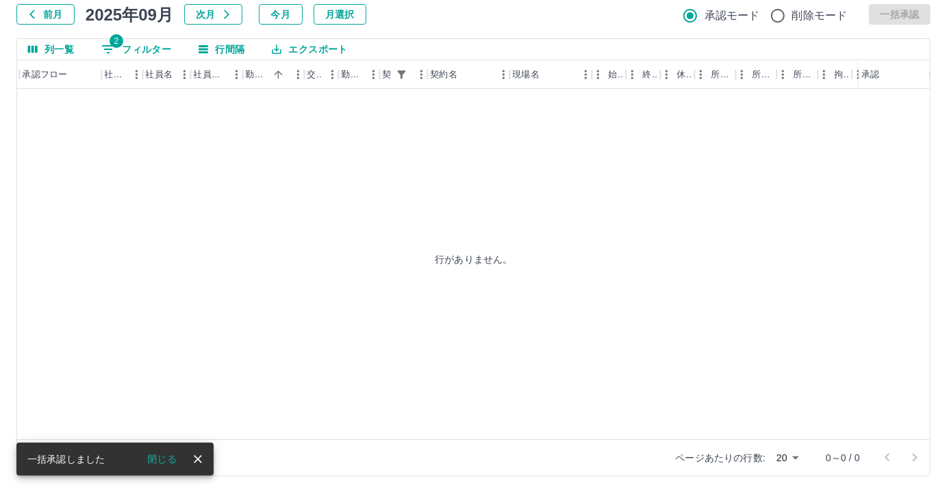
click at [153, 42] on button "2 フィルター" at bounding box center [136, 49] width 92 height 21
select select "**********"
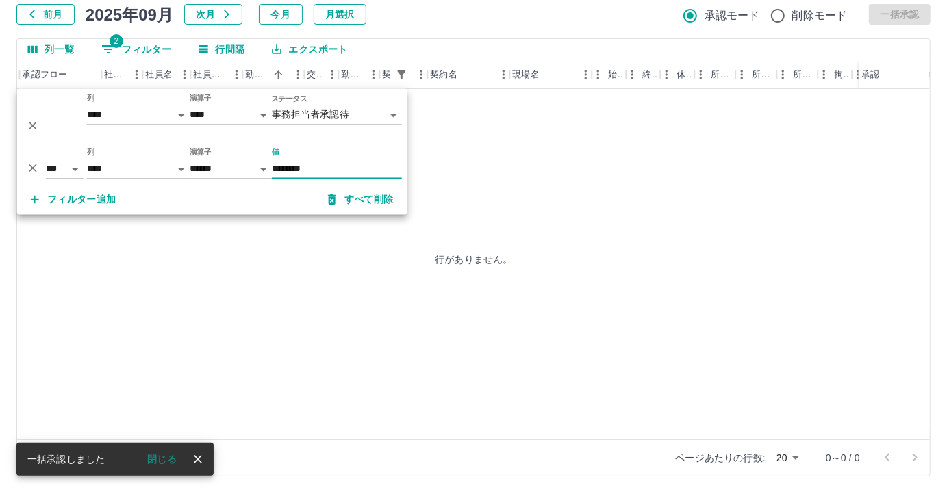
click at [320, 164] on input "********" at bounding box center [337, 170] width 130 height 20
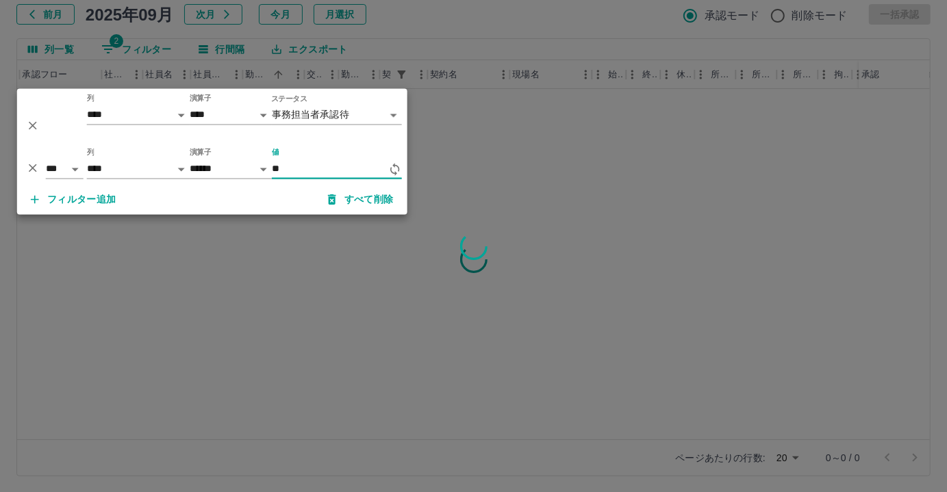
type input "*"
type input "********"
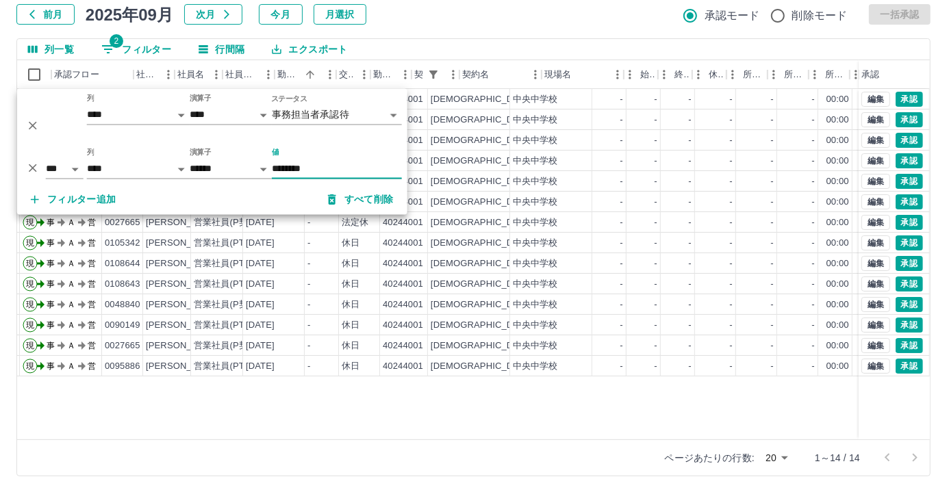
scroll to position [0, 0]
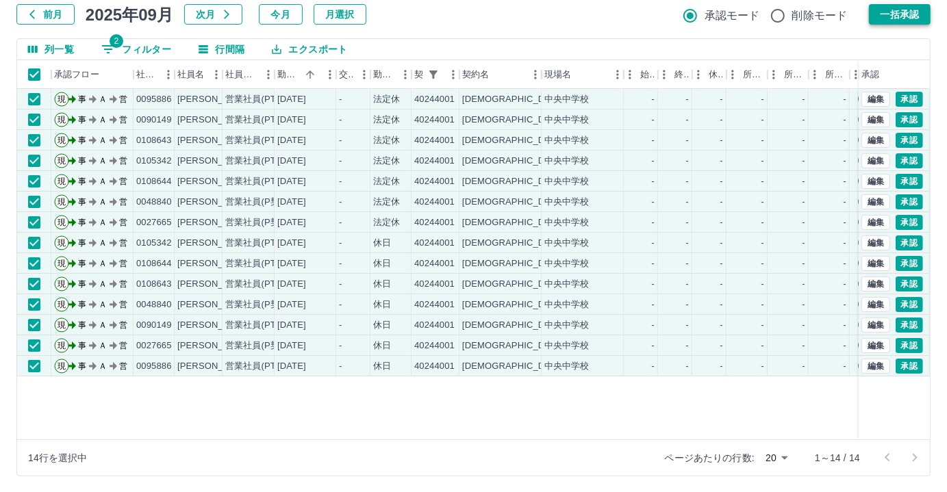
click at [912, 19] on button "一括承認" at bounding box center [900, 14] width 62 height 21
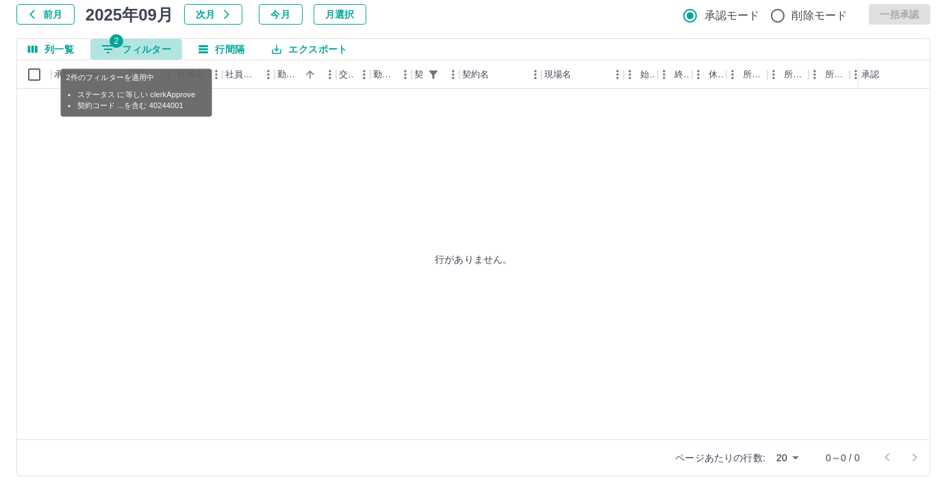
click at [164, 49] on button "2 フィルター" at bounding box center [136, 49] width 92 height 21
select select "**********"
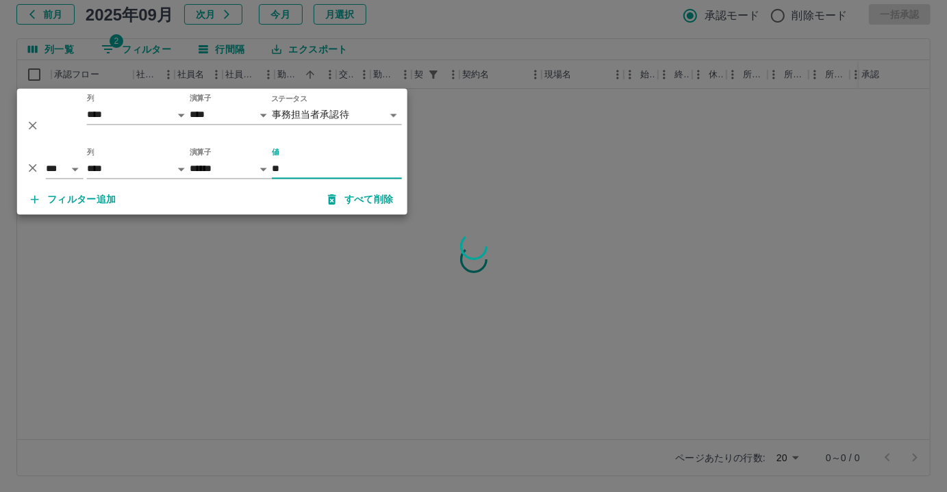
type input "*"
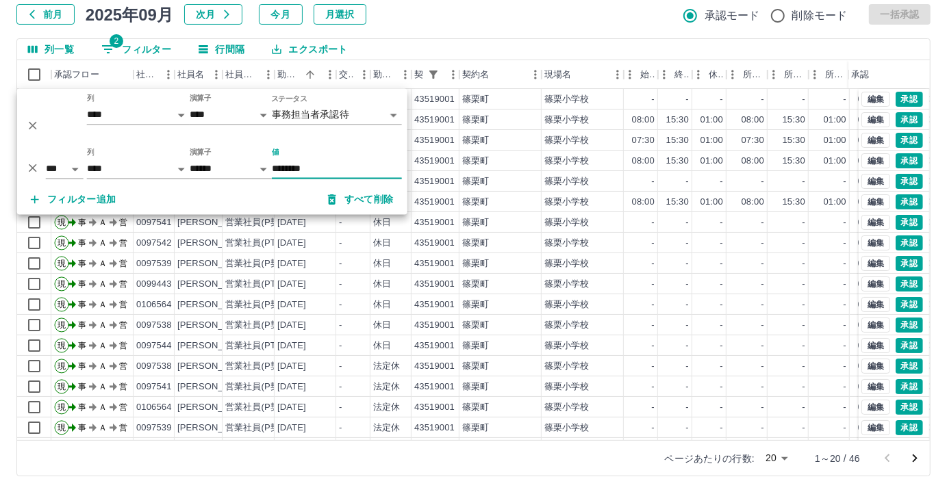
type input "********"
click at [586, 4] on div "前月 2025年09月 次月 今月 月選択 承認モード 削除モード 一括承認" at bounding box center [473, 14] width 914 height 21
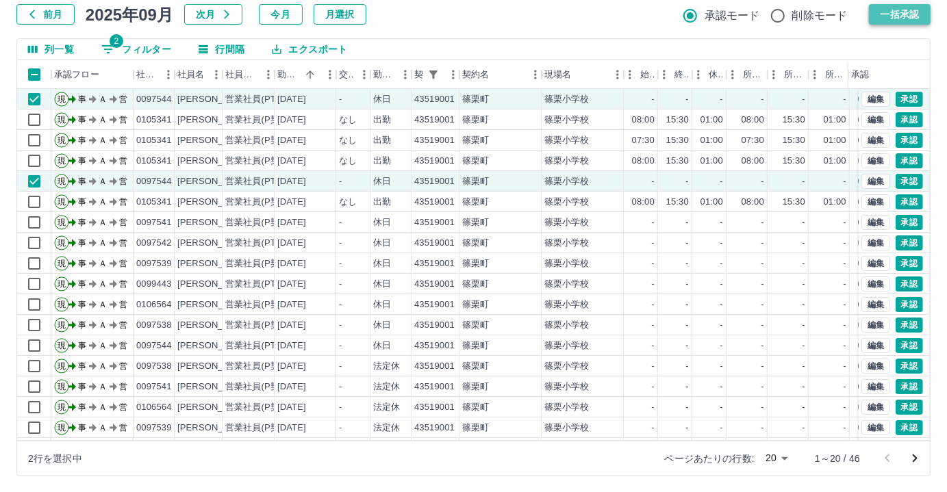
click at [903, 19] on button "一括承認" at bounding box center [900, 14] width 62 height 21
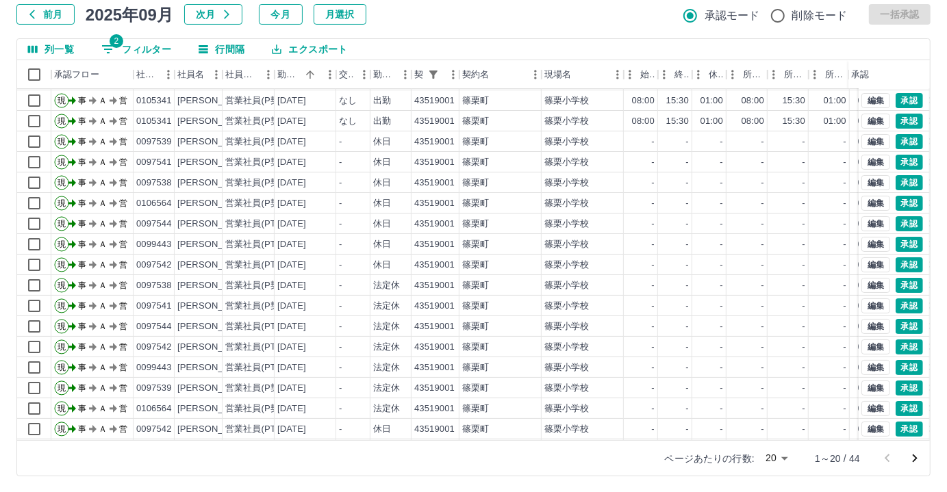
scroll to position [69, 0]
click at [455, 114] on div "43519001" at bounding box center [436, 122] width 48 height 21
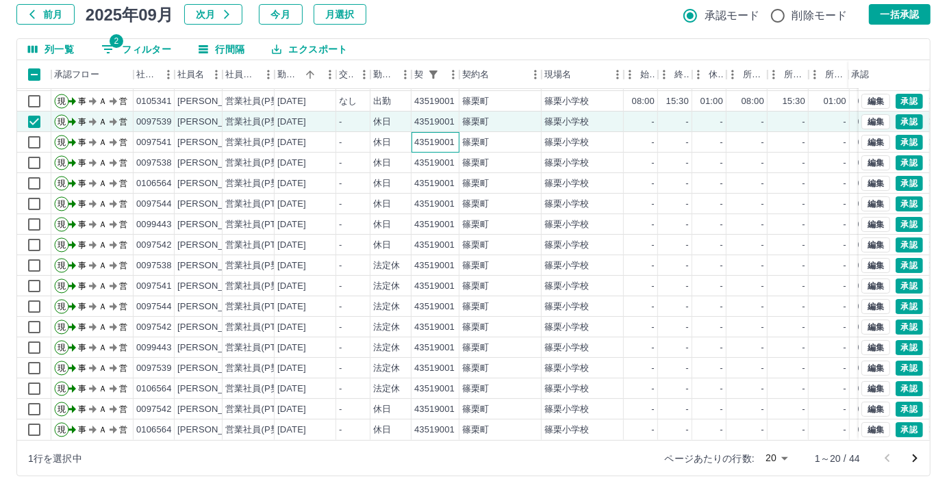
click at [436, 136] on div "43519001" at bounding box center [434, 142] width 40 height 13
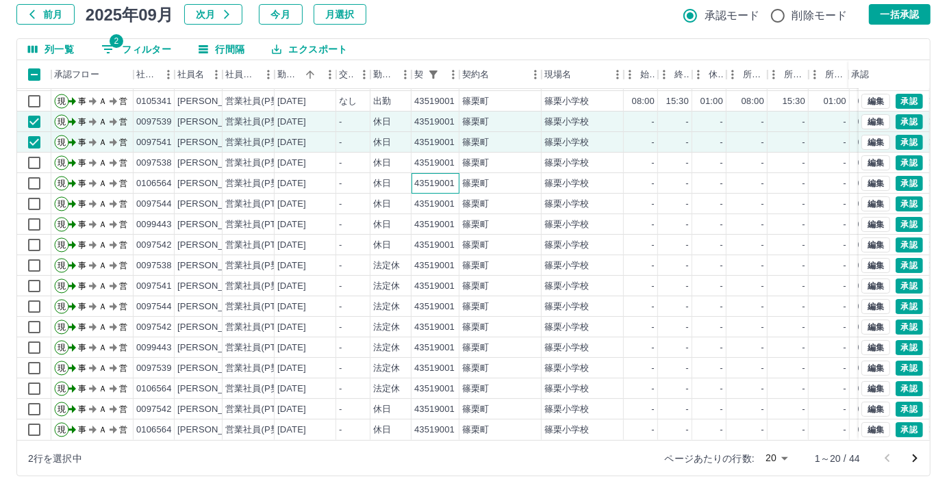
click at [429, 173] on div "43519001" at bounding box center [436, 183] width 48 height 21
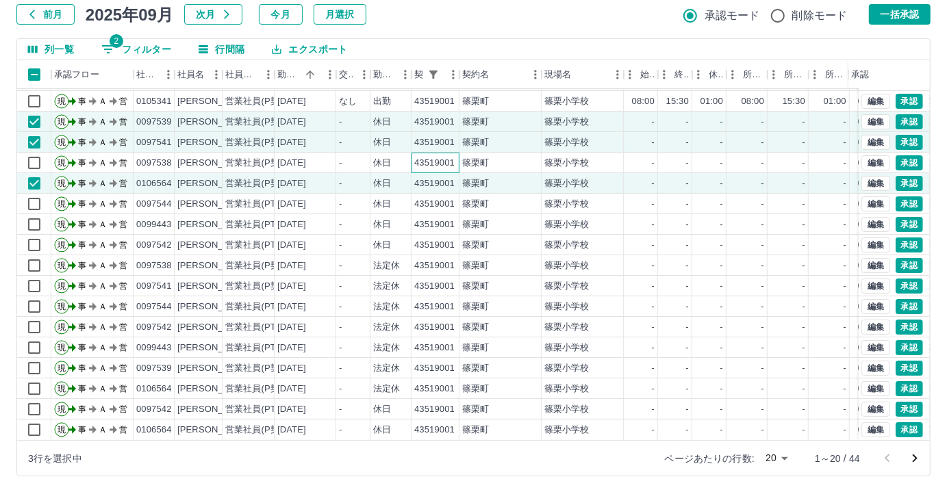
click at [429, 157] on div "43519001" at bounding box center [434, 163] width 40 height 13
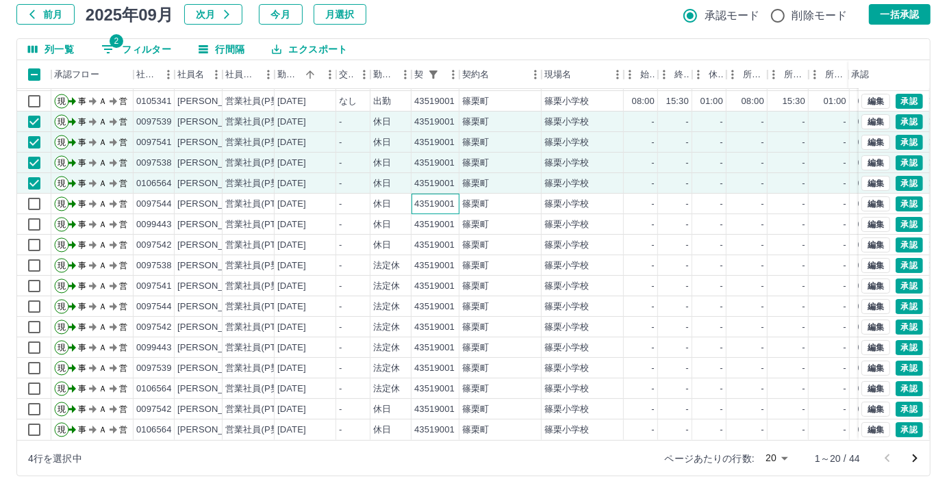
drag, startPoint x: 420, startPoint y: 192, endPoint x: 418, endPoint y: 216, distance: 24.1
click at [420, 198] on div "43519001" at bounding box center [434, 204] width 40 height 13
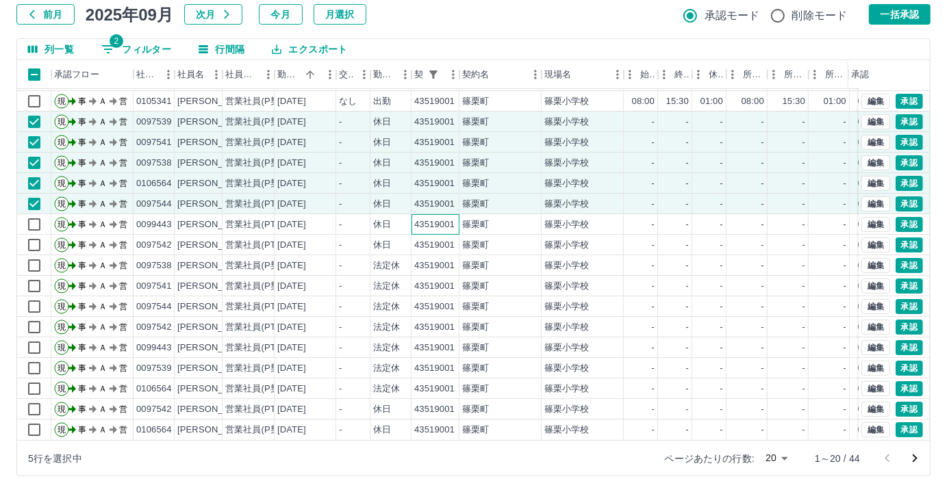
drag, startPoint x: 418, startPoint y: 217, endPoint x: 413, endPoint y: 238, distance: 21.1
click at [418, 218] on div "43519001" at bounding box center [434, 224] width 40 height 13
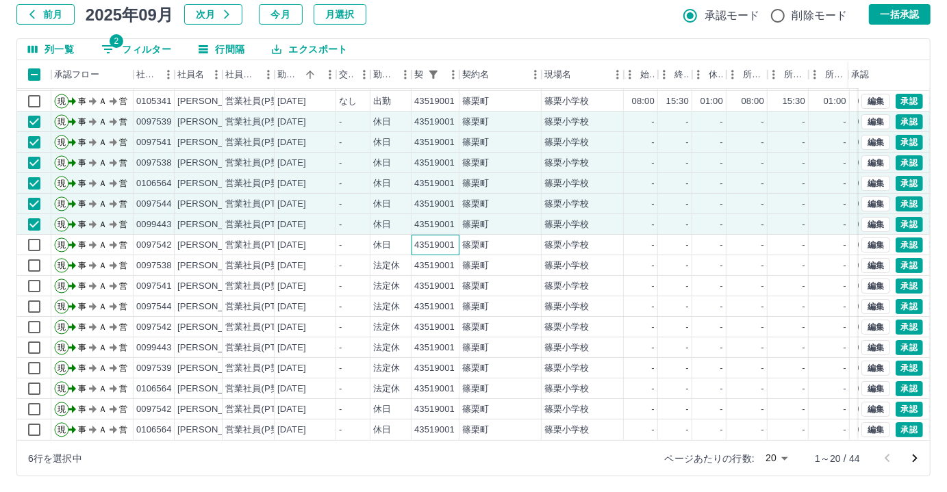
click at [413, 238] on div "43519001" at bounding box center [436, 245] width 48 height 21
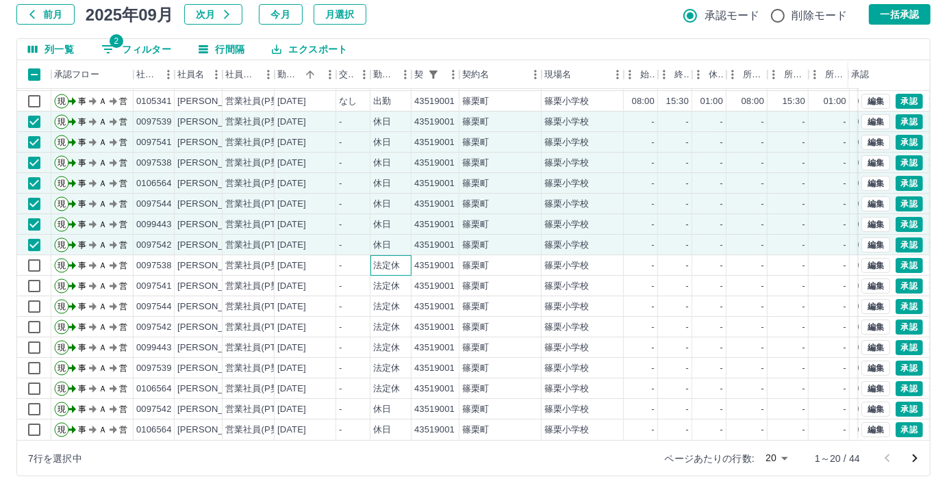
click at [407, 255] on div "法定休" at bounding box center [390, 265] width 41 height 21
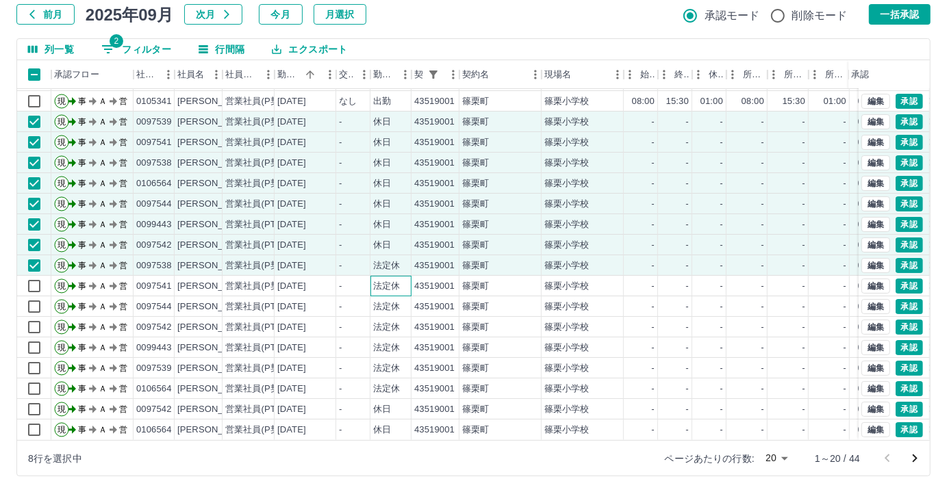
click at [403, 277] on div "法定休" at bounding box center [390, 286] width 41 height 21
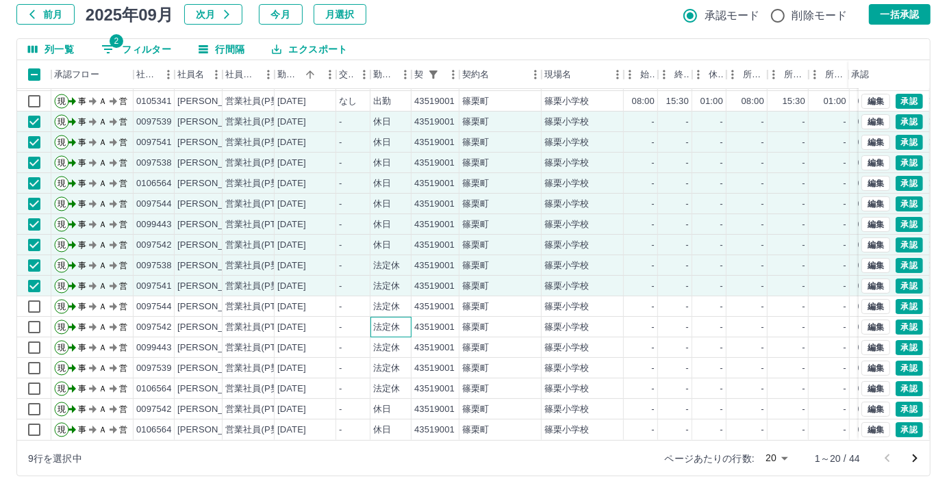
click at [400, 317] on div "法定休" at bounding box center [390, 327] width 41 height 21
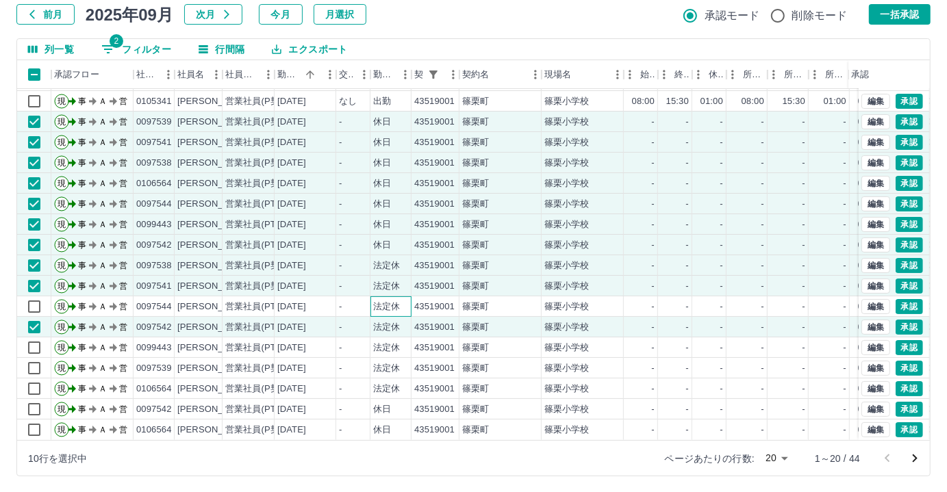
click at [395, 301] on div "法定休" at bounding box center [386, 307] width 27 height 13
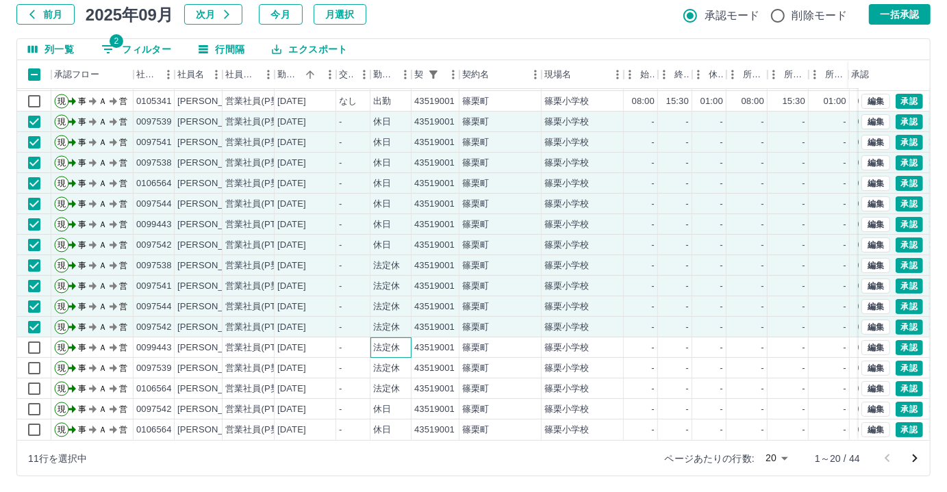
drag, startPoint x: 396, startPoint y: 338, endPoint x: 399, endPoint y: 366, distance: 27.5
click at [396, 342] on div "法定休" at bounding box center [386, 348] width 27 height 13
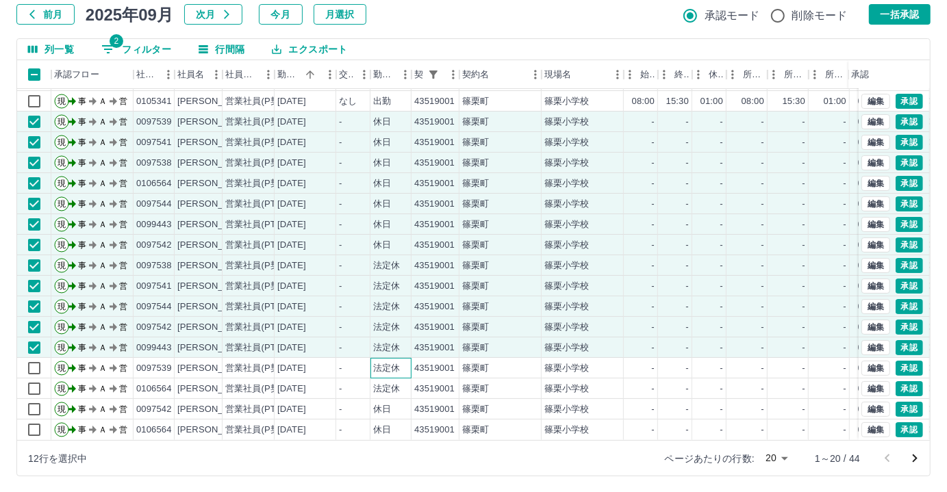
click at [399, 365] on div "法定休" at bounding box center [390, 368] width 41 height 21
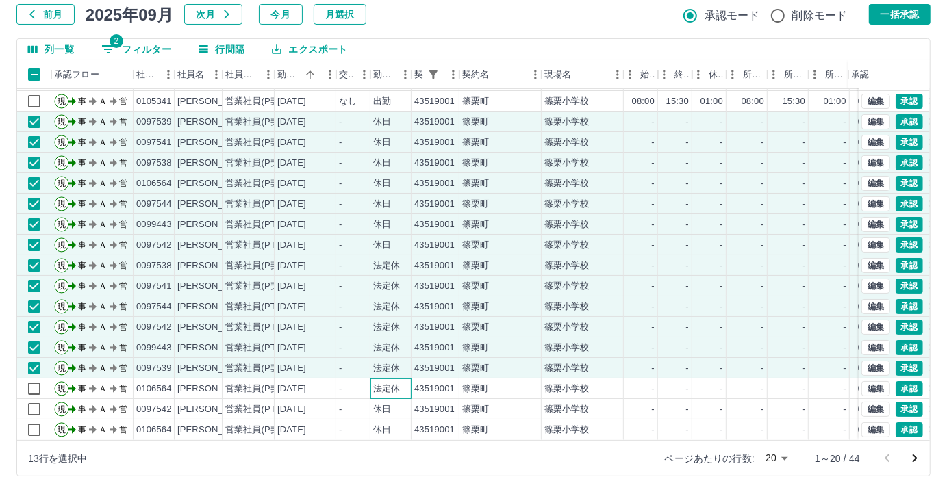
drag, startPoint x: 398, startPoint y: 381, endPoint x: 395, endPoint y: 408, distance: 26.8
click at [397, 383] on div "法定休" at bounding box center [386, 389] width 27 height 13
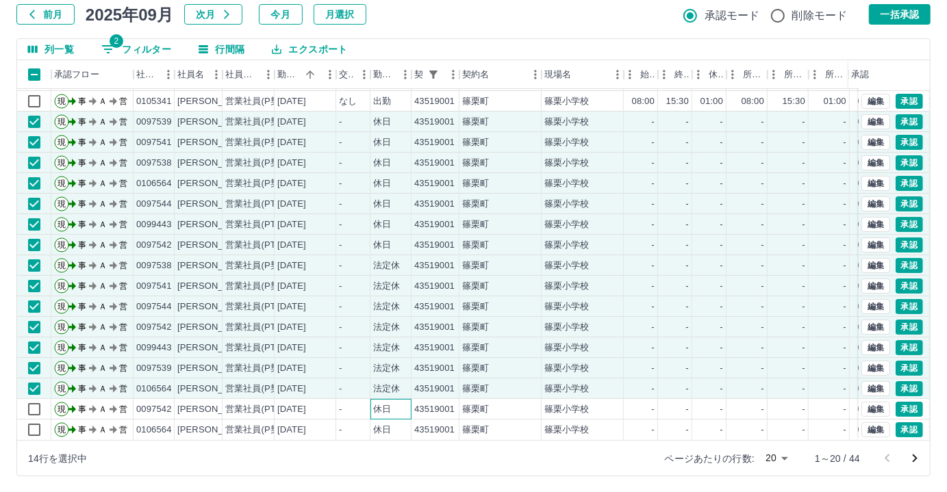
click at [392, 406] on div "休日" at bounding box center [390, 409] width 41 height 21
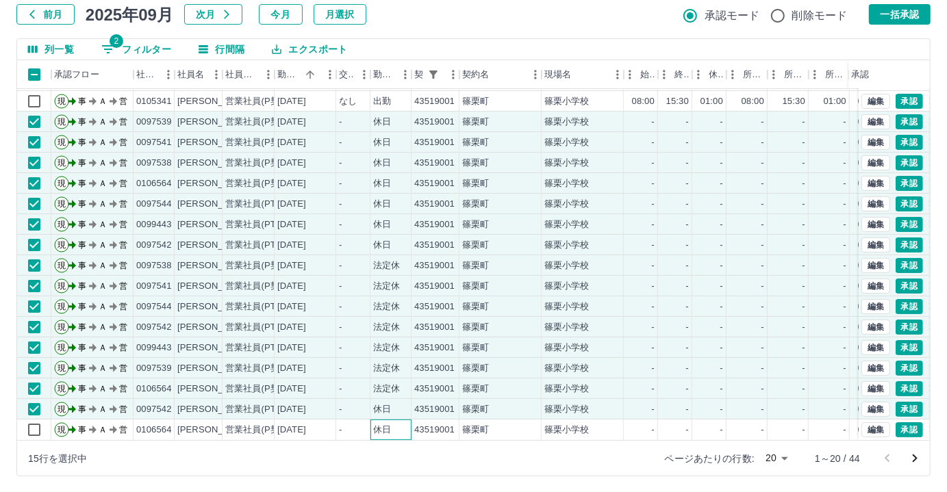
click at [394, 420] on div "休日" at bounding box center [390, 430] width 41 height 21
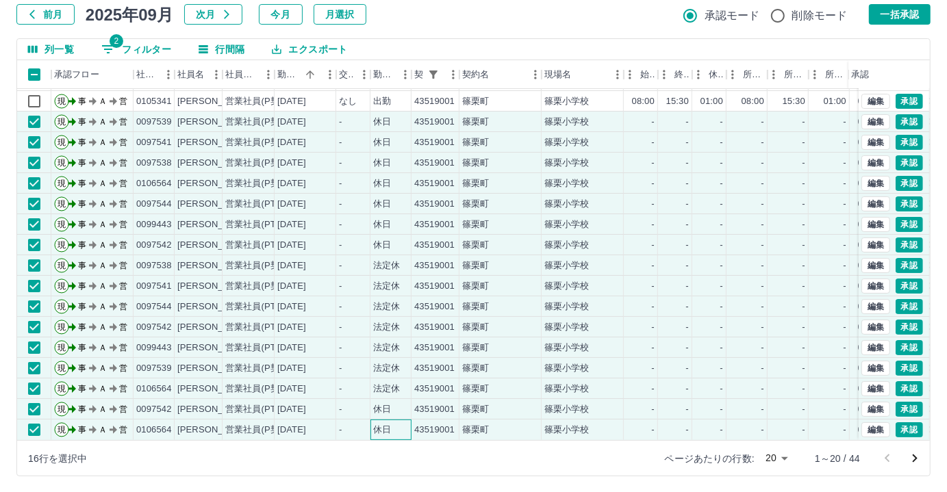
scroll to position [0, 0]
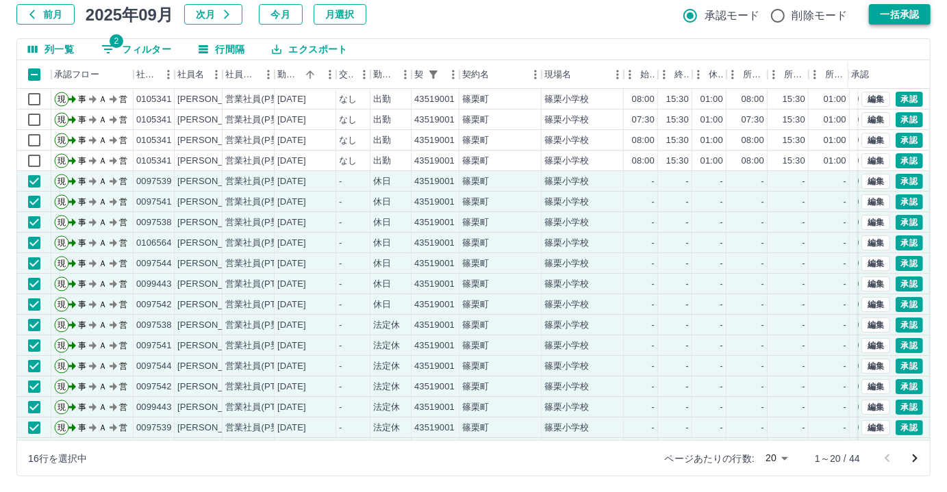
click at [914, 17] on button "一括承認" at bounding box center [900, 14] width 62 height 21
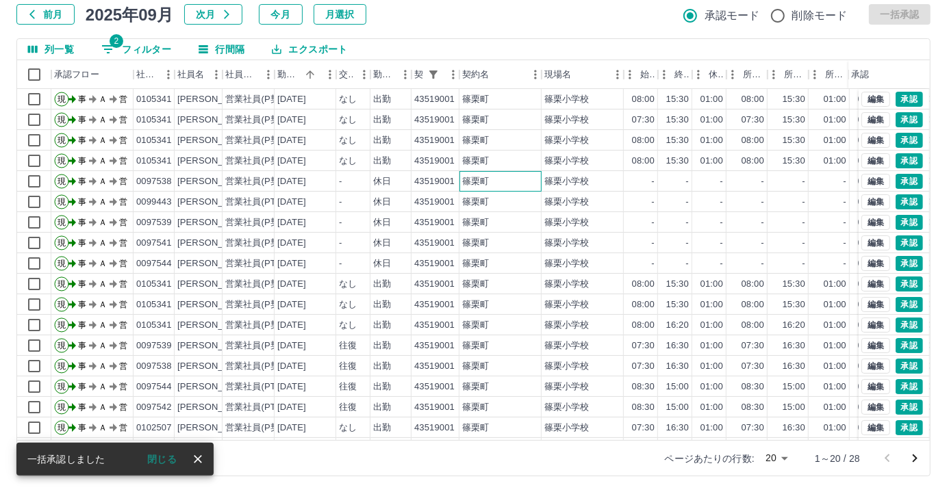
click at [473, 184] on div "篠栗町" at bounding box center [475, 181] width 27 height 13
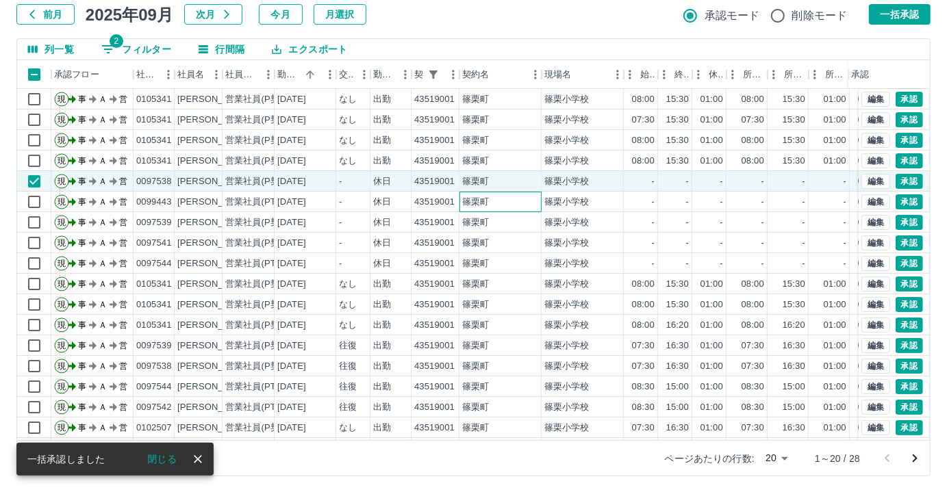
click at [466, 200] on div "篠栗町" at bounding box center [475, 202] width 27 height 13
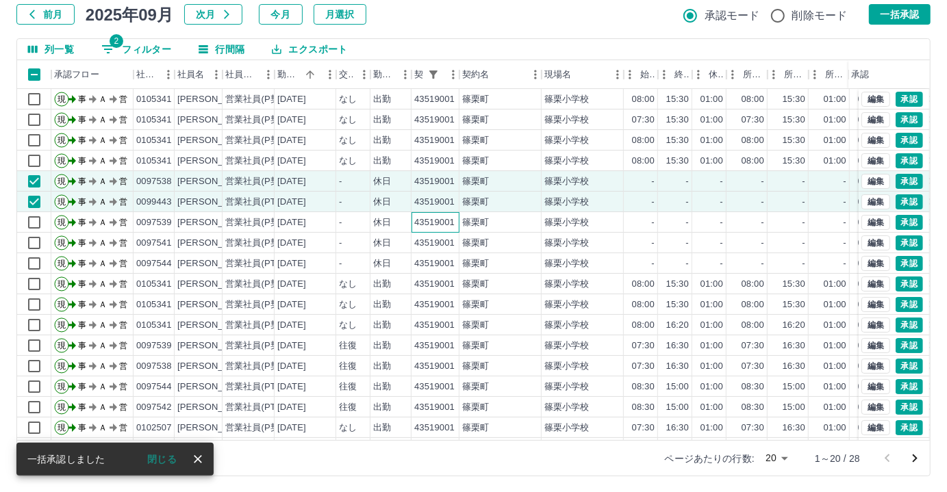
click at [456, 224] on div "43519001" at bounding box center [436, 222] width 48 height 21
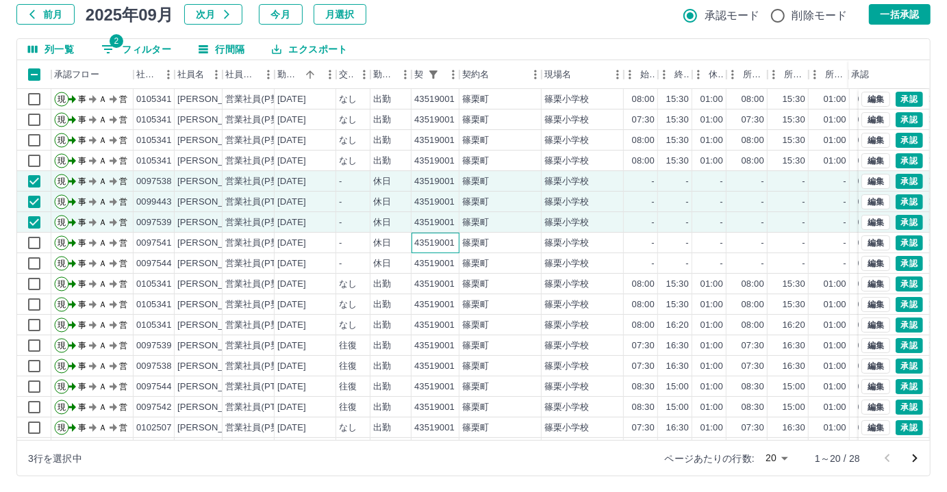
click at [445, 241] on div "43519001" at bounding box center [434, 243] width 40 height 13
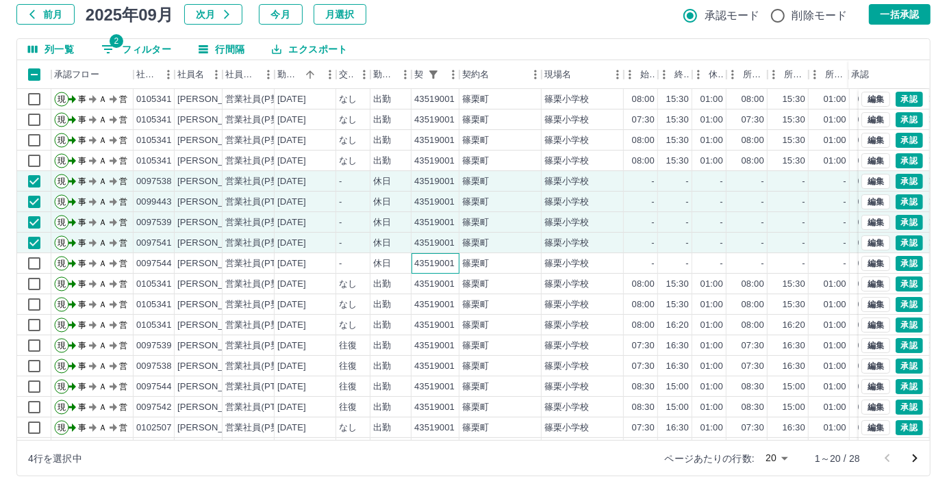
click at [438, 257] on div "43519001" at bounding box center [434, 263] width 40 height 13
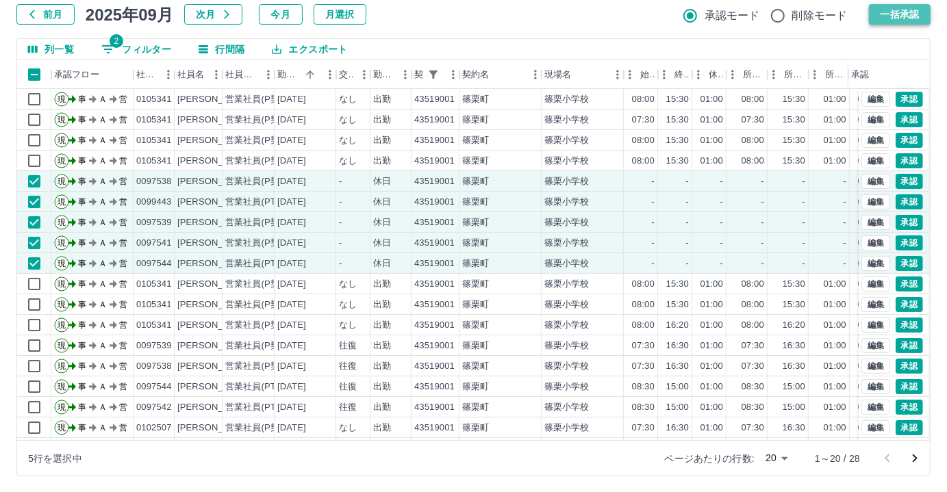
click at [889, 11] on button "一括承認" at bounding box center [900, 14] width 62 height 21
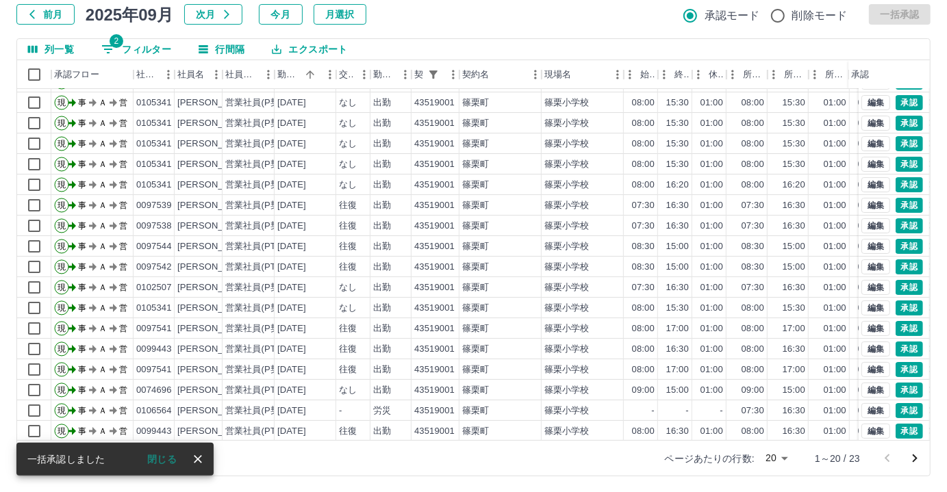
scroll to position [69, 0]
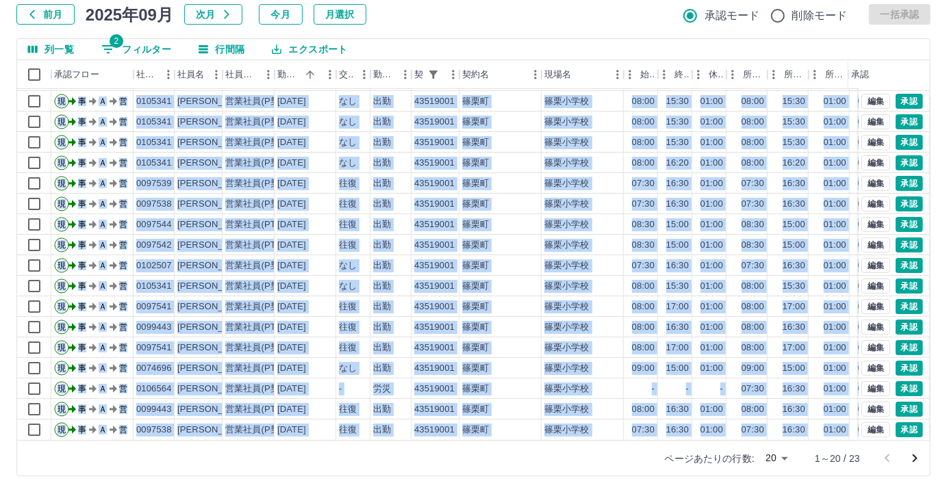
drag, startPoint x: 362, startPoint y: 444, endPoint x: 459, endPoint y: 433, distance: 97.8
click at [457, 433] on div "列一覧 2 フィルター 行間隔 エクスポート 承認フロー 社員番号 社員名 社員区分 勤務日 交通費 勤務区分 契約コード 契約名 現場名 始業 終業 休憩 …" at bounding box center [473, 257] width 914 height 438
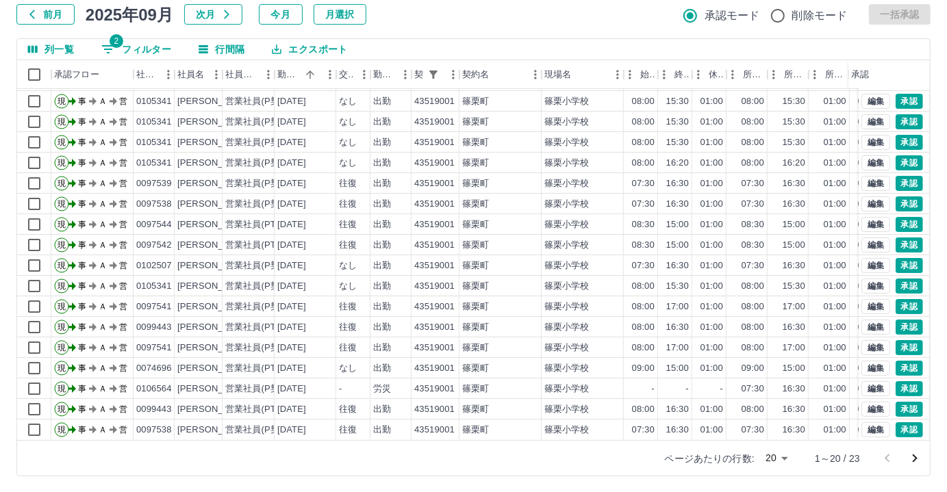
click at [455, 28] on div "勤務実績承認 前月 [DATE] 次月 今月 月選択 承認モード 削除モード 一括承認 列一覧 2 フィルター 行間隔 エクスポート 承認フロー 社員番号 社…" at bounding box center [473, 220] width 947 height 545
click at [474, 179] on div "篠栗町" at bounding box center [475, 183] width 27 height 13
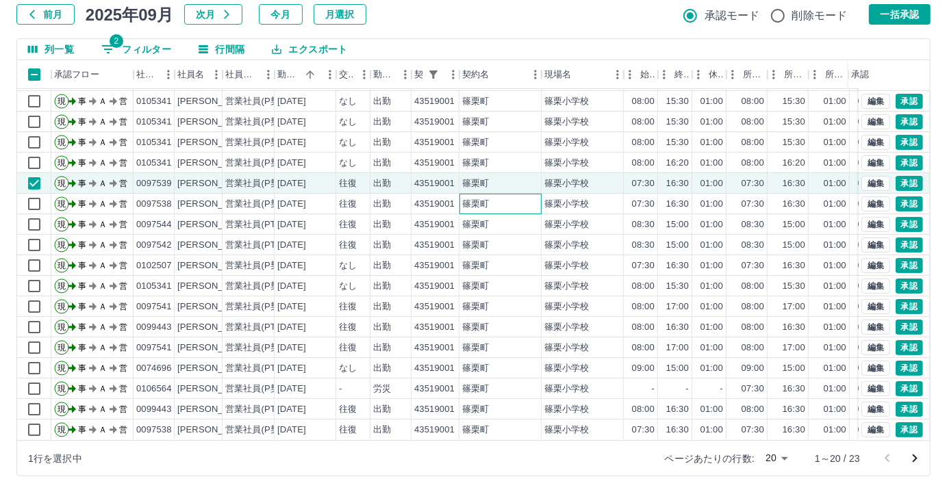
click at [472, 198] on div "篠栗町" at bounding box center [475, 204] width 27 height 13
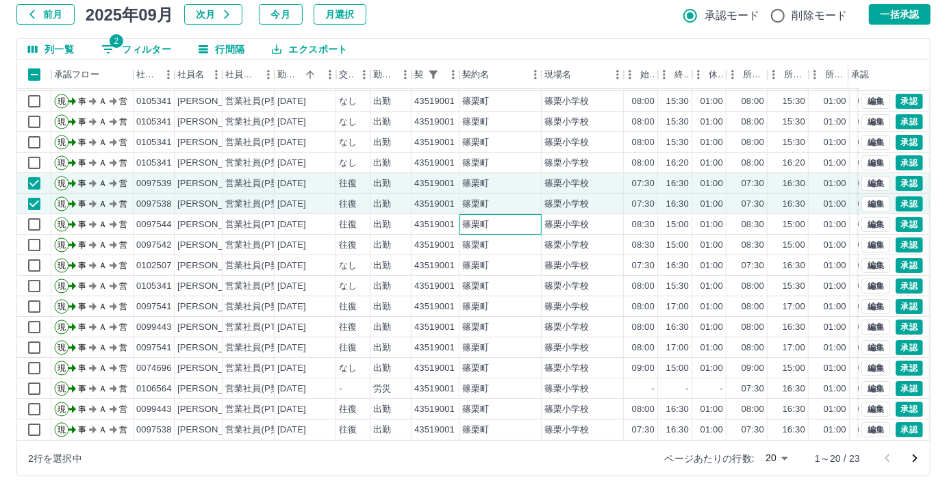
click at [474, 218] on div "篠栗町" at bounding box center [475, 224] width 27 height 13
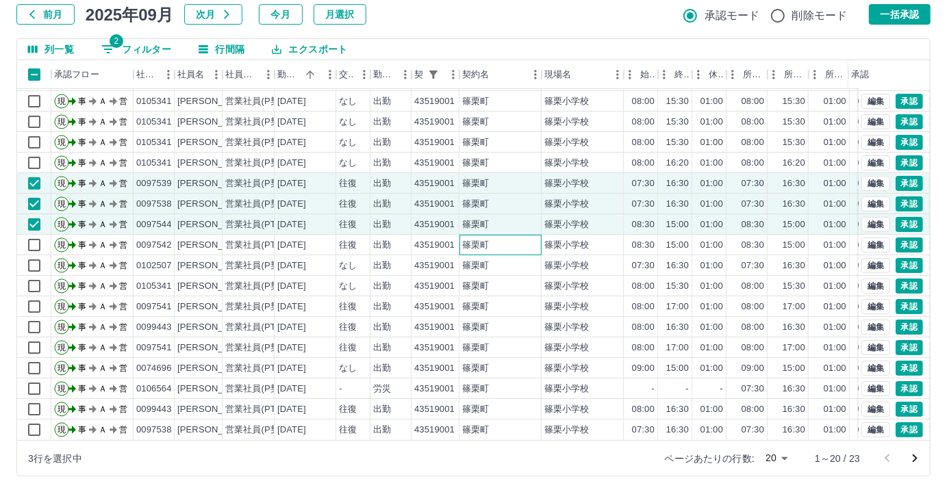
click at [475, 239] on div "篠栗町" at bounding box center [475, 245] width 27 height 13
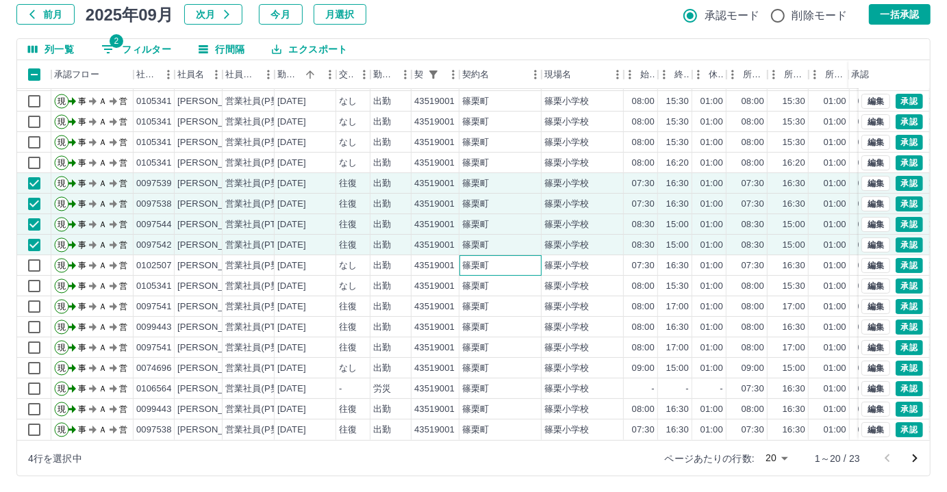
click at [468, 260] on div "篠栗町" at bounding box center [475, 266] width 27 height 13
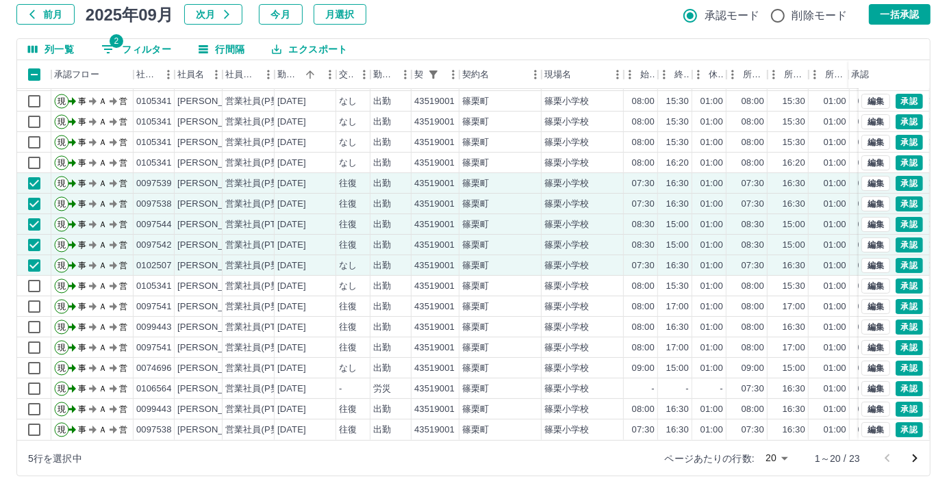
drag, startPoint x: 507, startPoint y: 448, endPoint x: 531, endPoint y: 440, distance: 25.1
click at [549, 442] on div "5行を選択中 ページあたりの行数: 20 ** 1～20 / 23" at bounding box center [473, 458] width 913 height 36
drag, startPoint x: 498, startPoint y: 427, endPoint x: 533, endPoint y: 427, distance: 34.2
click at [533, 427] on div "篠栗町" at bounding box center [500, 430] width 82 height 21
click at [356, 301] on div "往復" at bounding box center [348, 307] width 18 height 13
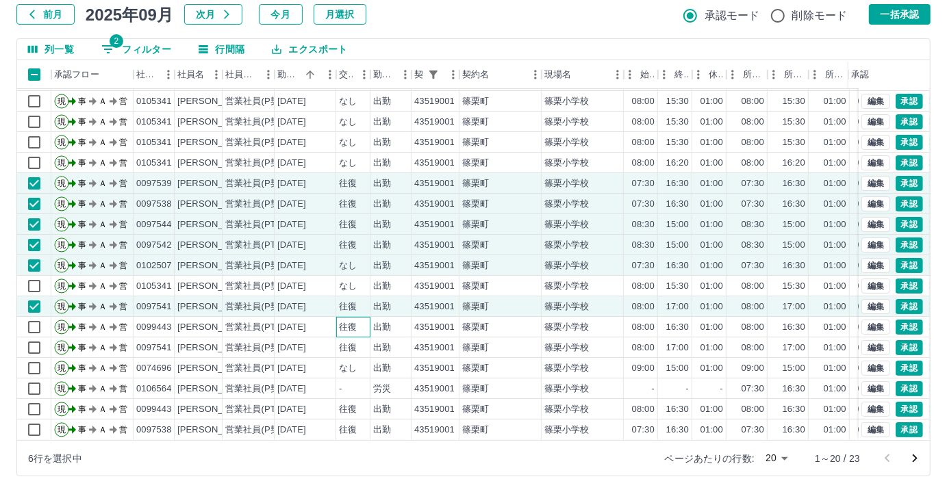
click at [357, 317] on div "往復" at bounding box center [353, 327] width 34 height 21
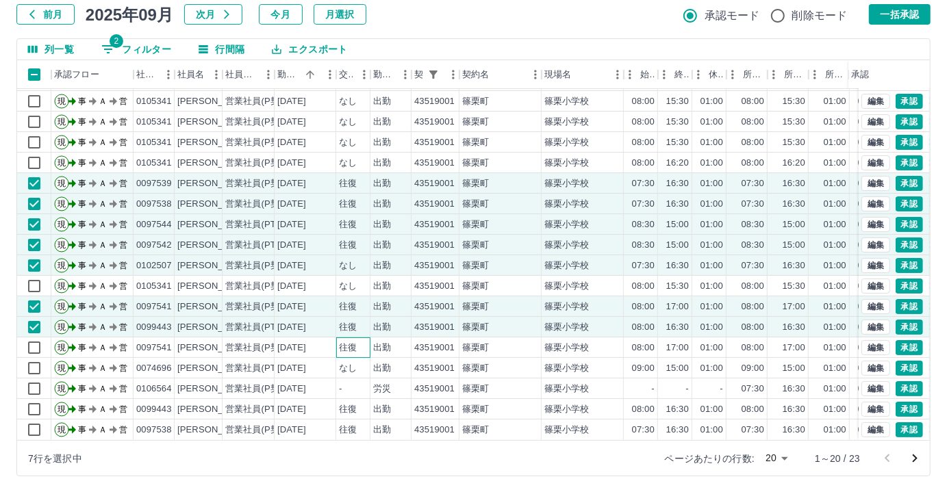
click at [362, 338] on div "往復" at bounding box center [353, 348] width 34 height 21
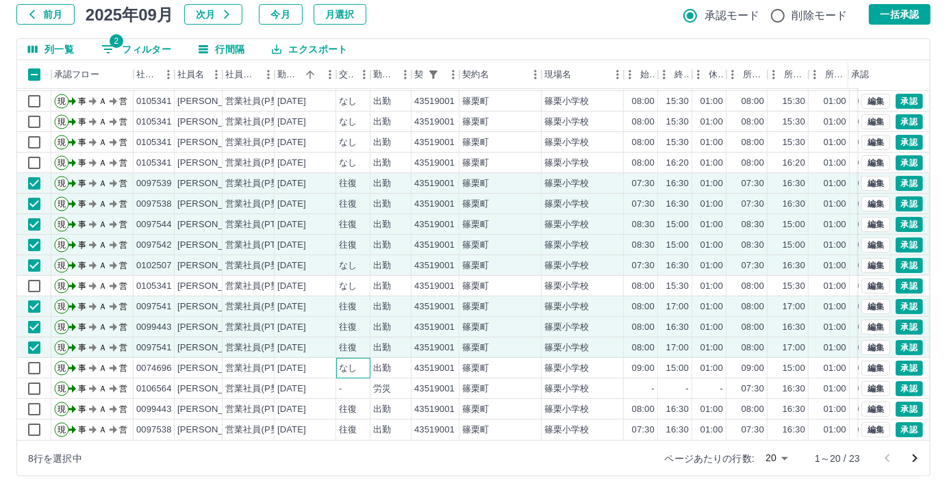
click at [362, 358] on div "なし" at bounding box center [353, 368] width 34 height 21
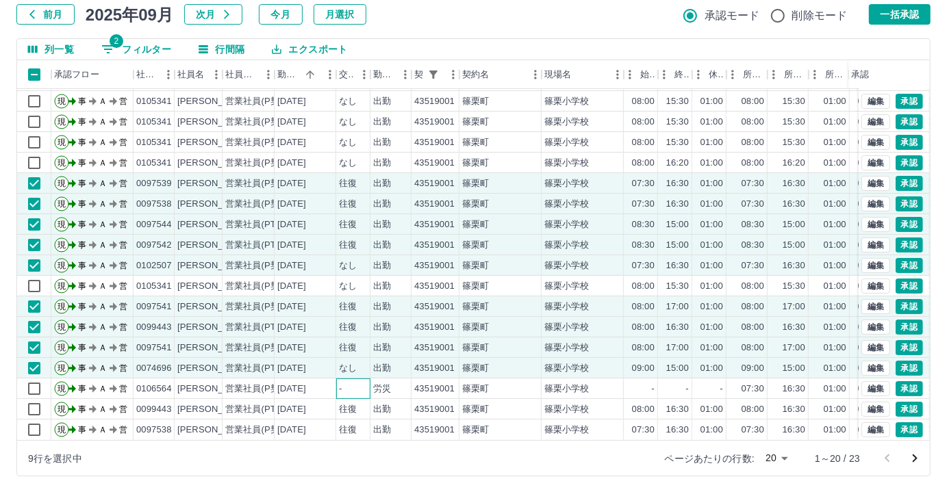
click at [363, 379] on div "-" at bounding box center [353, 389] width 34 height 21
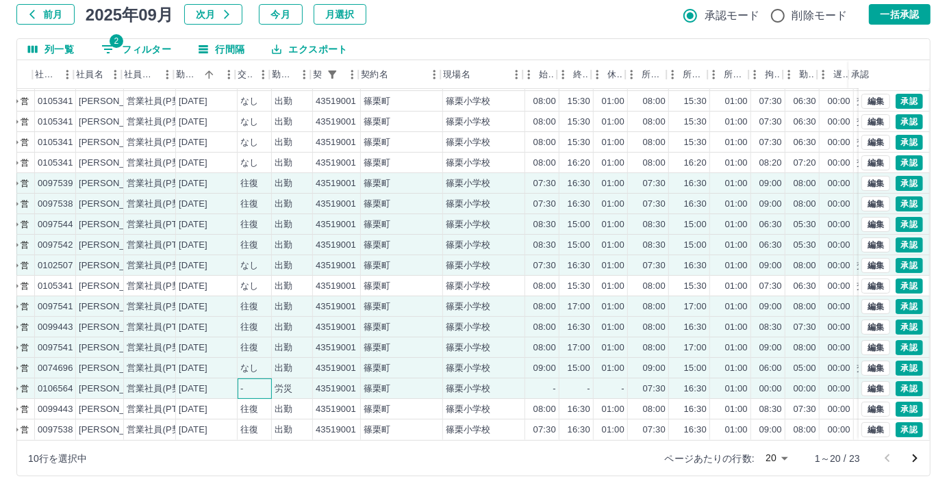
scroll to position [69, 105]
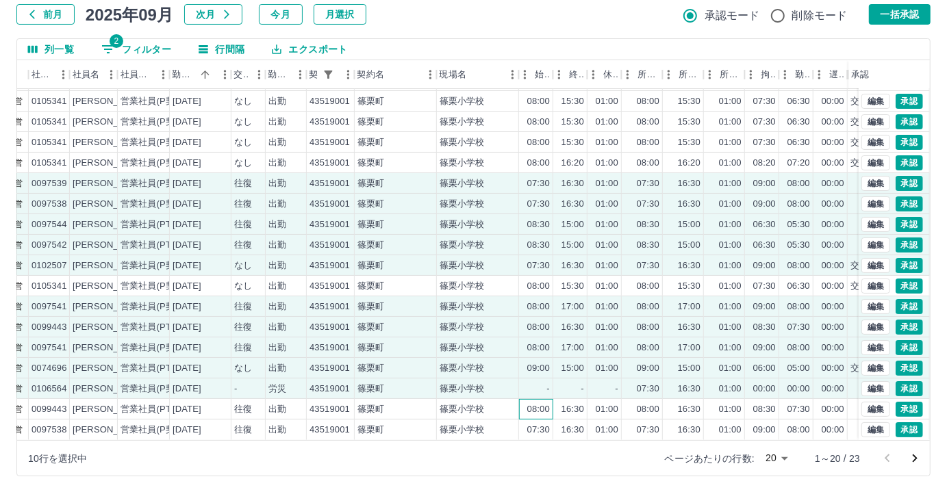
click at [533, 403] on div "08:00" at bounding box center [538, 409] width 23 height 13
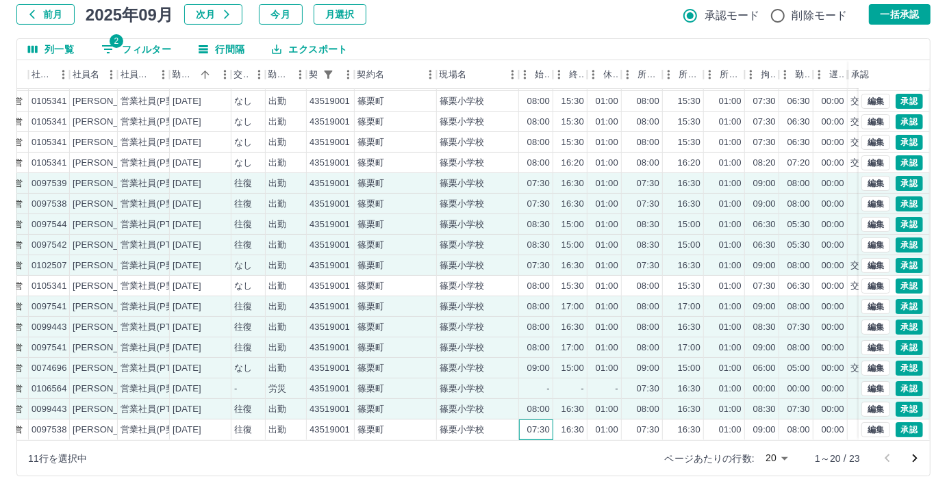
click at [535, 424] on div "07:30" at bounding box center [538, 430] width 23 height 13
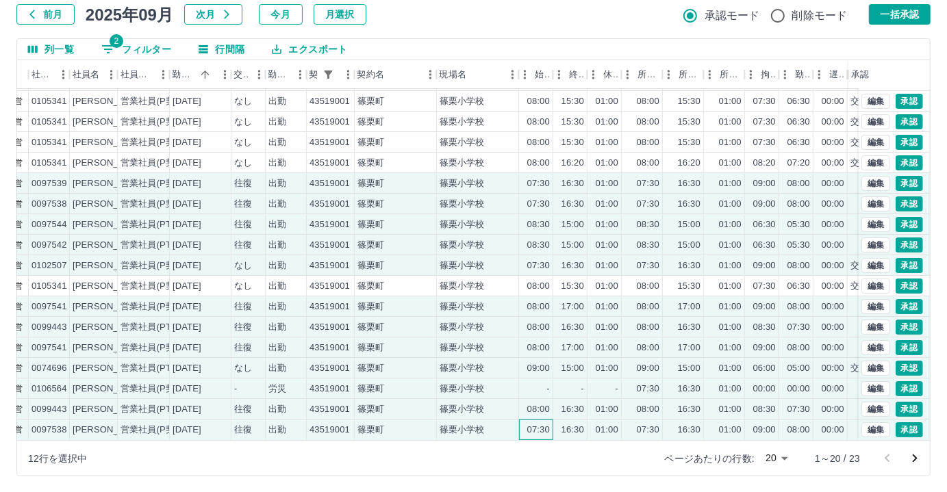
scroll to position [0, 105]
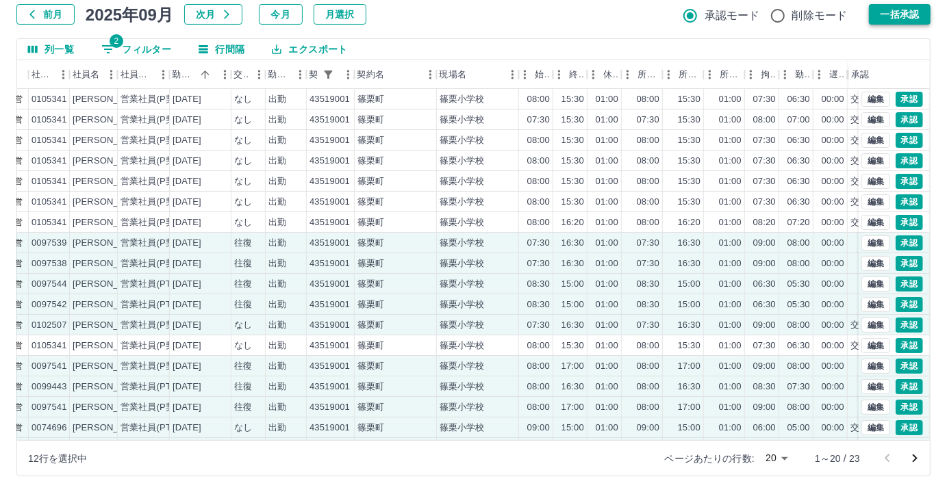
click at [875, 22] on button "一括承認" at bounding box center [900, 14] width 62 height 21
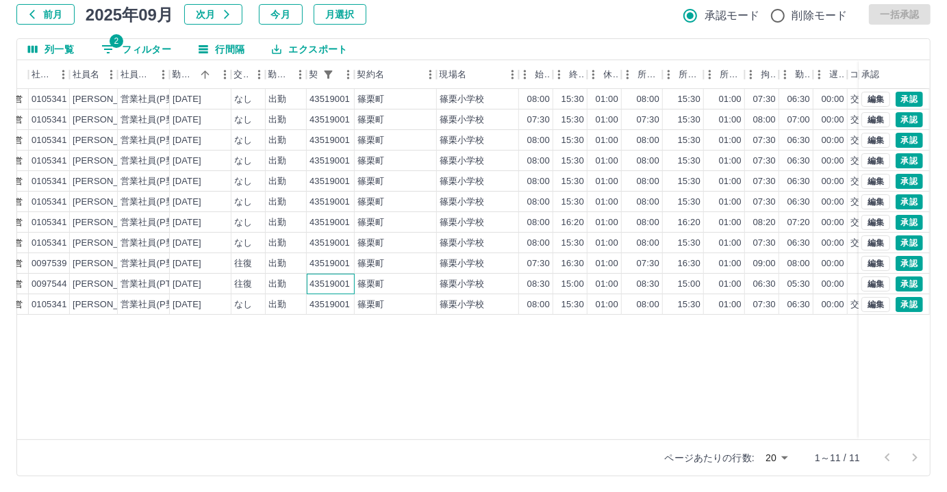
click at [333, 286] on div "43519001" at bounding box center [330, 284] width 40 height 13
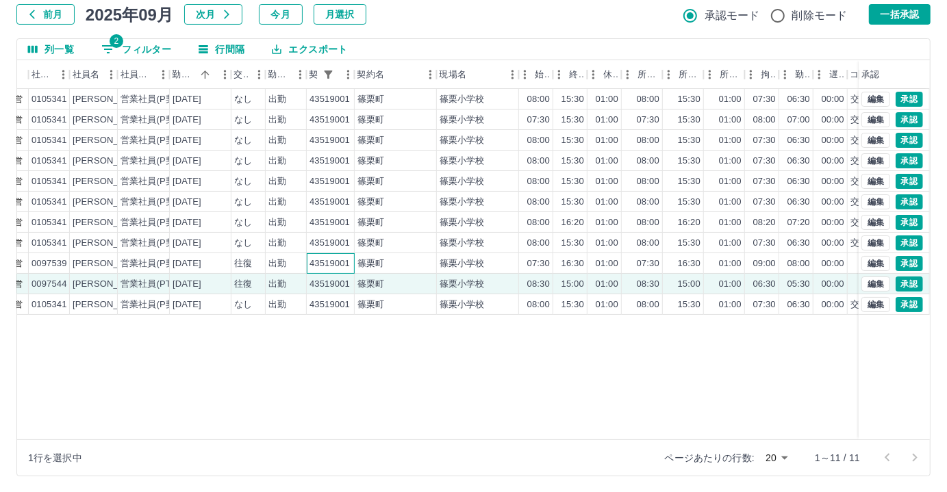
click at [340, 269] on div "43519001" at bounding box center [331, 263] width 48 height 21
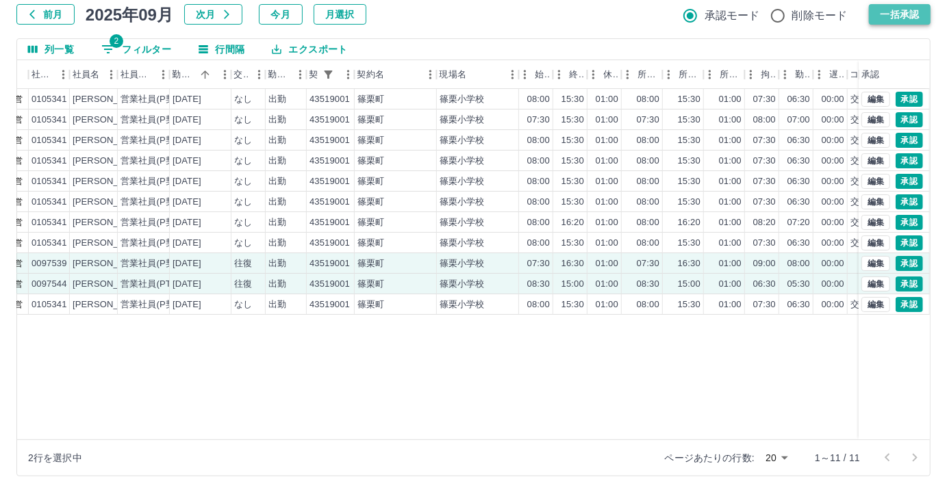
click at [904, 14] on button "一括承認" at bounding box center [900, 14] width 62 height 21
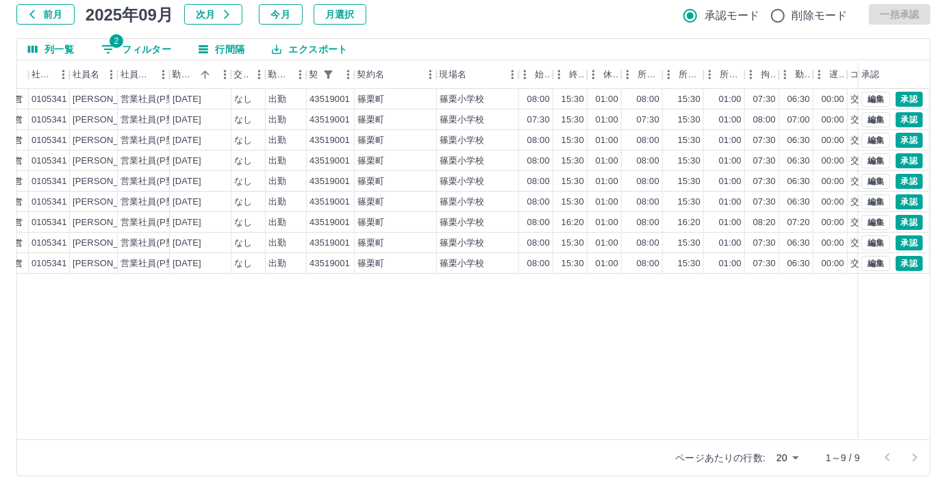
click at [113, 44] on span "2" at bounding box center [117, 41] width 14 height 14
select select "**********"
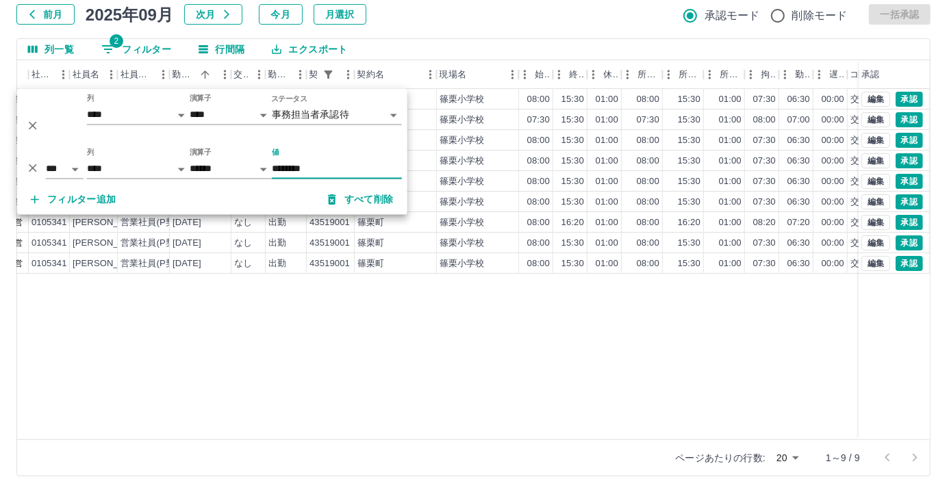
drag, startPoint x: 316, startPoint y: 168, endPoint x: 251, endPoint y: 168, distance: 65.1
click at [251, 168] on div "*** ** 列 **** *** **** *** *** **** ***** *** *** ** ** ** **** **** **** ** **…" at bounding box center [212, 164] width 390 height 42
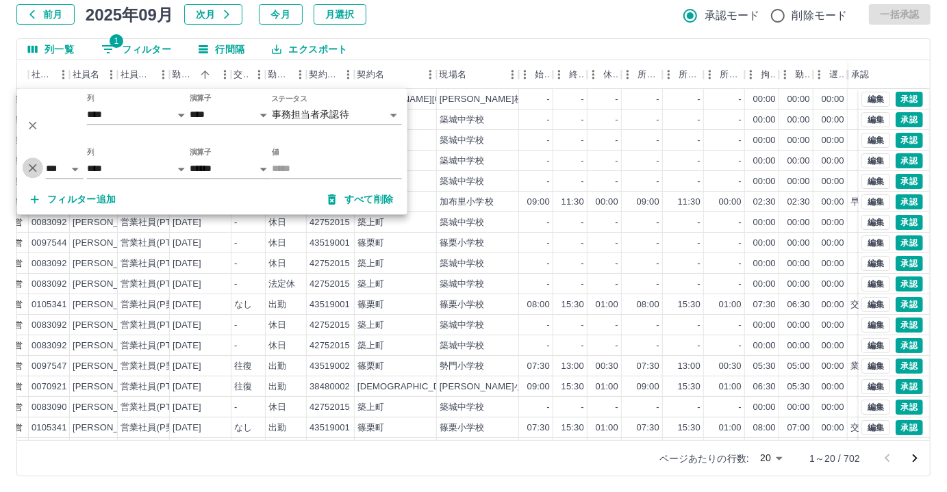
click at [33, 164] on icon "削除" at bounding box center [33, 168] width 14 height 14
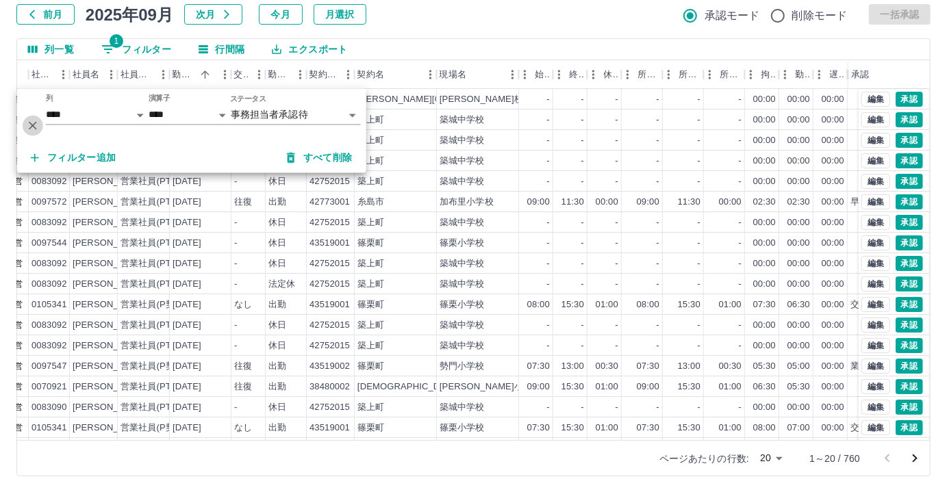
click at [30, 125] on icon "削除" at bounding box center [33, 126] width 14 height 14
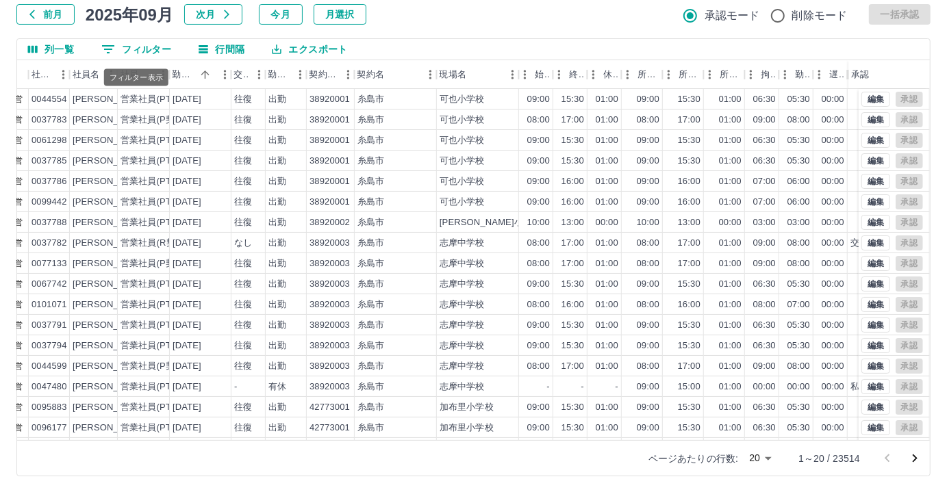
click at [157, 51] on button "0 フィルター" at bounding box center [136, 49] width 92 height 21
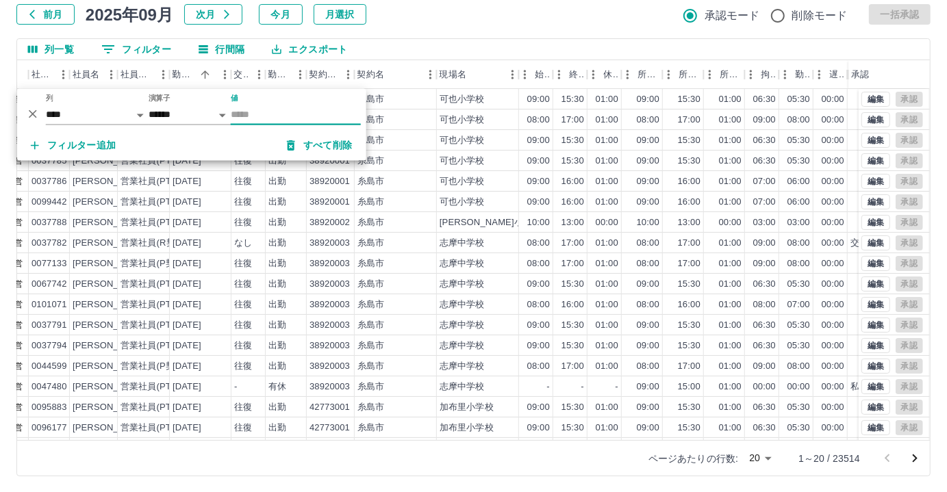
click at [251, 118] on input "値" at bounding box center [296, 115] width 130 height 20
type input "********"
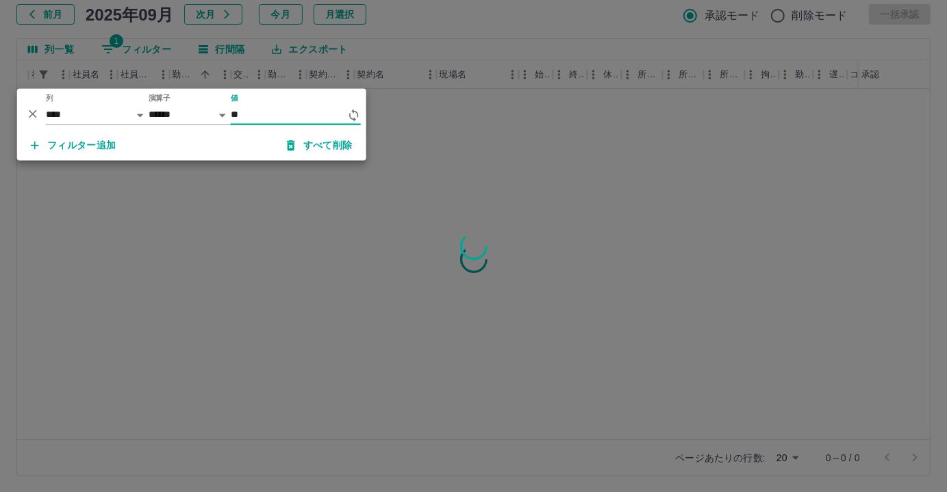
type input "*"
click at [127, 109] on select "**** *** **** *** *** **** ***** *** *** ** ** ** **** **** **** ** ** *** ****…" at bounding box center [97, 115] width 103 height 20
click at [46, 105] on select "**** *** **** *** *** **** ***** *** *** ** ** ** **** **** **** ** ** *** ****…" at bounding box center [97, 115] width 103 height 20
select select "**********"
click at [259, 112] on input "値" at bounding box center [296, 115] width 130 height 20
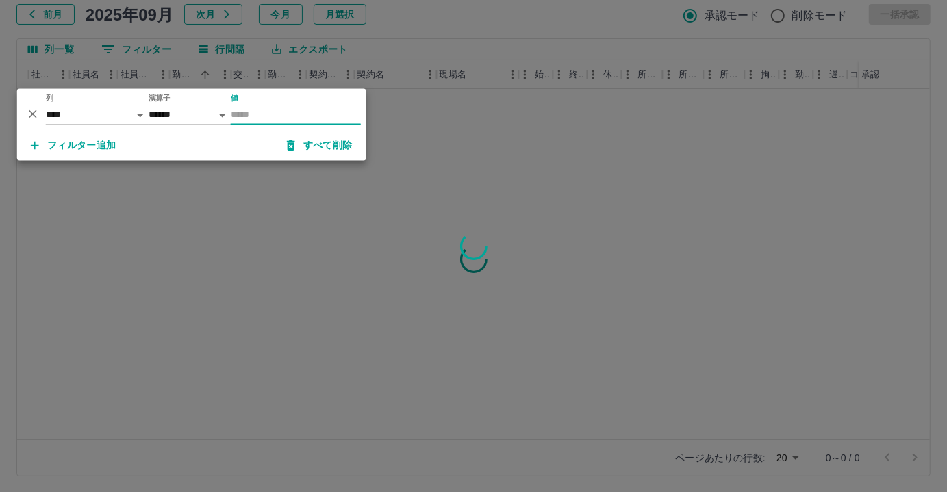
paste input "********"
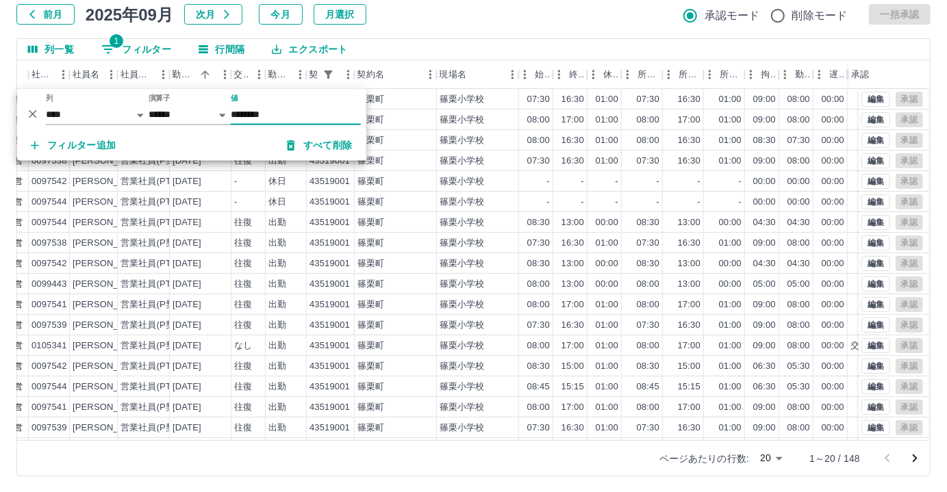
type input "********"
click at [372, 16] on div "前月 2025年09月 次月 今月 月選択 承認モード 削除モード 一括承認" at bounding box center [473, 14] width 914 height 21
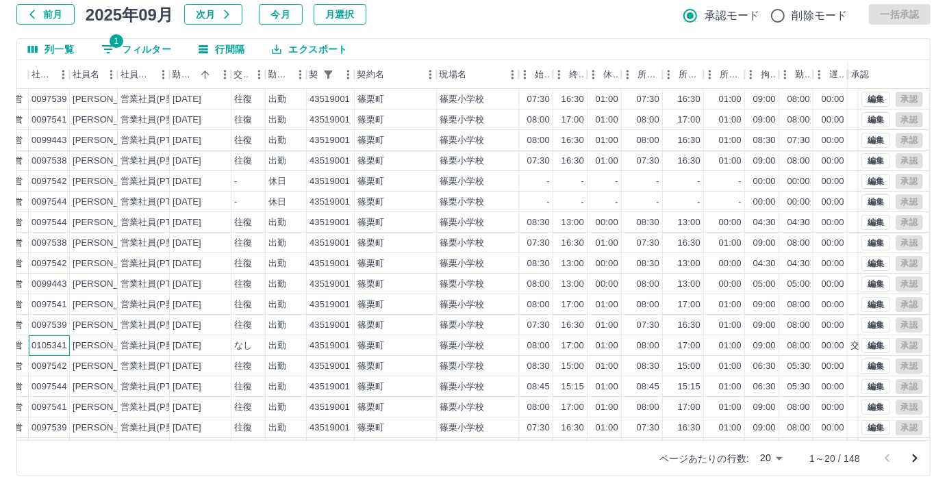
click at [32, 345] on div "0105341" at bounding box center [49, 346] width 36 height 13
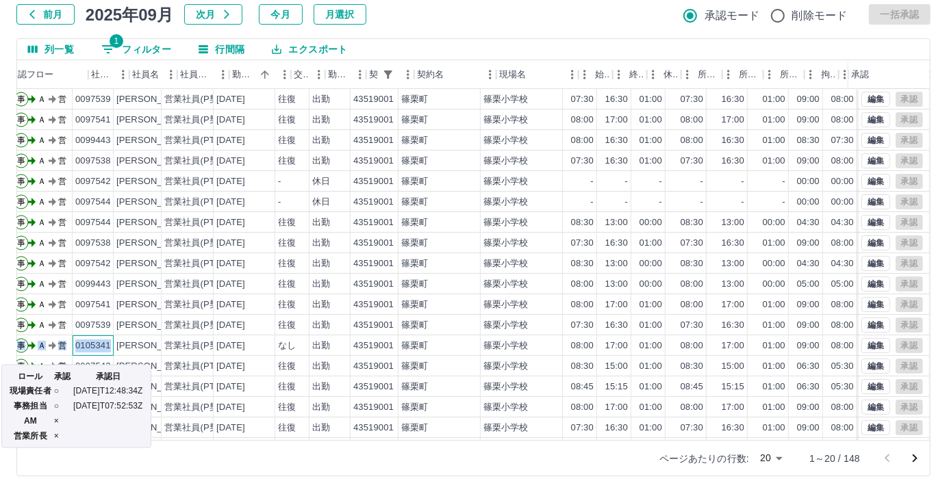
scroll to position [0, 20]
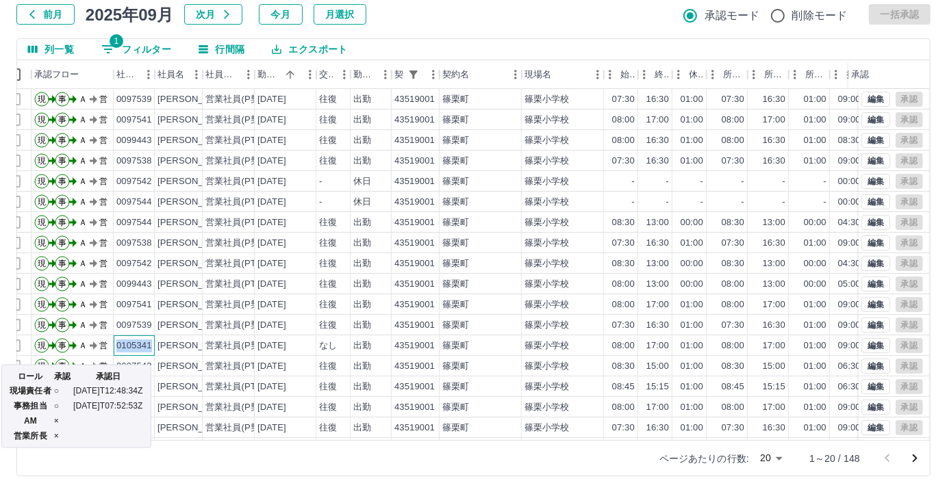
drag, startPoint x: 68, startPoint y: 344, endPoint x: 110, endPoint y: 348, distance: 41.3
click at [110, 348] on div "現 事 Ａ 営 0105341 [PERSON_NAME] 営業社員(P契約) [DATE] なし 出勤 43519001 [GEOGRAPHIC_DATA]…" at bounding box center [559, 346] width 1124 height 21
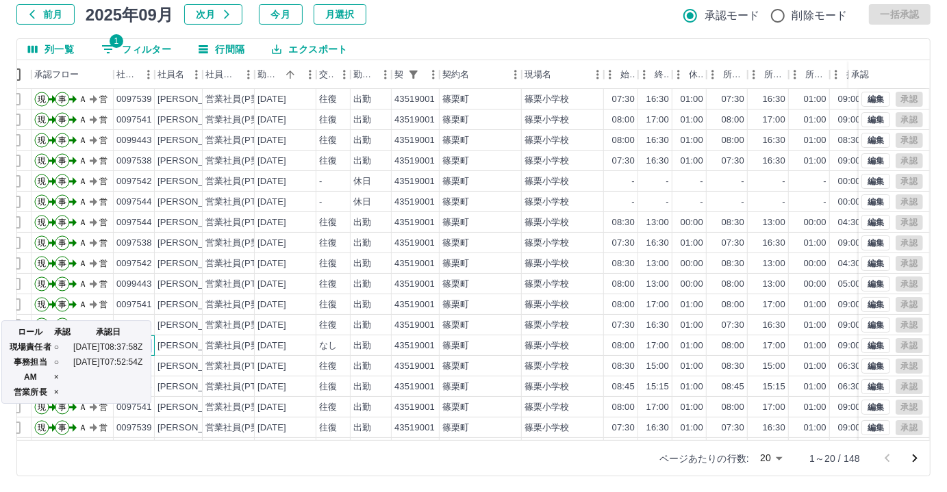
copy div "営 0105341"
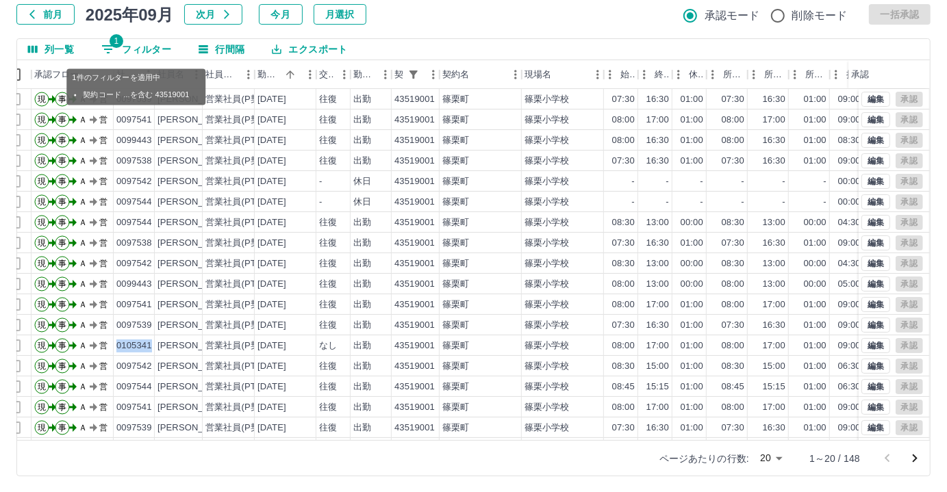
click at [135, 39] on button "1 フィルター" at bounding box center [136, 49] width 92 height 21
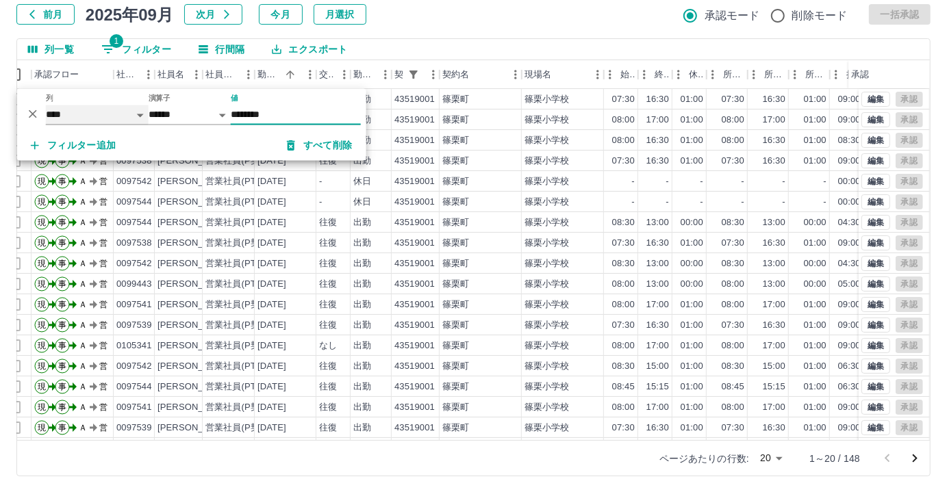
click at [116, 109] on select "**** *** **** *** *** **** ***** *** *** ** ** ** **** **** **** ** ** *** ****…" at bounding box center [97, 115] width 103 height 20
click at [46, 105] on select "**** *** **** *** *** **** ***** *** *** ** ** ** **** **** **** ** ** *** ****…" at bounding box center [97, 115] width 103 height 20
select select "**********"
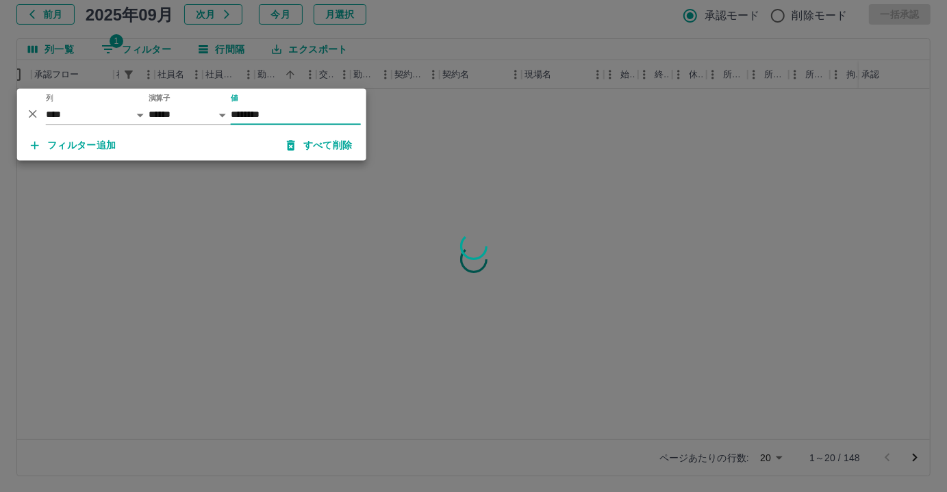
drag, startPoint x: 283, startPoint y: 112, endPoint x: 201, endPoint y: 113, distance: 82.9
click at [201, 113] on div "*** ** 列 **** *** **** *** *** **** ***** *** *** ** ** ** **** **** **** ** **…" at bounding box center [191, 110] width 349 height 42
paste input "*******"
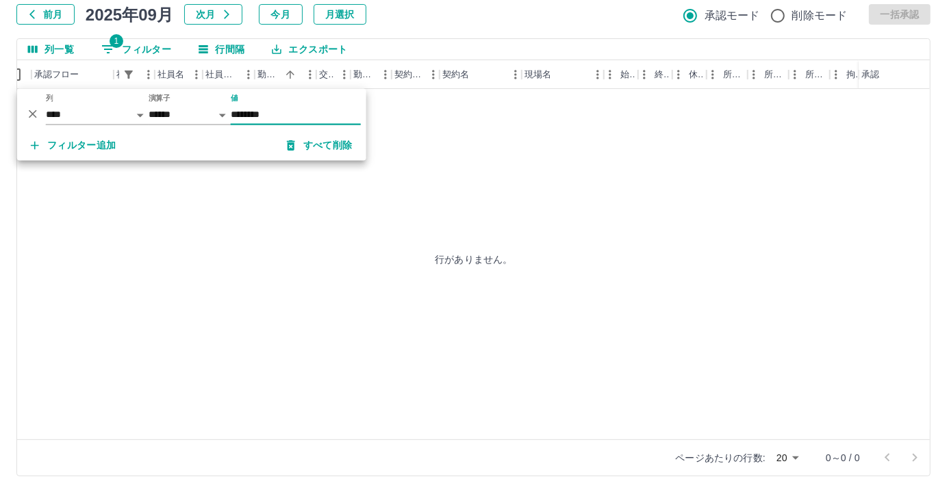
click at [233, 116] on input "*******" at bounding box center [296, 115] width 130 height 20
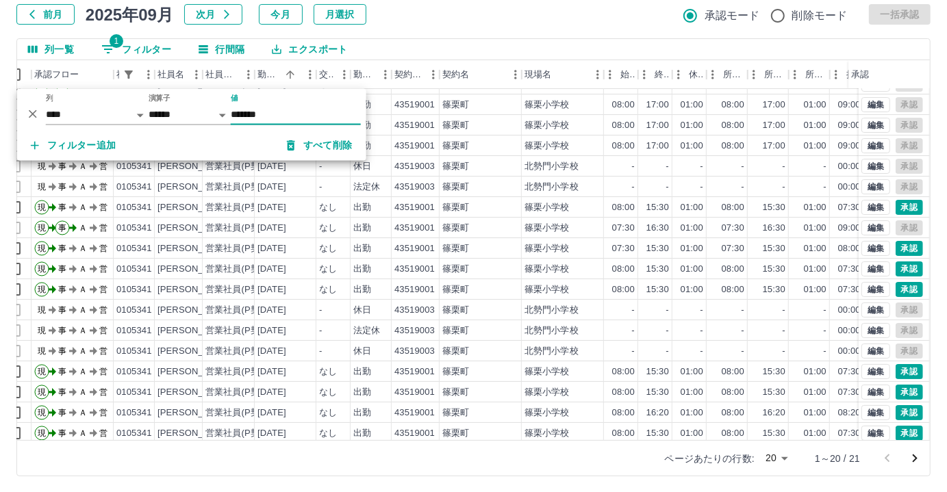
scroll to position [69, 20]
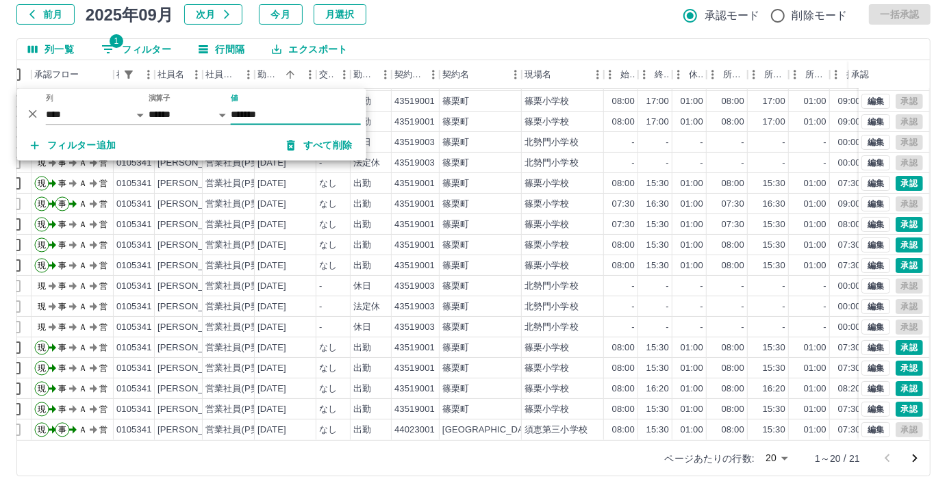
type input "*******"
click at [120, 112] on select "**** *** **** *** *** **** ***** *** *** ** ** ** **** **** **** ** ** *** ****…" at bounding box center [97, 115] width 103 height 20
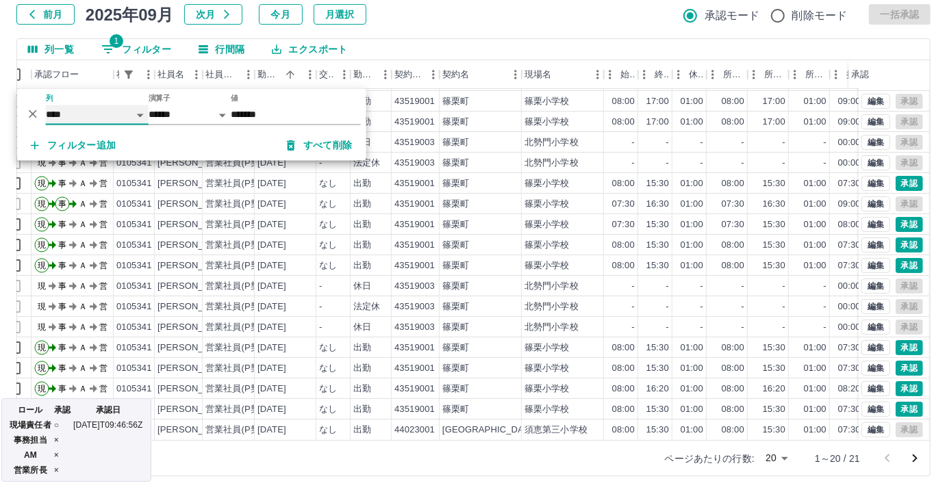
click at [46, 105] on select "**** *** **** *** *** **** ***** *** *** ** ** ** **** **** **** ** ** *** ****…" at bounding box center [97, 115] width 103 height 20
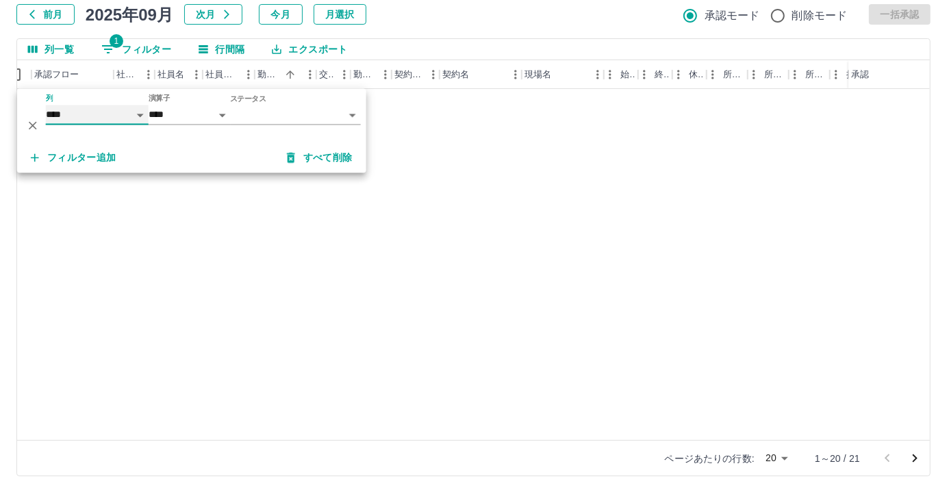
select select "**********"
select select "*****"
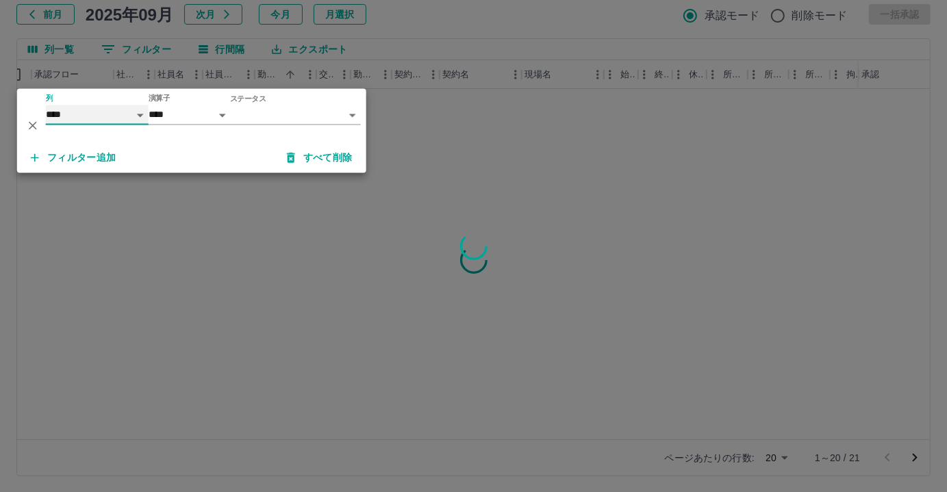
scroll to position [0, 20]
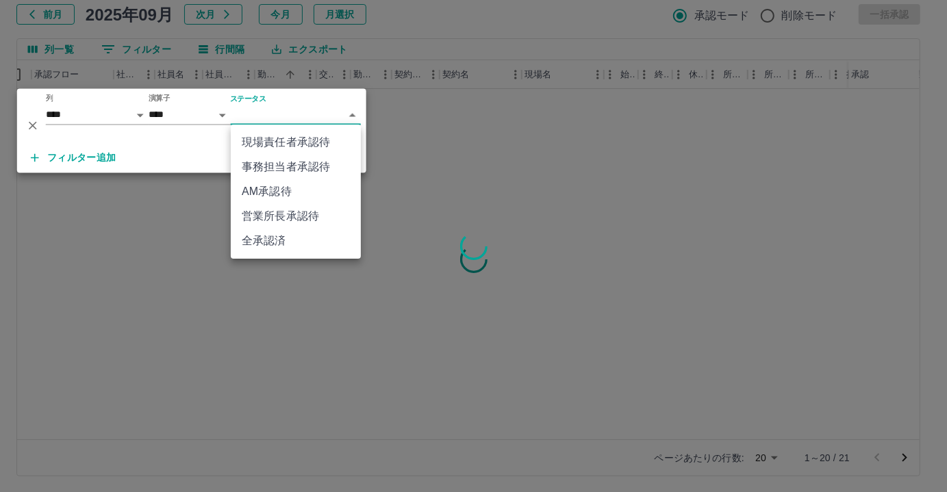
click at [341, 110] on body "SDH勤怠 [PERSON_NAME] 勤務実績承認 前月 [DATE] 次月 今月 月選択 承認モード 削除モード 一括承認 列一覧 0 フィルター 行間隔…" at bounding box center [473, 203] width 947 height 579
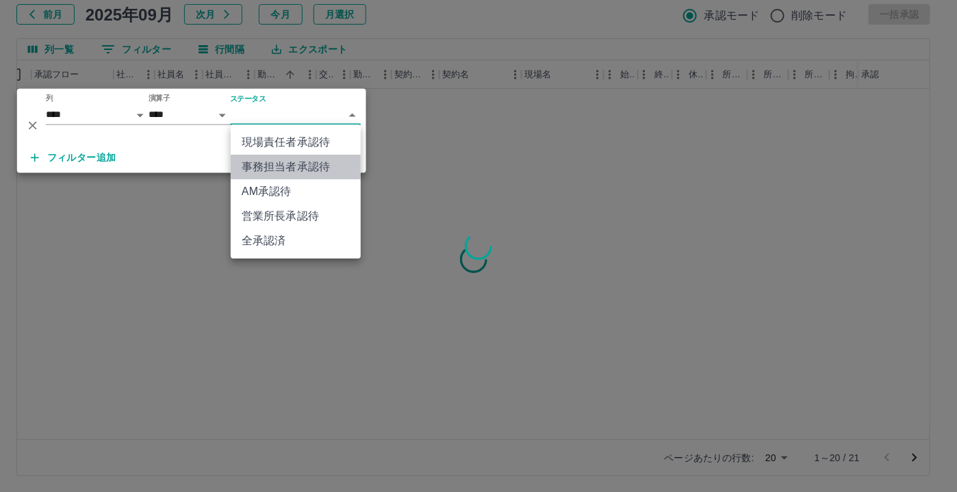
click at [314, 165] on li "事務担当者承認待" at bounding box center [296, 167] width 130 height 25
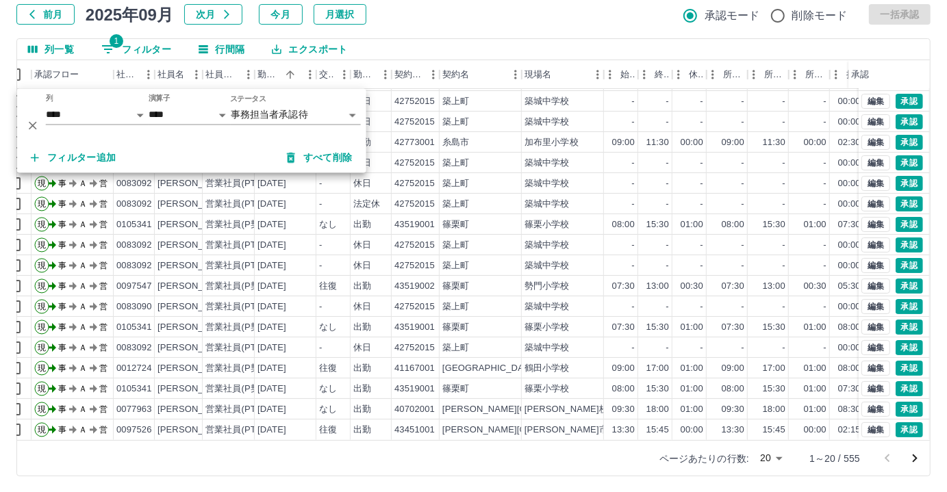
scroll to position [69, 20]
click at [75, 151] on button "フィルター追加" at bounding box center [74, 158] width 108 height 25
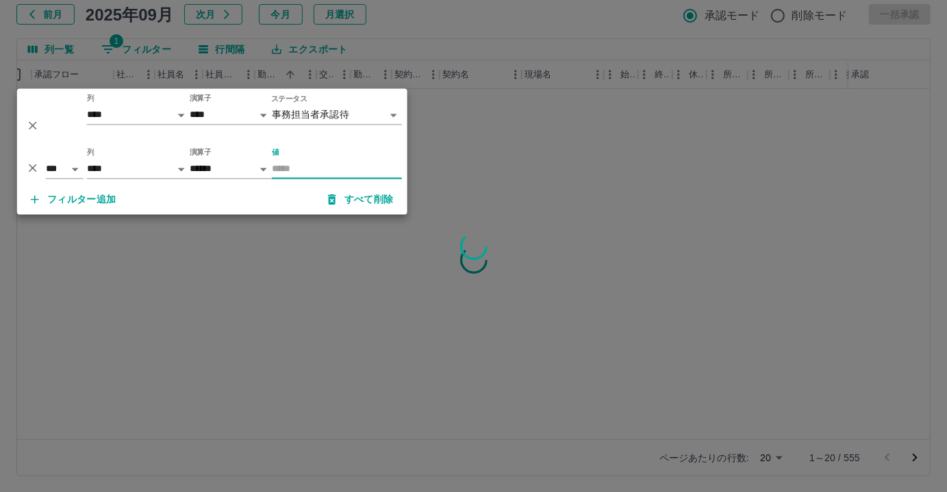
scroll to position [0, 20]
drag, startPoint x: 163, startPoint y: 166, endPoint x: 153, endPoint y: 176, distance: 14.0
click at [162, 166] on select "**** *** **** *** *** **** ***** *** *** ** ** ** **** **** **** ** ** *** ****…" at bounding box center [138, 170] width 103 height 20
click at [87, 160] on select "**** *** **** *** *** **** ***** *** *** ** ** ** **** **** **** ** ** *** ****…" at bounding box center [138, 170] width 103 height 20
select select "**********"
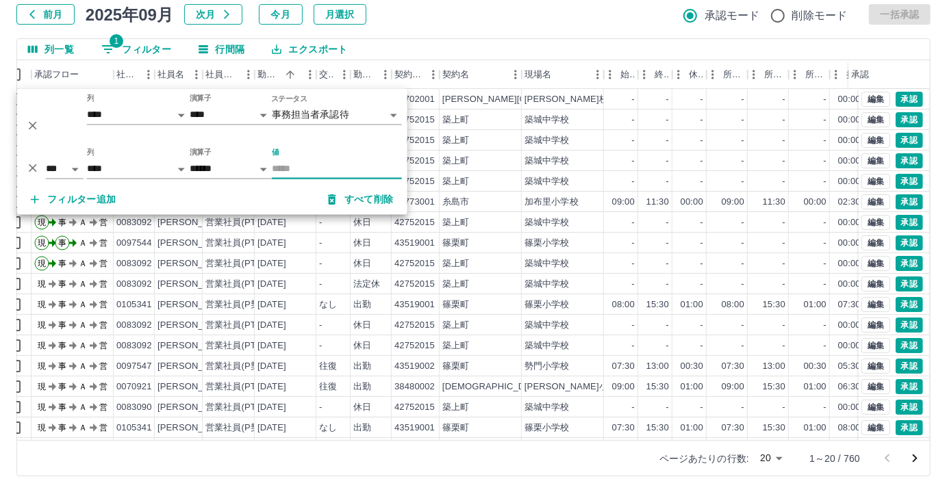
click at [323, 162] on input "値" at bounding box center [337, 170] width 130 height 20
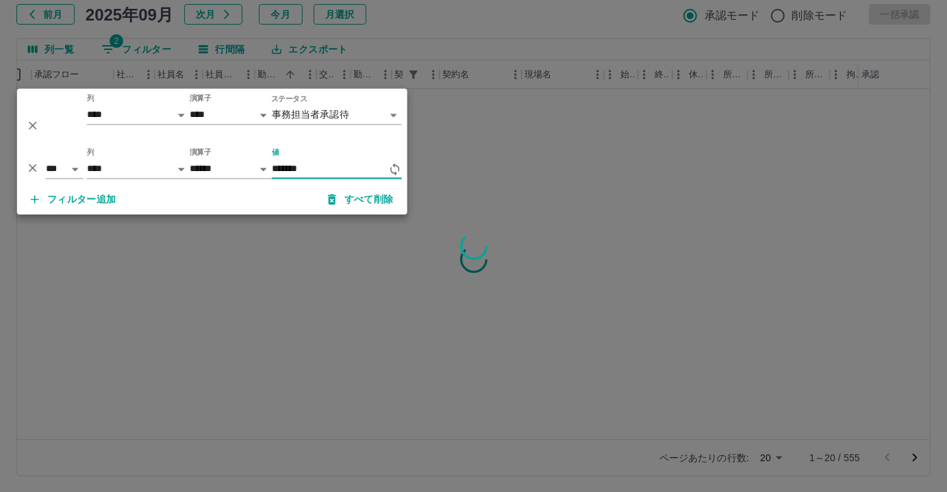
type input "********"
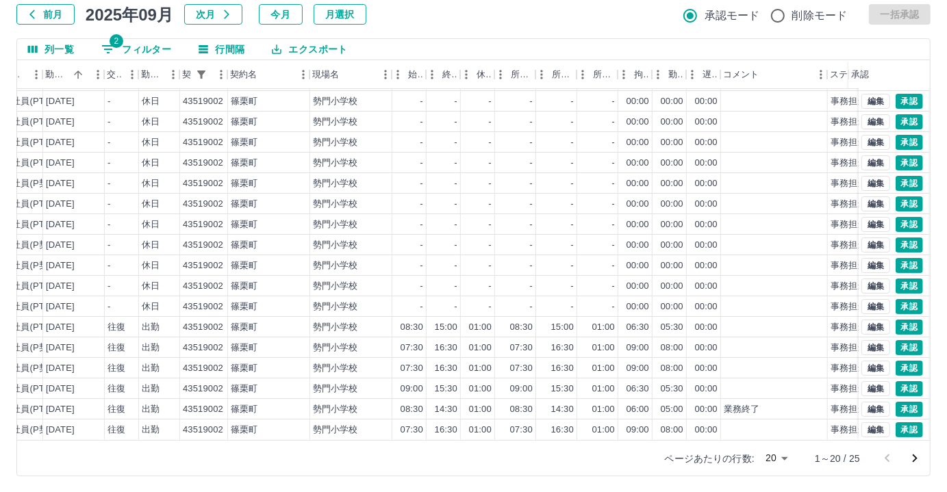
scroll to position [0, 231]
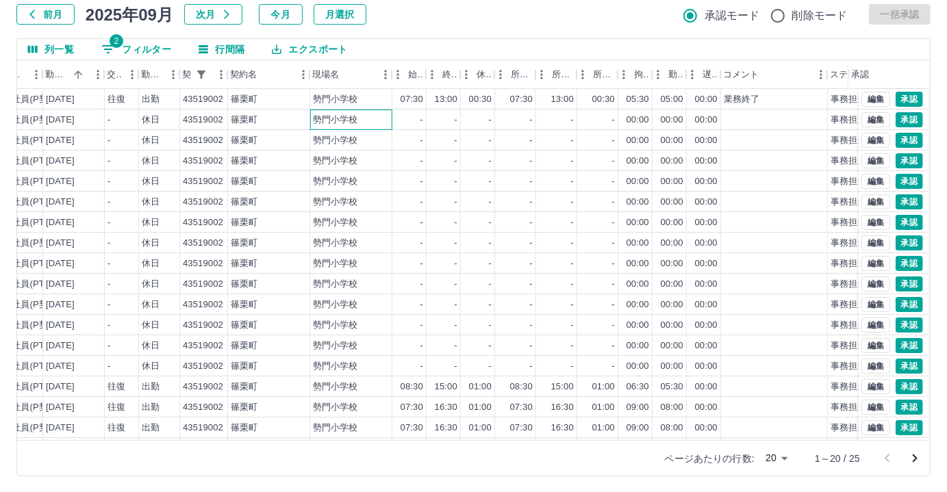
click at [383, 118] on div "勢門小学校" at bounding box center [351, 120] width 82 height 21
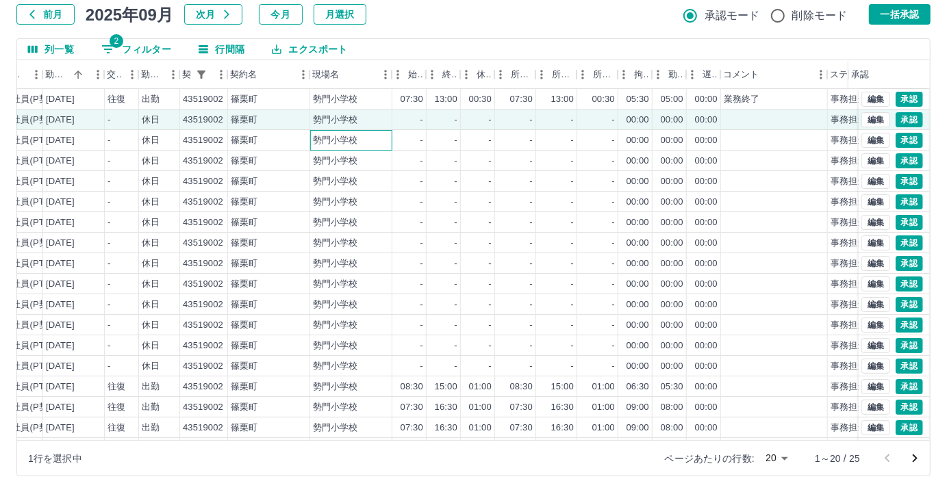
click at [379, 136] on div "勢門小学校" at bounding box center [351, 140] width 82 height 21
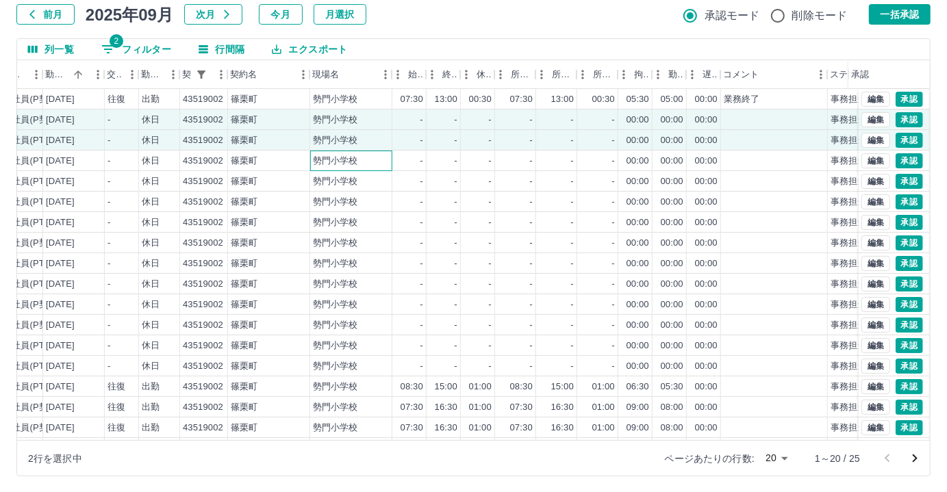
click at [379, 157] on div "勢門小学校" at bounding box center [351, 161] width 82 height 21
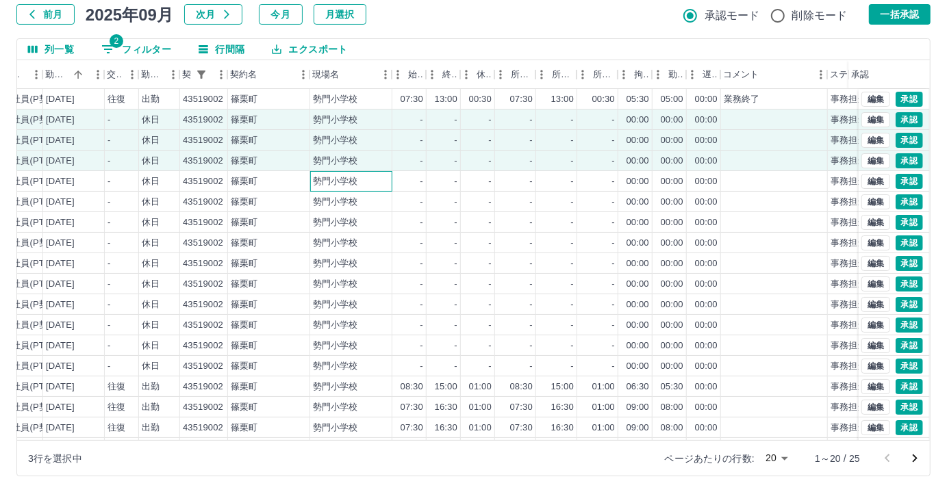
click at [379, 174] on div "勢門小学校" at bounding box center [351, 181] width 82 height 21
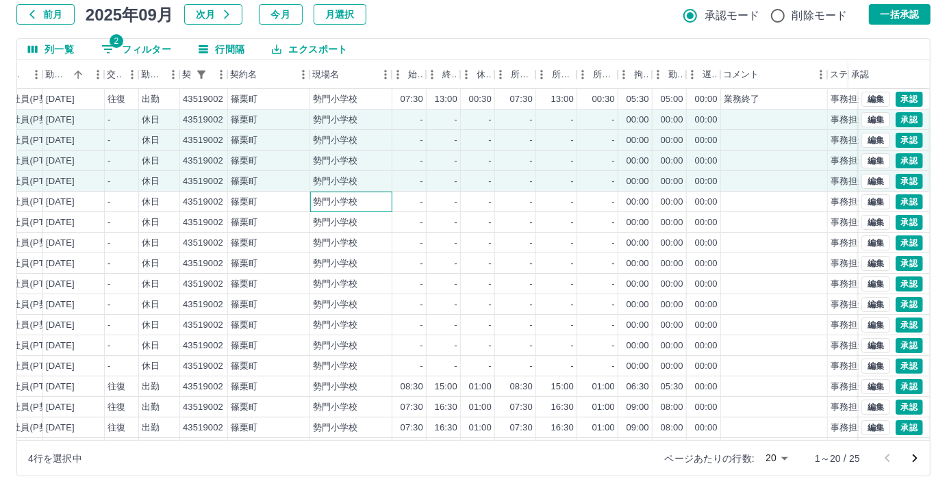
click at [377, 192] on div "勢門小学校" at bounding box center [351, 202] width 82 height 21
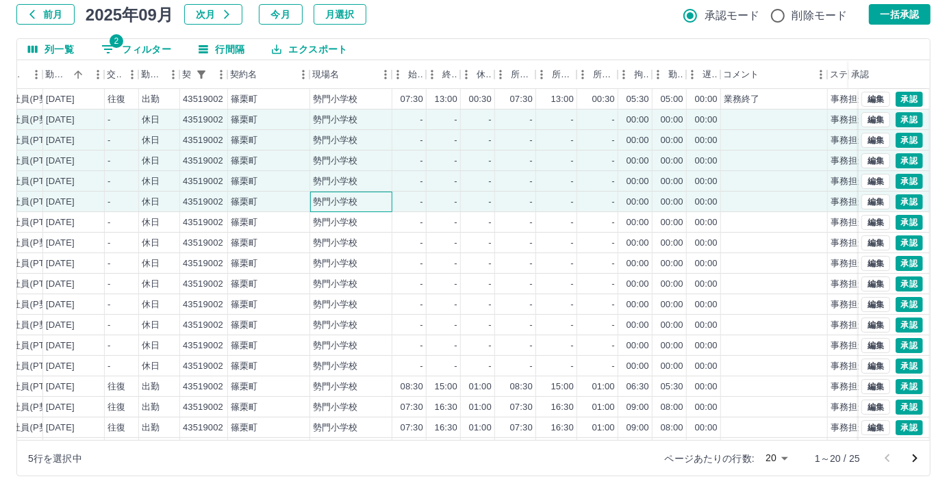
click at [377, 210] on div "勢門小学校" at bounding box center [351, 202] width 82 height 21
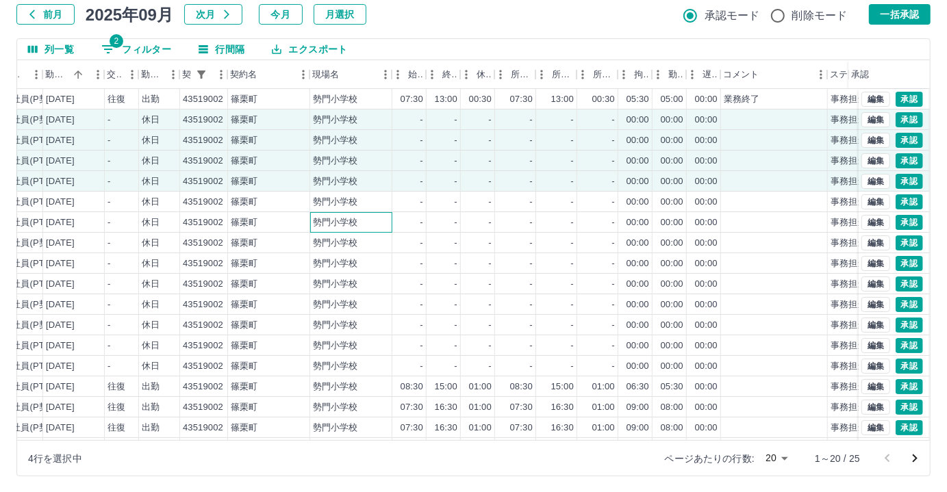
click at [390, 220] on div "勢門小学校" at bounding box center [351, 222] width 82 height 21
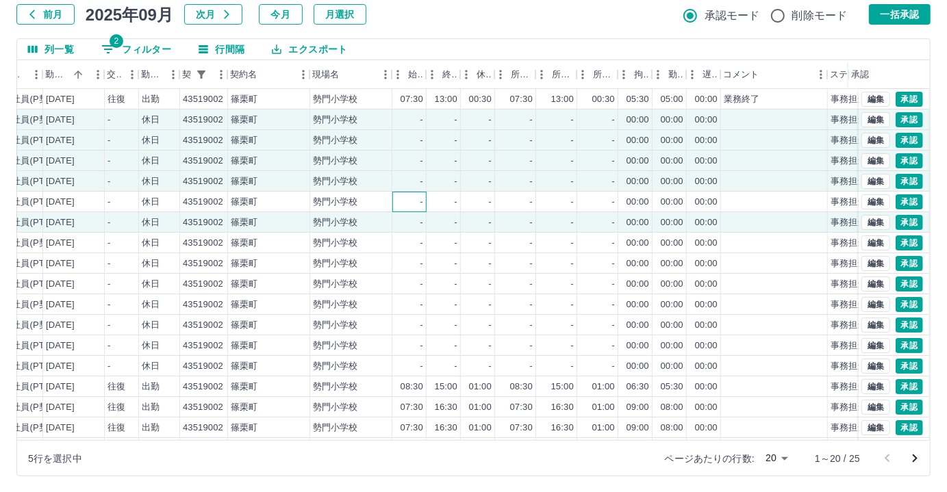
click at [392, 197] on div "-" at bounding box center [409, 202] width 34 height 21
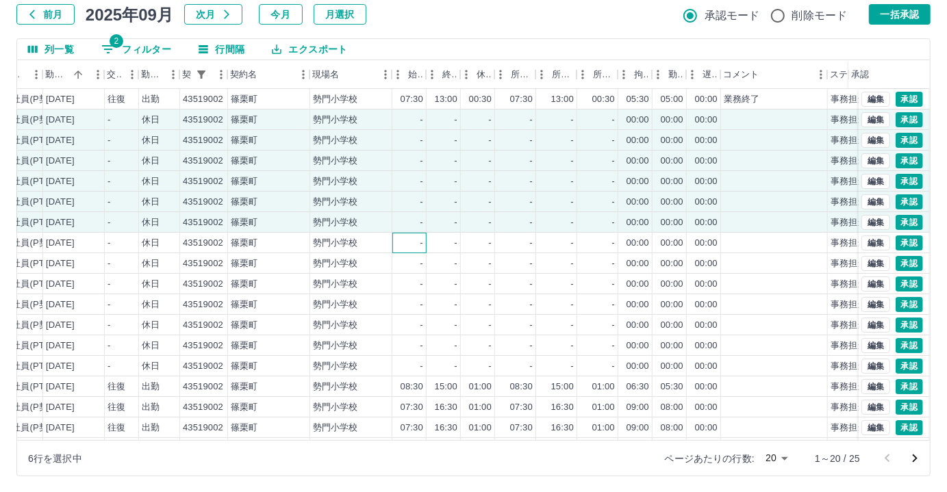
click at [405, 248] on div "-" at bounding box center [409, 243] width 34 height 21
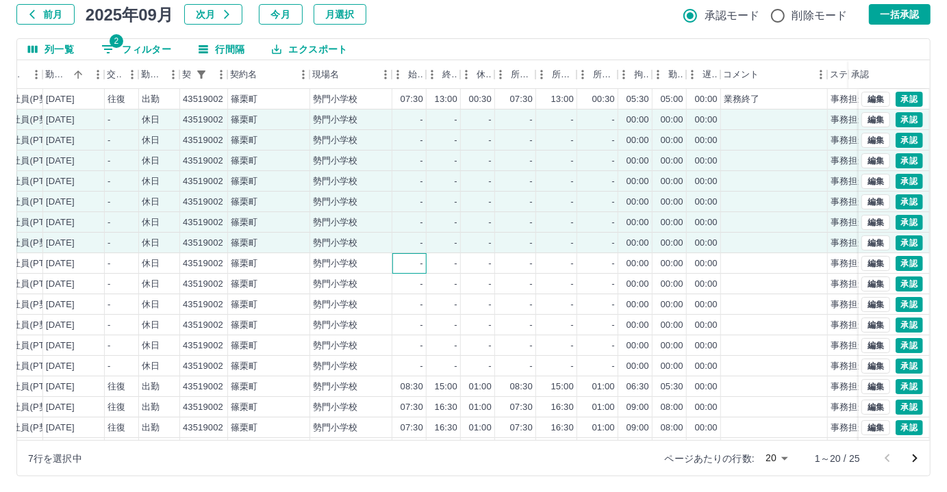
click at [406, 264] on div "-" at bounding box center [409, 263] width 34 height 21
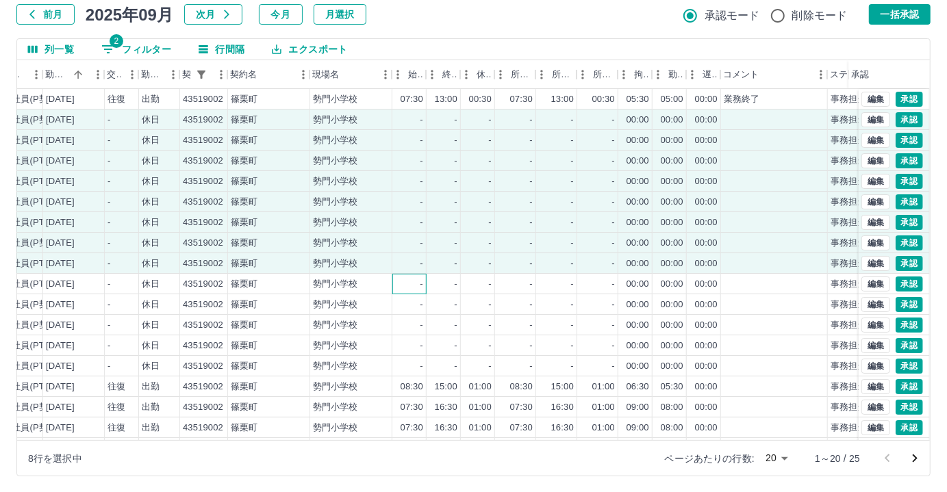
click at [406, 283] on div "-" at bounding box center [409, 284] width 34 height 21
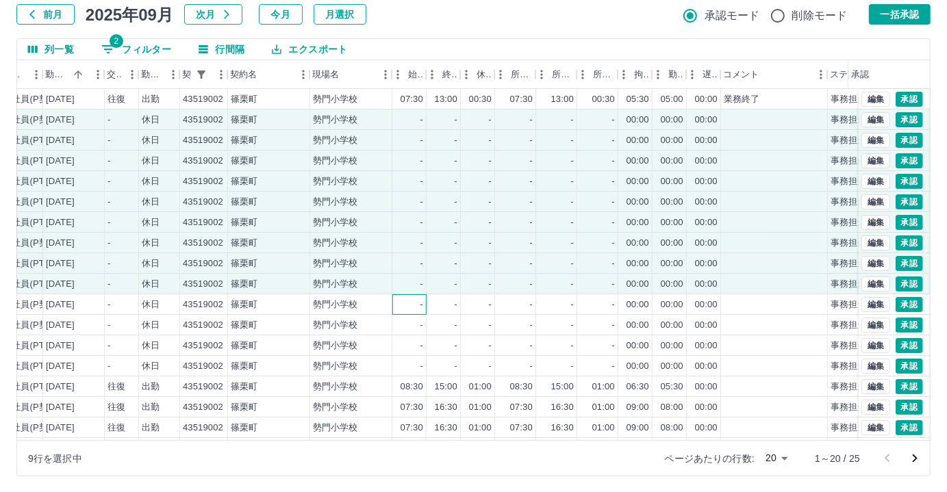
click at [407, 300] on div "-" at bounding box center [409, 304] width 34 height 21
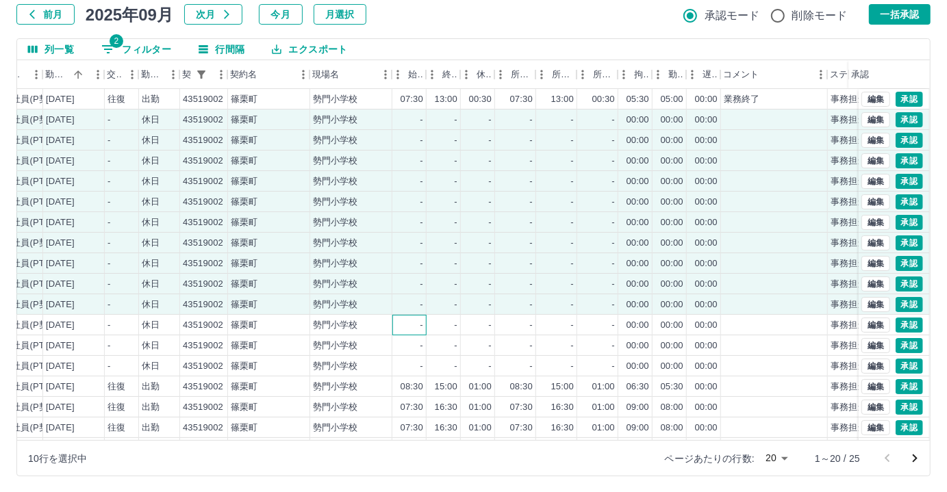
click at [410, 324] on div "-" at bounding box center [409, 325] width 34 height 21
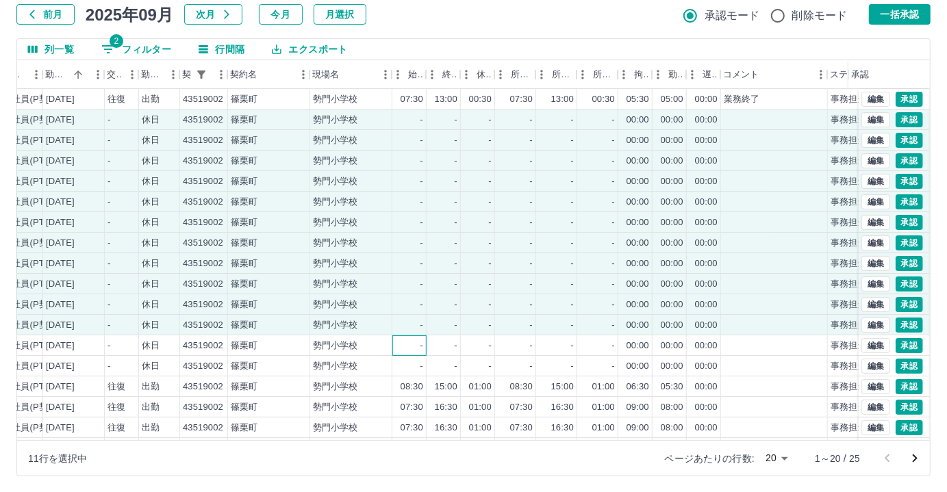
click at [411, 336] on div "-" at bounding box center [409, 346] width 34 height 21
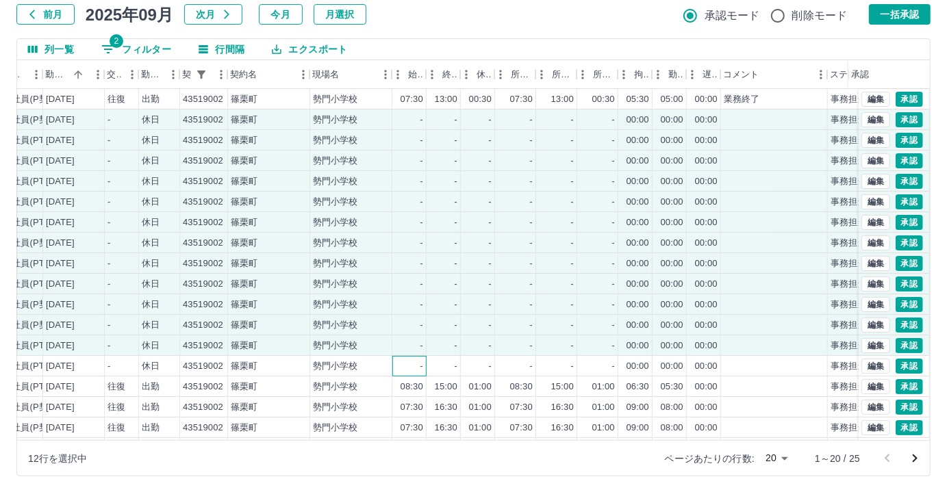
click at [414, 357] on div "-" at bounding box center [409, 366] width 34 height 21
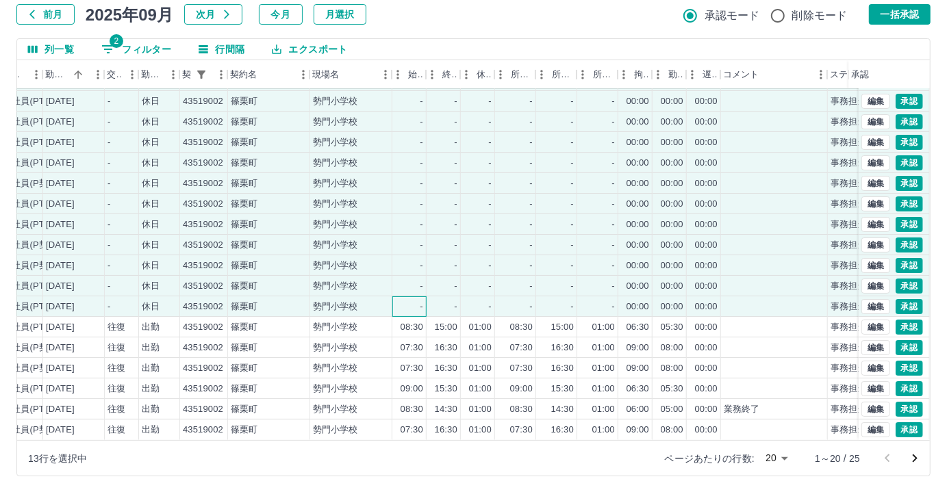
scroll to position [69, 231]
drag, startPoint x: 417, startPoint y: 322, endPoint x: 412, endPoint y: 331, distance: 10.1
click at [417, 321] on div "08:30" at bounding box center [412, 327] width 23 height 13
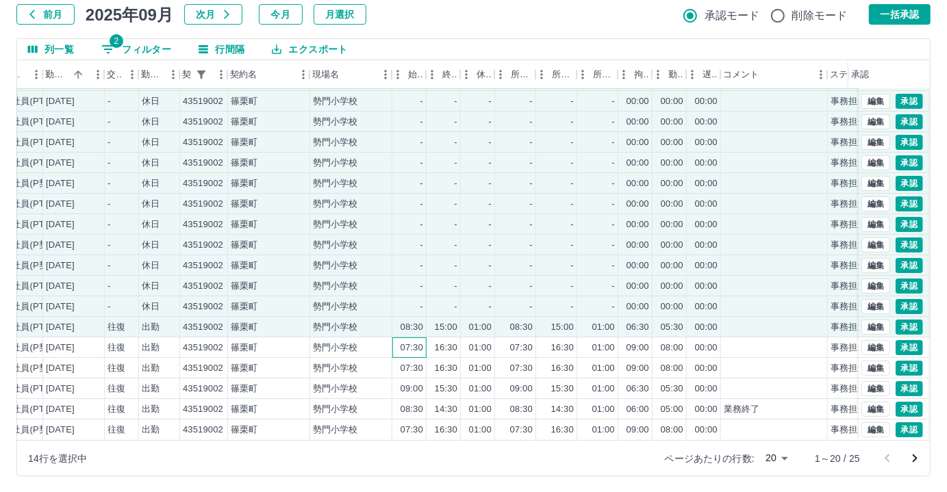
click at [410, 342] on div "07:30" at bounding box center [412, 348] width 23 height 13
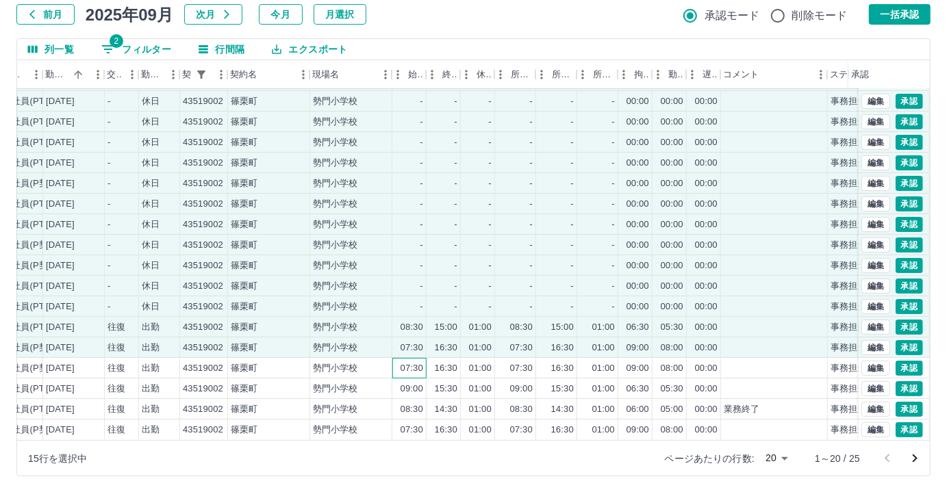
click at [405, 362] on div "07:30" at bounding box center [412, 368] width 23 height 13
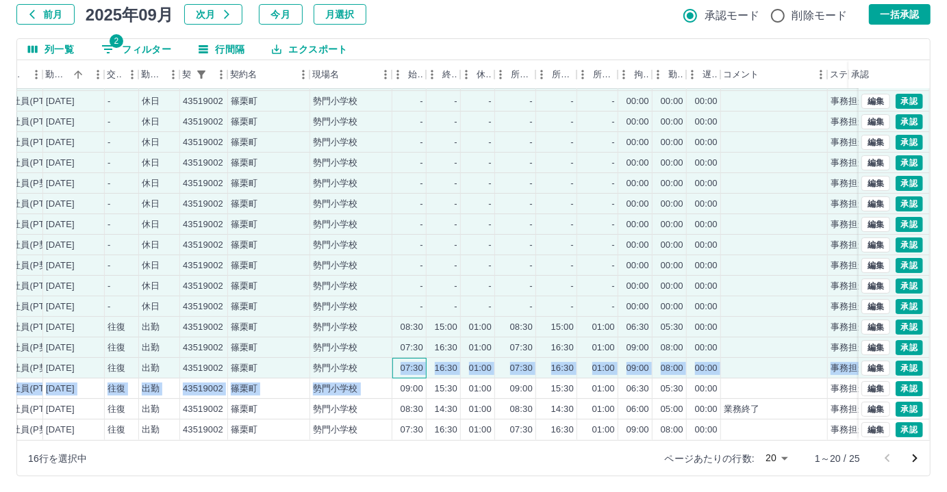
click at [401, 372] on div "0097545 [PERSON_NAME] 営業社員(P契約) [DATE] - 休日 43519002 [GEOGRAPHIC_DATA][PERSON_N…" at bounding box center [406, 245] width 1008 height 390
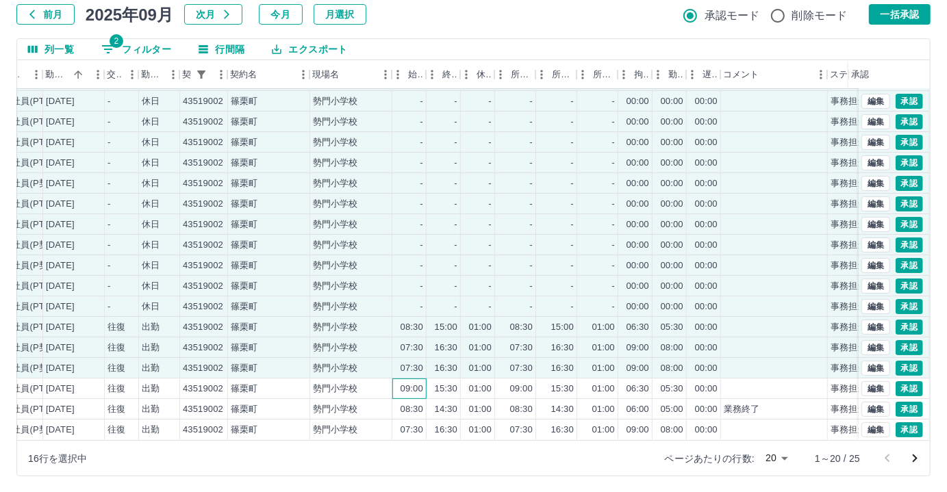
click at [409, 383] on div "09:00" at bounding box center [412, 389] width 23 height 13
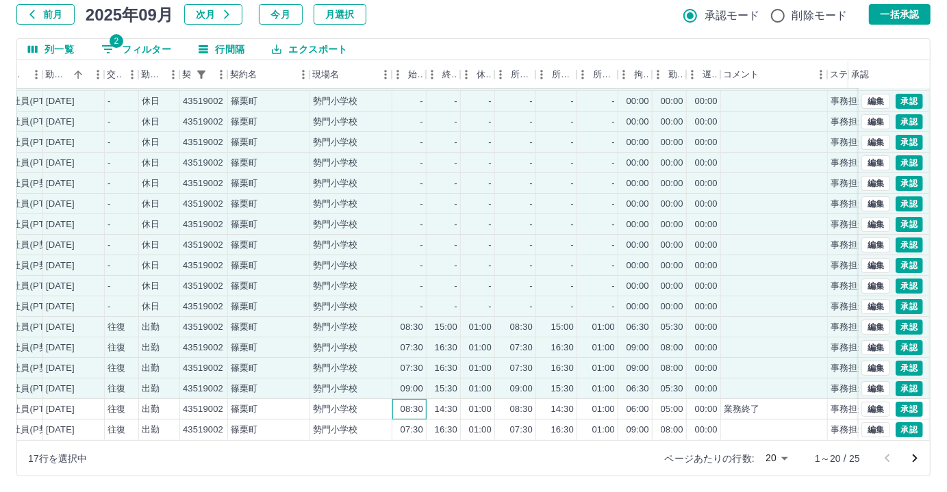
click at [406, 403] on div "08:30" at bounding box center [412, 409] width 23 height 13
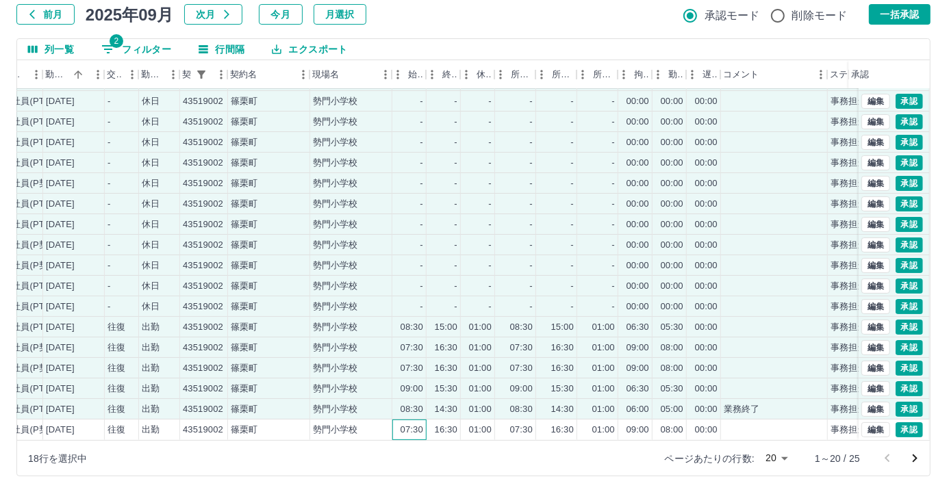
click at [414, 424] on div "07:30" at bounding box center [412, 430] width 23 height 13
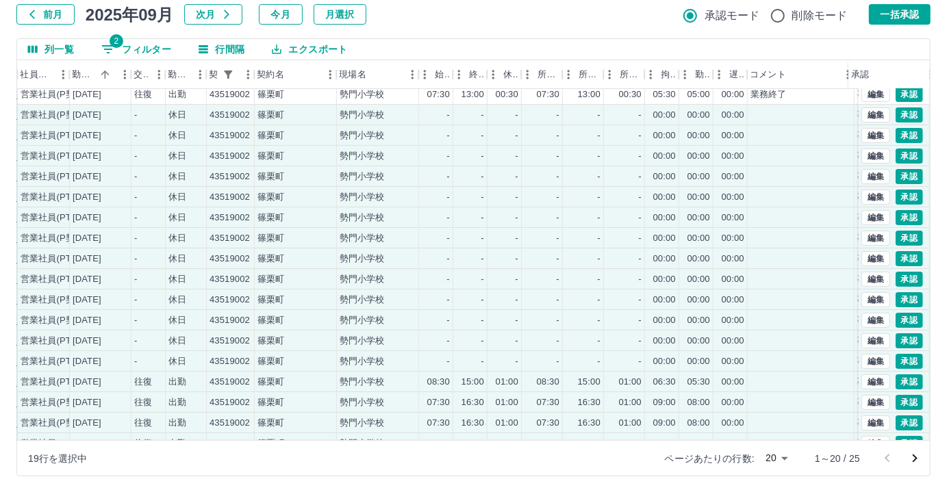
scroll to position [0, 205]
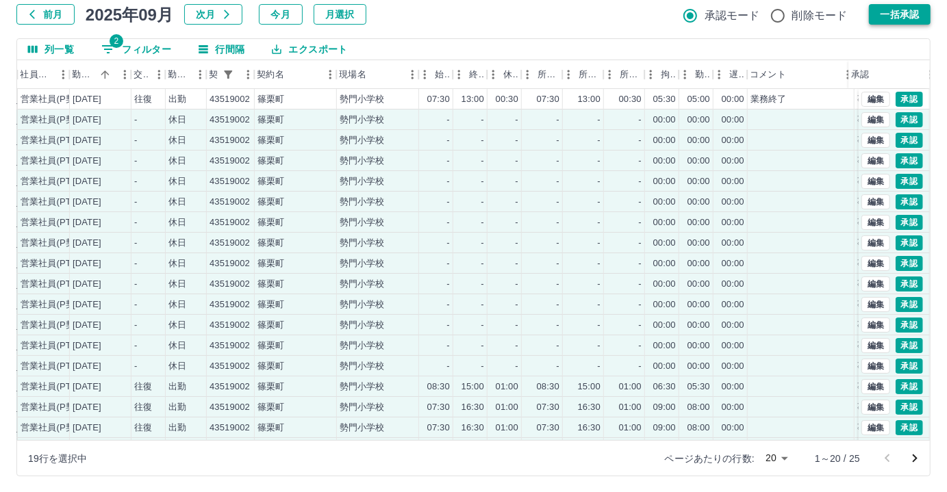
click at [885, 16] on button "一括承認" at bounding box center [900, 14] width 62 height 21
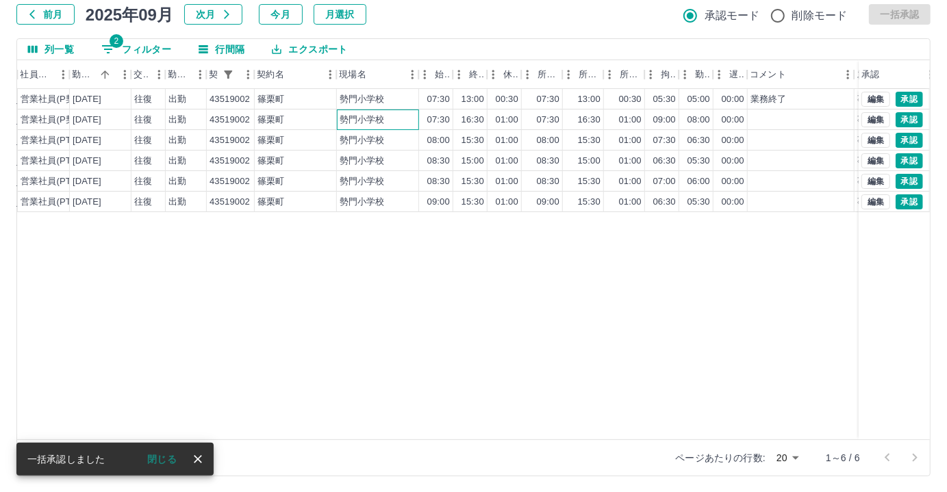
click at [357, 121] on div "勢門小学校" at bounding box center [362, 120] width 45 height 13
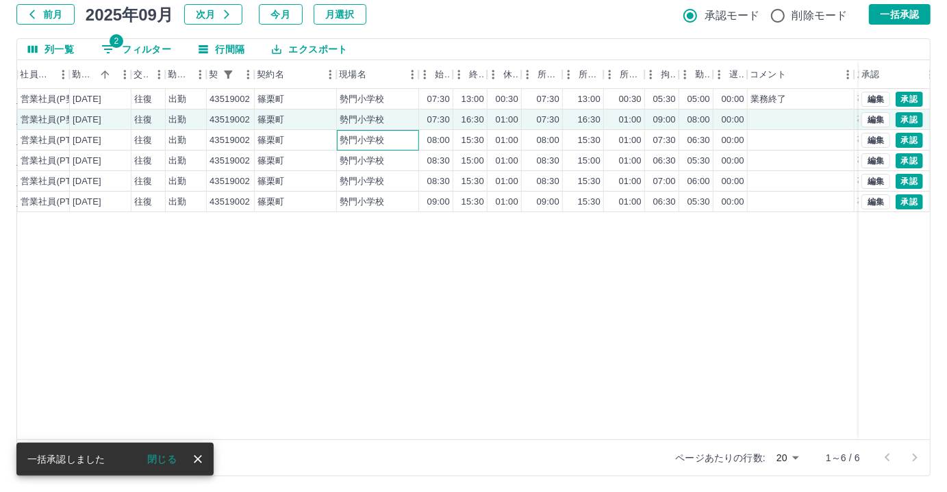
click at [347, 138] on div "勢門小学校" at bounding box center [362, 140] width 45 height 13
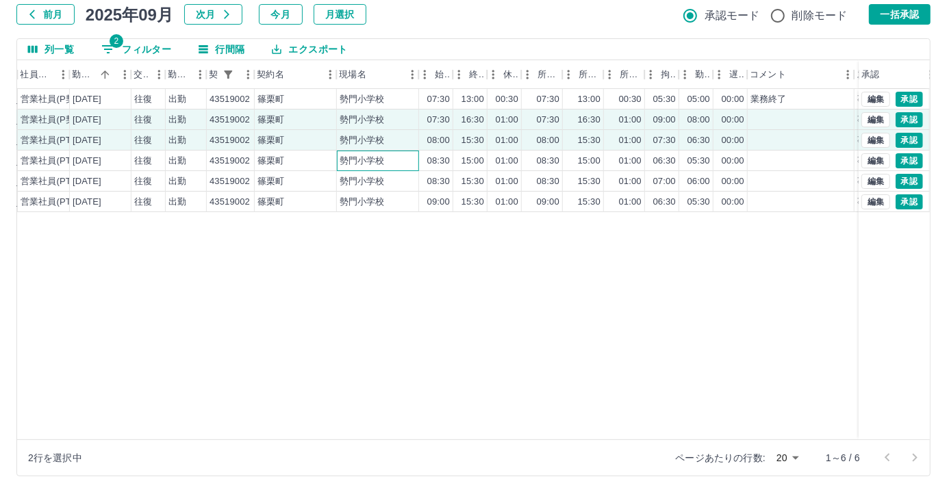
click at [342, 162] on div "勢門小学校" at bounding box center [362, 161] width 45 height 13
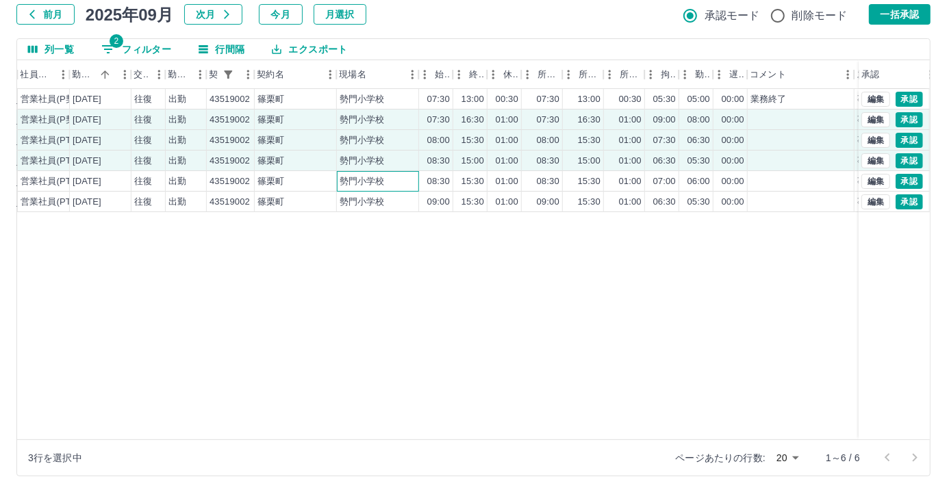
click at [337, 181] on div "勢門小学校" at bounding box center [378, 181] width 82 height 21
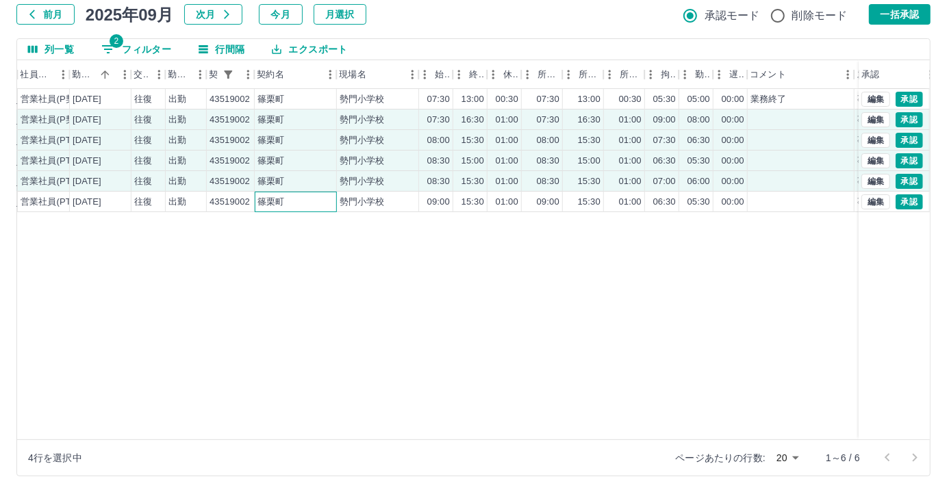
click at [325, 201] on div "篠栗町" at bounding box center [296, 202] width 82 height 21
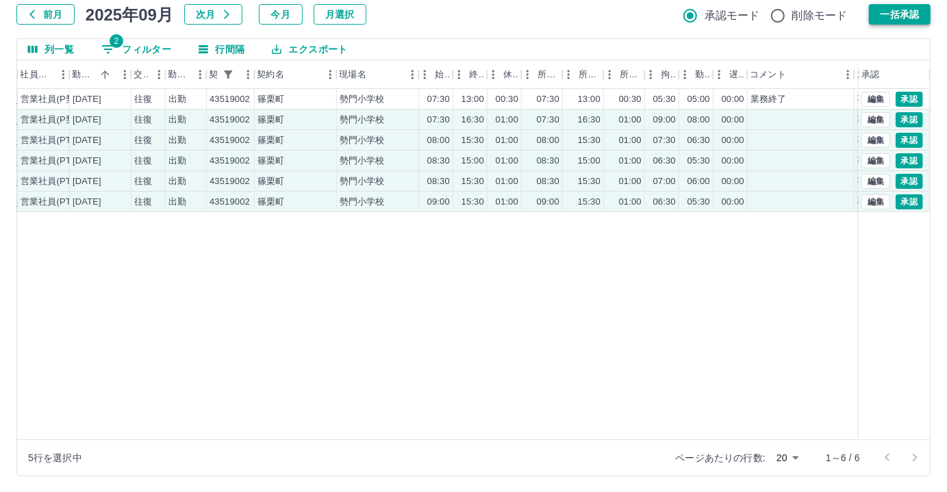
click at [881, 19] on button "一括承認" at bounding box center [900, 14] width 62 height 21
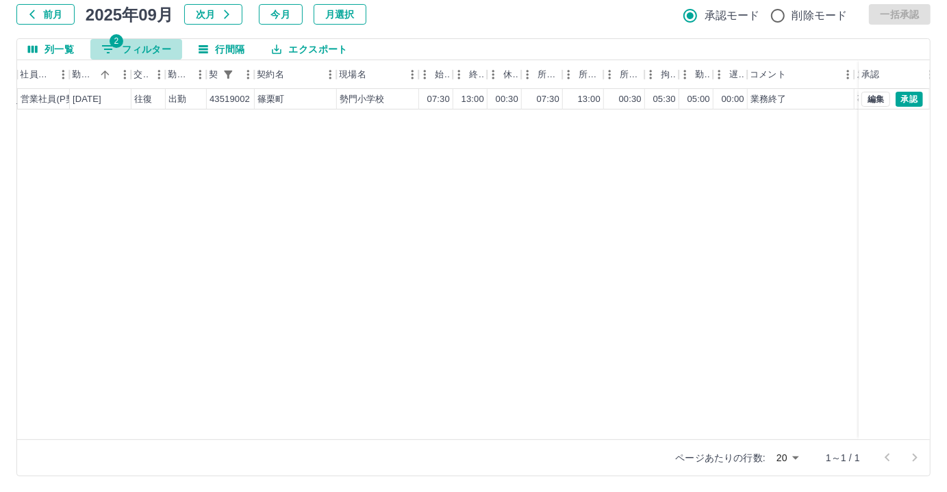
click at [129, 48] on button "2 フィルター" at bounding box center [136, 49] width 92 height 21
select select "**********"
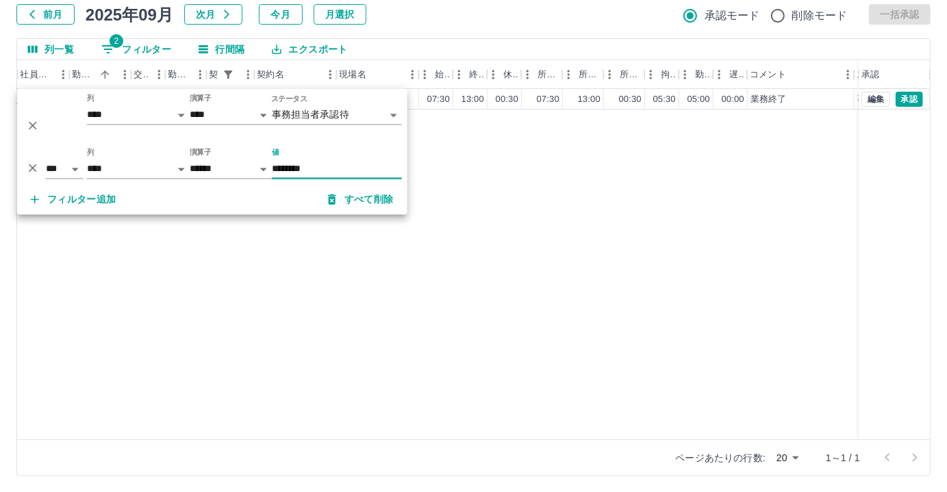
click at [329, 162] on input "********" at bounding box center [337, 170] width 130 height 20
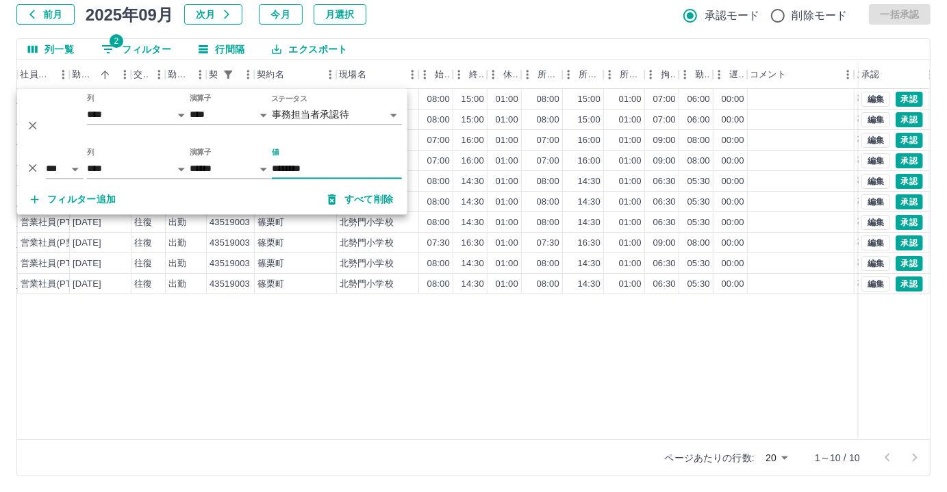
type input "********"
click at [376, 398] on div "現 事 Ａ 営 0097555 [PERSON_NAME]恵 営業社員(PT契約) [DATE] 往復 出勤 43519003 [GEOGRAPHIC_DAT…" at bounding box center [410, 264] width 1196 height 351
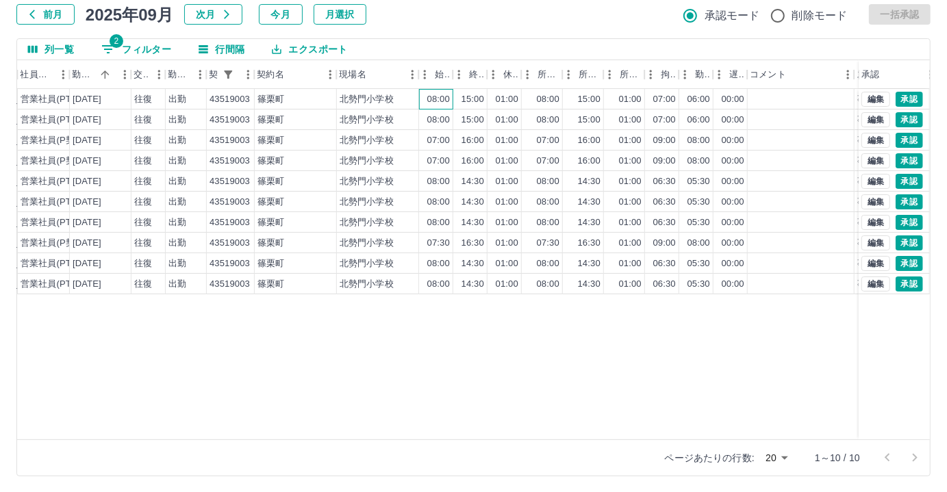
click at [428, 102] on div "08:00" at bounding box center [438, 99] width 23 height 13
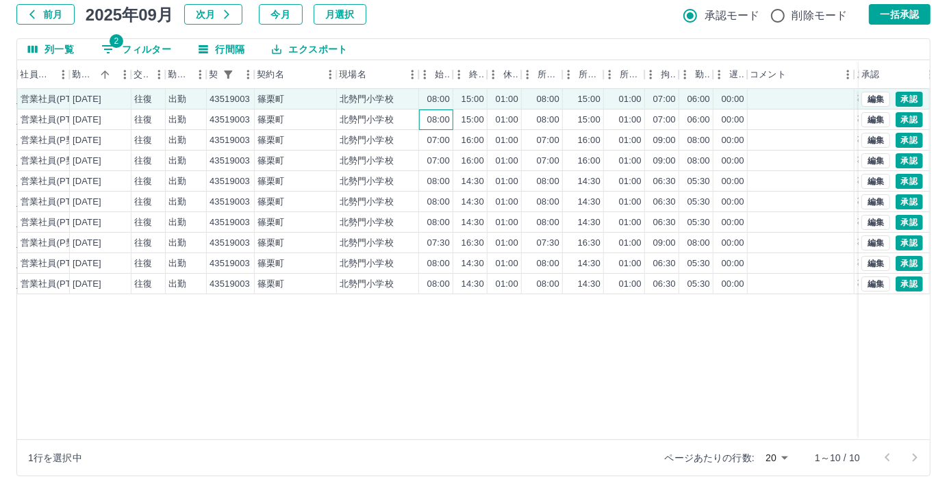
click at [428, 118] on div "08:00" at bounding box center [438, 120] width 23 height 13
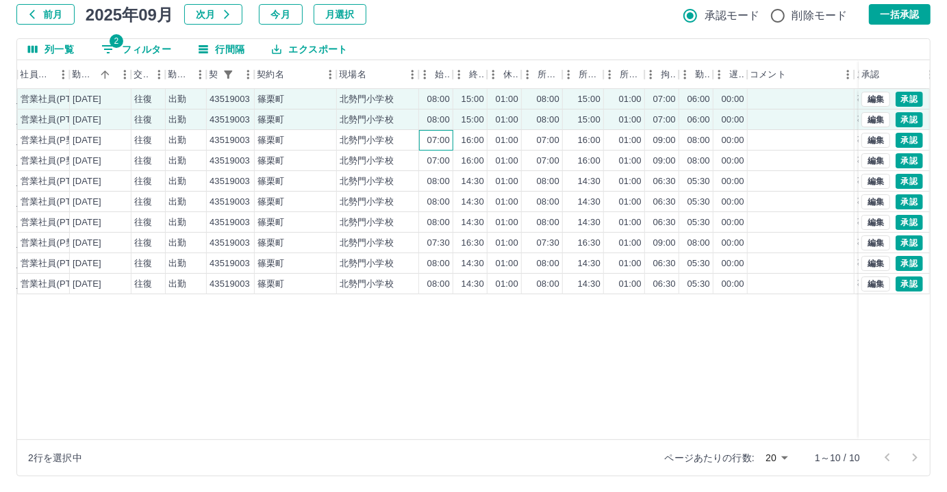
click at [427, 141] on div "07:00" at bounding box center [438, 140] width 23 height 13
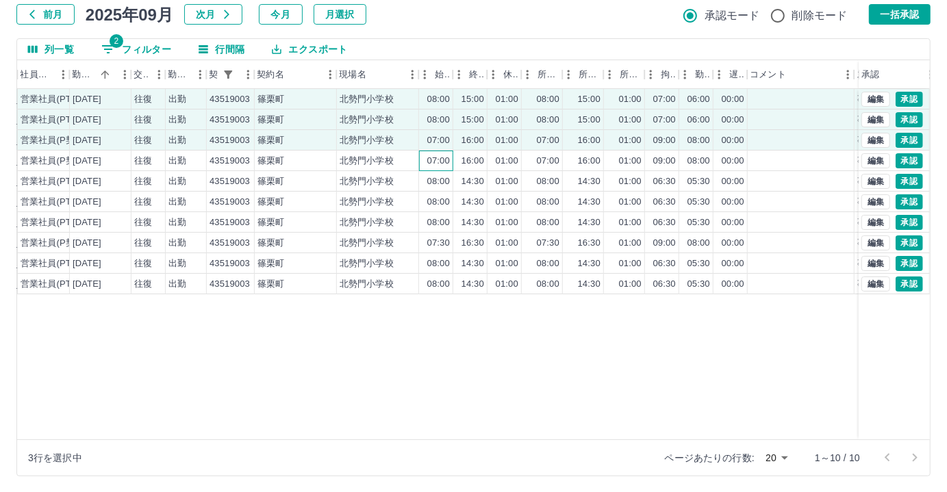
click at [427, 162] on div "07:00" at bounding box center [438, 161] width 23 height 13
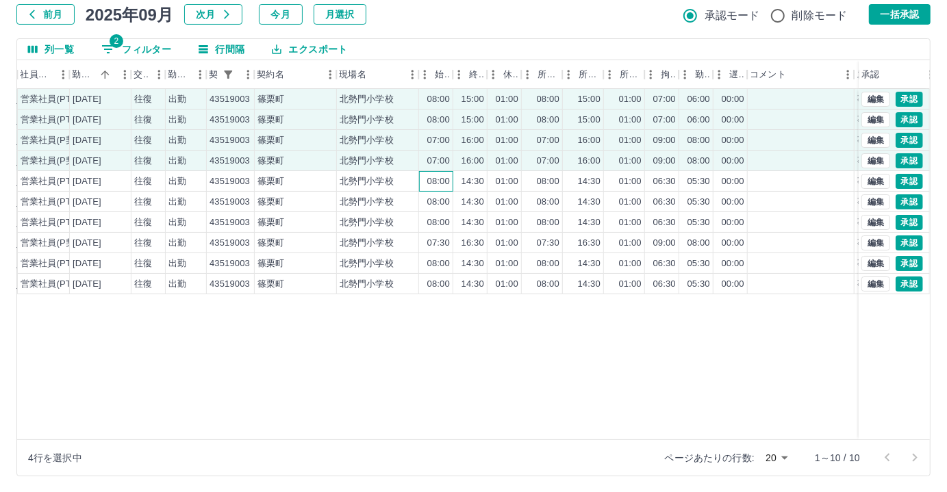
click at [429, 179] on div "08:00" at bounding box center [438, 181] width 23 height 13
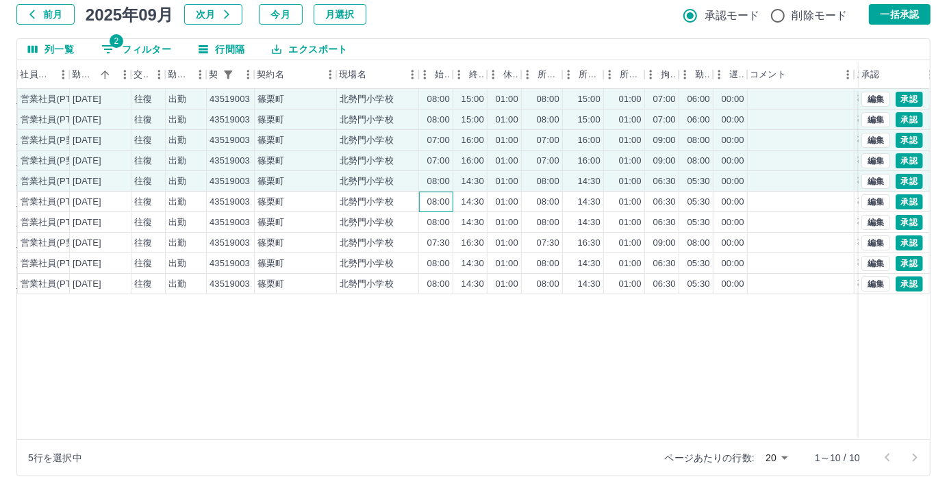
click at [429, 196] on div "08:00" at bounding box center [438, 202] width 23 height 13
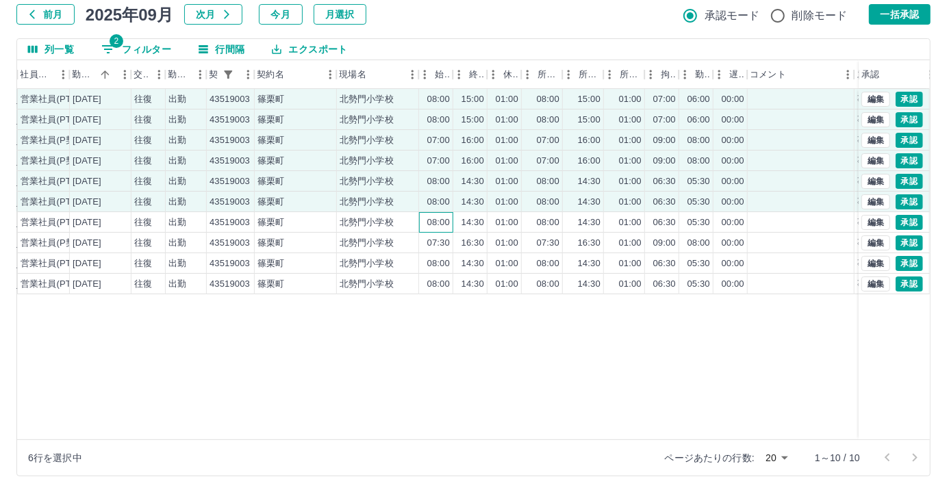
click at [429, 221] on div "08:00" at bounding box center [438, 222] width 23 height 13
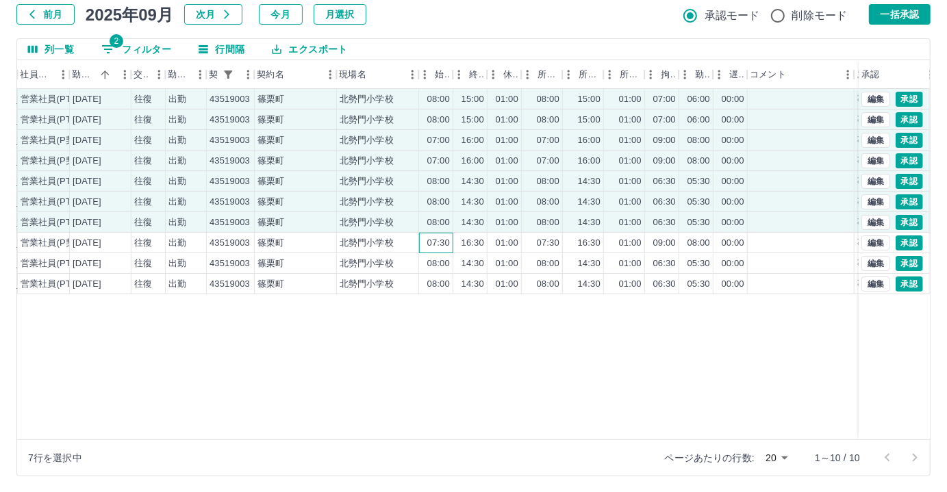
click at [427, 237] on div "07:30" at bounding box center [438, 243] width 23 height 13
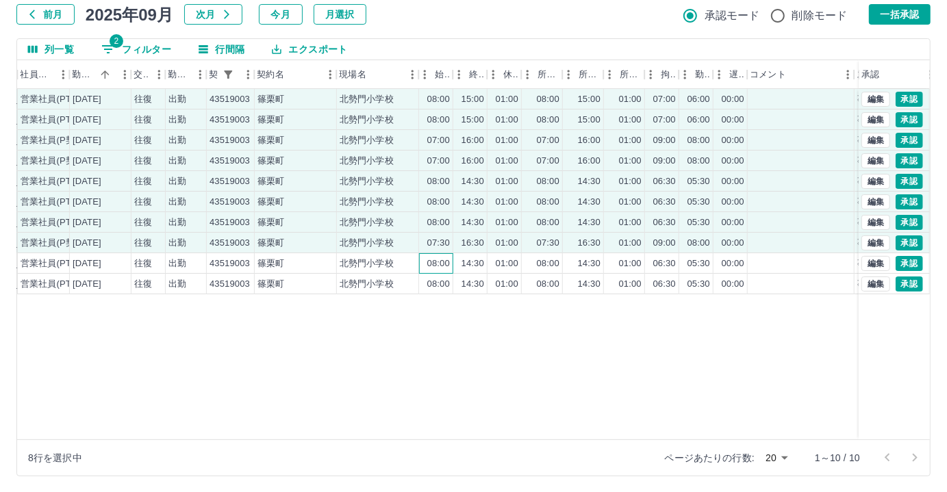
click at [428, 260] on div "08:00" at bounding box center [438, 263] width 23 height 13
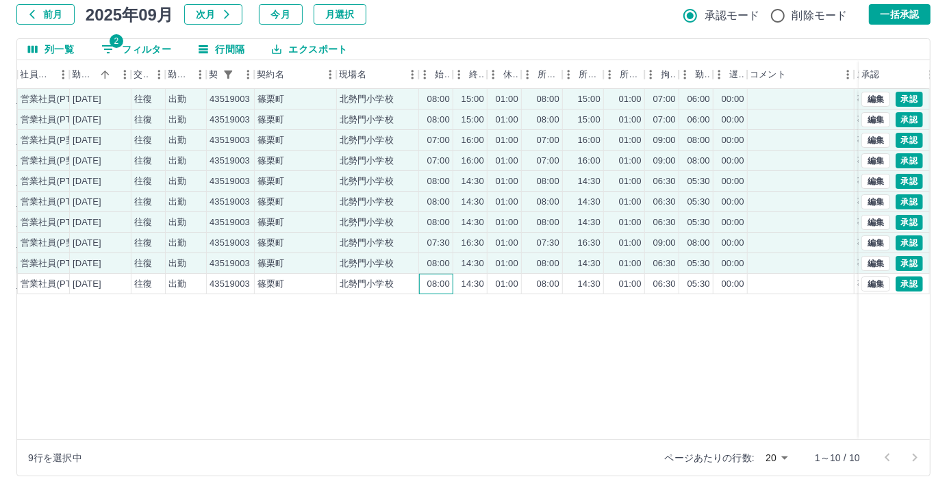
click at [423, 283] on div "08:00" at bounding box center [436, 284] width 34 height 21
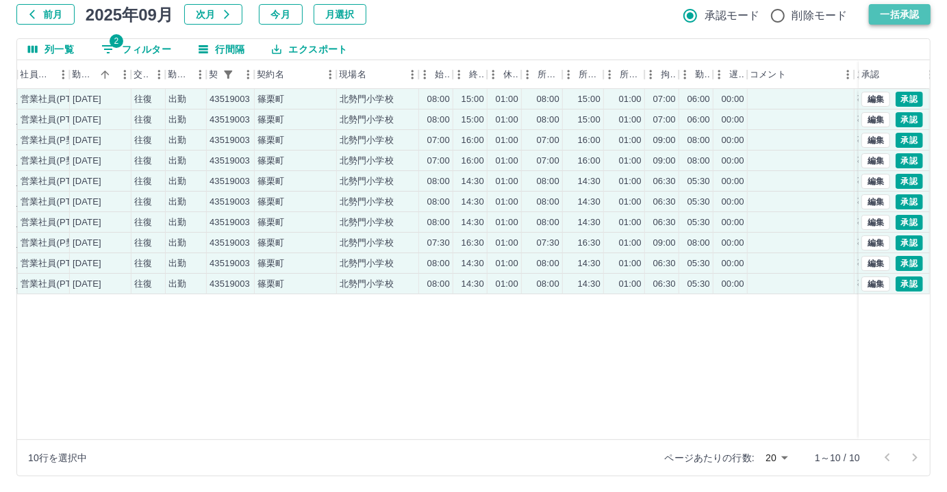
click at [900, 20] on button "一括承認" at bounding box center [900, 14] width 62 height 21
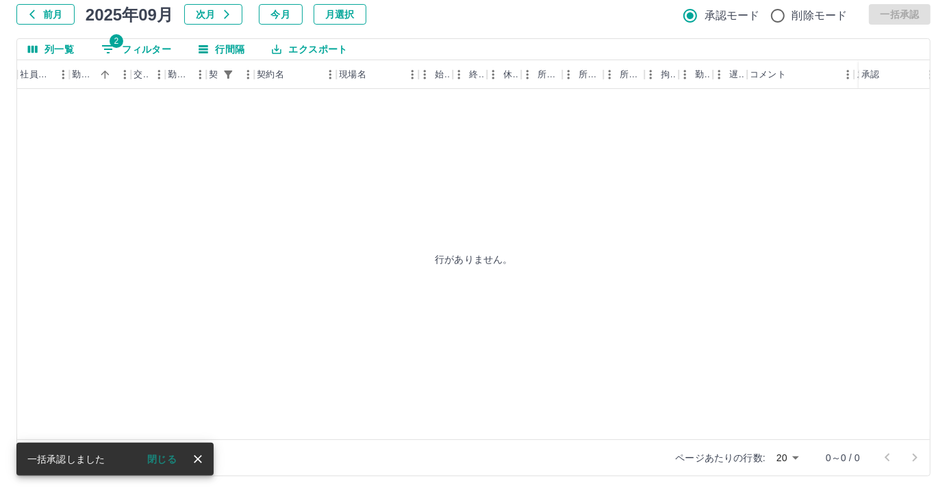
click at [138, 47] on button "2 フィルター" at bounding box center [136, 49] width 92 height 21
select select "**********"
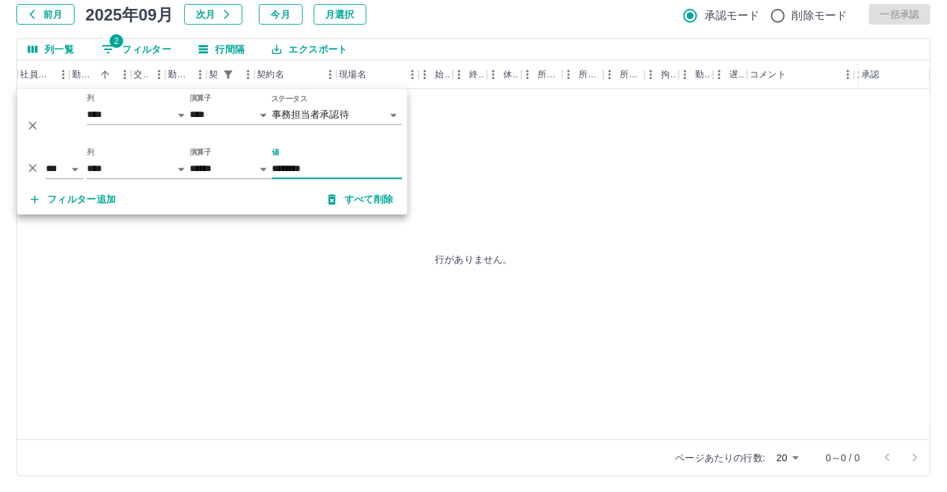
click at [344, 173] on input "********" at bounding box center [337, 170] width 130 height 20
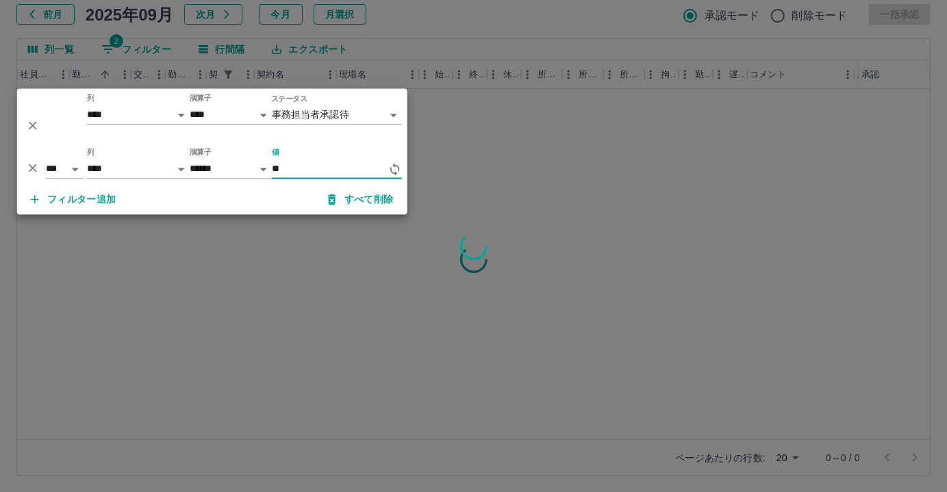
type input "*"
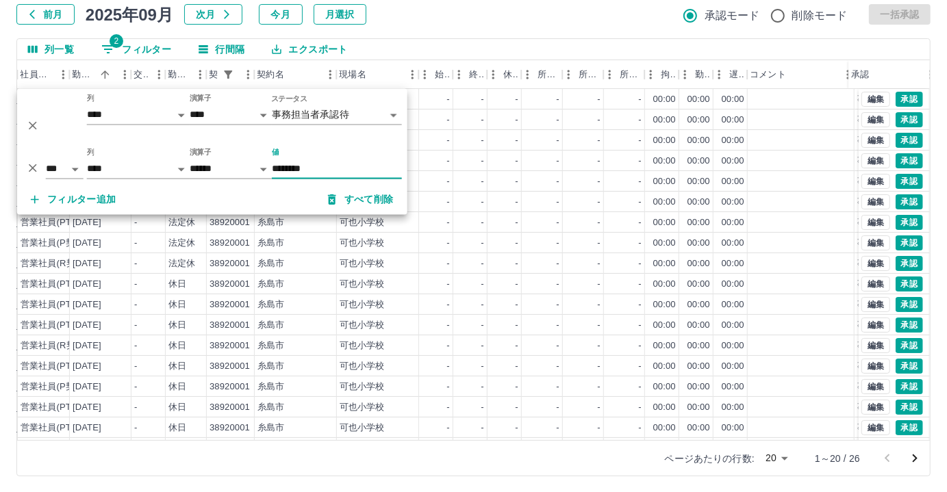
type input "********"
click at [467, 45] on div "列一覧 2 フィルター 行間隔 エクスポート" at bounding box center [473, 49] width 913 height 21
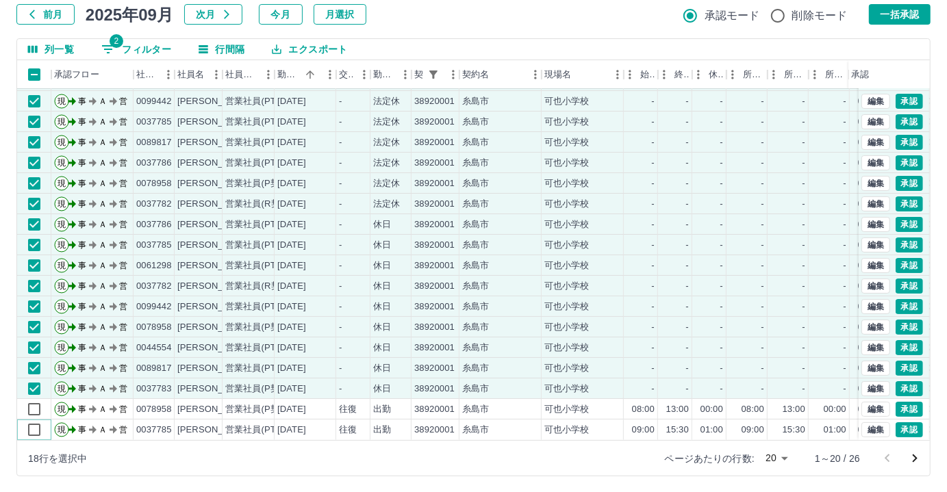
scroll to position [0, 0]
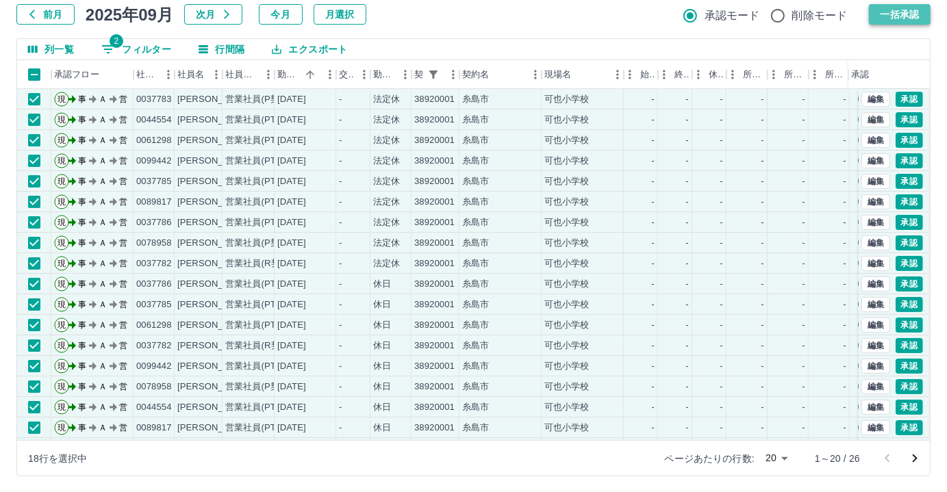
click at [905, 14] on button "一括承認" at bounding box center [900, 14] width 62 height 21
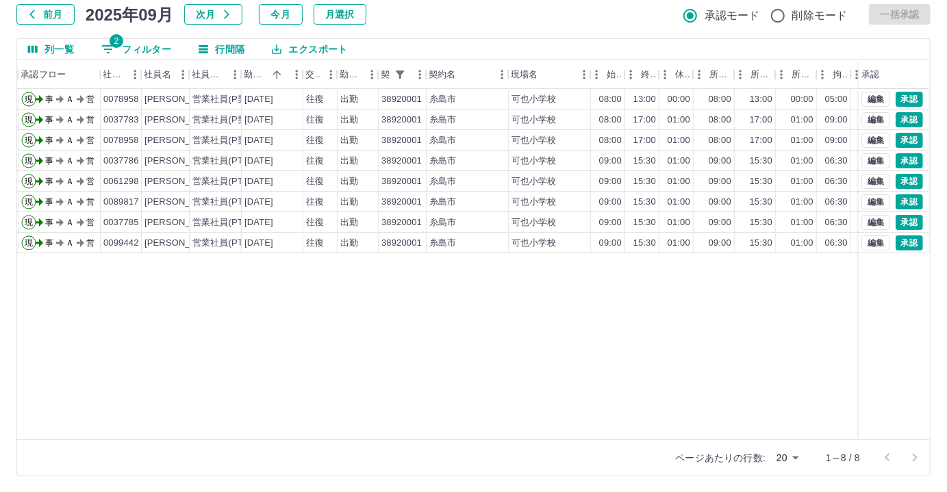
scroll to position [0, 31]
click at [398, 116] on div "38920001" at bounding box center [403, 120] width 40 height 13
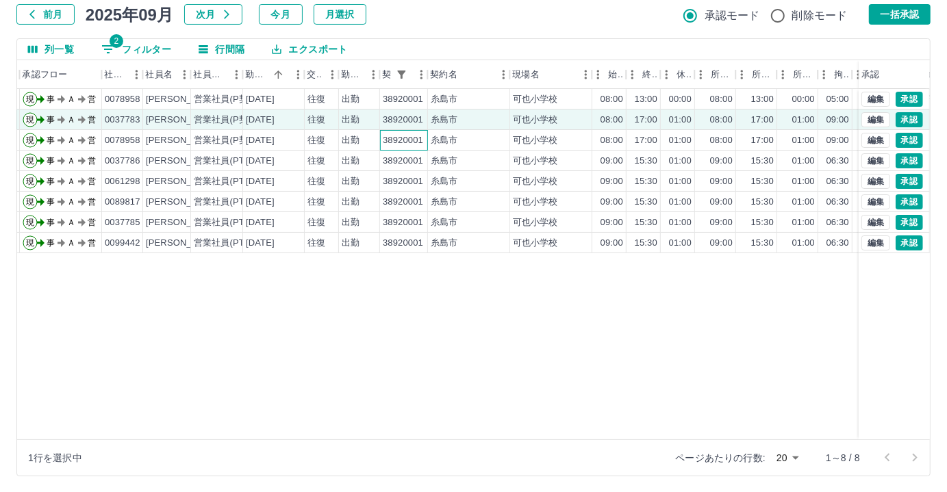
click at [396, 140] on div "38920001" at bounding box center [403, 140] width 40 height 13
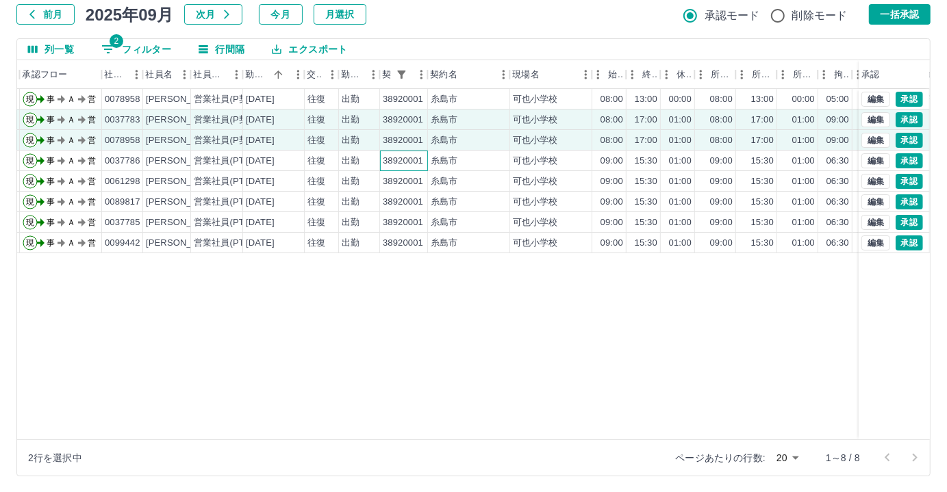
click at [394, 159] on div "38920001" at bounding box center [403, 161] width 40 height 13
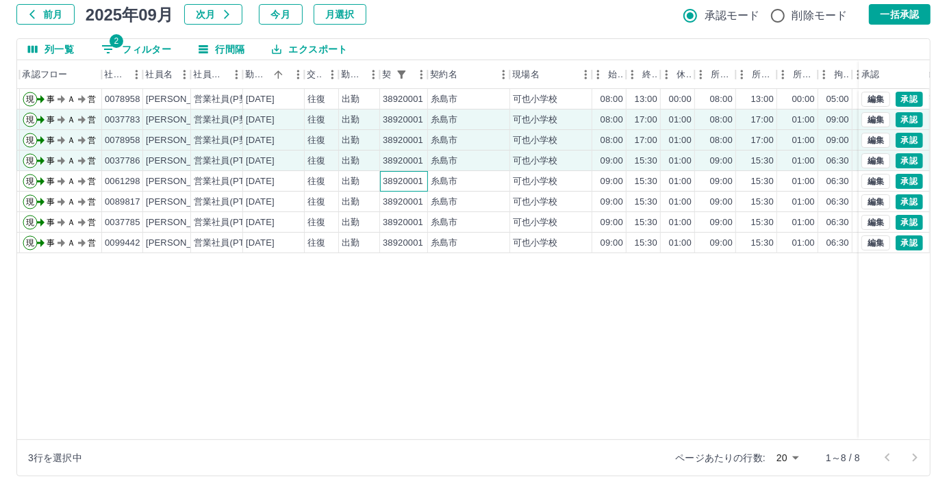
click at [380, 181] on div "38920001" at bounding box center [404, 181] width 48 height 21
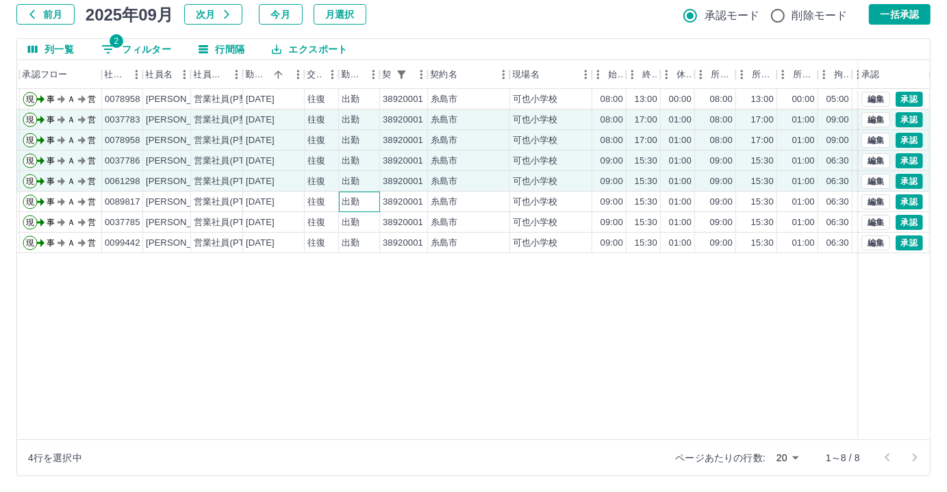
click at [373, 199] on div "出勤" at bounding box center [359, 202] width 41 height 21
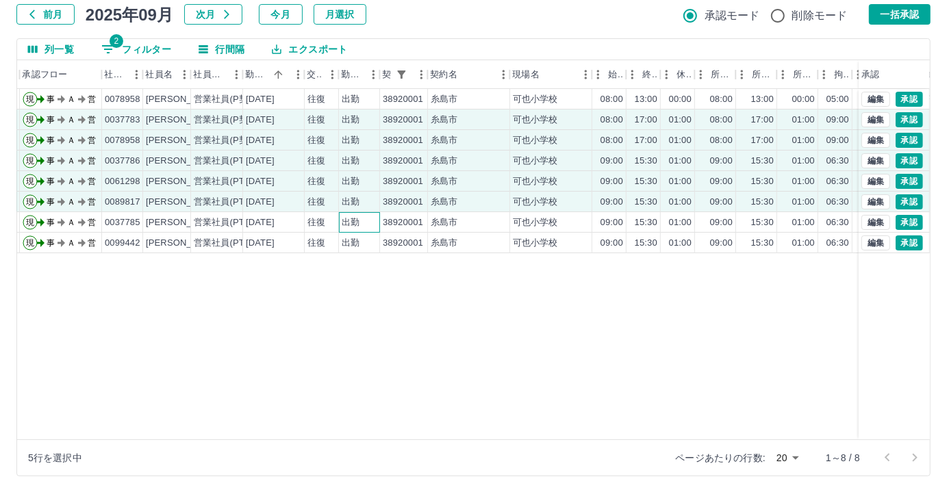
click at [366, 221] on div "出勤" at bounding box center [359, 222] width 41 height 21
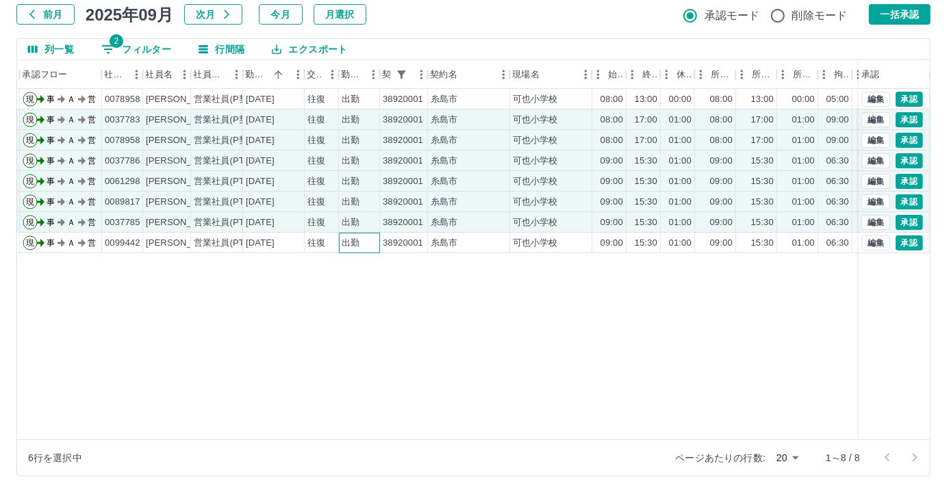
click at [357, 238] on div "出勤" at bounding box center [351, 243] width 18 height 13
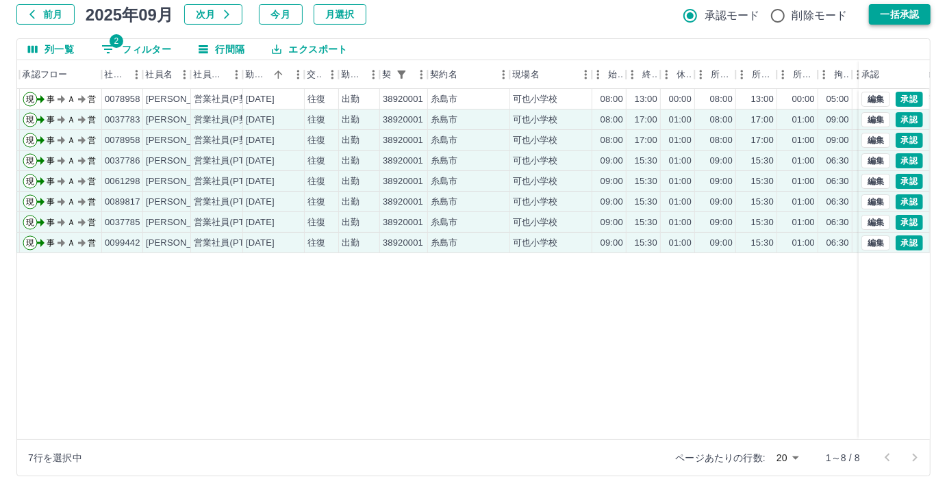
click at [887, 17] on button "一括承認" at bounding box center [900, 14] width 62 height 21
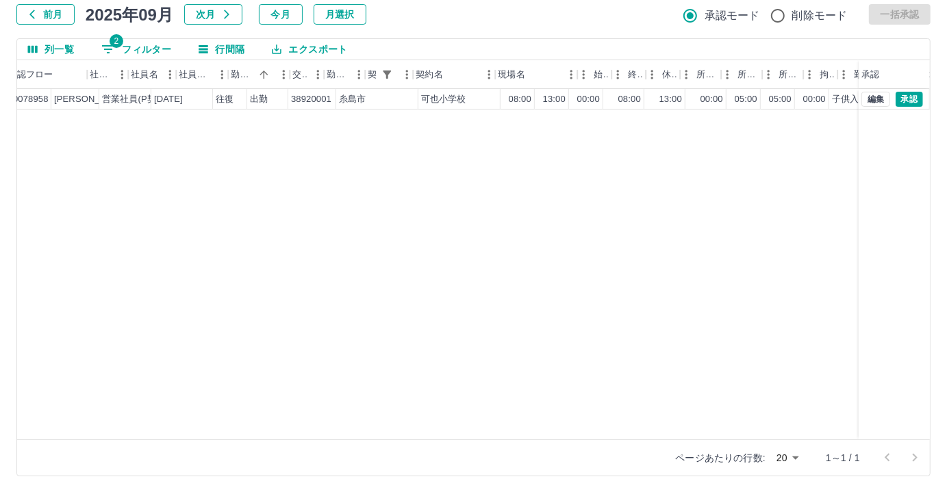
scroll to position [0, 0]
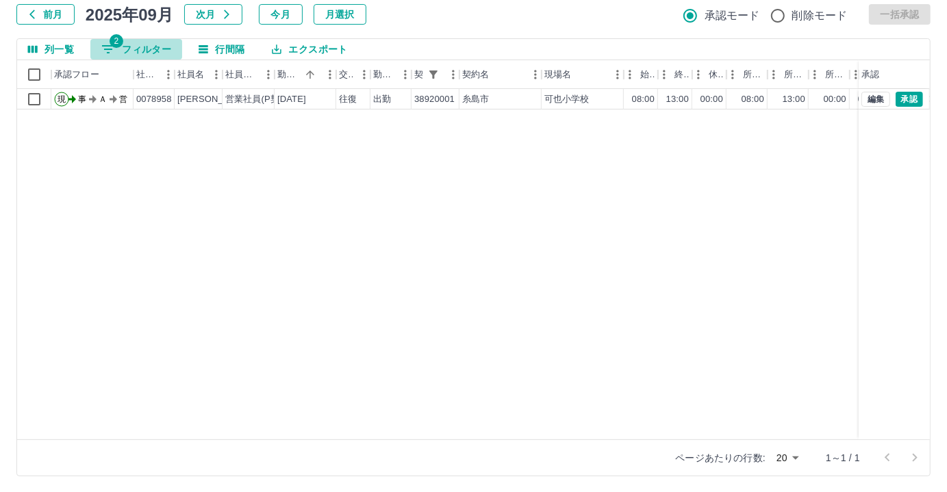
click at [104, 39] on button "2 フィルター" at bounding box center [136, 49] width 92 height 21
select select "**********"
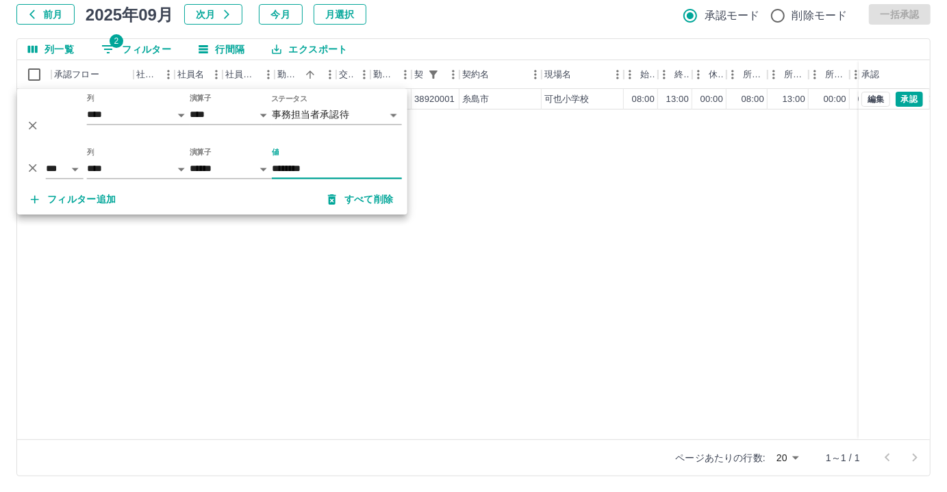
click at [310, 165] on input "********" at bounding box center [337, 170] width 130 height 20
click at [318, 166] on input "********" at bounding box center [337, 170] width 130 height 20
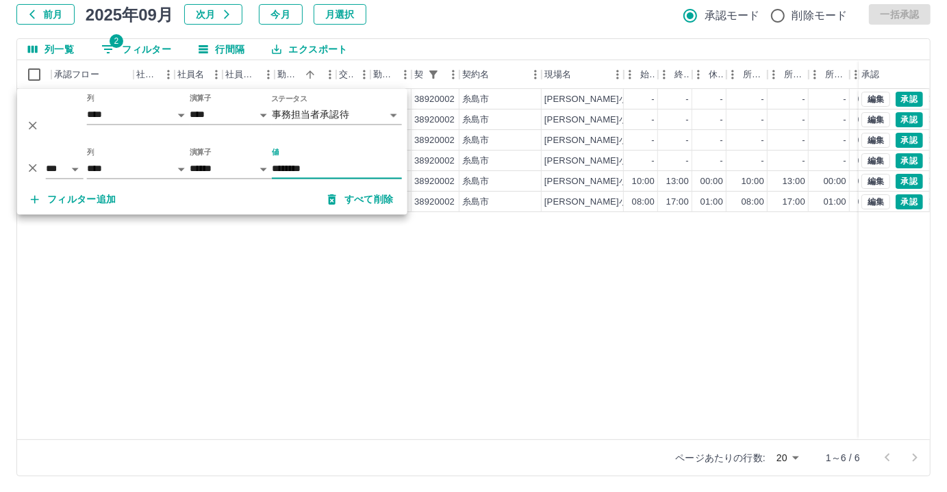
type input "********"
click at [431, 363] on div "現 事 Ａ 営 0037787 [PERSON_NAME] 営業社員(P契約) [DATE] - 法定休 38920002 [GEOGRAPHIC_DATA]…" at bounding box center [615, 264] width 1196 height 351
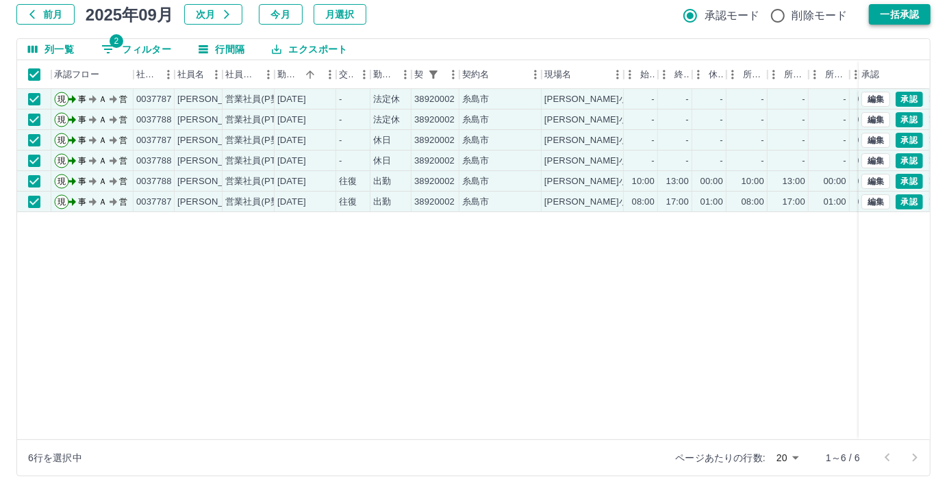
click at [901, 16] on button "一括承認" at bounding box center [900, 14] width 62 height 21
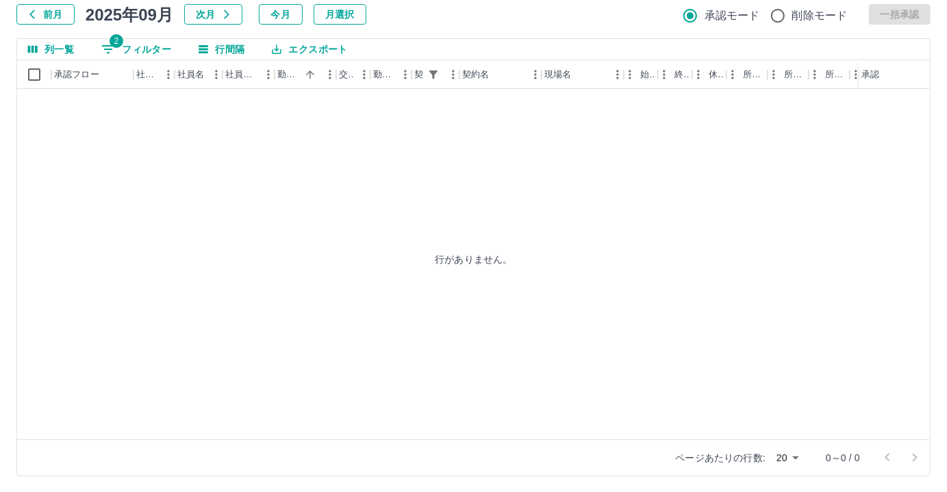
click at [142, 44] on button "2 フィルター" at bounding box center [136, 49] width 92 height 21
select select "**********"
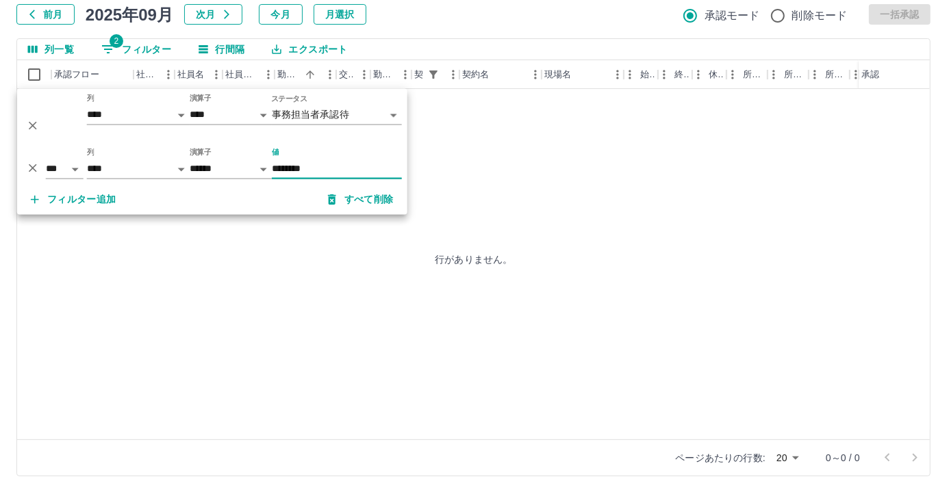
click at [357, 166] on input "********" at bounding box center [337, 170] width 130 height 20
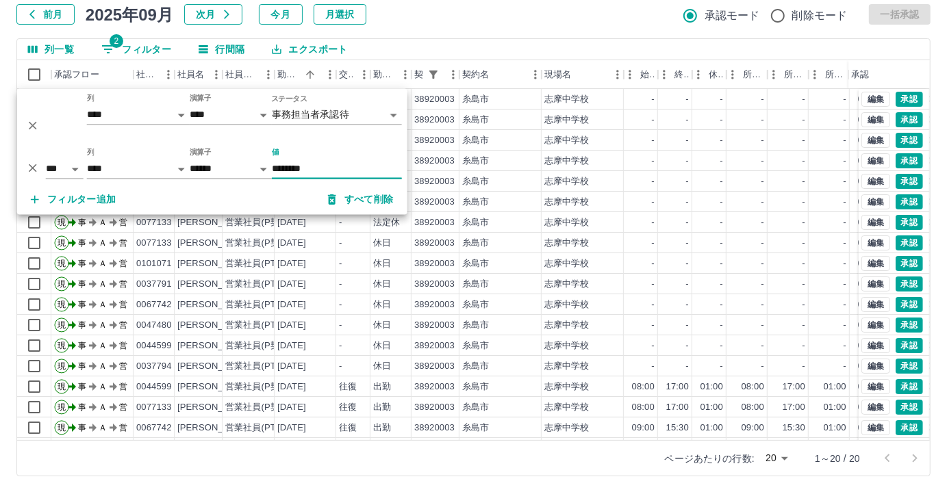
type input "********"
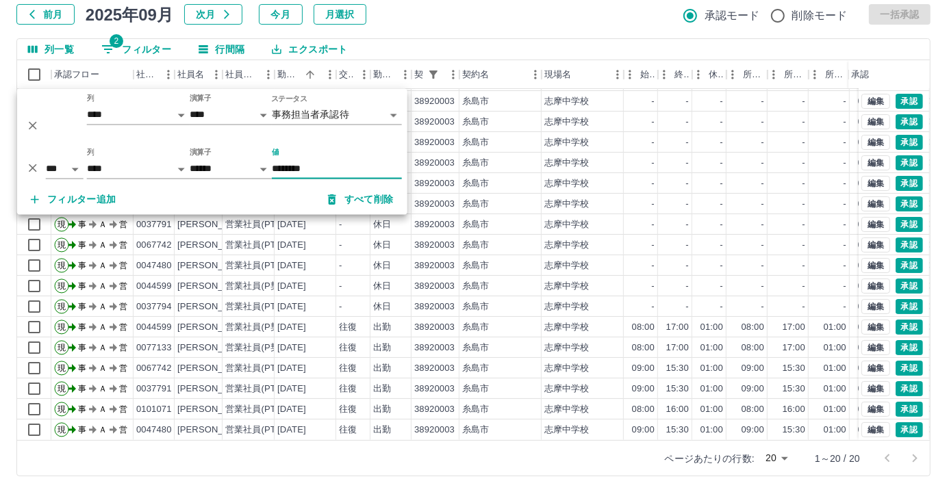
scroll to position [69, 0]
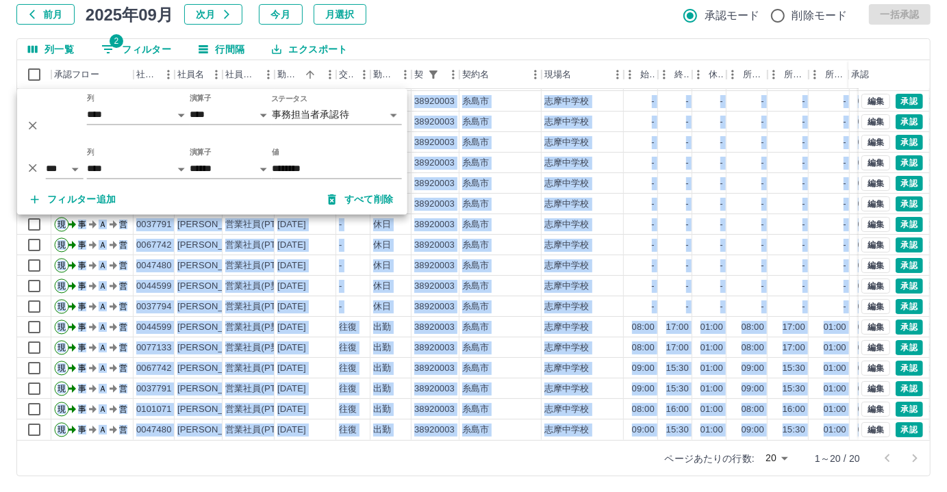
drag, startPoint x: 410, startPoint y: 441, endPoint x: 498, endPoint y: 433, distance: 88.7
click at [498, 433] on div "列一覧 2 フィルター 行間隔 エクスポート 承認フロー 社員番号 社員名 社員区分 勤務日 交通費 勤務区分 契約コード 契約名 現場名 始業 終業 休憩 …" at bounding box center [473, 257] width 914 height 438
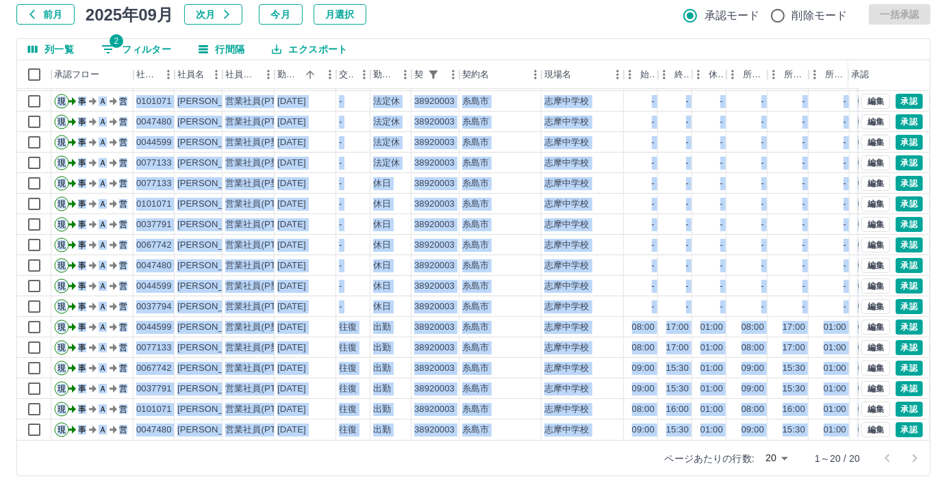
click at [472, 442] on div "ページあたりの行数: 20 ** 1～20 / 20" at bounding box center [473, 458] width 913 height 36
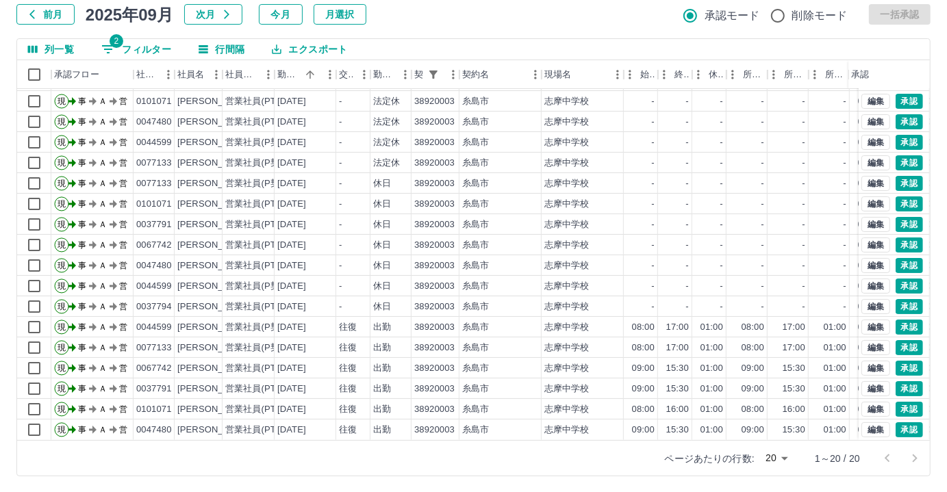
drag, startPoint x: 480, startPoint y: 442, endPoint x: 616, endPoint y: 442, distance: 135.6
click at [616, 442] on div "ページあたりの行数: 20 ** 1～20 / 20" at bounding box center [473, 458] width 913 height 36
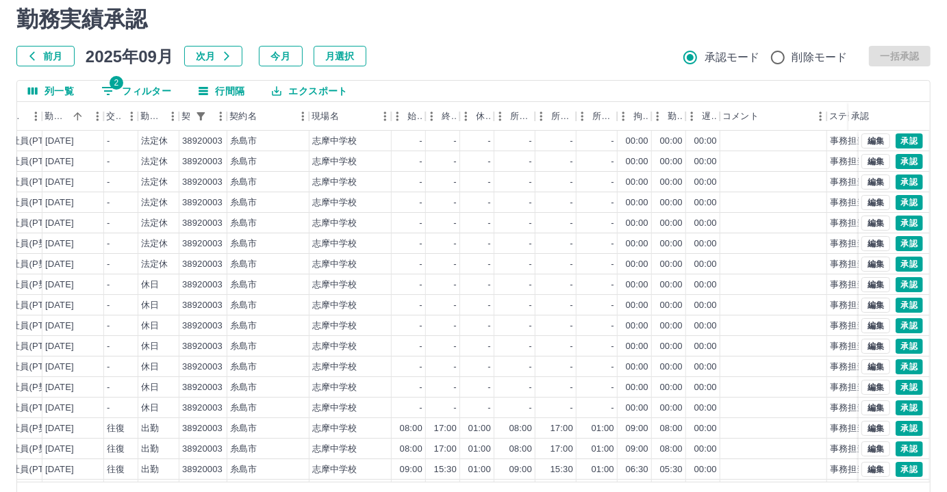
scroll to position [23, 0]
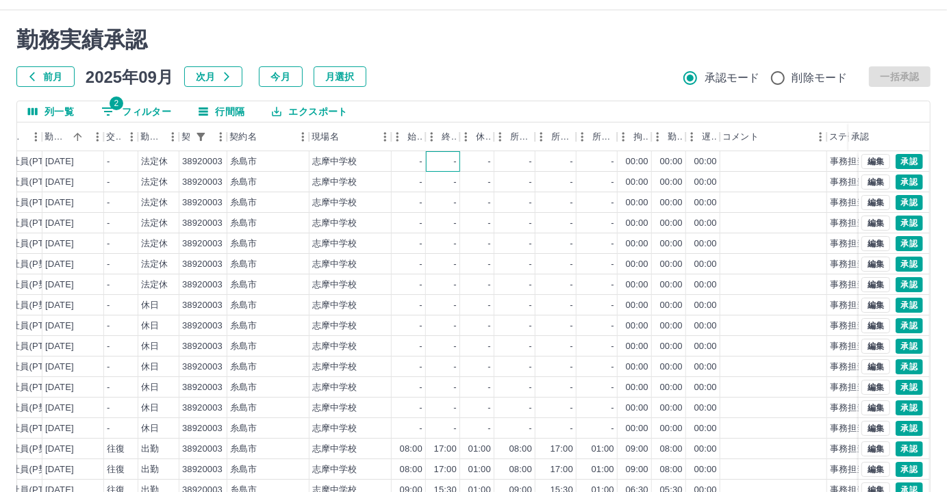
drag, startPoint x: 455, startPoint y: 167, endPoint x: 450, endPoint y: 176, distance: 10.5
click at [455, 167] on div "-" at bounding box center [443, 161] width 34 height 21
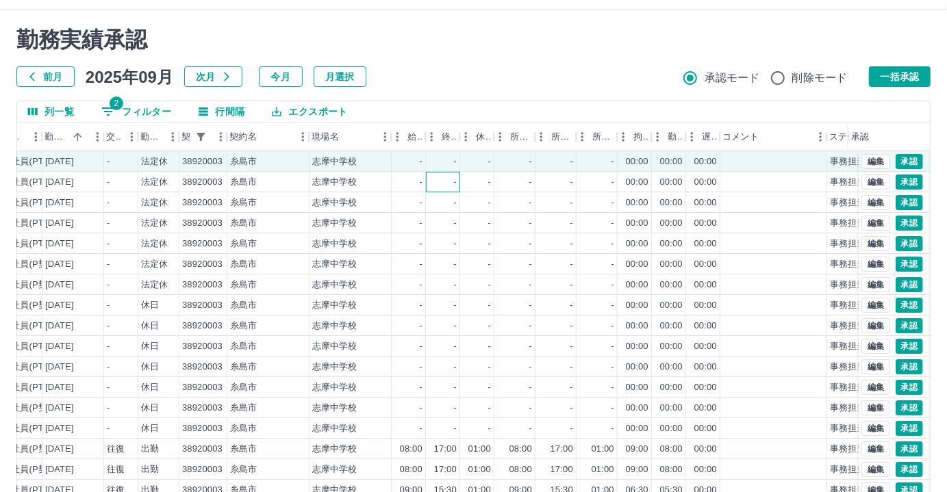
click at [449, 178] on div "-" at bounding box center [443, 182] width 34 height 21
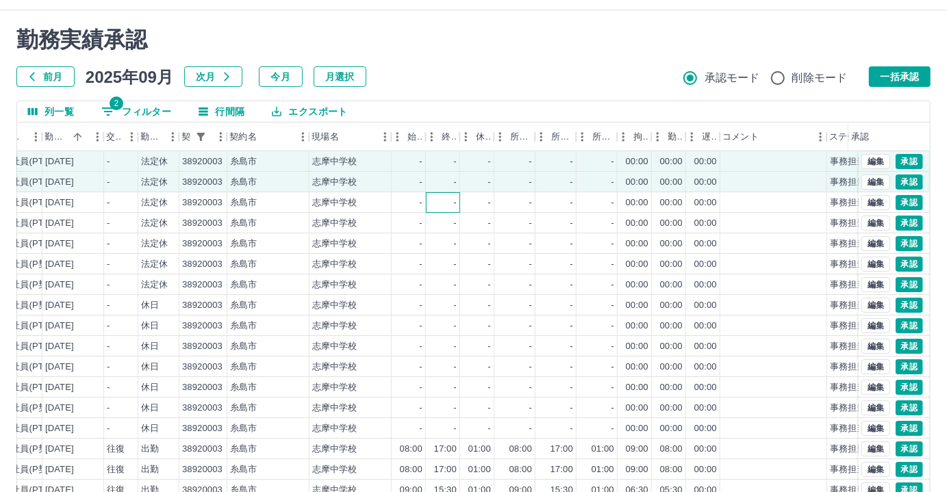
click at [452, 199] on div "-" at bounding box center [443, 202] width 34 height 21
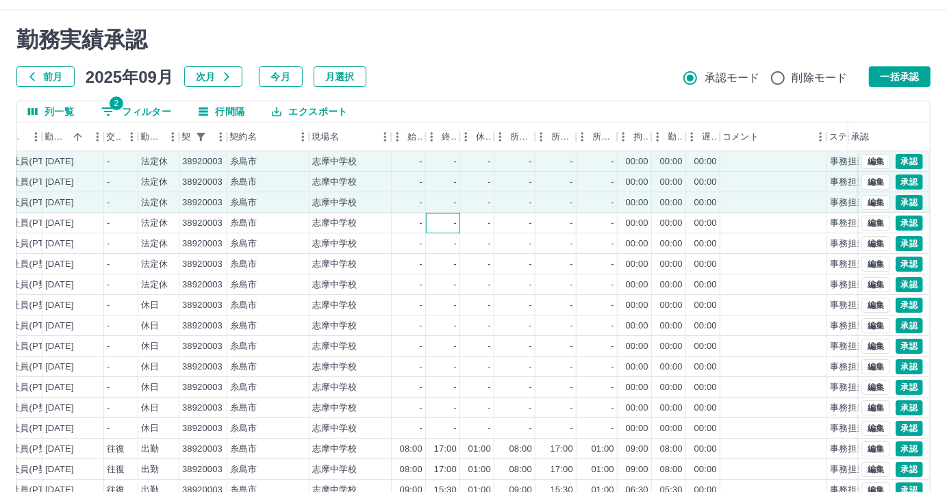
click at [451, 225] on div "-" at bounding box center [443, 223] width 34 height 21
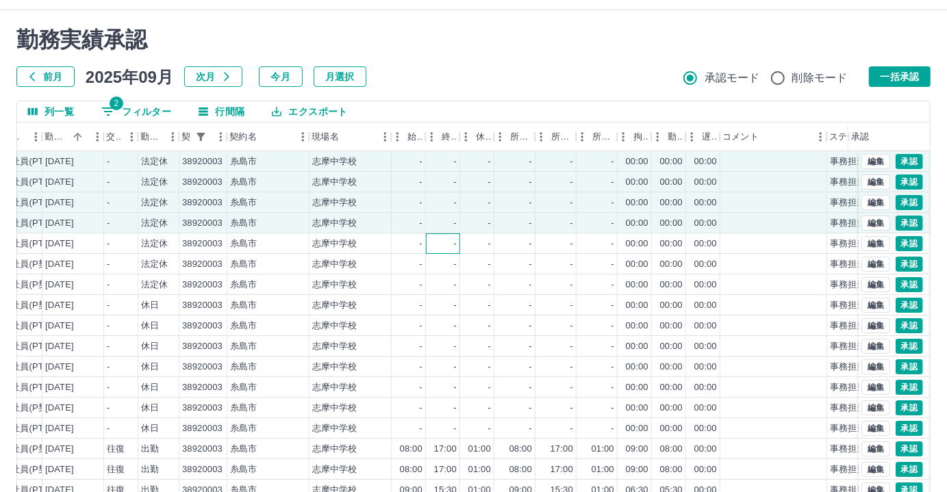
click at [449, 244] on div "-" at bounding box center [443, 243] width 34 height 21
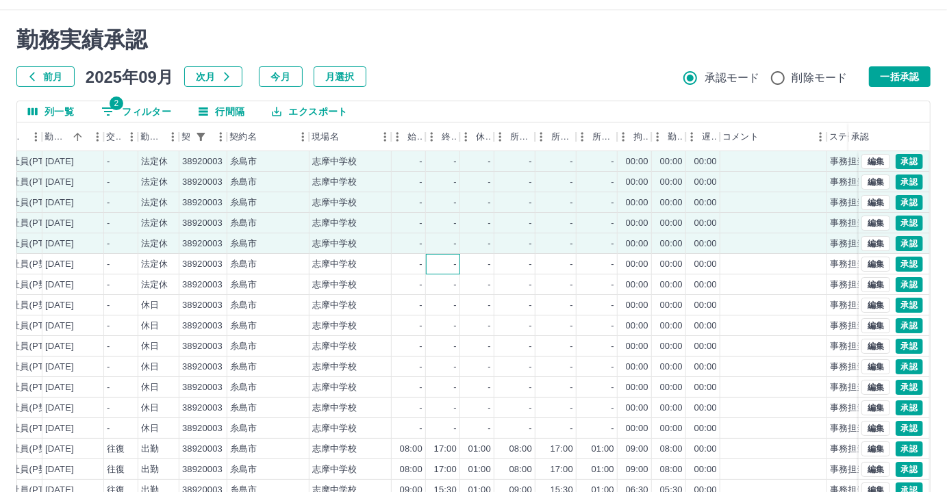
click at [451, 259] on div "-" at bounding box center [443, 264] width 34 height 21
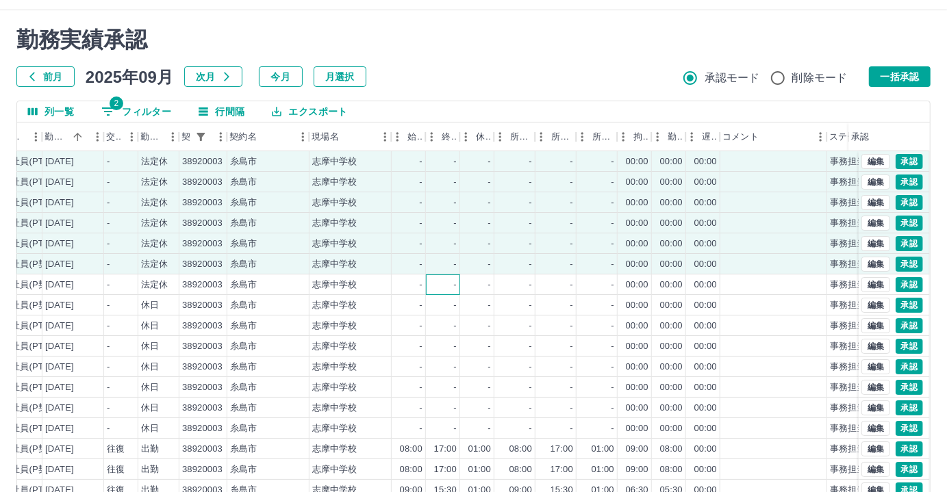
click at [451, 289] on div "-" at bounding box center [443, 285] width 34 height 21
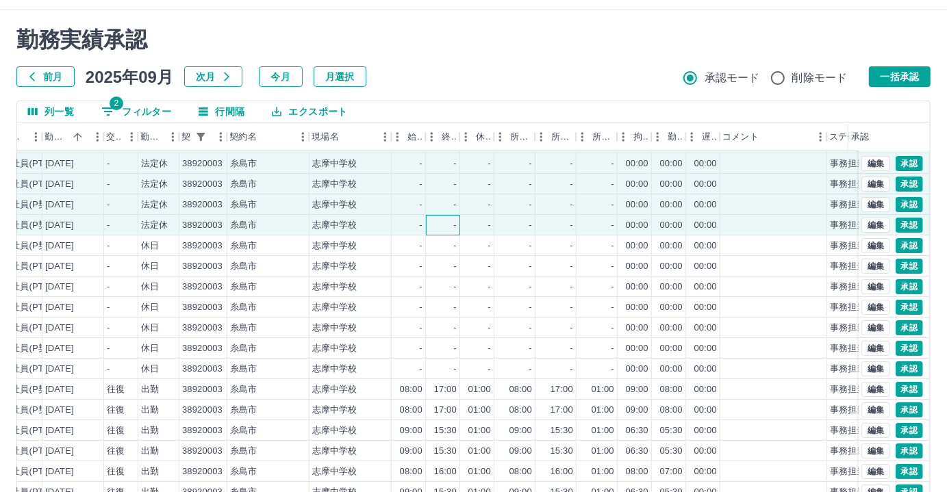
scroll to position [69, 232]
click at [460, 238] on div "-" at bounding box center [477, 246] width 34 height 21
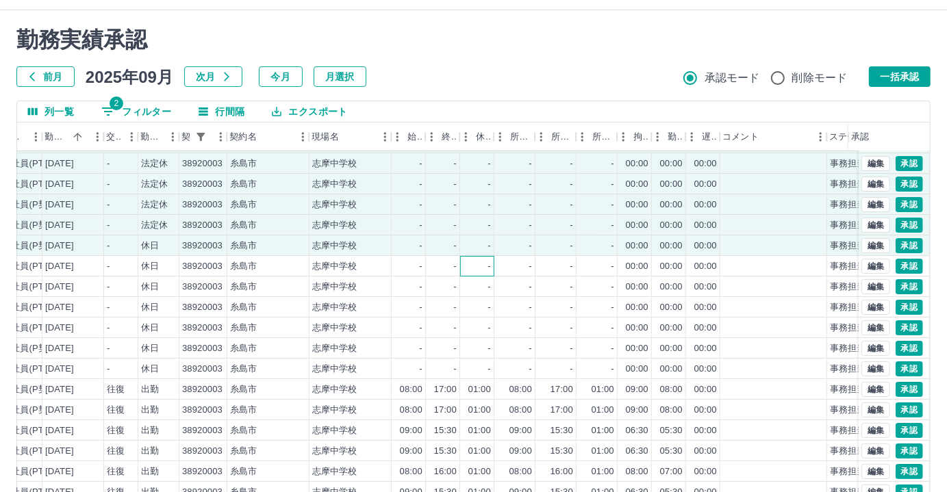
click at [460, 256] on div "-" at bounding box center [477, 266] width 34 height 21
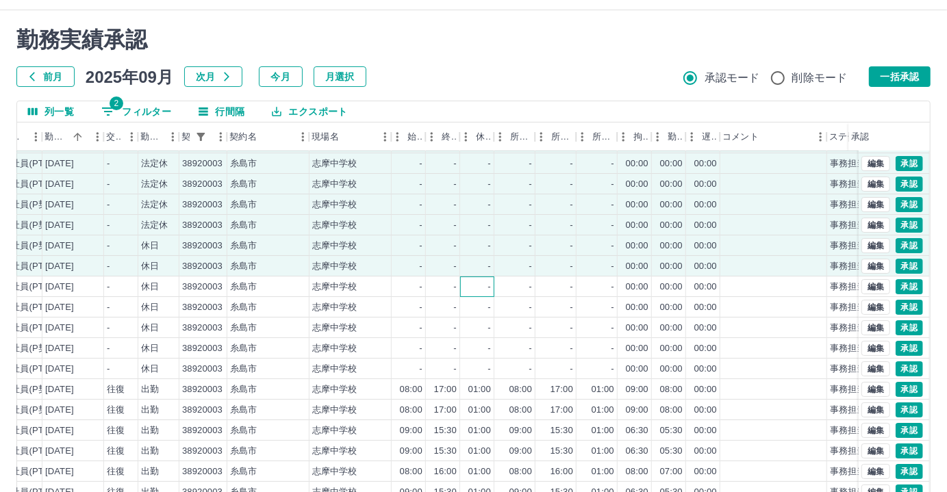
click at [460, 277] on div "-" at bounding box center [477, 287] width 34 height 21
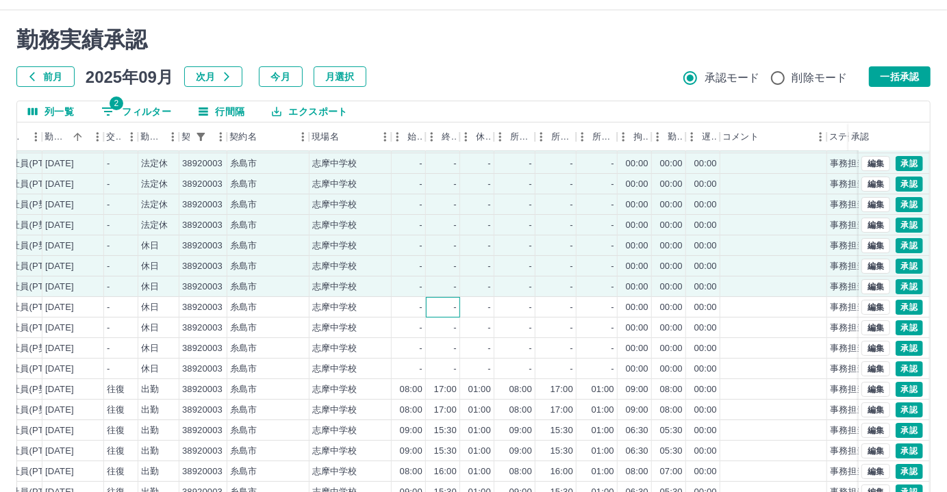
click at [457, 297] on div "-" at bounding box center [443, 307] width 34 height 21
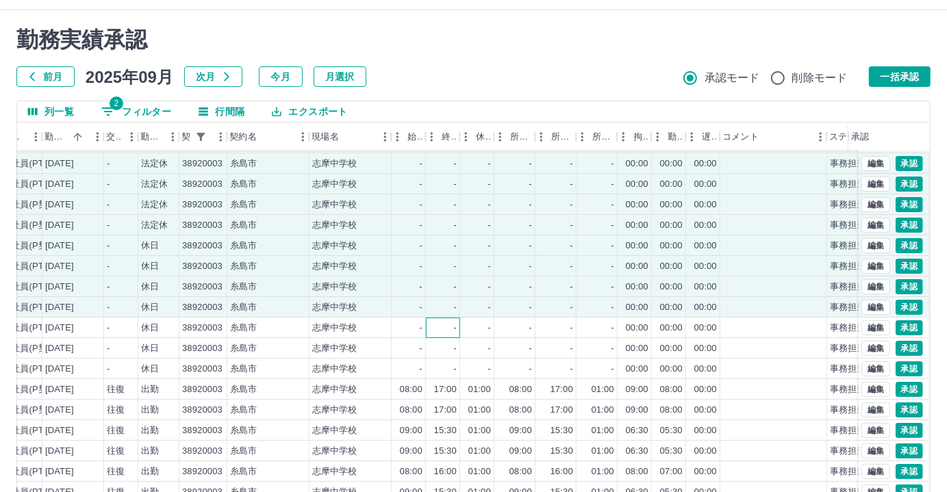
click at [455, 322] on div "-" at bounding box center [455, 328] width 3 height 13
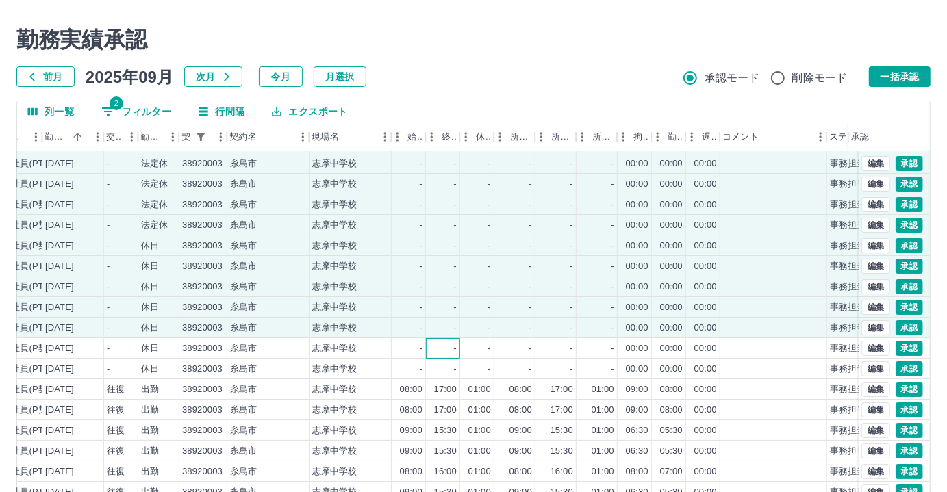
click at [454, 342] on div "-" at bounding box center [455, 348] width 3 height 13
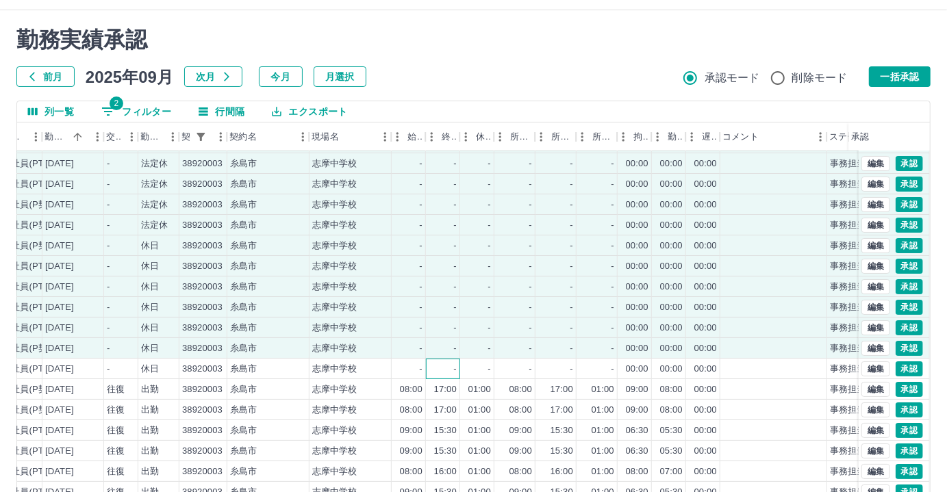
click at [452, 359] on div "-" at bounding box center [443, 369] width 34 height 21
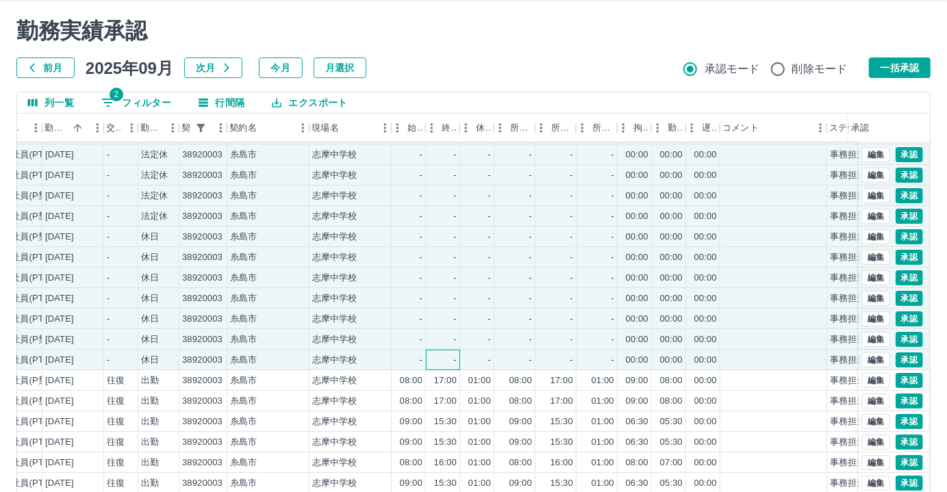
scroll to position [86, 0]
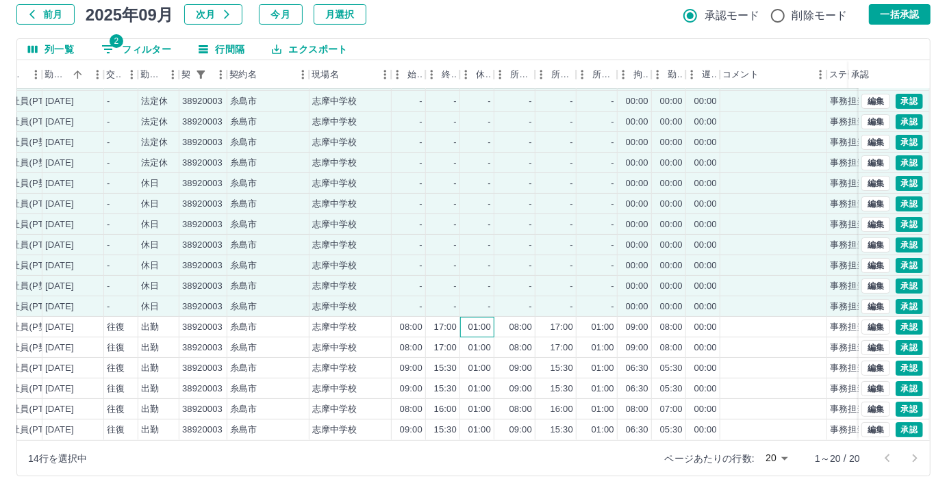
click at [493, 318] on div "01:00" at bounding box center [477, 327] width 34 height 21
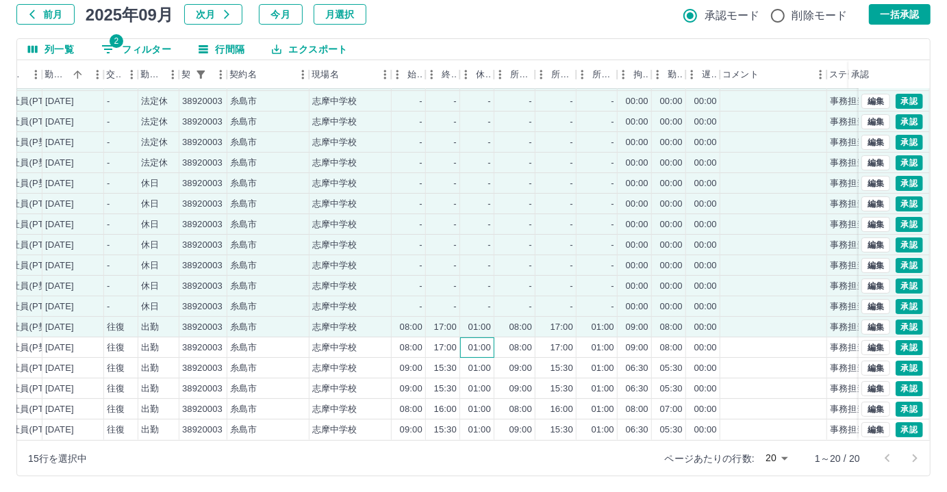
click at [488, 342] on div "01:00" at bounding box center [479, 348] width 23 height 13
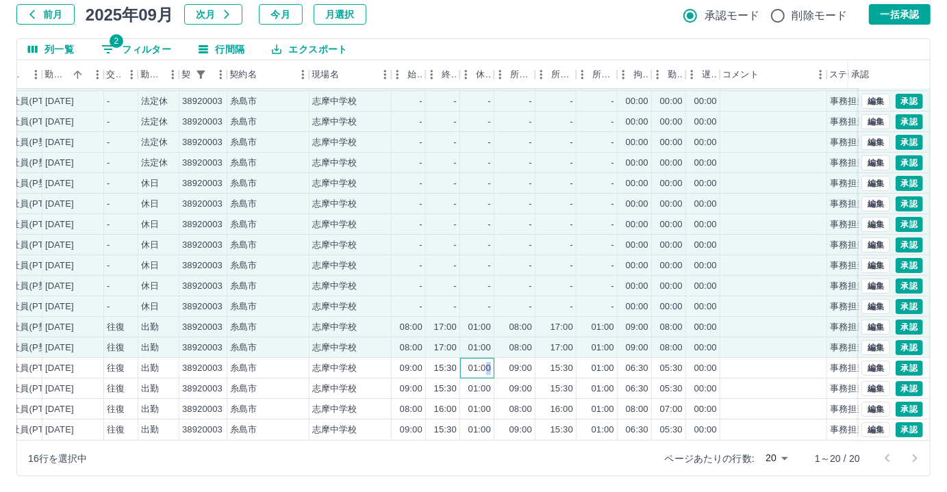
click at [486, 362] on div "01:00" at bounding box center [479, 368] width 23 height 13
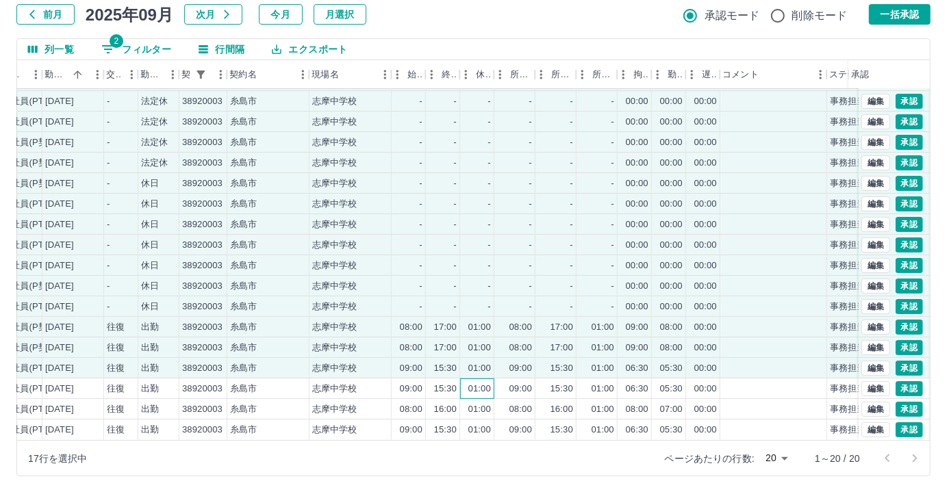
click at [476, 383] on div "01:00" at bounding box center [479, 389] width 23 height 13
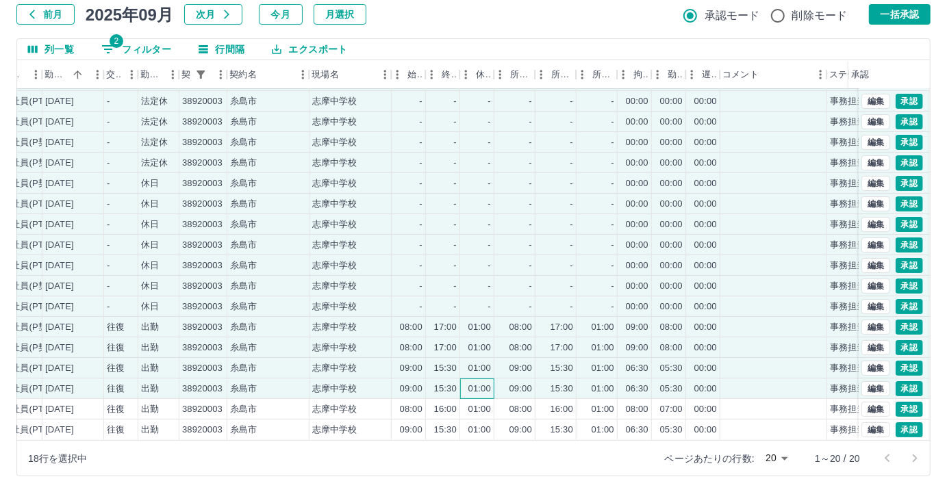
click at [475, 388] on div "01:00" at bounding box center [477, 389] width 34 height 21
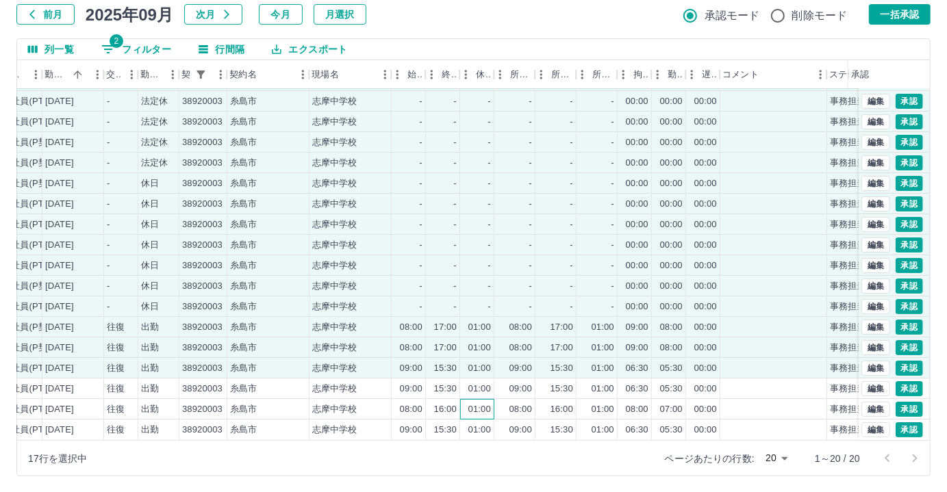
drag, startPoint x: 480, startPoint y: 401, endPoint x: 482, endPoint y: 387, distance: 13.8
click at [480, 403] on div "01:00" at bounding box center [479, 409] width 23 height 13
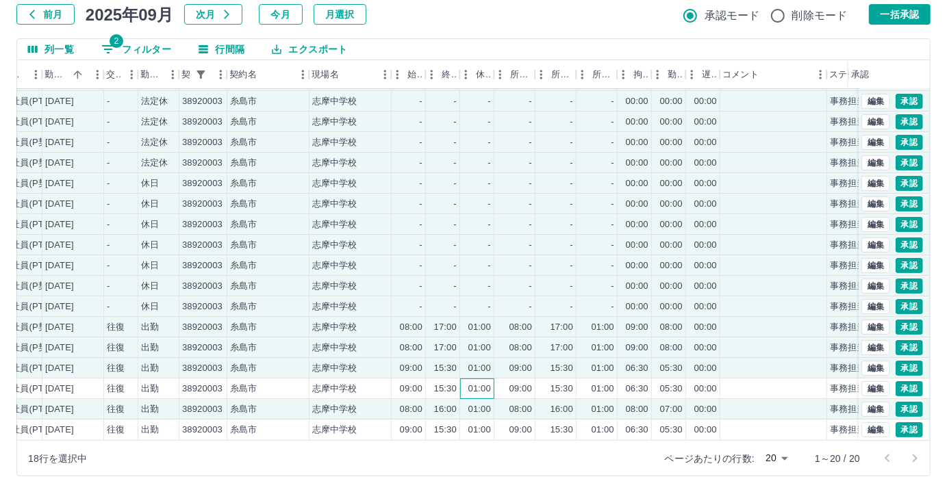
click at [481, 383] on div "01:00" at bounding box center [479, 389] width 23 height 13
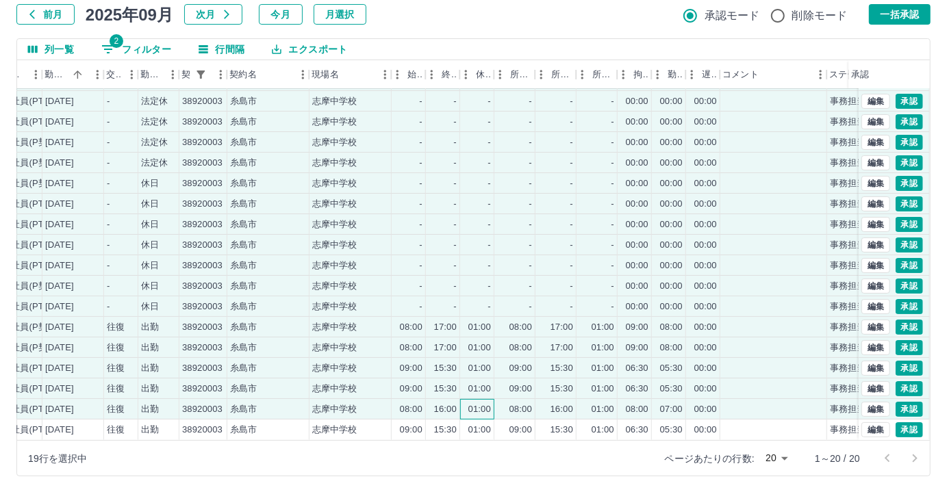
click at [479, 407] on div "01:00" at bounding box center [477, 409] width 34 height 21
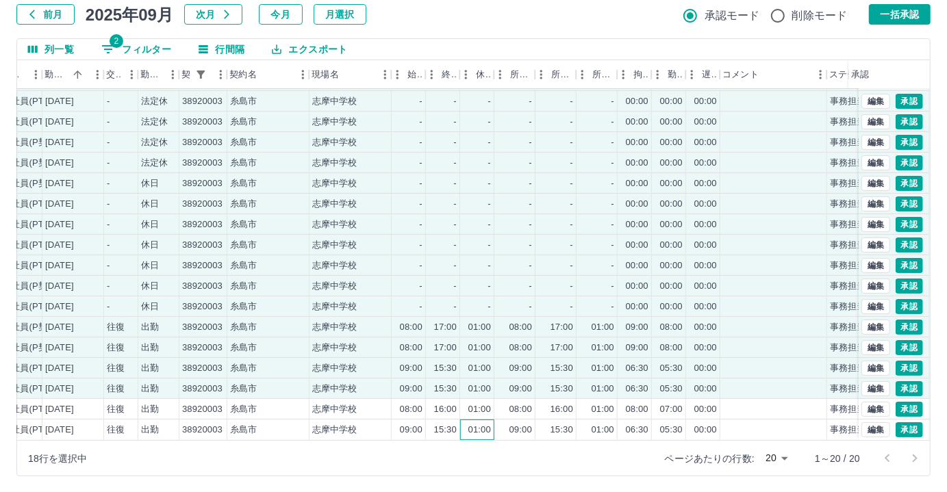
click at [482, 424] on div "01:00" at bounding box center [479, 430] width 23 height 13
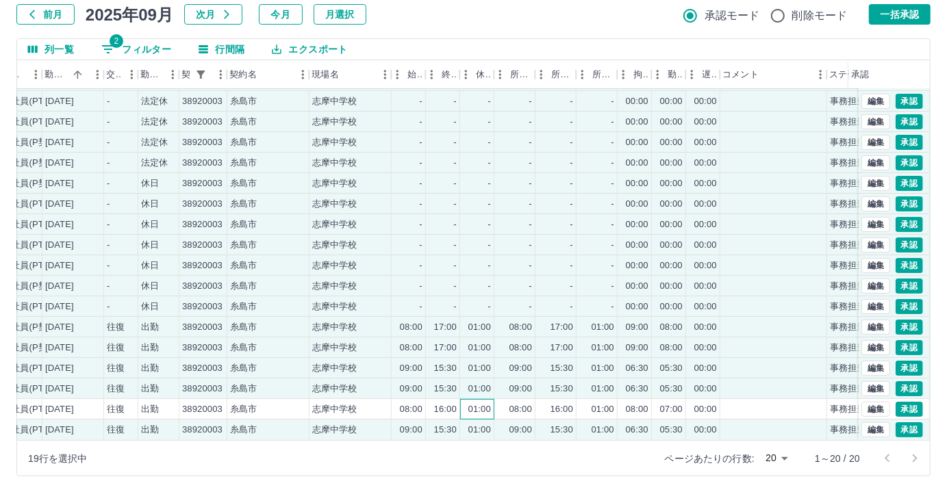
drag, startPoint x: 485, startPoint y: 397, endPoint x: 497, endPoint y: 368, distance: 31.7
click at [484, 403] on div "01:00" at bounding box center [479, 409] width 23 height 13
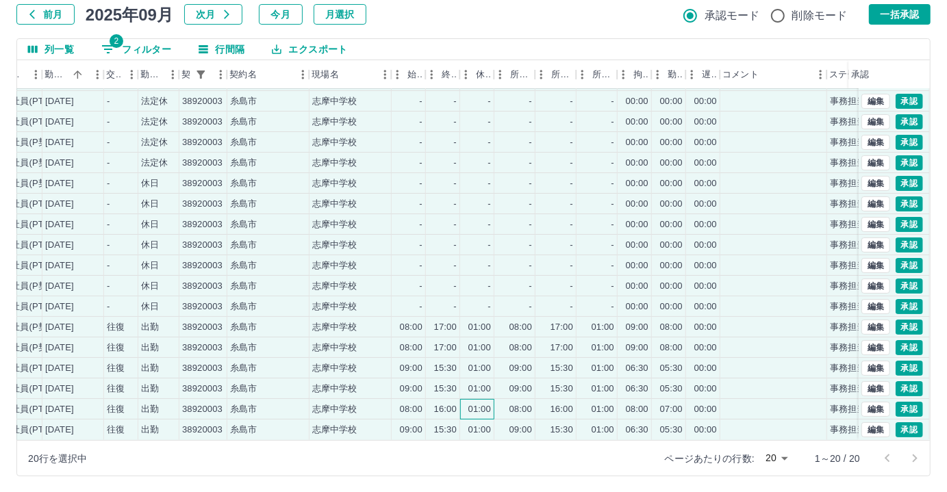
scroll to position [0, 232]
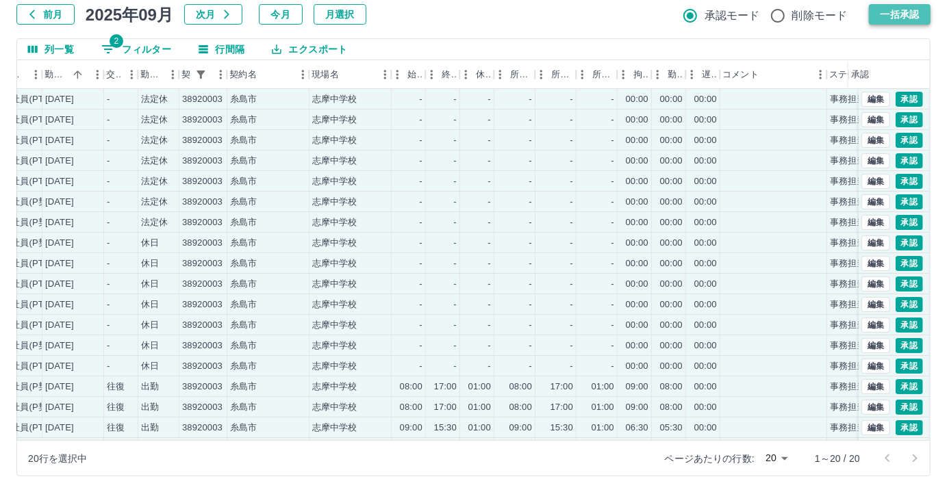
click at [898, 21] on button "一括承認" at bounding box center [900, 14] width 62 height 21
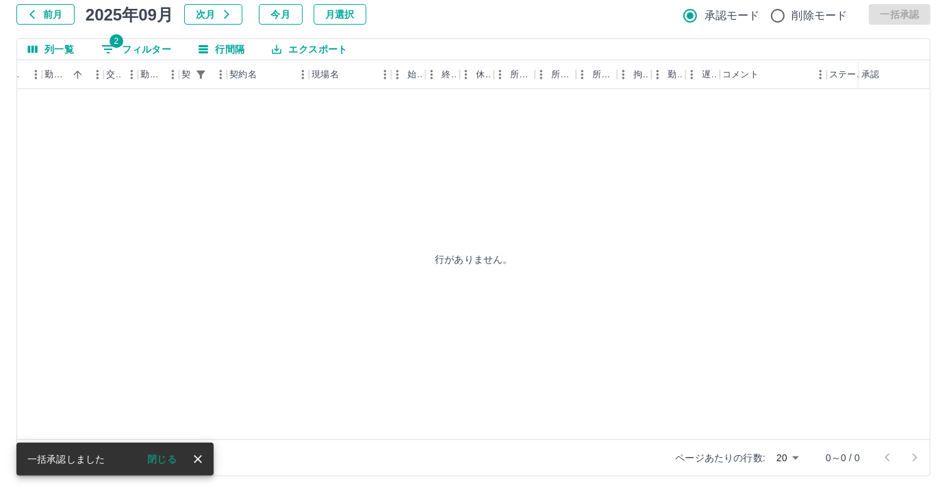
click at [135, 31] on div "勤務実績承認 前月 [DATE] 次月 今月 月選択 承認モード 削除モード 一括承認 列一覧 2 フィルター 行間隔 エクスポート 社員番号 社員名 社員区…" at bounding box center [473, 220] width 947 height 545
click at [135, 45] on button "2 フィルター" at bounding box center [136, 49] width 92 height 21
select select "**********"
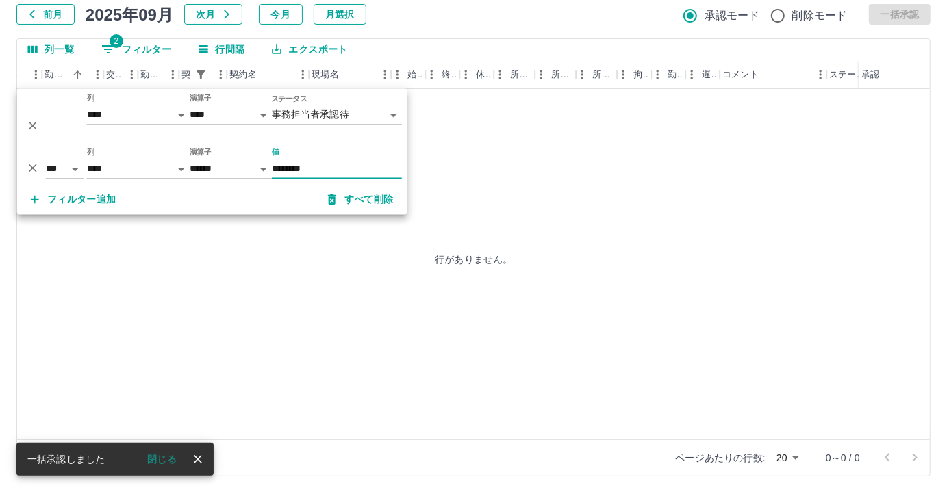
click at [315, 165] on input "********" at bounding box center [337, 170] width 130 height 20
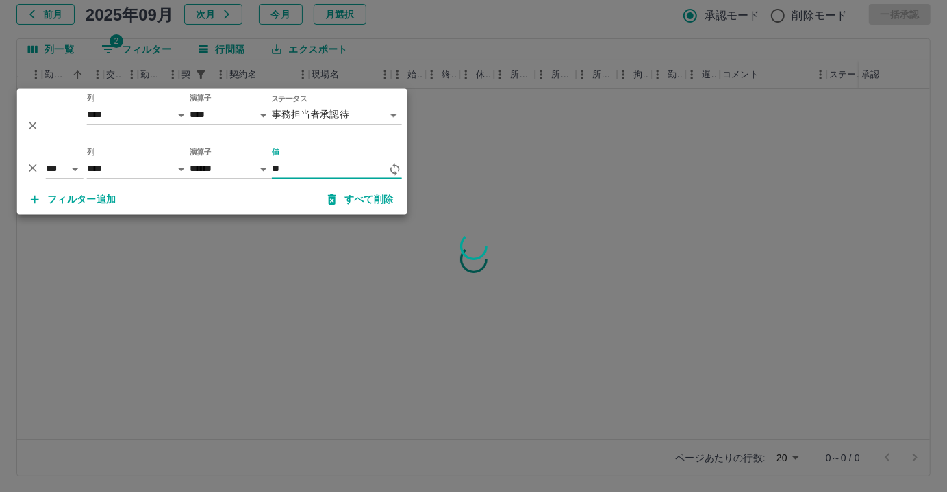
type input "*"
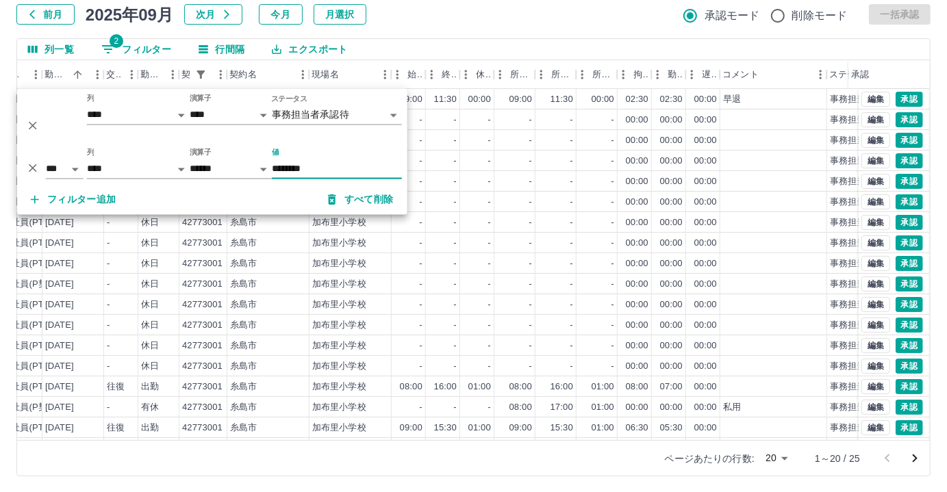
type input "********"
click at [444, 7] on div "前月 2025年09月 次月 今月 月選択 承認モード 削除モード 一括承認" at bounding box center [473, 14] width 914 height 21
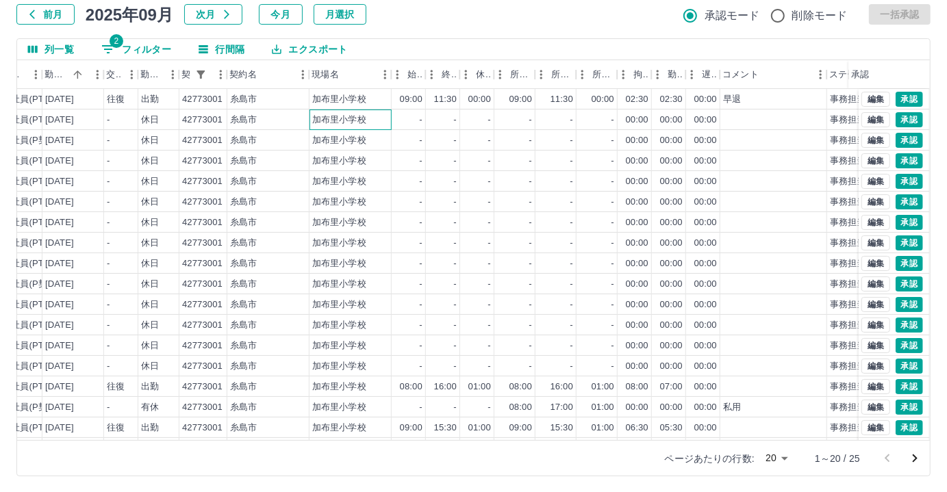
click at [383, 125] on div "加布里小学校" at bounding box center [351, 120] width 82 height 21
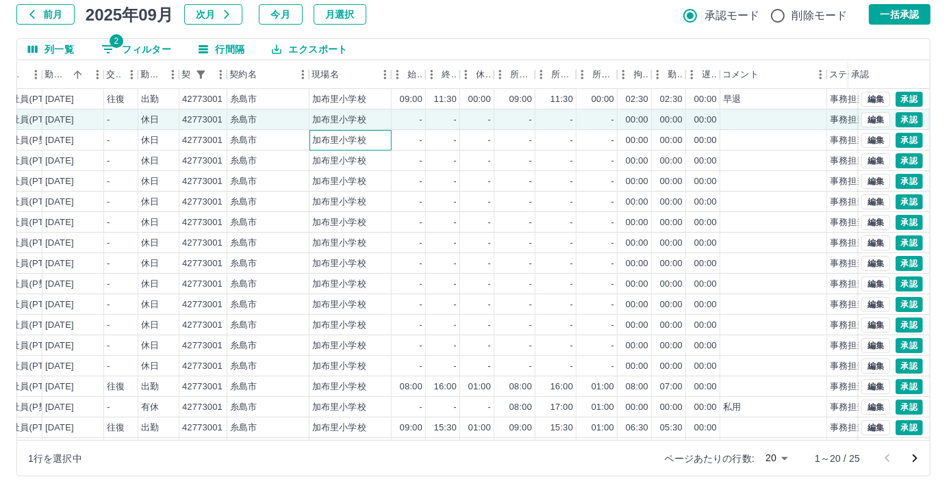
click at [381, 143] on div "加布里小学校" at bounding box center [351, 140] width 82 height 21
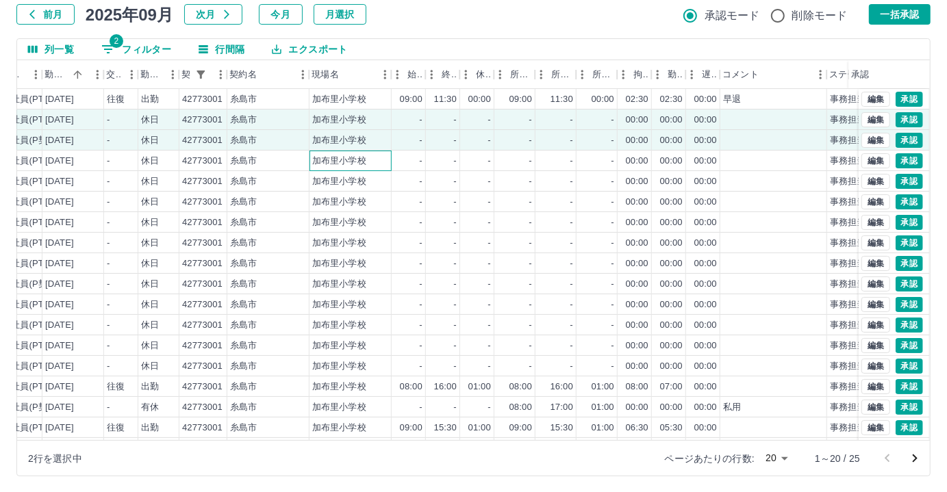
click at [375, 159] on div "加布里小学校" at bounding box center [351, 161] width 82 height 21
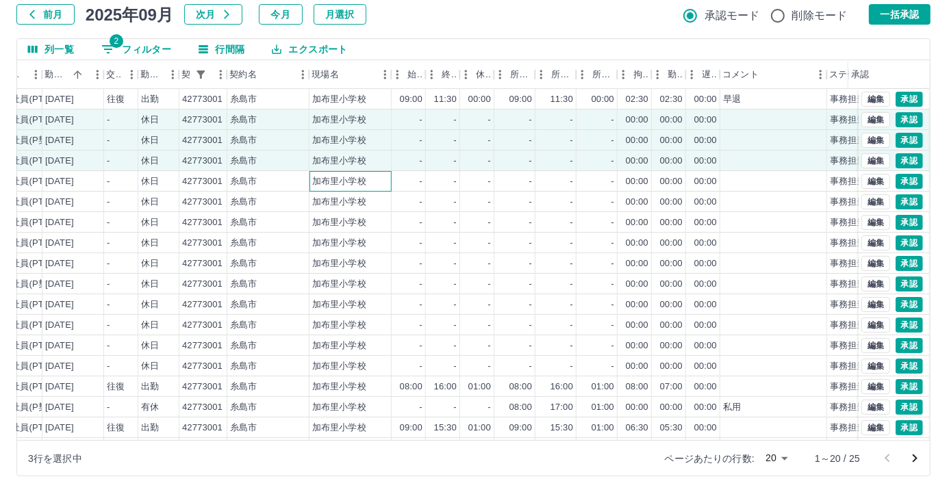
click at [370, 180] on div "加布里小学校" at bounding box center [351, 181] width 82 height 21
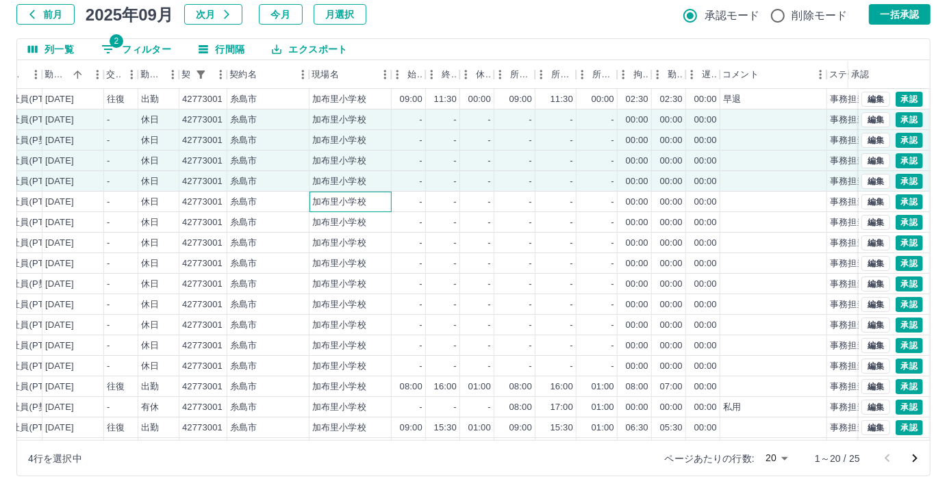
click at [368, 194] on div "加布里小学校" at bounding box center [351, 202] width 82 height 21
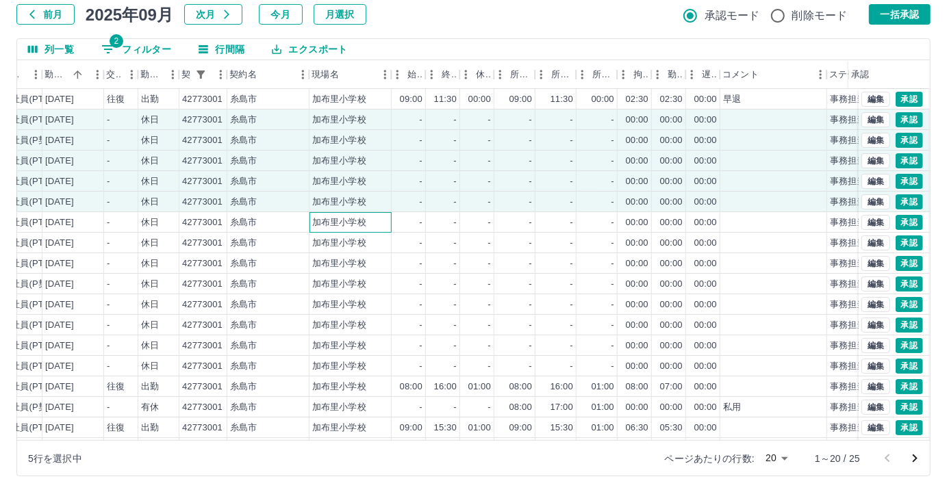
click at [365, 221] on div "加布里小学校" at bounding box center [351, 222] width 82 height 21
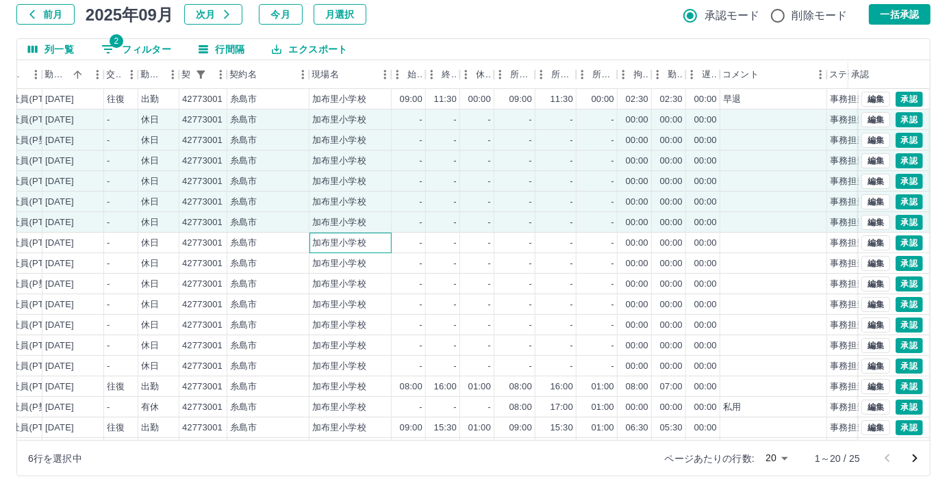
click at [359, 243] on div "加布里小学校" at bounding box center [339, 243] width 54 height 13
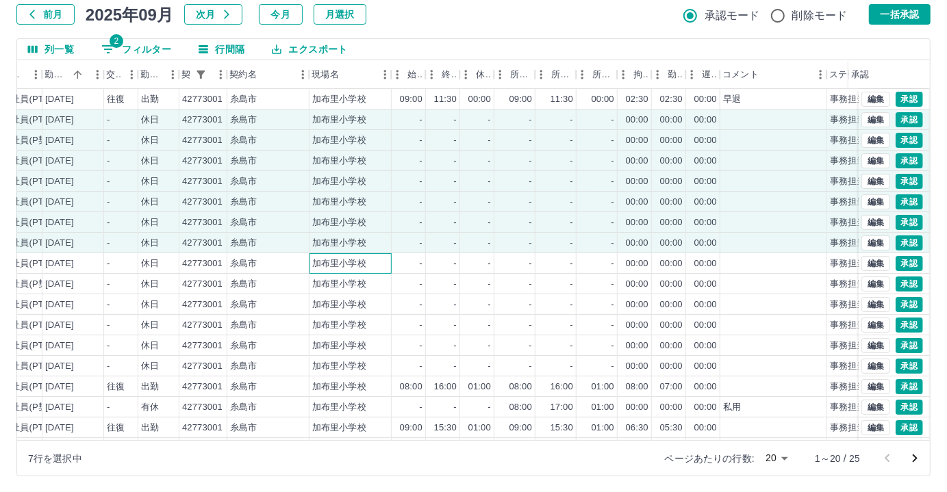
click at [356, 257] on div "加布里小学校" at bounding box center [339, 263] width 54 height 13
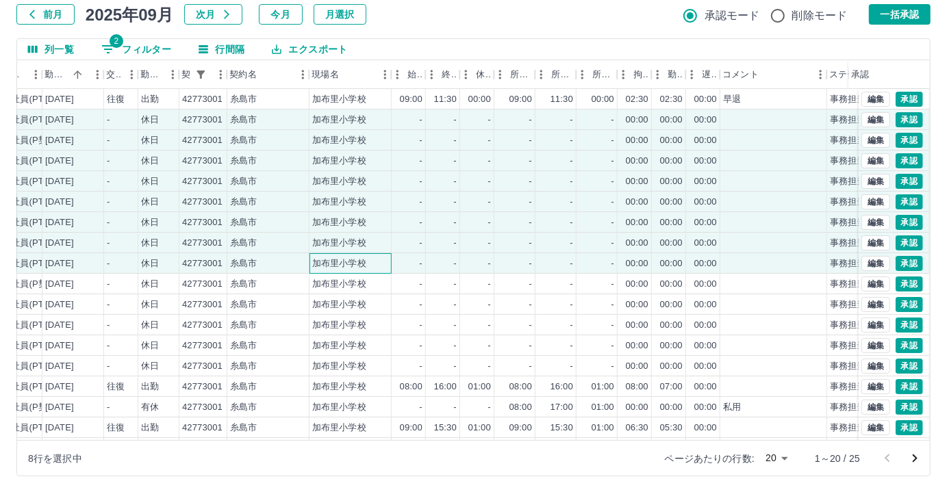
click at [356, 268] on div "加布里小学校" at bounding box center [339, 263] width 54 height 13
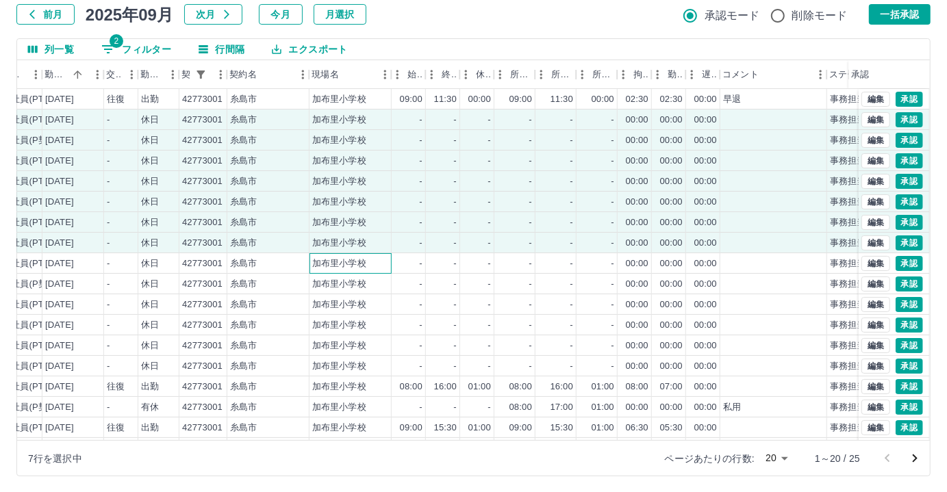
click at [365, 255] on div "加布里小学校" at bounding box center [351, 263] width 82 height 21
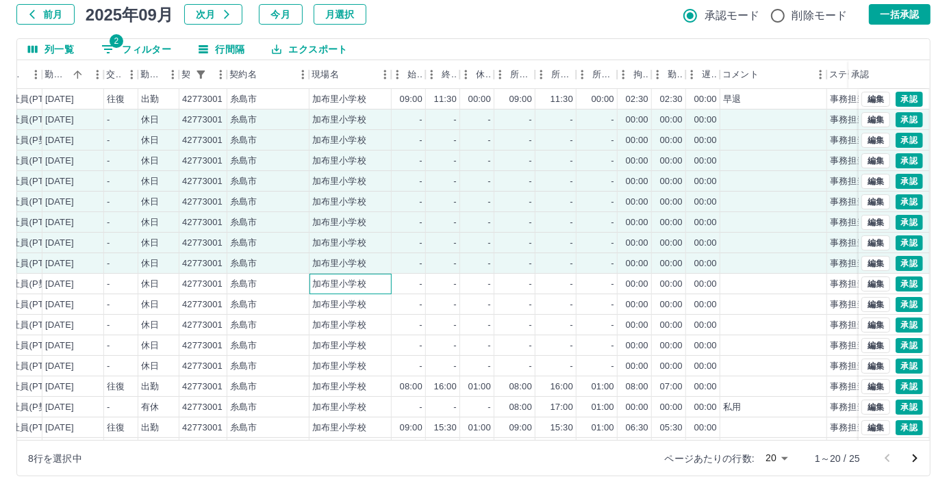
click at [360, 280] on div "加布里小学校" at bounding box center [339, 284] width 54 height 13
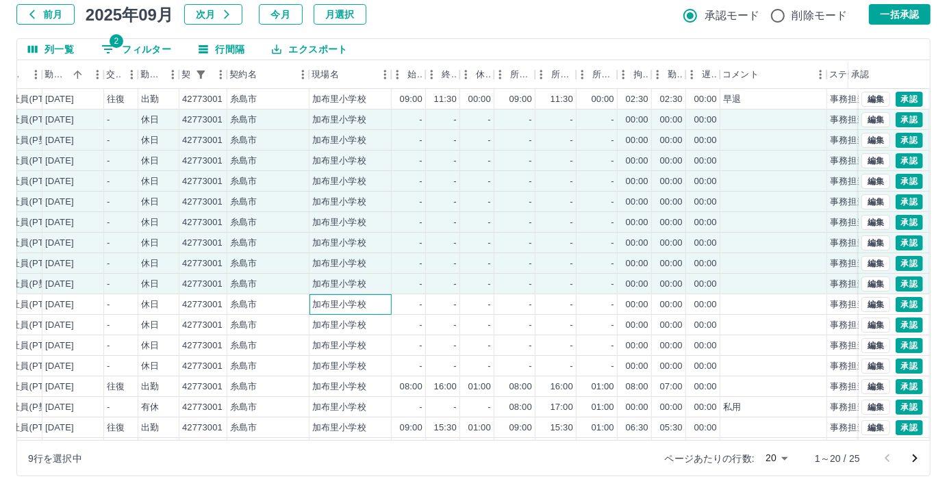
click at [357, 300] on div "加布里小学校" at bounding box center [339, 305] width 54 height 13
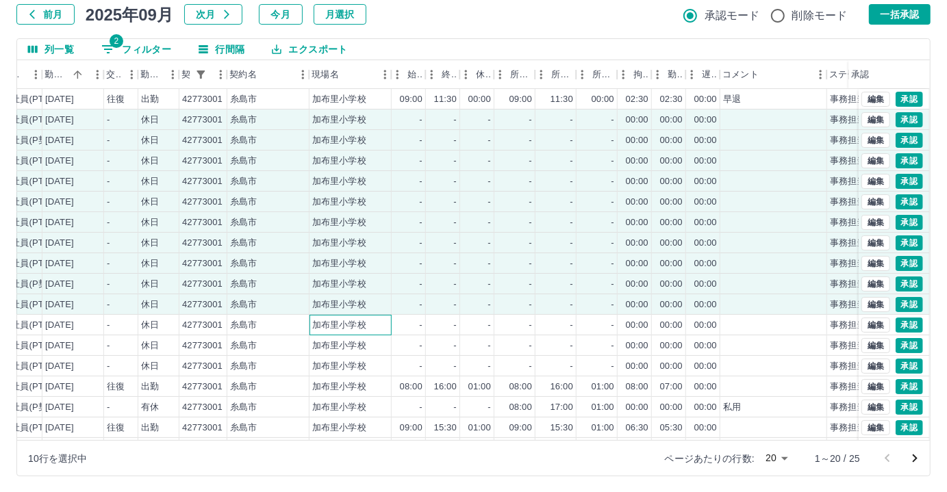
drag, startPoint x: 355, startPoint y: 320, endPoint x: 353, endPoint y: 337, distance: 16.5
click at [355, 320] on div "加布里小学校" at bounding box center [339, 325] width 54 height 13
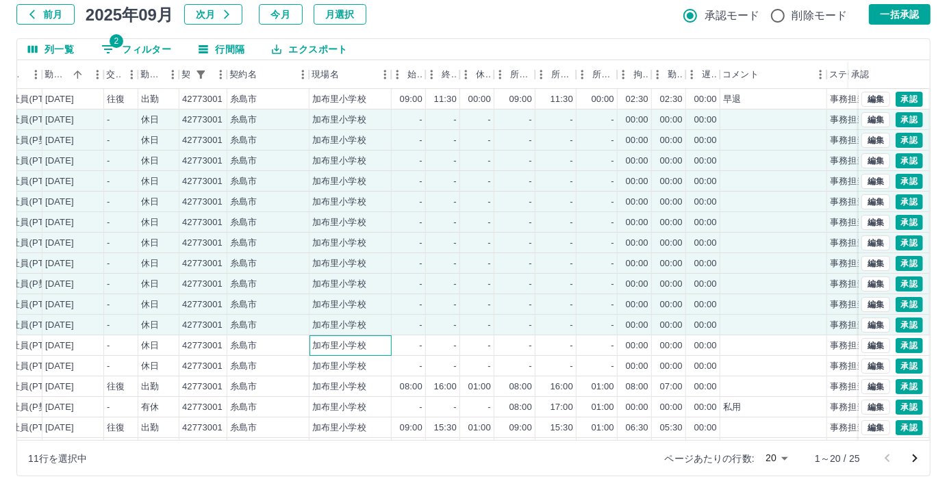
click at [353, 340] on div "加布里小学校" at bounding box center [339, 346] width 54 height 13
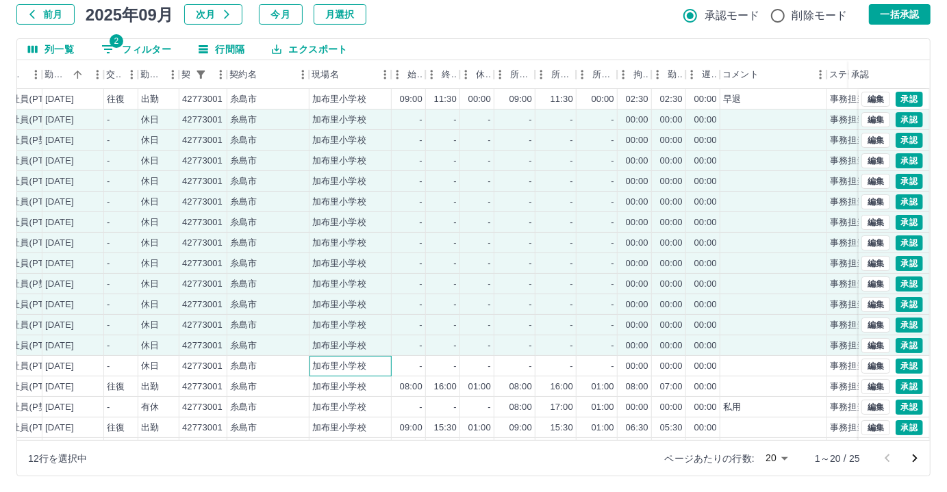
drag, startPoint x: 349, startPoint y: 359, endPoint x: 372, endPoint y: 339, distance: 30.6
click at [349, 360] on div "加布里小学校" at bounding box center [339, 366] width 54 height 13
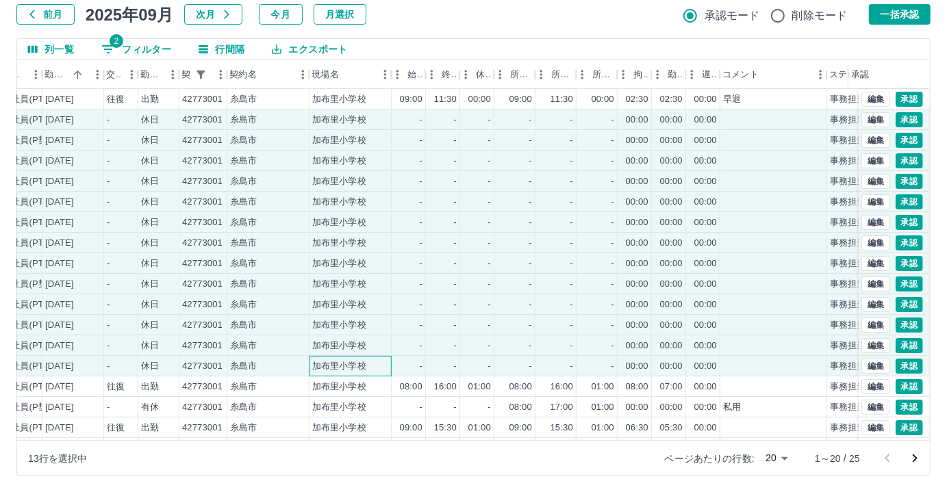
scroll to position [69, 232]
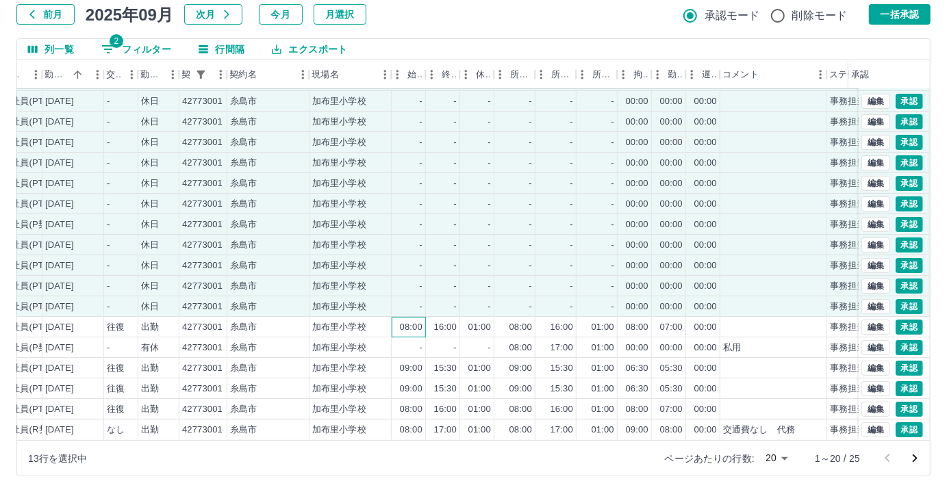
click at [425, 317] on div "08:00" at bounding box center [409, 327] width 34 height 21
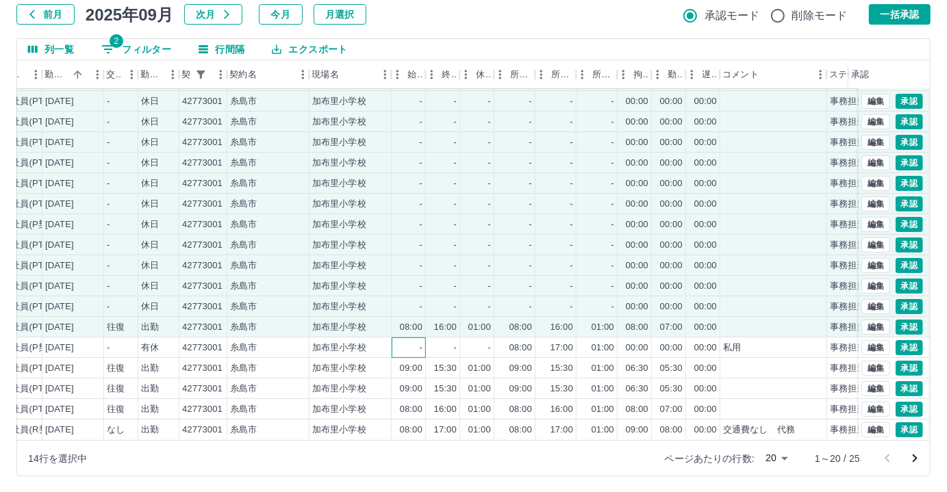
click at [423, 338] on div "-" at bounding box center [409, 348] width 34 height 21
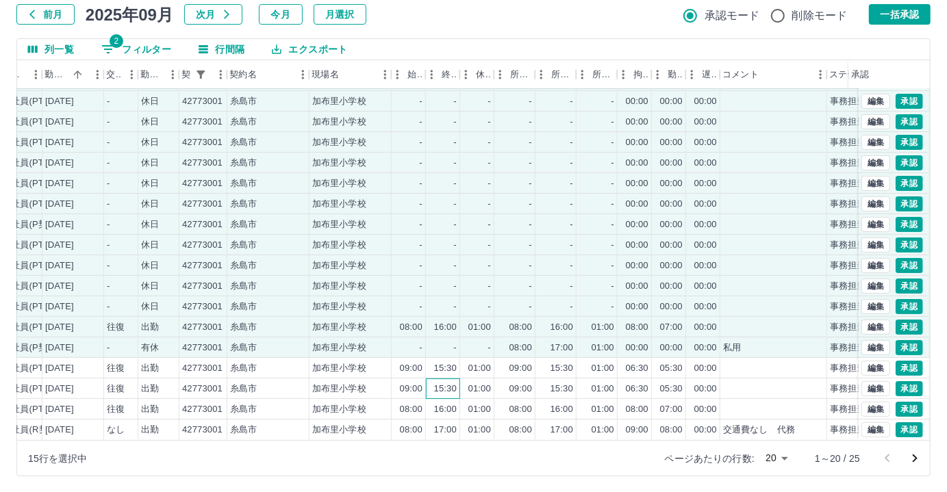
click at [427, 379] on div "15:30" at bounding box center [443, 389] width 34 height 21
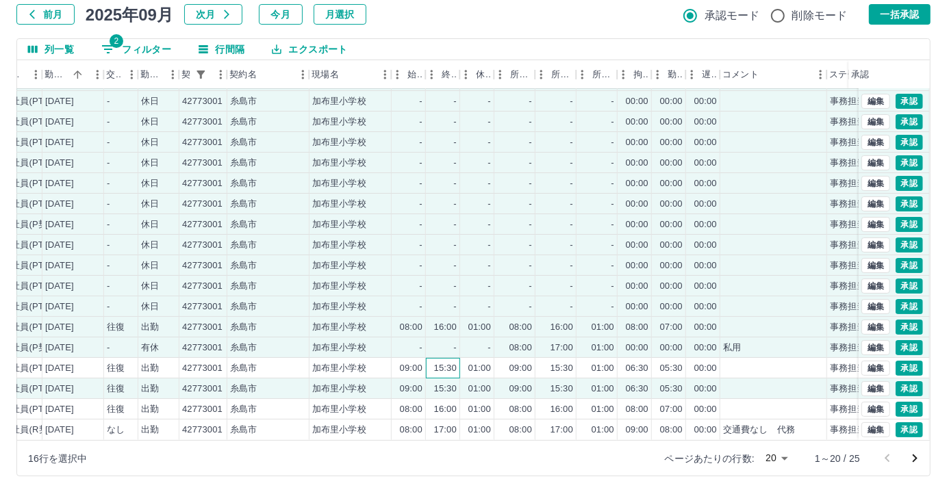
click at [427, 358] on div "15:30" at bounding box center [443, 368] width 34 height 21
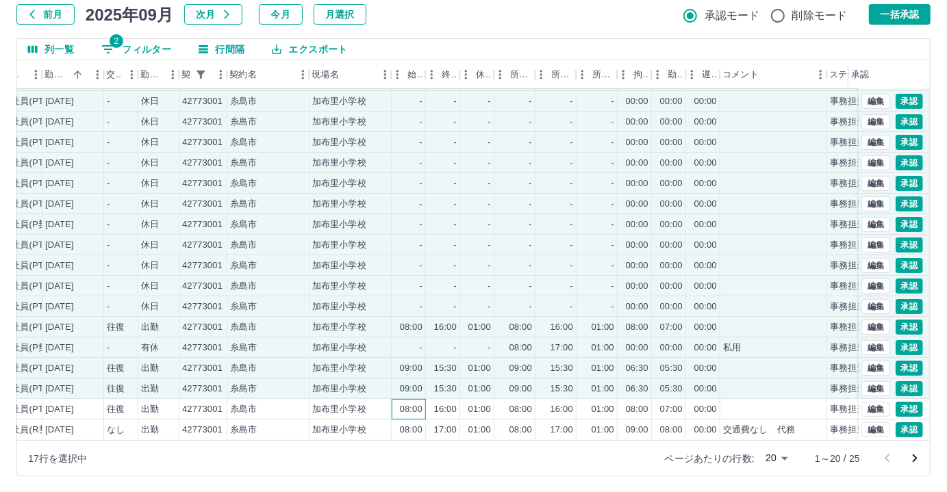
click at [425, 399] on div "08:00" at bounding box center [409, 409] width 34 height 21
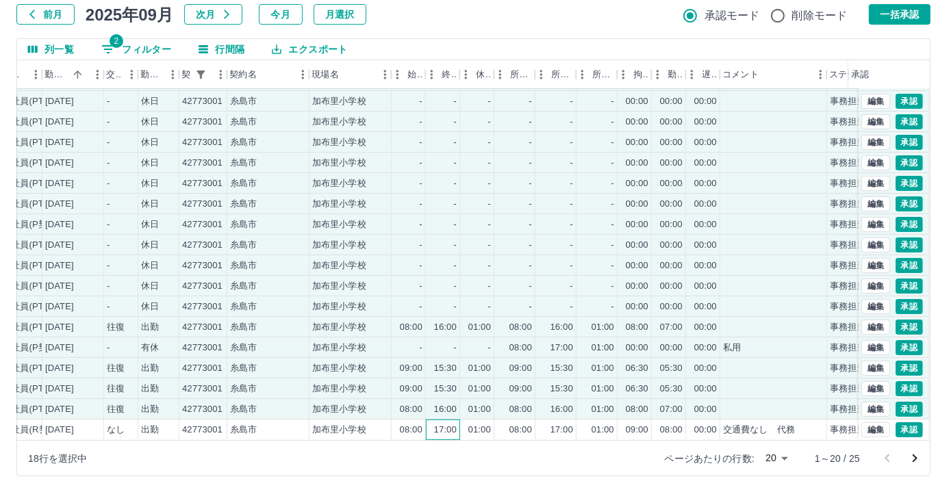
click at [456, 424] on div "17:00" at bounding box center [445, 430] width 23 height 13
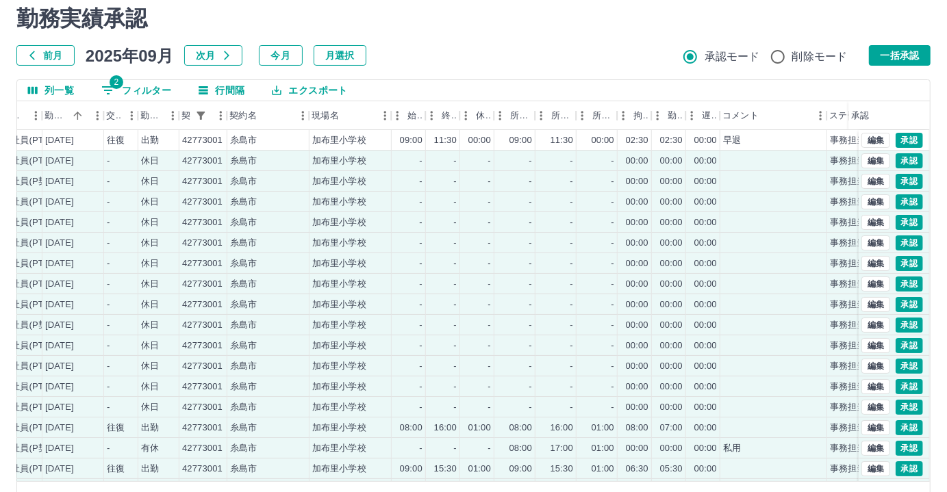
scroll to position [0, 0]
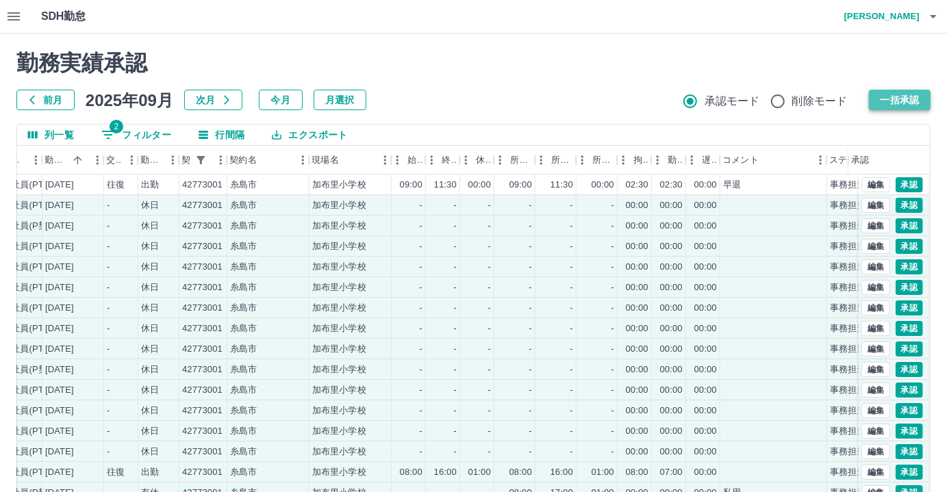
click at [900, 94] on button "一括承認" at bounding box center [900, 100] width 62 height 21
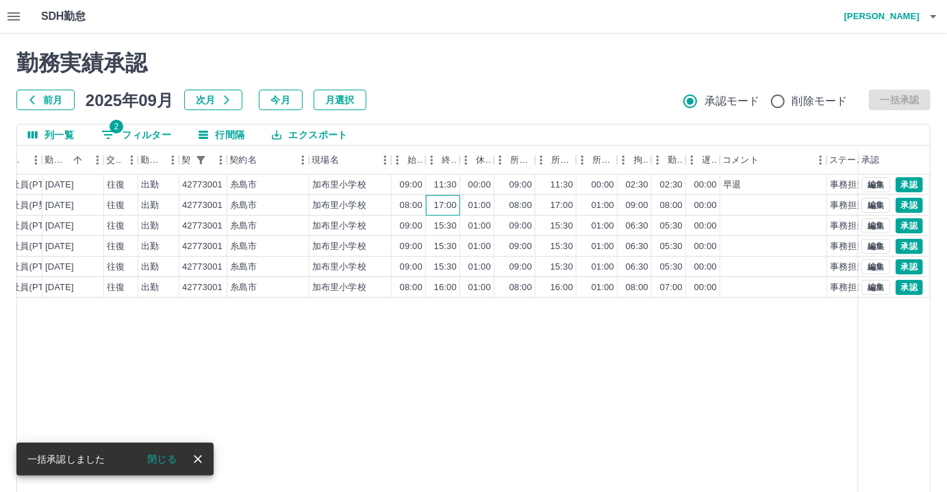
click at [433, 208] on div "17:00" at bounding box center [443, 205] width 34 height 21
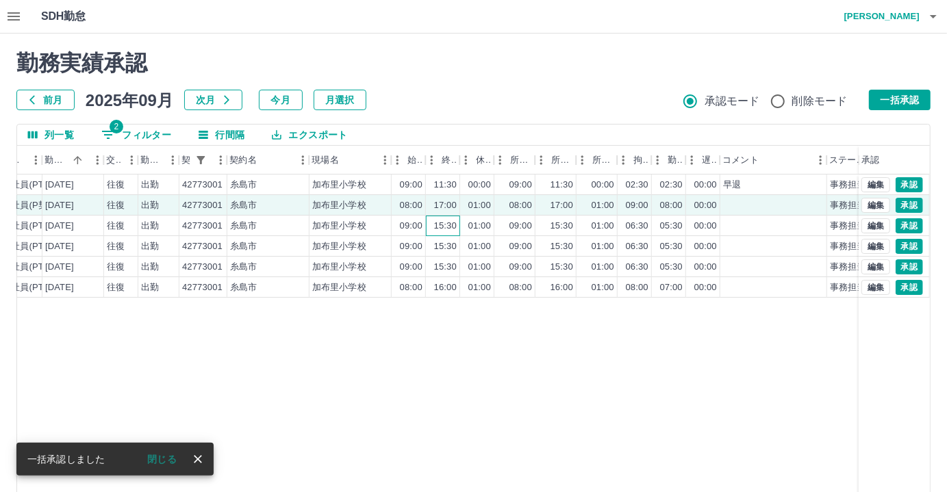
click at [427, 231] on div "15:30" at bounding box center [443, 226] width 34 height 21
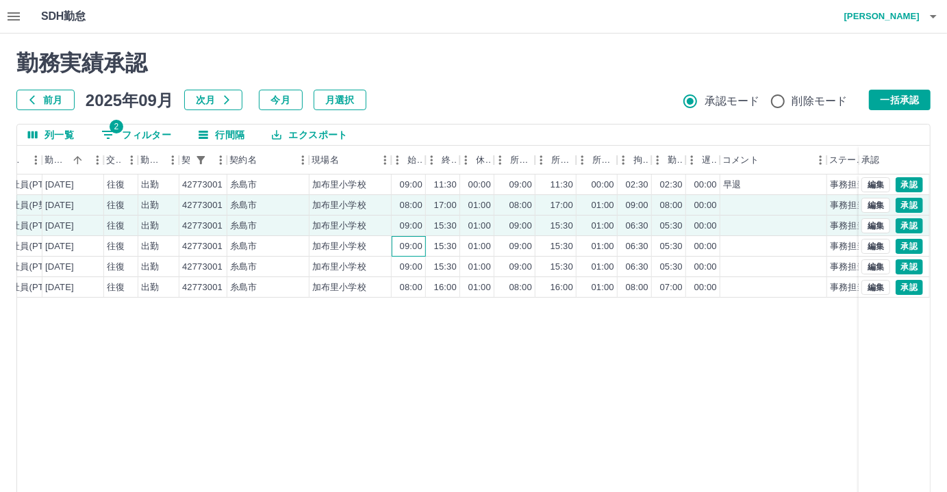
click at [425, 240] on div "09:00" at bounding box center [409, 246] width 34 height 21
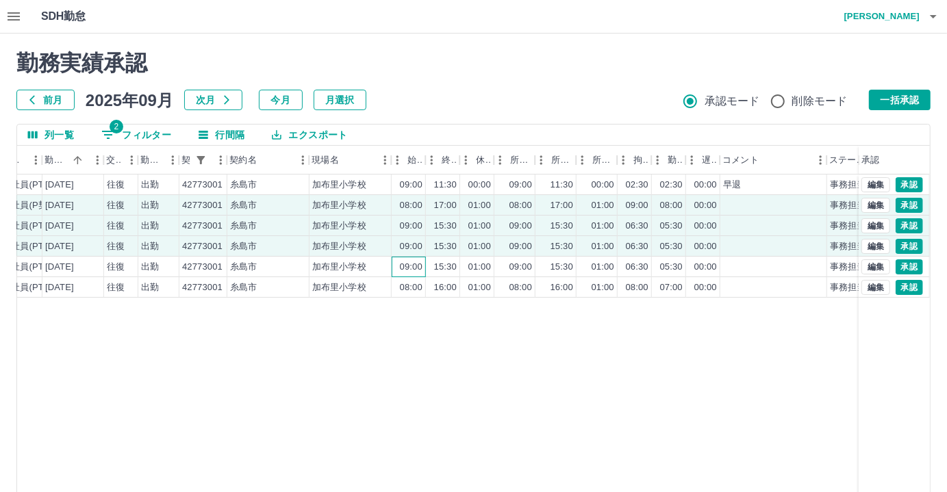
click at [418, 257] on div "09:00" at bounding box center [409, 267] width 34 height 21
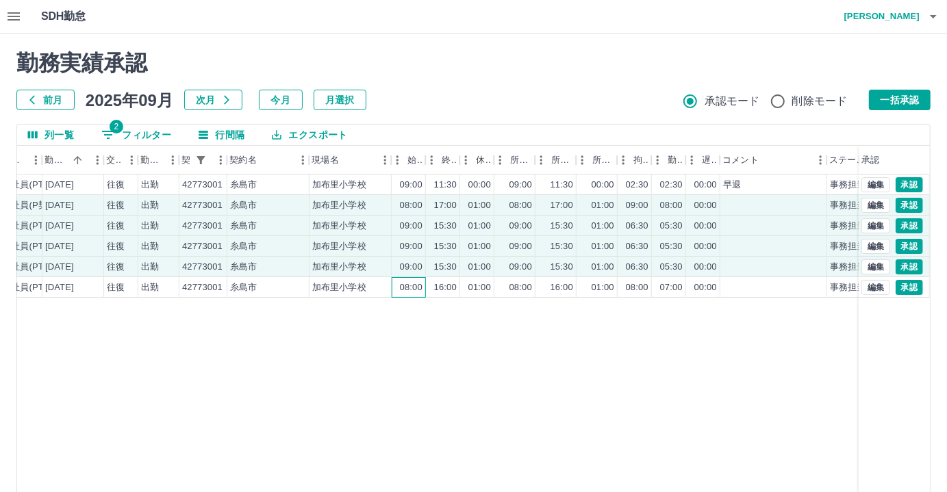
click at [412, 286] on div "08:00" at bounding box center [411, 287] width 23 height 13
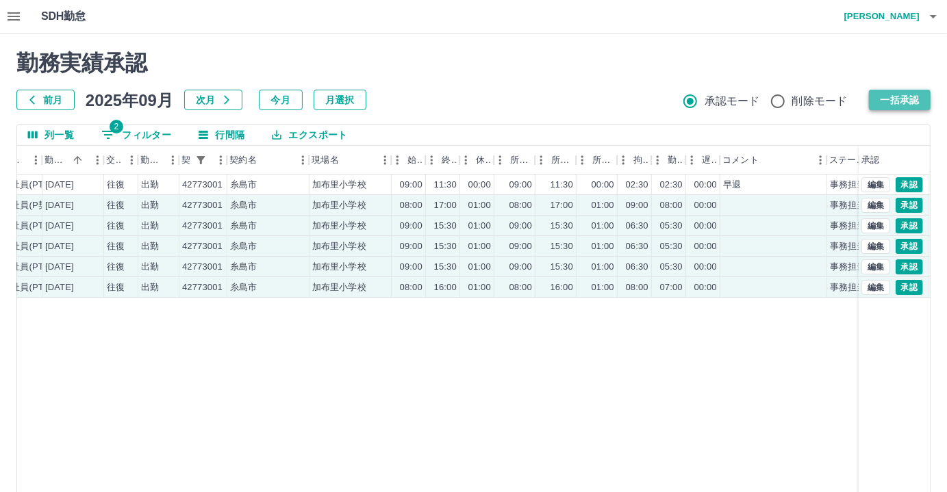
click at [897, 102] on button "一括承認" at bounding box center [900, 100] width 62 height 21
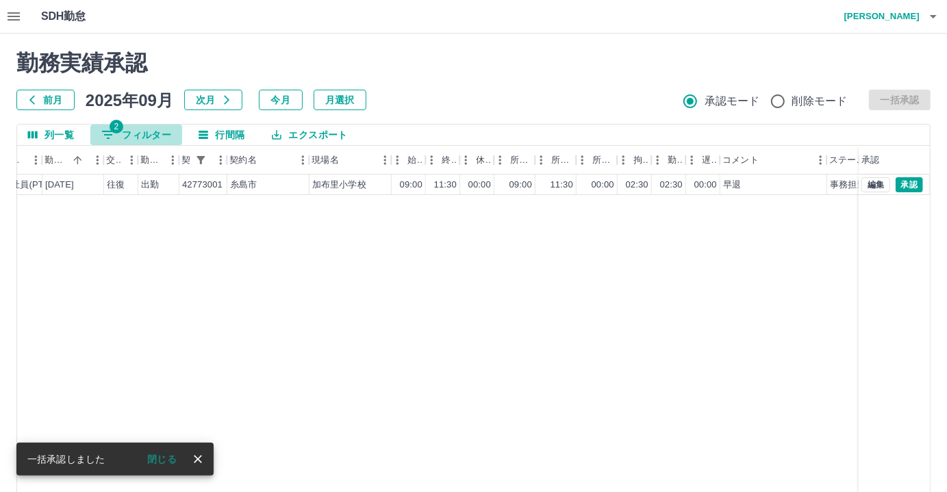
click at [135, 132] on button "2 フィルター" at bounding box center [136, 135] width 92 height 21
select select "**********"
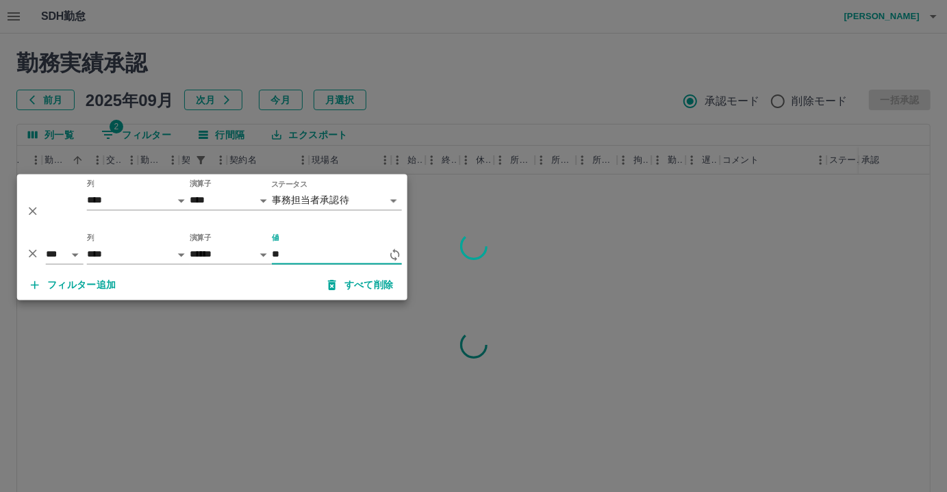
type input "*"
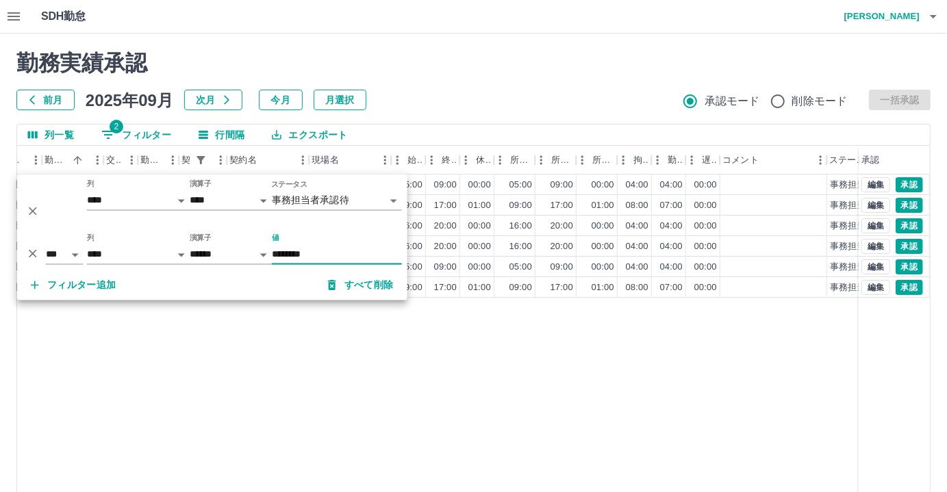
type input "********"
click at [460, 398] on div "0047847 [PERSON_NAME] 営業社員(P契約) [DATE] 往復 出勤 36201002 大豊建設 大豊建設株式会社 [GEOGRAPHIC…" at bounding box center [383, 350] width 1196 height 351
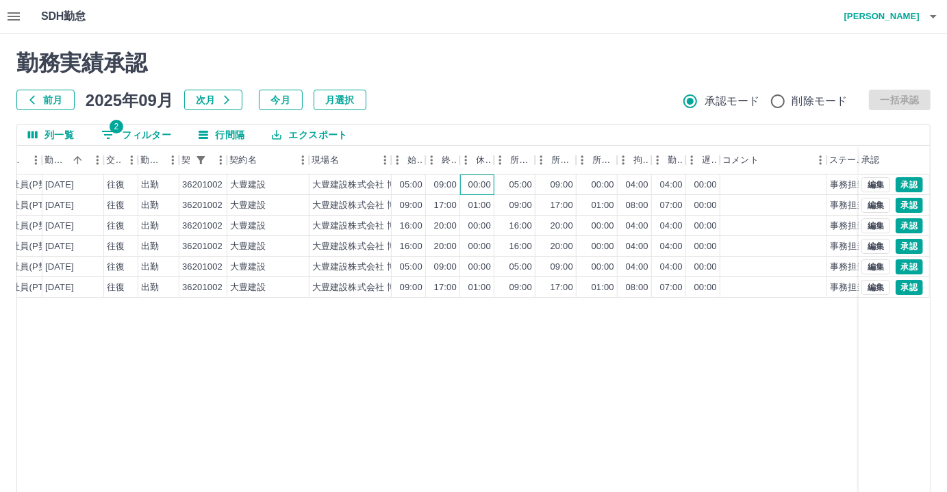
click at [466, 187] on div "00:00" at bounding box center [477, 185] width 34 height 21
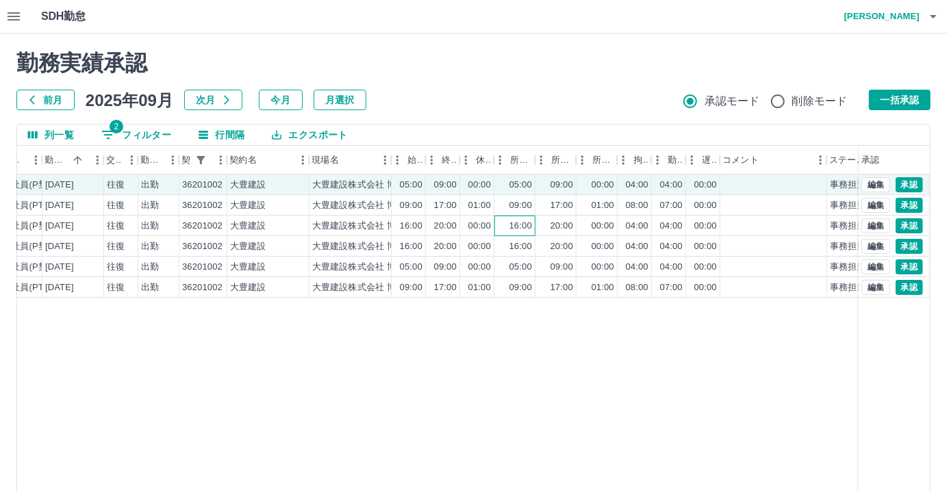
click at [502, 227] on div "16:00" at bounding box center [514, 226] width 41 height 21
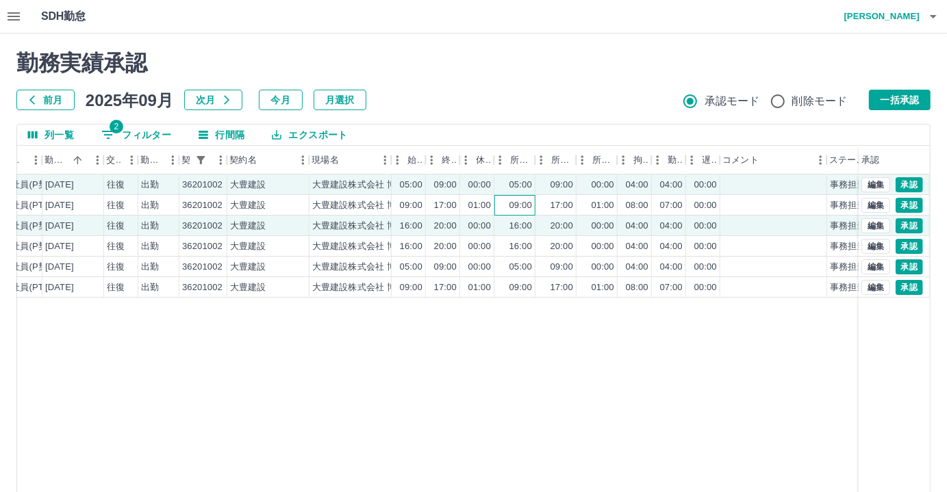
click at [526, 208] on div "09:00" at bounding box center [520, 205] width 23 height 13
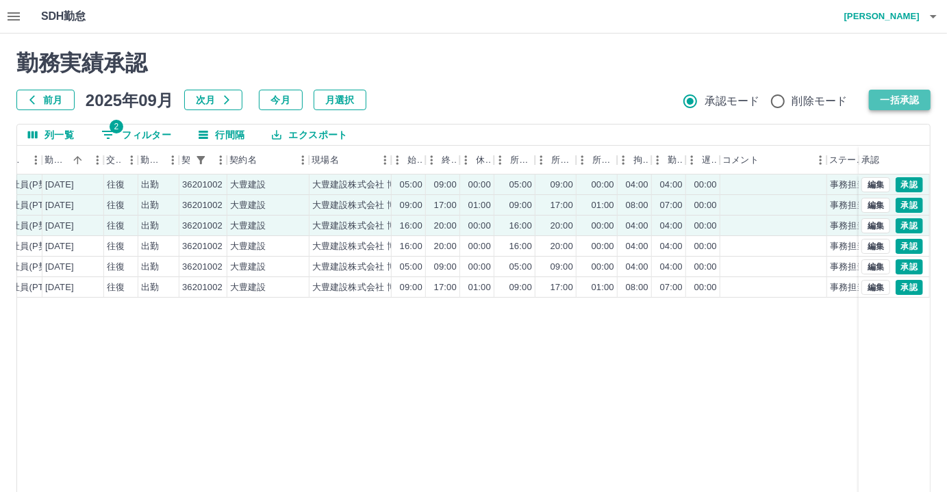
click at [901, 100] on button "一括承認" at bounding box center [900, 100] width 62 height 21
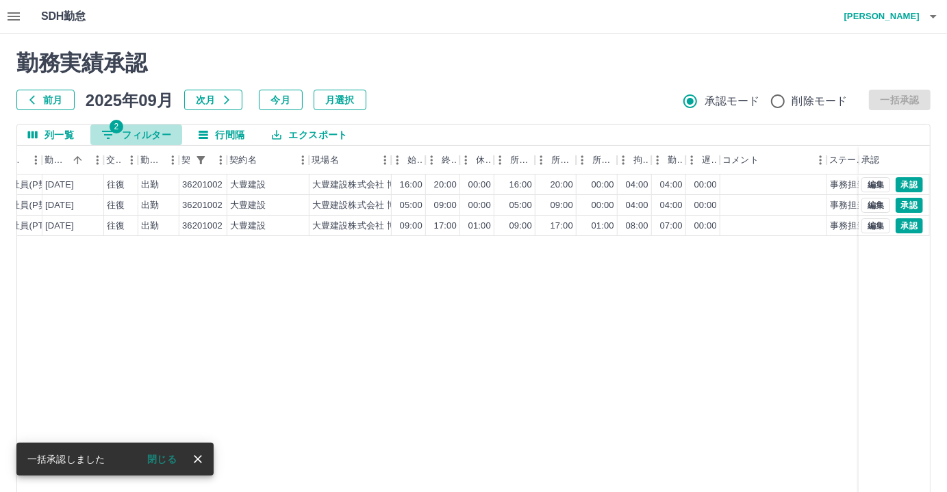
click at [160, 141] on button "2 フィルター" at bounding box center [136, 135] width 92 height 21
select select "**********"
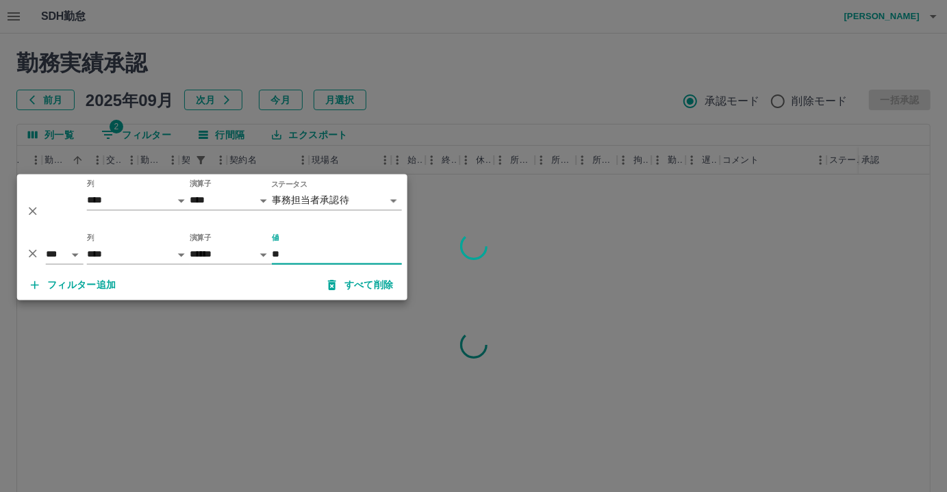
type input "*"
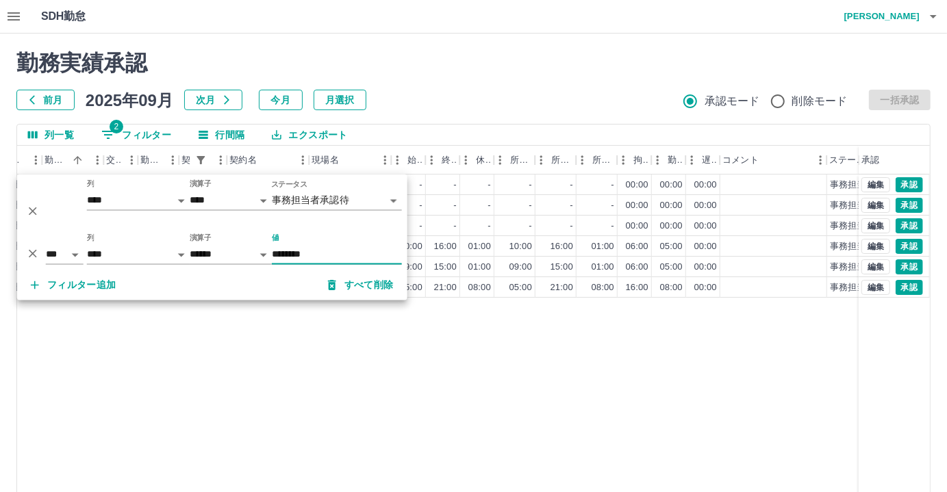
type input "********"
click at [394, 378] on div "0079718 [PERSON_NAME] 営業社員(PT契約) [DATE] - 休日 37199001 [PERSON_NAME]建設工業 [GEOGRA…" at bounding box center [383, 350] width 1196 height 351
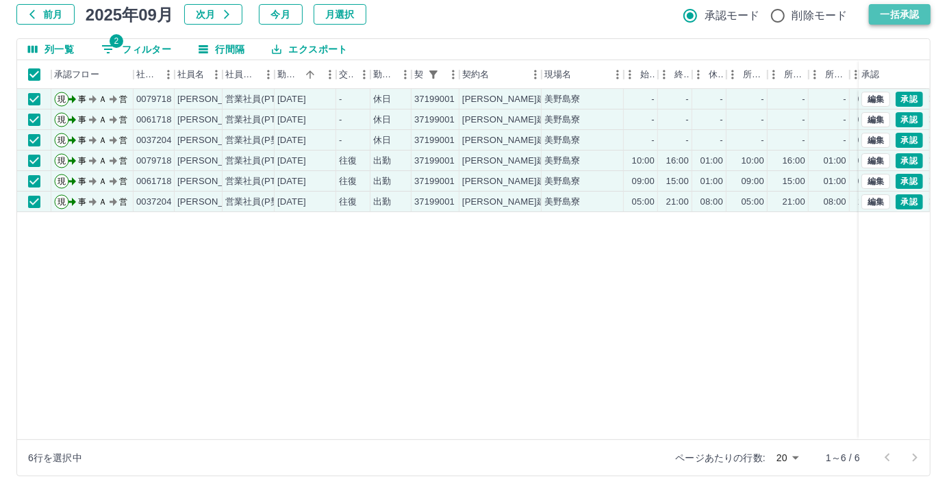
click at [876, 10] on button "一括承認" at bounding box center [900, 14] width 62 height 21
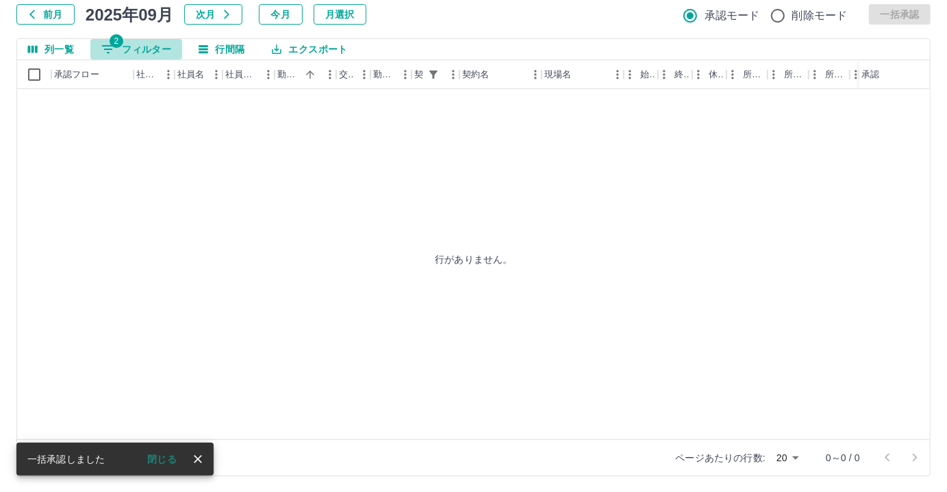
click at [142, 39] on button "2 フィルター" at bounding box center [136, 49] width 92 height 21
select select "**********"
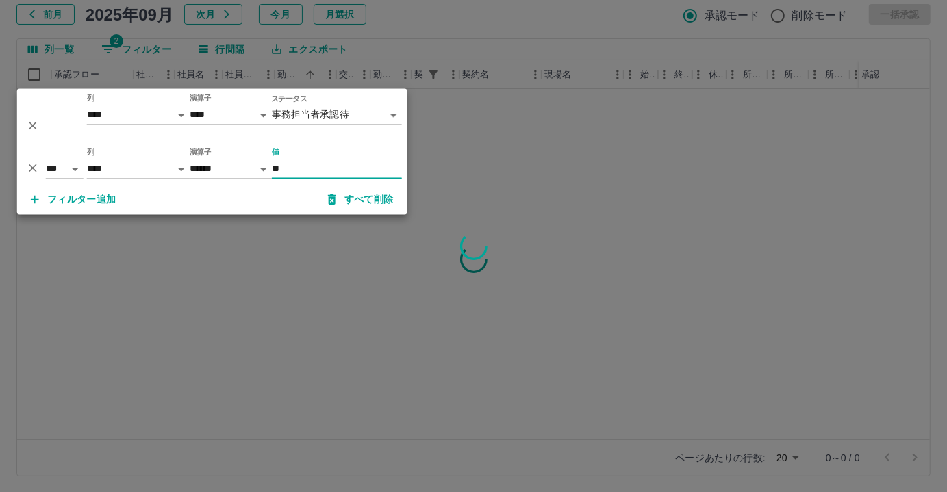
type input "*"
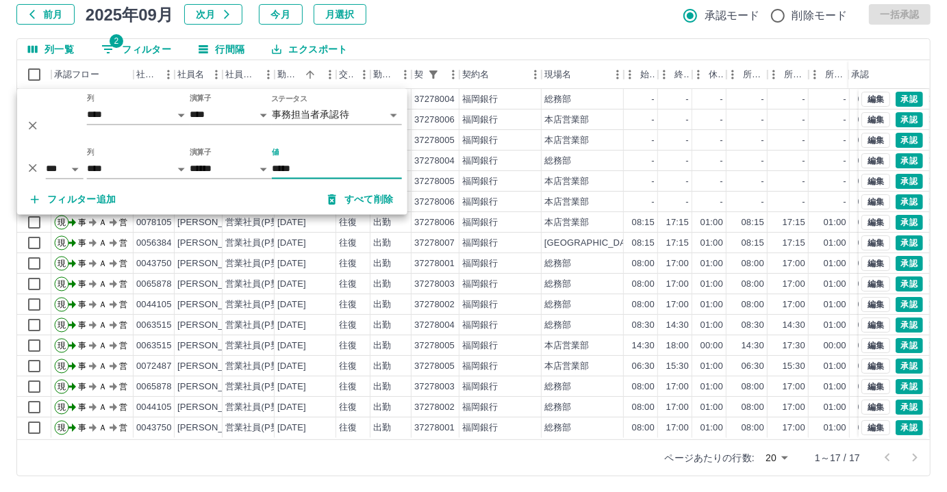
type input "*****"
click at [505, 14] on div "前月 2025年09月 次月 今月 月選択 承認モード 削除モード 一括承認" at bounding box center [473, 14] width 914 height 21
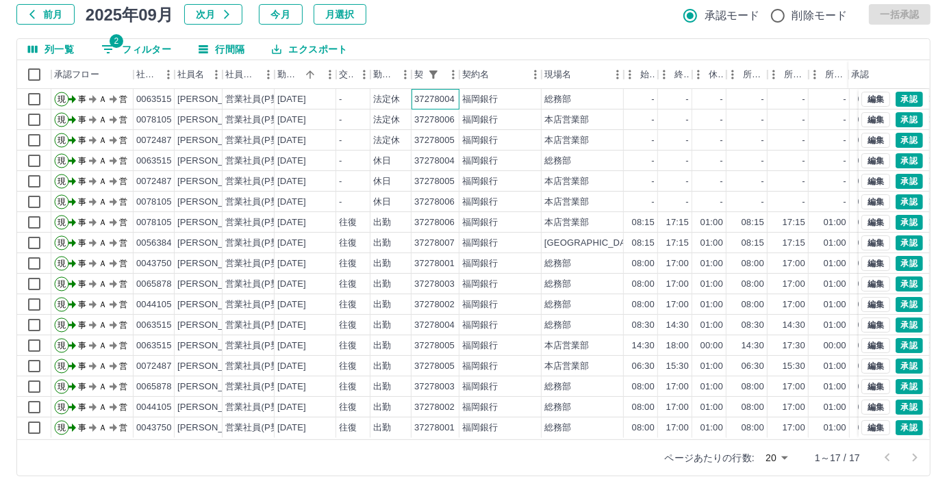
drag, startPoint x: 440, startPoint y: 100, endPoint x: 434, endPoint y: 120, distance: 20.8
click at [441, 99] on div "37278004" at bounding box center [434, 99] width 40 height 13
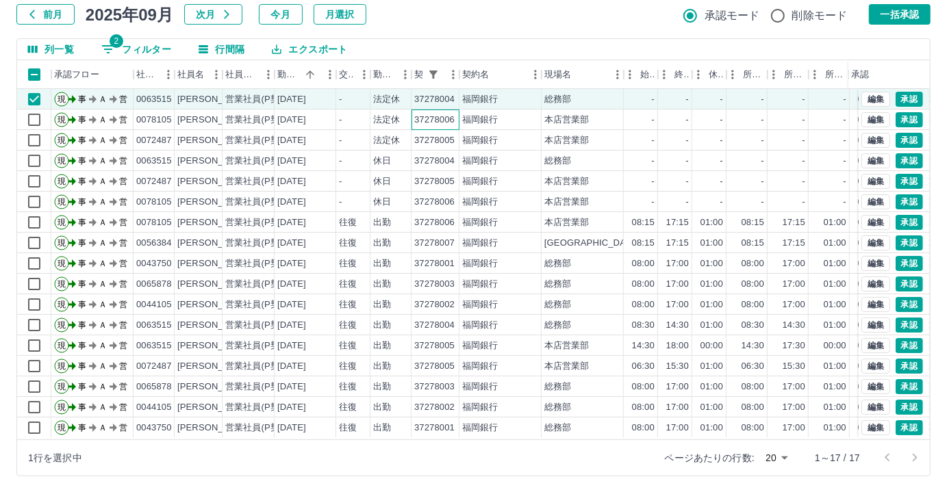
click at [435, 121] on div "37278006" at bounding box center [434, 120] width 40 height 13
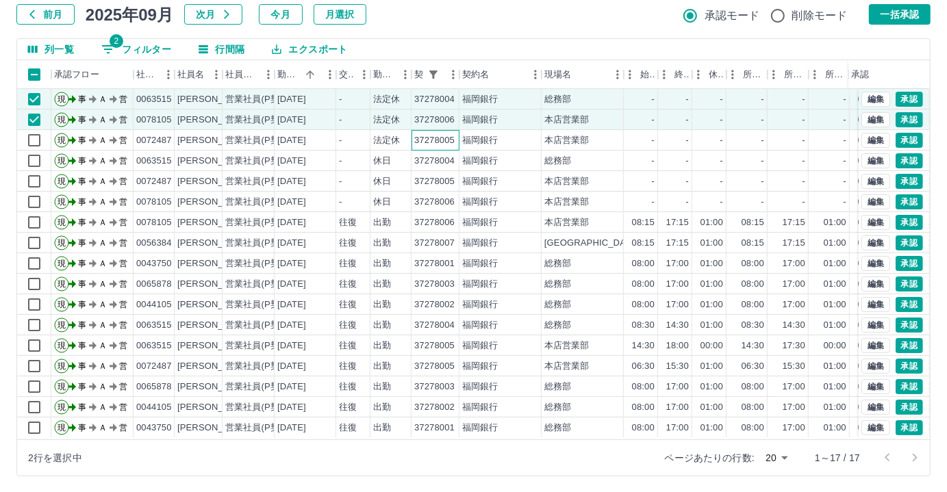
drag, startPoint x: 435, startPoint y: 139, endPoint x: 440, endPoint y: 161, distance: 22.3
click at [435, 140] on div "37278005" at bounding box center [434, 140] width 40 height 13
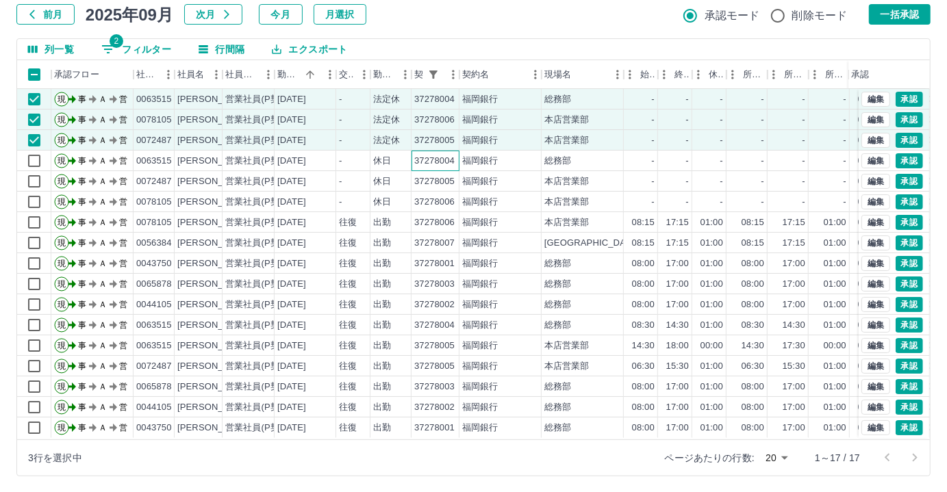
click at [441, 161] on div "37278004" at bounding box center [434, 161] width 40 height 13
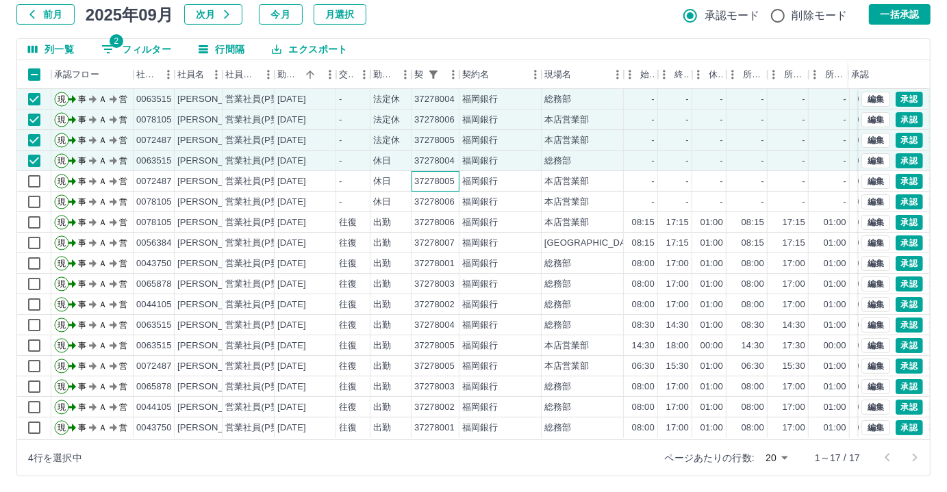
click at [445, 177] on div "37278005" at bounding box center [434, 181] width 40 height 13
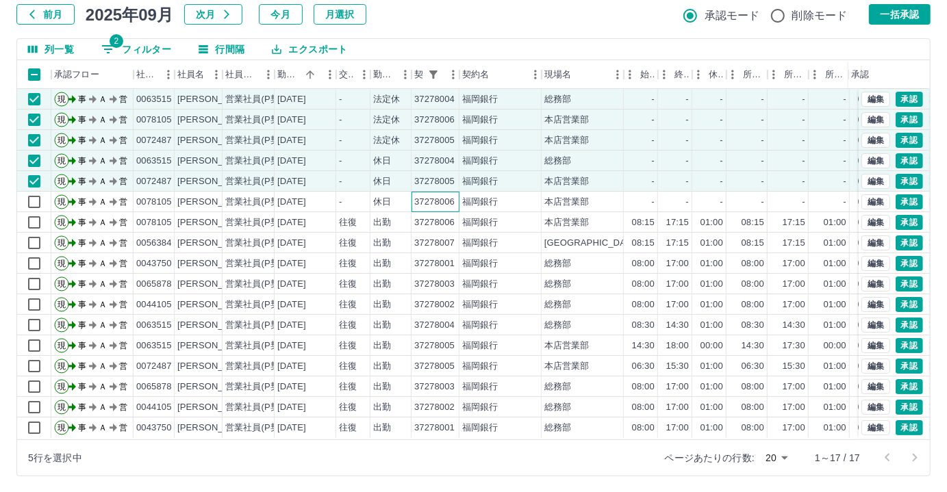
click at [445, 194] on div "37278006" at bounding box center [436, 202] width 48 height 21
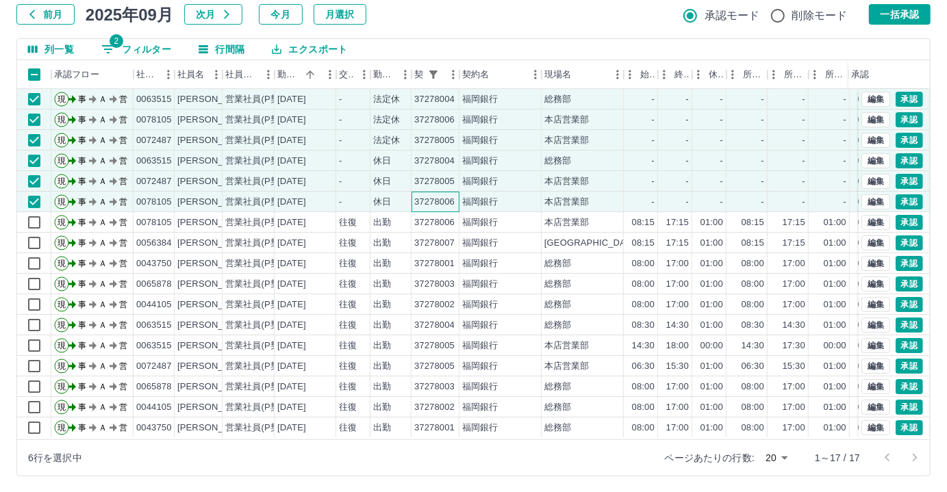
scroll to position [7, 0]
drag, startPoint x: 381, startPoint y: 427, endPoint x: 462, endPoint y: 417, distance: 80.8
click at [462, 418] on div "現 事 Ａ 営 0043750 [PERSON_NAME] 営業社員(P契約) [DATE] 往復 出勤 [FINANCIAL_ID] 福岡銀行 総務部 08…" at bounding box center [579, 428] width 1124 height 21
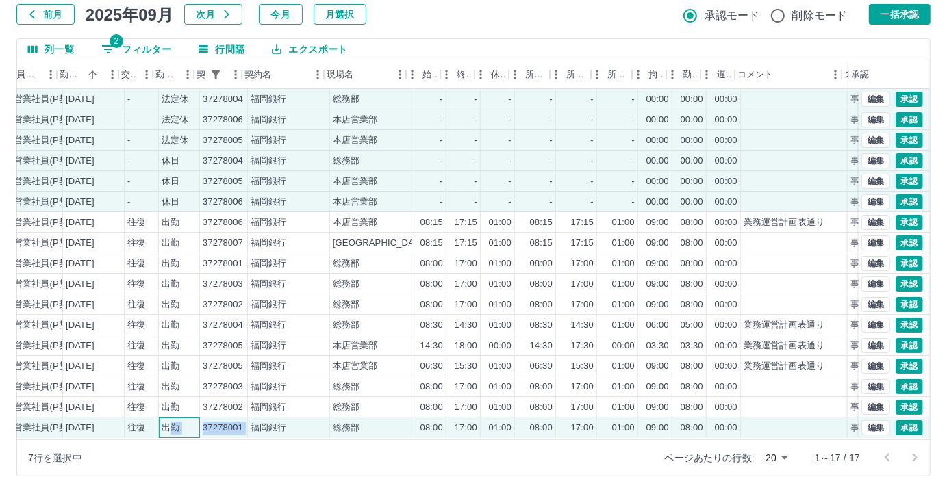
scroll to position [7, 218]
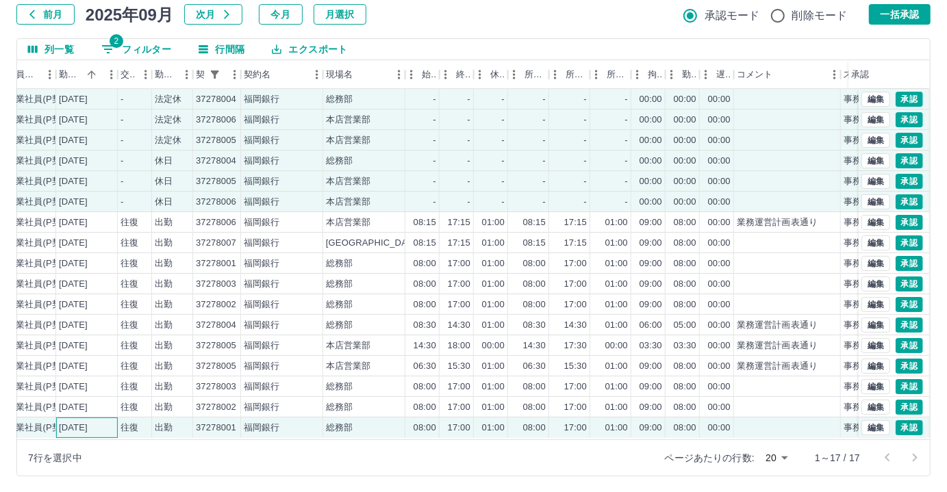
click at [88, 422] on div "[DATE]" at bounding box center [73, 428] width 29 height 13
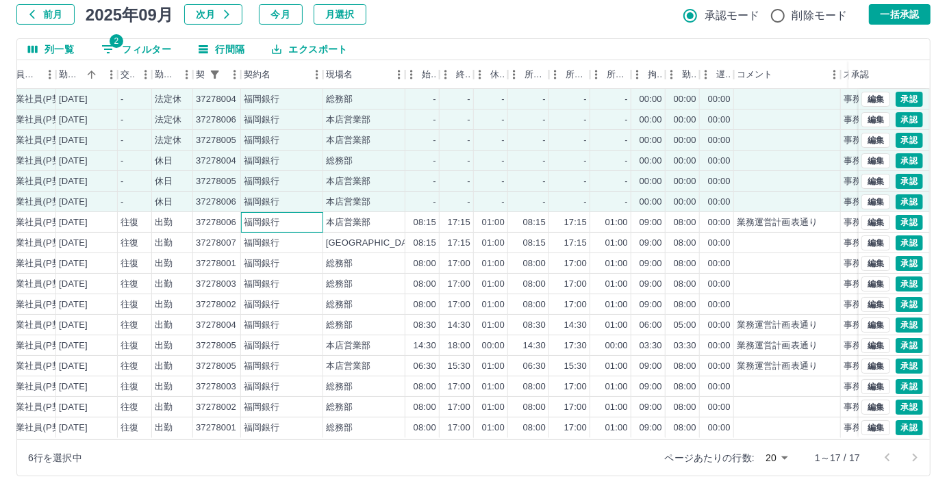
click at [313, 212] on div "福岡銀行" at bounding box center [282, 222] width 82 height 21
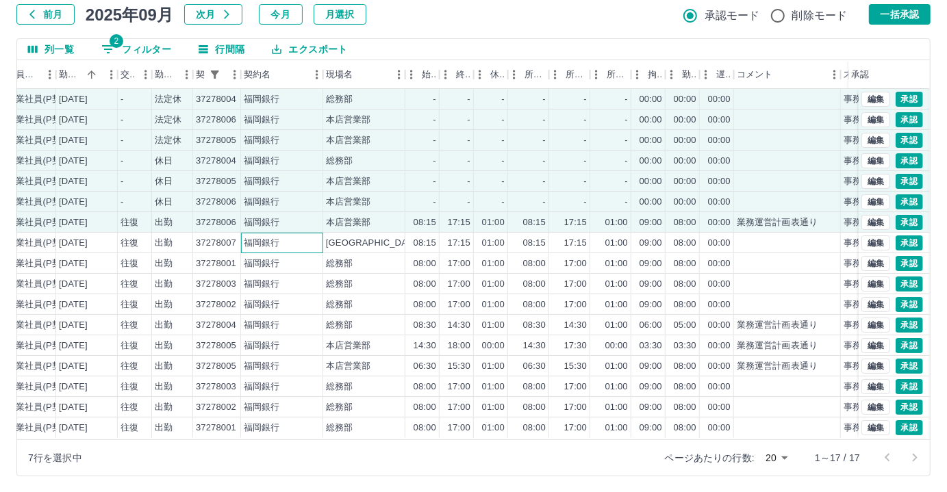
click at [315, 233] on div "福岡銀行" at bounding box center [282, 243] width 82 height 21
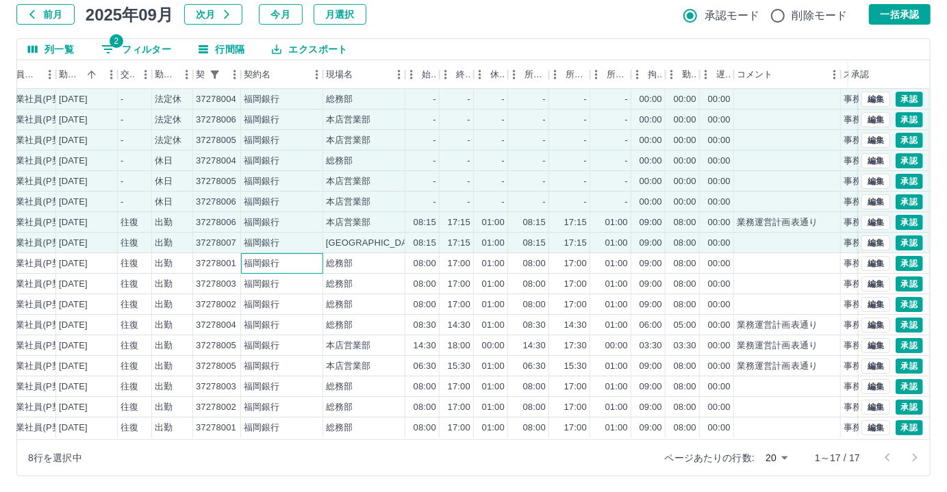
click at [314, 257] on div "福岡銀行" at bounding box center [282, 263] width 82 height 21
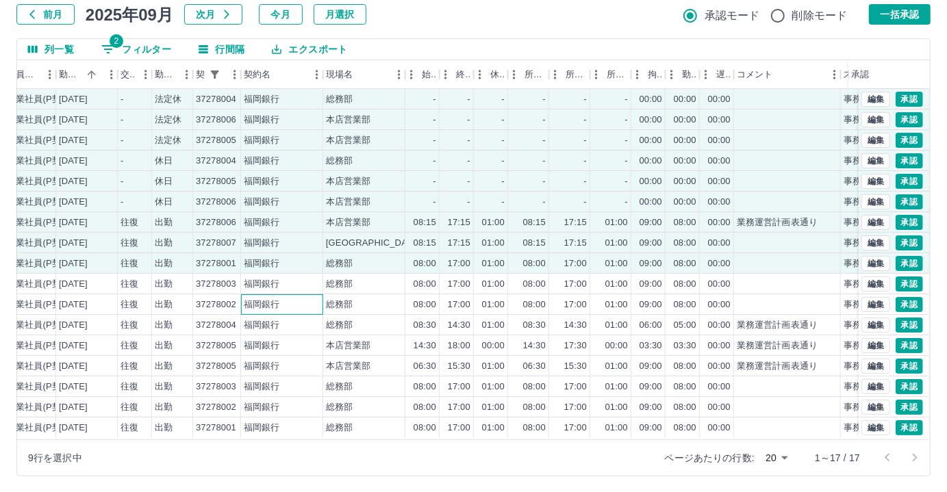
click at [308, 294] on div "福岡銀行" at bounding box center [282, 304] width 82 height 21
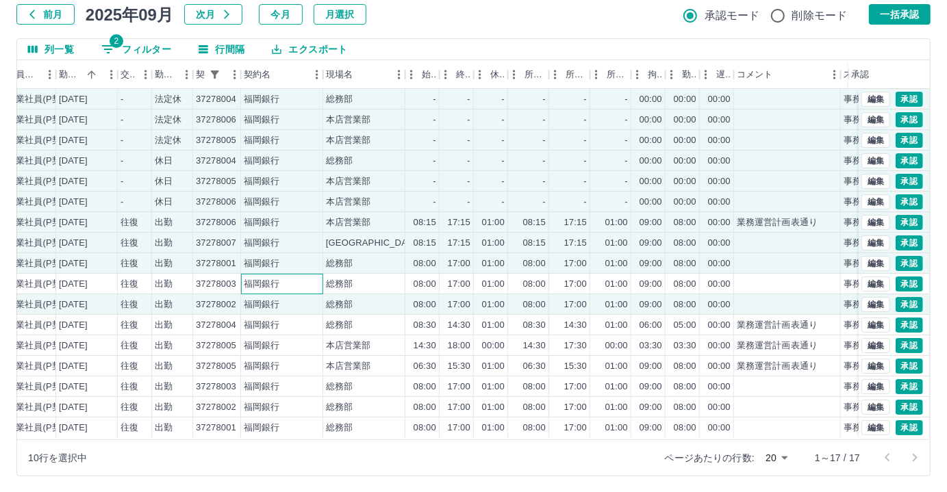
click at [313, 274] on div "福岡銀行" at bounding box center [282, 284] width 82 height 21
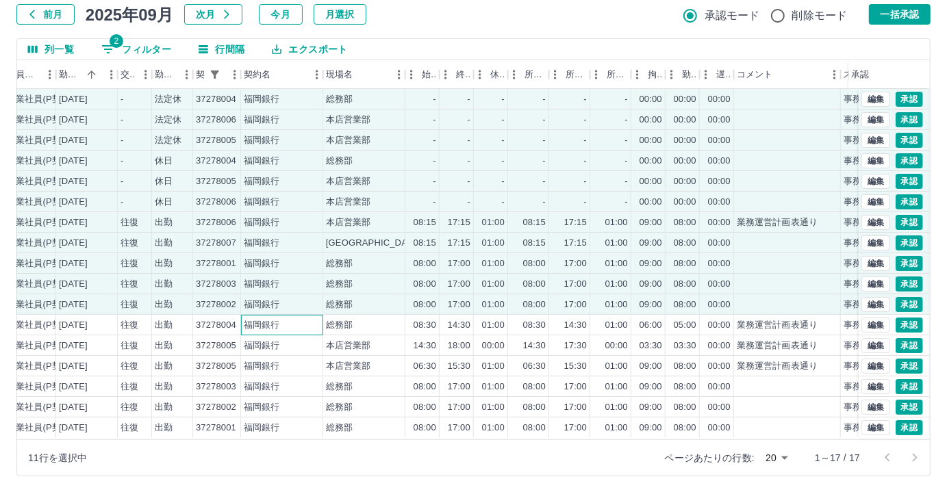
click at [307, 315] on div "福岡銀行" at bounding box center [282, 325] width 82 height 21
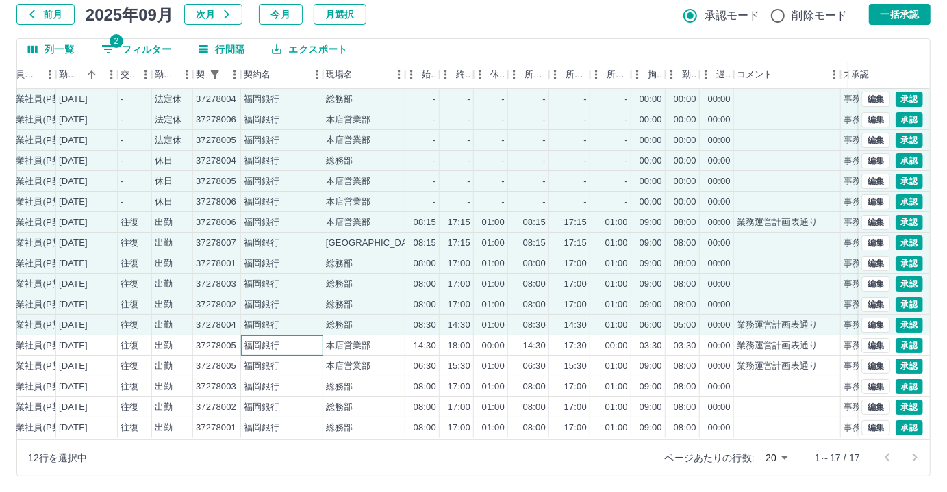
click at [304, 336] on div "福岡銀行" at bounding box center [282, 346] width 82 height 21
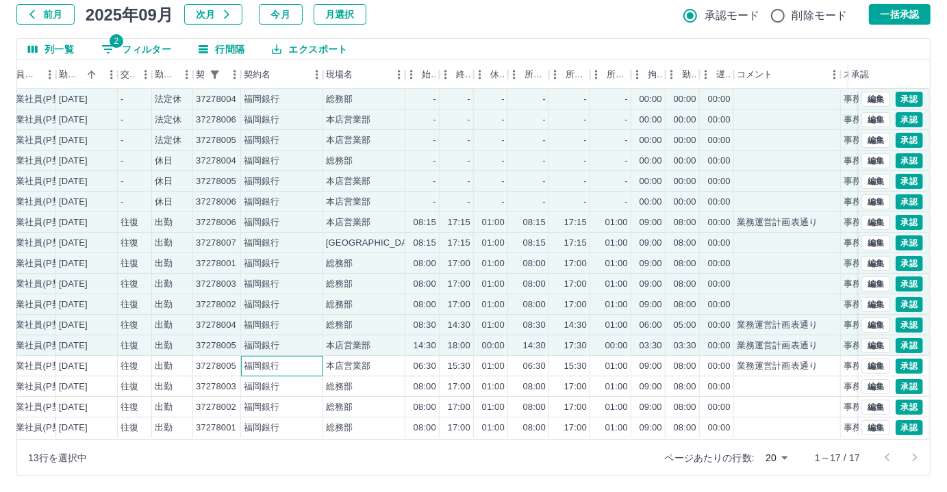
click at [321, 358] on div "福岡銀行" at bounding box center [282, 366] width 82 height 21
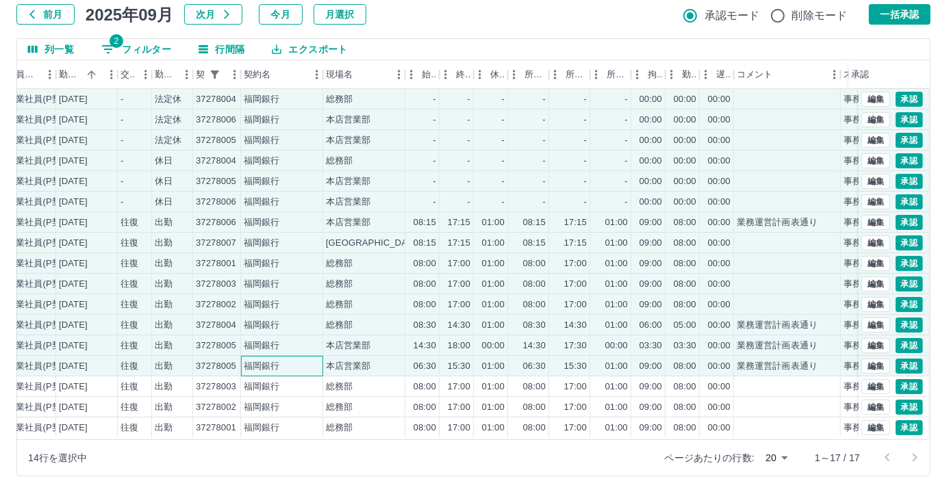
scroll to position [0, 218]
click at [889, 17] on button "一括承認" at bounding box center [900, 14] width 62 height 21
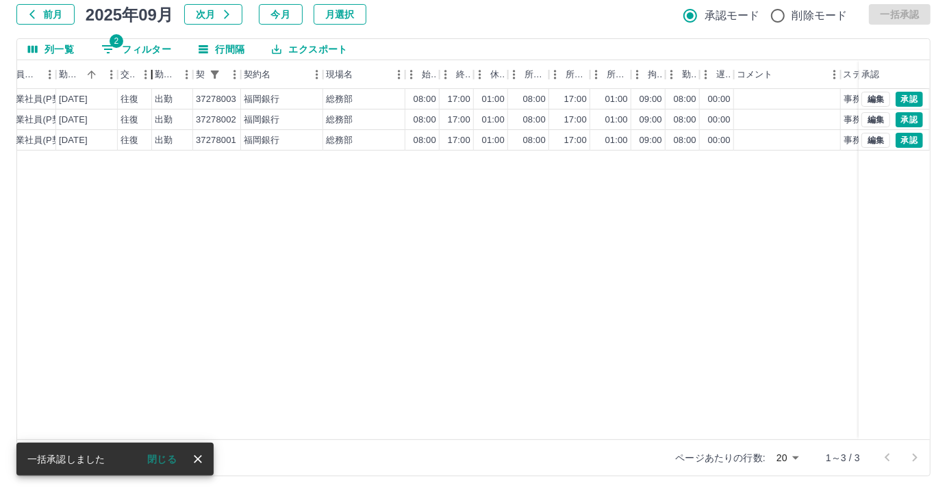
click at [147, 60] on div "交通費" at bounding box center [152, 74] width 16 height 29
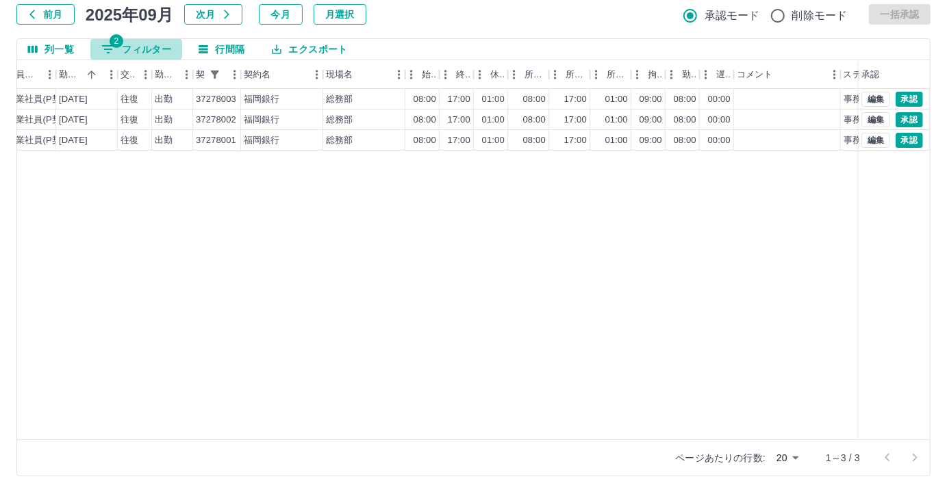
click at [142, 45] on button "2 フィルター" at bounding box center [136, 49] width 92 height 21
select select "**********"
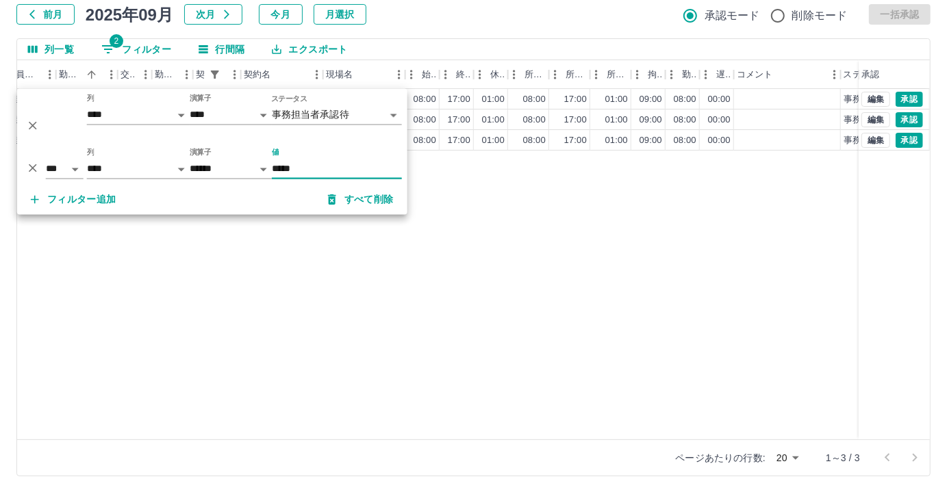
click at [336, 167] on input "*****" at bounding box center [337, 170] width 130 height 20
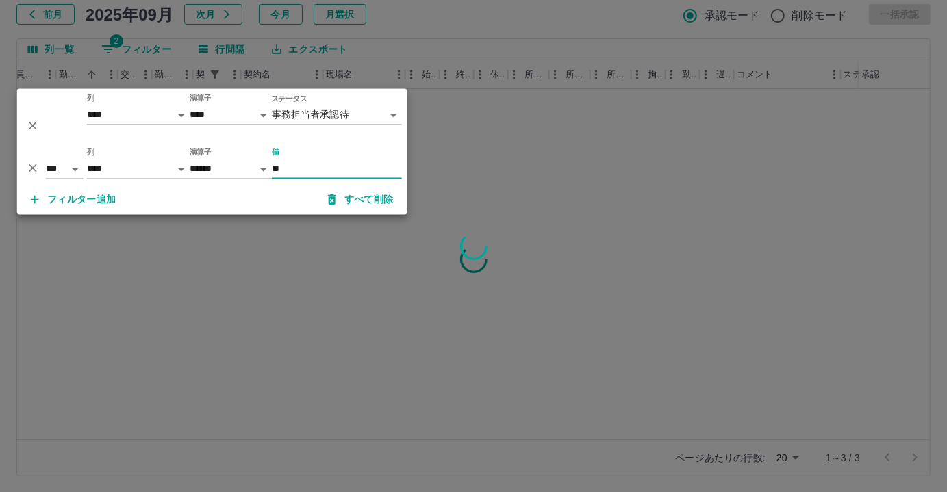
type input "*"
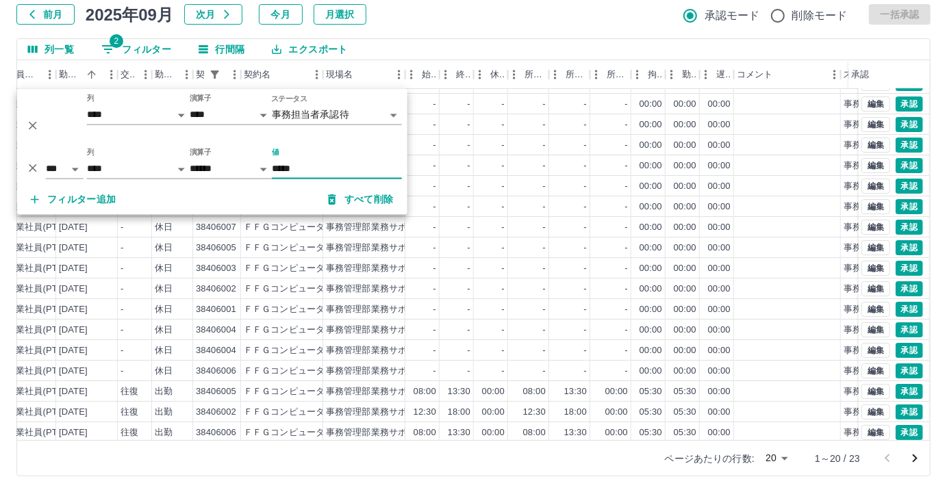
scroll to position [69, 218]
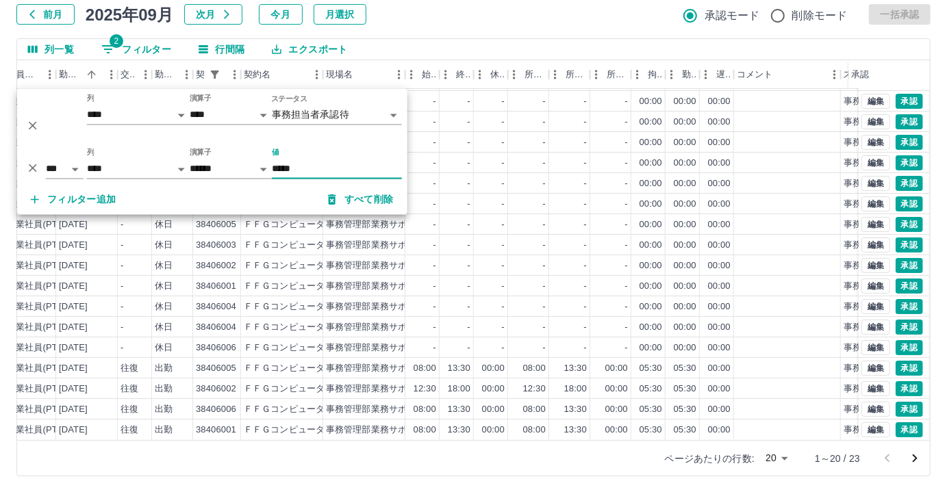
type input "*****"
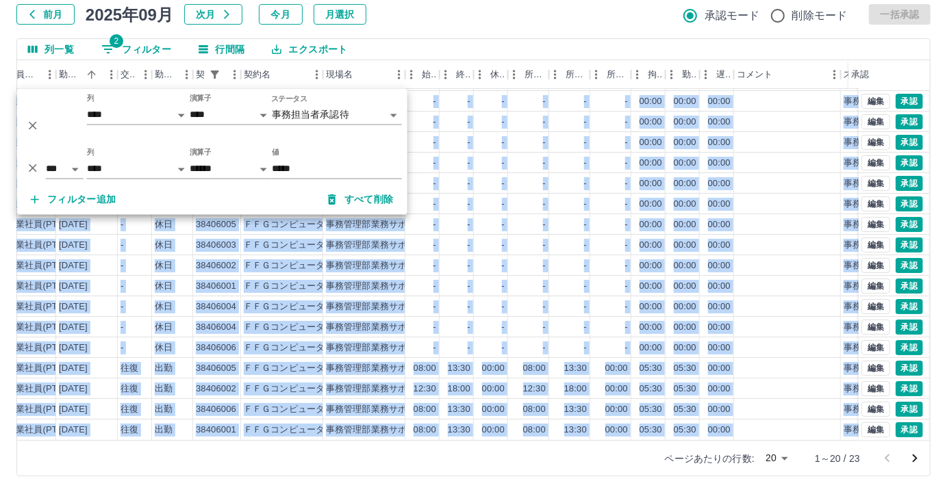
drag, startPoint x: 305, startPoint y: 440, endPoint x: 206, endPoint y: 433, distance: 98.8
click at [206, 435] on div "列一覧 2 フィルター 行間隔 エクスポート 社員番号 社員名 社員区分 勤務日 交通費 勤務区分 契約コード 契約名 現場名 始業 終業 休憩 所定開始 所…" at bounding box center [473, 257] width 914 height 438
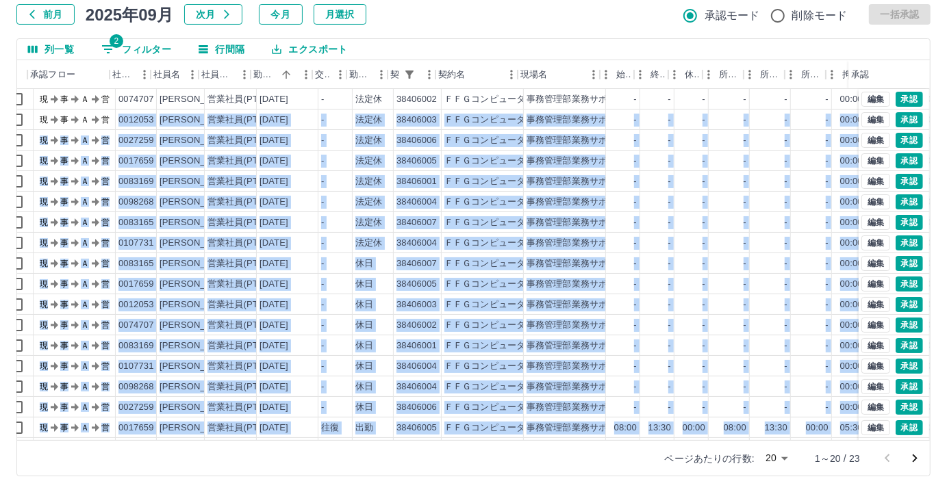
scroll to position [0, 0]
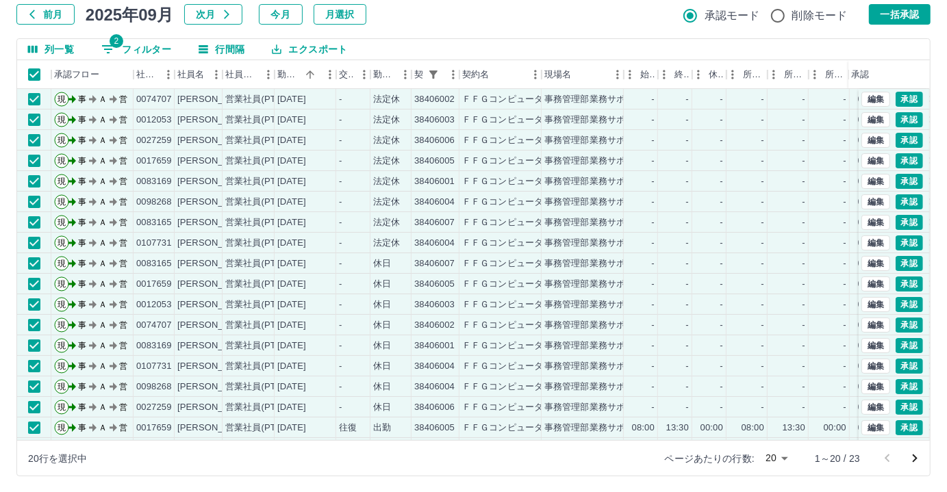
click at [553, 5] on div "前月 2025年09月 次月 今月 月選択 承認モード 削除モード 一括承認" at bounding box center [473, 14] width 914 height 21
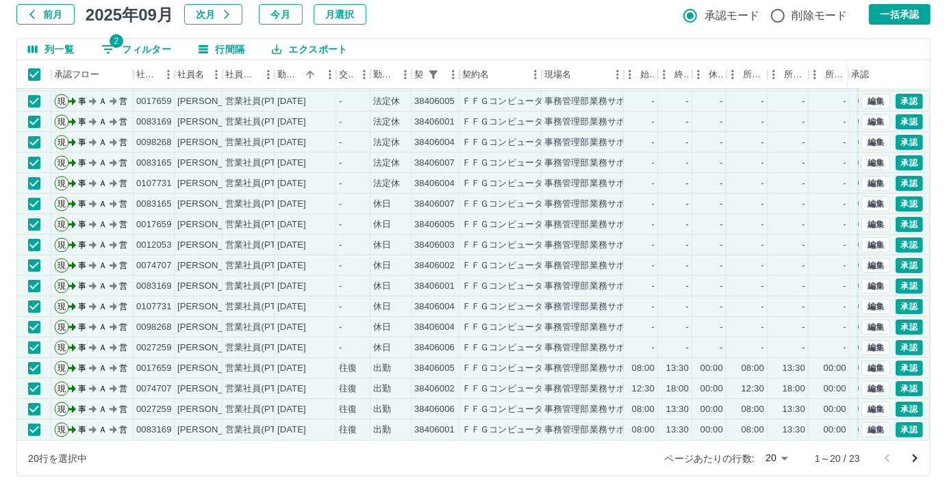
scroll to position [69, 0]
click at [909, 14] on button "一括承認" at bounding box center [900, 14] width 62 height 21
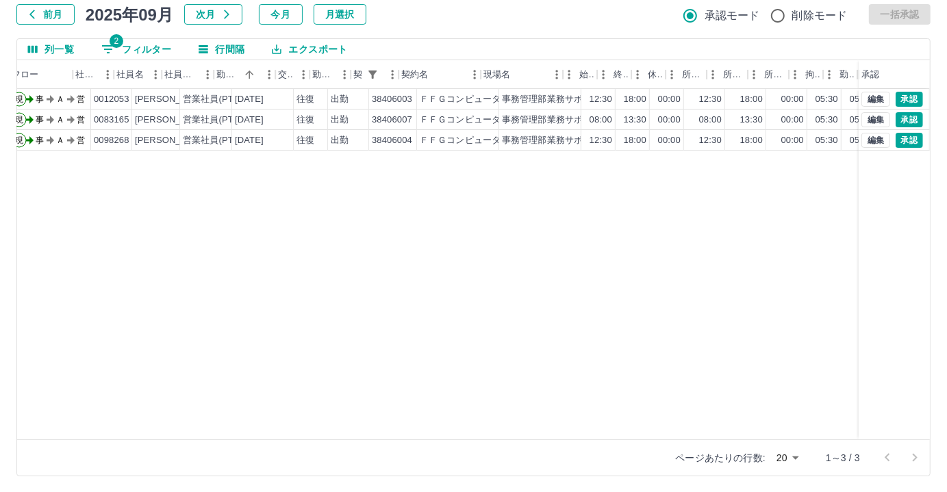
scroll to position [0, 0]
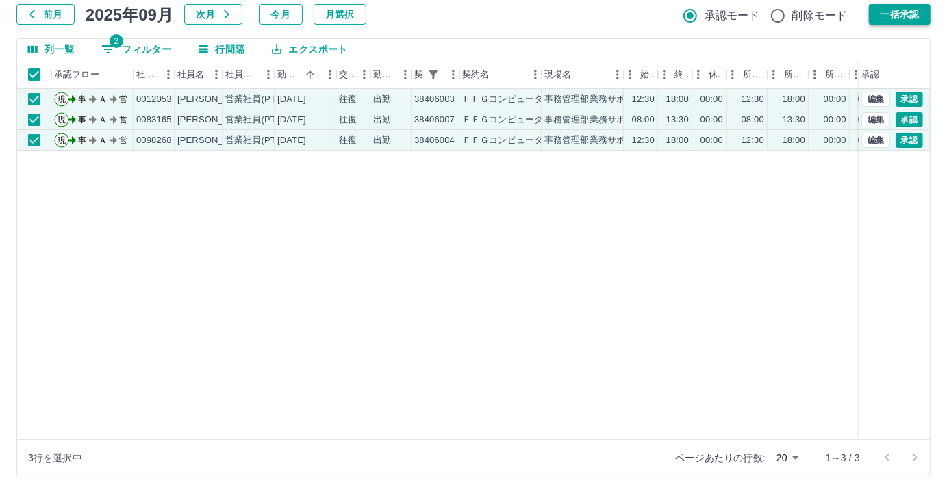
click at [871, 14] on button "一括承認" at bounding box center [900, 14] width 62 height 21
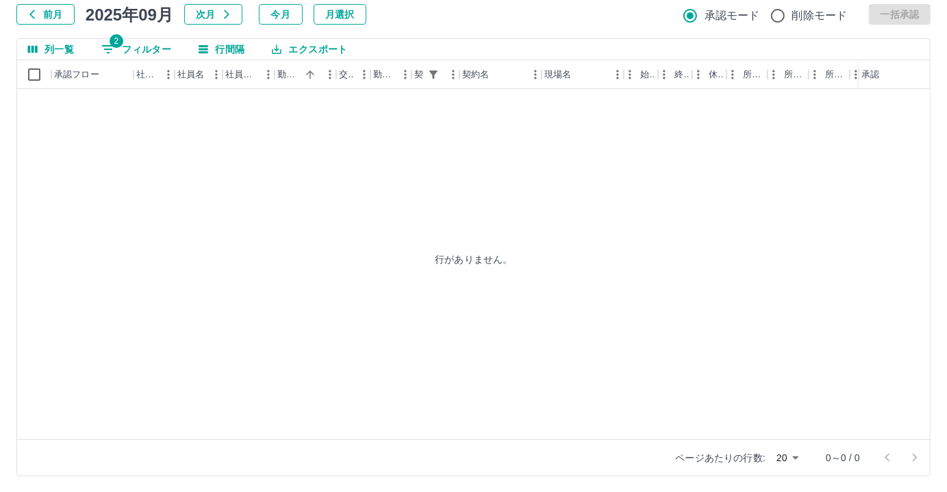
click at [121, 49] on button "2 フィルター" at bounding box center [136, 49] width 92 height 21
select select "**********"
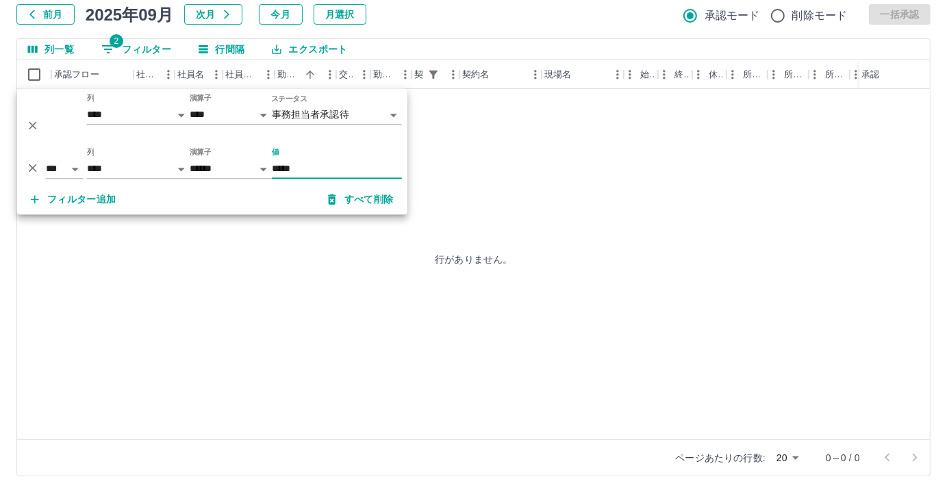
click at [316, 170] on input "*****" at bounding box center [337, 170] width 130 height 20
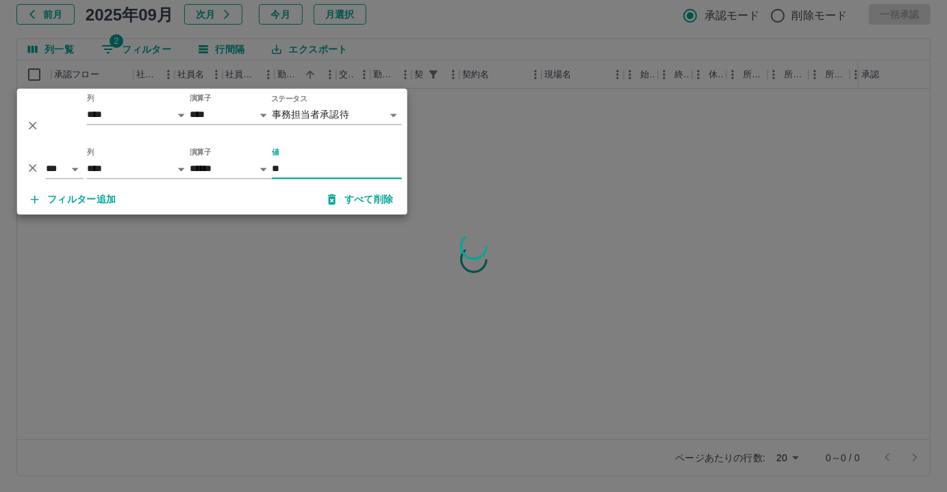
type input "*"
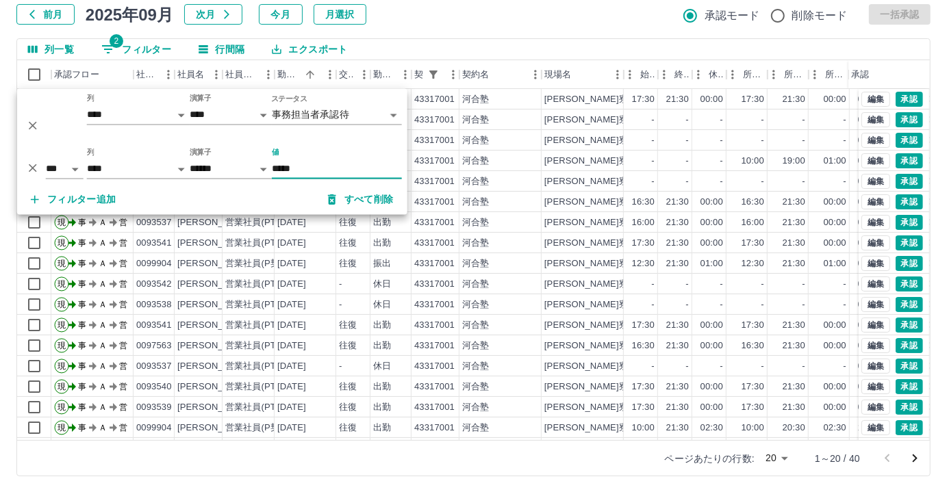
type input "*****"
click at [490, 27] on div "勤務実績承認 前月 [DATE] 次月 今月 月選択 承認モード 削除モード 一括承認 列一覧 2 フィルター 行間隔 エクスポート 承認フロー 社員番号 社…" at bounding box center [473, 220] width 947 height 545
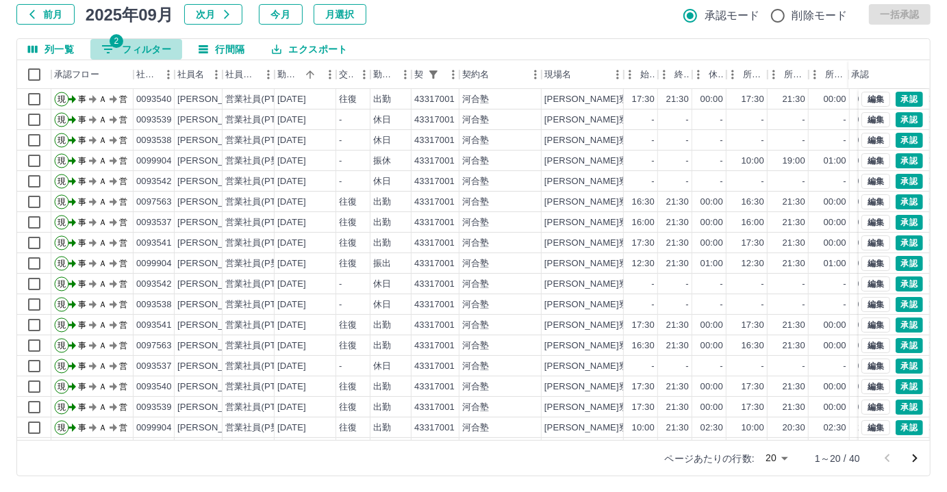
click at [125, 42] on button "2 フィルター" at bounding box center [136, 49] width 92 height 21
select select "**********"
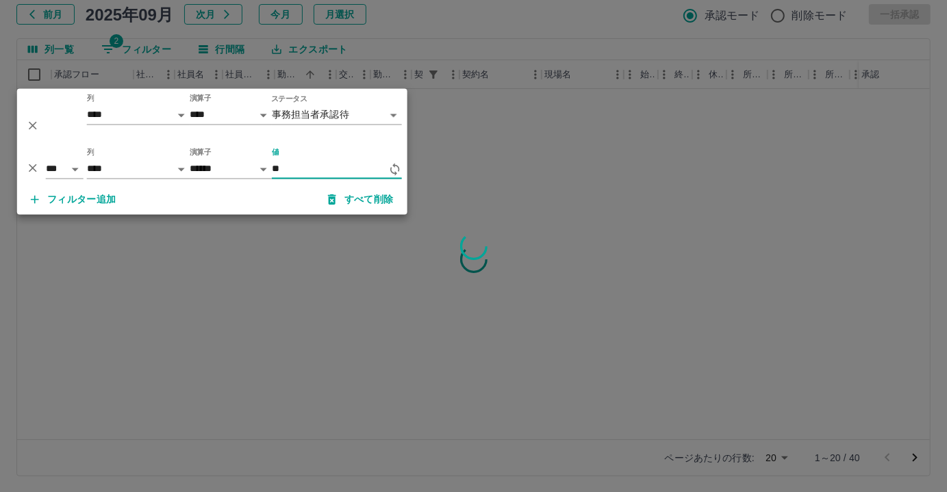
type input "*"
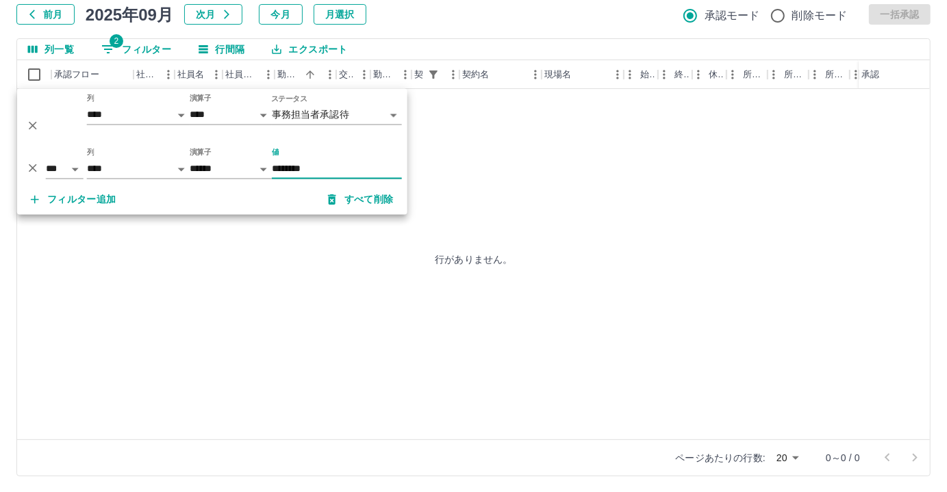
type input "********"
